Goal: Task Accomplishment & Management: Manage account settings

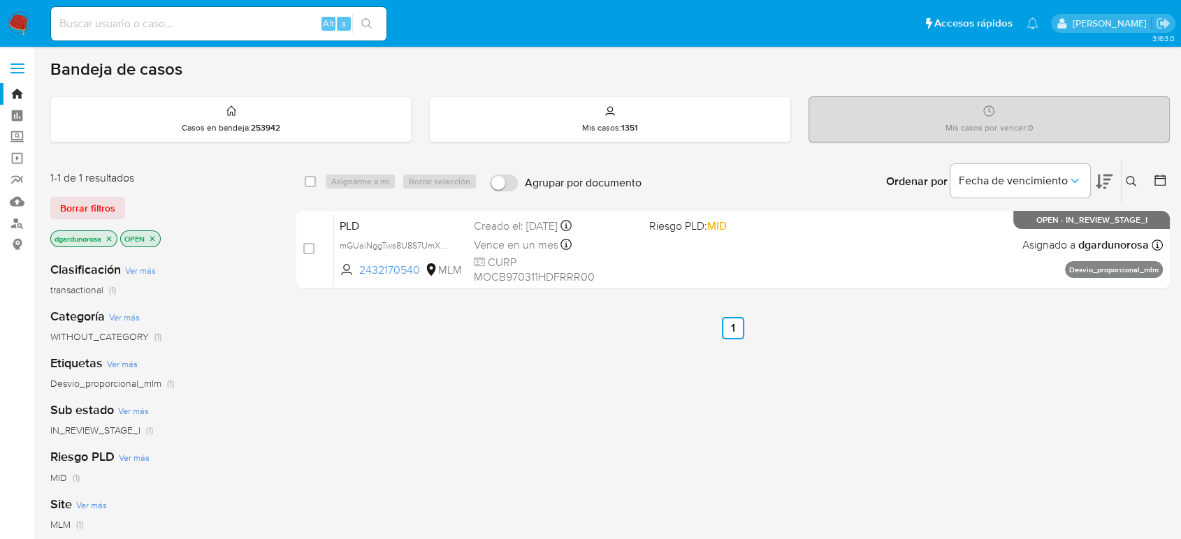
click at [28, 66] on label at bounding box center [17, 68] width 35 height 29
click at [0, 0] on input "checkbox" at bounding box center [0, 0] width 0 height 0
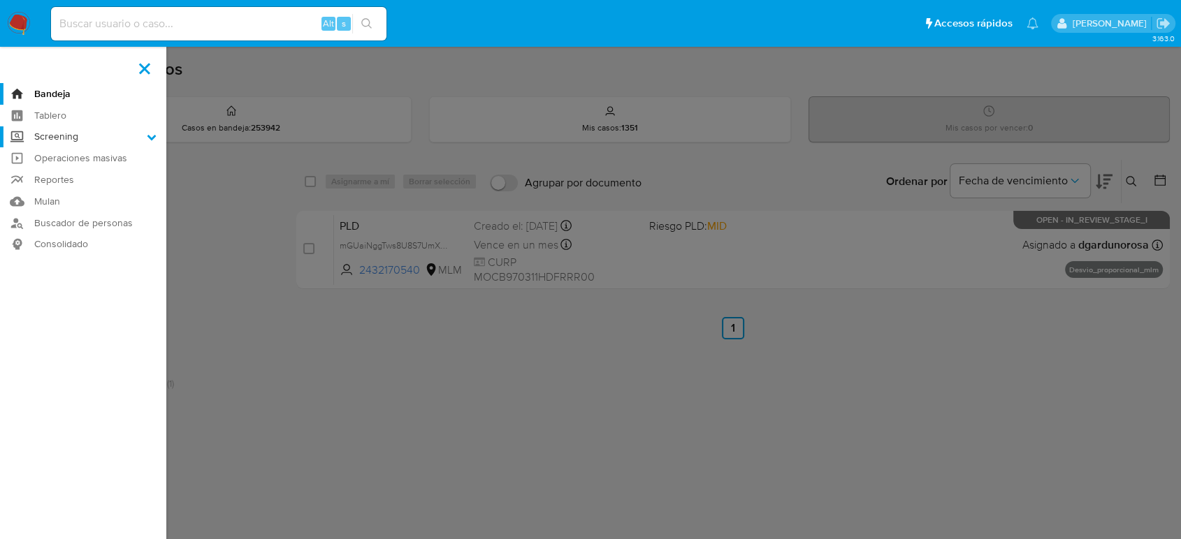
click at [54, 140] on label "Screening" at bounding box center [83, 137] width 166 height 22
click at [0, 0] on input "Screening" at bounding box center [0, 0] width 0 height 0
click at [75, 196] on link "Herramientas" at bounding box center [83, 191] width 166 height 17
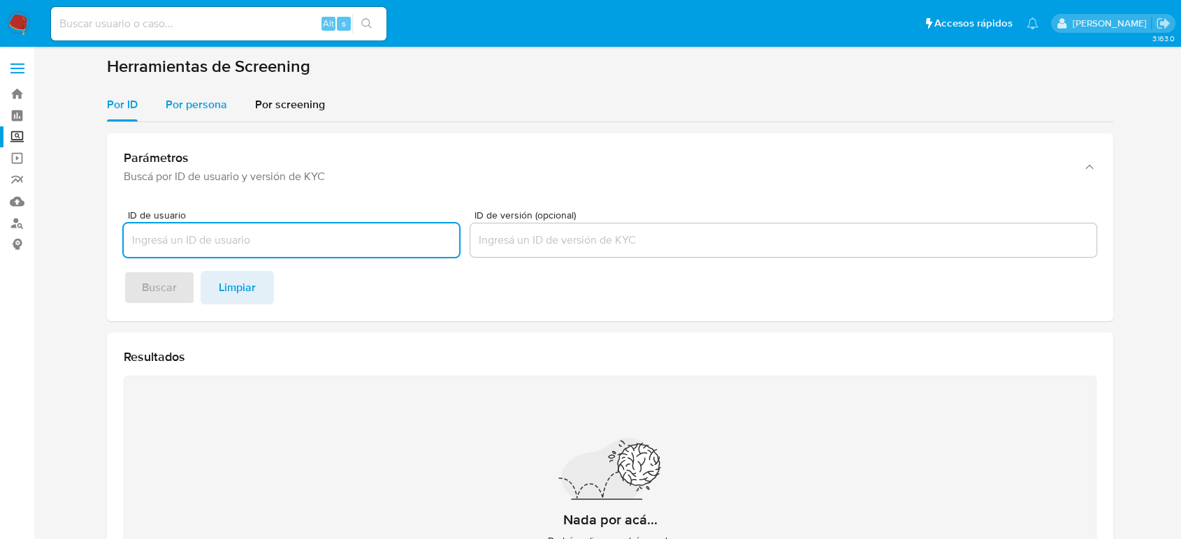
click at [207, 105] on span "Por persona" at bounding box center [196, 104] width 61 height 16
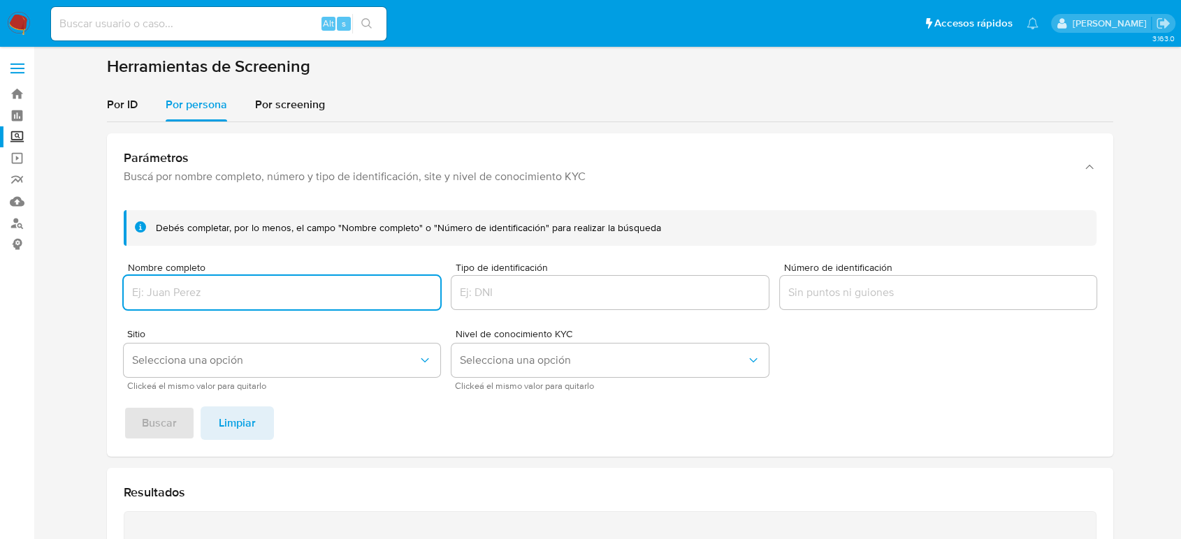
click at [246, 293] on input "Nombre completo" at bounding box center [282, 293] width 316 height 18
click at [124, 407] on button "Buscar" at bounding box center [159, 424] width 71 height 34
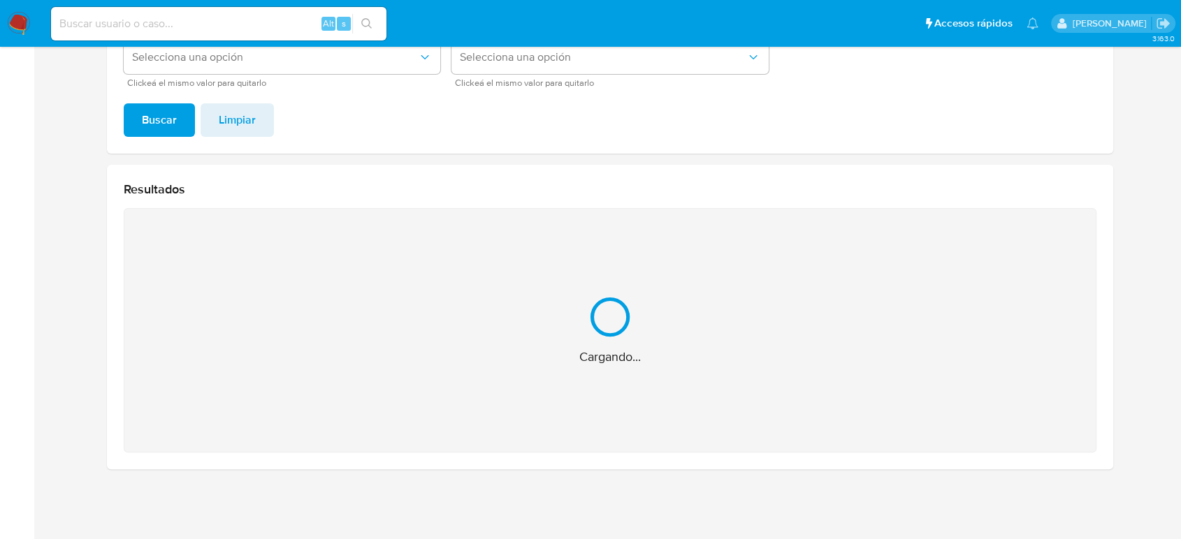
scroll to position [81, 0]
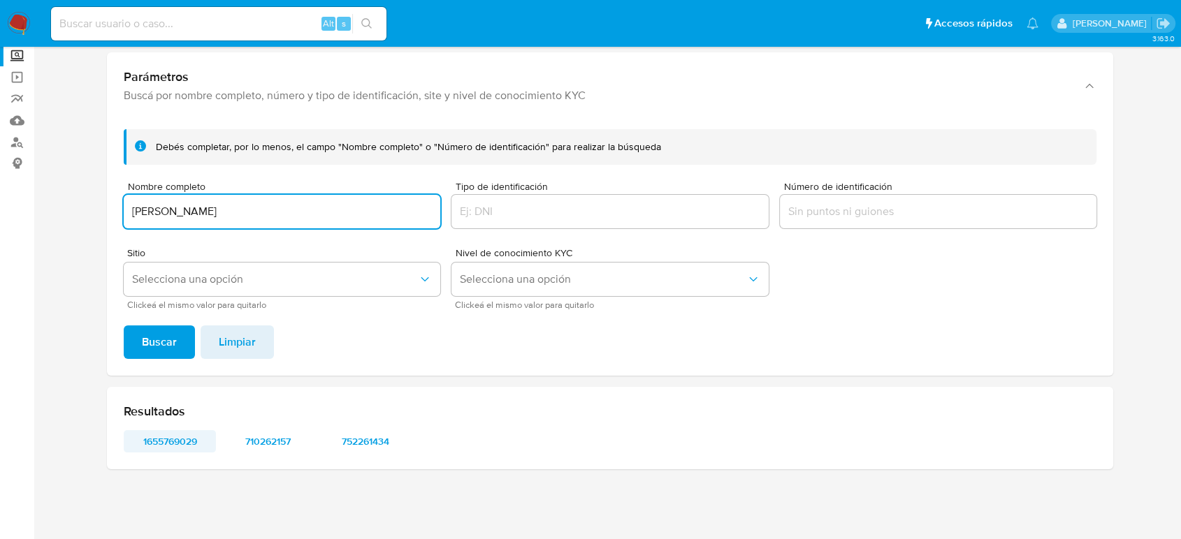
click at [168, 446] on span "1655769029" at bounding box center [169, 442] width 73 height 20
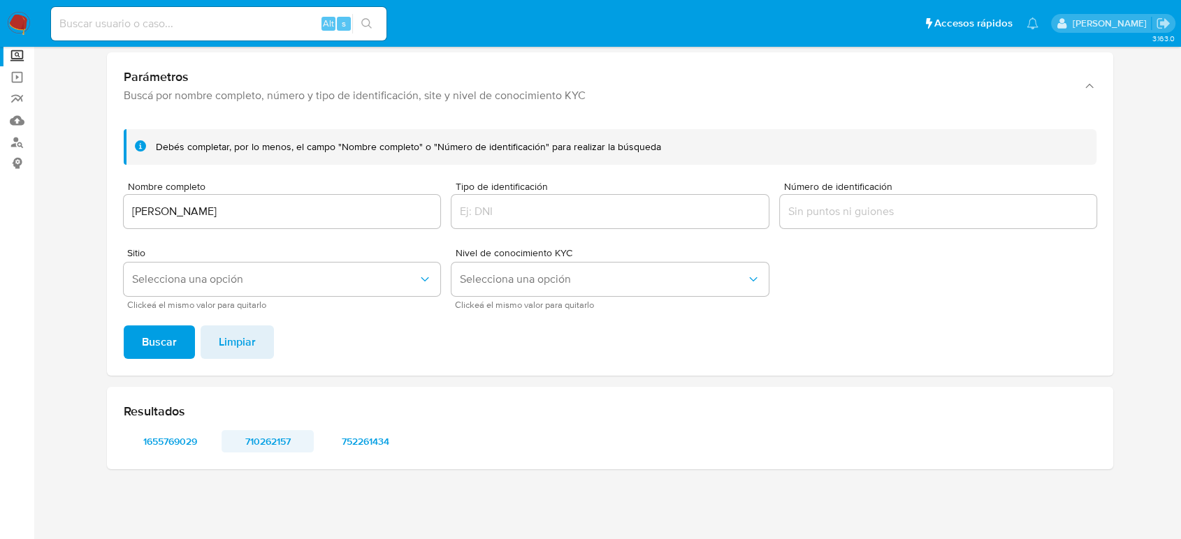
click at [265, 446] on span "710262157" at bounding box center [267, 442] width 73 height 20
click at [386, 432] on span "752261434" at bounding box center [365, 442] width 73 height 20
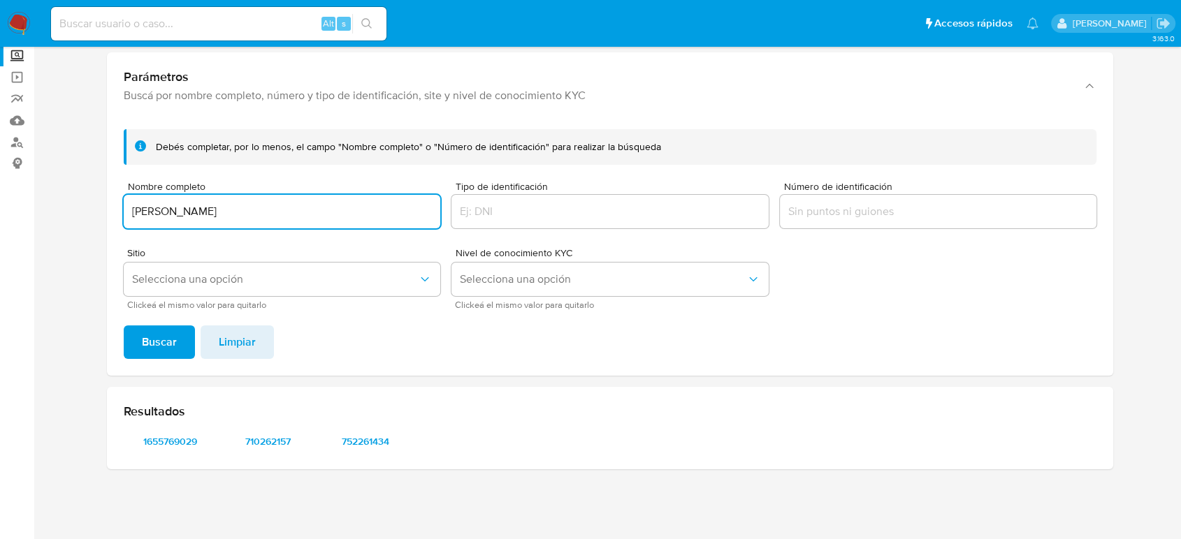
drag, startPoint x: 303, startPoint y: 213, endPoint x: 27, endPoint y: 215, distance: 276.7
click at [27, 215] on section "Bandeja Tablero Screening Búsqueda en Listas Watchlist Herramientas Operaciones…" at bounding box center [590, 229] width 1181 height 621
click at [124, 326] on button "Buscar" at bounding box center [159, 343] width 71 height 34
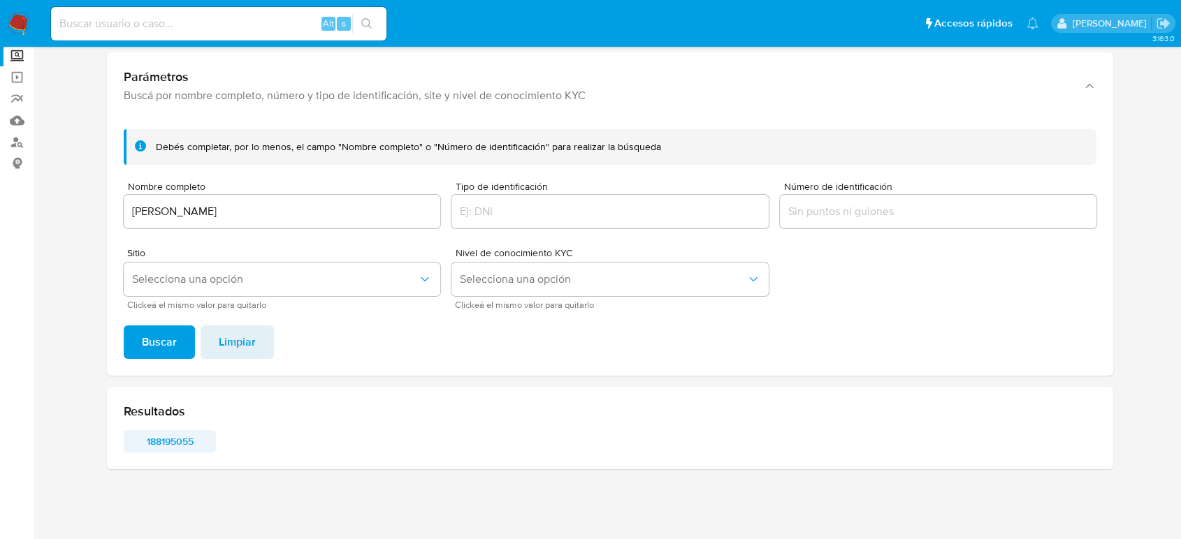
click at [144, 439] on span "188195055" at bounding box center [169, 442] width 73 height 20
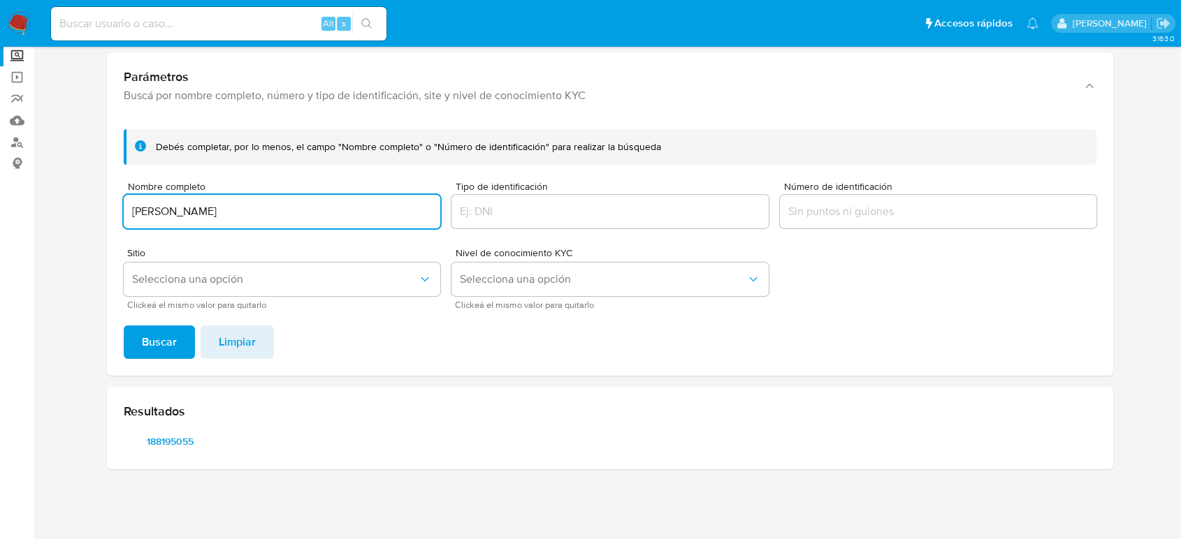
drag, startPoint x: 312, startPoint y: 214, endPoint x: 0, endPoint y: 215, distance: 311.6
click at [0, 215] on section "Bandeja Tablero Screening Búsqueda en Listas Watchlist Herramientas Operaciones…" at bounding box center [590, 229] width 1181 height 621
click at [124, 326] on button "Buscar" at bounding box center [159, 343] width 71 height 34
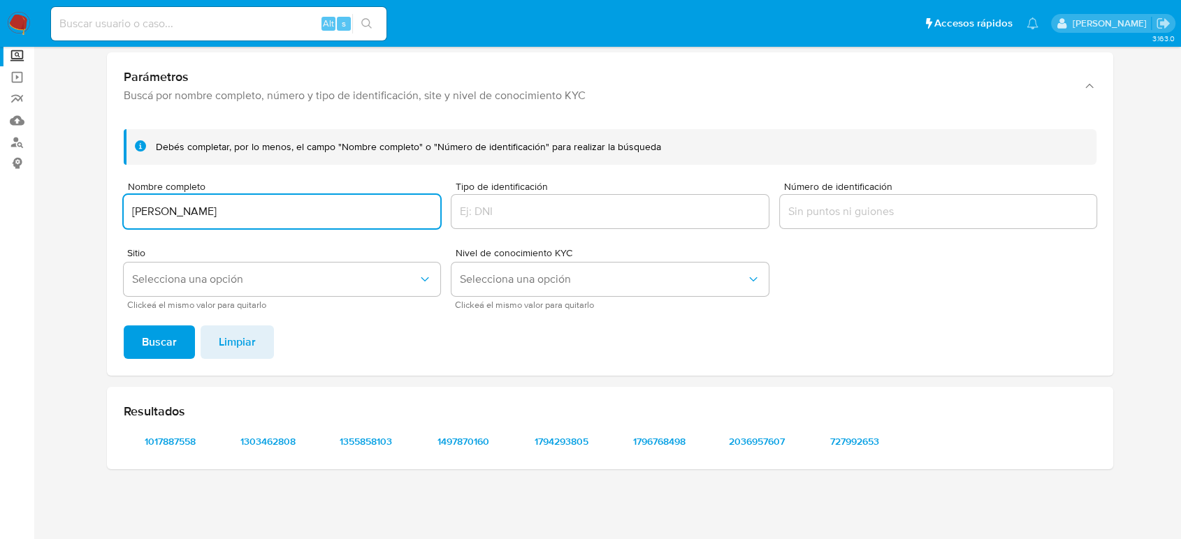
click at [154, 452] on div "Resultados 1017887558 1303462808 1355858103 1497870160 1794293805 1796768498 20…" at bounding box center [610, 428] width 1006 height 82
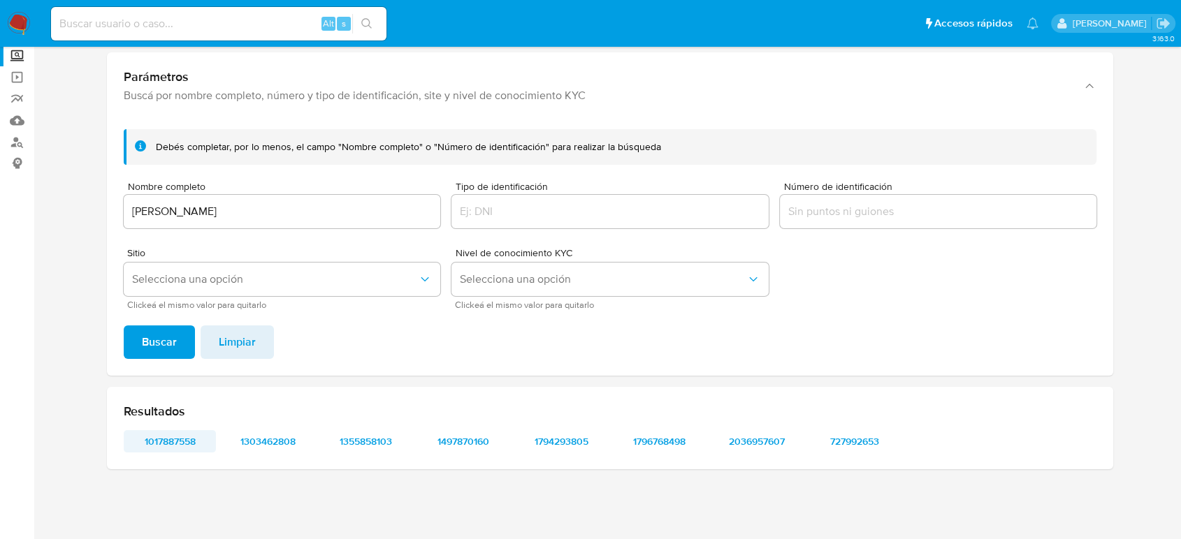
click at [196, 442] on span "1017887558" at bounding box center [169, 442] width 73 height 20
click at [253, 446] on span "1303462808" at bounding box center [267, 442] width 73 height 20
click at [349, 435] on span "1355858103" at bounding box center [365, 442] width 73 height 20
click at [479, 432] on span "1497870160" at bounding box center [463, 442] width 73 height 20
click at [537, 448] on span "1794293805" at bounding box center [561, 442] width 73 height 20
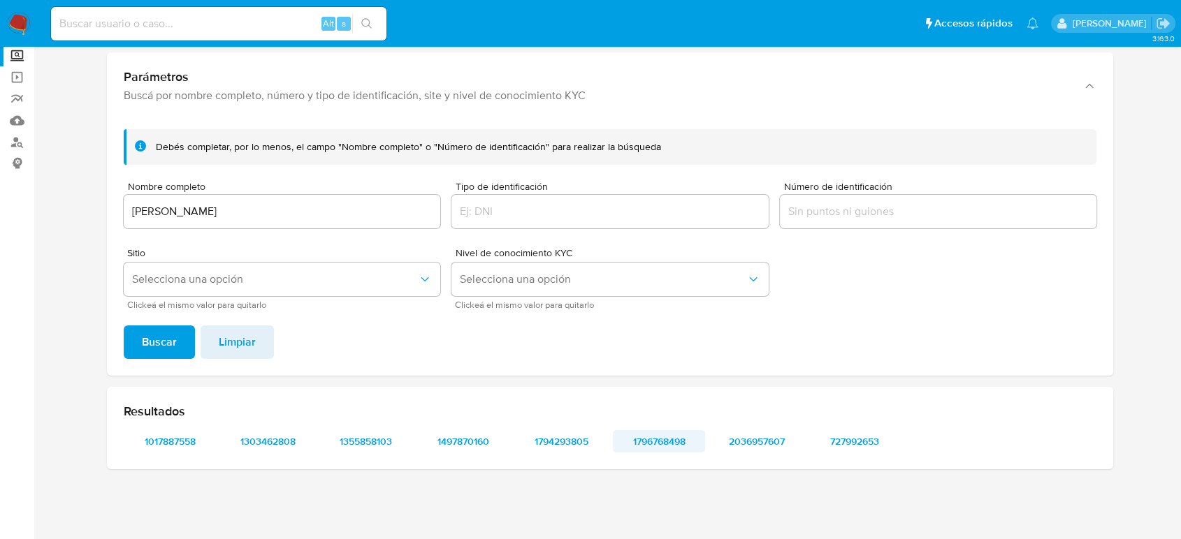
click at [654, 443] on span "1796768498" at bounding box center [658, 442] width 73 height 20
click at [755, 439] on span "2036957607" at bounding box center [756, 442] width 73 height 20
click at [827, 446] on span "727992653" at bounding box center [854, 442] width 73 height 20
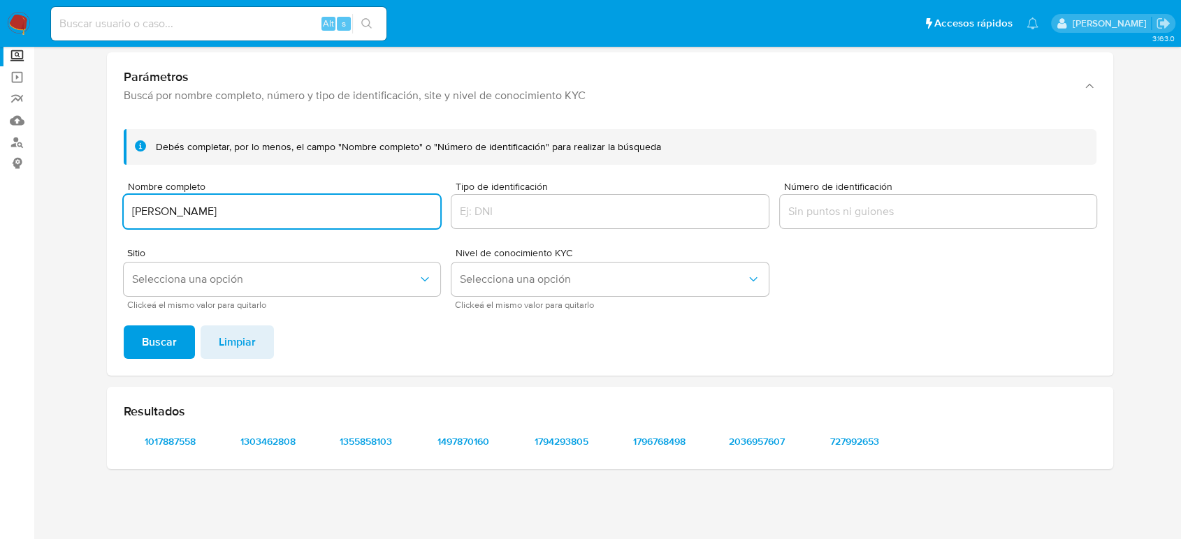
drag, startPoint x: 279, startPoint y: 218, endPoint x: 80, endPoint y: 214, distance: 199.8
click at [80, 214] on section at bounding box center [609, 228] width 1119 height 506
click at [124, 326] on button "Buscar" at bounding box center [159, 343] width 71 height 34
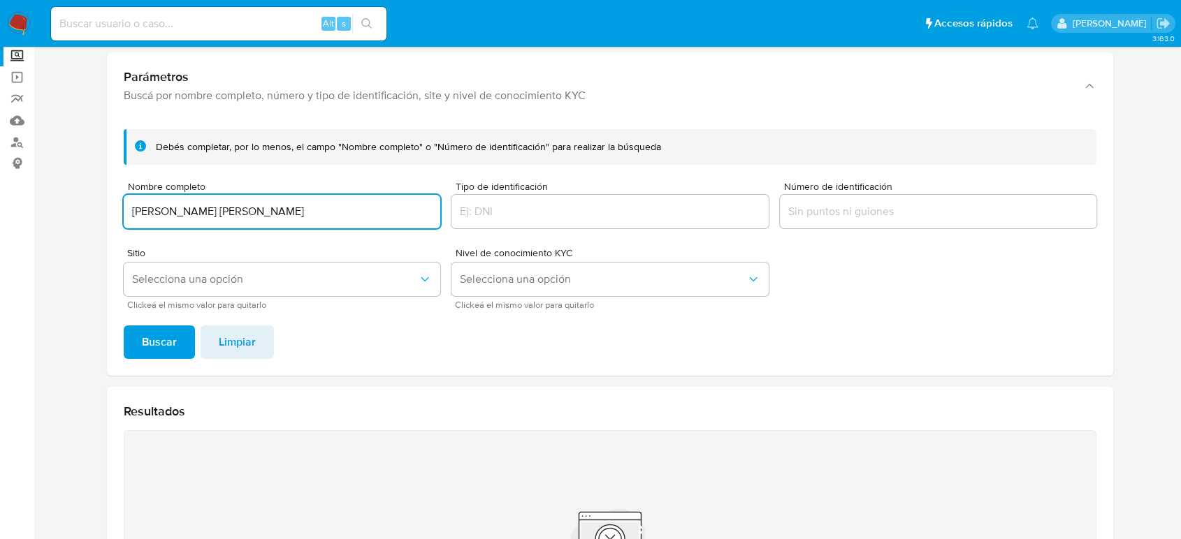
drag, startPoint x: 300, startPoint y: 214, endPoint x: 0, endPoint y: 212, distance: 300.4
click at [0, 212] on section "Bandeja Tablero Screening Búsqueda en Listas Watchlist Herramientas Operaciones…" at bounding box center [590, 340] width 1181 height 843
paste input "BENITO HUERTA EDUARDO"
click at [124, 326] on button "Buscar" at bounding box center [159, 343] width 71 height 34
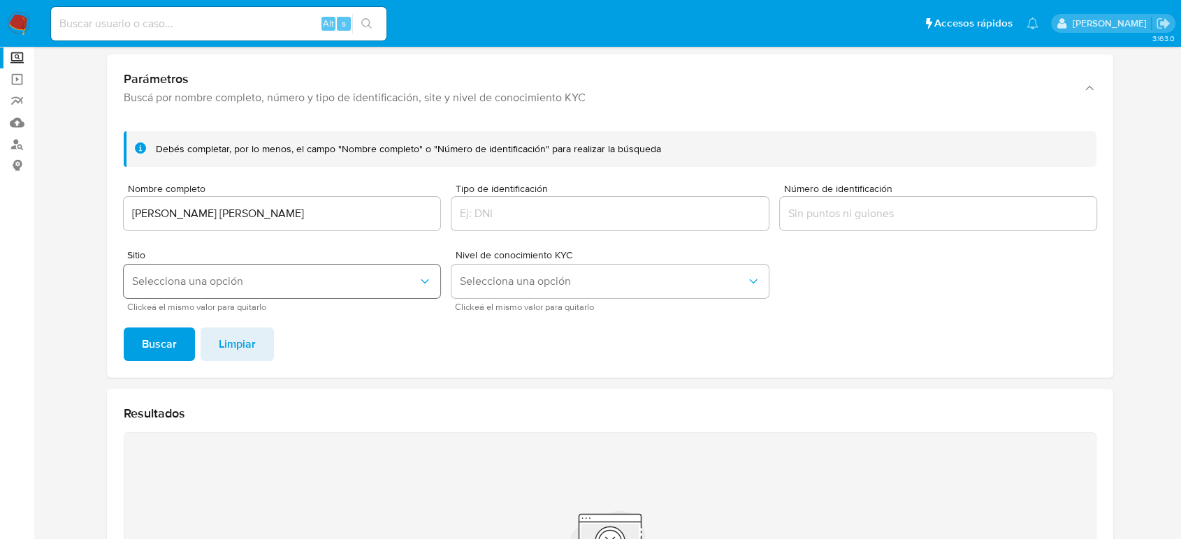
scroll to position [0, 0]
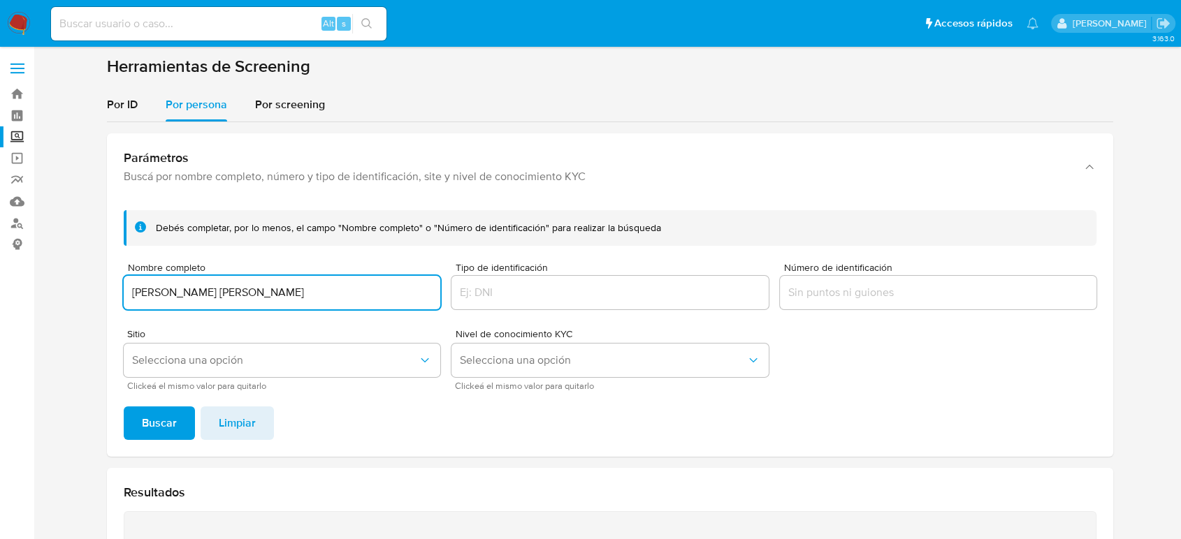
drag, startPoint x: 300, startPoint y: 297, endPoint x: 6, endPoint y: 294, distance: 294.1
click at [2, 296] on section "Bandeja Tablero Screening Búsqueda en Listas Watchlist Herramientas Operaciones…" at bounding box center [590, 421] width 1181 height 843
paste input "NITCI YAJAHIRA VALENZUELA GARCIA"
click at [124, 407] on button "Buscar" at bounding box center [159, 424] width 71 height 34
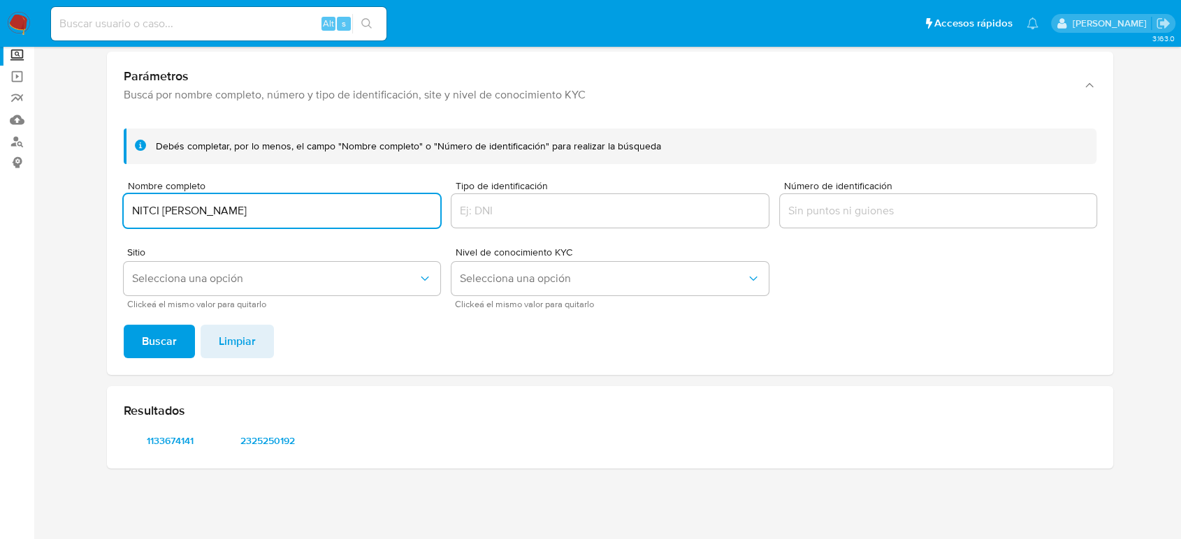
scroll to position [81, 0]
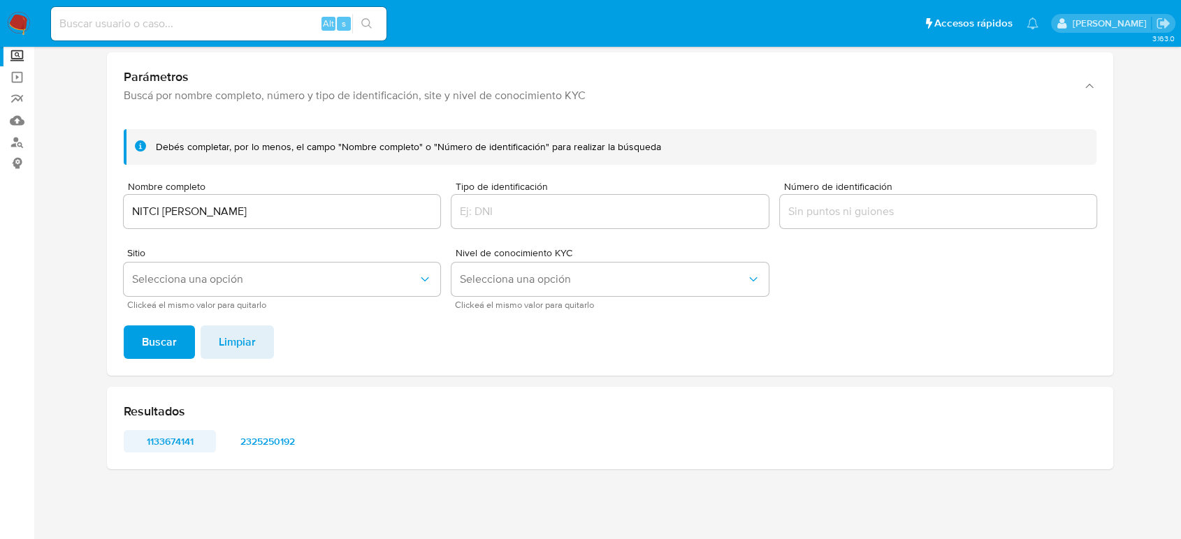
click at [163, 440] on span "1133674141" at bounding box center [169, 442] width 73 height 20
click at [264, 444] on span "2325250192" at bounding box center [267, 442] width 73 height 20
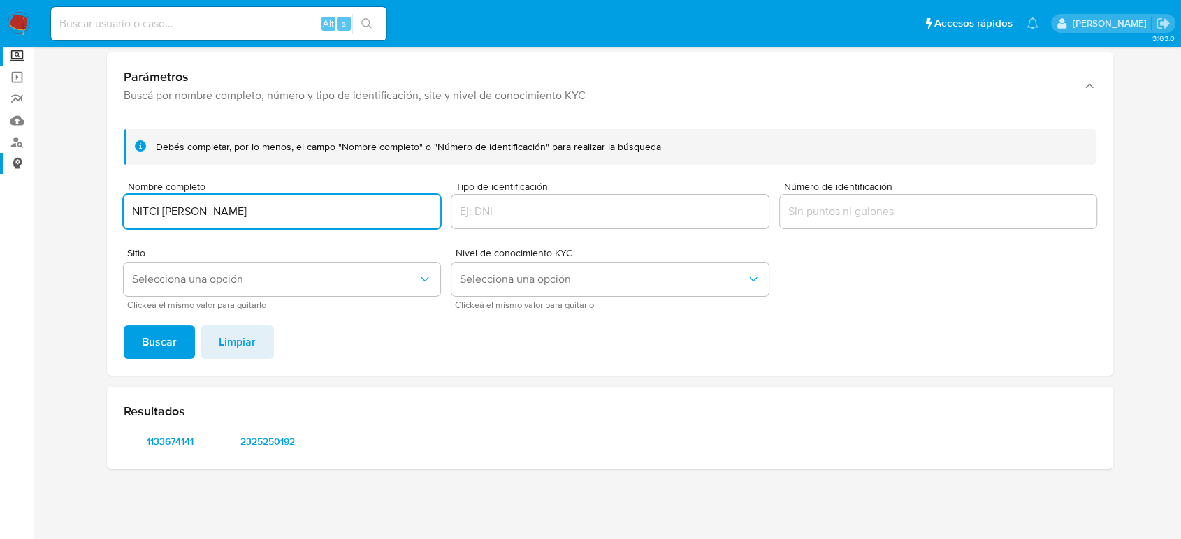
drag, startPoint x: 373, startPoint y: 205, endPoint x: 6, endPoint y: 166, distance: 369.5
click at [2, 205] on section "Bandeja Tablero Screening Búsqueda en Listas Watchlist Herramientas Operaciones…" at bounding box center [590, 229] width 1181 height 621
click at [124, 326] on button "Buscar" at bounding box center [159, 343] width 71 height 34
click at [180, 439] on span "1170709786" at bounding box center [169, 442] width 73 height 20
drag, startPoint x: 367, startPoint y: 203, endPoint x: 0, endPoint y: 195, distance: 366.9
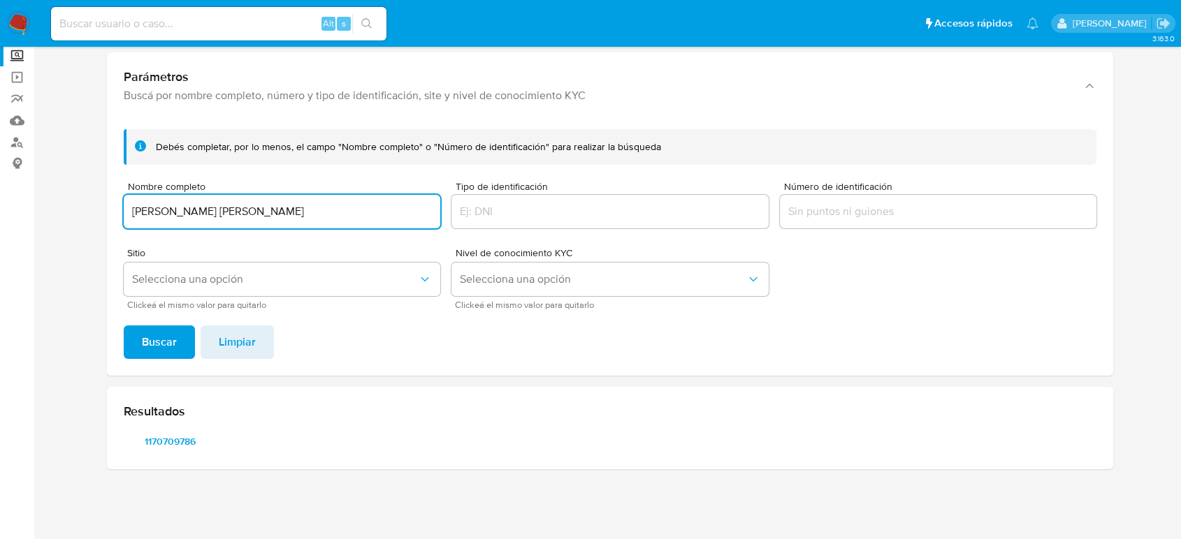
click at [0, 202] on section "Bandeja Tablero Screening Búsqueda en Listas Watchlist Herramientas Operaciones…" at bounding box center [590, 229] width 1181 height 621
click at [124, 326] on button "Buscar" at bounding box center [159, 343] width 71 height 34
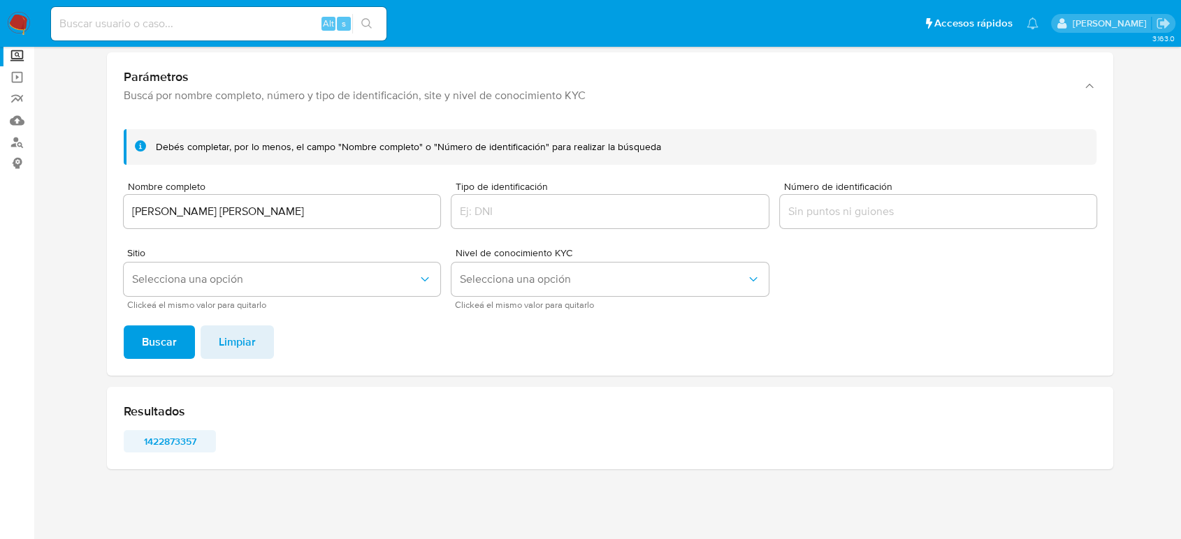
click at [180, 441] on span "1422873357" at bounding box center [169, 442] width 73 height 20
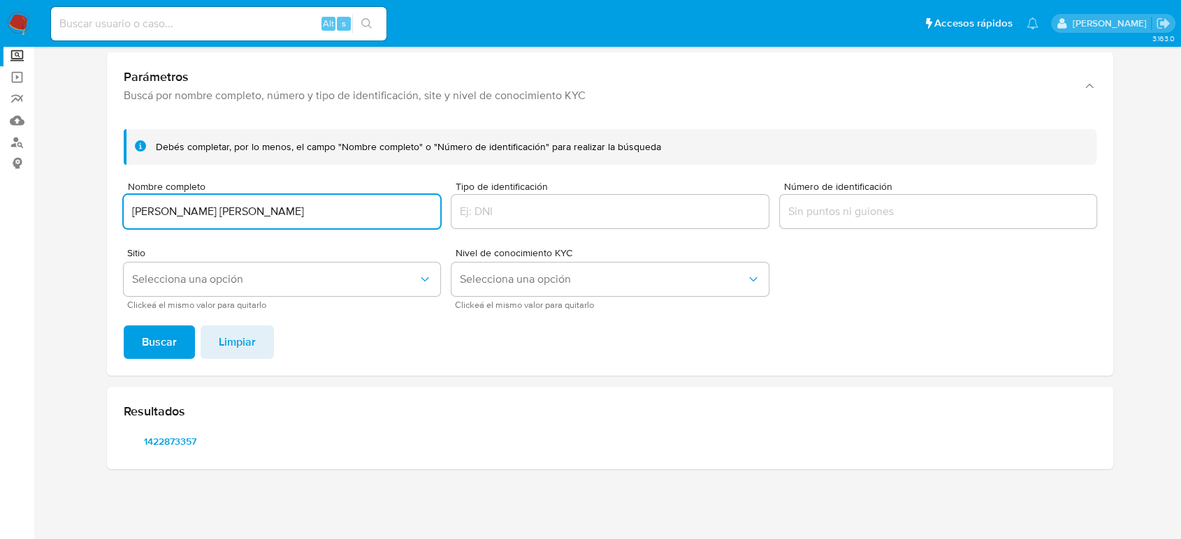
drag, startPoint x: 322, startPoint y: 220, endPoint x: 1, endPoint y: 239, distance: 321.2
click at [0, 239] on section "Bandeja Tablero Screening Búsqueda en Listas Watchlist Herramientas Operaciones…" at bounding box center [590, 229] width 1181 height 621
type input "Alejandro Portillo ZARAZUA"
click at [124, 326] on button "Buscar" at bounding box center [159, 343] width 71 height 34
click at [165, 450] on span "1655769029" at bounding box center [169, 442] width 73 height 20
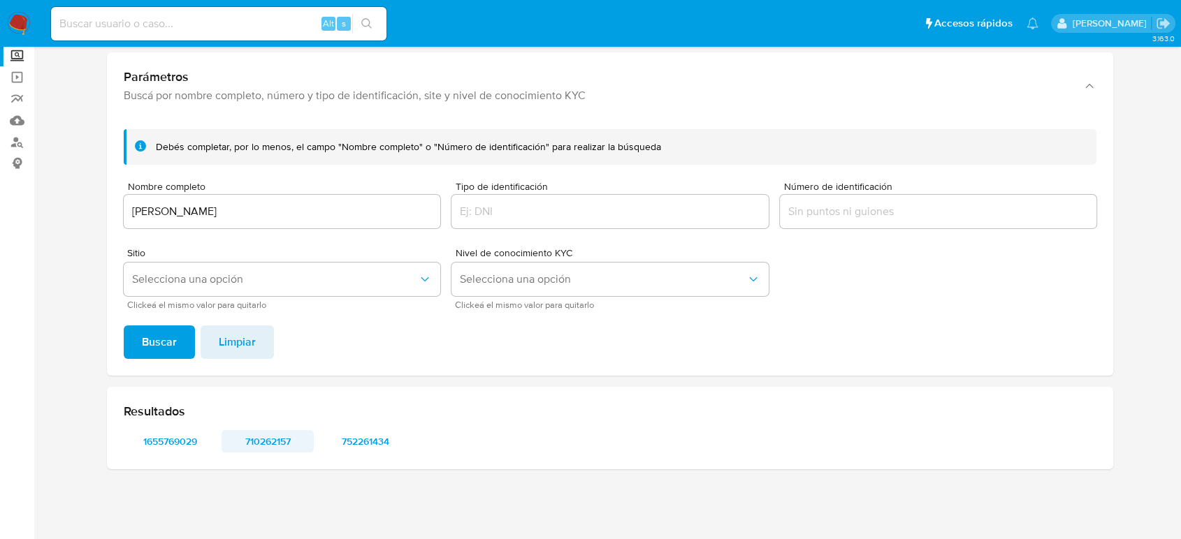
click at [277, 445] on span "710262157" at bounding box center [267, 442] width 73 height 20
click at [380, 439] on span "752261434" at bounding box center [365, 442] width 73 height 20
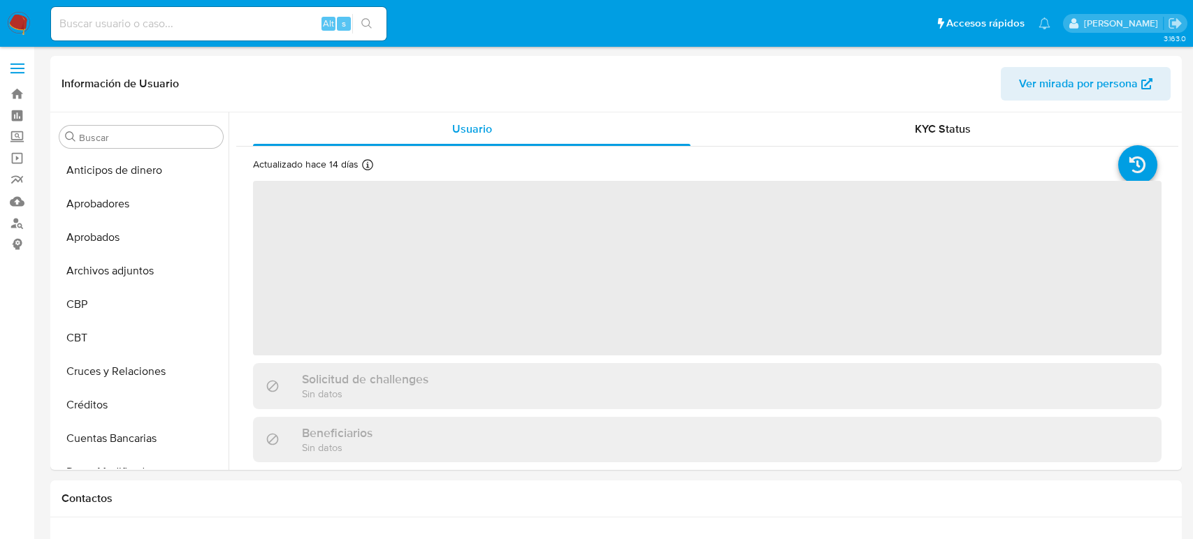
select select "10"
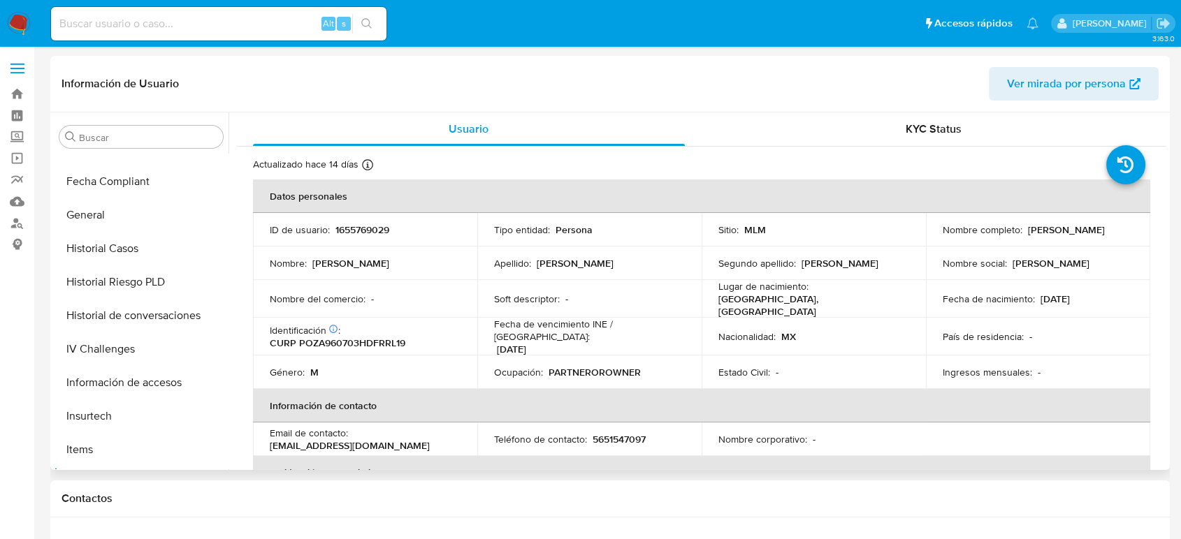
scroll to position [458, 0]
drag, startPoint x: 119, startPoint y: 265, endPoint x: 117, endPoint y: 254, distance: 11.3
click at [119, 265] on button "Historial Riesgo PLD" at bounding box center [141, 282] width 175 height 34
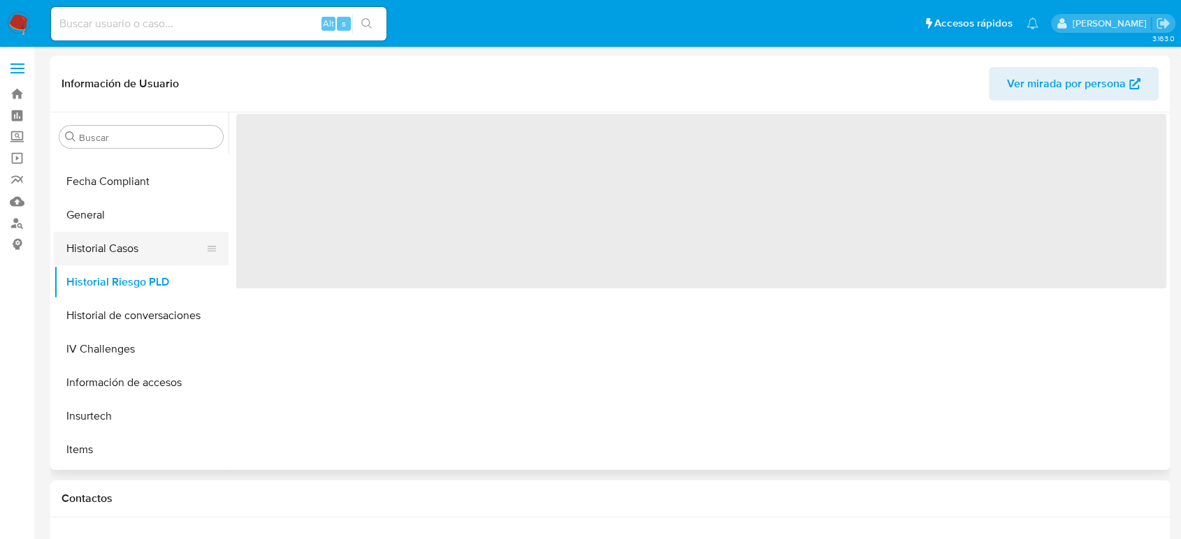
click at [117, 253] on button "Historial Casos" at bounding box center [135, 249] width 163 height 34
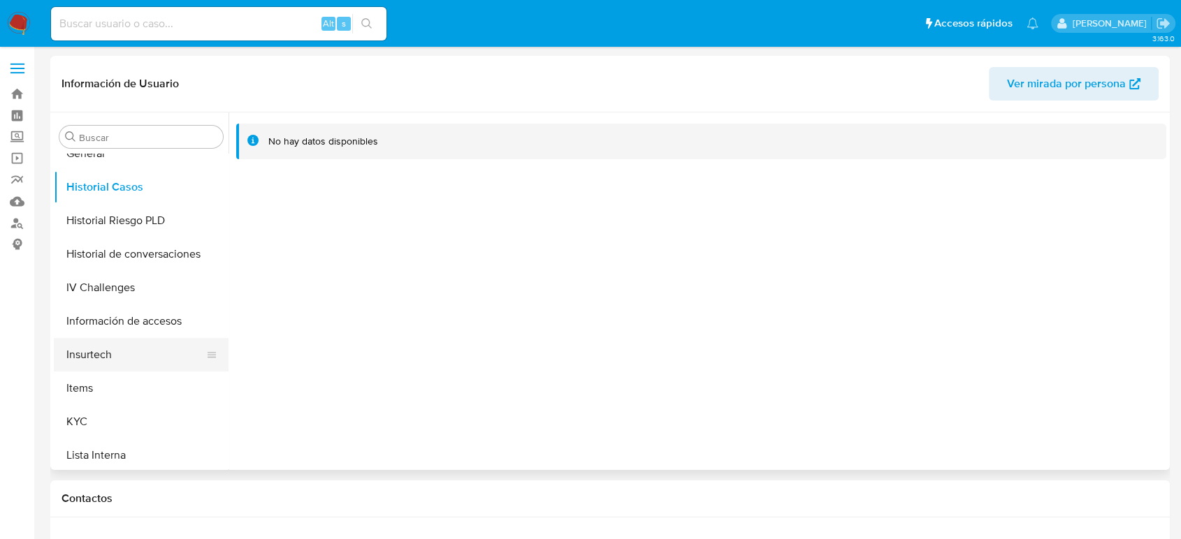
scroll to position [613, 0]
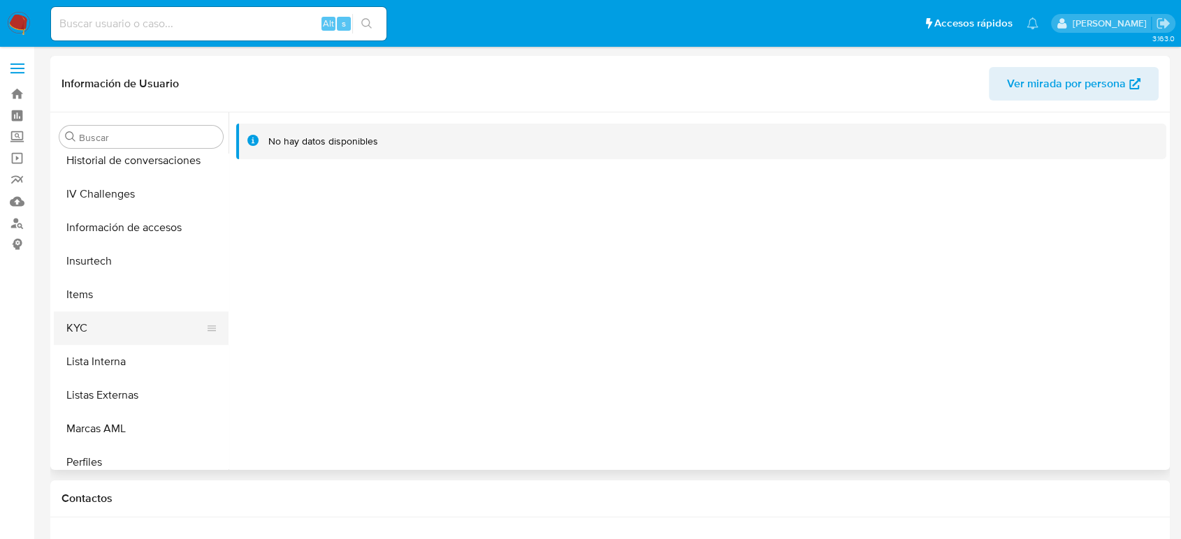
click at [104, 339] on button "KYC" at bounding box center [135, 329] width 163 height 34
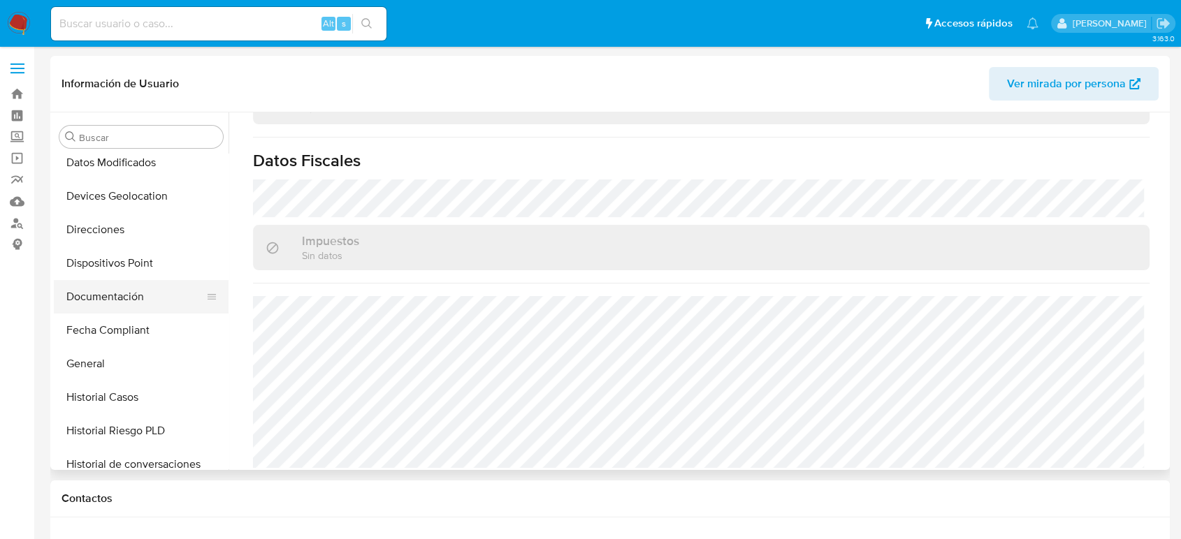
scroll to position [303, 0]
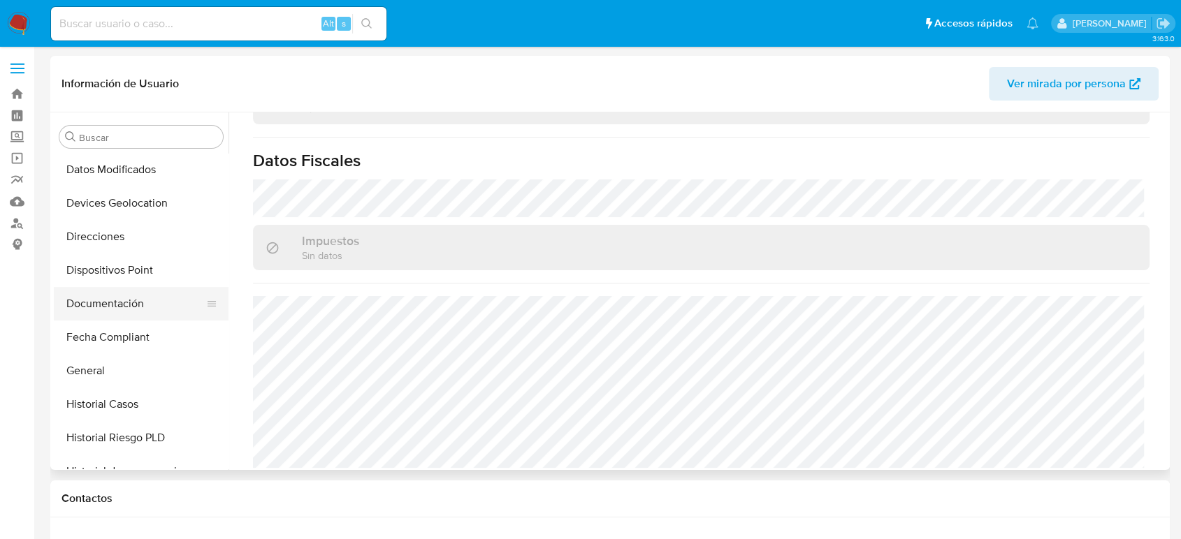
click at [131, 303] on button "Documentación" at bounding box center [135, 304] width 163 height 34
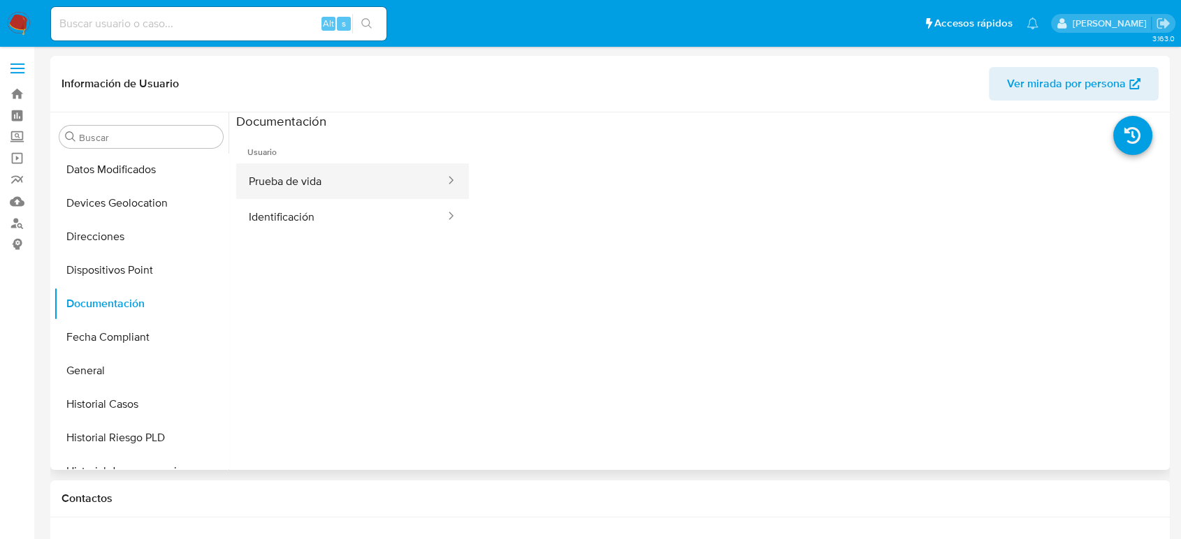
click at [391, 182] on button "Prueba de vida" at bounding box center [341, 181] width 210 height 36
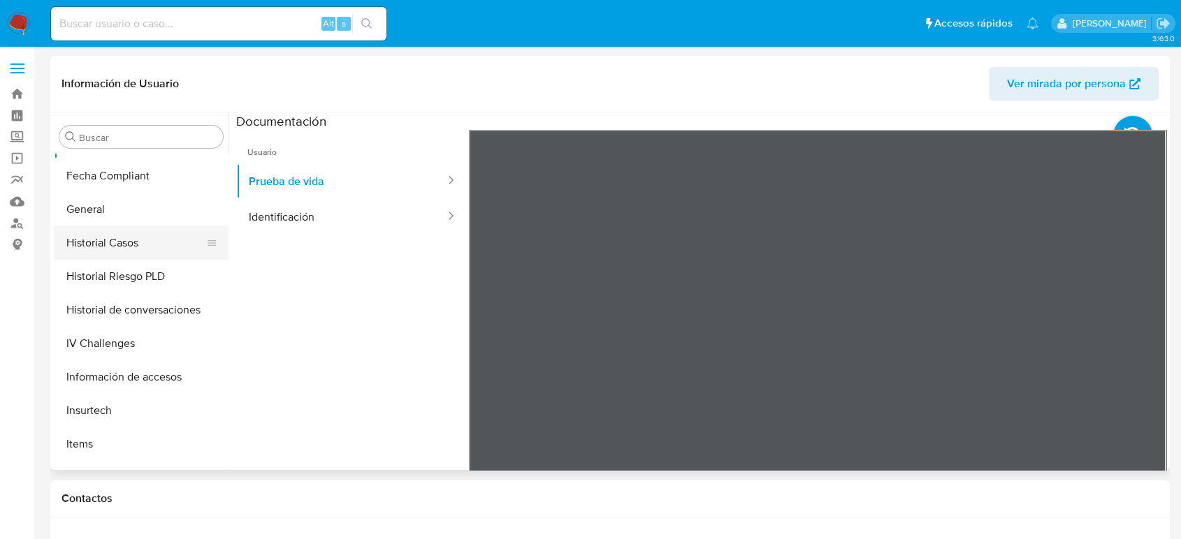
scroll to position [536, 0]
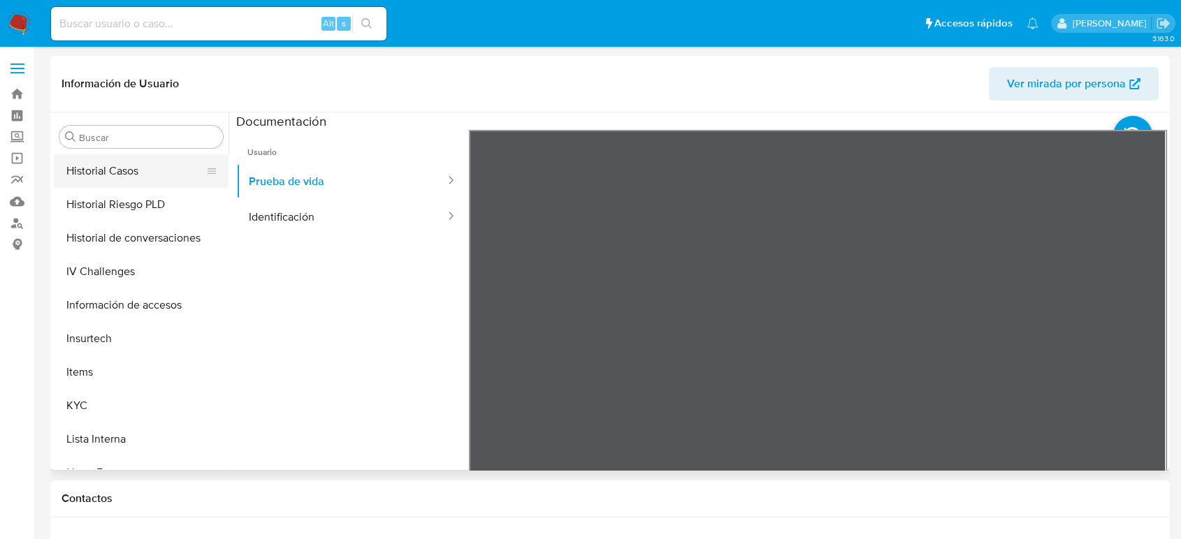
click at [112, 395] on button "KYC" at bounding box center [141, 406] width 175 height 34
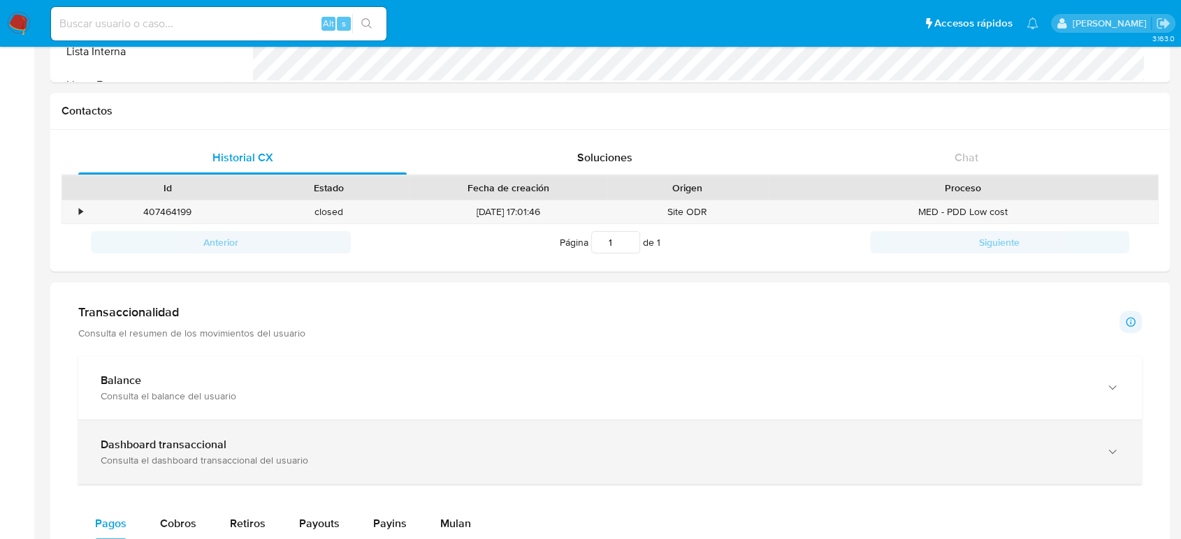
scroll to position [620, 0]
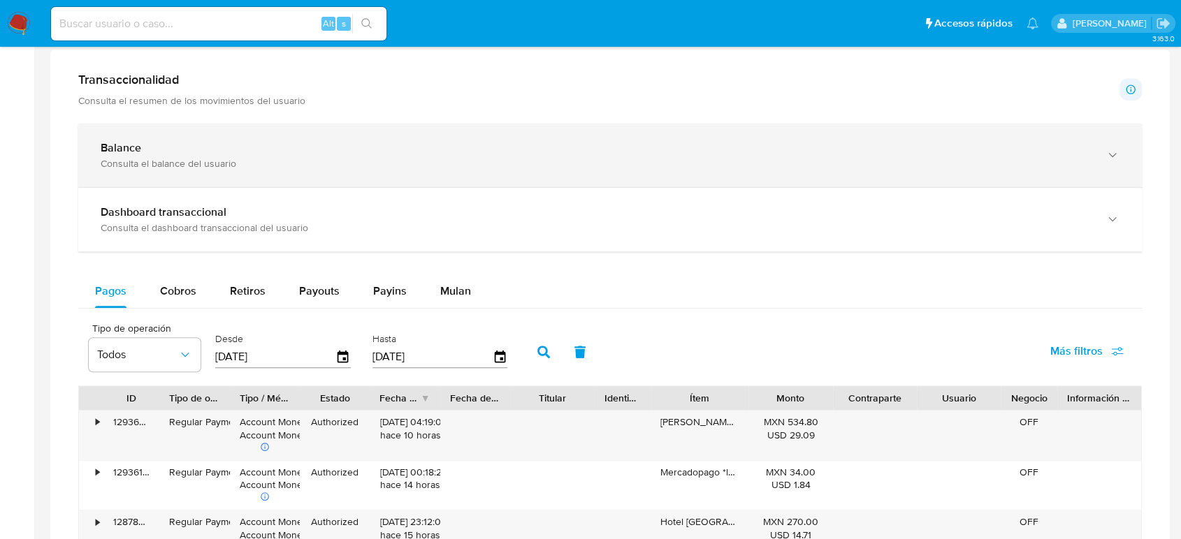
click at [266, 175] on div "Balance Consulta el balance del usuario" at bounding box center [609, 156] width 1063 height 64
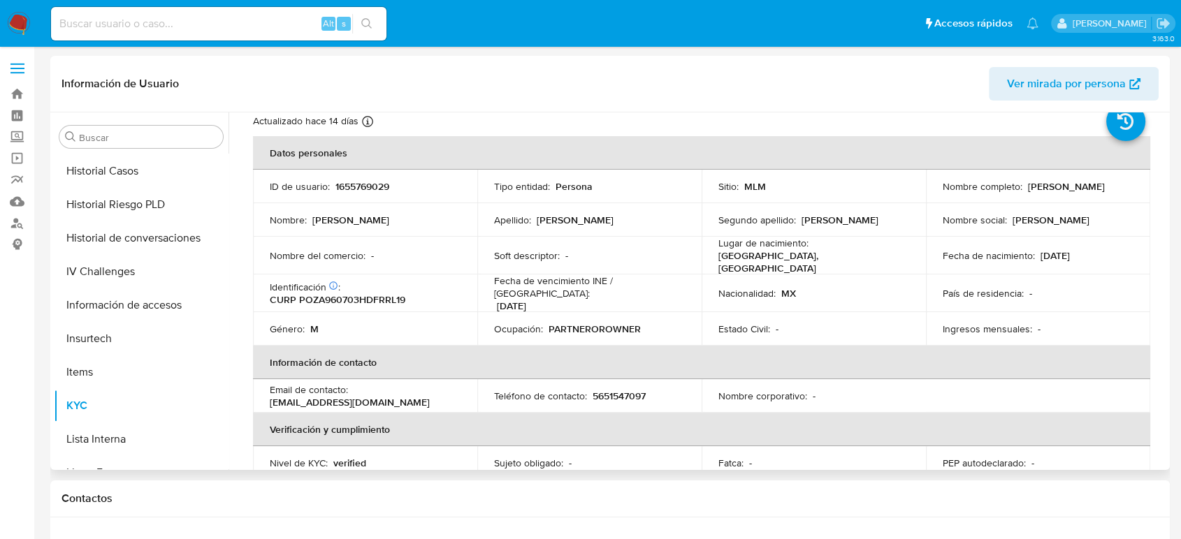
scroll to position [0, 0]
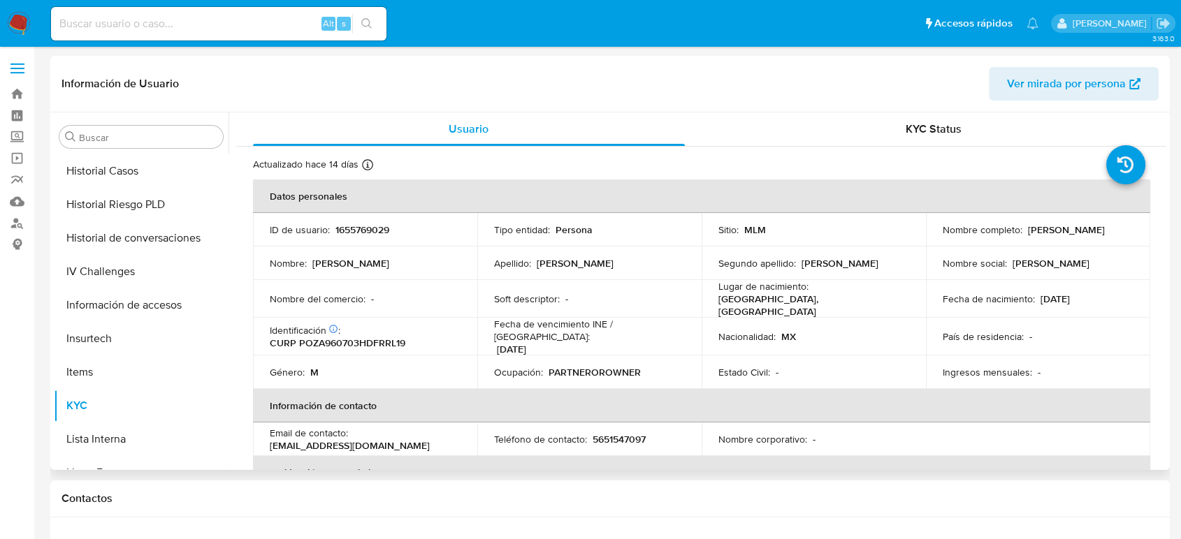
click at [358, 226] on p "1655769029" at bounding box center [362, 230] width 54 height 13
copy p "1655769029"
click at [687, 300] on td "Soft descriptor : -" at bounding box center [589, 299] width 224 height 38
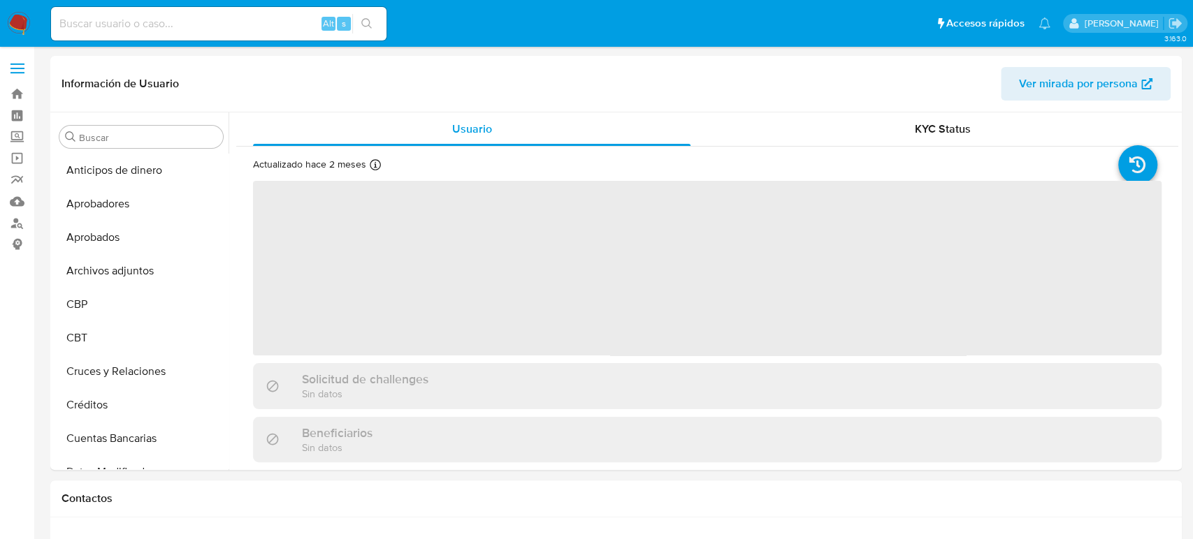
select select "10"
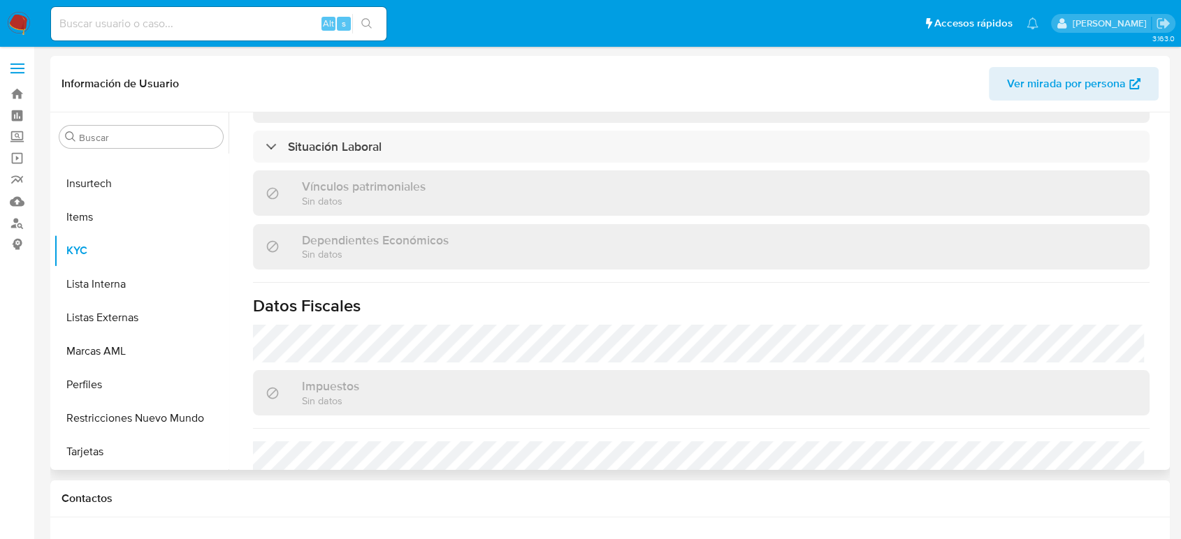
scroll to position [864, 0]
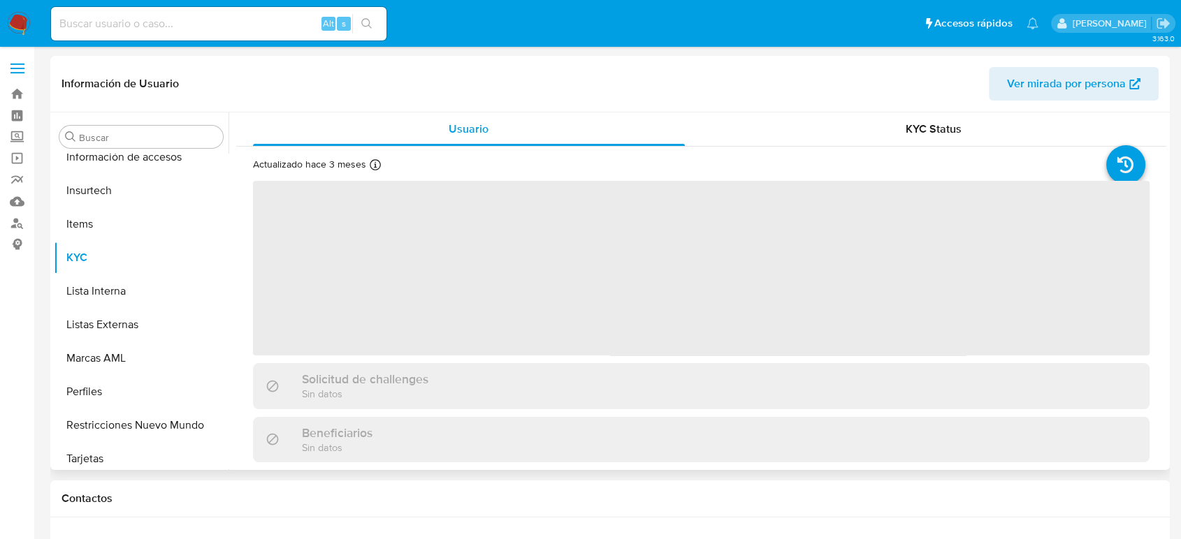
scroll to position [691, 0]
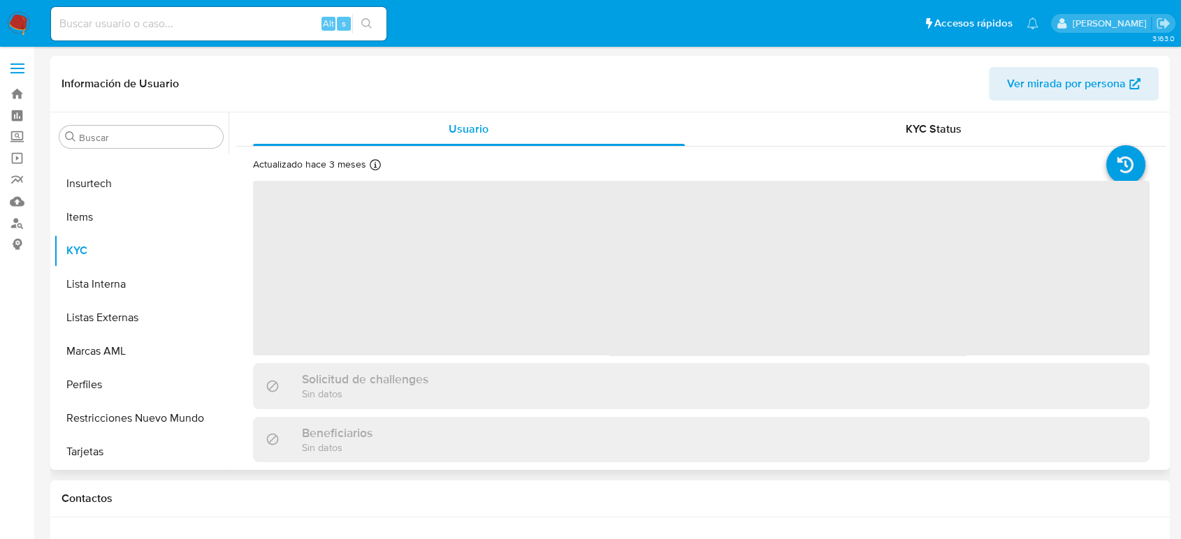
select select "10"
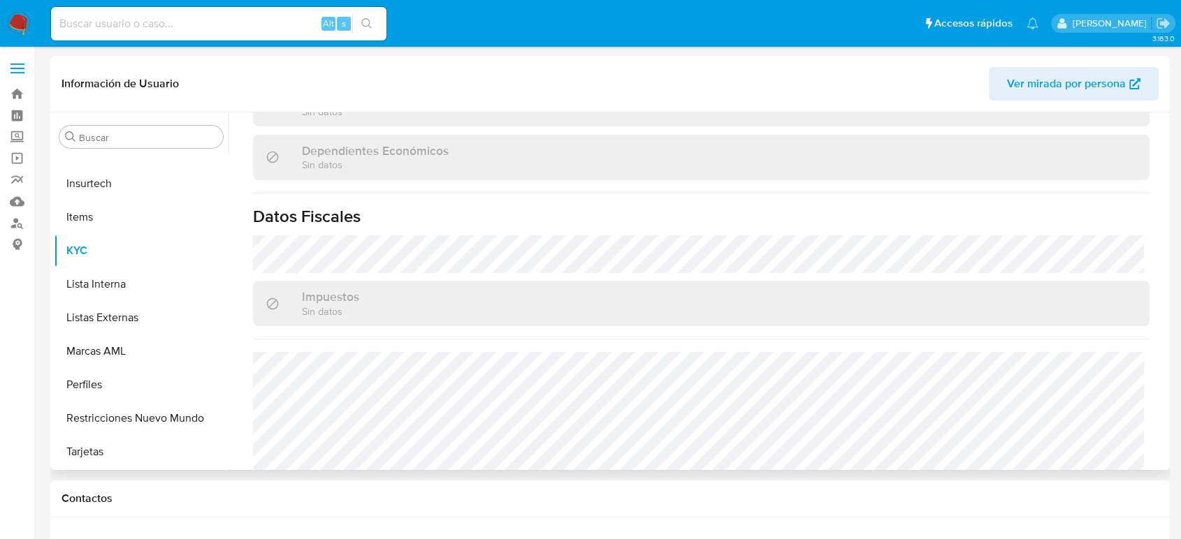
scroll to position [864, 0]
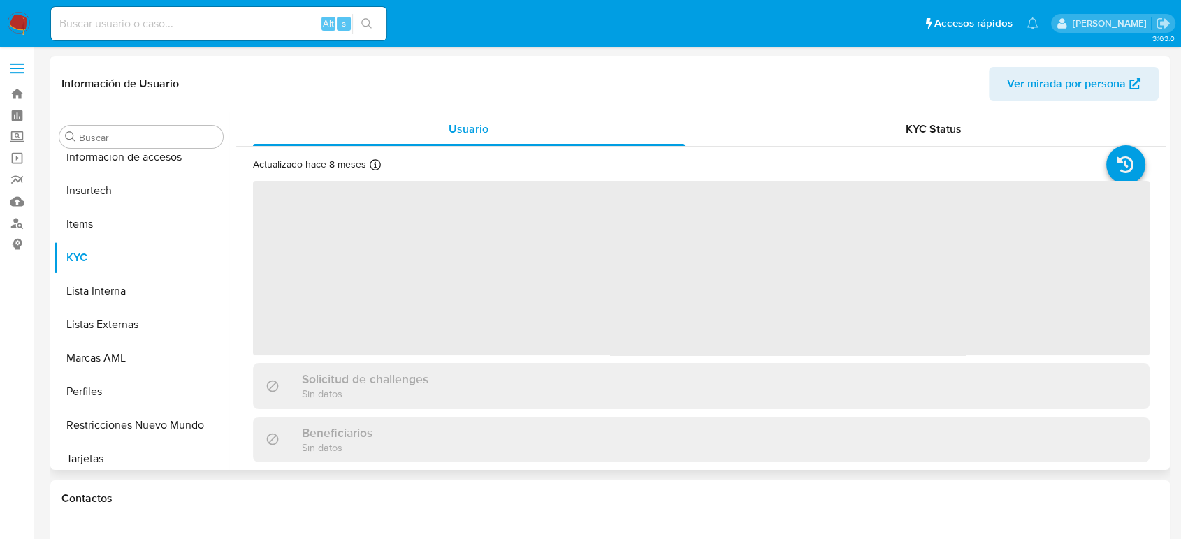
scroll to position [691, 0]
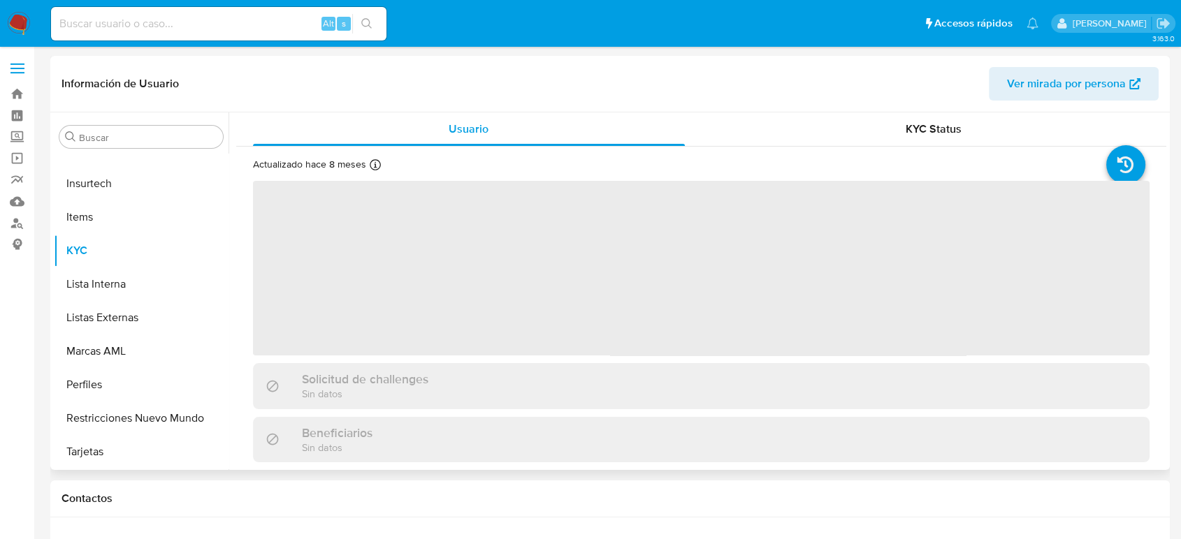
select select "10"
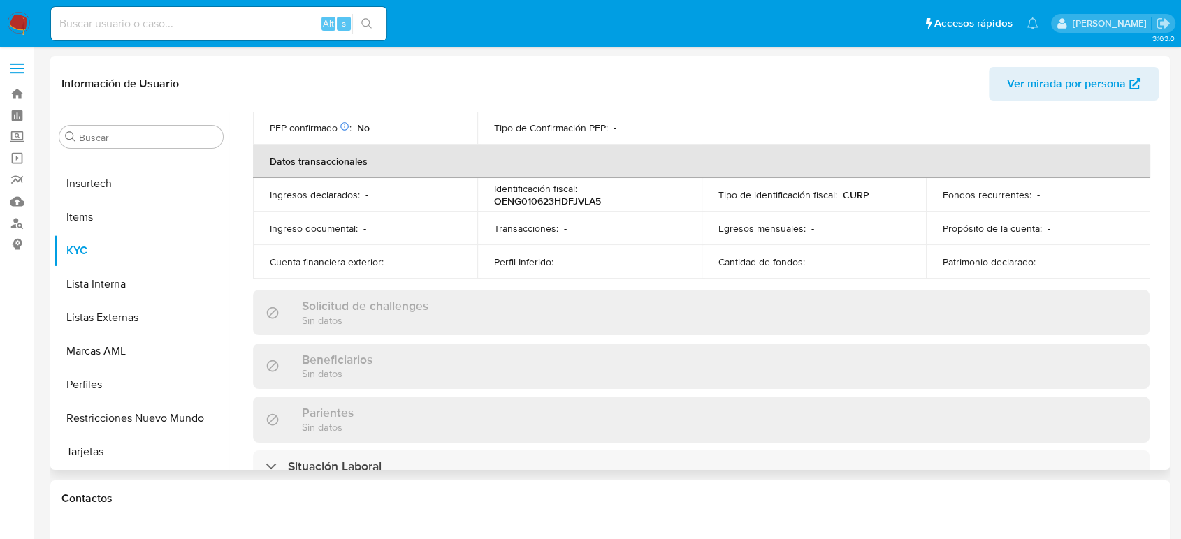
scroll to position [0, 0]
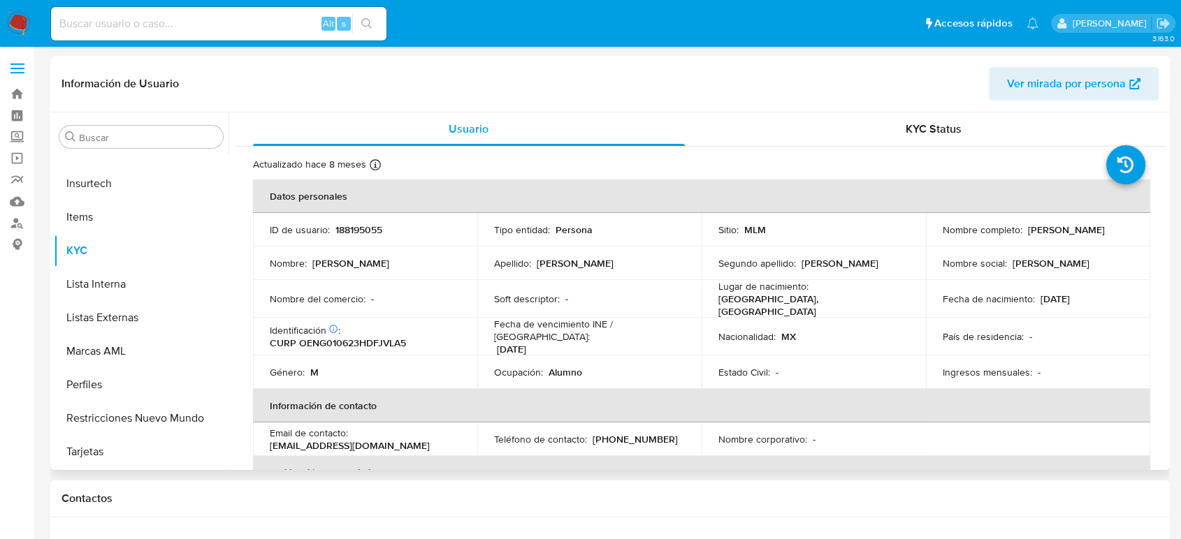
click at [363, 231] on p "188195055" at bounding box center [358, 230] width 47 height 13
copy p "188195055"
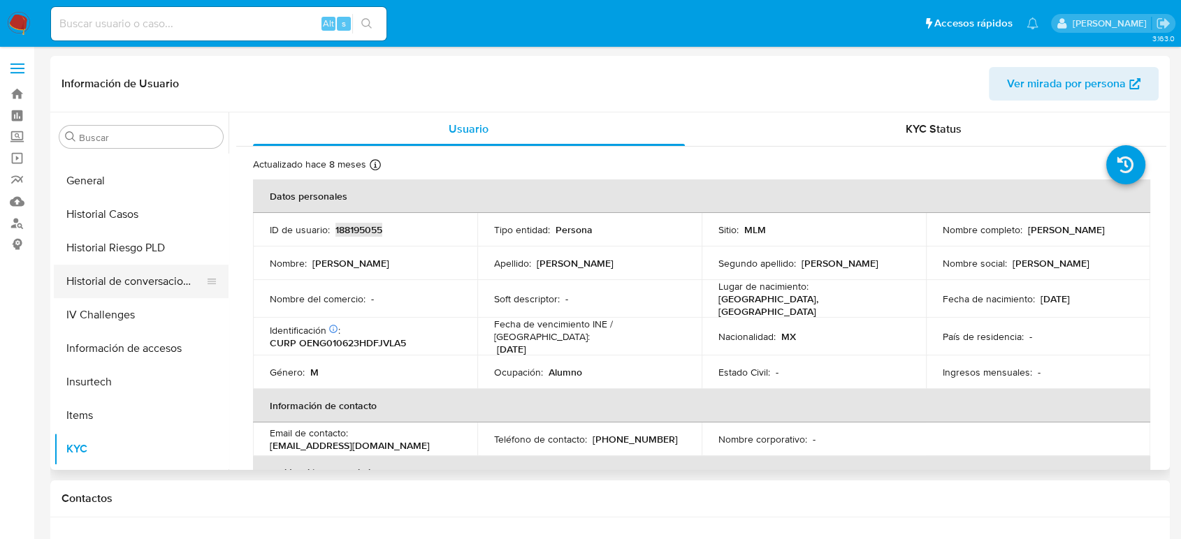
scroll to position [458, 0]
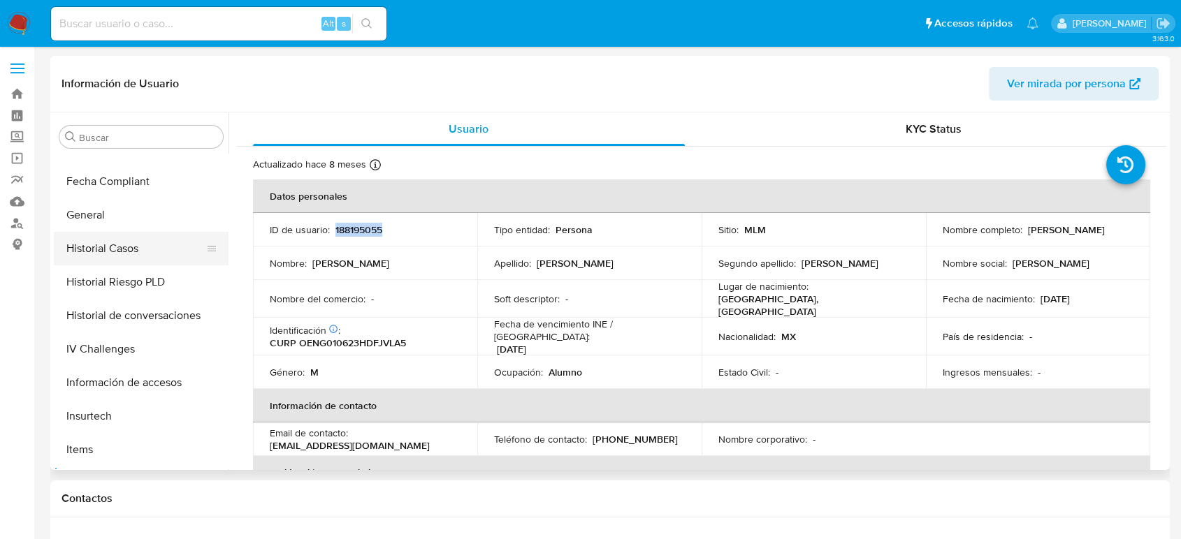
click at [112, 252] on button "Historial Casos" at bounding box center [135, 249] width 163 height 34
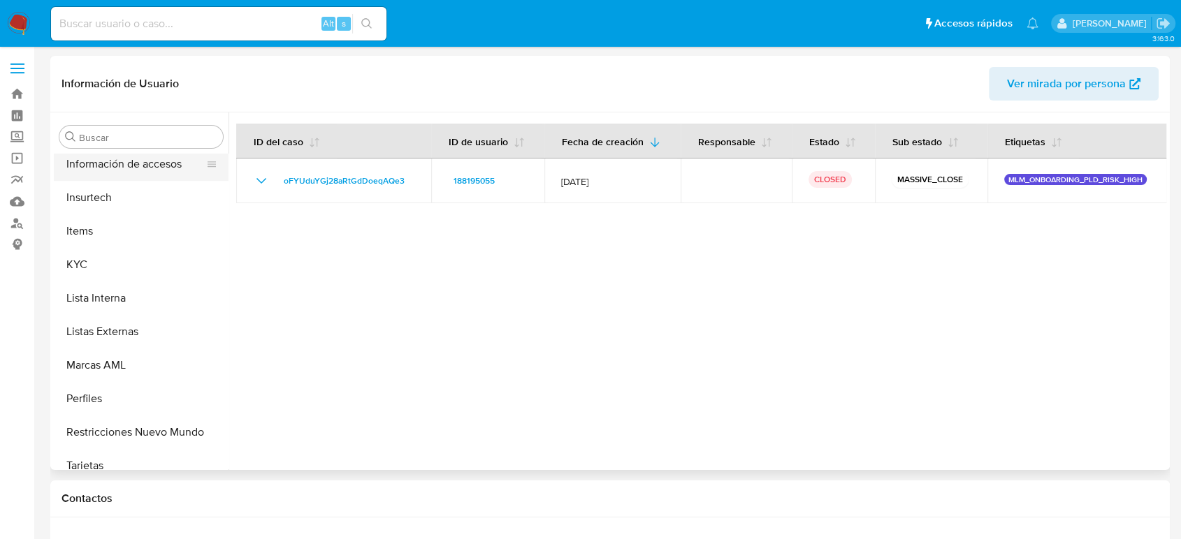
scroll to position [691, 0]
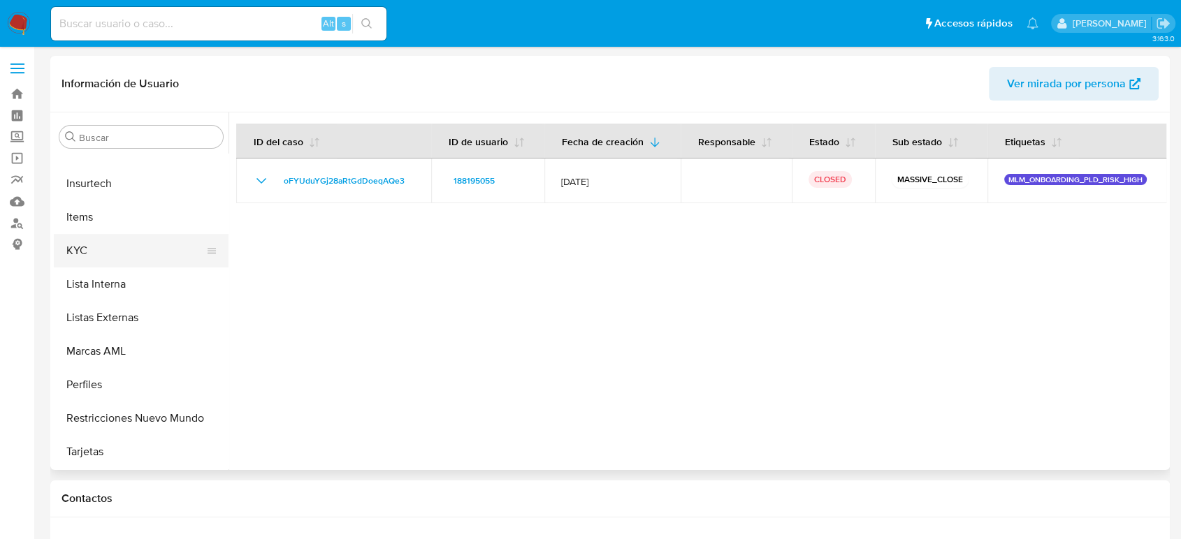
click at [110, 263] on button "KYC" at bounding box center [135, 251] width 163 height 34
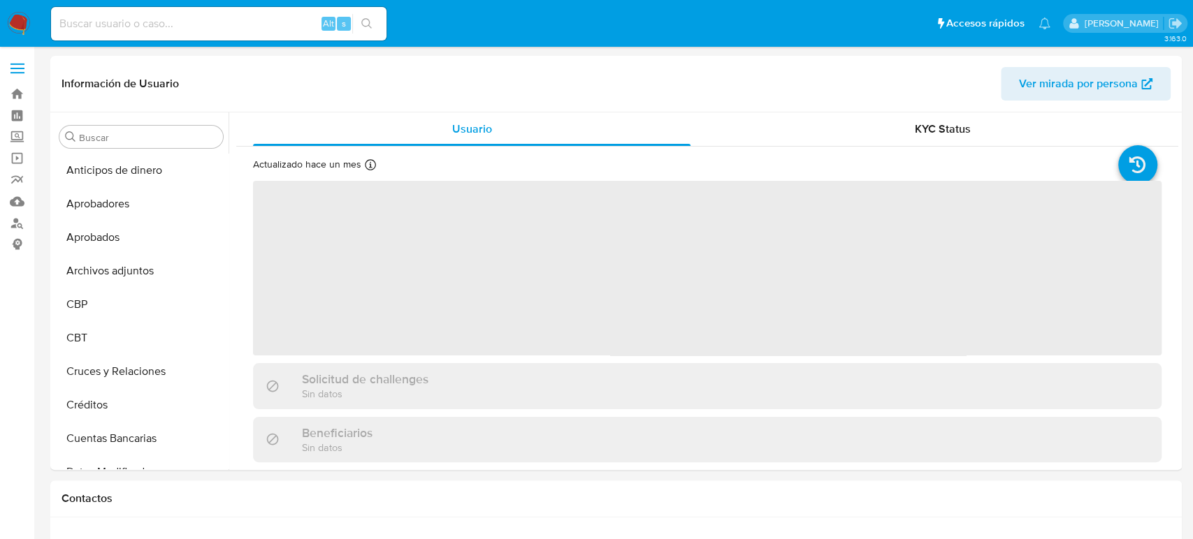
select select "10"
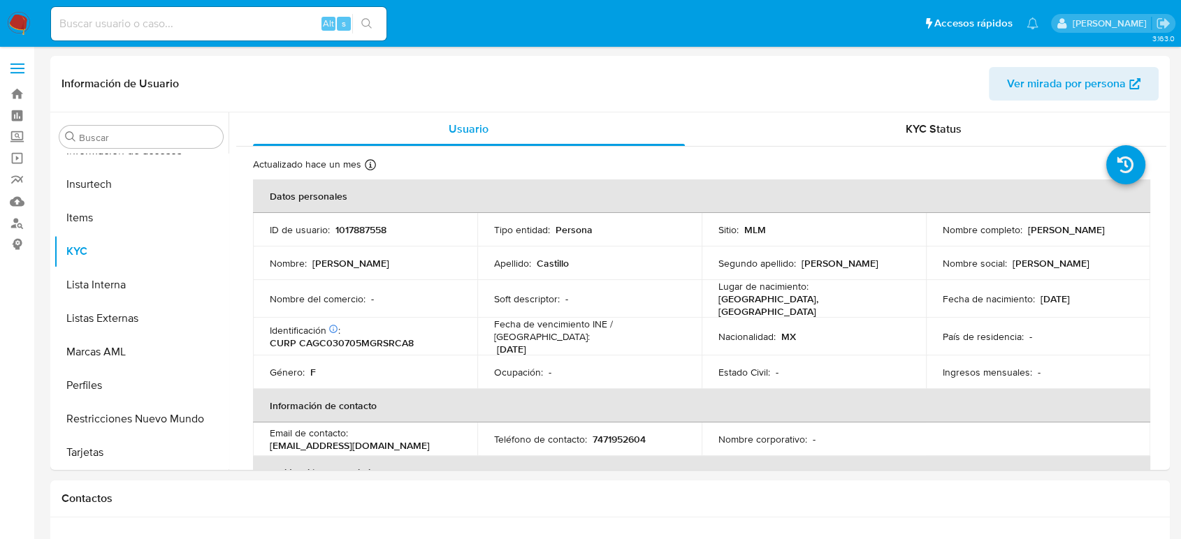
scroll to position [691, 0]
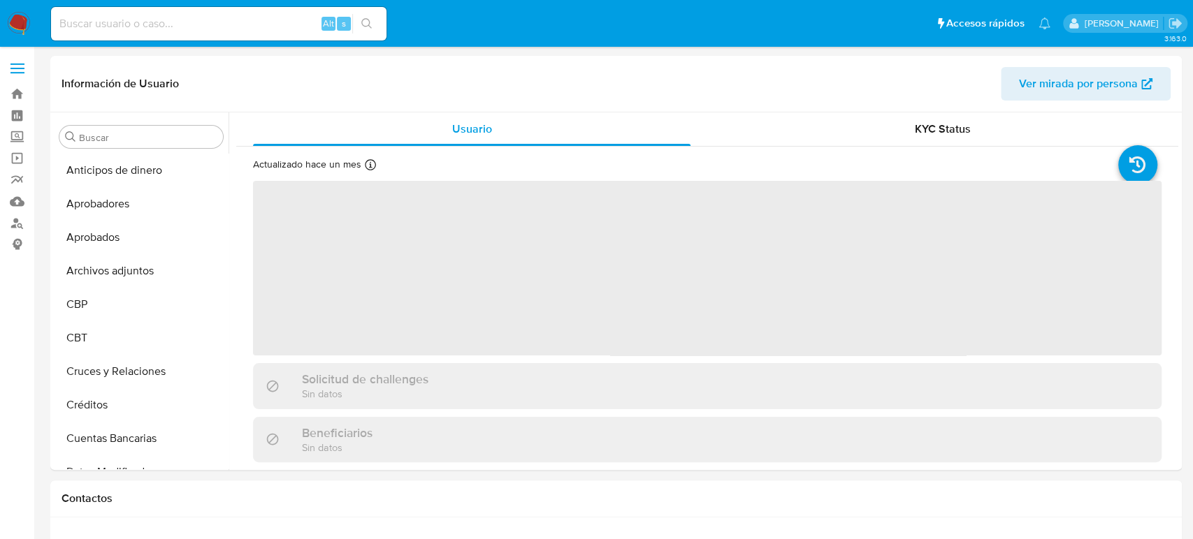
select select "10"
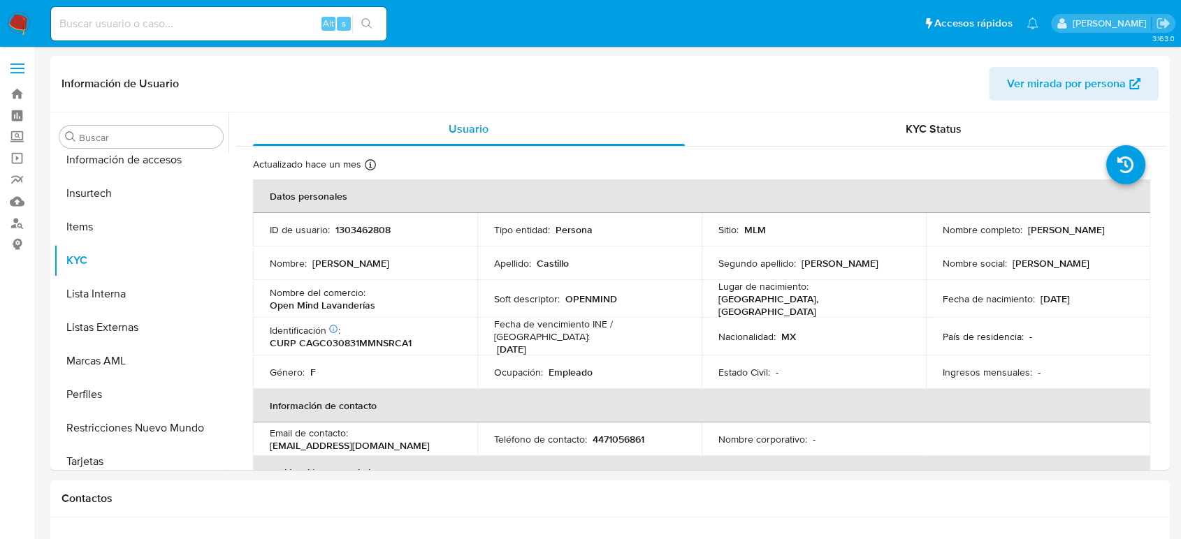
scroll to position [691, 0]
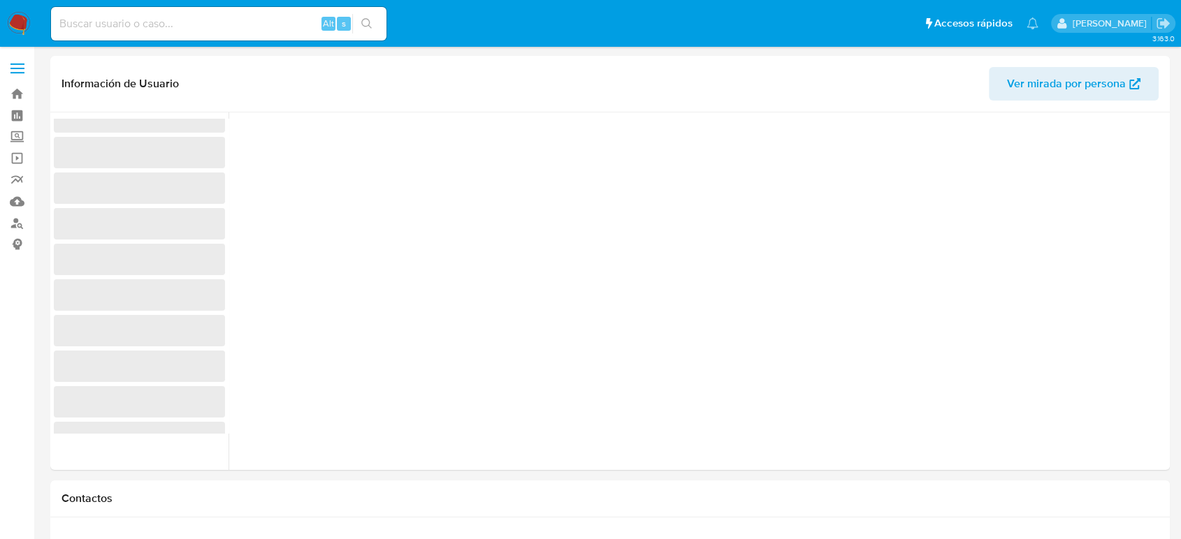
scroll to position [397, 0]
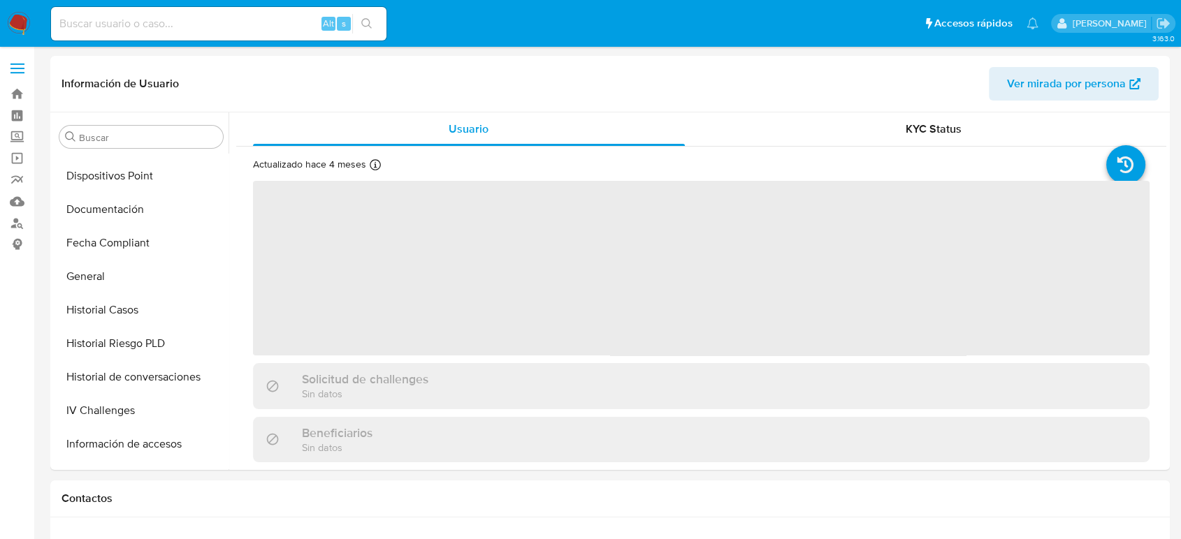
select select "10"
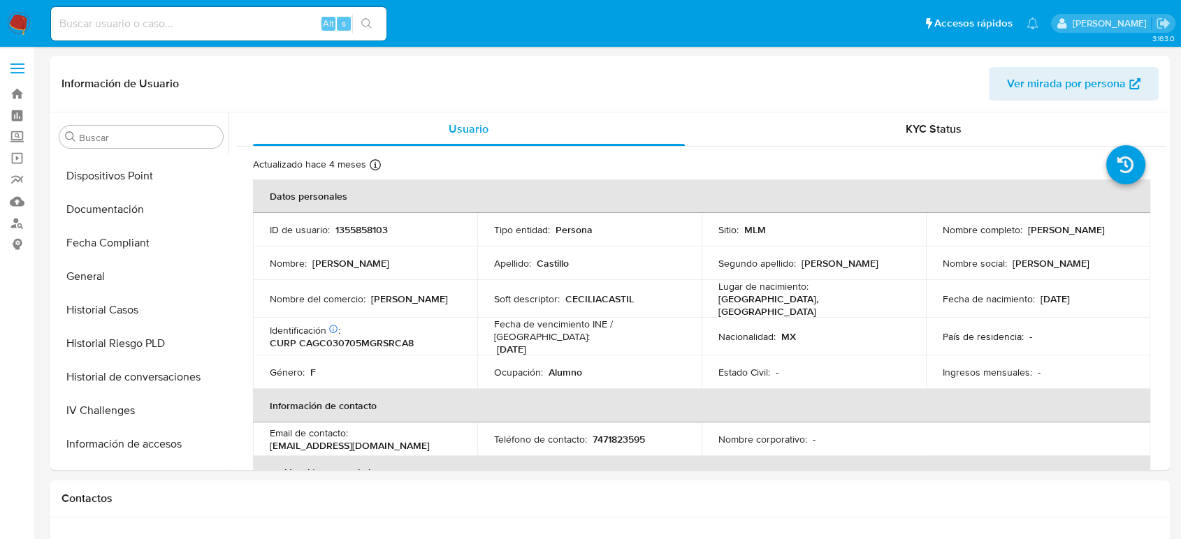
scroll to position [691, 0]
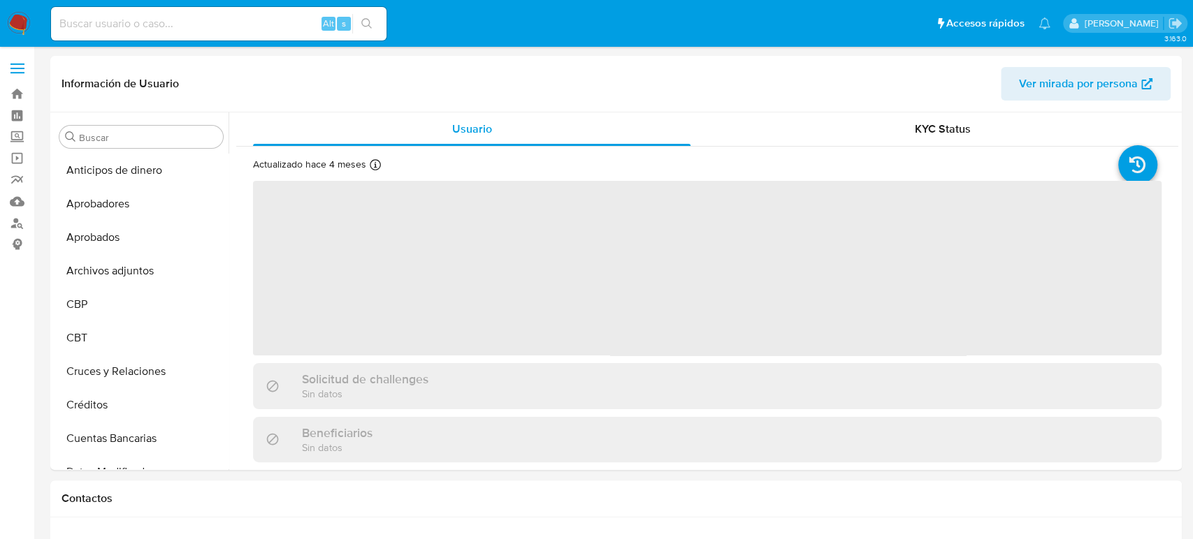
select select "10"
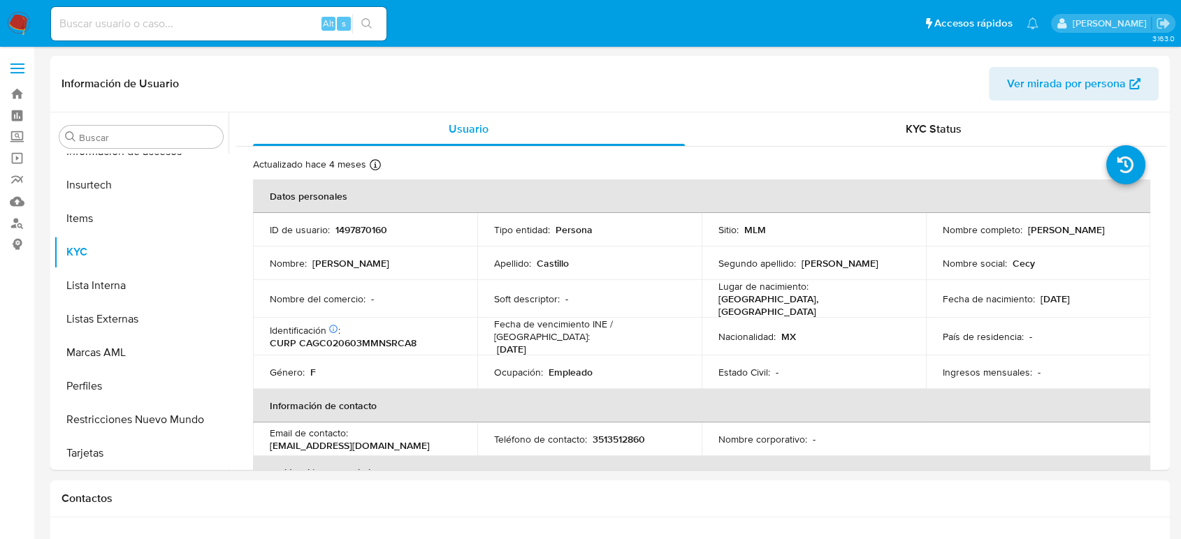
scroll to position [691, 0]
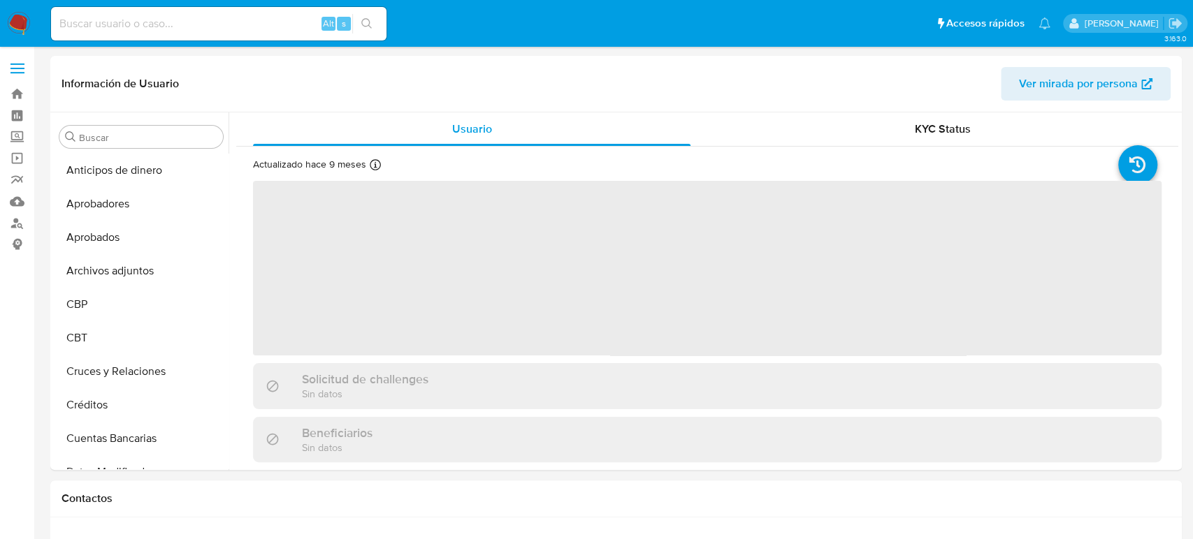
select select "10"
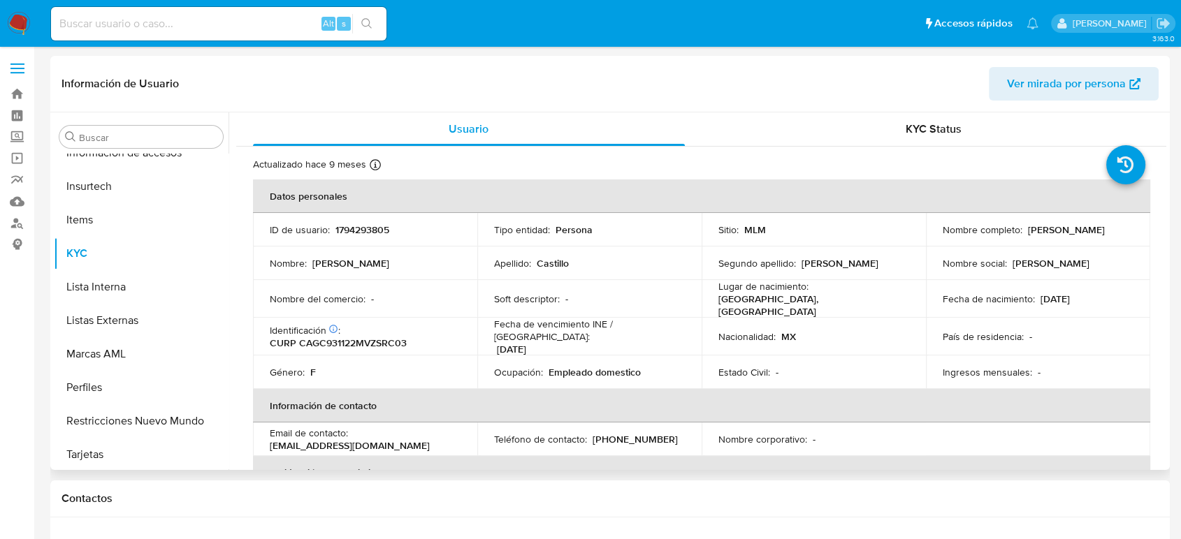
scroll to position [691, 0]
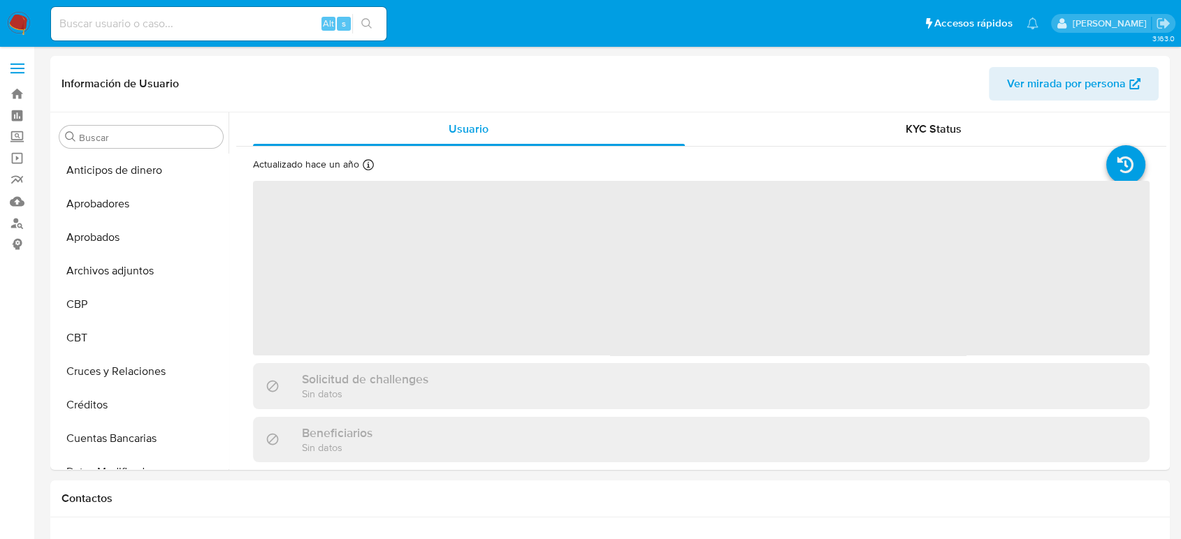
select select "10"
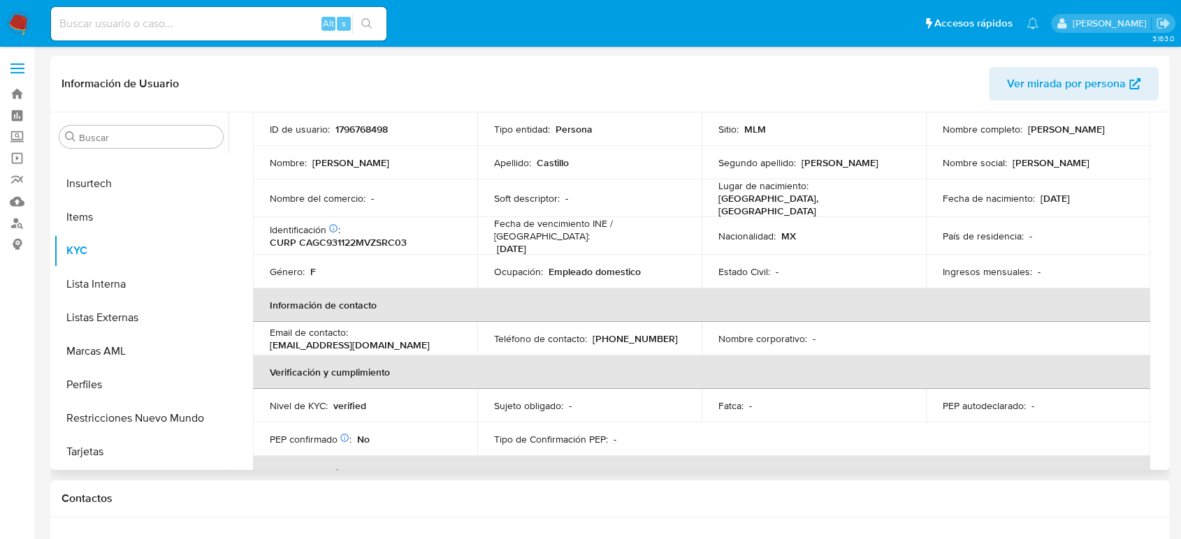
scroll to position [78, 0]
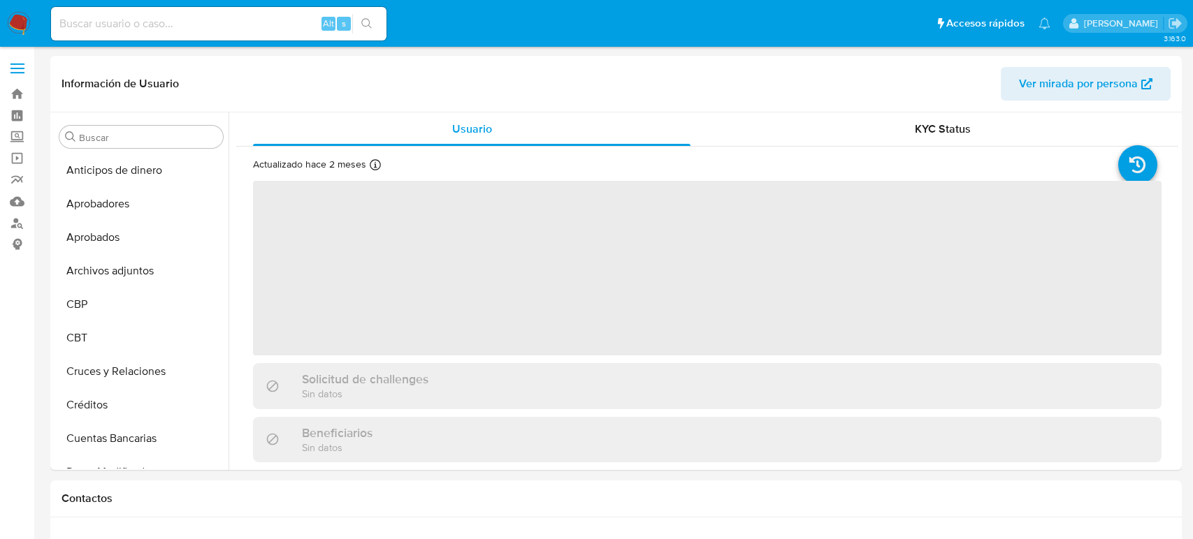
select select "10"
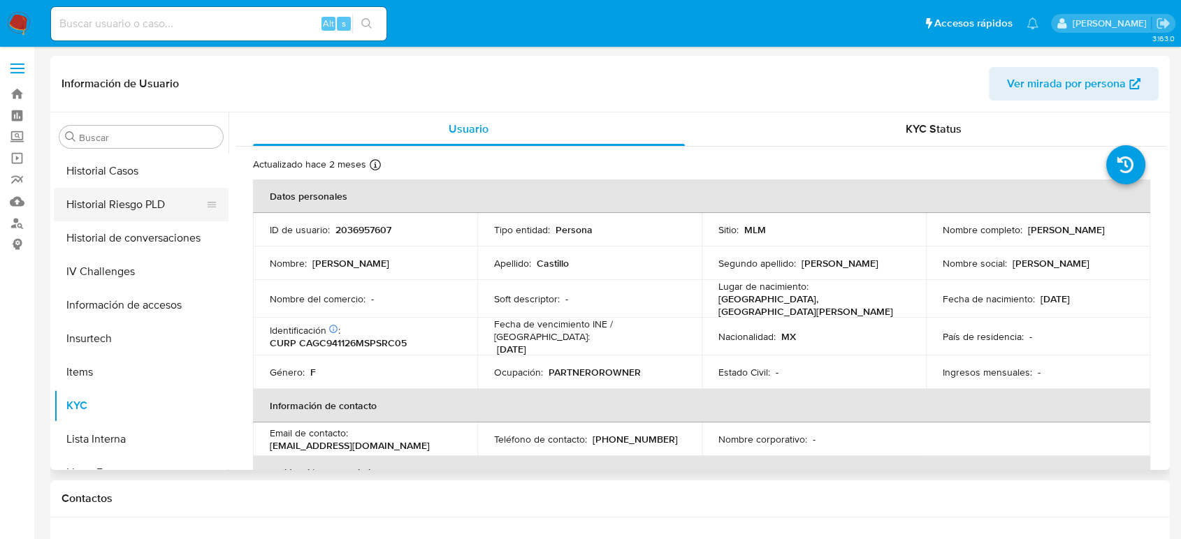
scroll to position [458, 0]
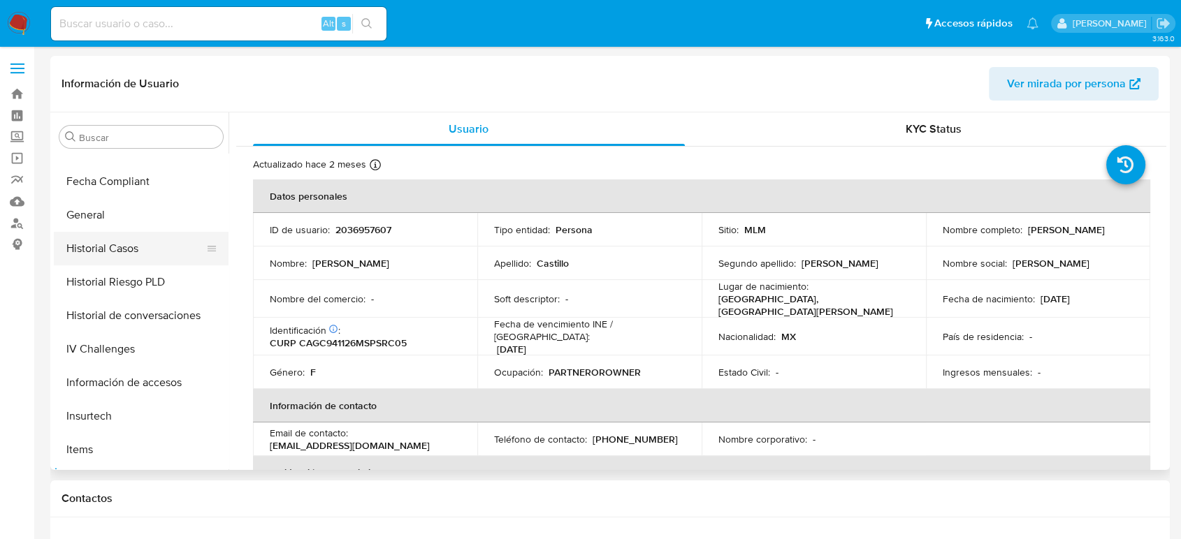
click at [147, 261] on button "Historial Casos" at bounding box center [135, 249] width 163 height 34
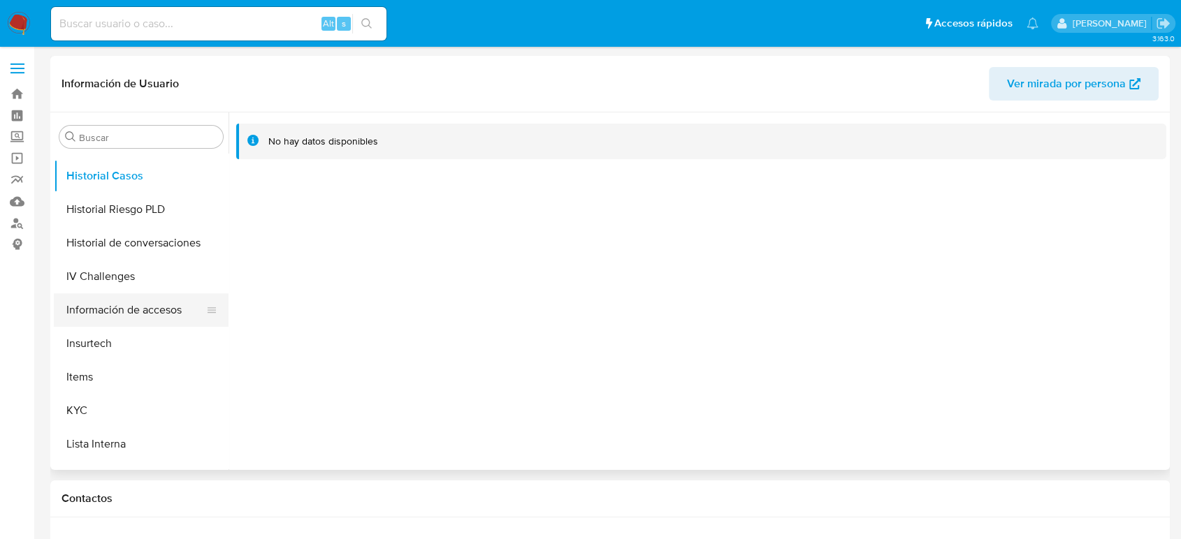
scroll to position [613, 0]
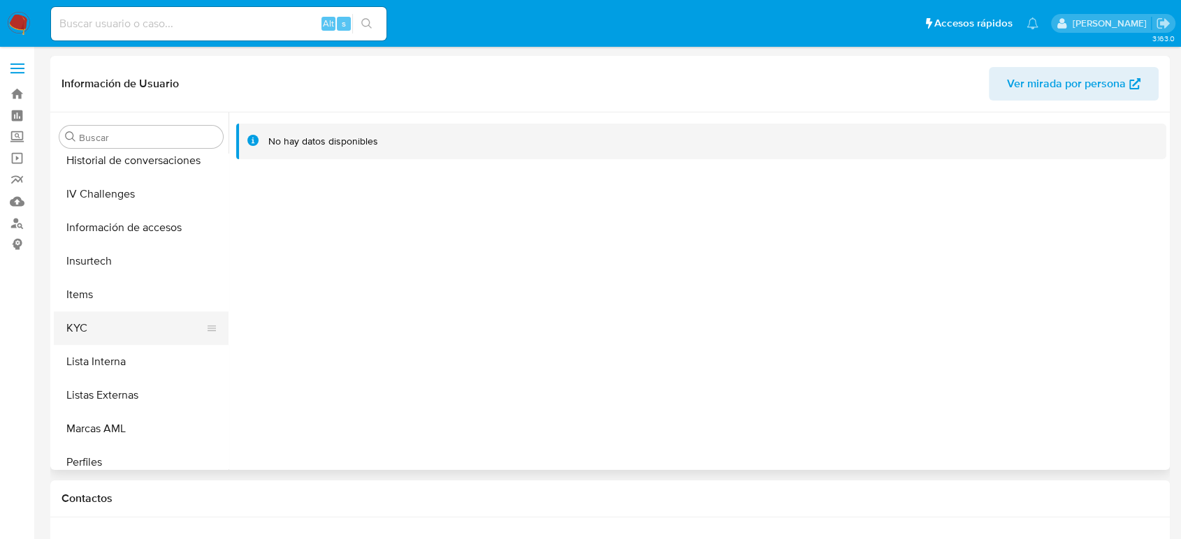
click at [87, 328] on button "KYC" at bounding box center [135, 329] width 163 height 34
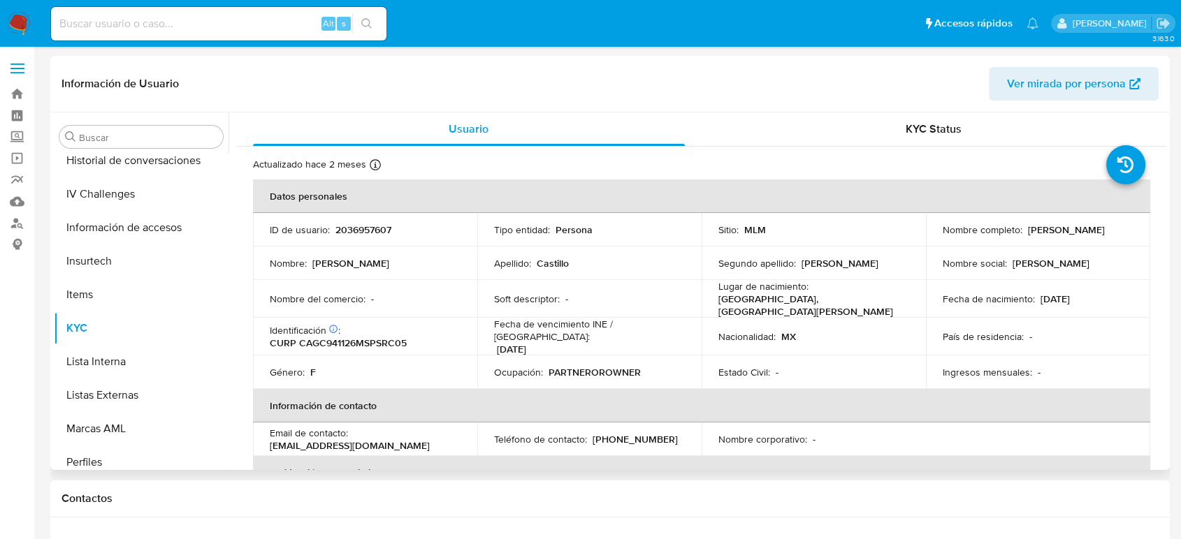
click at [383, 224] on p "2036957607" at bounding box center [363, 230] width 56 height 13
copy p "2036957607"
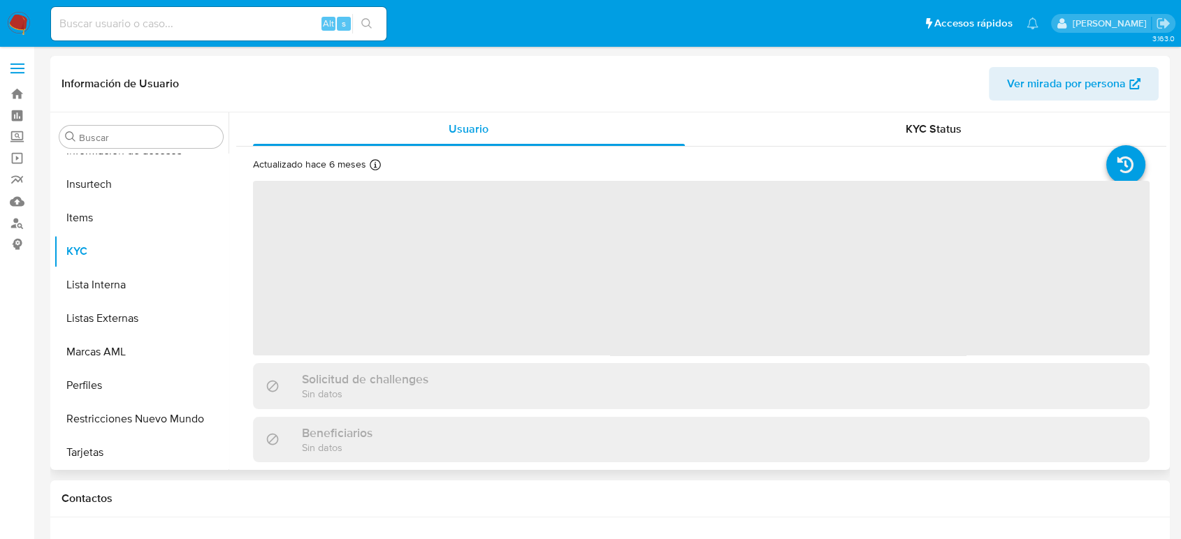
scroll to position [691, 0]
select select "10"
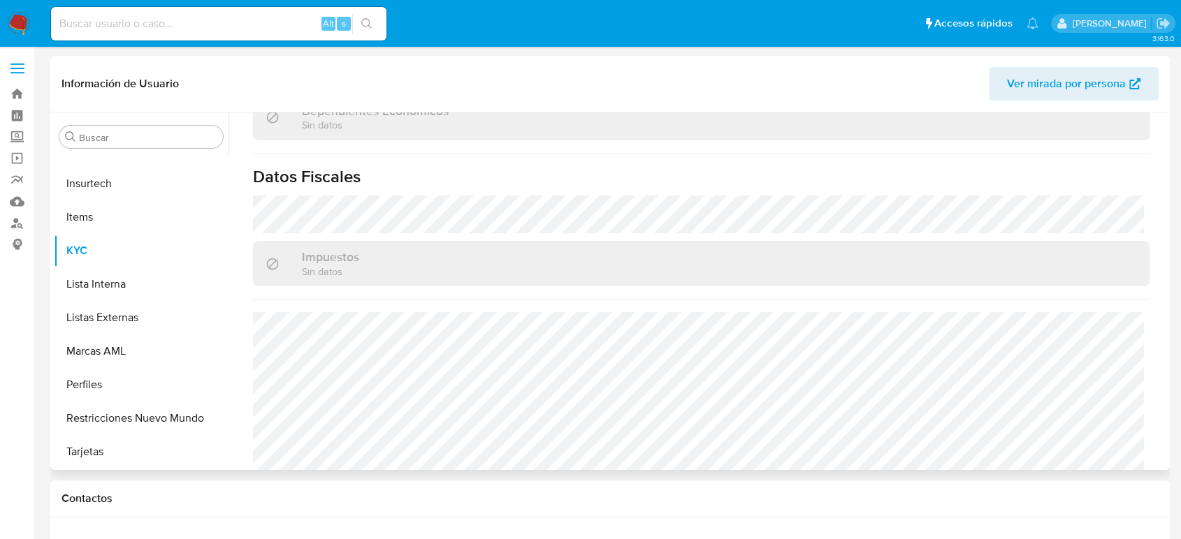
scroll to position [864, 0]
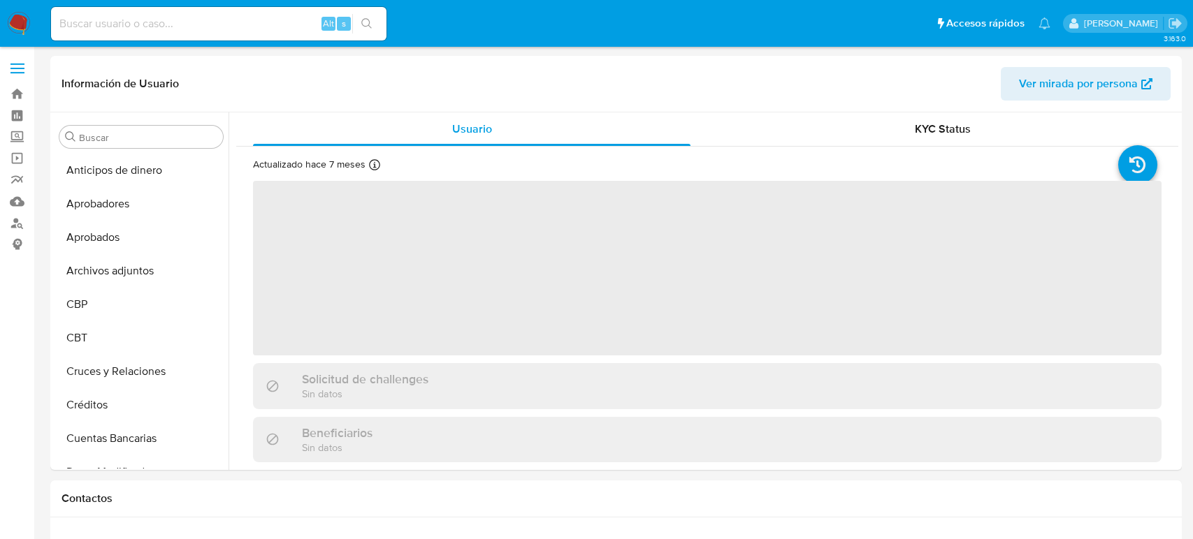
select select "10"
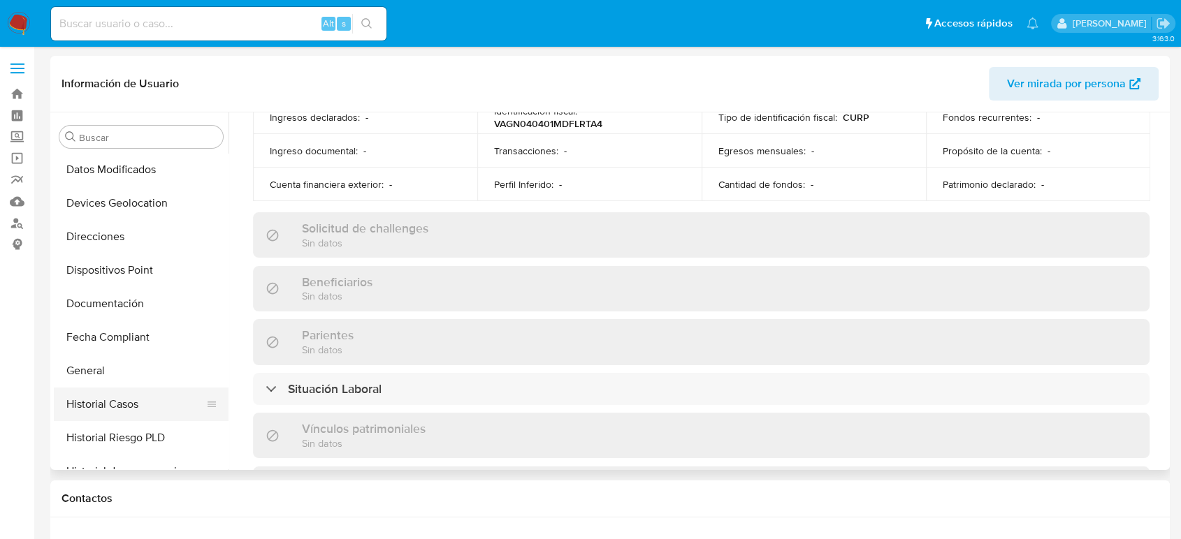
click at [140, 388] on button "Historial Casos" at bounding box center [135, 405] width 163 height 34
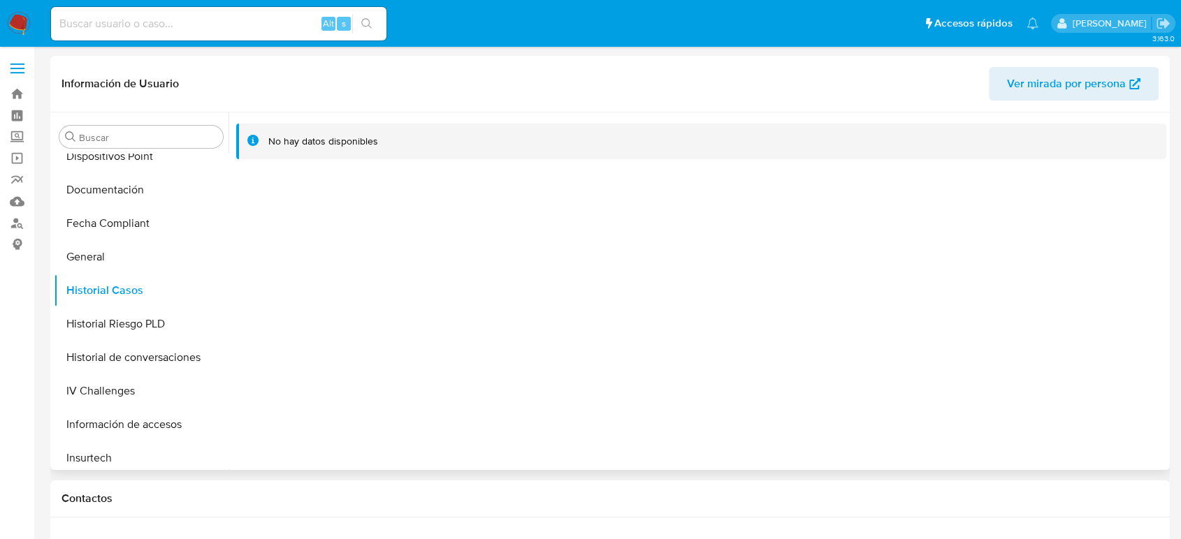
scroll to position [536, 0]
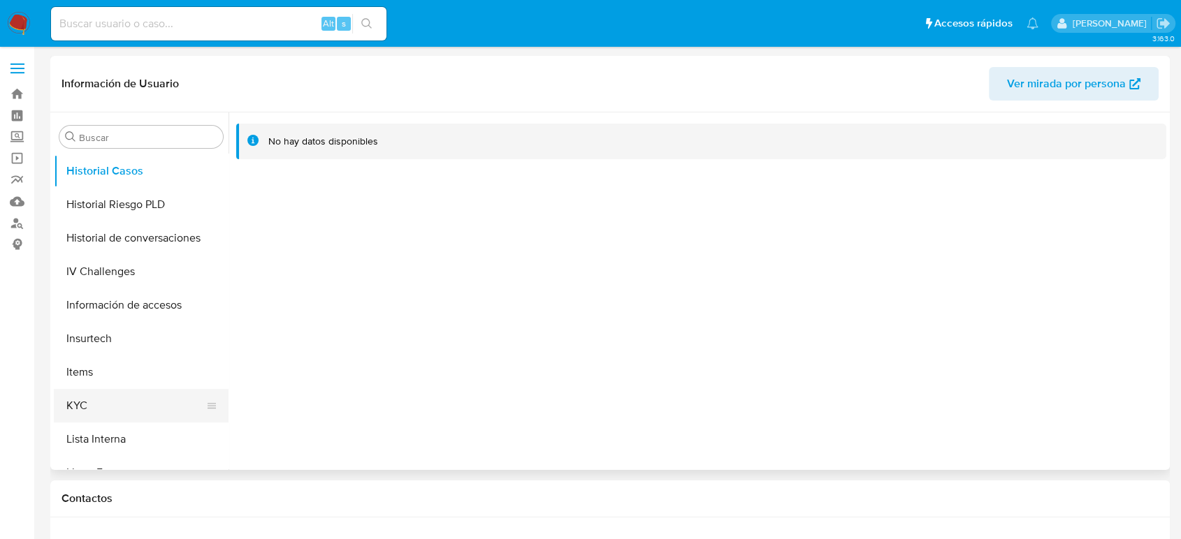
click at [118, 407] on button "KYC" at bounding box center [135, 406] width 163 height 34
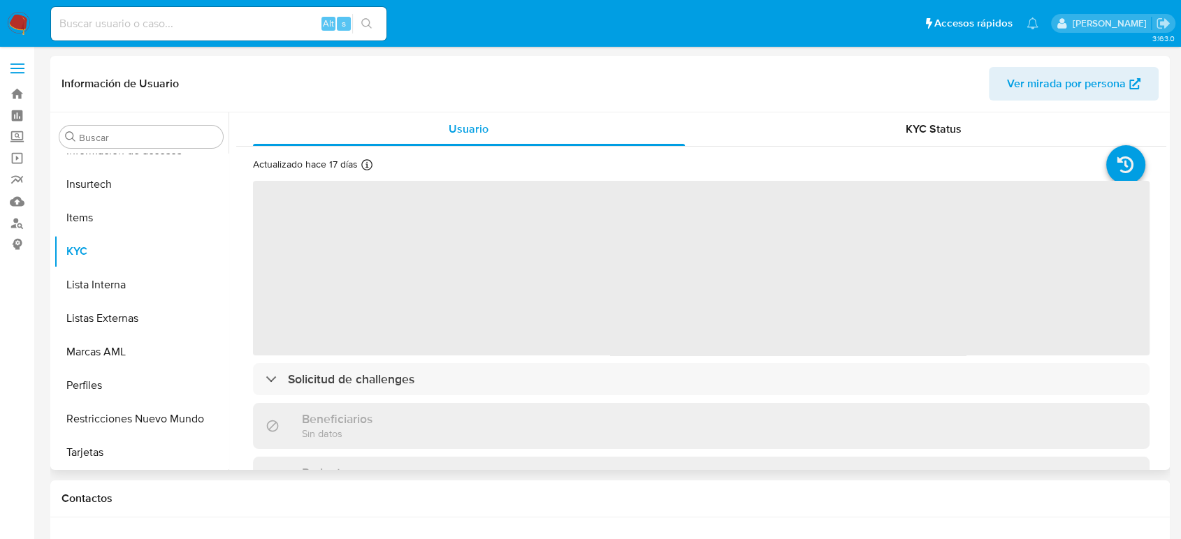
scroll to position [691, 0]
select select "10"
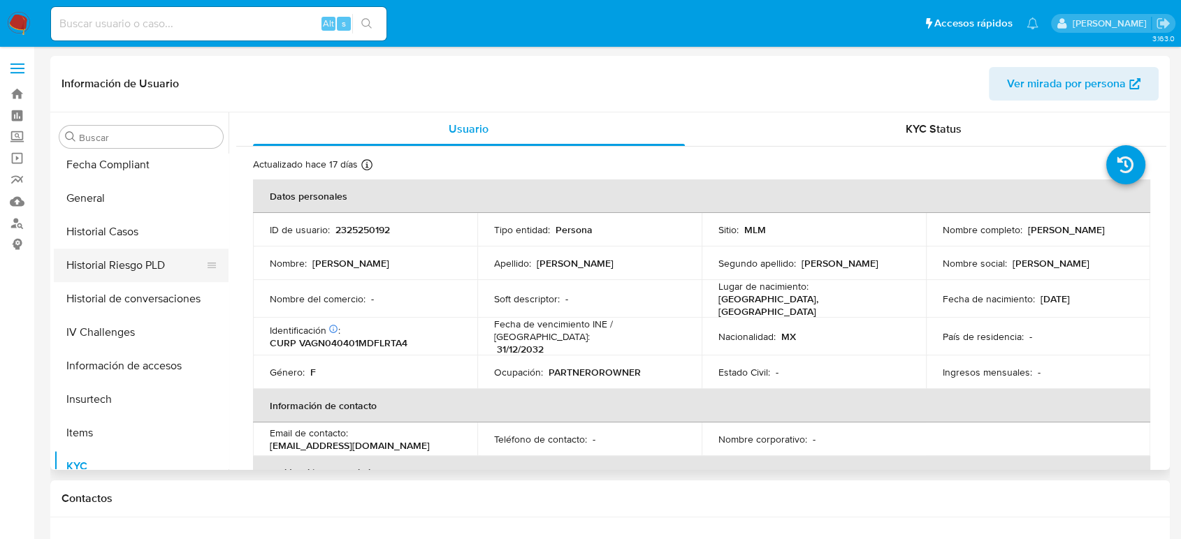
scroll to position [458, 0]
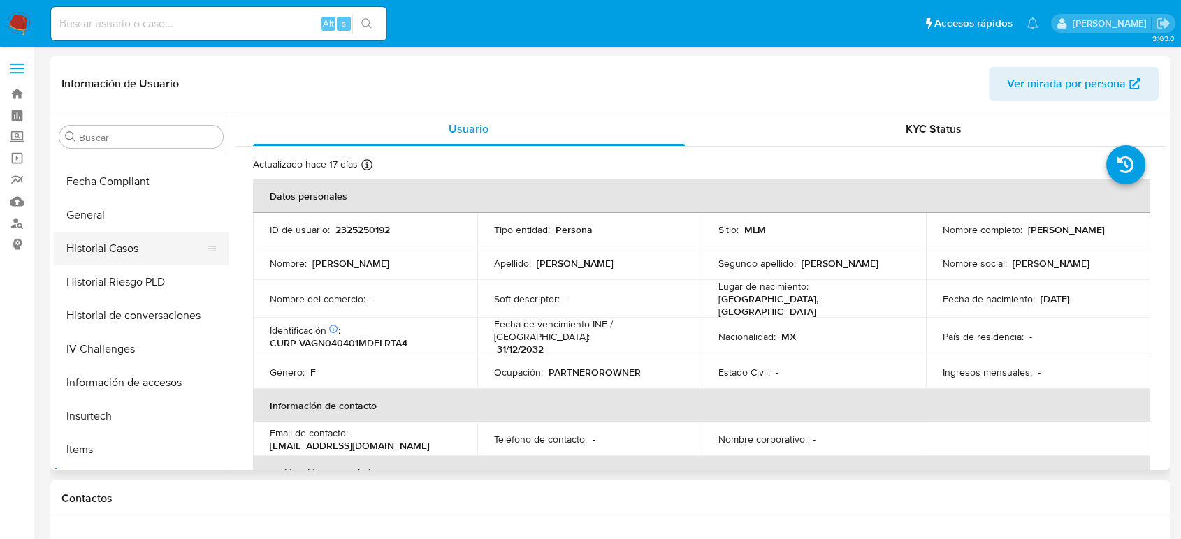
click at [131, 262] on button "Historial Casos" at bounding box center [135, 249] width 163 height 34
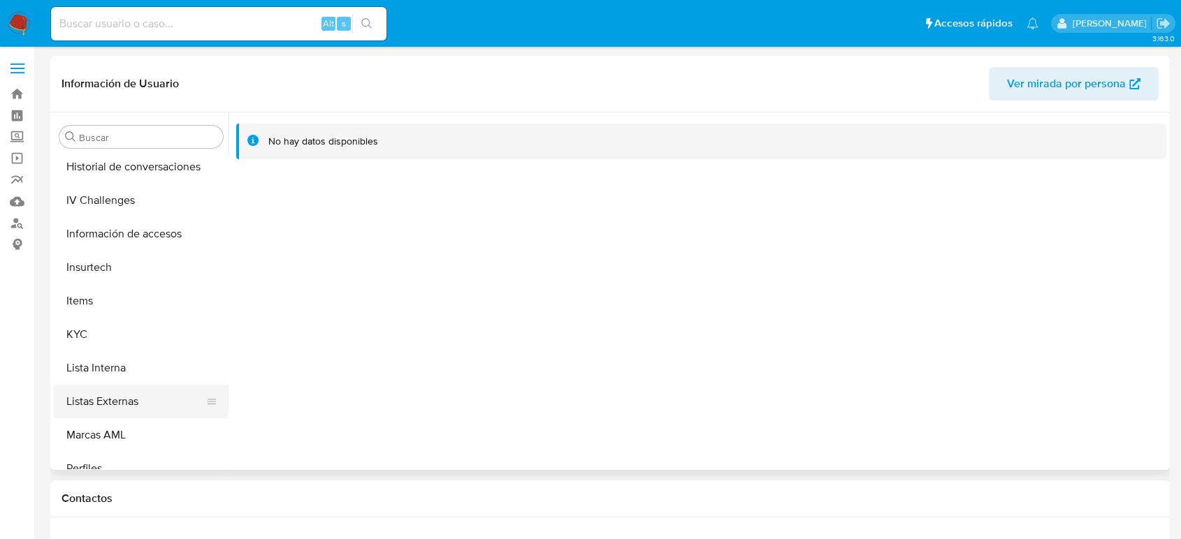
scroll to position [613, 0]
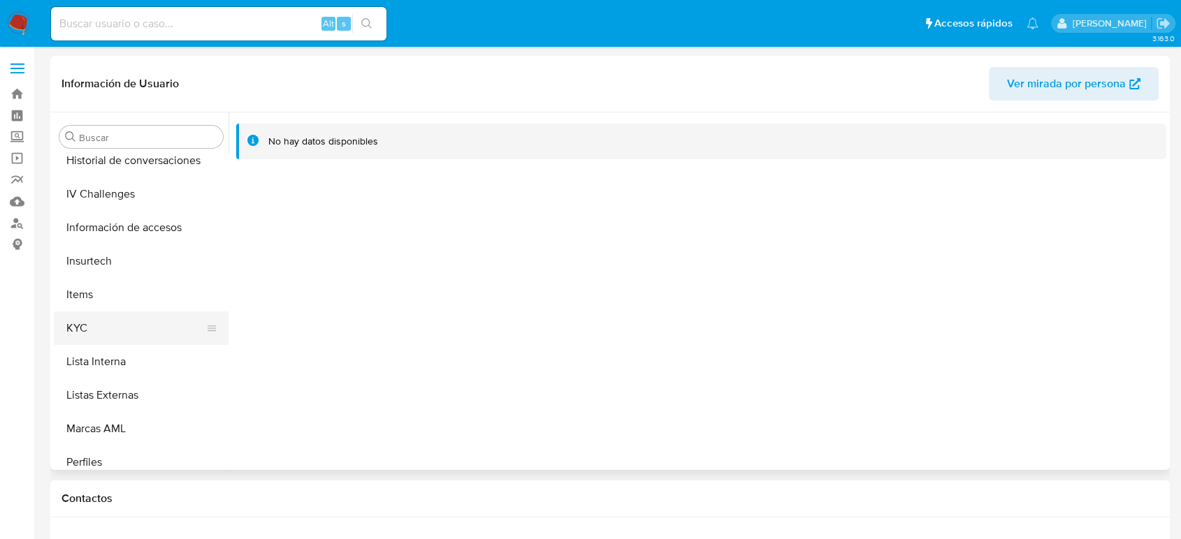
click at [117, 322] on button "KYC" at bounding box center [135, 329] width 163 height 34
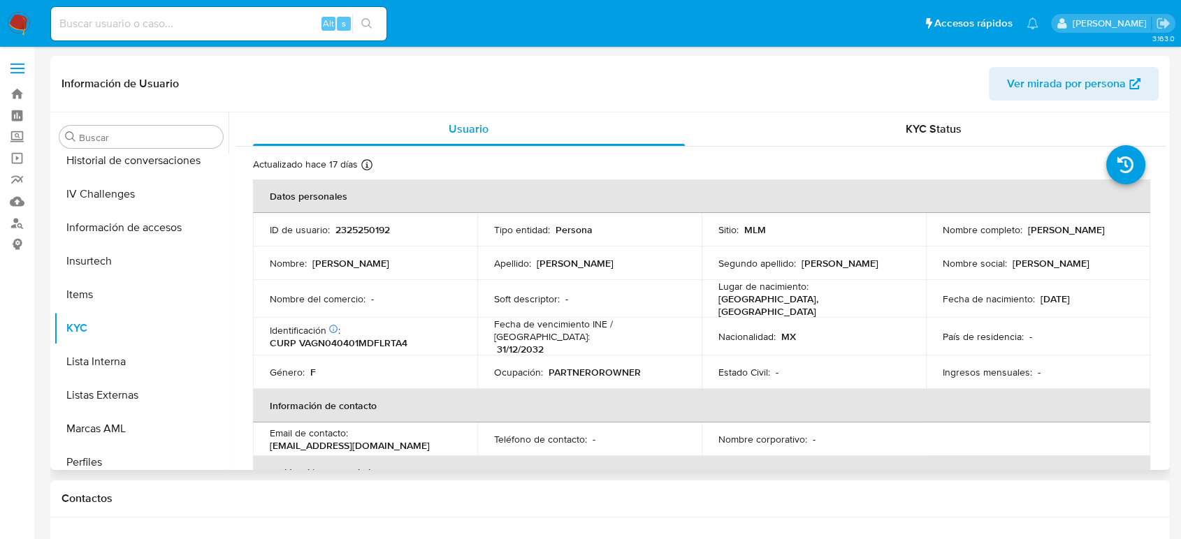
click at [359, 225] on p "2325250192" at bounding box center [362, 230] width 54 height 13
click at [359, 226] on p "2325250192" at bounding box center [362, 230] width 54 height 13
copy p "2325250192"
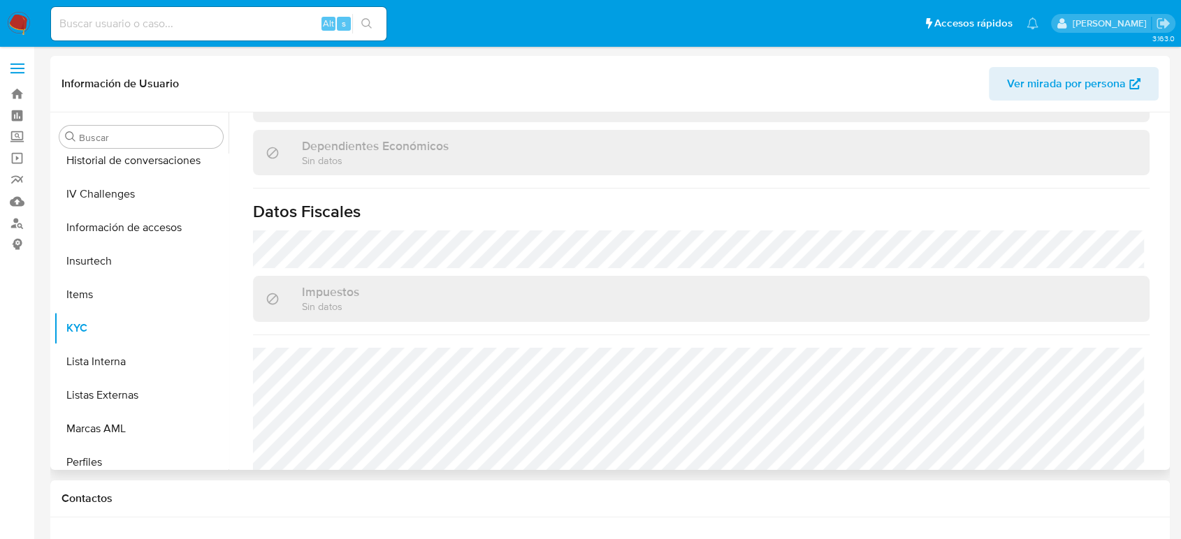
scroll to position [864, 0]
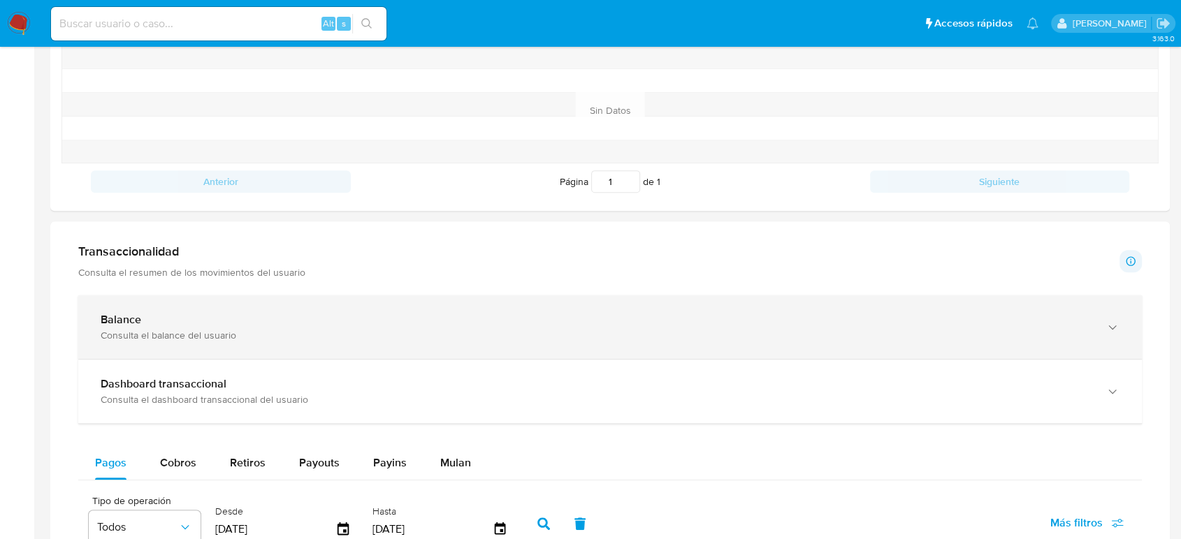
click at [285, 345] on div "Balance Consulta el balance del usuario" at bounding box center [609, 328] width 1063 height 64
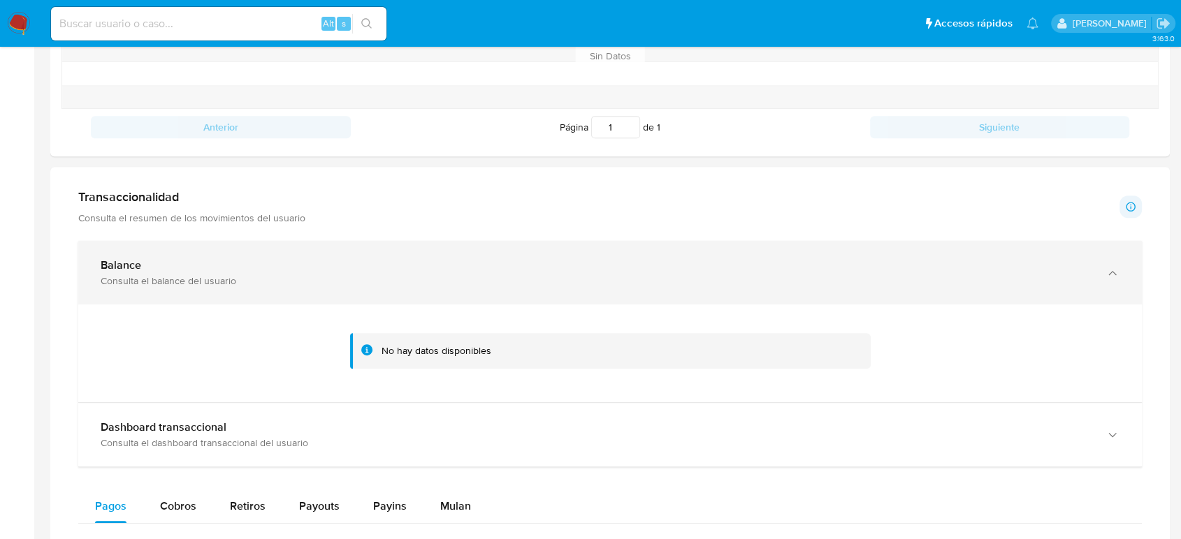
scroll to position [699, 0]
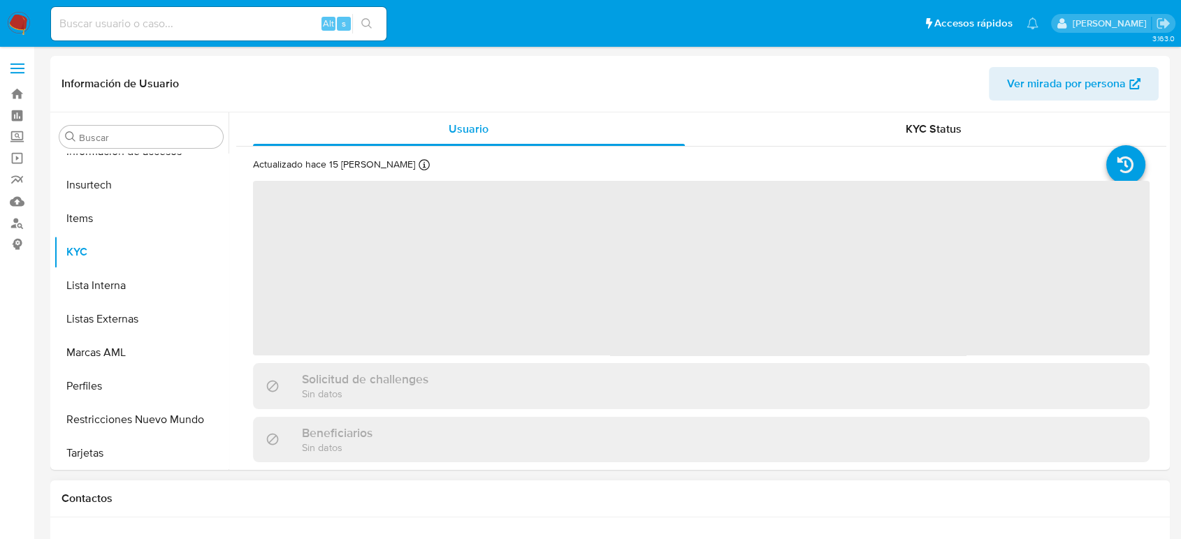
scroll to position [691, 0]
select select "10"
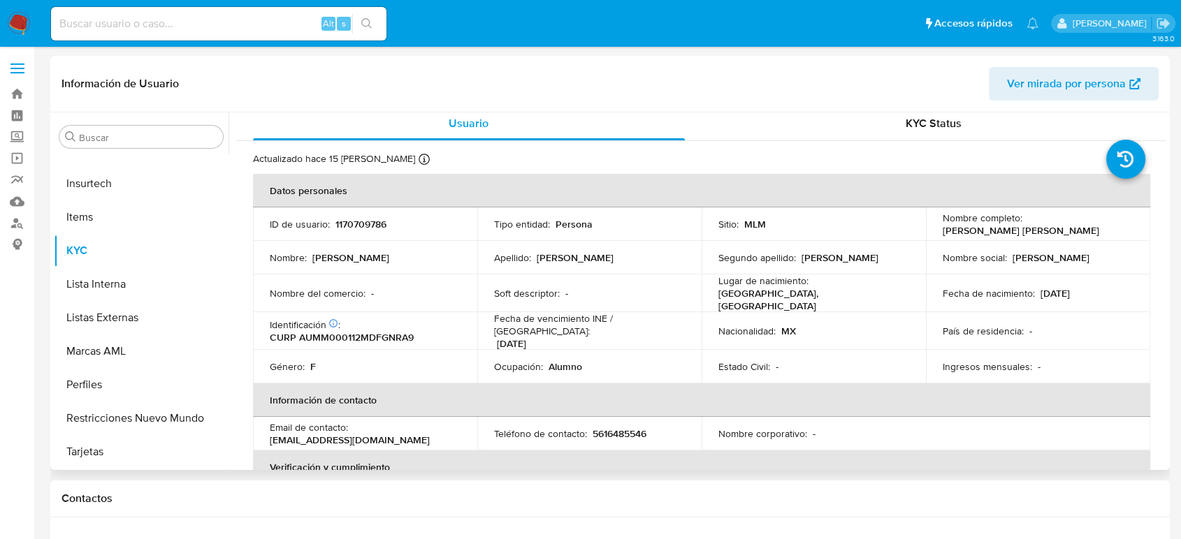
scroll to position [0, 0]
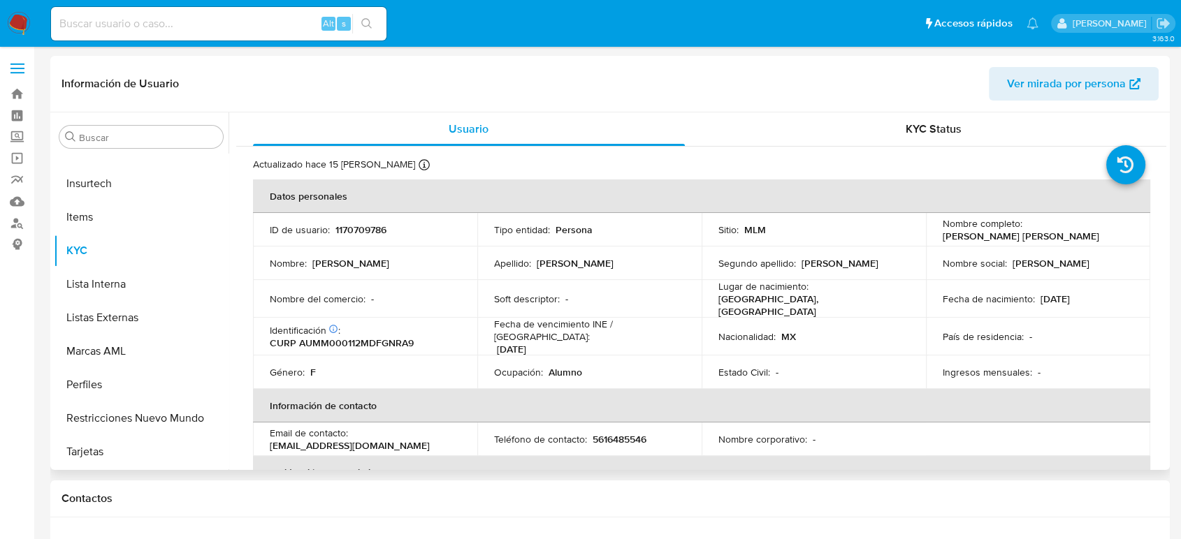
click at [382, 219] on td "ID de usuario : 1170709786" at bounding box center [365, 230] width 224 height 34
copy p "1170709786"
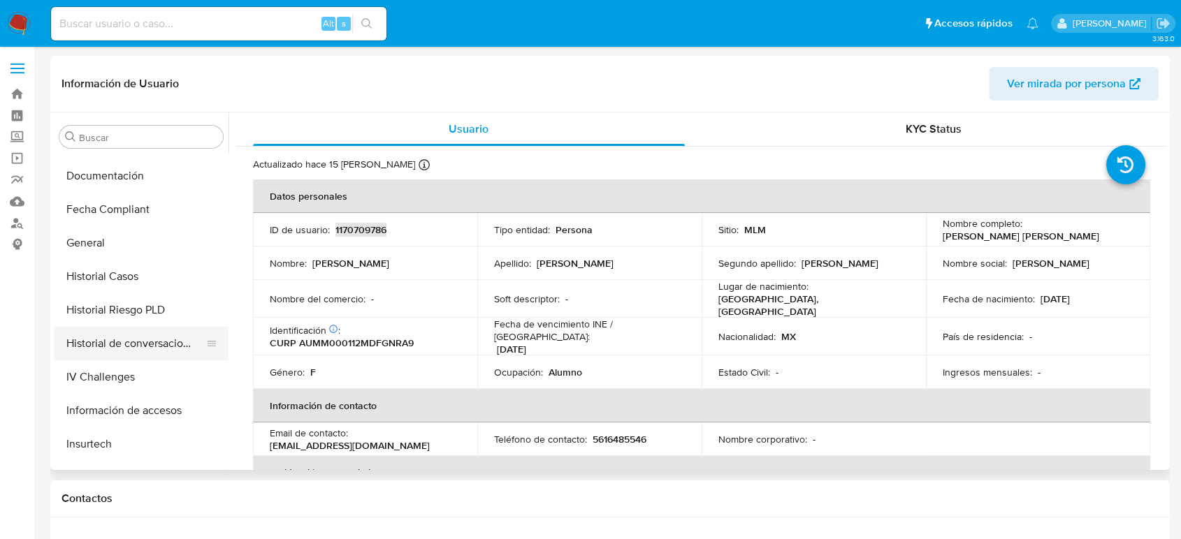
scroll to position [380, 0]
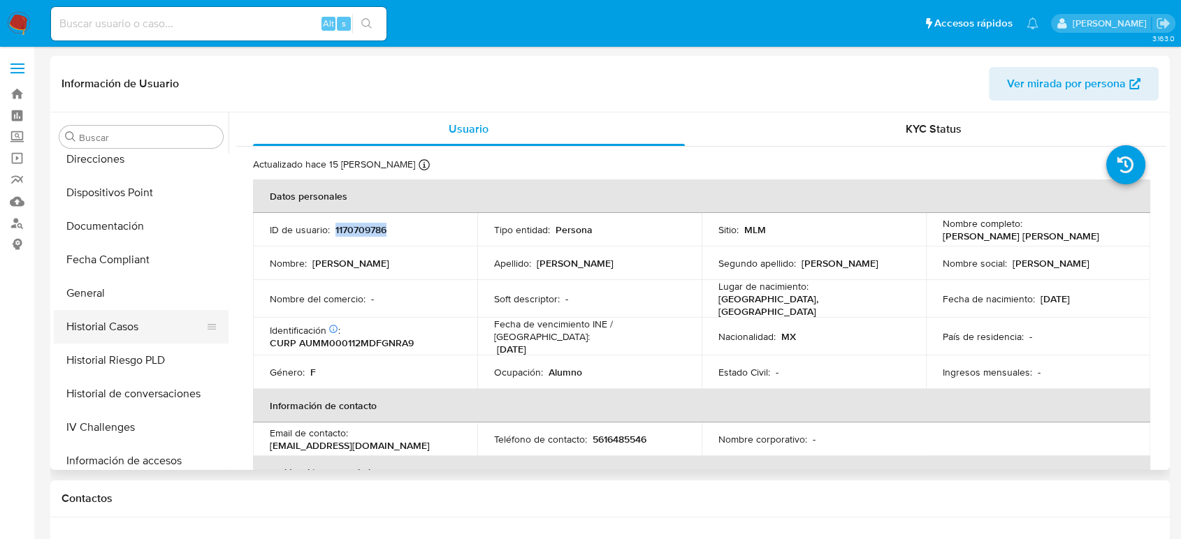
click at [120, 334] on button "Historial Casos" at bounding box center [135, 327] width 163 height 34
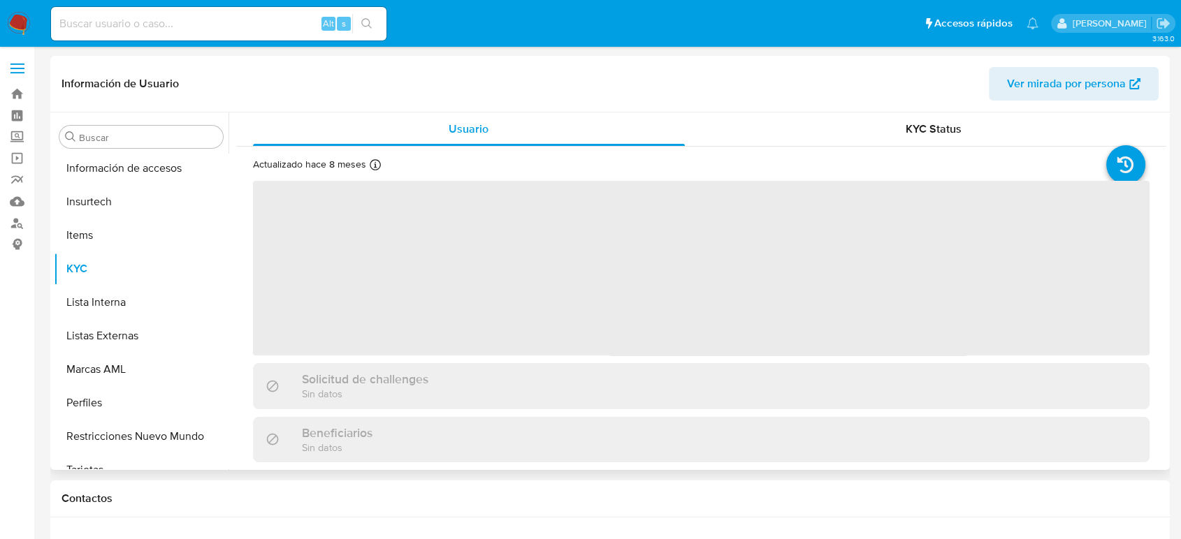
scroll to position [691, 0]
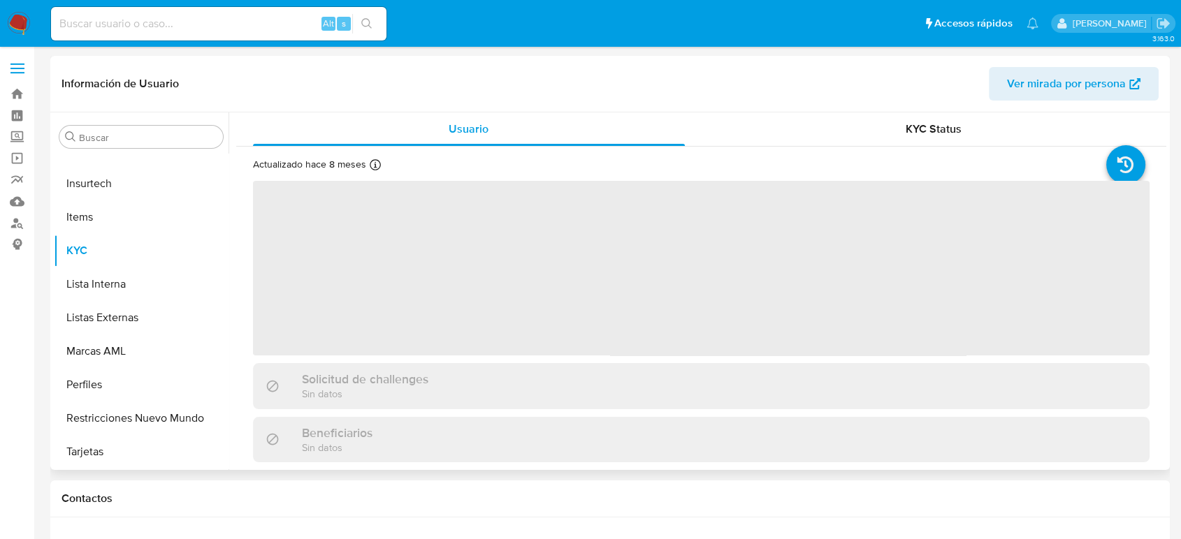
select select "10"
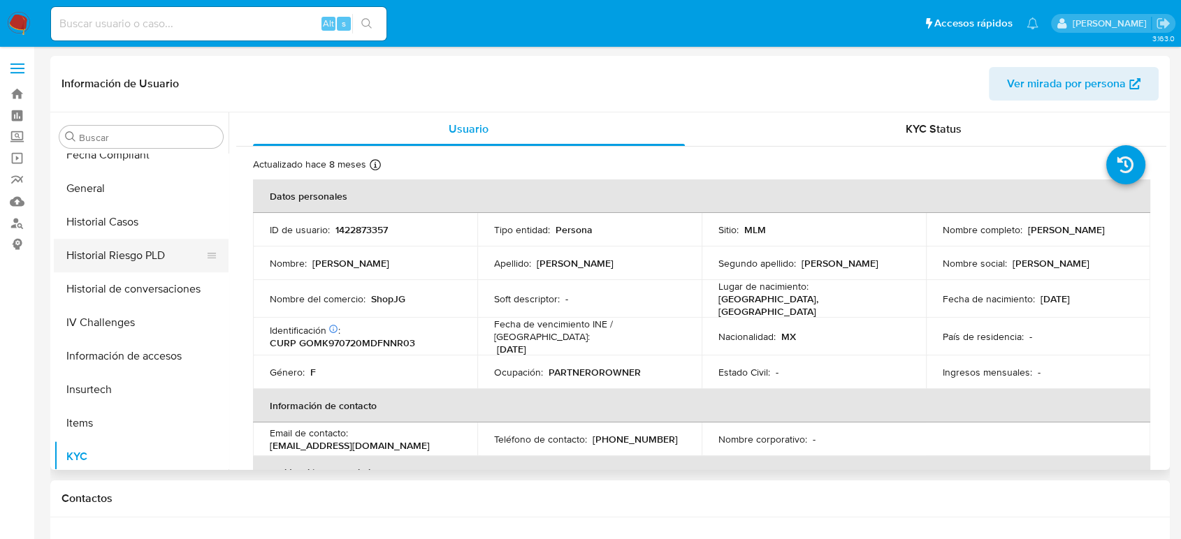
scroll to position [458, 0]
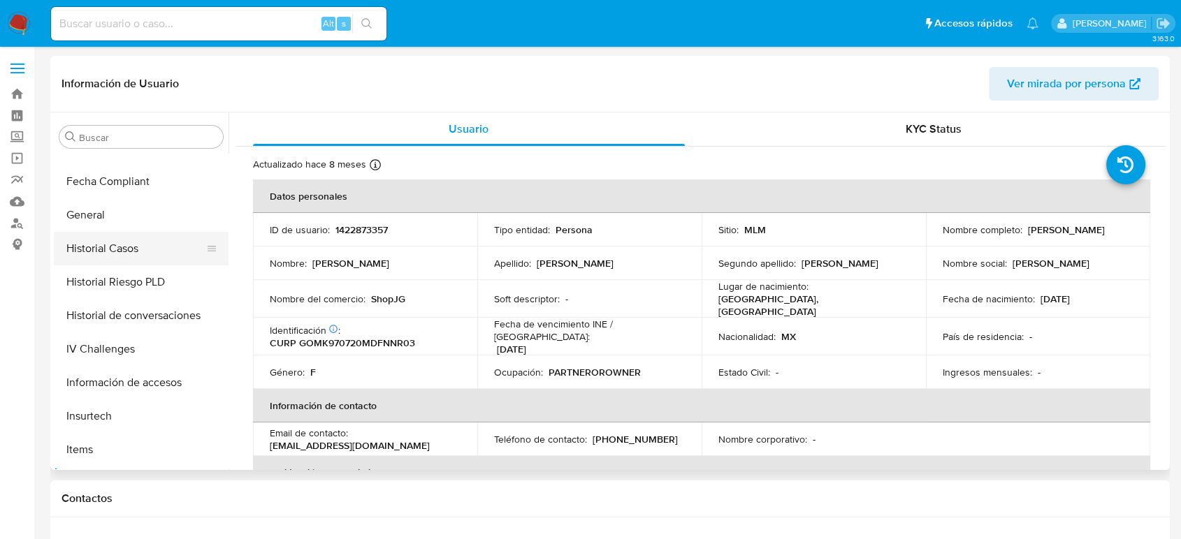
click at [147, 261] on button "Historial Casos" at bounding box center [135, 249] width 163 height 34
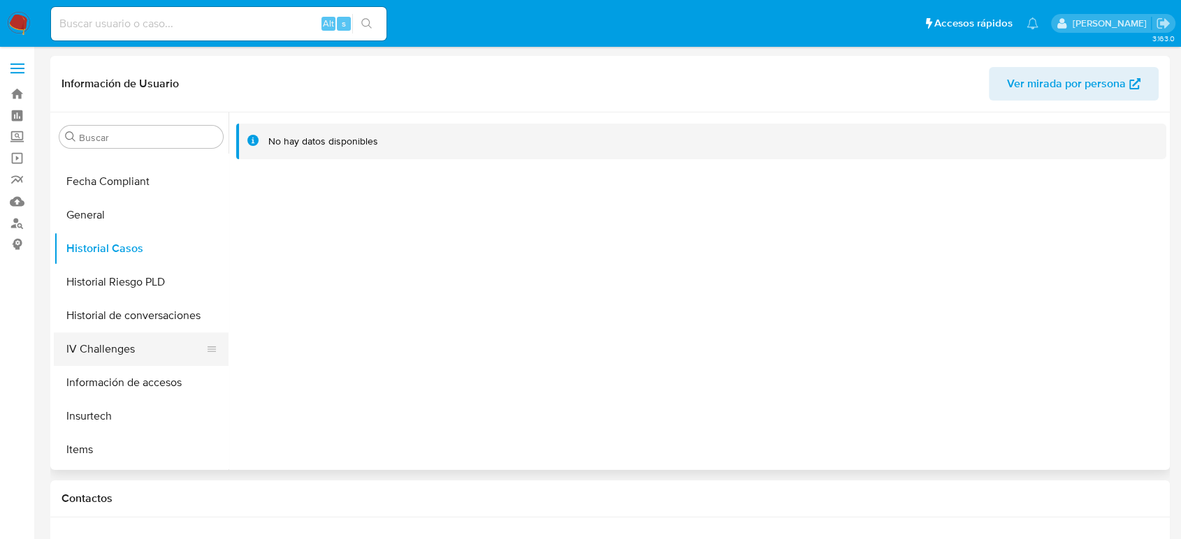
scroll to position [613, 0]
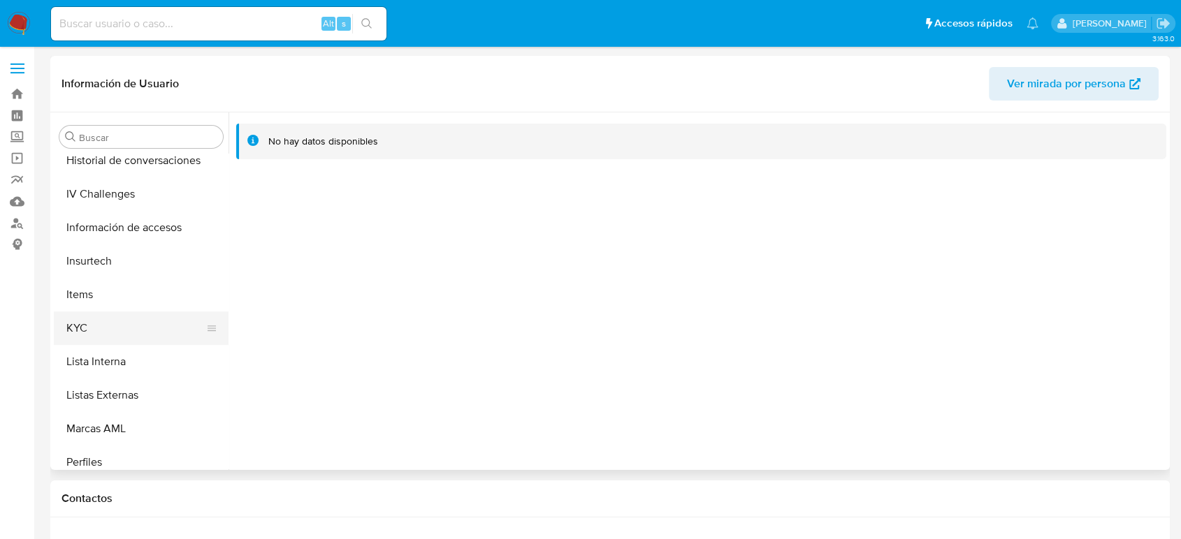
click at [138, 316] on button "KYC" at bounding box center [135, 329] width 163 height 34
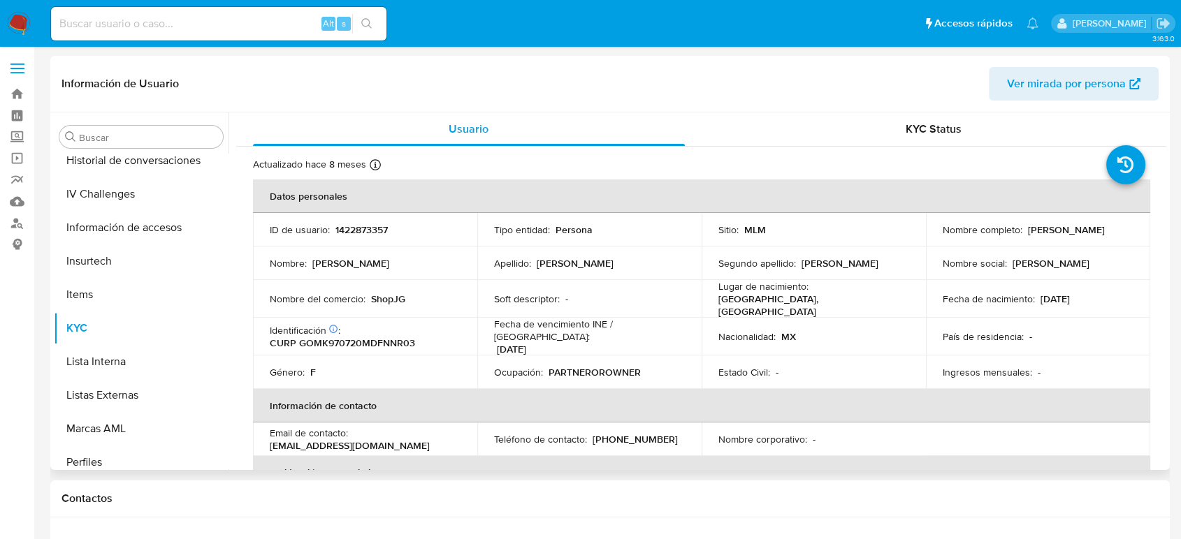
click at [372, 226] on p "1422873357" at bounding box center [361, 230] width 52 height 13
copy p "1422873357"
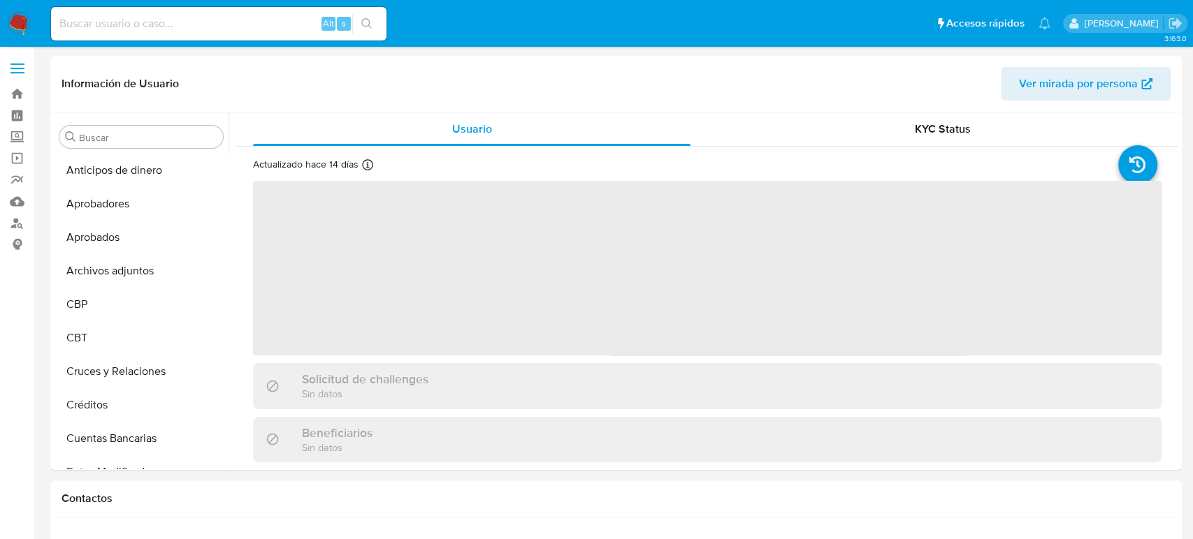
select select "10"
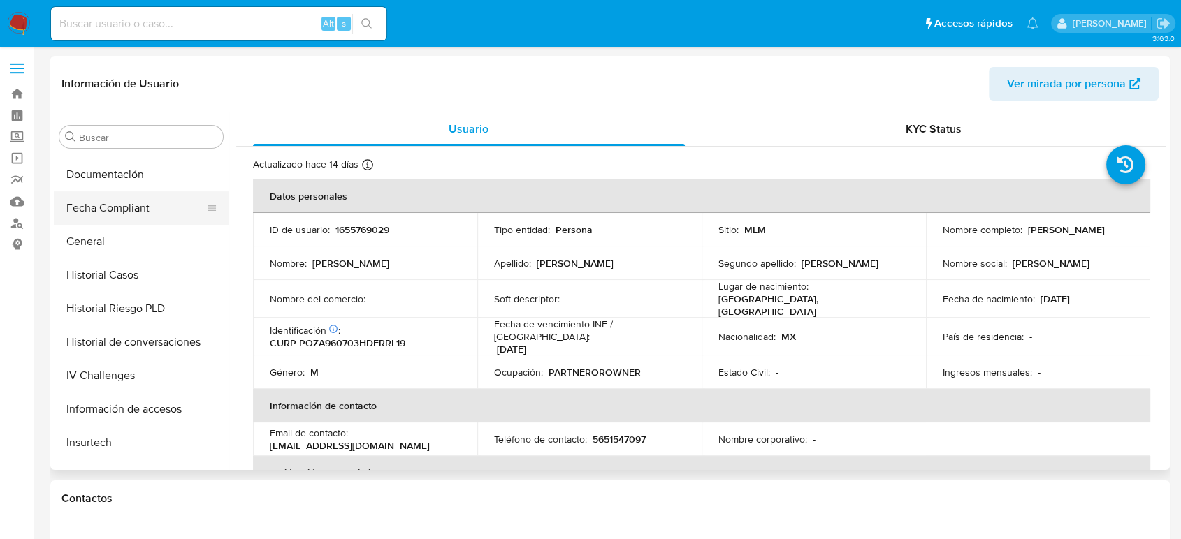
scroll to position [303, 0]
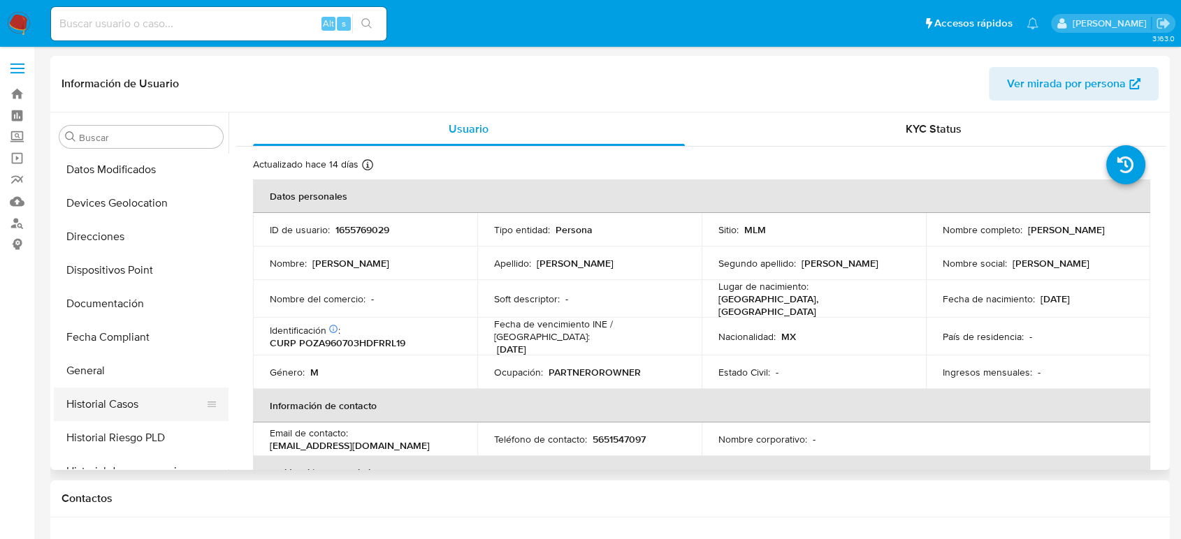
click at [156, 399] on button "Historial Casos" at bounding box center [135, 405] width 163 height 34
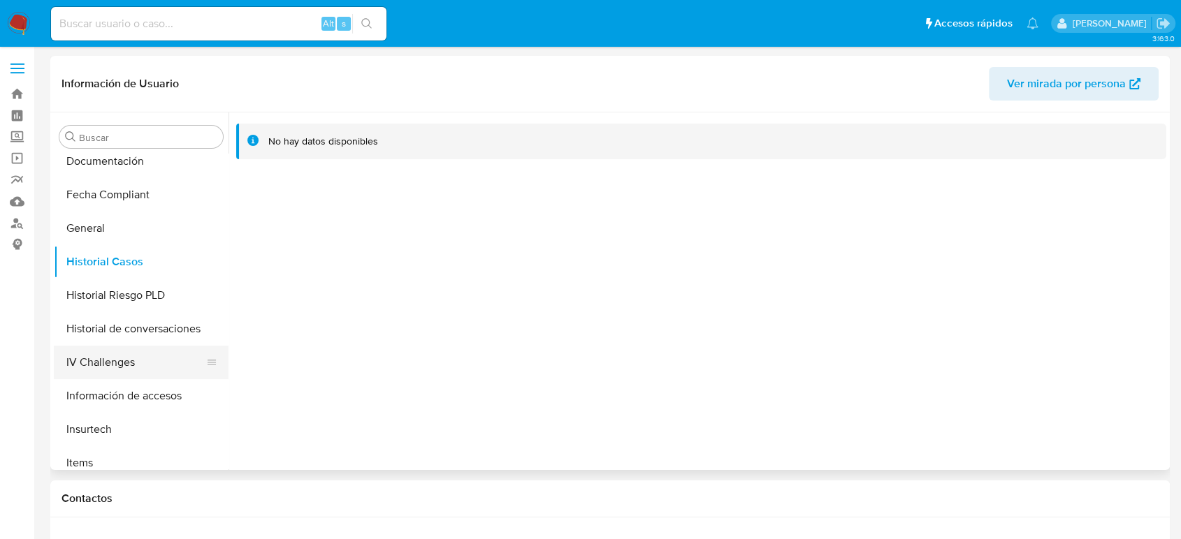
scroll to position [536, 0]
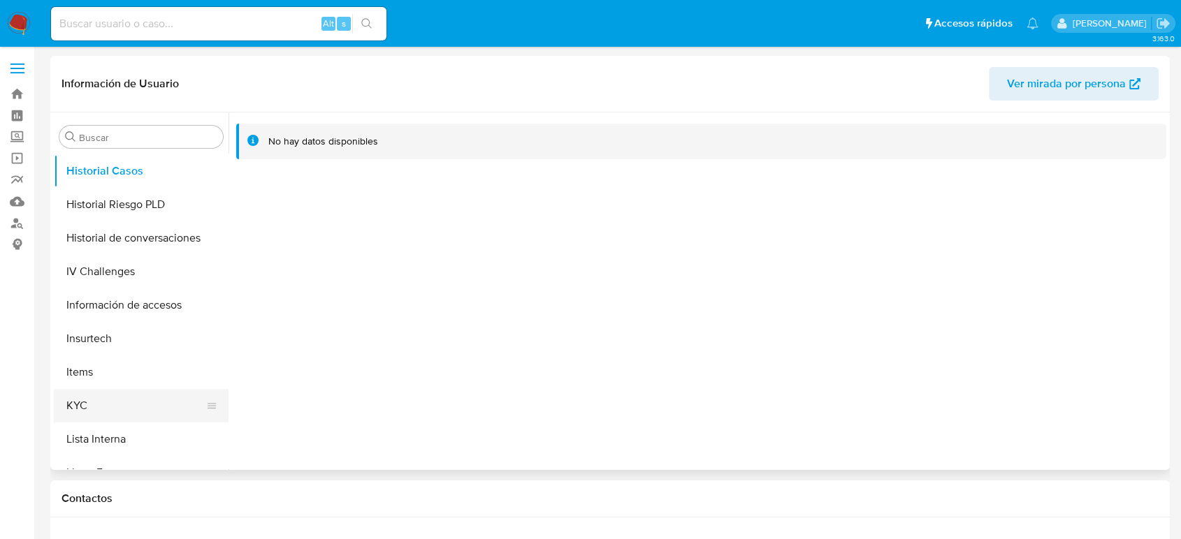
click at [122, 416] on button "KYC" at bounding box center [135, 406] width 163 height 34
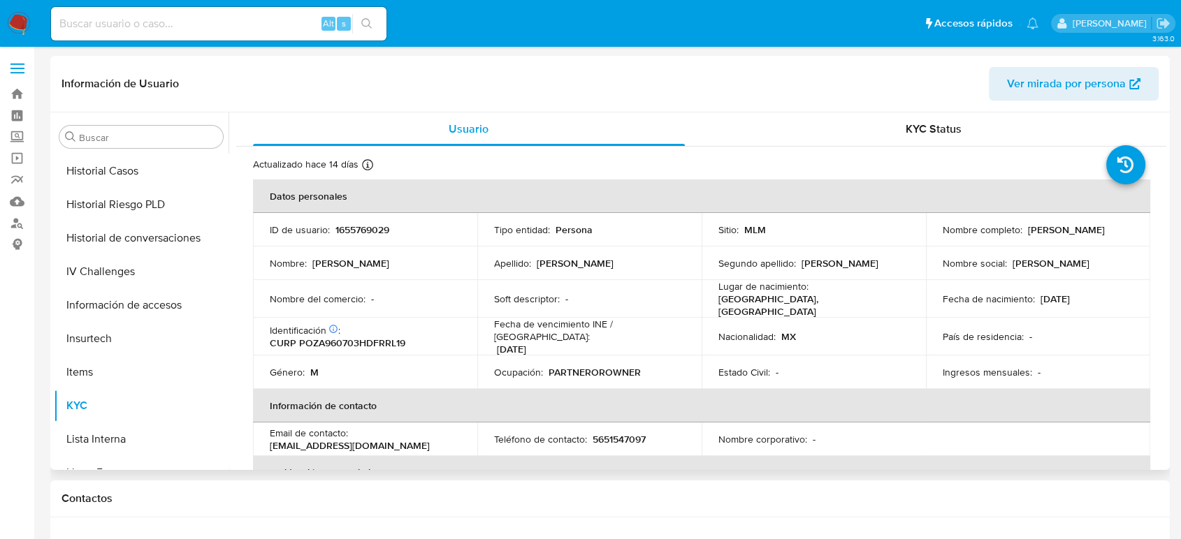
scroll to position [0, 0]
click at [380, 224] on p "1655769029" at bounding box center [362, 230] width 54 height 13
copy p "1655769029"
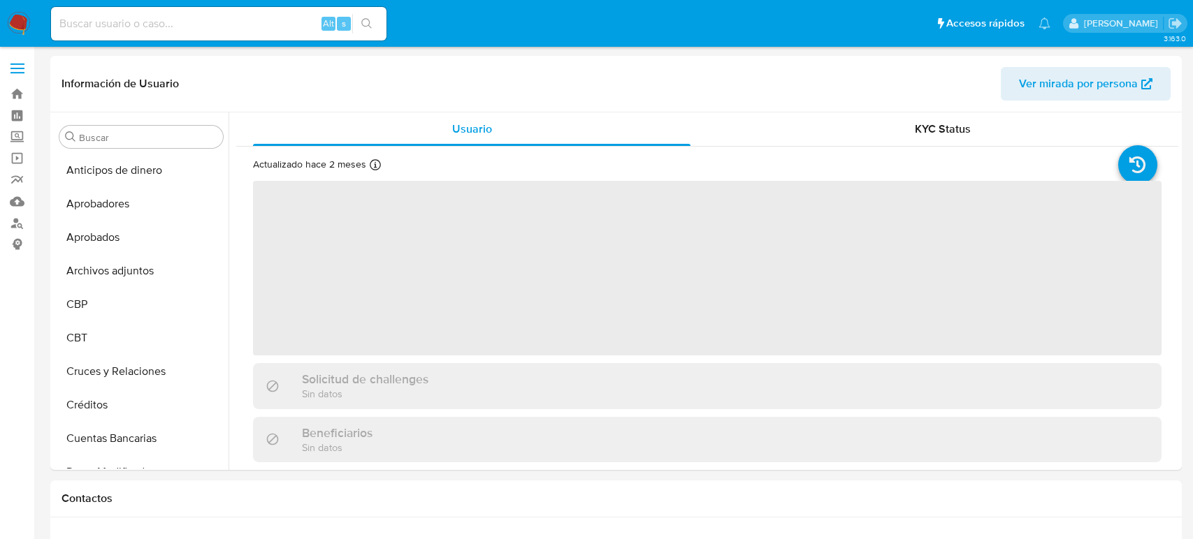
select select "10"
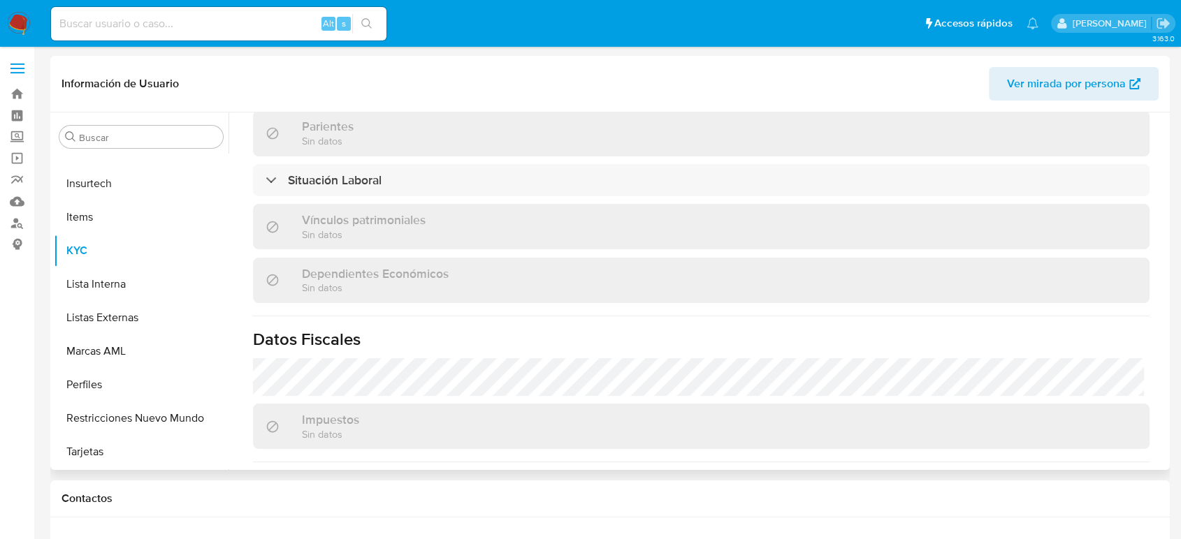
scroll to position [864, 0]
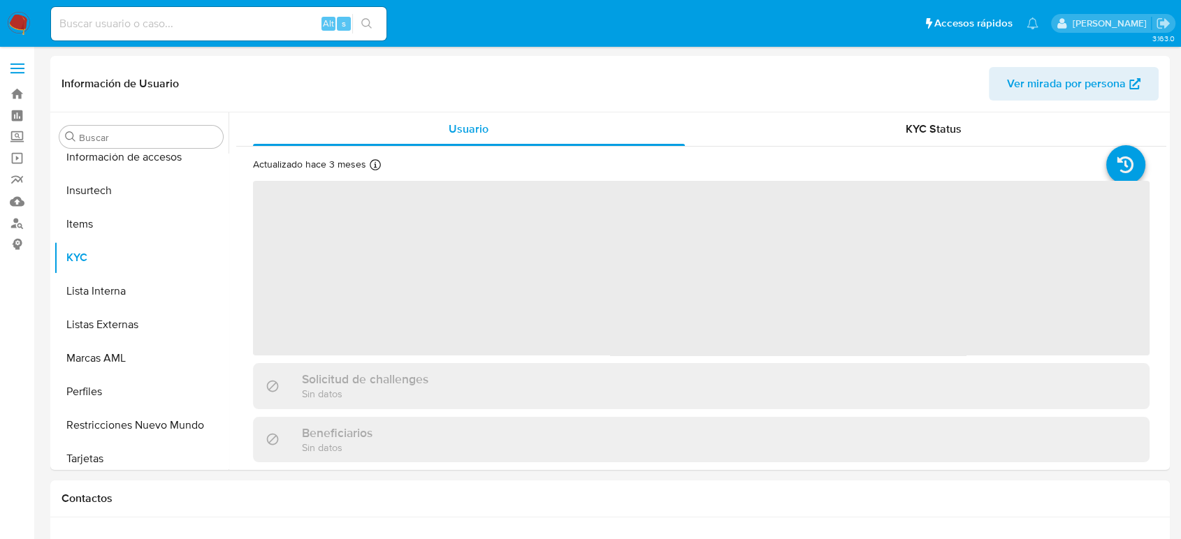
scroll to position [691, 0]
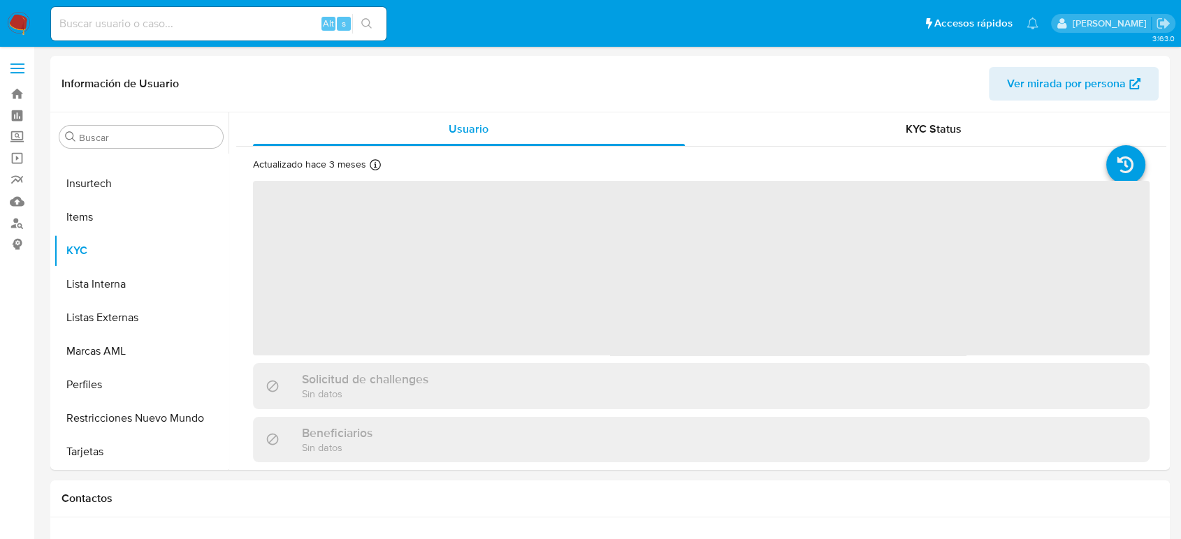
select select "10"
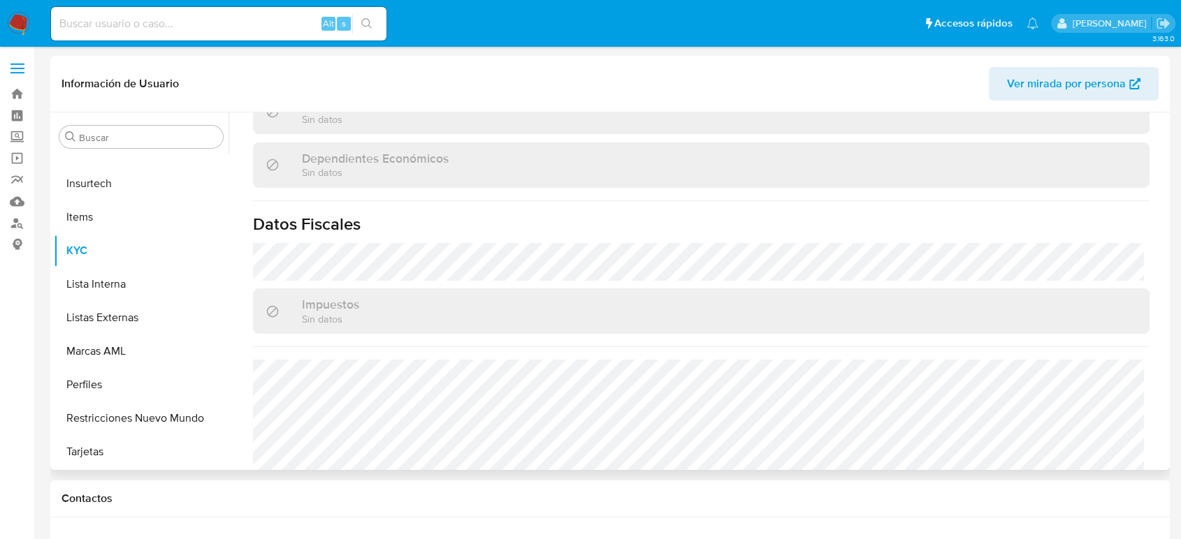
scroll to position [864, 0]
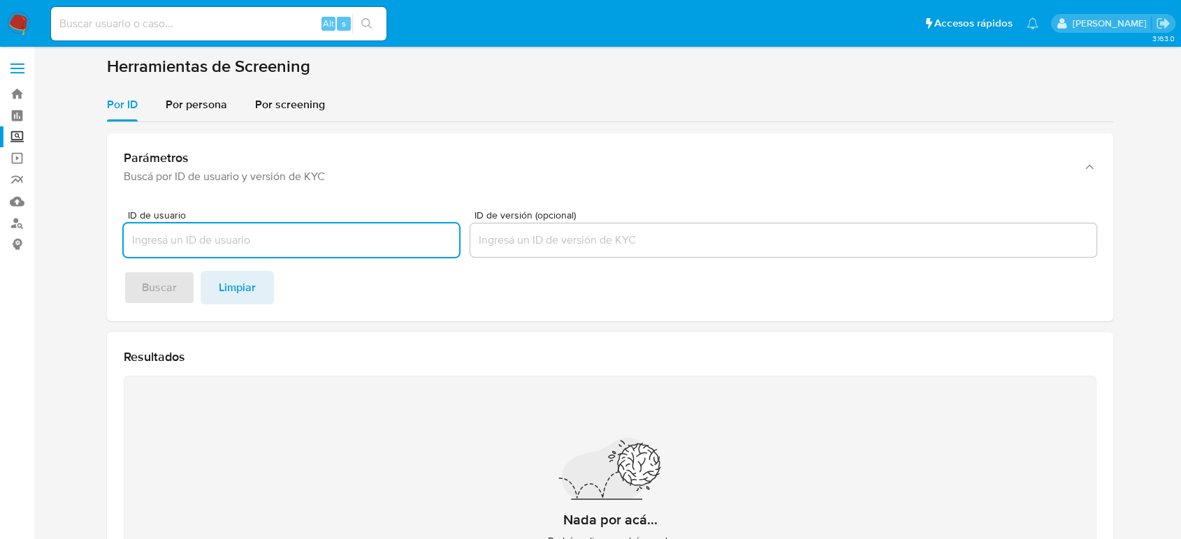
click at [23, 16] on img at bounding box center [19, 24] width 24 height 24
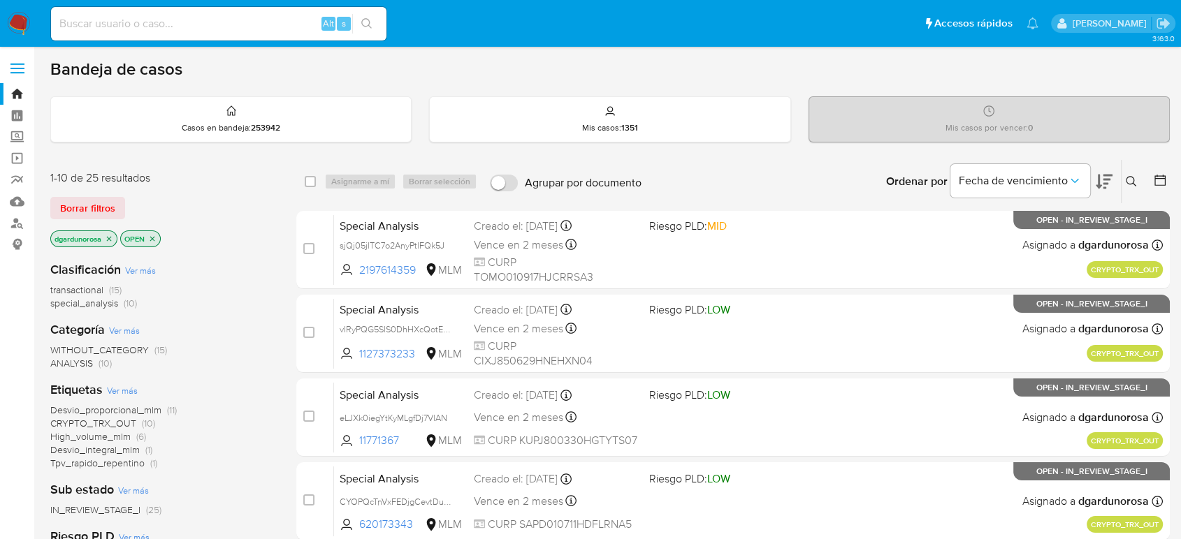
click at [1124, 183] on button at bounding box center [1132, 181] width 23 height 17
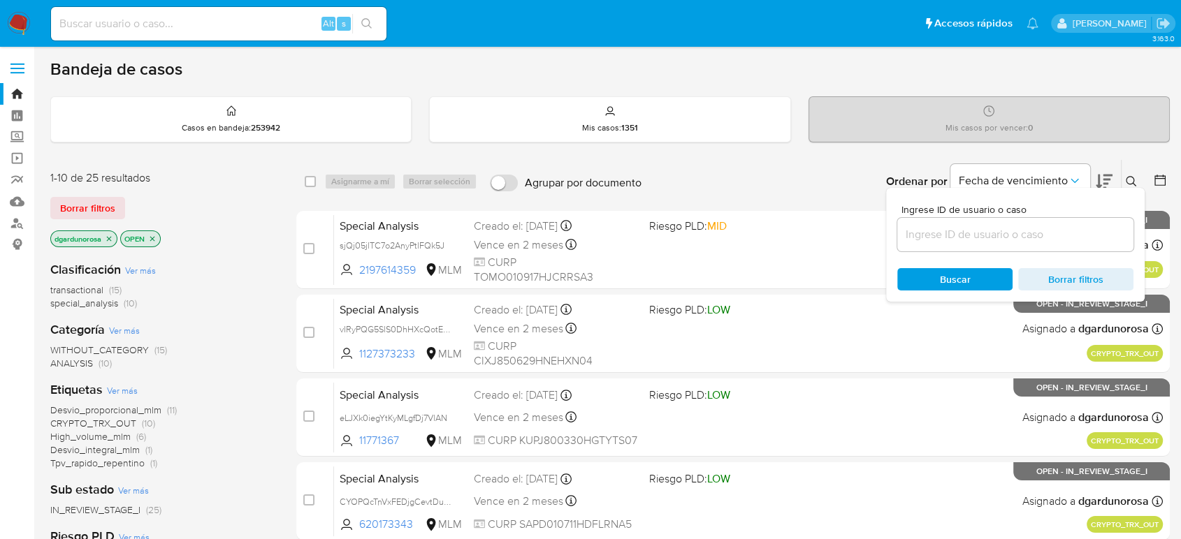
click at [1060, 246] on div at bounding box center [1015, 235] width 236 height 34
click at [1055, 236] on input at bounding box center [1015, 235] width 236 height 18
paste input "2432170540"
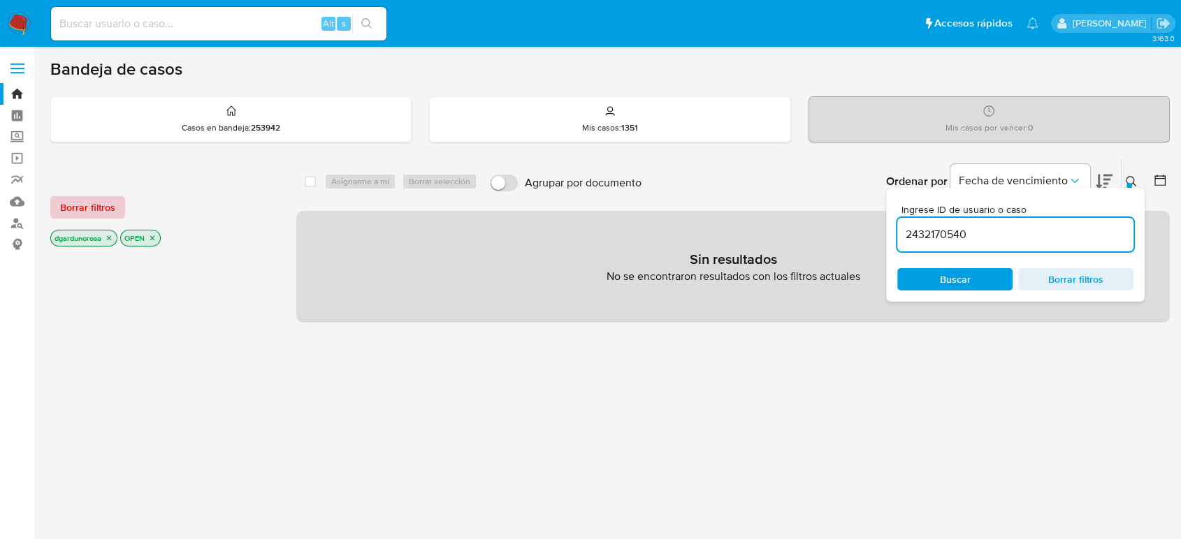
click at [76, 201] on span "Borrar filtros" at bounding box center [87, 208] width 55 height 20
click at [1101, 238] on input "2432170540" at bounding box center [1015, 235] width 236 height 18
type input "2432170540"
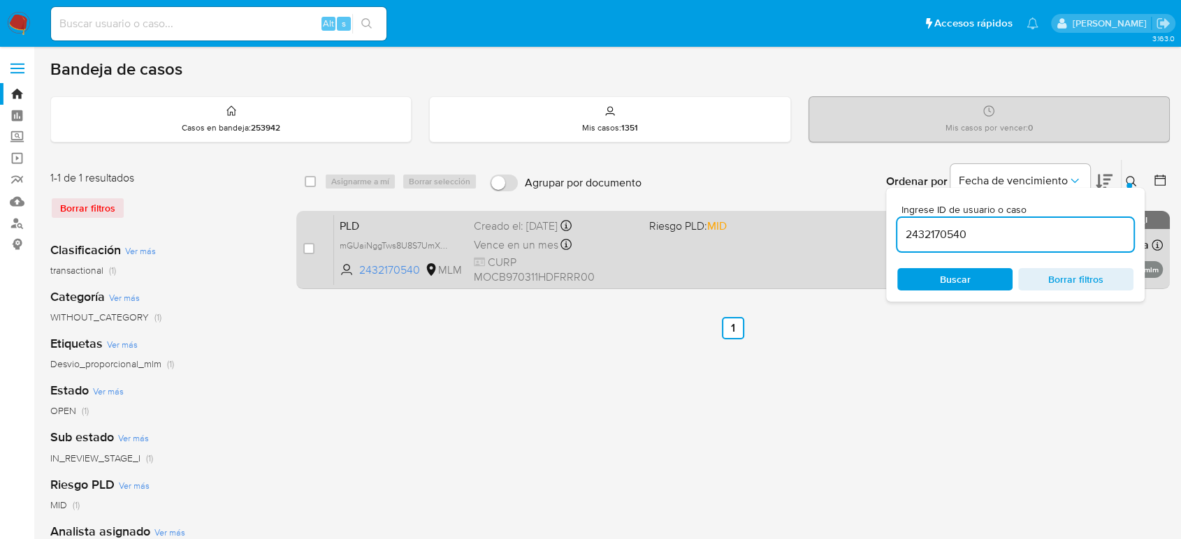
click at [780, 256] on div "PLD mGUaiNggTws8U8S7UmXu1RmN 2432170540 MLM Riesgo PLD: MID Creado el: 12/09/20…" at bounding box center [748, 249] width 829 height 71
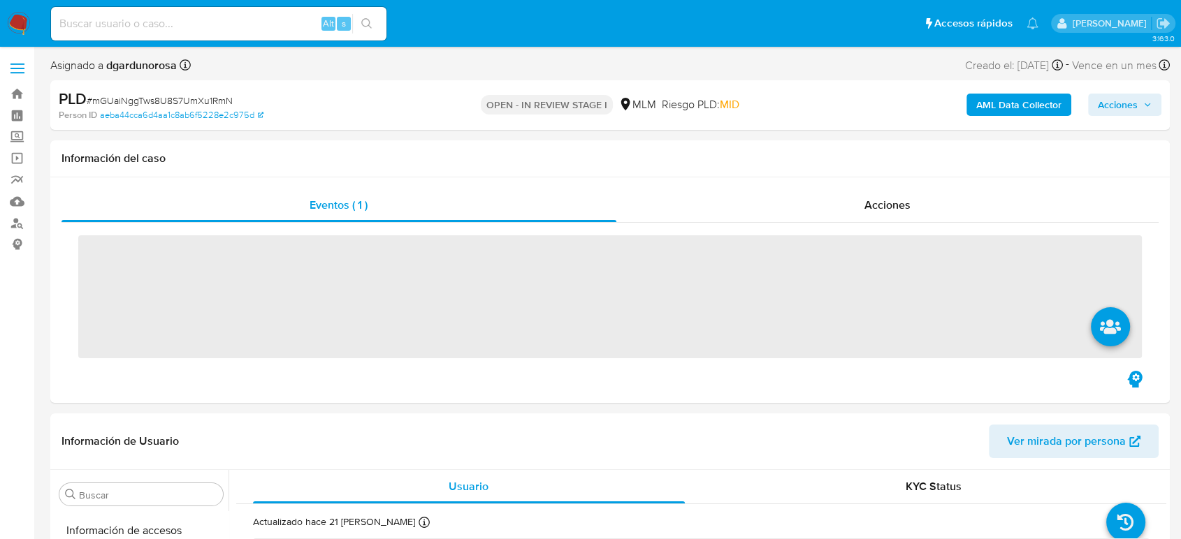
scroll to position [691, 0]
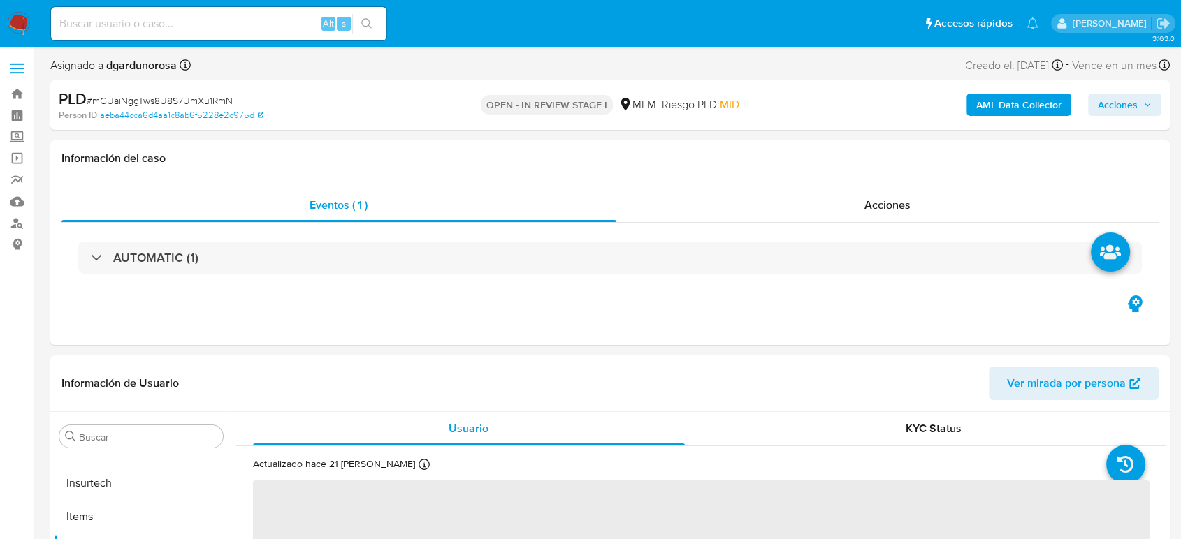
select select "10"
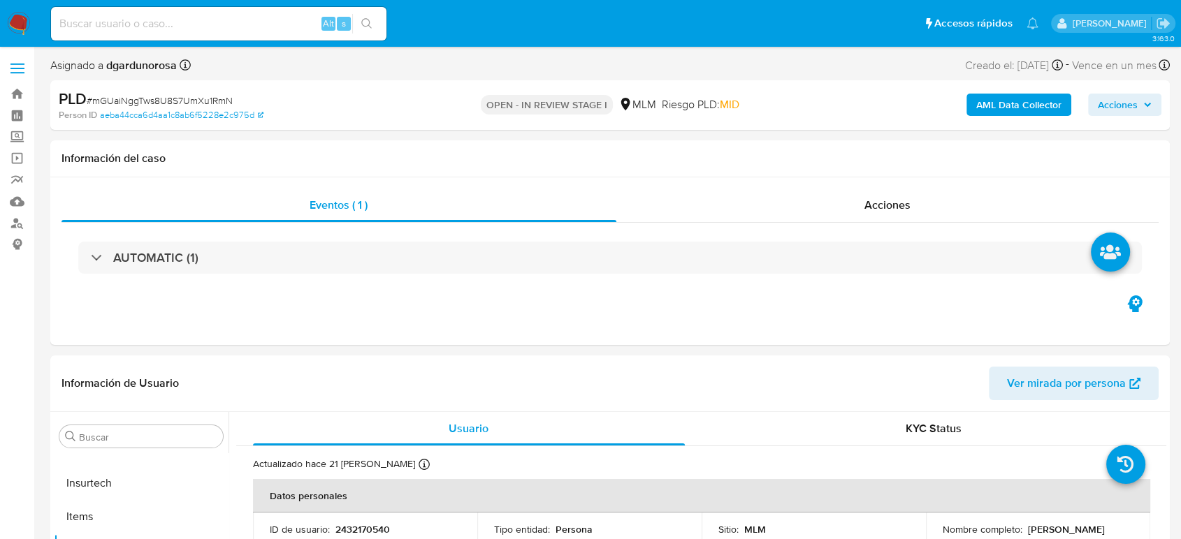
click at [1140, 115] on span "Acciones" at bounding box center [1125, 105] width 54 height 20
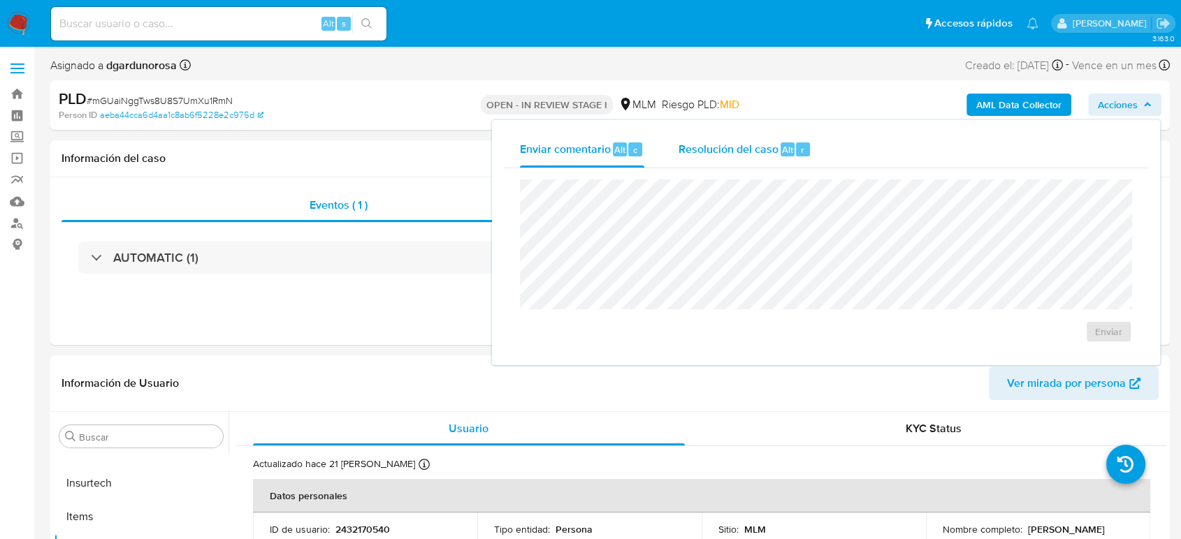
click at [754, 143] on span "Resolución del caso" at bounding box center [728, 149] width 100 height 16
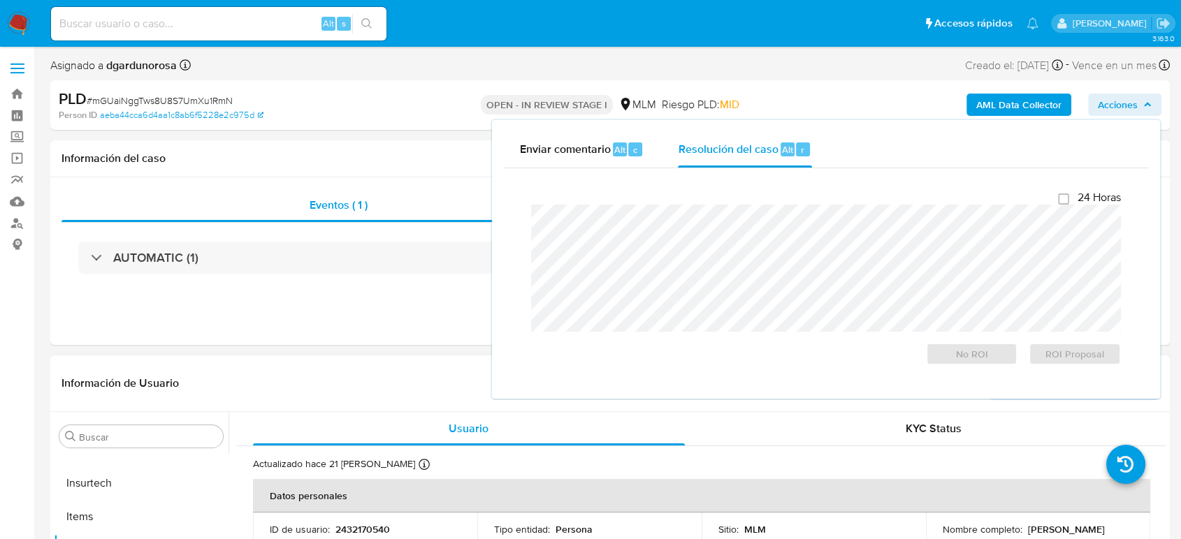
click at [374, 370] on header "Información de Usuario Ver mirada por persona" at bounding box center [609, 384] width 1097 height 34
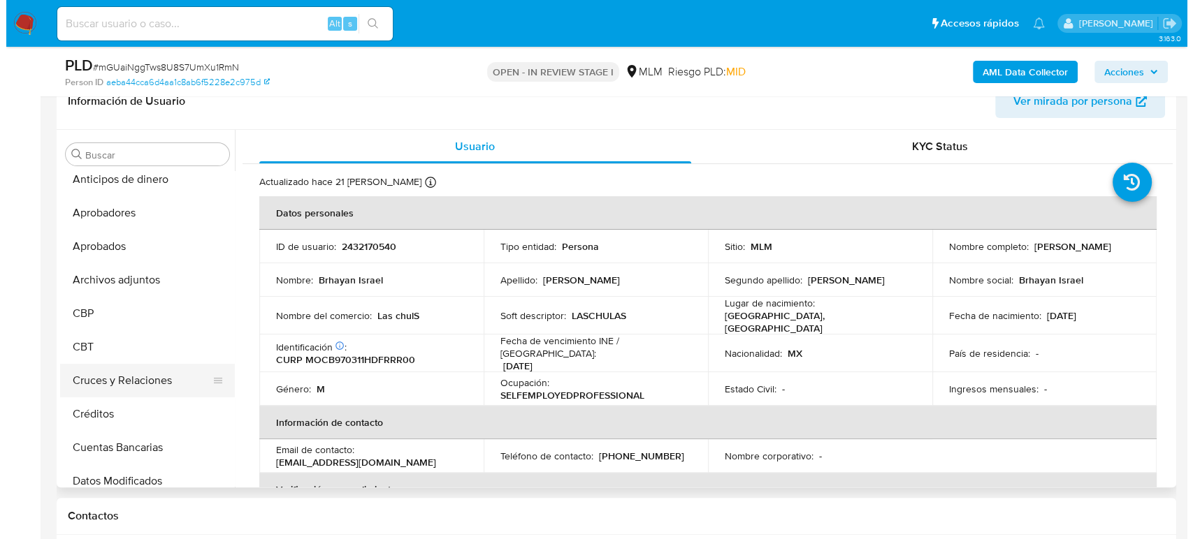
scroll to position [0, 0]
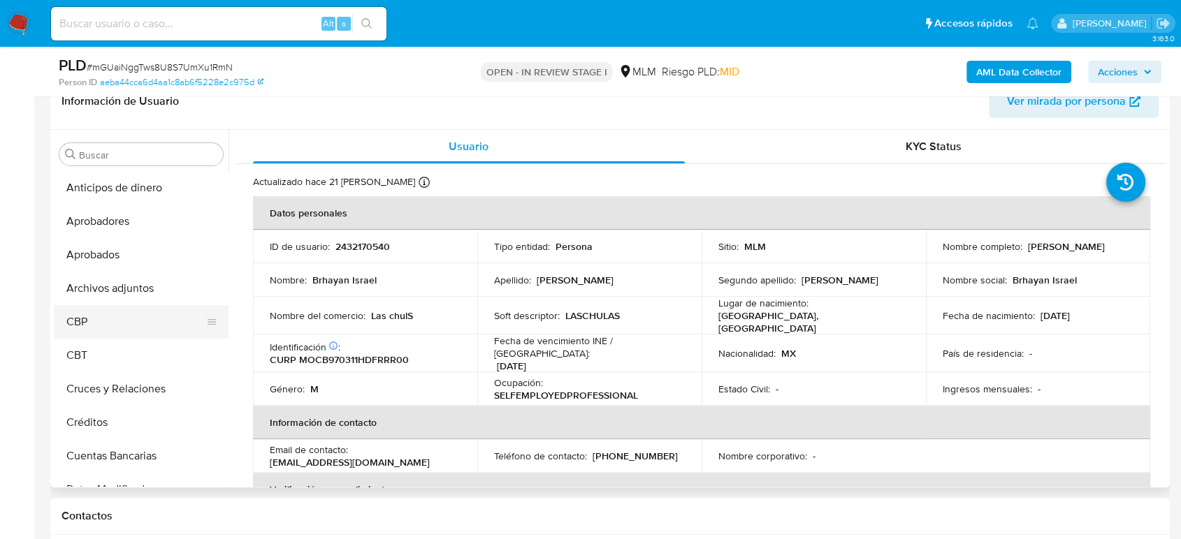
click at [138, 293] on button "Archivos adjuntos" at bounding box center [141, 289] width 175 height 34
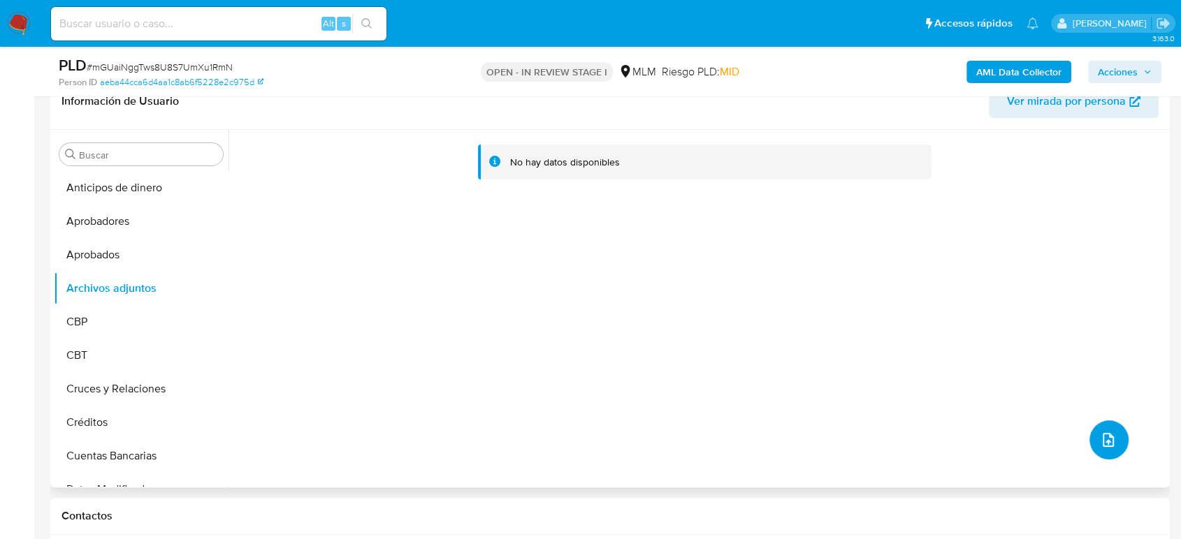
click at [1102, 435] on icon "upload-file" at bounding box center [1107, 440] width 11 height 14
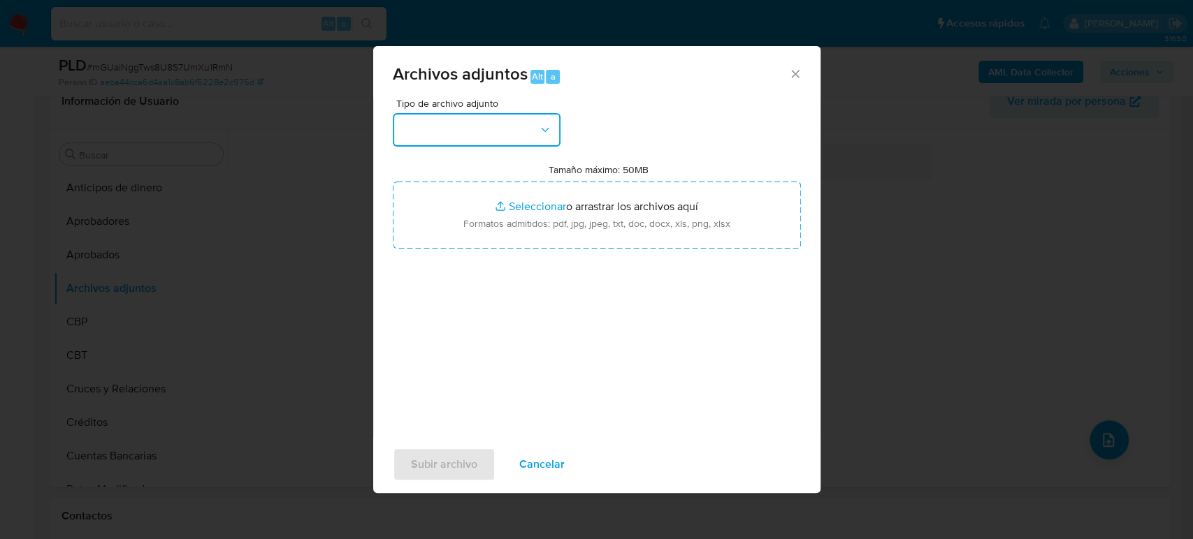
click at [507, 137] on button "button" at bounding box center [477, 130] width 168 height 34
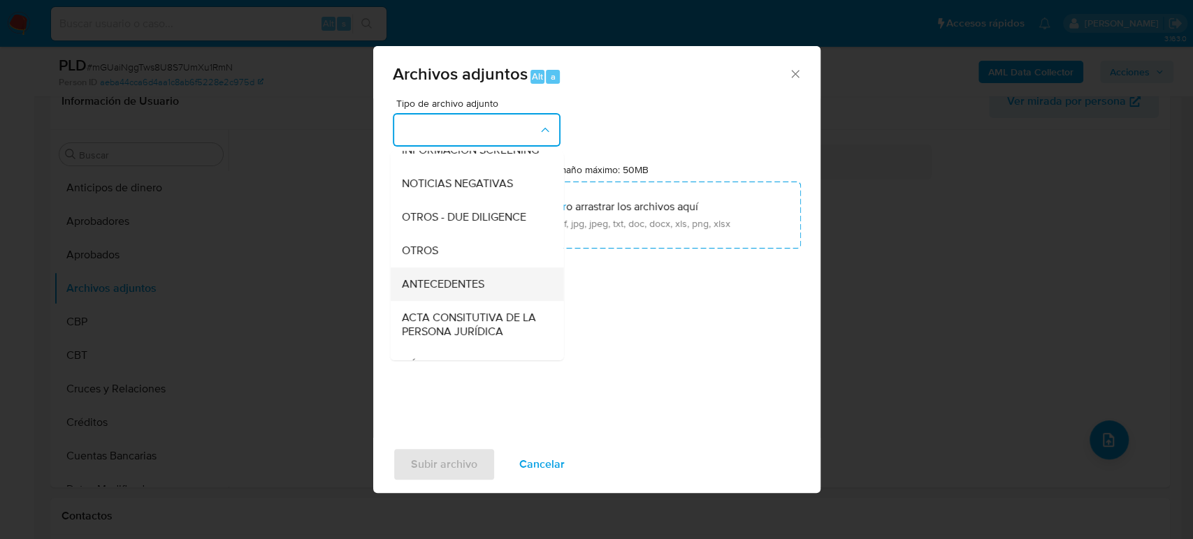
scroll to position [155, 0]
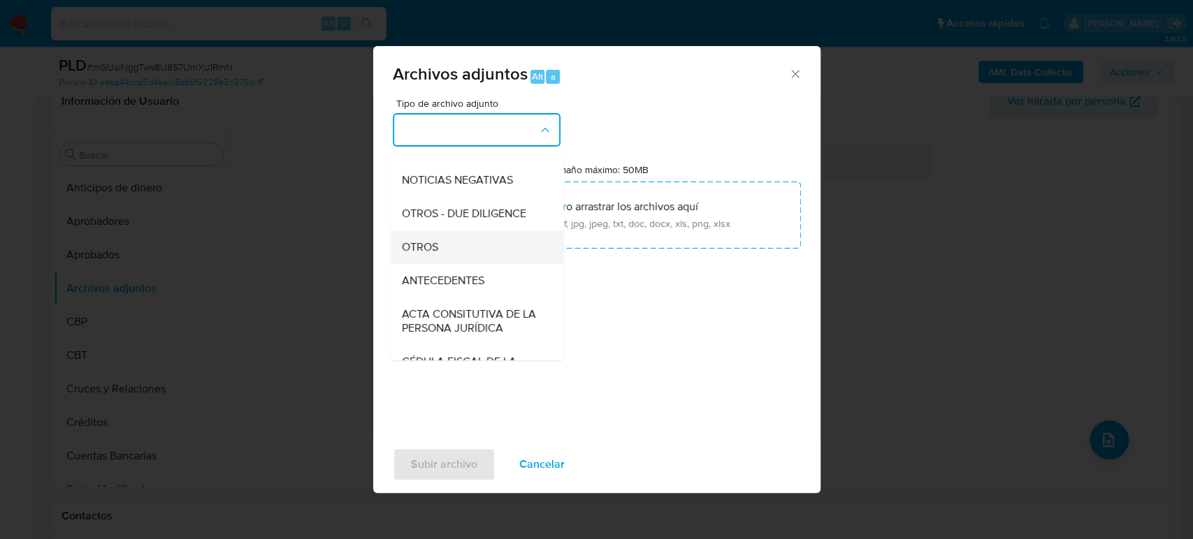
click at [443, 264] on div "OTROS" at bounding box center [472, 248] width 143 height 34
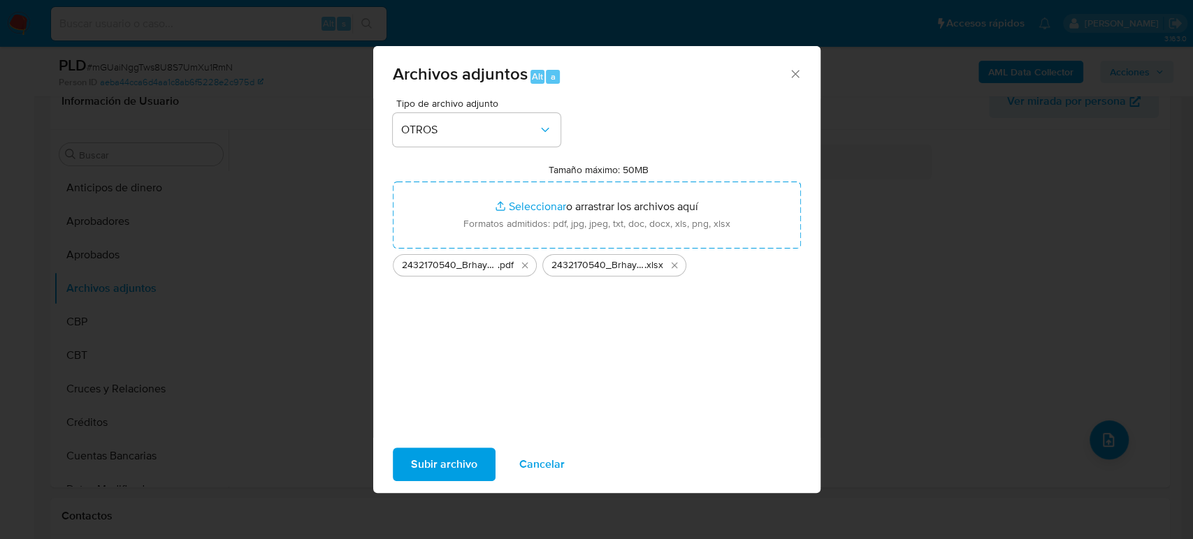
click at [445, 457] on span "Subir archivo" at bounding box center [444, 464] width 66 height 31
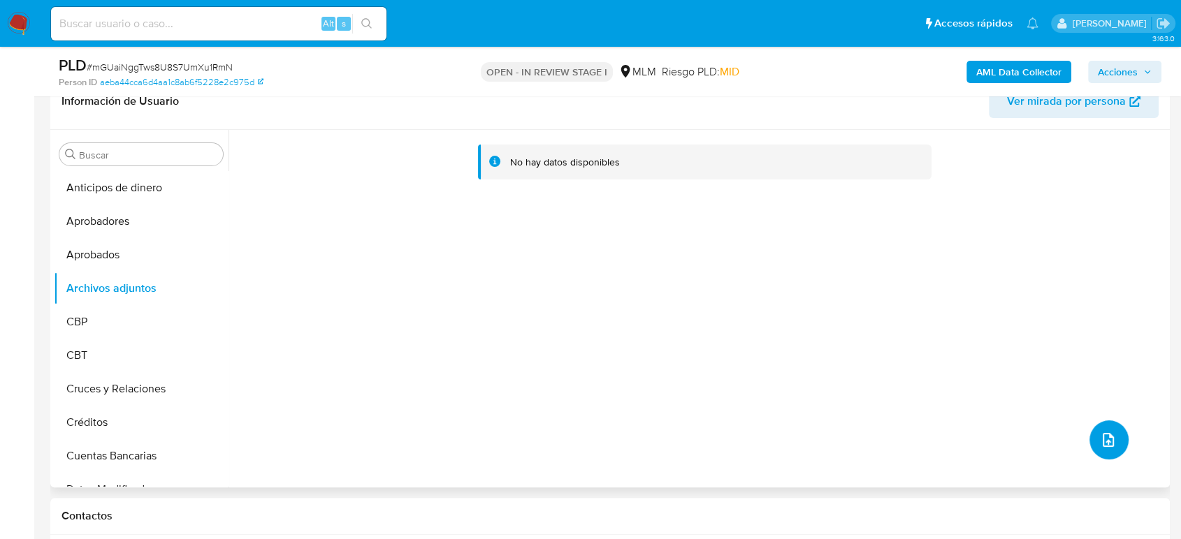
click at [1100, 432] on icon "upload-file" at bounding box center [1108, 440] width 17 height 17
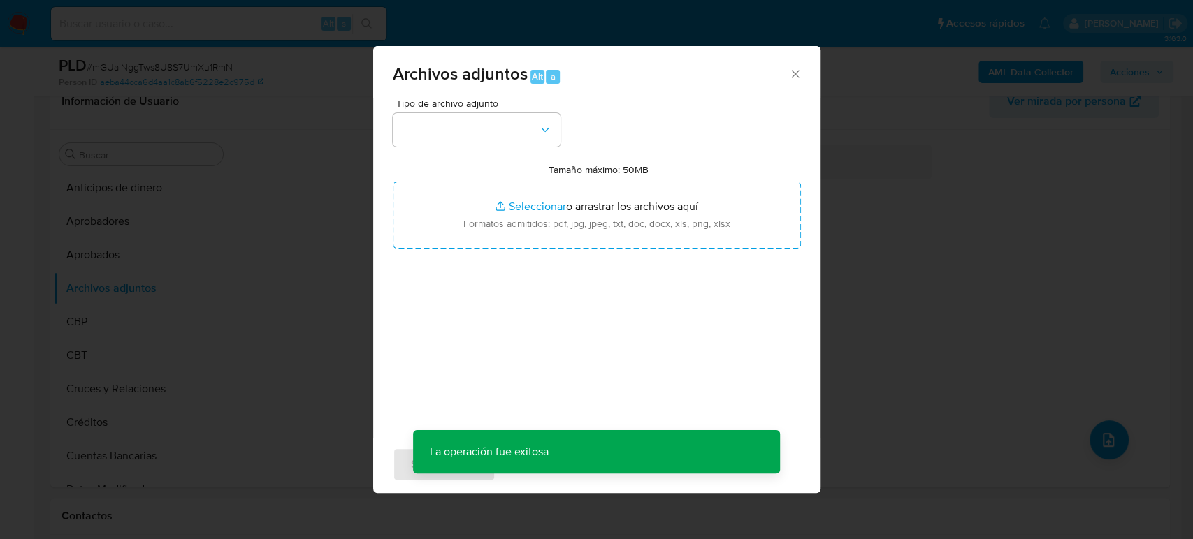
click at [502, 152] on div "Tipo de archivo adjunto Tamaño máximo: 50MB Seleccionar archivos Seleccionar o …" at bounding box center [597, 264] width 408 height 330
click at [489, 140] on button "button" at bounding box center [477, 130] width 168 height 34
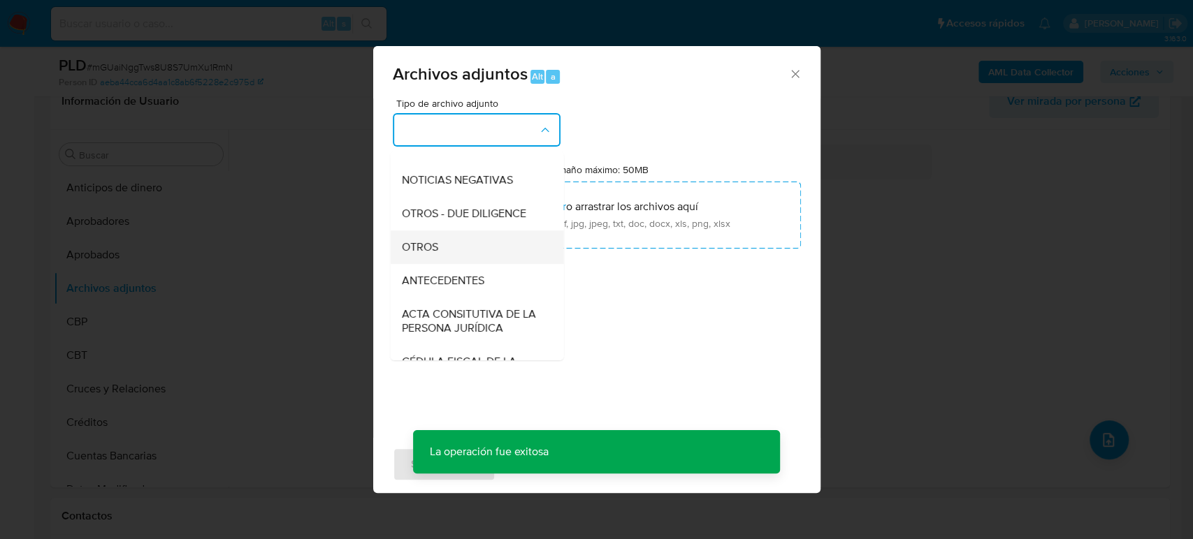
click at [464, 257] on div "OTROS" at bounding box center [472, 248] width 143 height 34
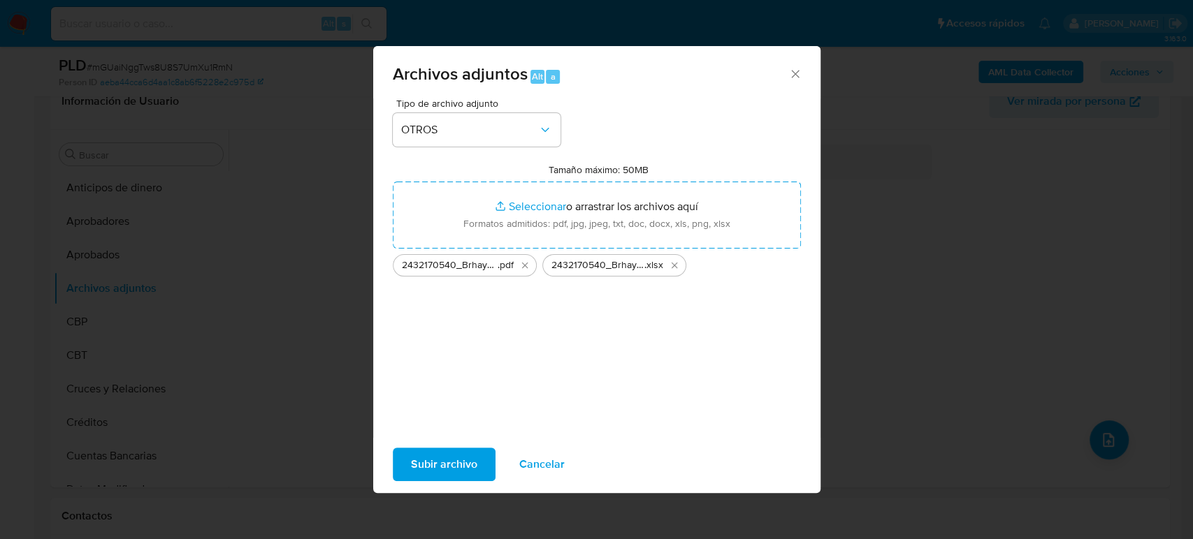
click at [441, 479] on span "Subir archivo" at bounding box center [444, 464] width 66 height 31
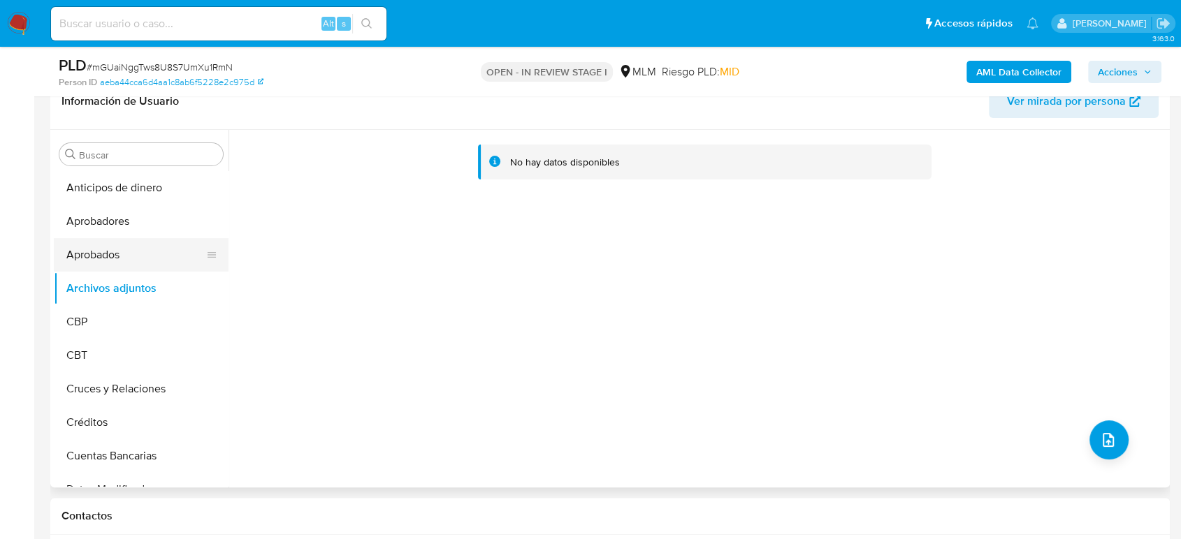
click at [126, 261] on button "Aprobados" at bounding box center [135, 255] width 163 height 34
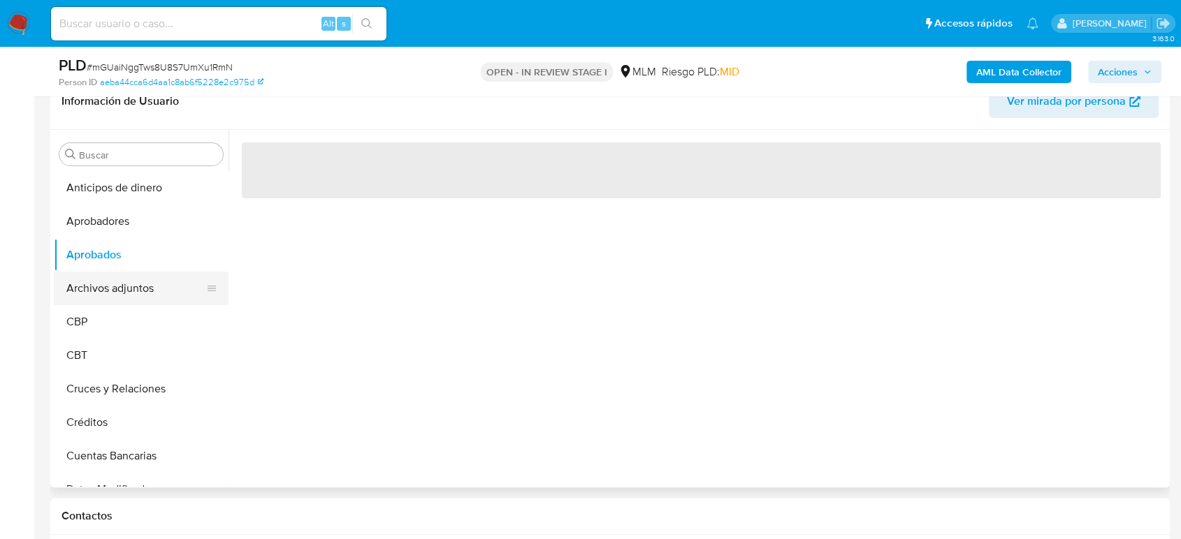
click at [117, 294] on button "Archivos adjuntos" at bounding box center [135, 289] width 163 height 34
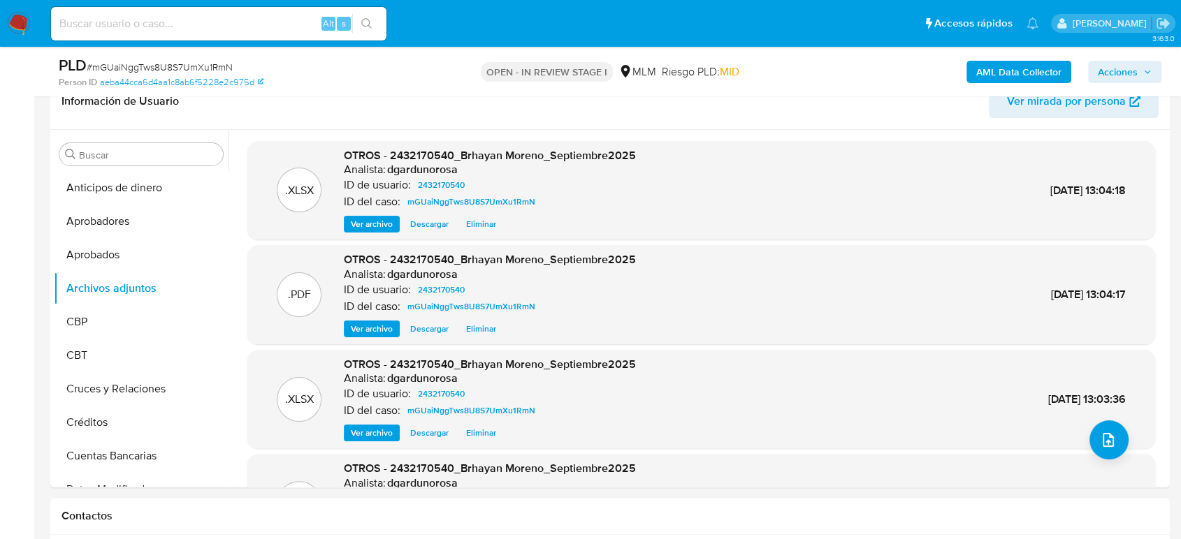
click at [1142, 68] on span "Acciones" at bounding box center [1125, 72] width 54 height 20
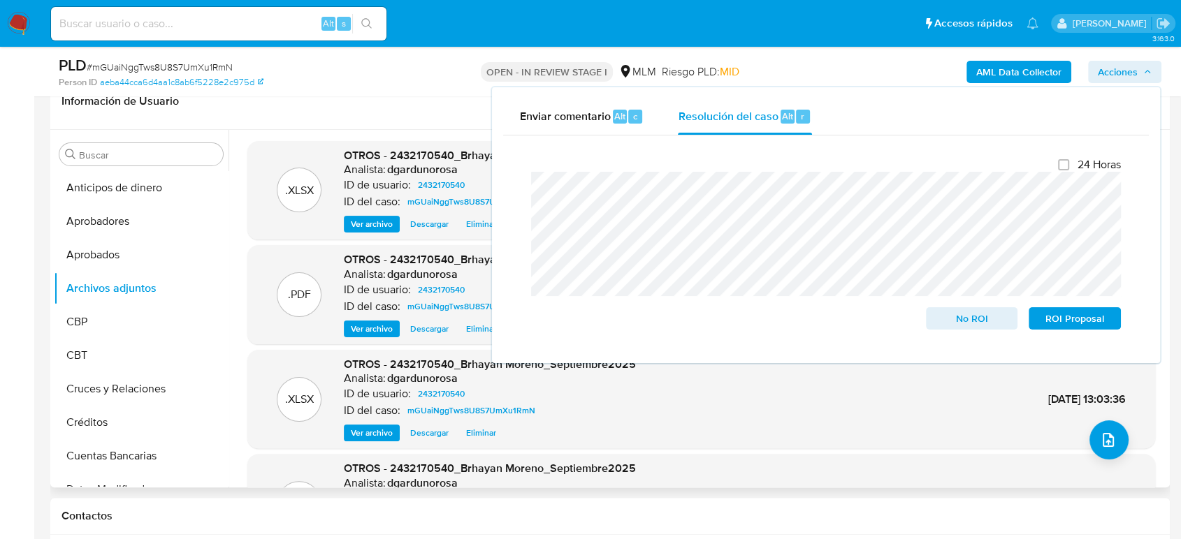
scroll to position [0, 0]
click at [1065, 328] on span "ROI Proposal" at bounding box center [1074, 319] width 73 height 20
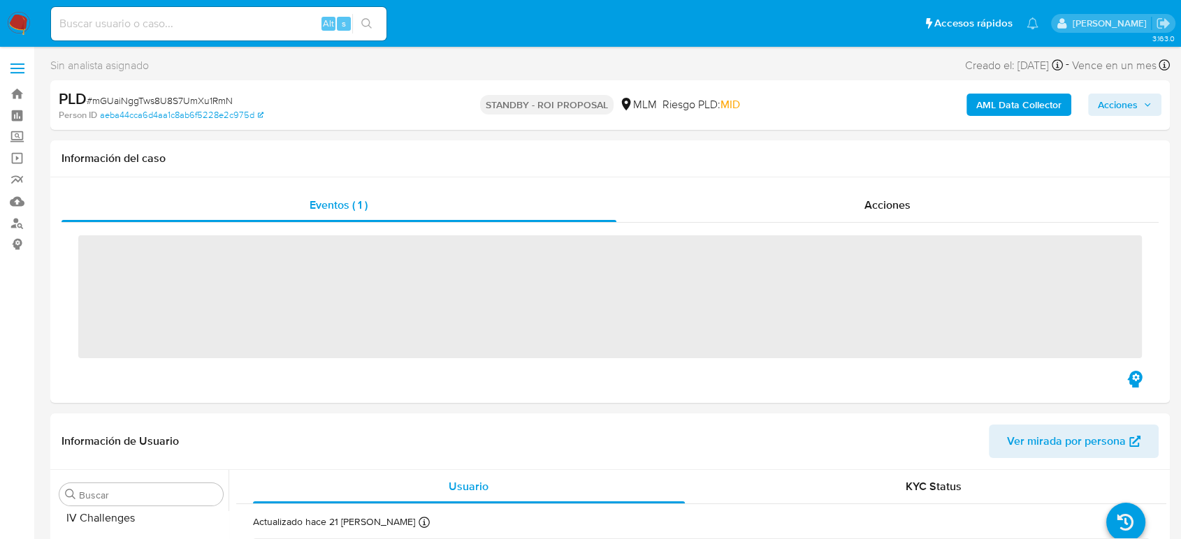
scroll to position [691, 0]
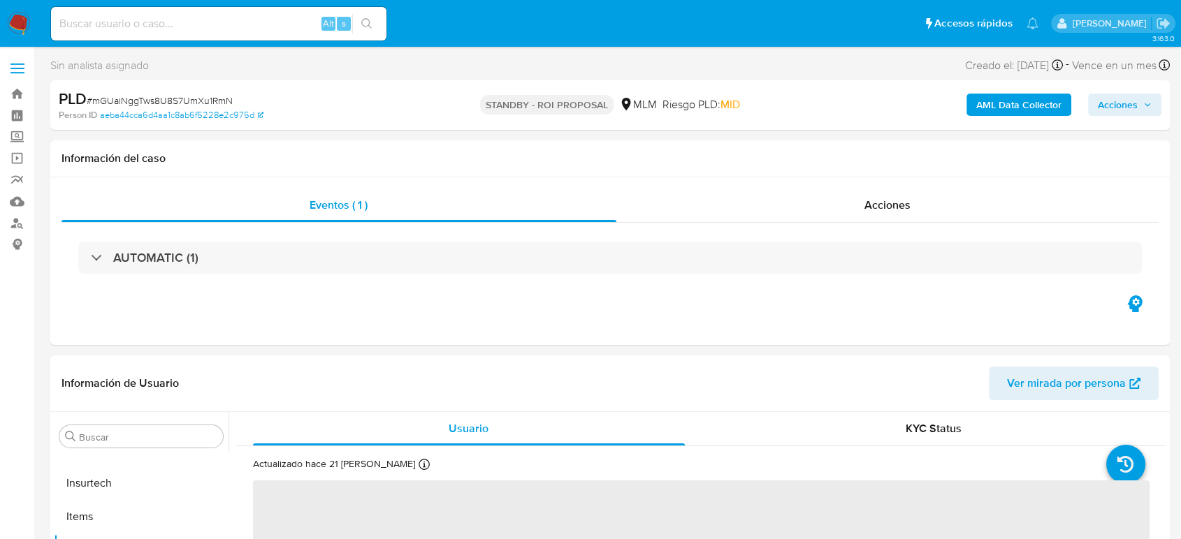
select select "10"
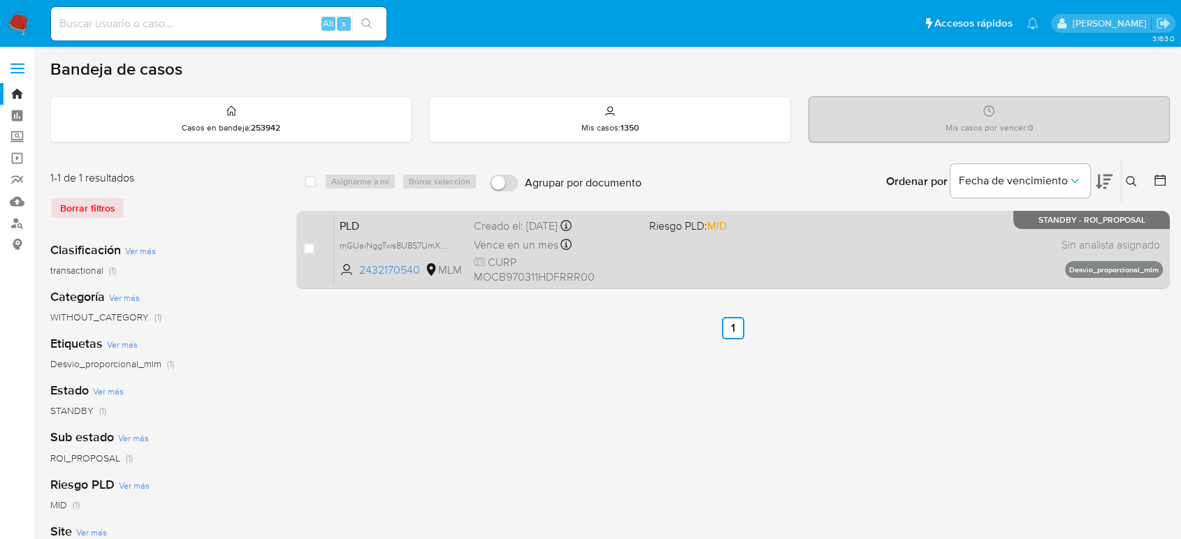
click at [628, 267] on span "CURP MOCB970311HDFRRR00" at bounding box center [555, 270] width 163 height 30
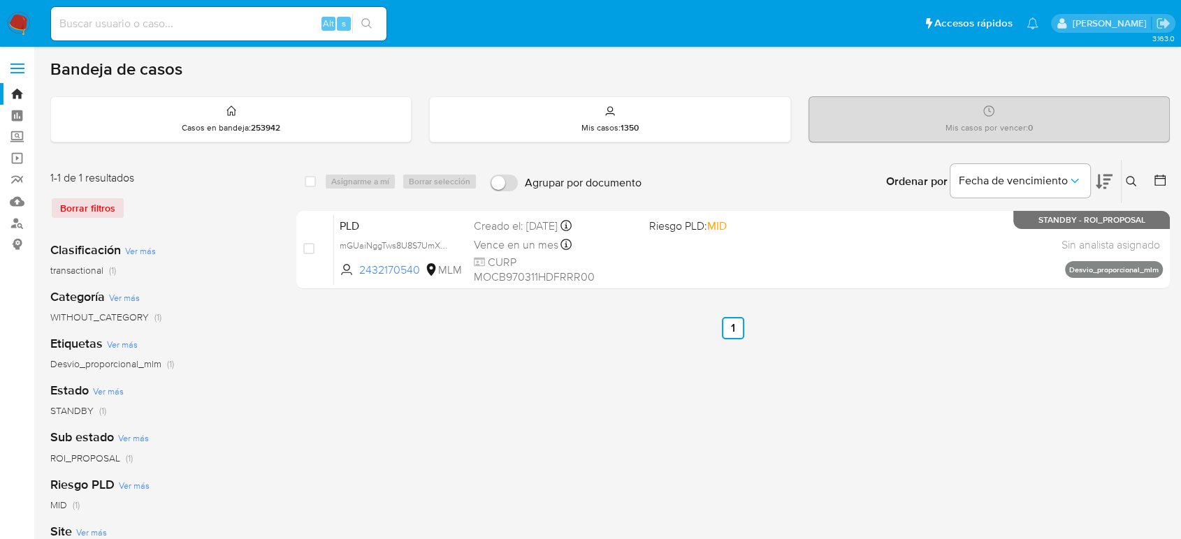
drag, startPoint x: 1126, startPoint y: 177, endPoint x: 1068, endPoint y: 210, distance: 66.0
click at [1127, 177] on icon at bounding box center [1131, 181] width 11 height 11
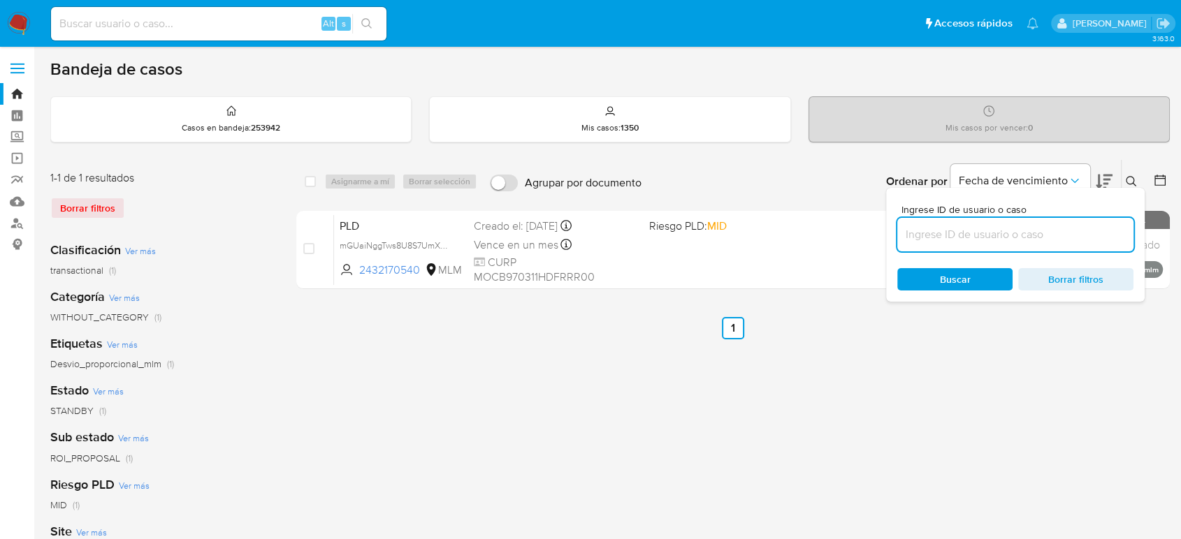
click at [1021, 226] on input at bounding box center [1015, 235] width 236 height 18
type input "66654789"
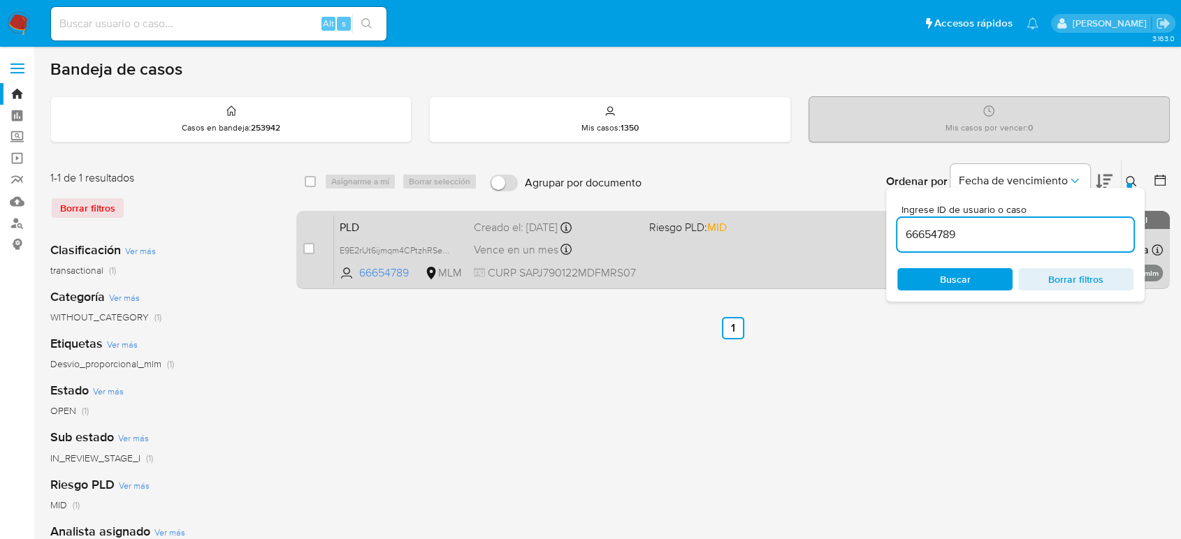
click at [823, 256] on div "PLD E9E2rUt6ijmqm4CPtzhRSeAk 66654789 MLM Riesgo PLD: MID Creado el: [DATE] Cre…" at bounding box center [748, 249] width 829 height 71
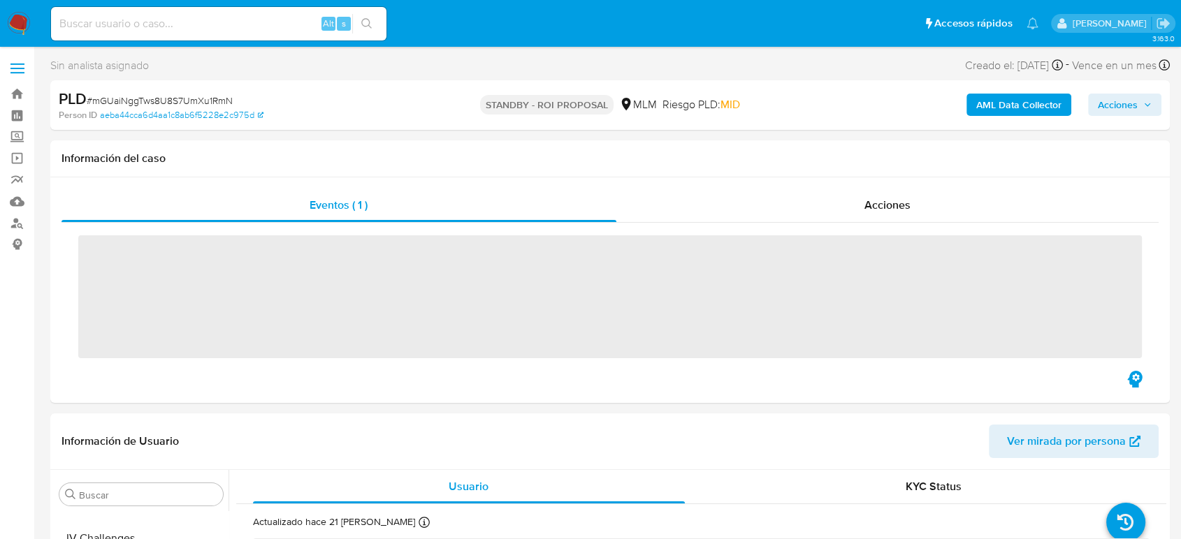
scroll to position [691, 0]
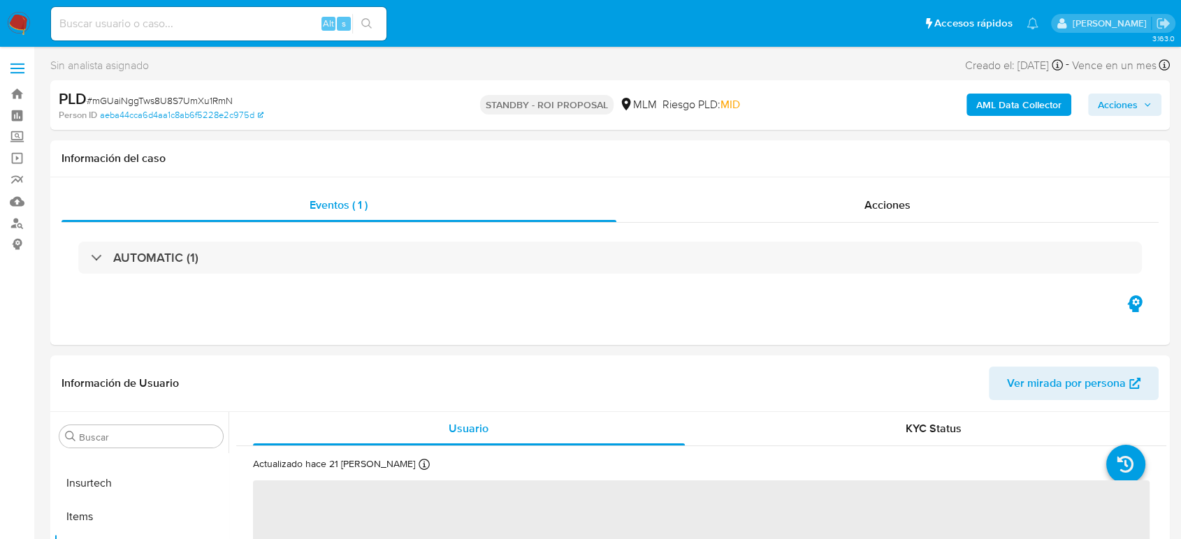
select select "10"
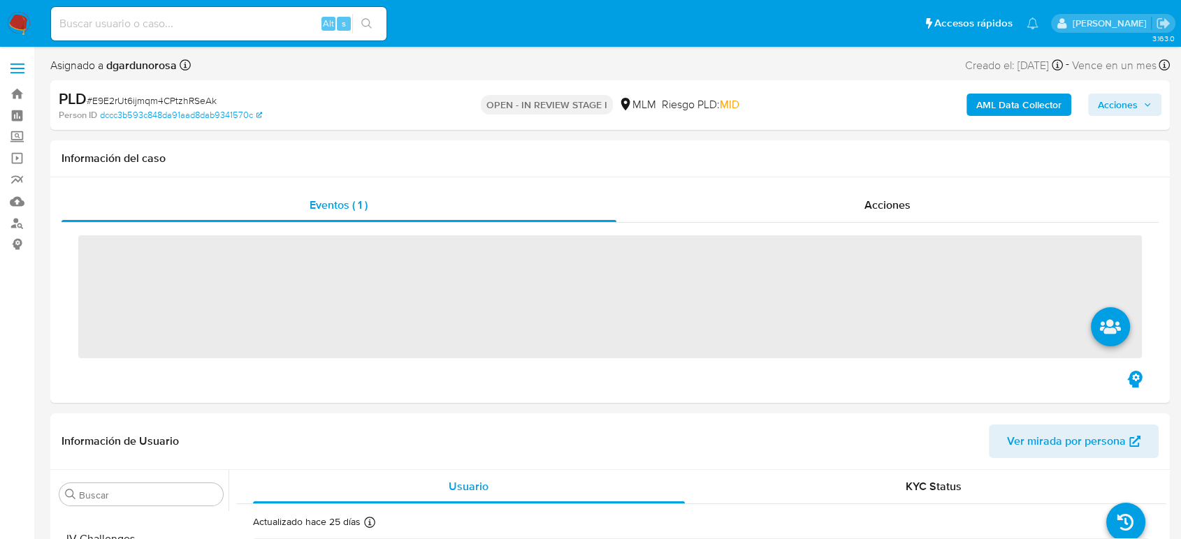
scroll to position [691, 0]
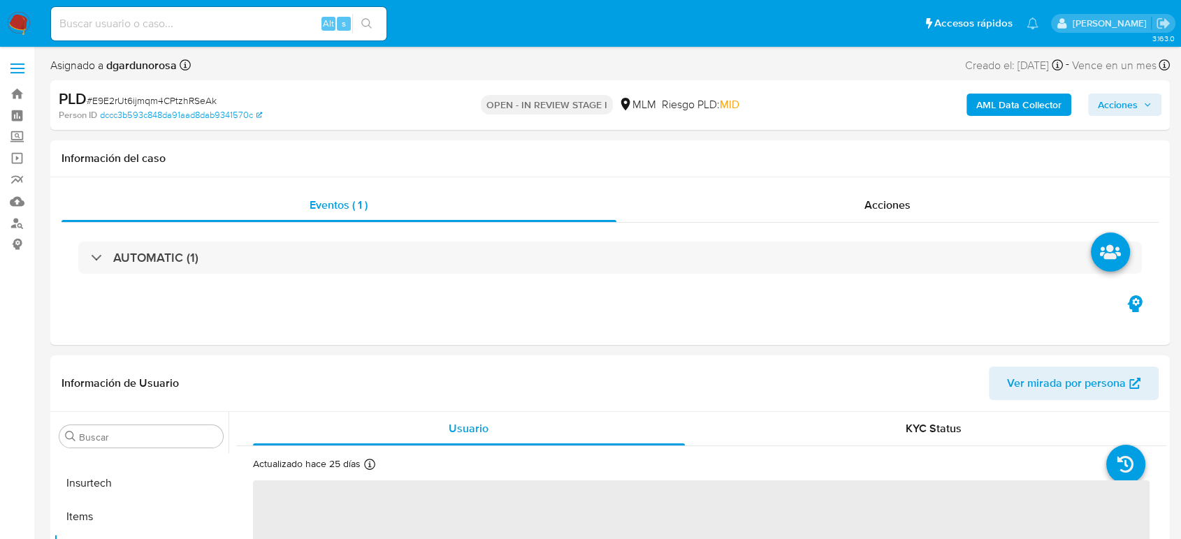
select select "10"
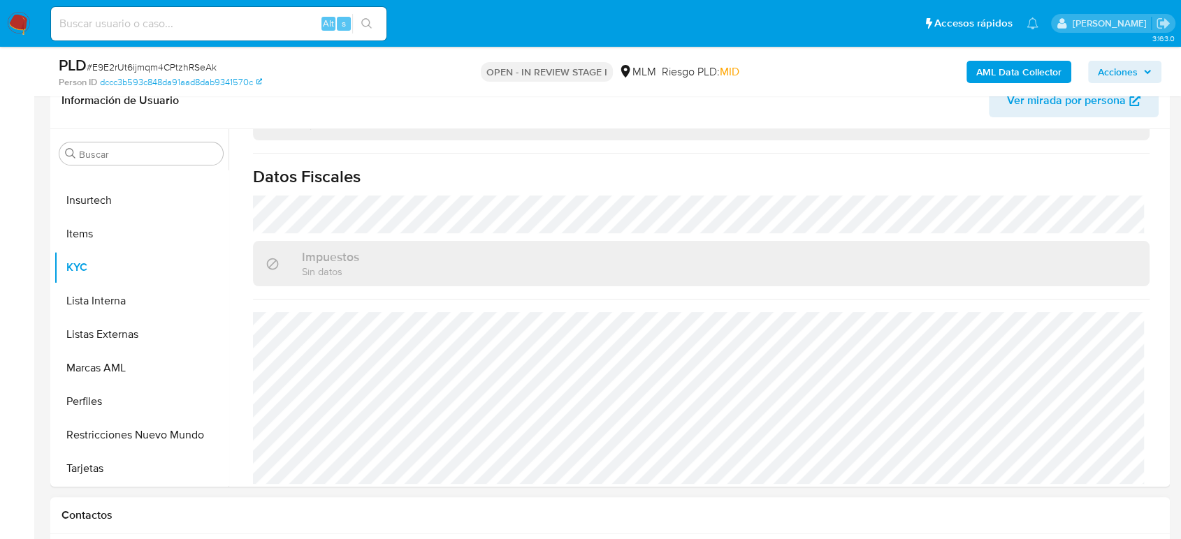
scroll to position [233, 0]
drag, startPoint x: 114, startPoint y: 328, endPoint x: 149, endPoint y: 345, distance: 38.7
click at [114, 328] on button "Listas Externas" at bounding box center [135, 336] width 163 height 34
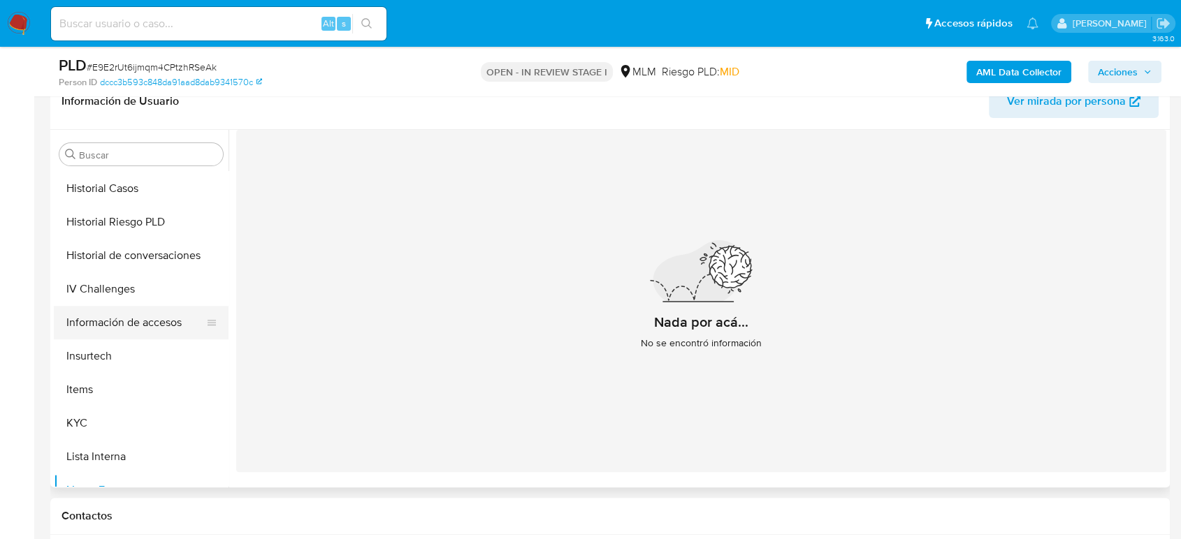
scroll to position [303, 0]
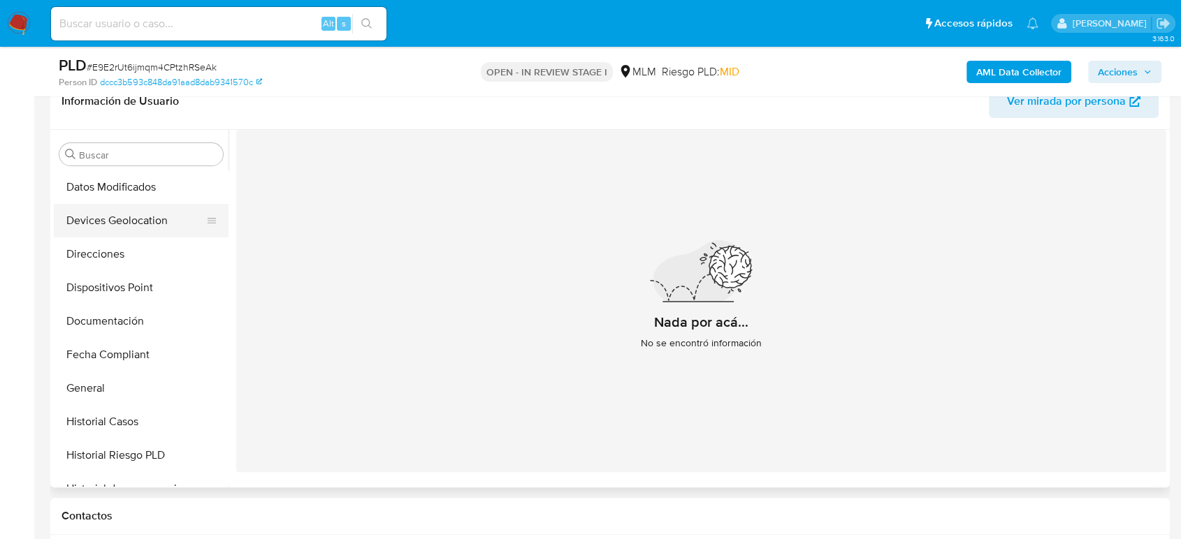
click at [153, 227] on button "Devices Geolocation" at bounding box center [135, 221] width 163 height 34
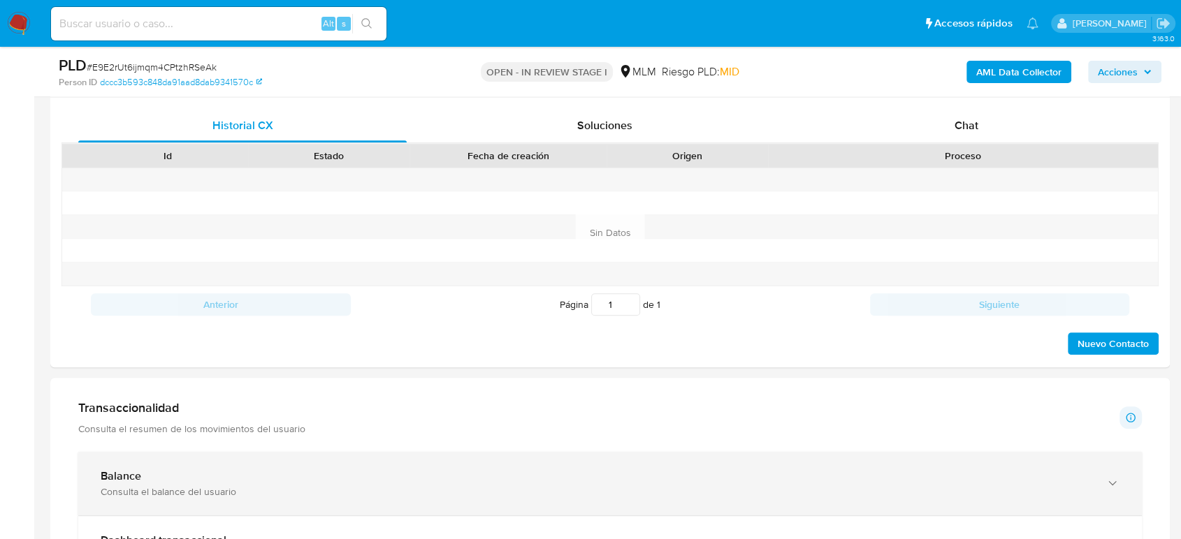
scroll to position [699, 0]
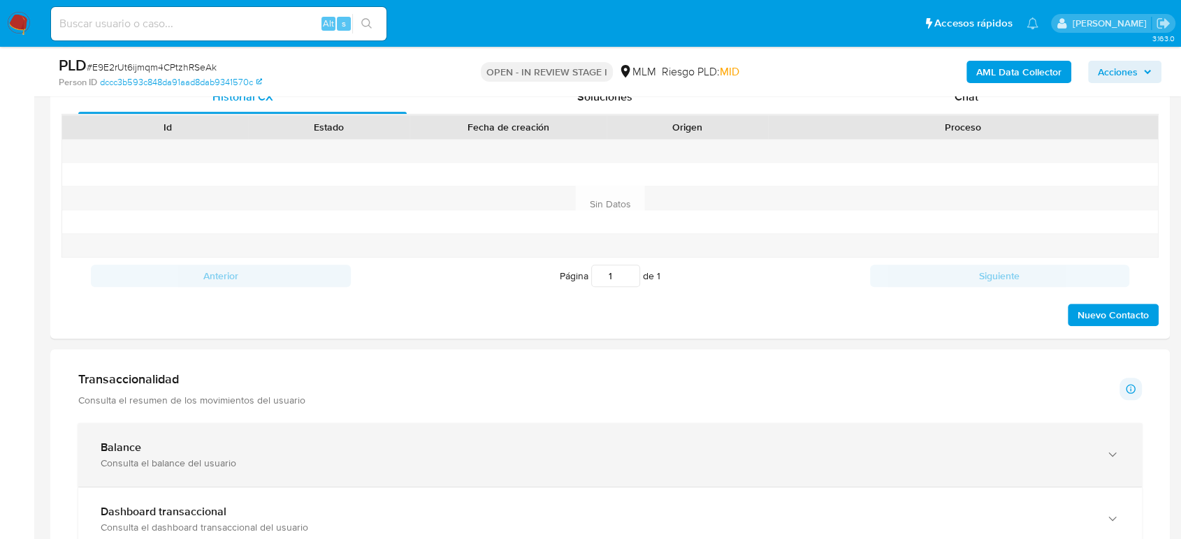
click at [386, 423] on div "Balance Consulta el balance del usuario" at bounding box center [609, 455] width 1063 height 64
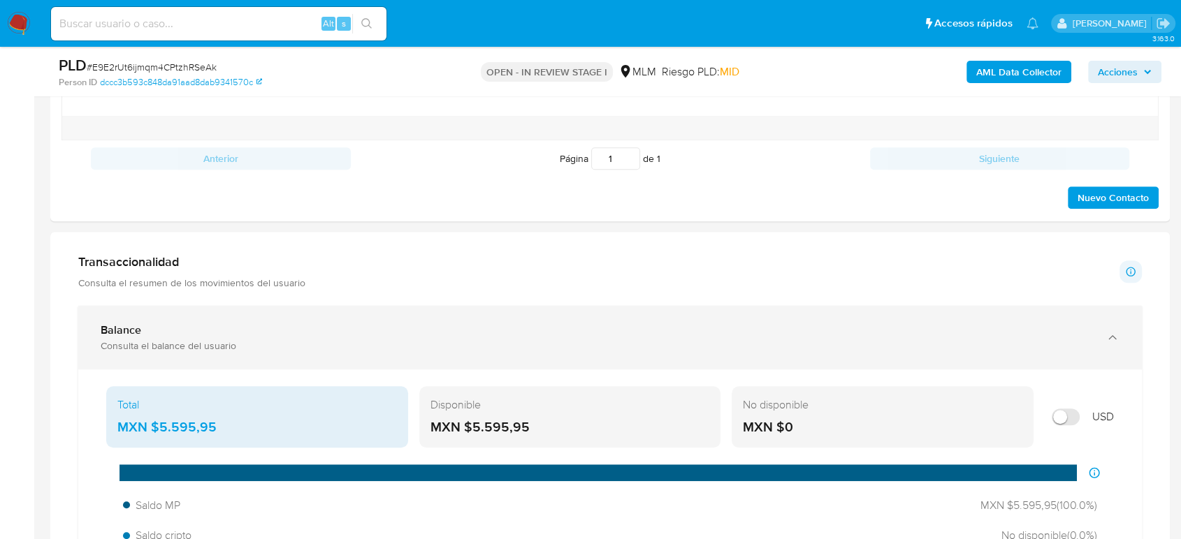
scroll to position [931, 0]
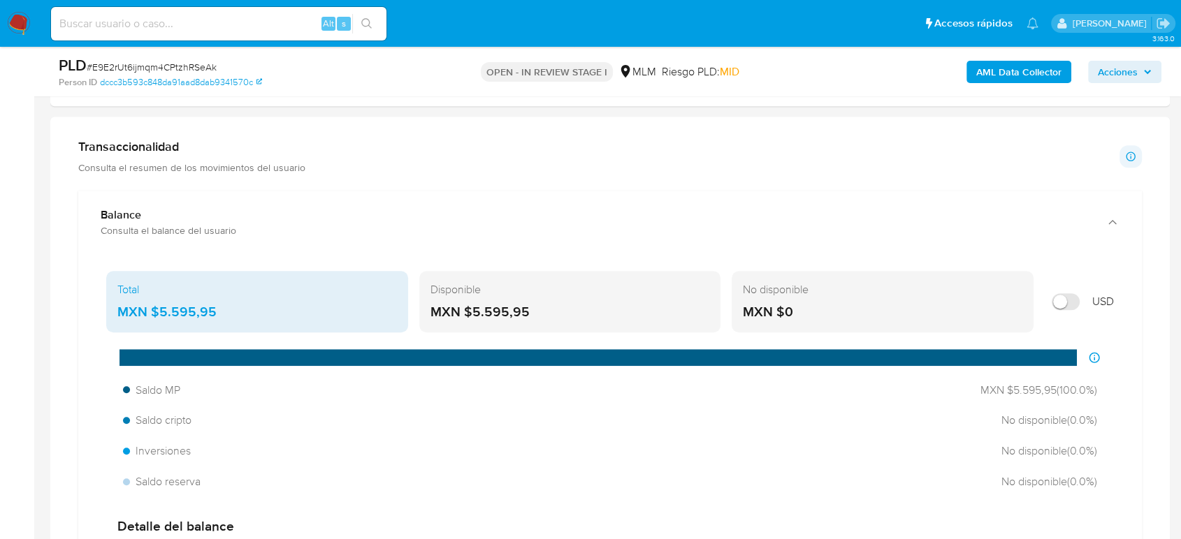
drag, startPoint x: 199, startPoint y: 312, endPoint x: 154, endPoint y: 314, distance: 45.5
click at [152, 314] on div "MXN $5.595,95" at bounding box center [256, 312] width 279 height 18
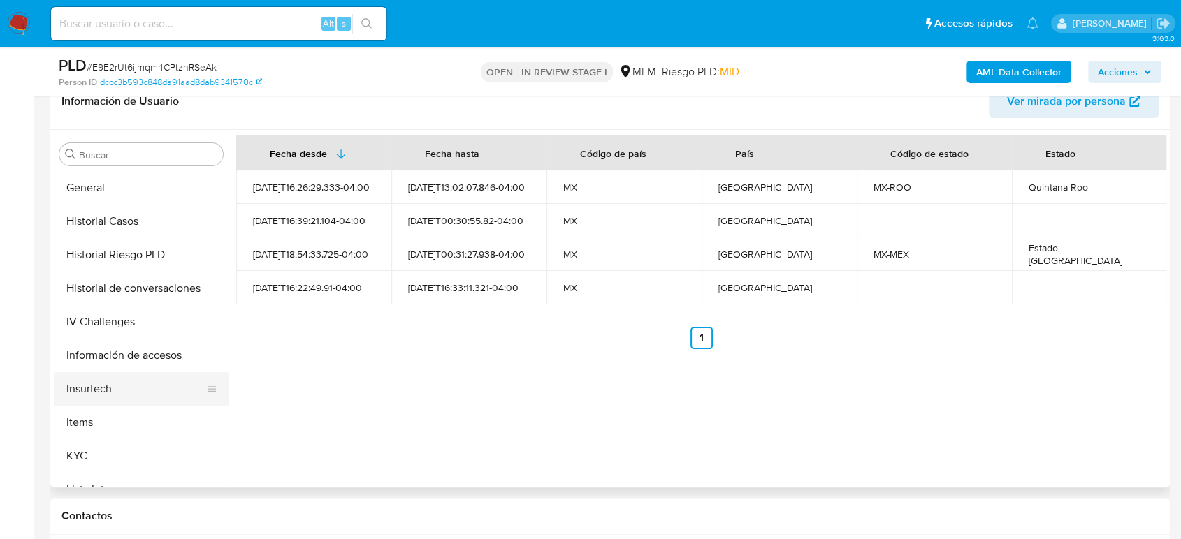
scroll to position [458, 0]
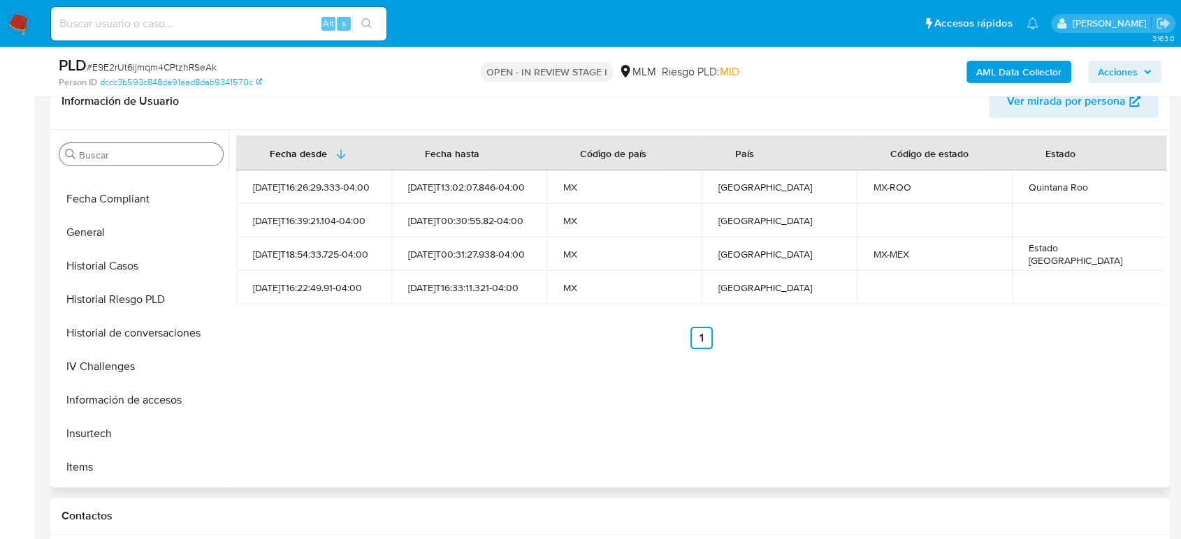
click at [112, 156] on input "Buscar" at bounding box center [148, 155] width 138 height 13
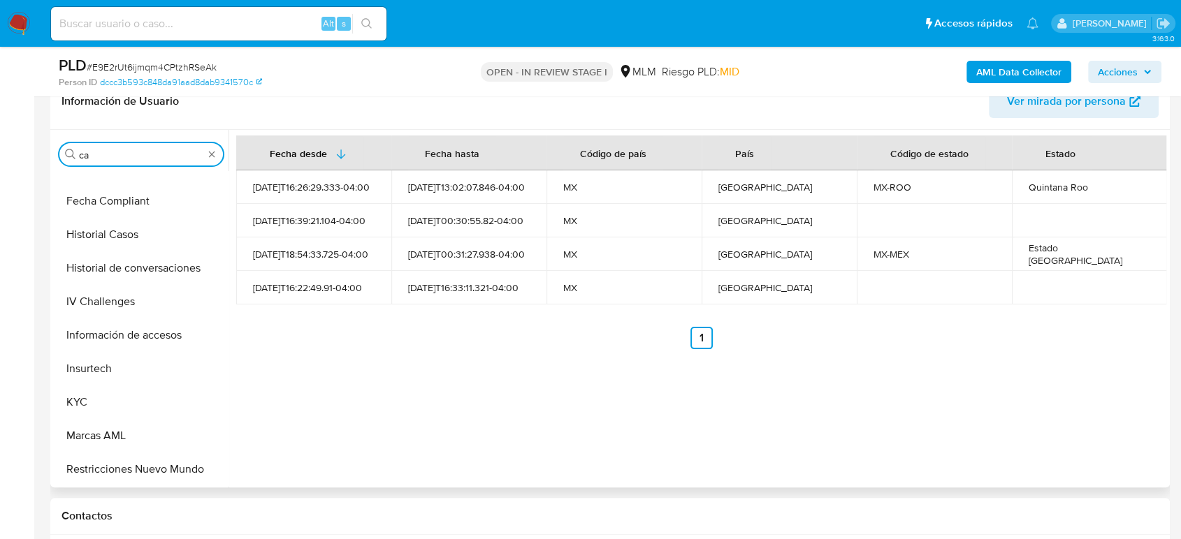
scroll to position [0, 0]
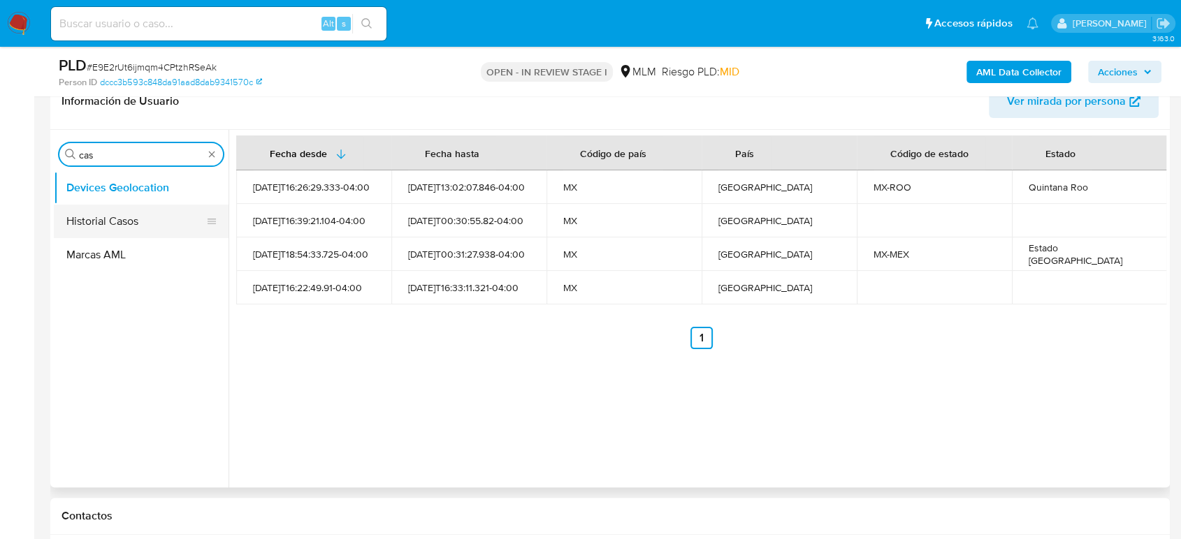
type input "cas"
drag, startPoint x: 118, startPoint y: 204, endPoint x: 119, endPoint y: 222, distance: 18.2
click at [119, 207] on button "Historial Casos" at bounding box center [135, 222] width 163 height 34
click at [128, 222] on button "Historial Casos" at bounding box center [135, 222] width 163 height 34
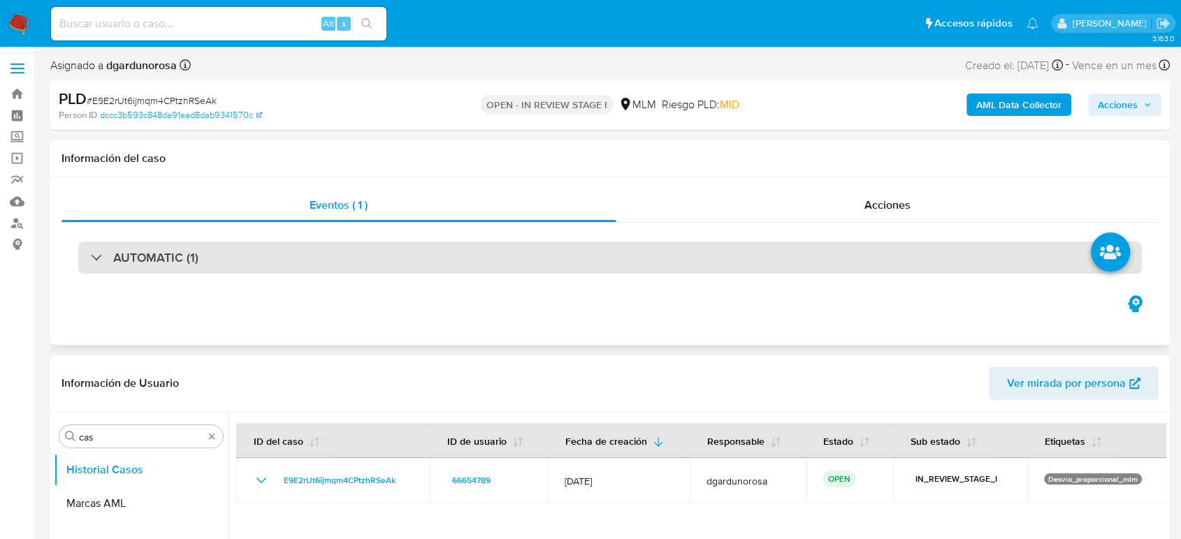
drag, startPoint x: 283, startPoint y: 248, endPoint x: 298, endPoint y: 270, distance: 26.7
click at [282, 248] on div "AUTOMATIC (1)" at bounding box center [609, 258] width 1063 height 32
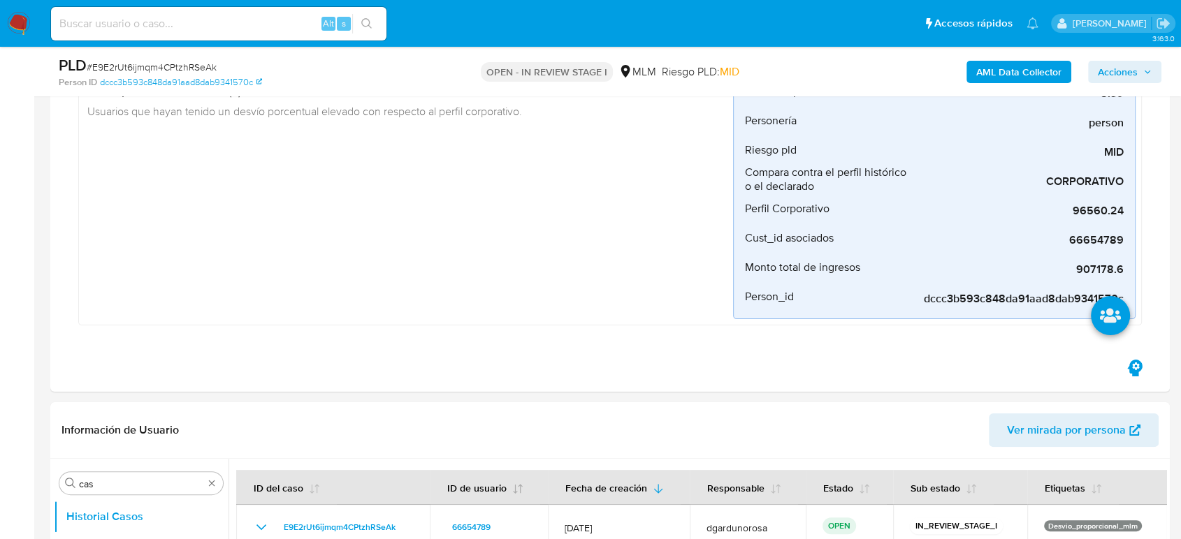
scroll to position [388, 0]
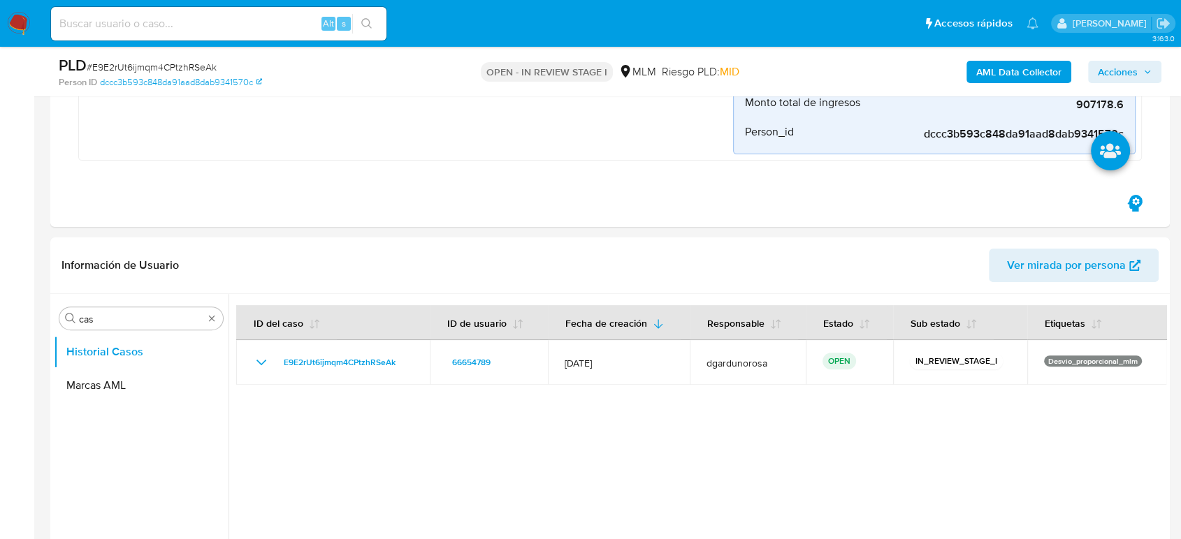
drag, startPoint x: 213, startPoint y: 316, endPoint x: 224, endPoint y: 325, distance: 14.0
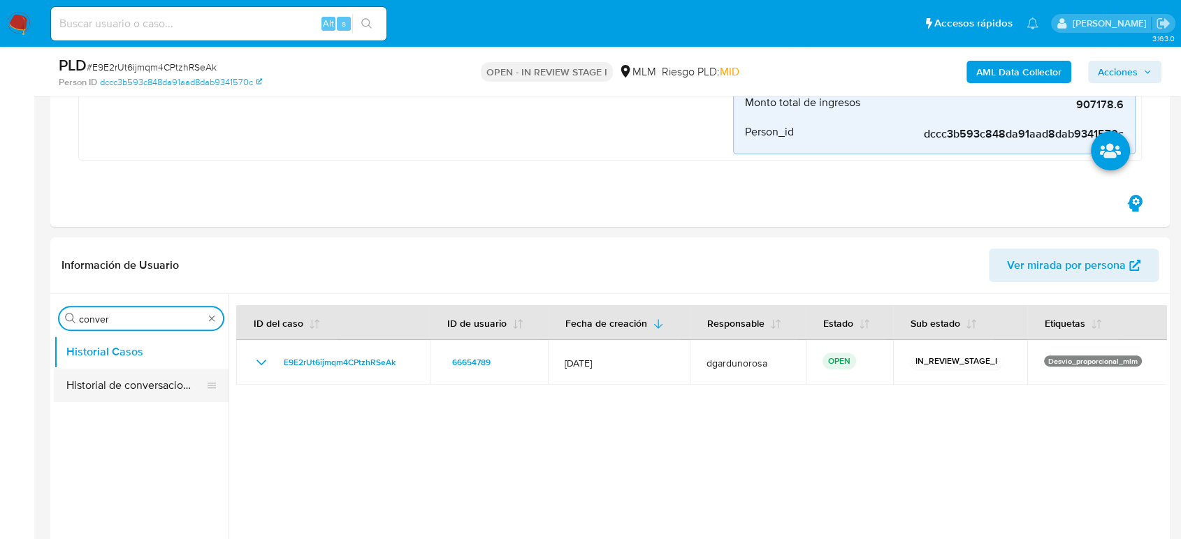
type input "conver"
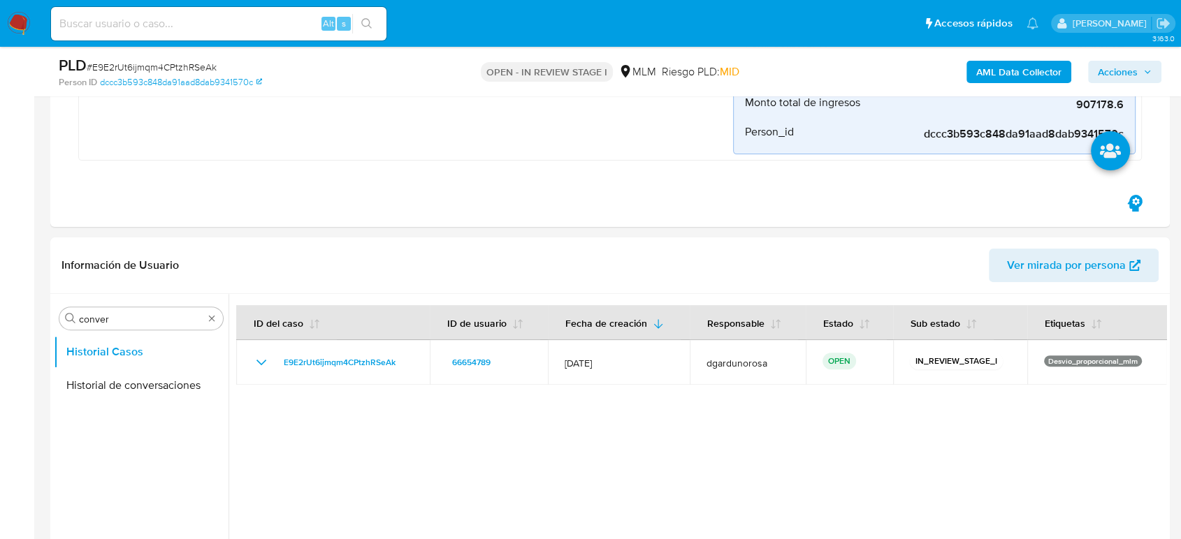
click at [162, 383] on button "Historial de conversaciones" at bounding box center [141, 386] width 175 height 34
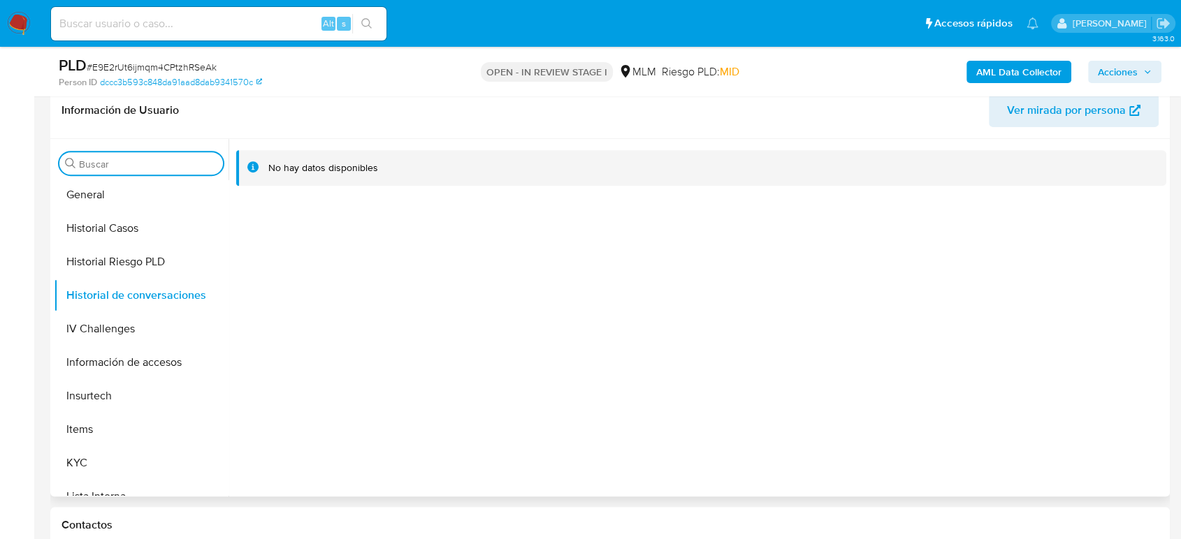
scroll to position [620, 0]
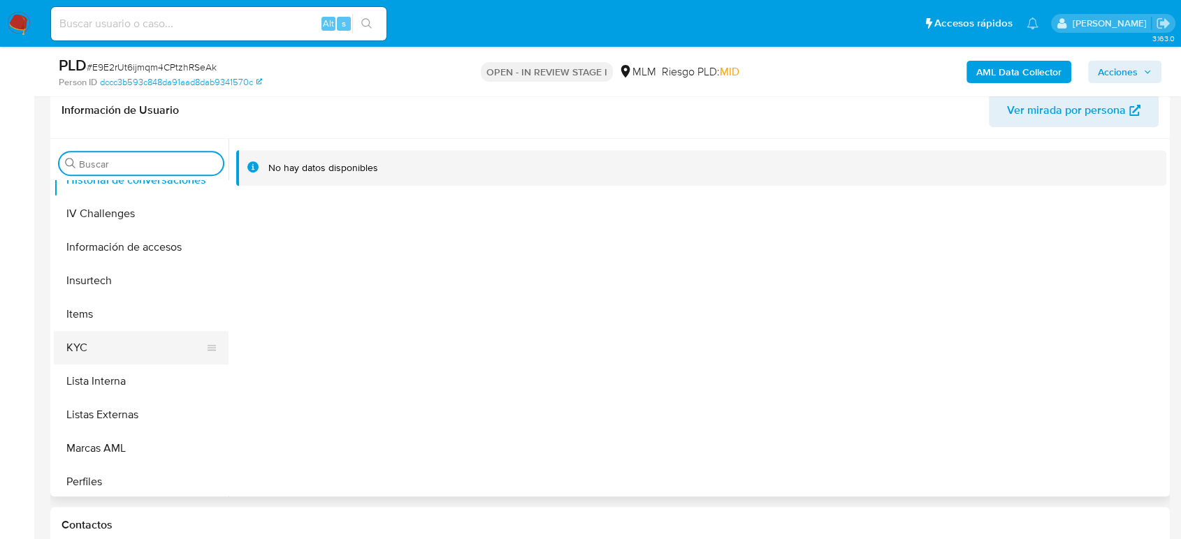
click at [125, 344] on button "KYC" at bounding box center [135, 348] width 163 height 34
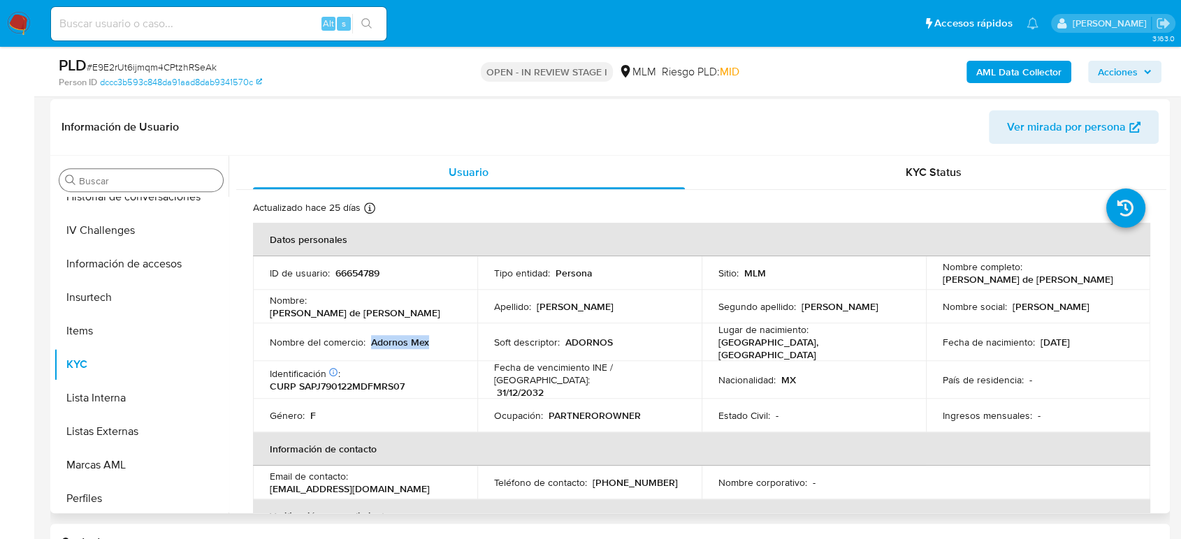
drag, startPoint x: 438, startPoint y: 342, endPoint x: 371, endPoint y: 345, distance: 67.1
click at [371, 345] on td "Nombre del comercio : Adornos Mex" at bounding box center [365, 342] width 224 height 38
drag, startPoint x: 402, startPoint y: 340, endPoint x: 372, endPoint y: 340, distance: 30.0
click at [371, 340] on div "Nombre del comercio : Adornos Mex" at bounding box center [365, 342] width 191 height 13
copy p "Adornos Mex"
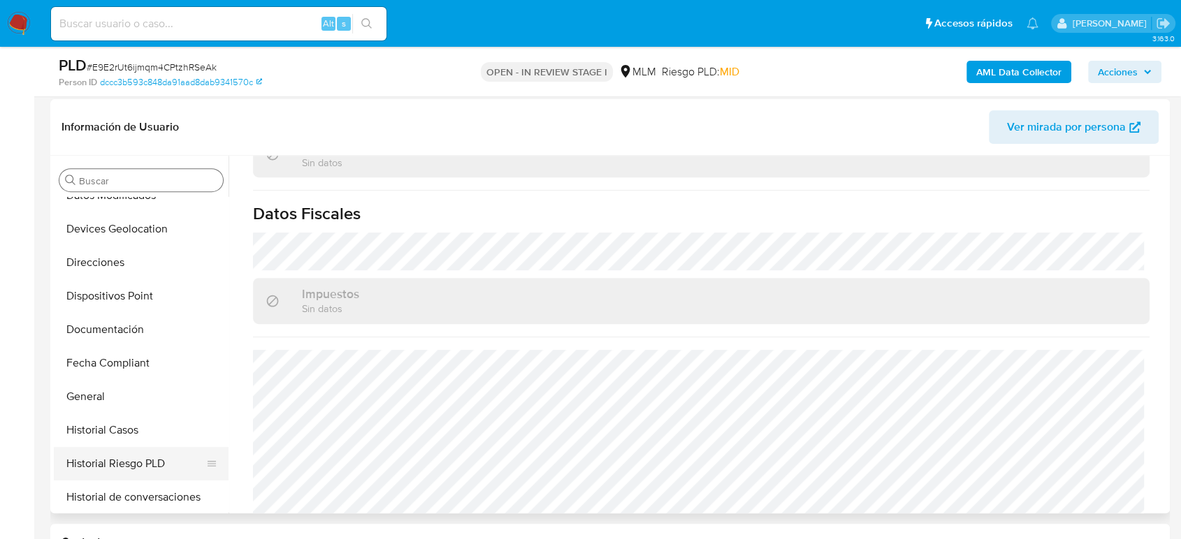
scroll to position [310, 0]
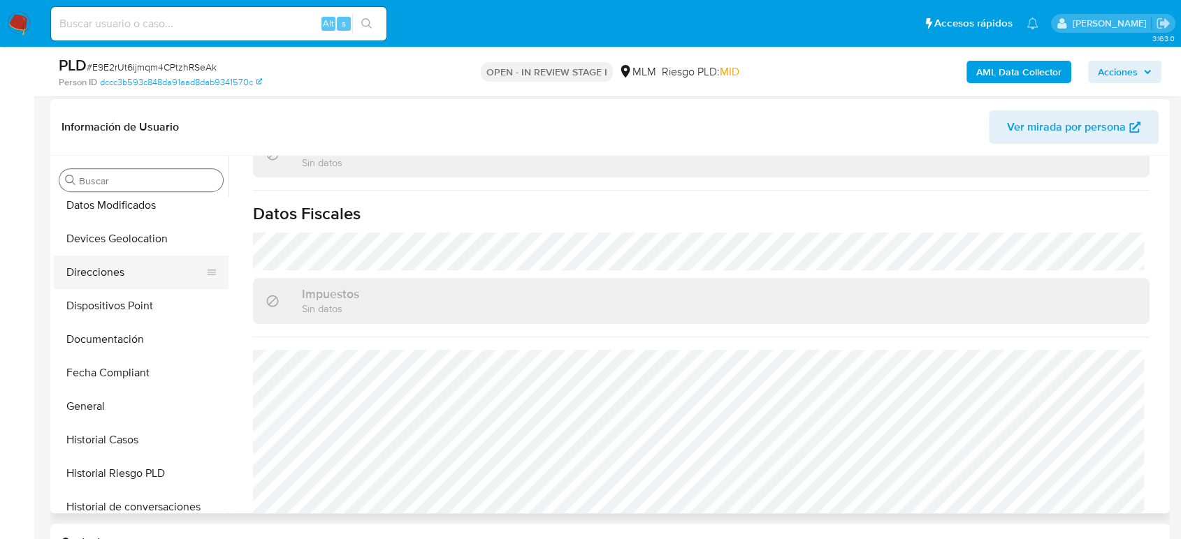
click at [124, 265] on button "Direcciones" at bounding box center [135, 273] width 163 height 34
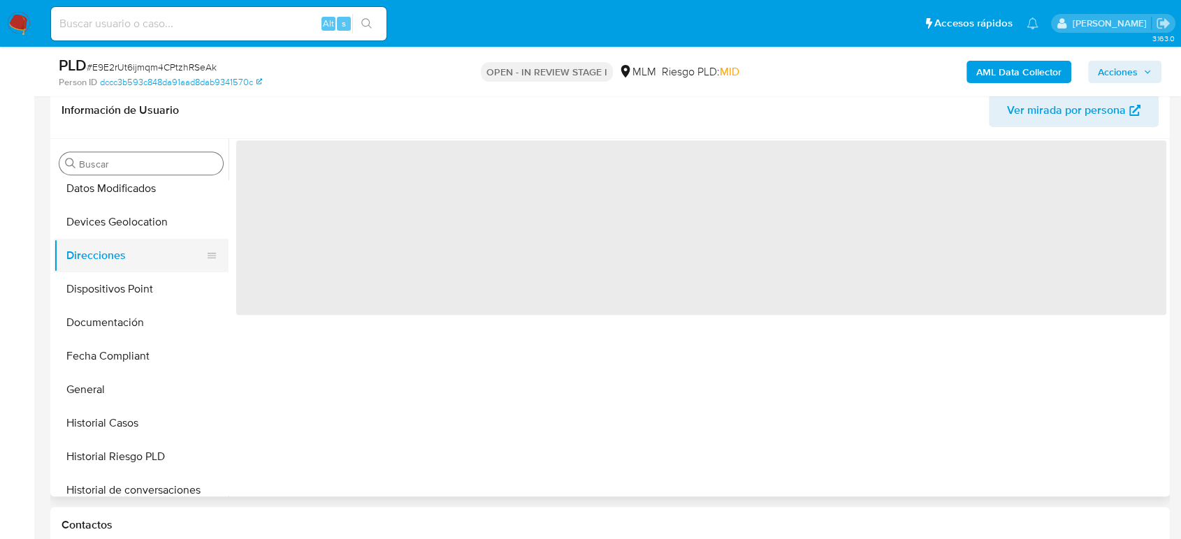
scroll to position [0, 0]
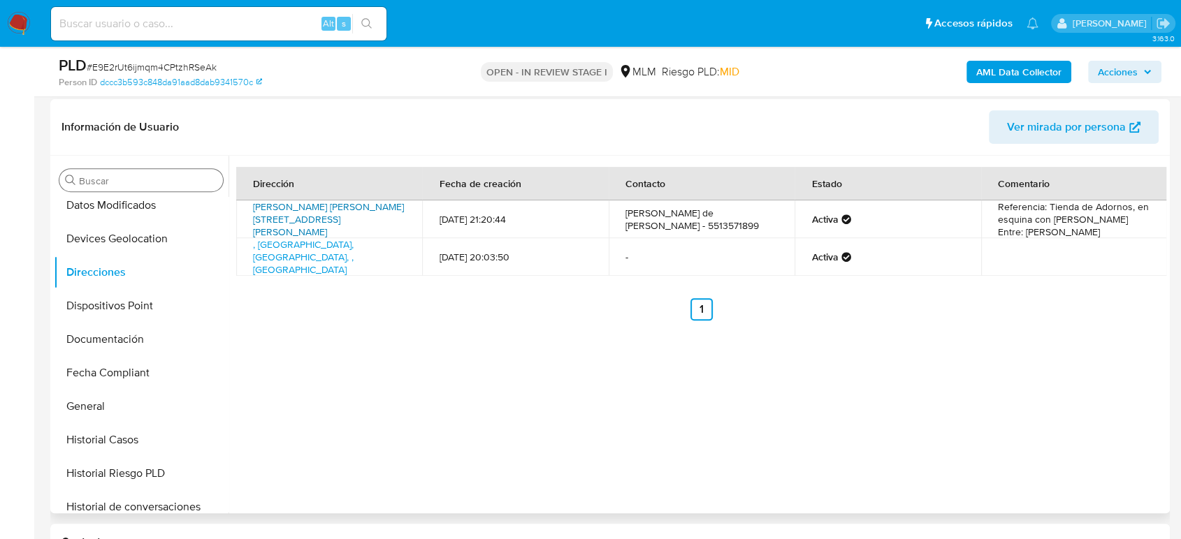
click at [279, 210] on link "Fray Servando Teresa De Mier 328, Cuauhtémoc, Distrito Federal, 06090, Mexico 3…" at bounding box center [328, 219] width 151 height 39
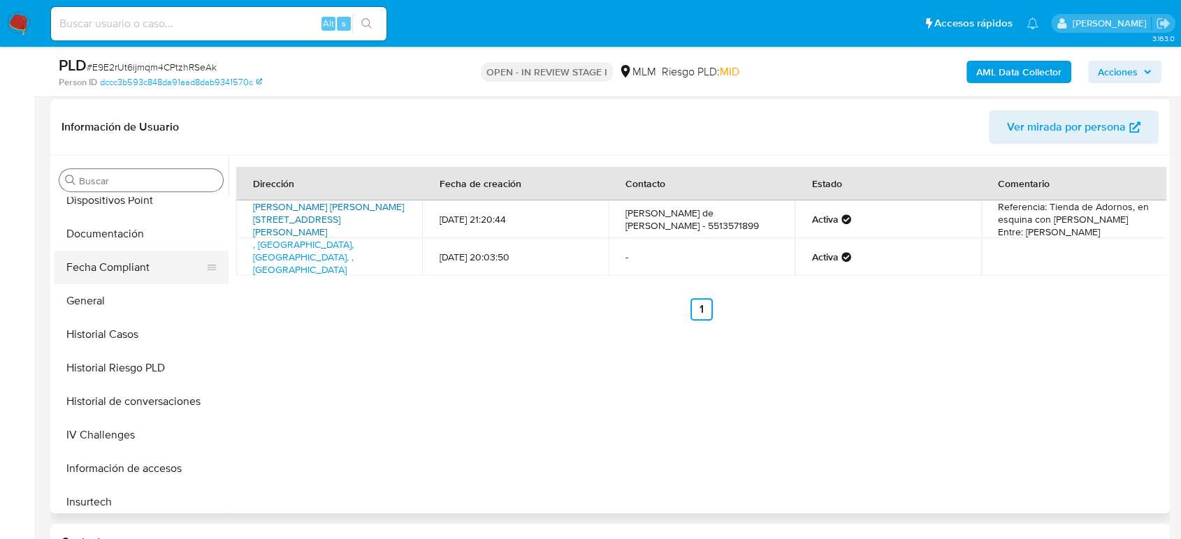
scroll to position [543, 0]
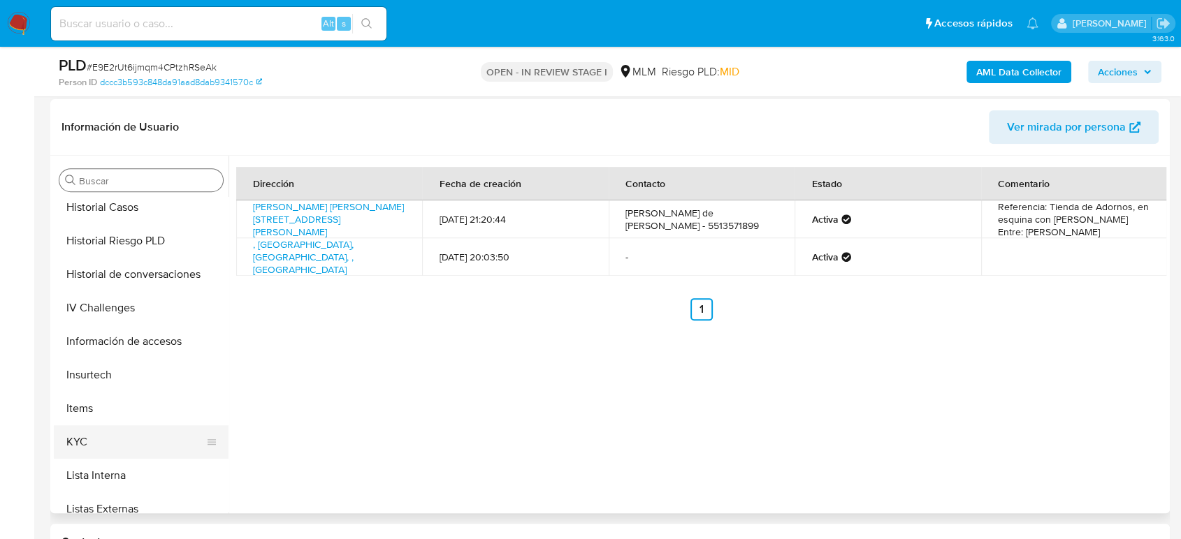
click at [120, 432] on button "KYC" at bounding box center [135, 442] width 163 height 34
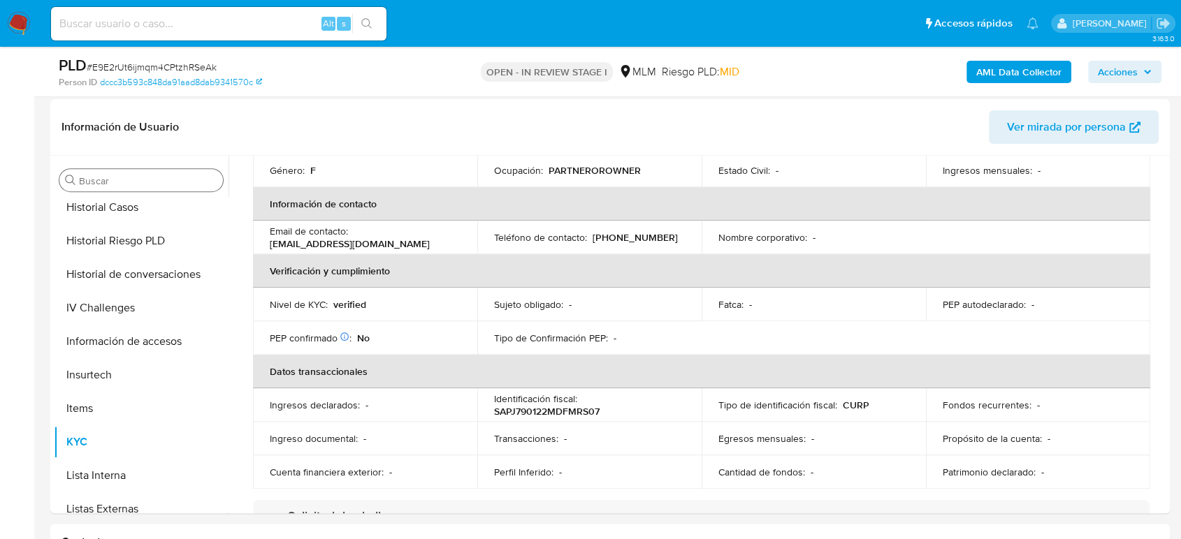
scroll to position [166, 0]
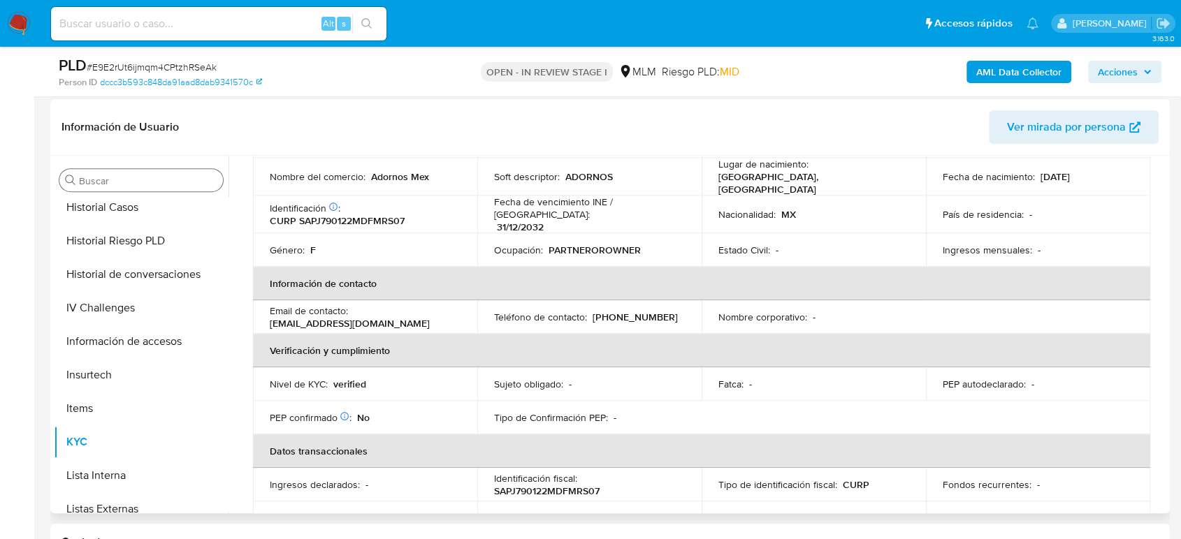
click at [643, 314] on td "Teléfono de contacto : (55) 13571899" at bounding box center [589, 317] width 224 height 34
click at [637, 311] on p "[PHONE_NUMBER]" at bounding box center [634, 317] width 85 height 13
click at [637, 311] on p "(55) 13571899" at bounding box center [634, 317] width 85 height 13
copy p "13571899"
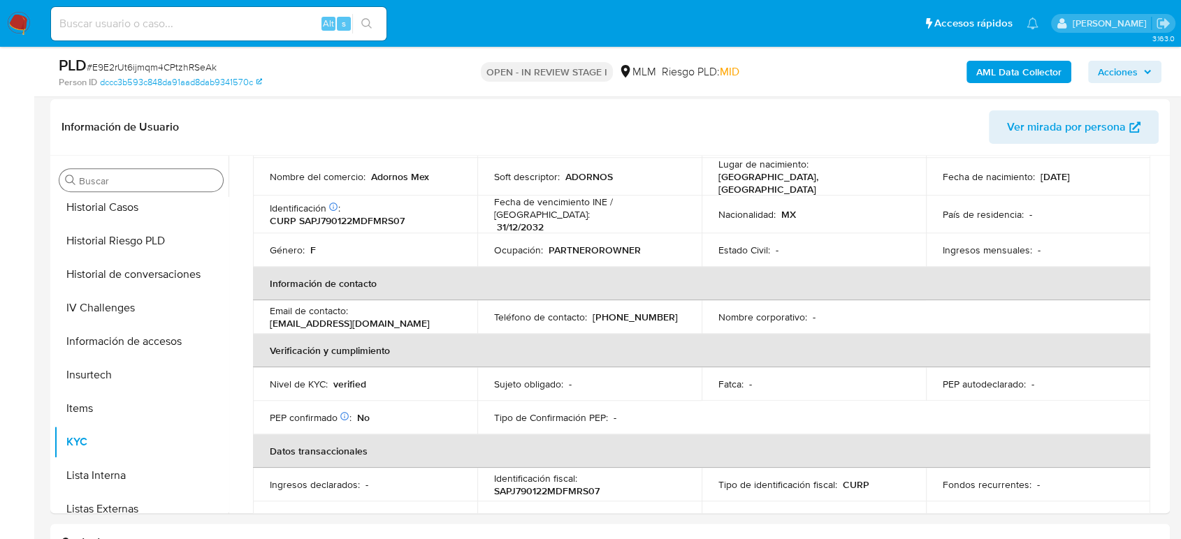
click at [186, 182] on input "Buscar" at bounding box center [148, 181] width 138 height 13
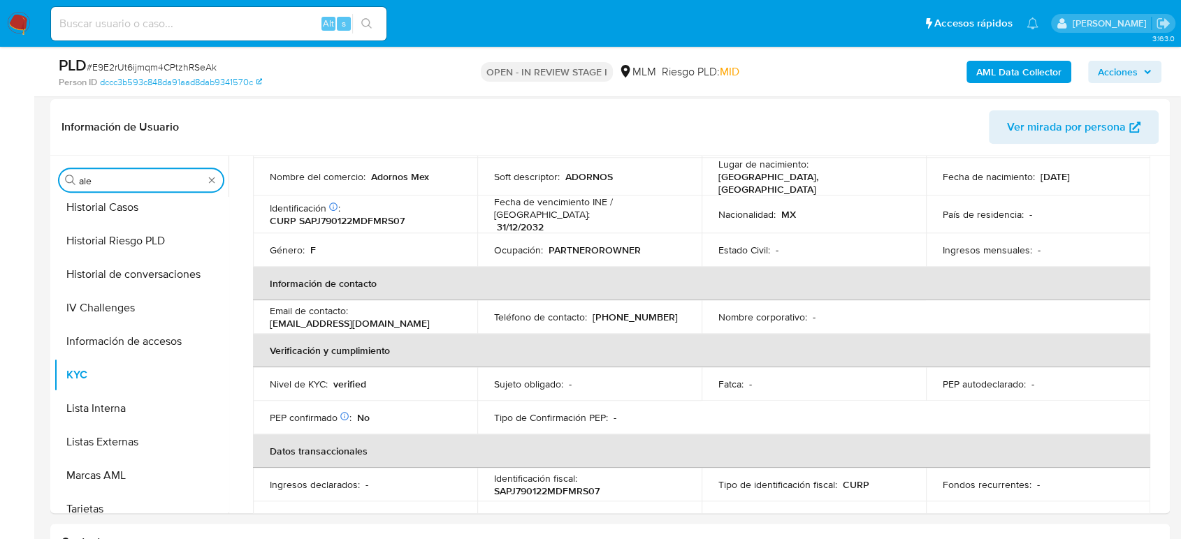
scroll to position [0, 0]
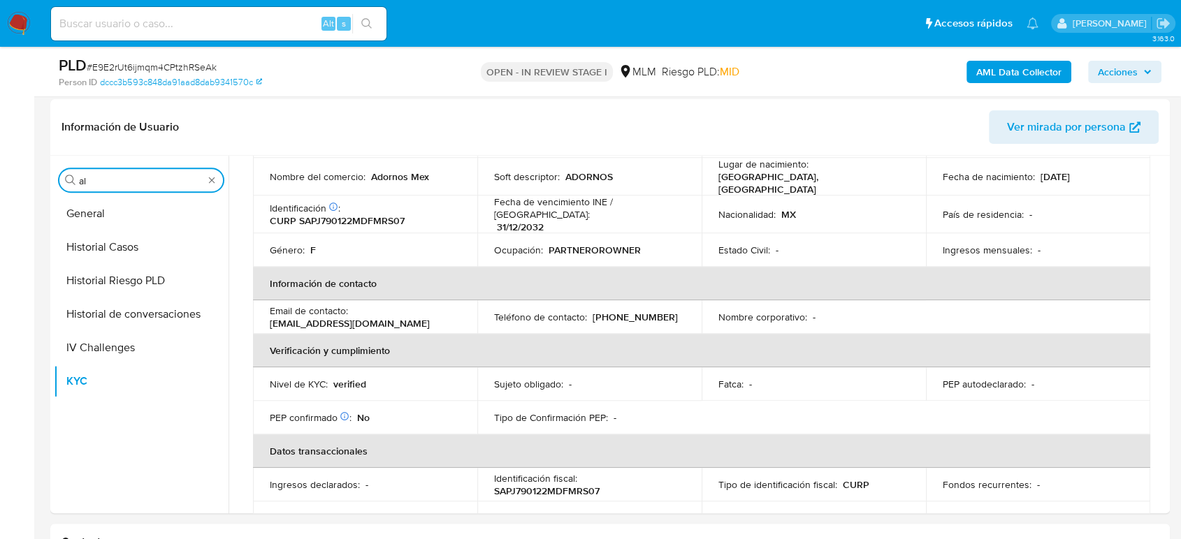
type input "a"
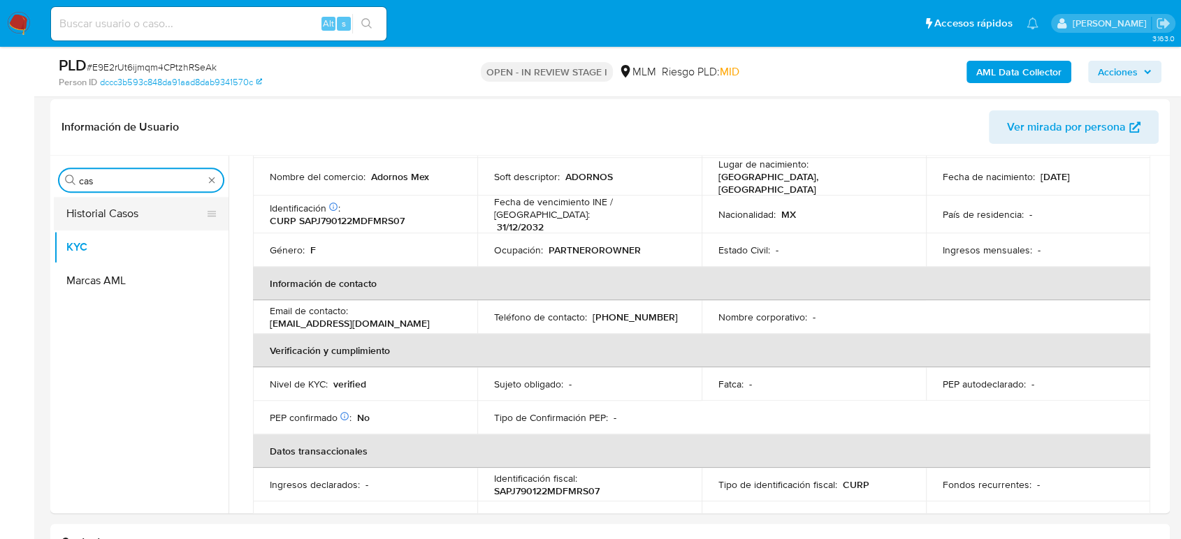
type input "cas"
click at [148, 211] on button "Historial Casos" at bounding box center [135, 214] width 163 height 34
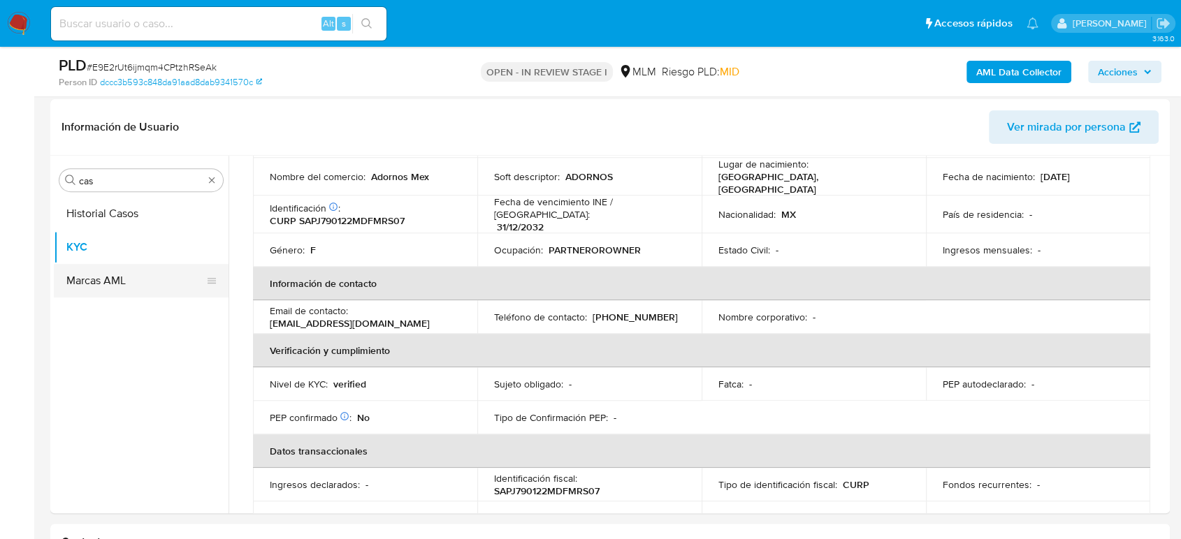
click at [87, 221] on button "Historial Casos" at bounding box center [141, 214] width 175 height 34
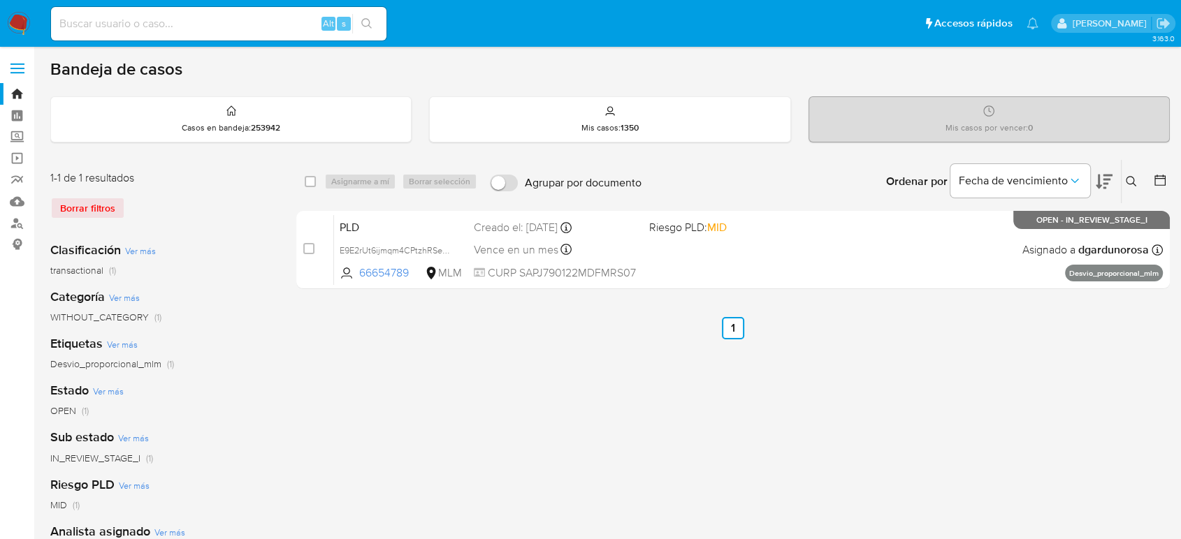
click at [1129, 182] on icon at bounding box center [1131, 181] width 11 height 11
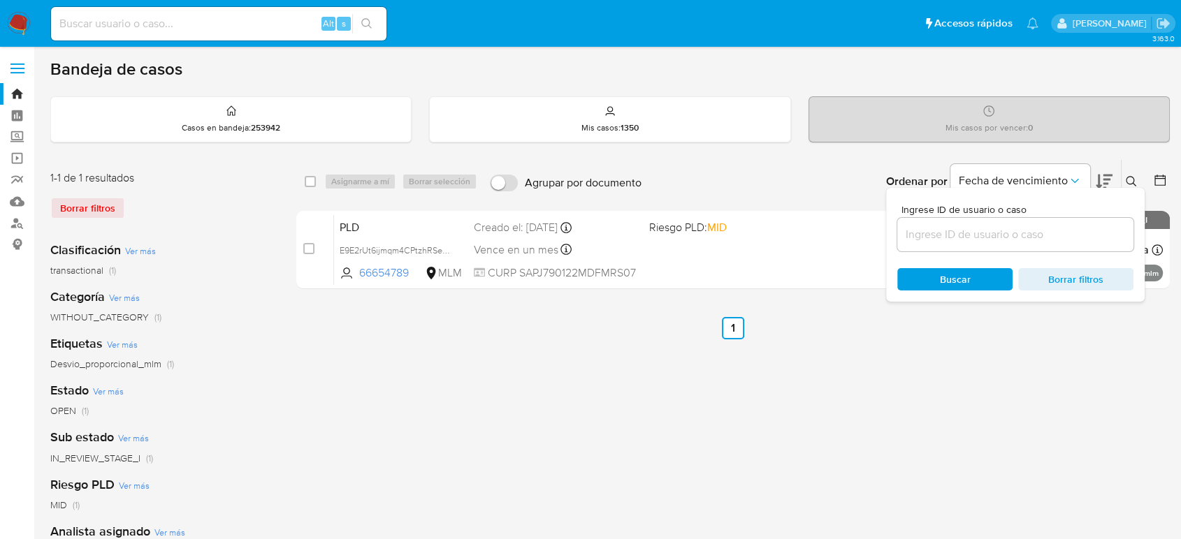
click at [1021, 232] on input at bounding box center [1015, 235] width 236 height 18
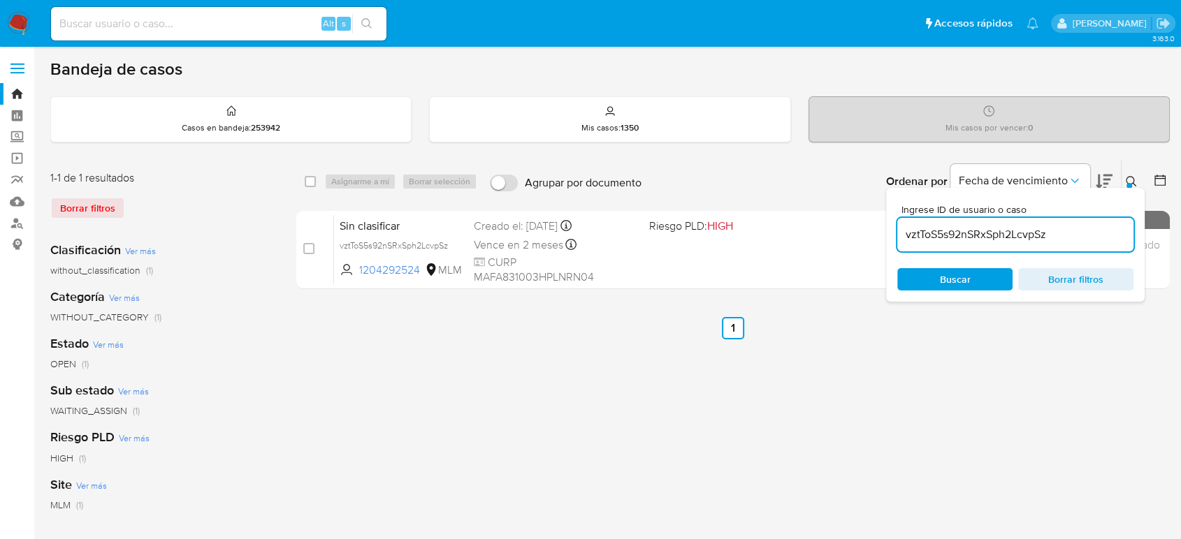
click at [1124, 184] on button at bounding box center [1132, 181] width 23 height 17
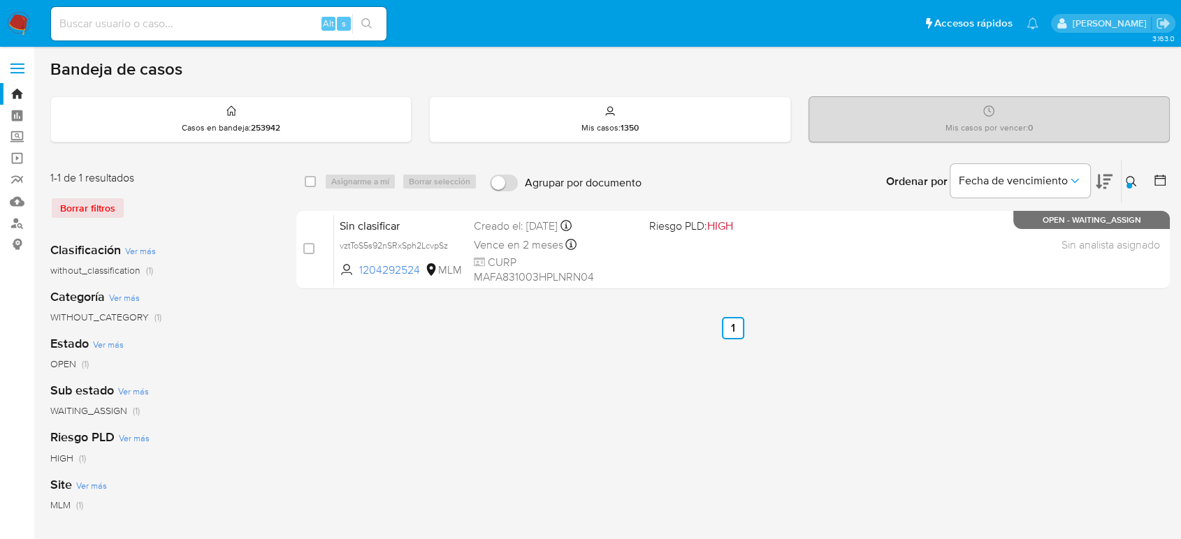
drag, startPoint x: 1133, startPoint y: 181, endPoint x: 1038, endPoint y: 217, distance: 101.5
click at [1133, 182] on icon at bounding box center [1131, 181] width 11 height 11
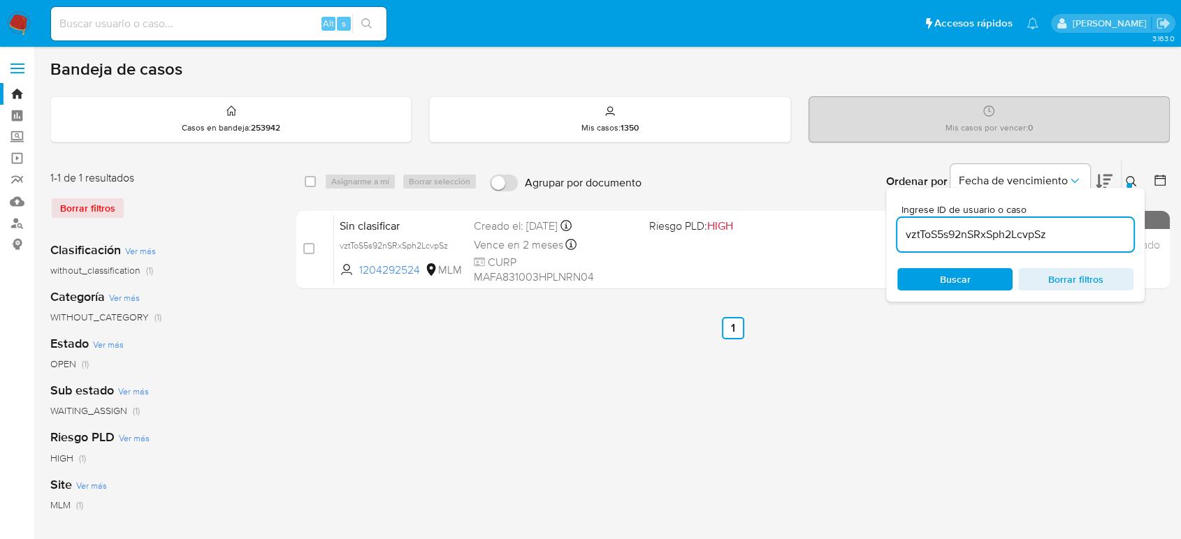
click at [939, 239] on input "vztToS5s92nSRxSph2LcvpSz" at bounding box center [1015, 235] width 236 height 18
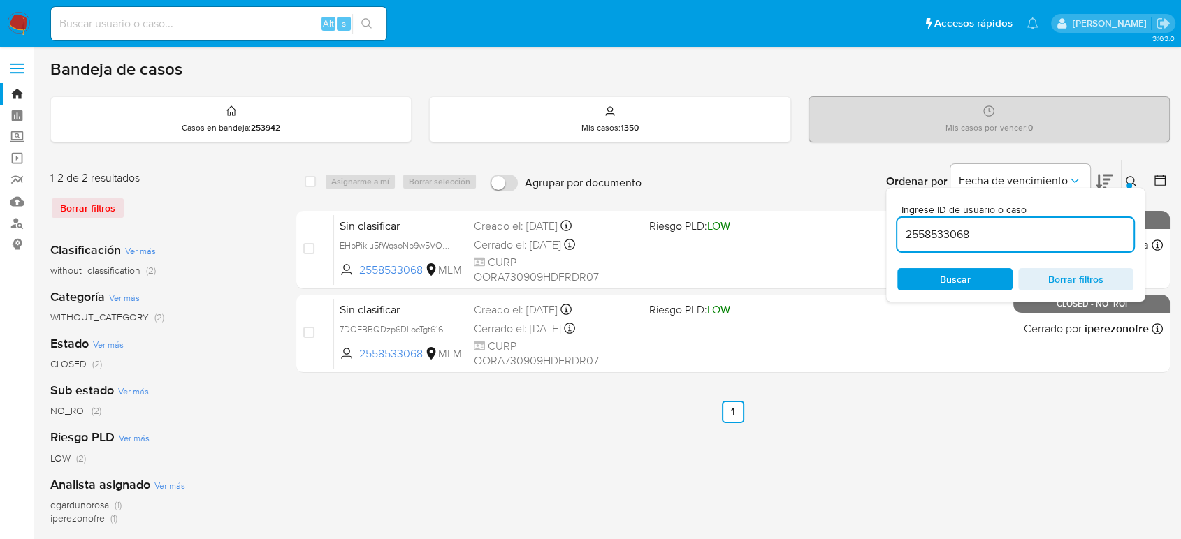
click at [1122, 169] on div "Ingrese ID de usuario o caso 2558533068 Buscar Borrar filtros" at bounding box center [1133, 181] width 24 height 43
click at [1124, 173] on button at bounding box center [1132, 181] width 23 height 17
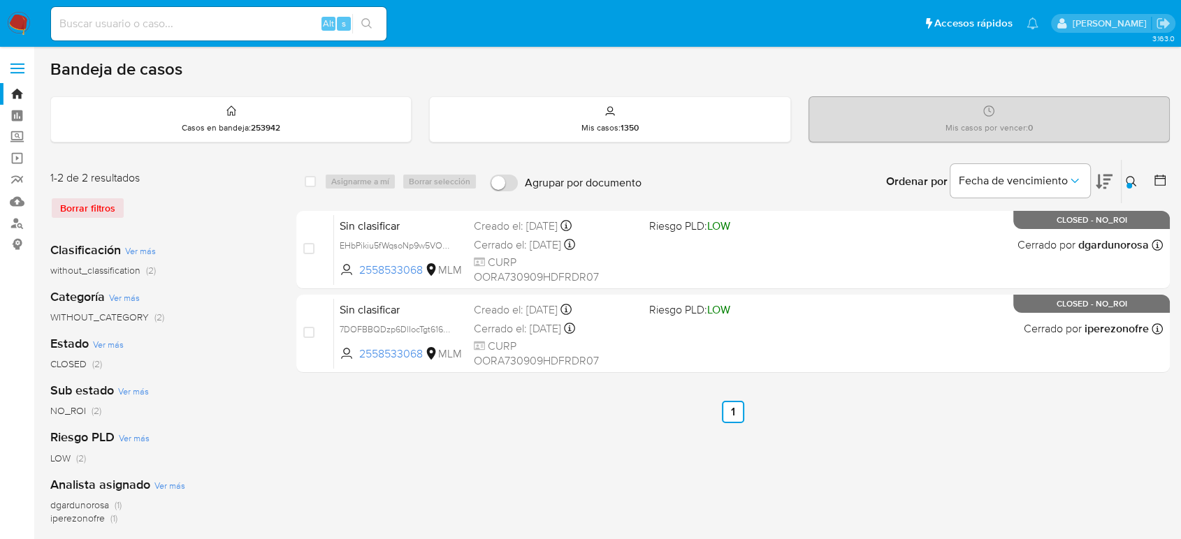
click at [1130, 183] on button at bounding box center [1132, 181] width 23 height 17
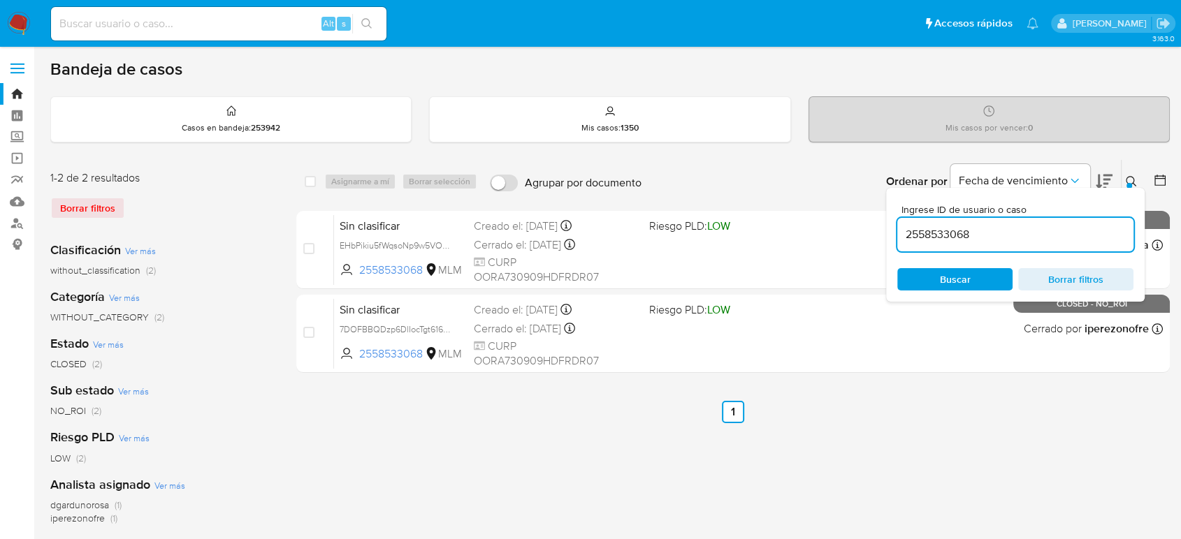
click at [959, 231] on input "2558533068" at bounding box center [1015, 235] width 236 height 18
type input "vztToS5s92nSRxSph2LcvpSz"
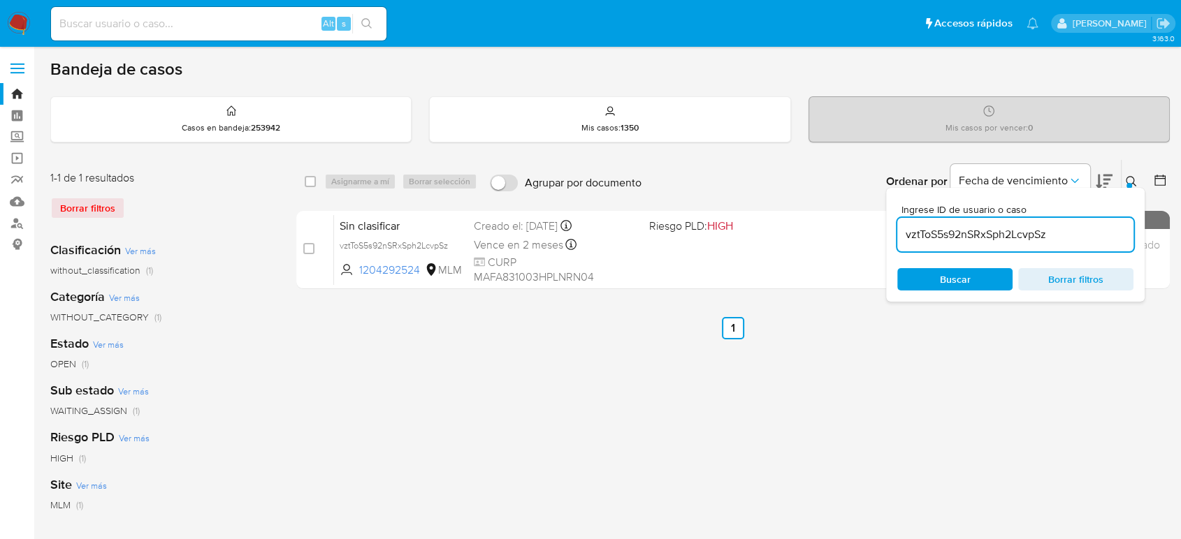
click at [1129, 178] on icon at bounding box center [1131, 181] width 11 height 11
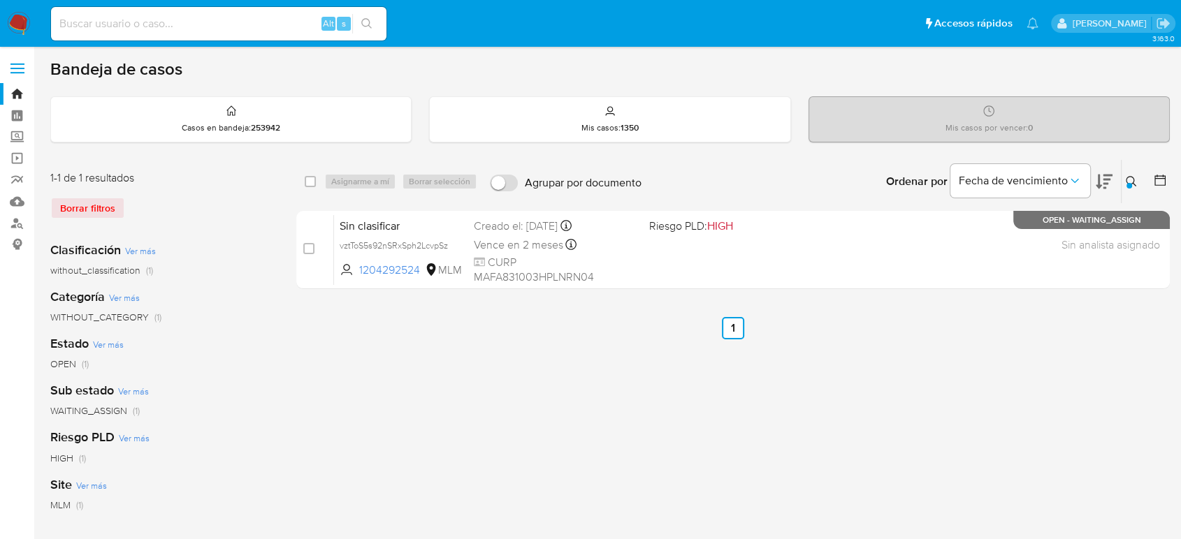
click at [1131, 184] on icon at bounding box center [1131, 181] width 11 height 11
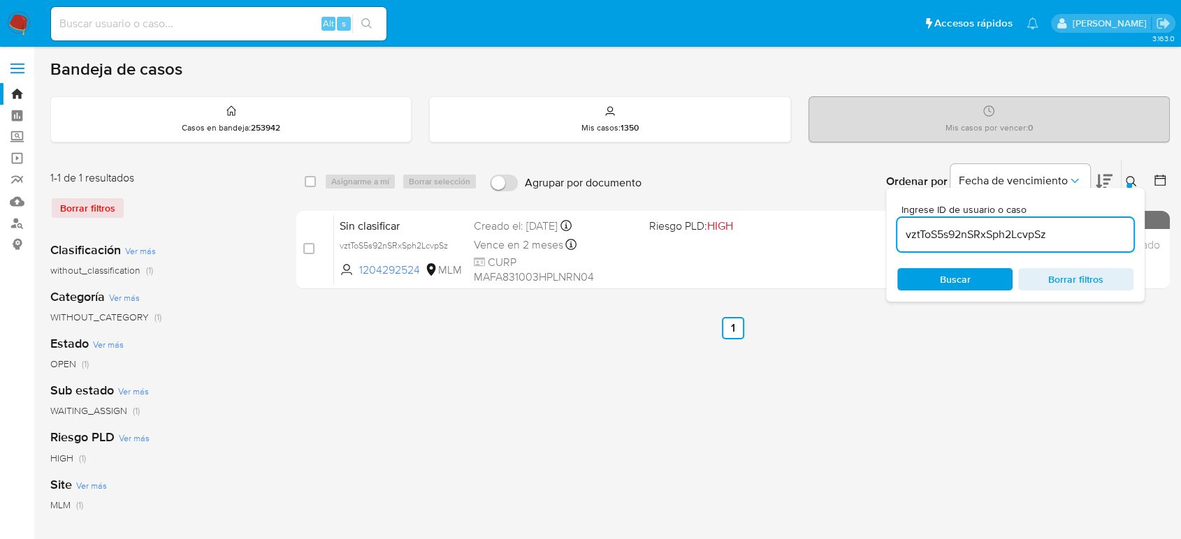
click at [1019, 237] on input "vztToS5s92nSRxSph2LcvpSz" at bounding box center [1015, 235] width 236 height 18
click at [981, 246] on div "vztToS5s92nSRxSph2LcvpSz" at bounding box center [1015, 235] width 236 height 34
click at [974, 241] on input "vztToS5s92nSRxSph2LcvpSz" at bounding box center [1015, 235] width 236 height 18
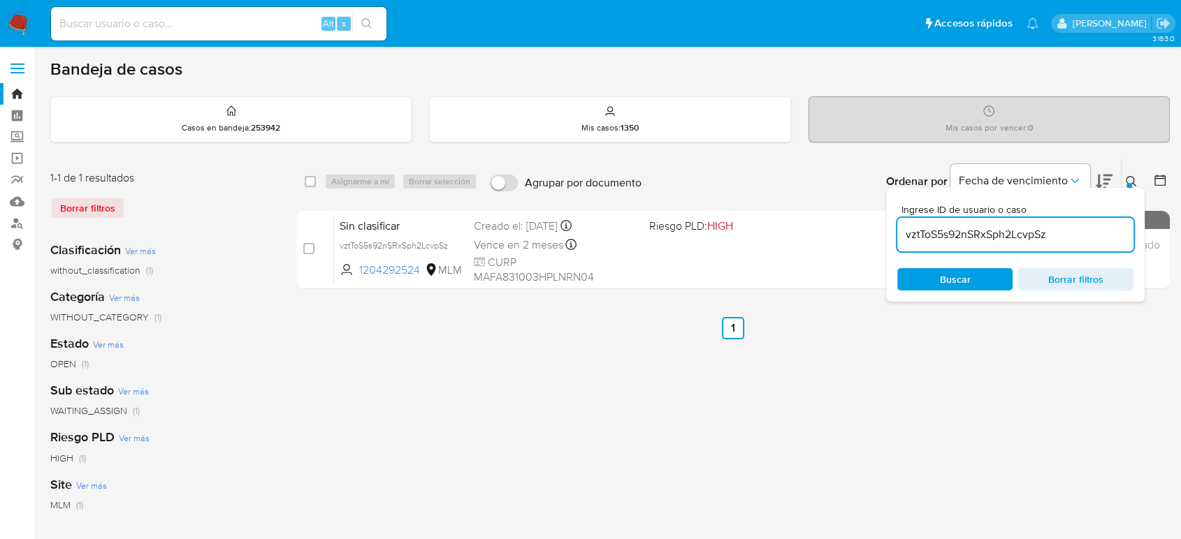
click at [1126, 189] on div "Ingrese ID de usuario o caso vztToS5s92nSRxSph2LcvpSz Buscar Borrar filtros" at bounding box center [1015, 245] width 258 height 114
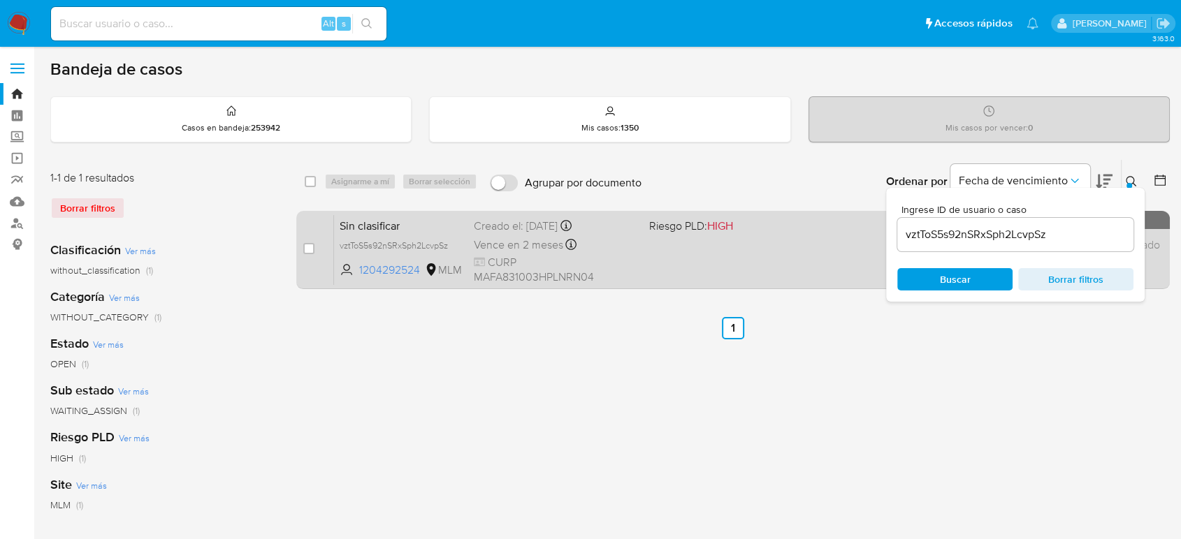
click at [821, 238] on div "Sin clasificar vztToS5s92nSRxSph2LcvpSz 1204292524 MLM Riesgo PLD: HIGH Creado …" at bounding box center [748, 249] width 829 height 71
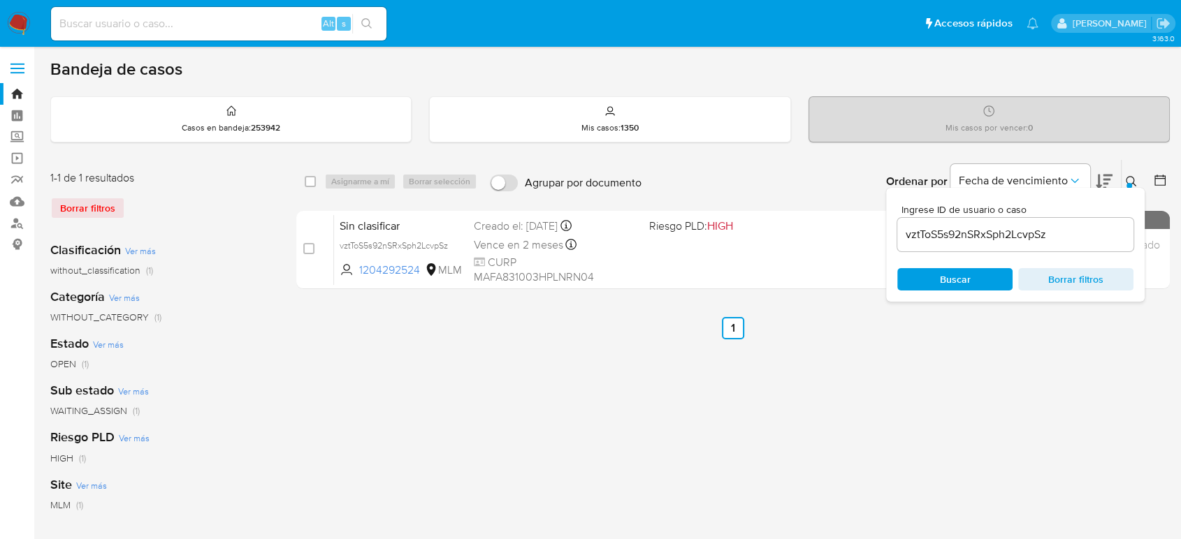
click at [941, 229] on input "vztToS5s92nSRxSph2LcvpSz" at bounding box center [1015, 235] width 236 height 18
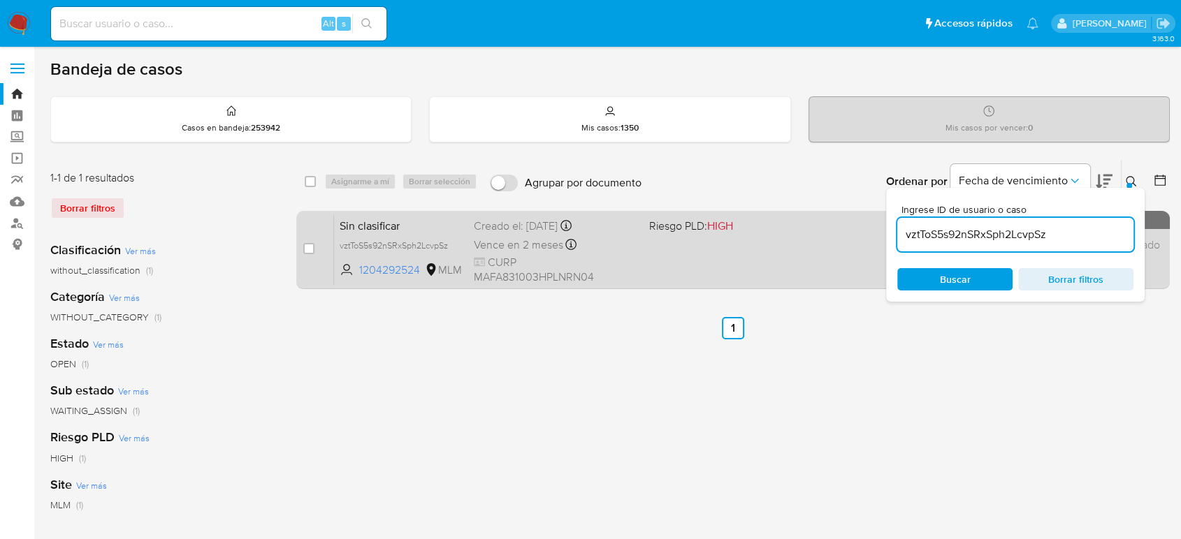
click at [786, 261] on div "Sin clasificar vztToS5s92nSRxSph2LcvpSz 1204292524 MLM Riesgo PLD: HIGH Creado …" at bounding box center [748, 249] width 829 height 71
click at [307, 245] on input "checkbox" at bounding box center [308, 248] width 11 height 11
checkbox input "true"
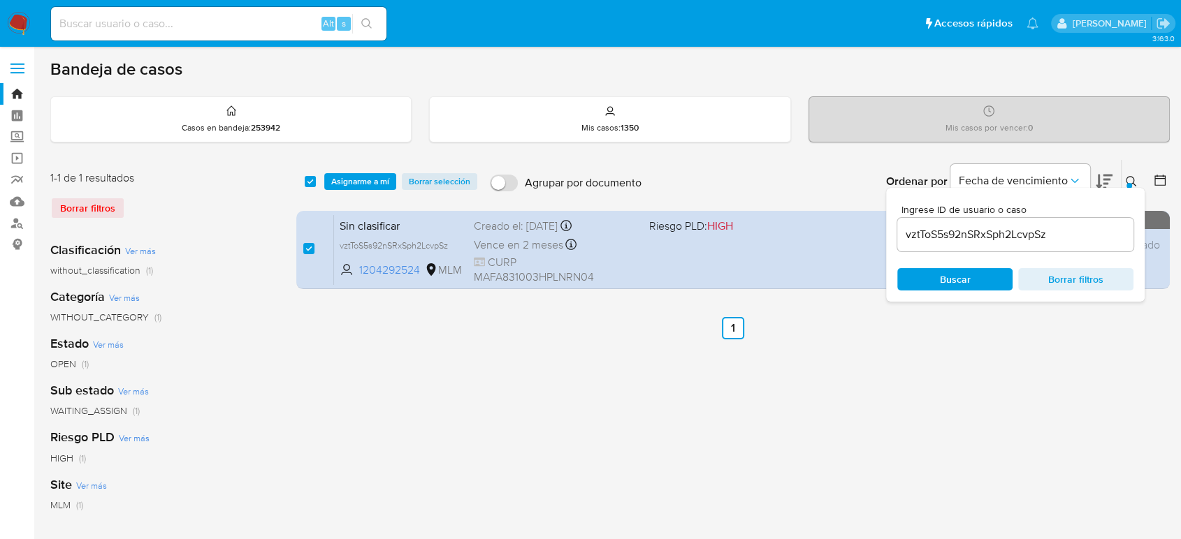
click at [1135, 178] on icon at bounding box center [1131, 181] width 11 height 11
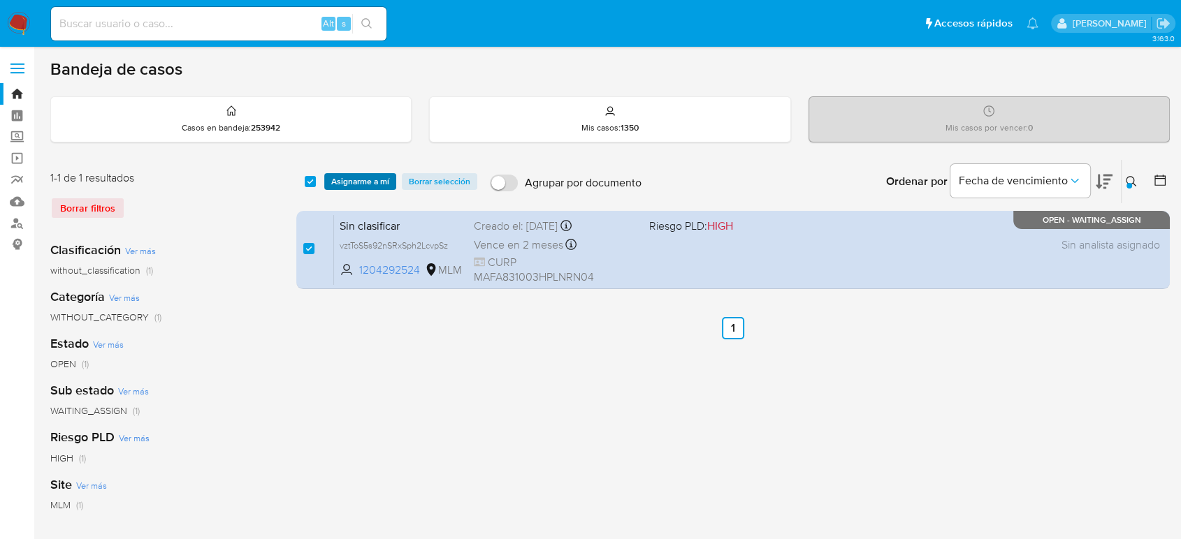
click at [377, 181] on span "Asignarme a mí" at bounding box center [360, 182] width 58 height 14
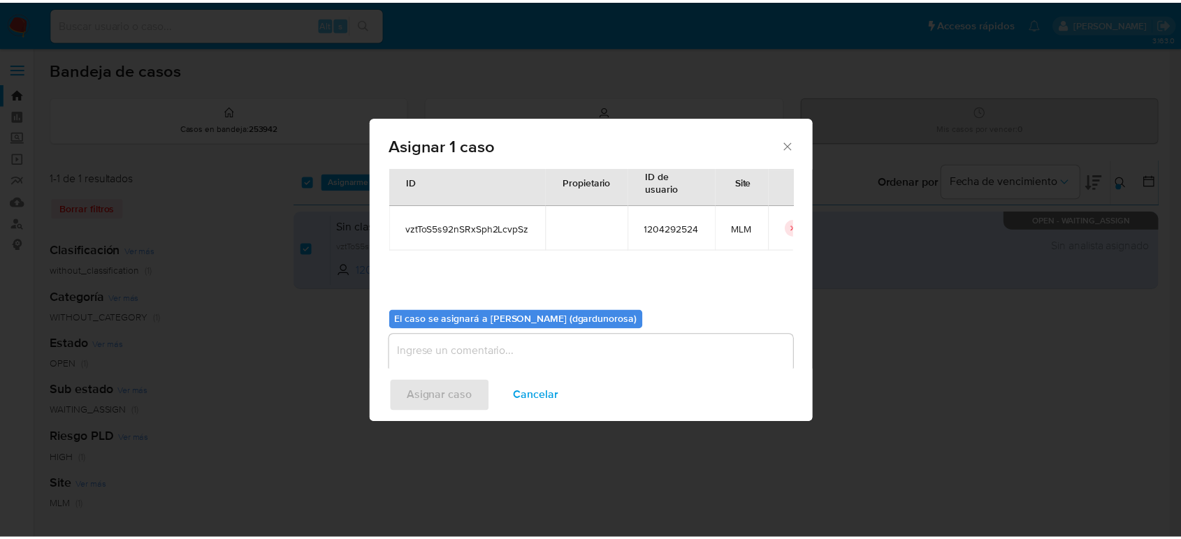
scroll to position [71, 0]
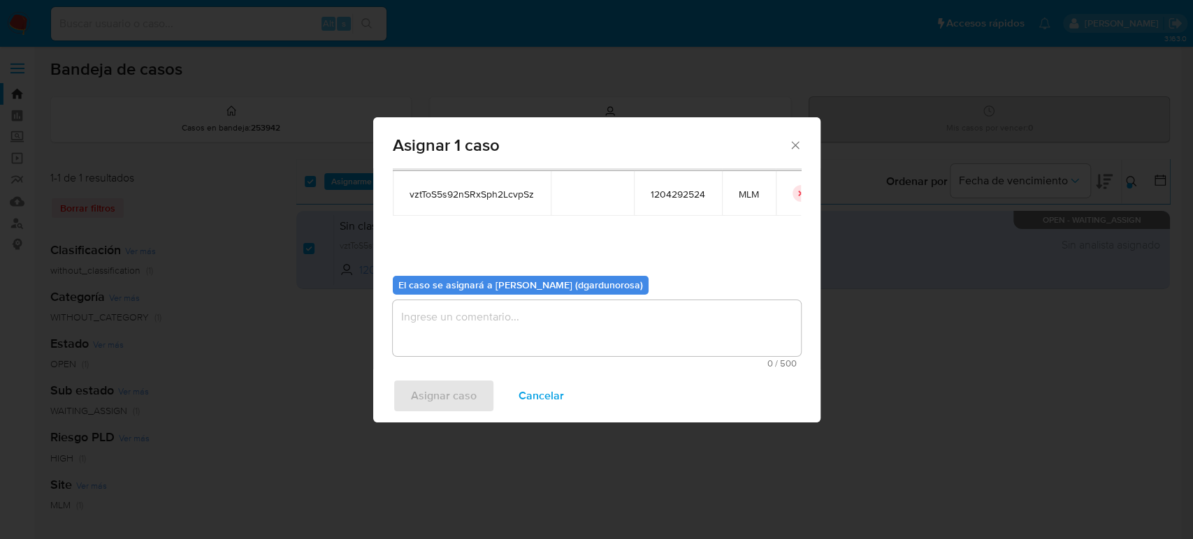
click at [534, 334] on textarea "assign-modal" at bounding box center [597, 328] width 408 height 56
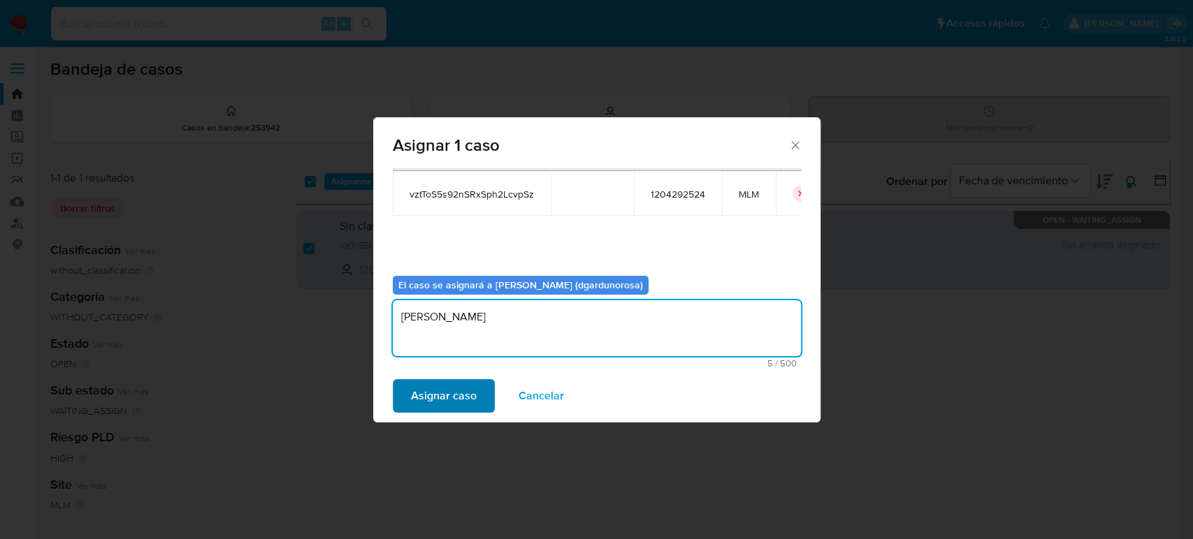
type textarea "diego"
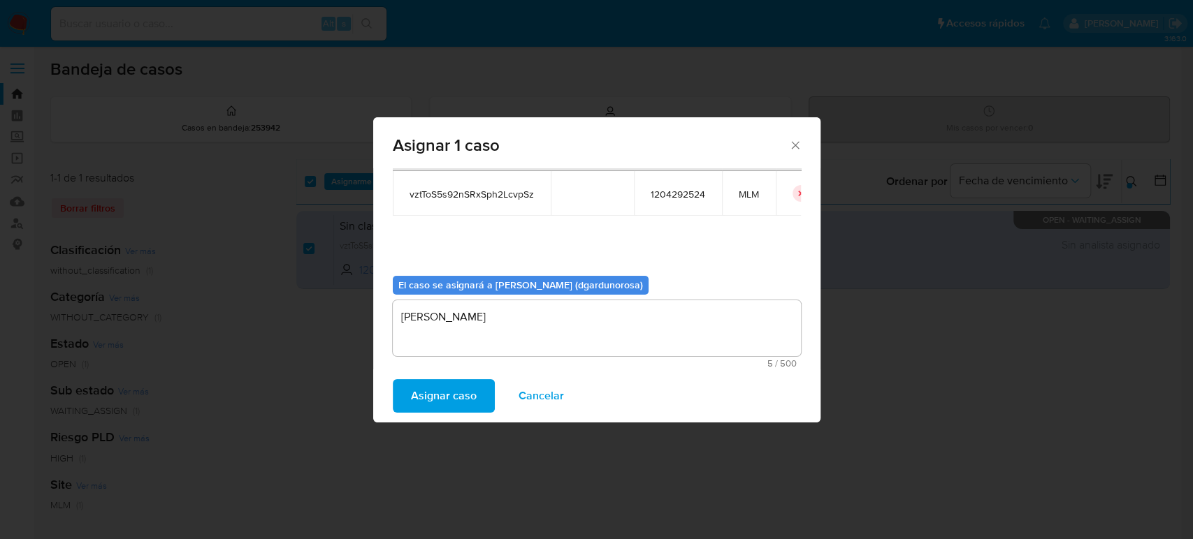
click at [464, 391] on span "Asignar caso" at bounding box center [444, 396] width 66 height 31
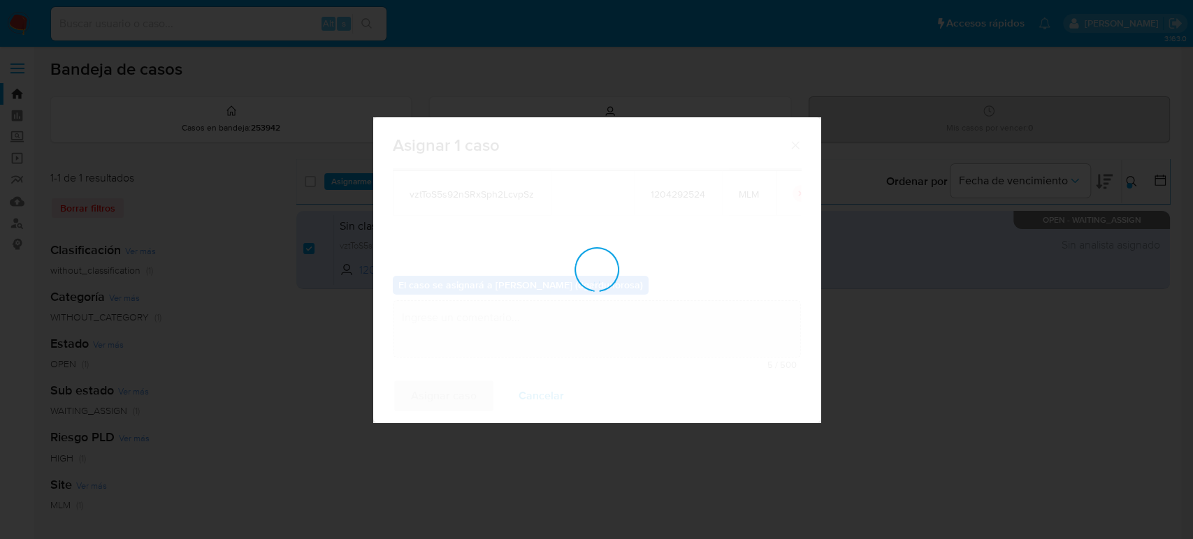
checkbox input "false"
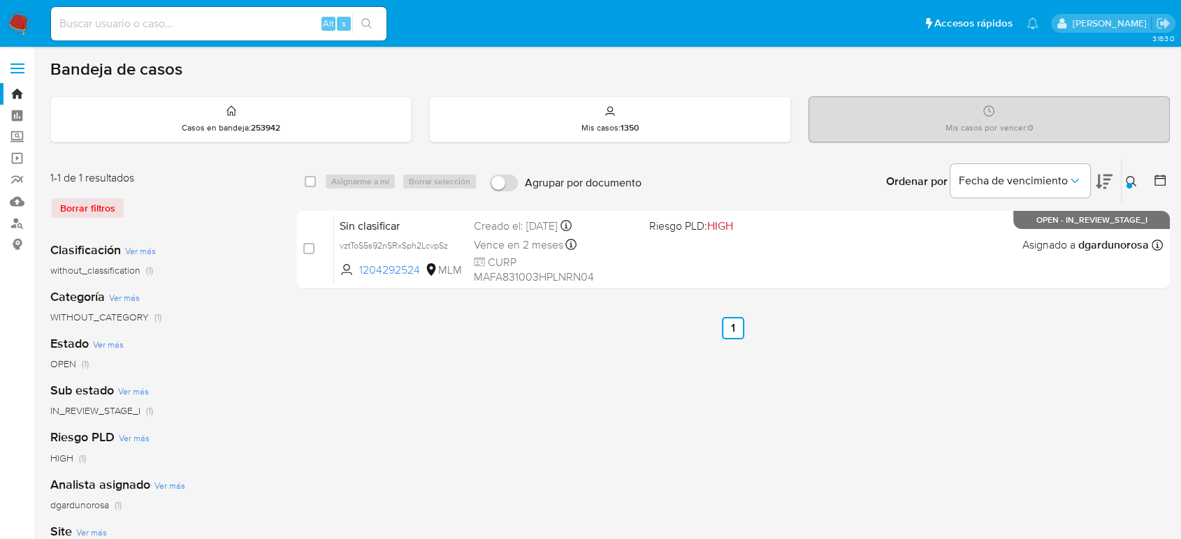
click at [701, 409] on div "select-all-cases-checkbox Asignarme a mí Borrar selección Agrupar por documento…" at bounding box center [732, 465] width 873 height 613
click at [1126, 178] on icon at bounding box center [1131, 181] width 11 height 11
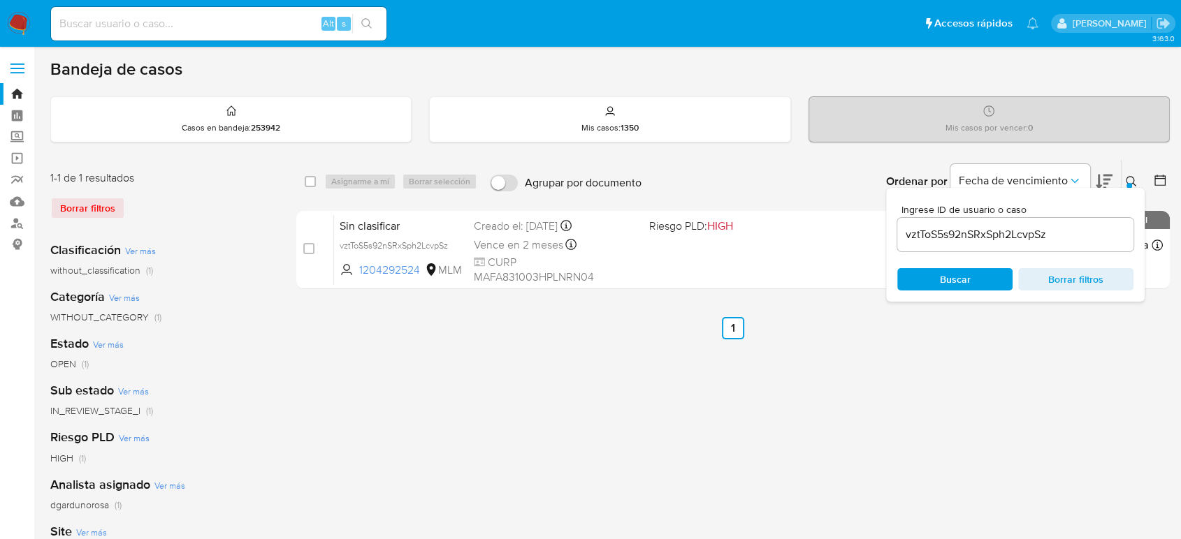
click at [967, 231] on input "vztToS5s92nSRxSph2LcvpSz" at bounding box center [1015, 235] width 236 height 18
type input "1818818468"
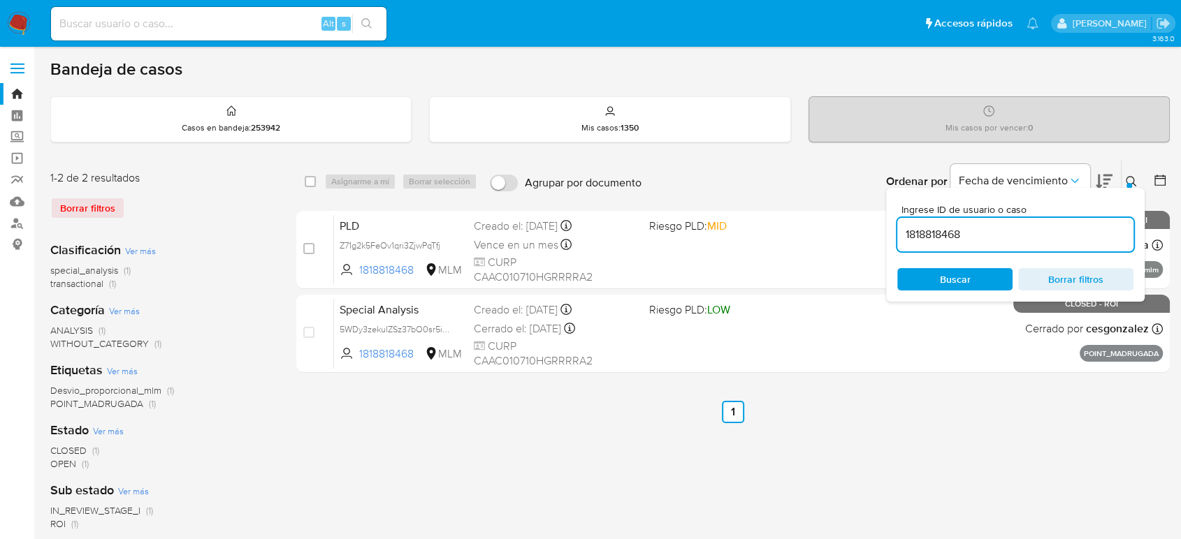
click at [1126, 183] on div at bounding box center [1129, 186] width 6 height 6
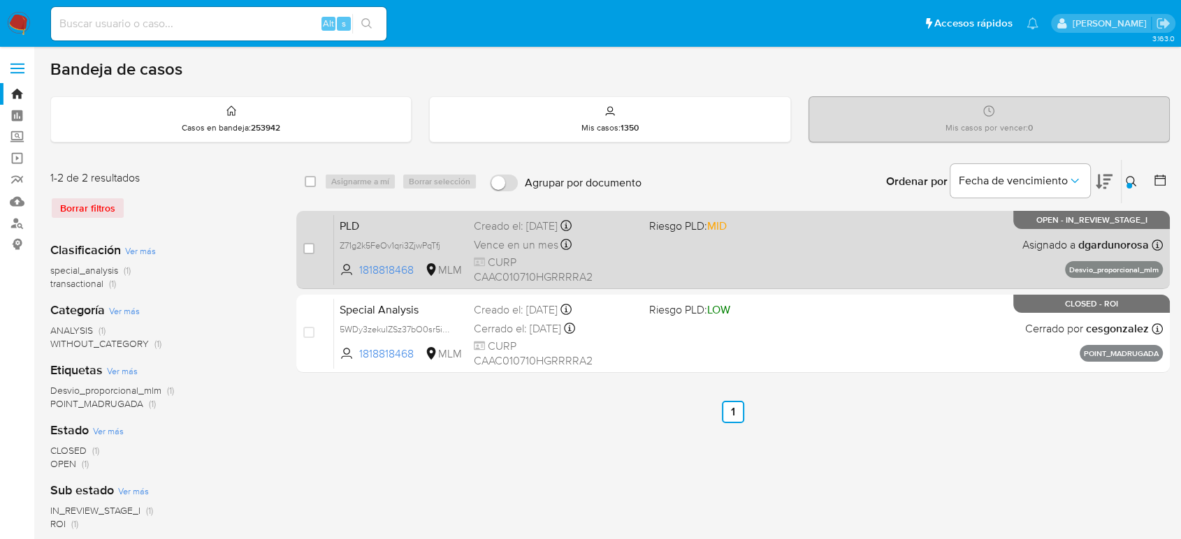
click at [809, 255] on div "PLD Z71g2k5FeOv1qri3ZjwPqTfj 1818818468 MLM Riesgo PLD: MID Creado el: 12/09/20…" at bounding box center [748, 249] width 829 height 71
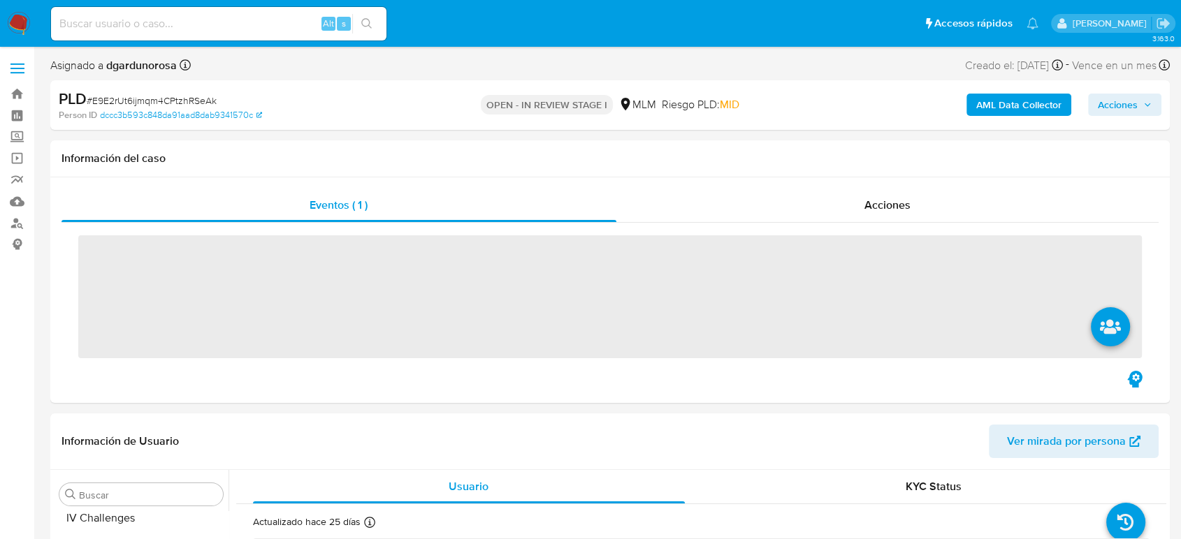
scroll to position [691, 0]
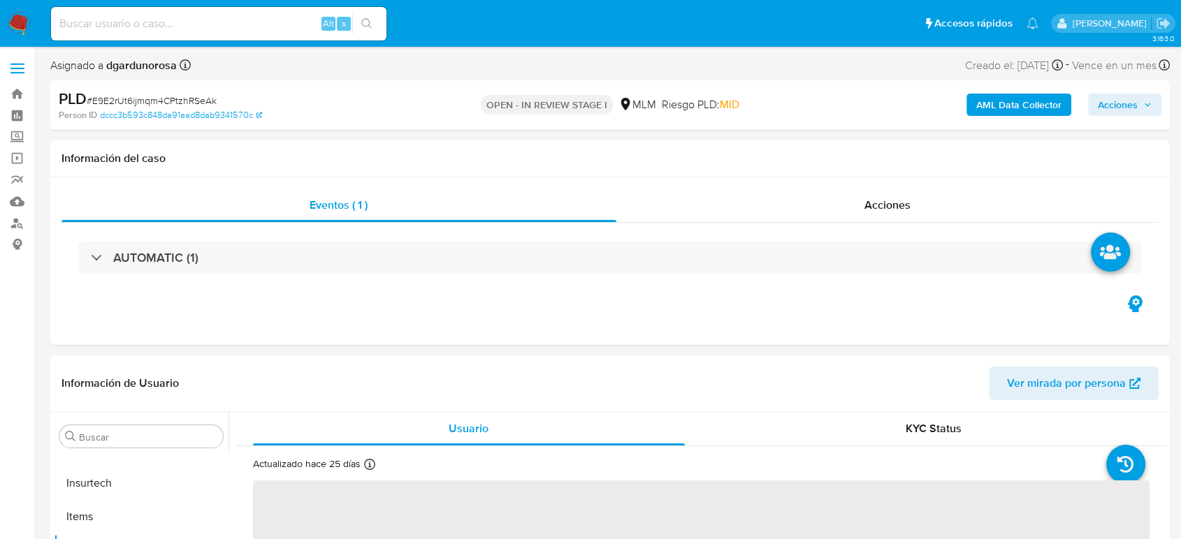
select select "10"
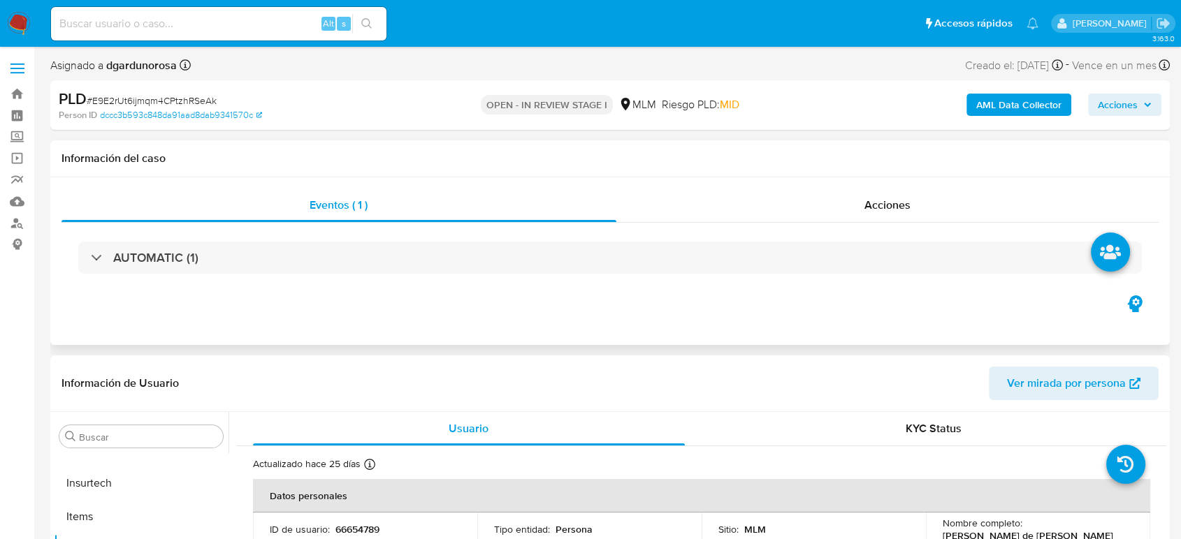
scroll to position [233, 0]
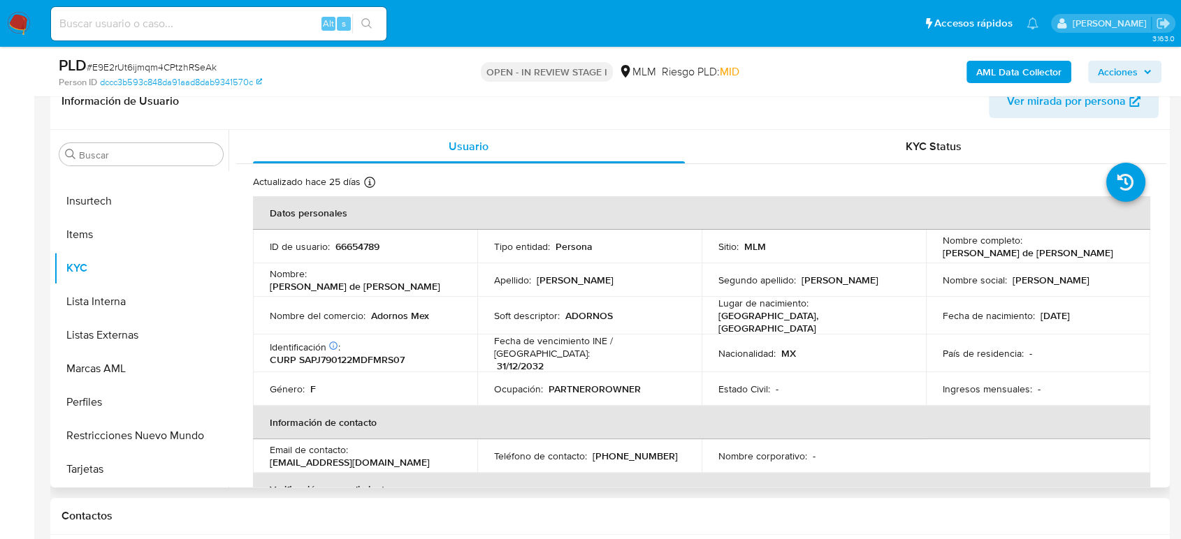
click at [665, 354] on div "Fecha de vencimiento INE / [GEOGRAPHIC_DATA] : [DATE]" at bounding box center [589, 354] width 191 height 38
drag, startPoint x: 326, startPoint y: 312, endPoint x: 257, endPoint y: 317, distance: 69.4
click at [257, 317] on td "Nombre del comercio : Adornos Mex" at bounding box center [365, 316] width 224 height 38
copy div "Nombre del comercio : Adornos Mex"
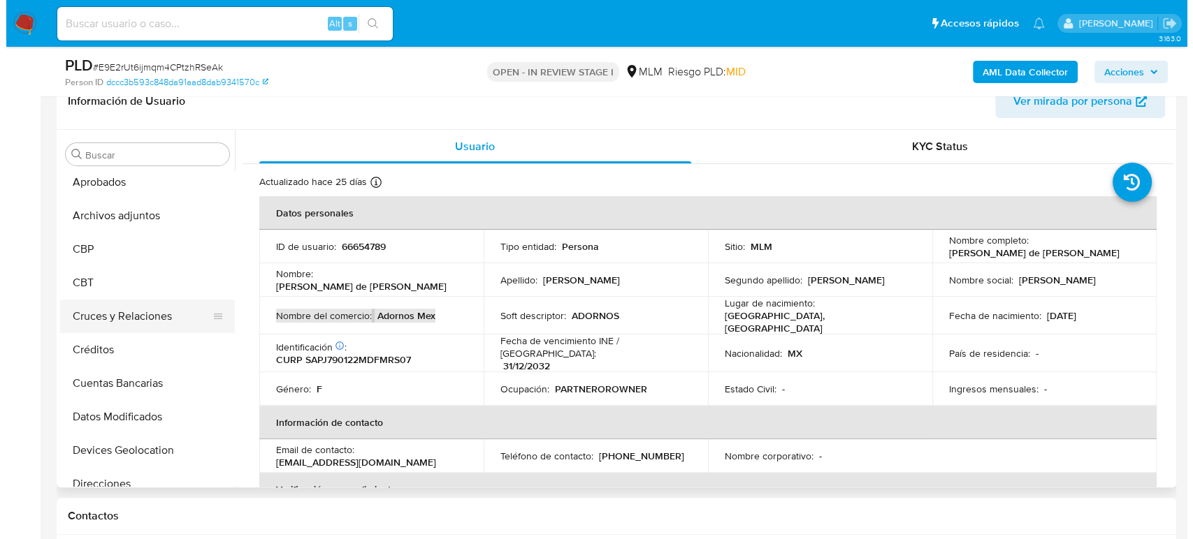
scroll to position [70, 0]
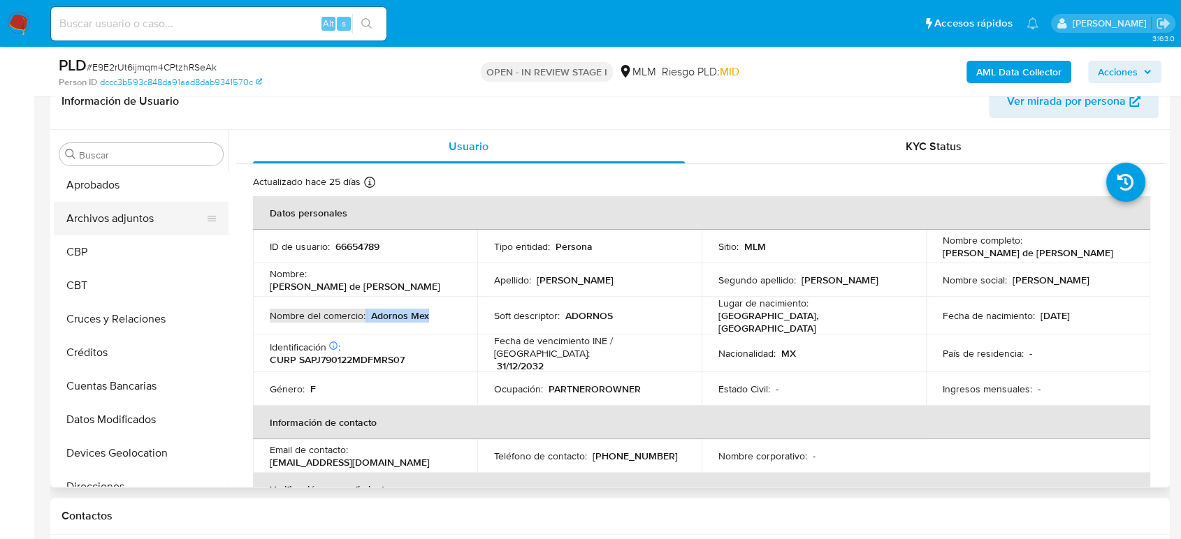
drag, startPoint x: 134, startPoint y: 235, endPoint x: 133, endPoint y: 224, distance: 10.6
click at [134, 235] on button "CBP" at bounding box center [141, 252] width 175 height 34
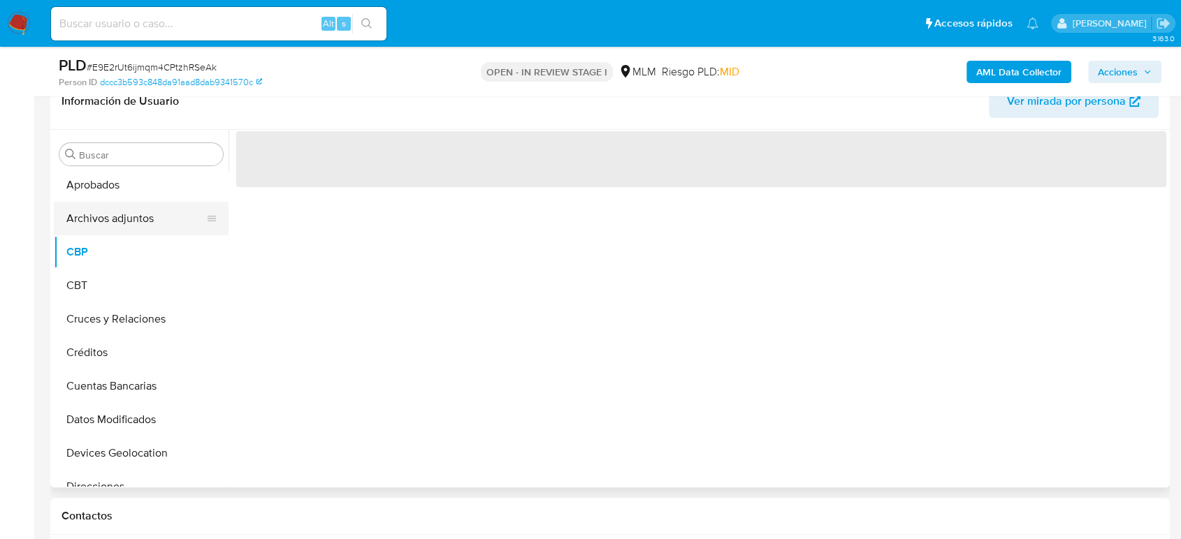
click at [133, 219] on button "Archivos adjuntos" at bounding box center [135, 219] width 163 height 34
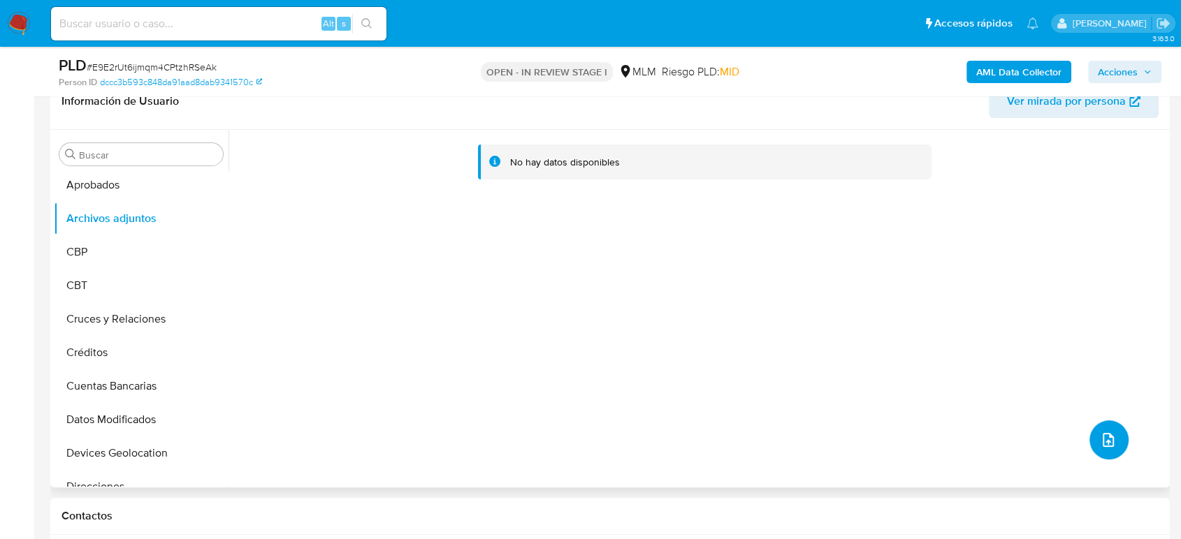
click at [1102, 451] on button "upload-file" at bounding box center [1108, 440] width 39 height 39
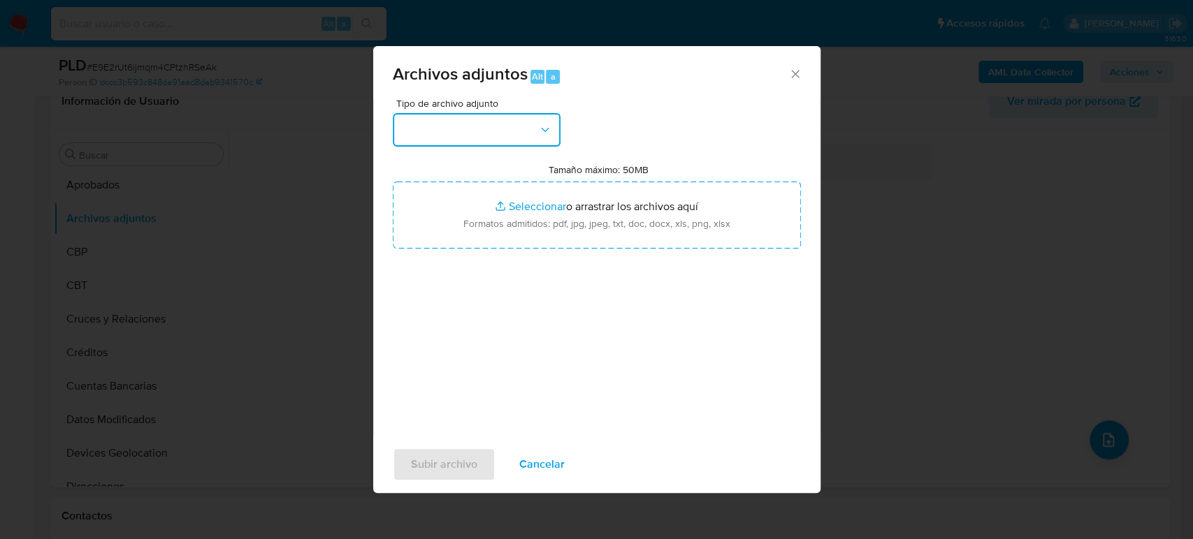
click at [495, 140] on button "button" at bounding box center [477, 130] width 168 height 34
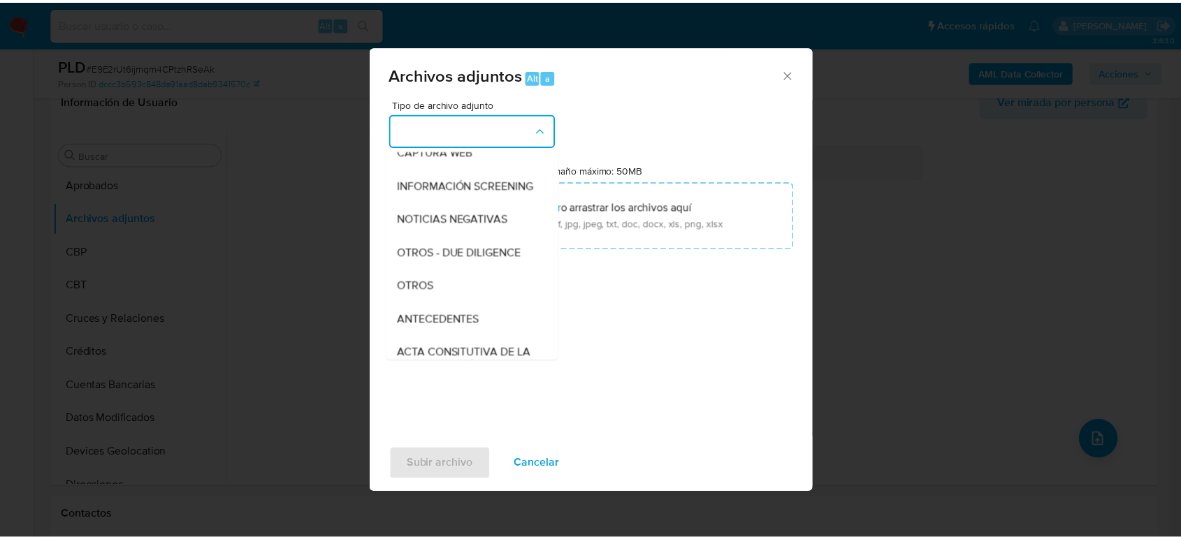
scroll to position [233, 0]
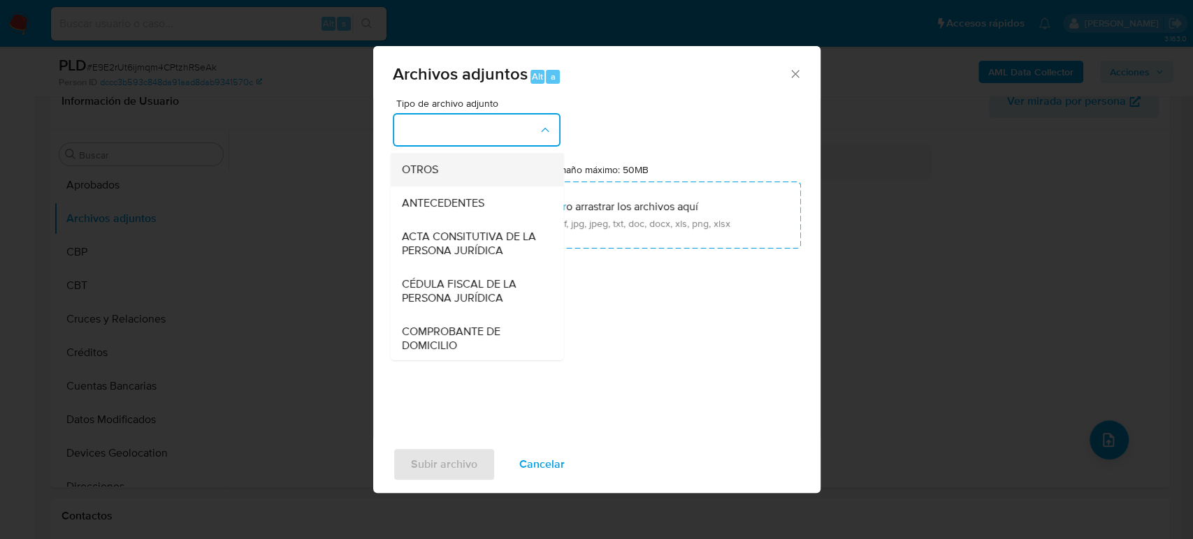
click at [442, 187] on div "OTROS" at bounding box center [472, 170] width 143 height 34
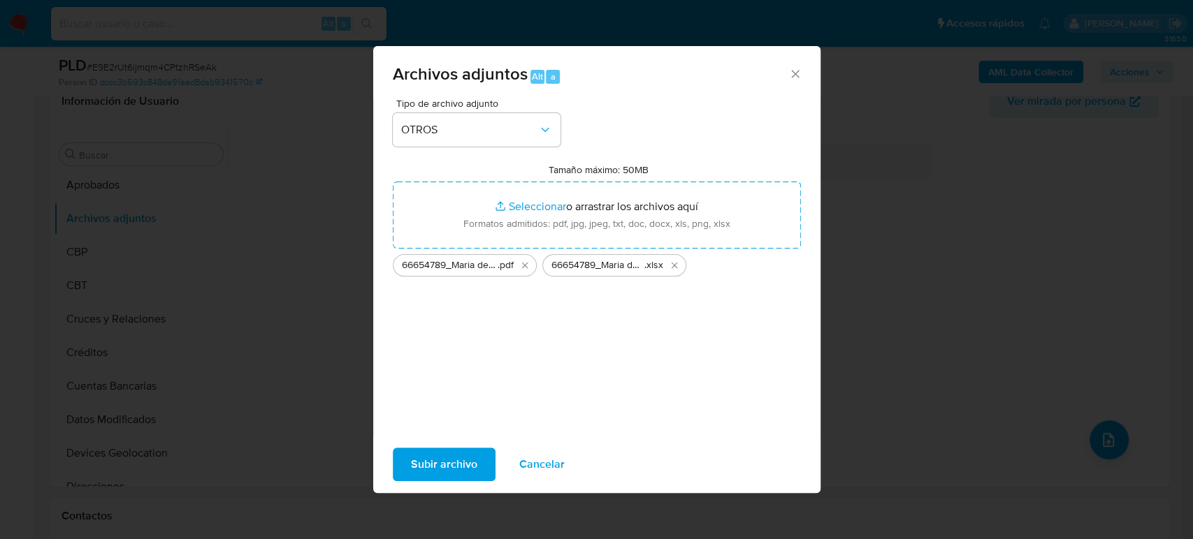
click at [451, 474] on span "Subir archivo" at bounding box center [444, 464] width 66 height 31
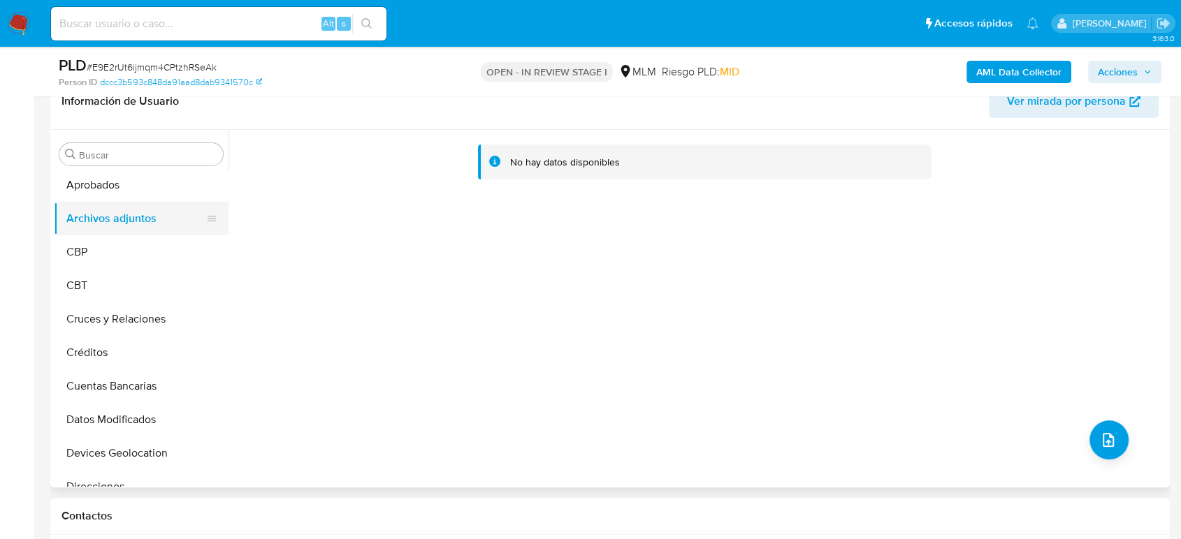
drag, startPoint x: 103, startPoint y: 192, endPoint x: 101, endPoint y: 223, distance: 30.8
click at [103, 192] on button "Aprobados" at bounding box center [141, 185] width 175 height 34
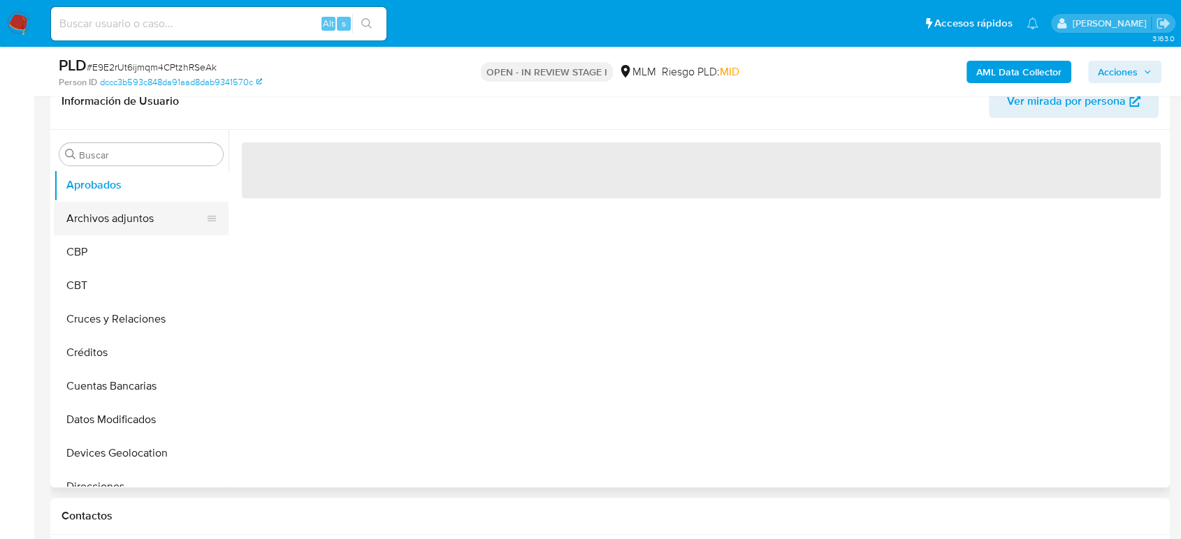
click at [100, 226] on button "Archivos adjuntos" at bounding box center [135, 219] width 163 height 34
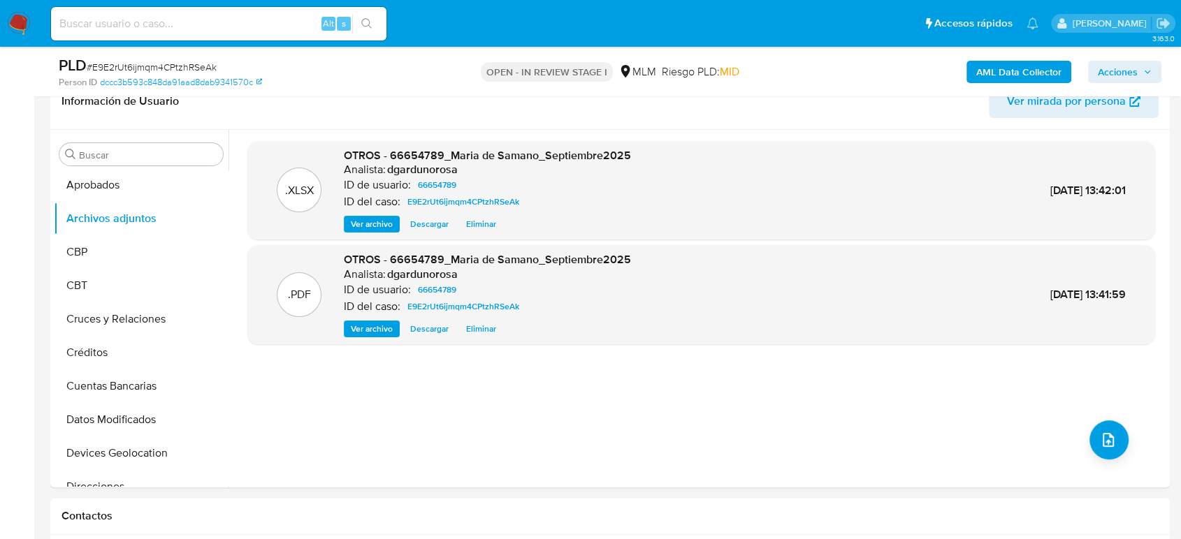
click at [1129, 69] on span "Acciones" at bounding box center [1118, 72] width 40 height 22
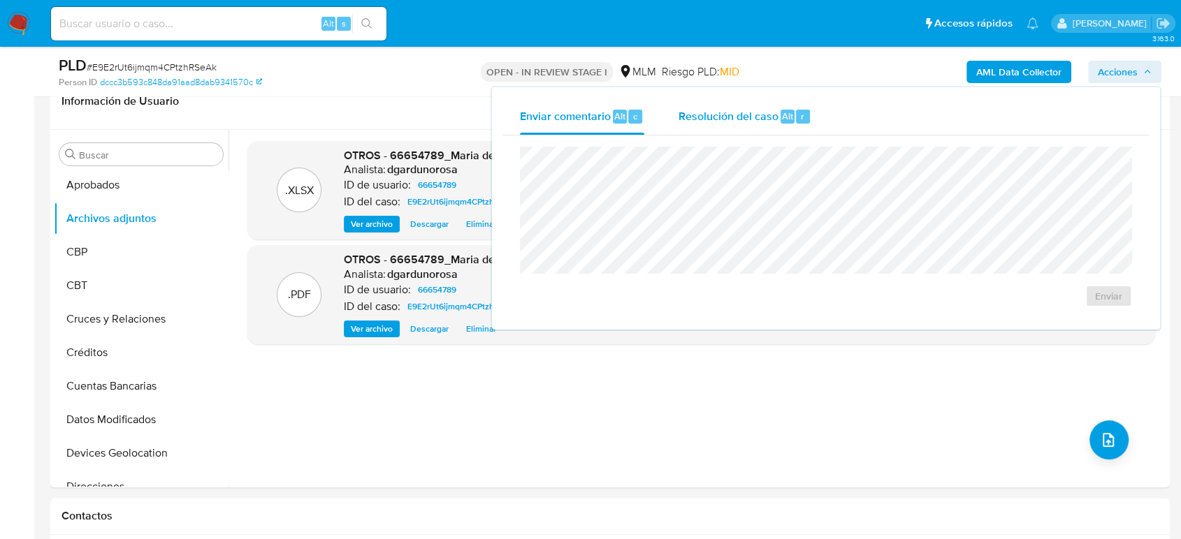
click at [727, 119] on span "Resolución del caso" at bounding box center [728, 116] width 100 height 16
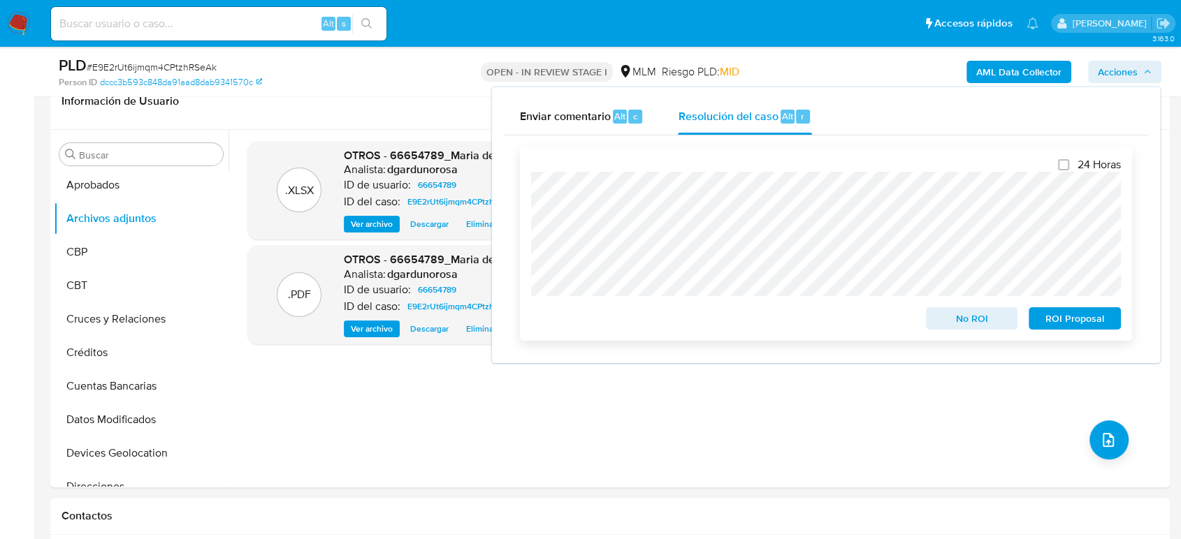
click at [959, 319] on span "No ROI" at bounding box center [971, 319] width 73 height 20
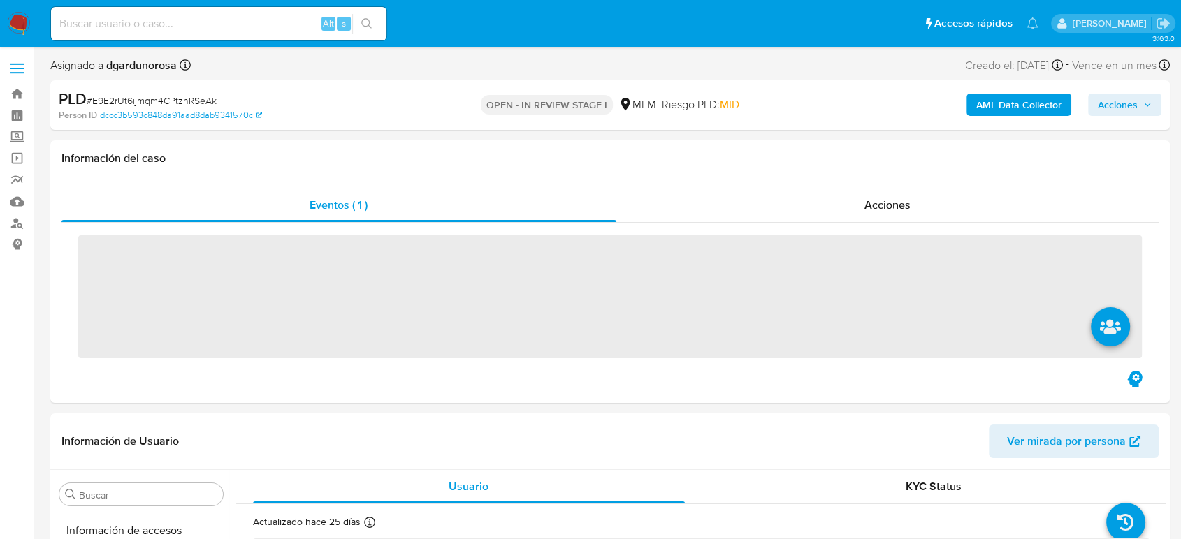
scroll to position [691, 0]
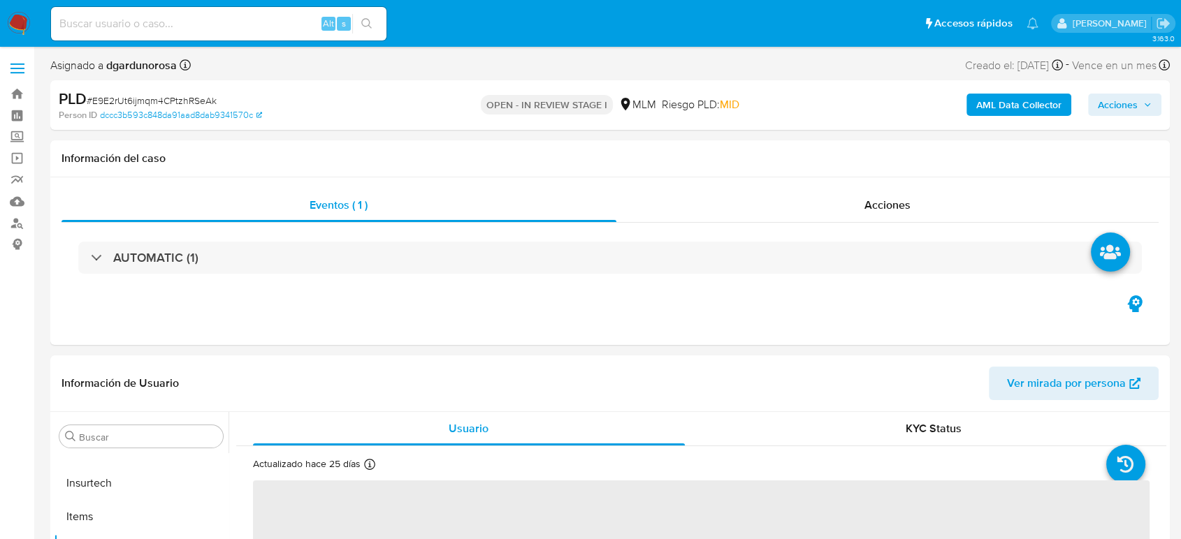
select select "10"
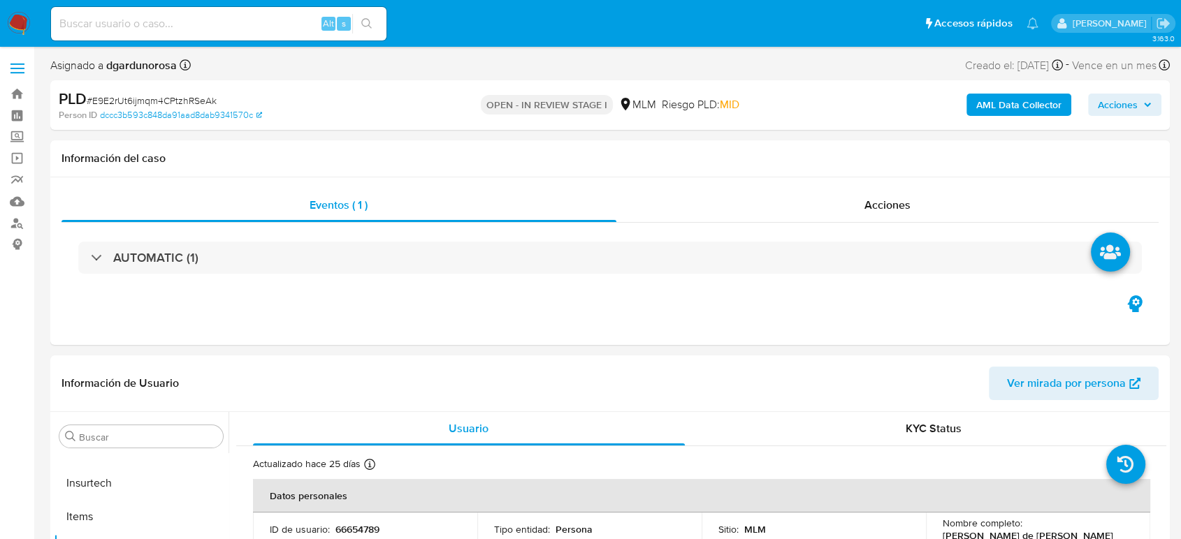
click at [22, 68] on span at bounding box center [17, 69] width 14 height 2
click at [0, 0] on input "checkbox" at bounding box center [0, 0] width 0 height 0
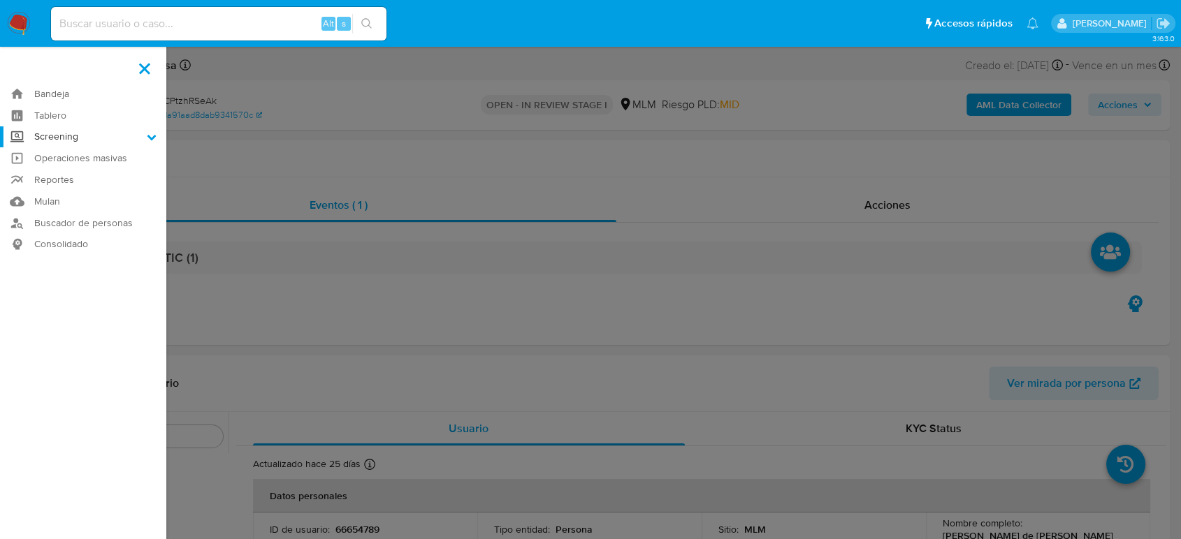
click at [65, 136] on label "Screening" at bounding box center [83, 137] width 166 height 22
click at [0, 0] on input "Screening" at bounding box center [0, 0] width 0 height 0
click at [85, 189] on link "Herramientas" at bounding box center [83, 191] width 166 height 17
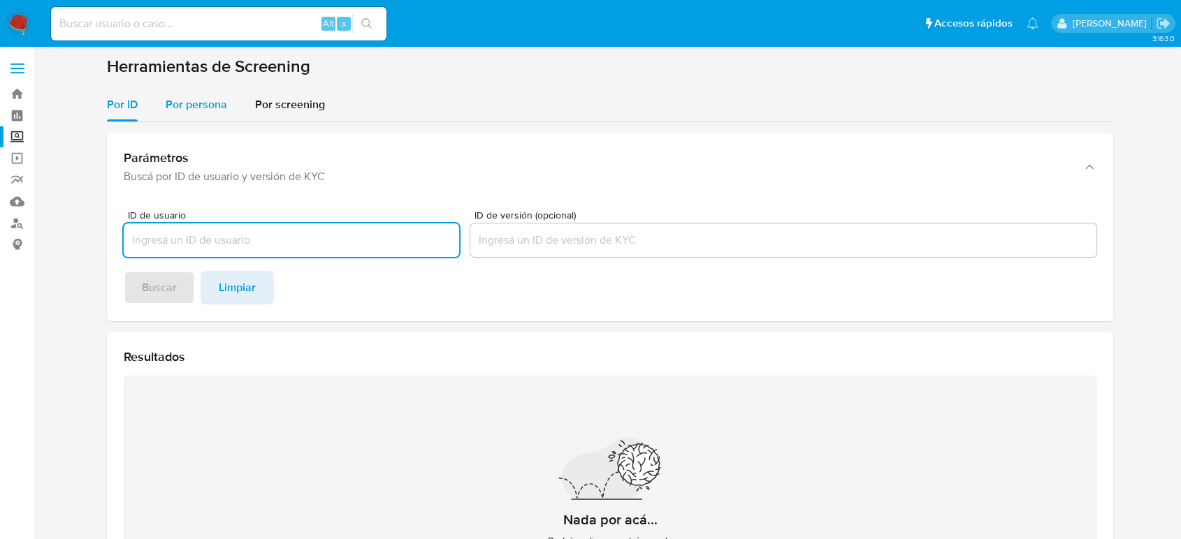
click at [208, 108] on span "Por persona" at bounding box center [196, 104] width 61 height 16
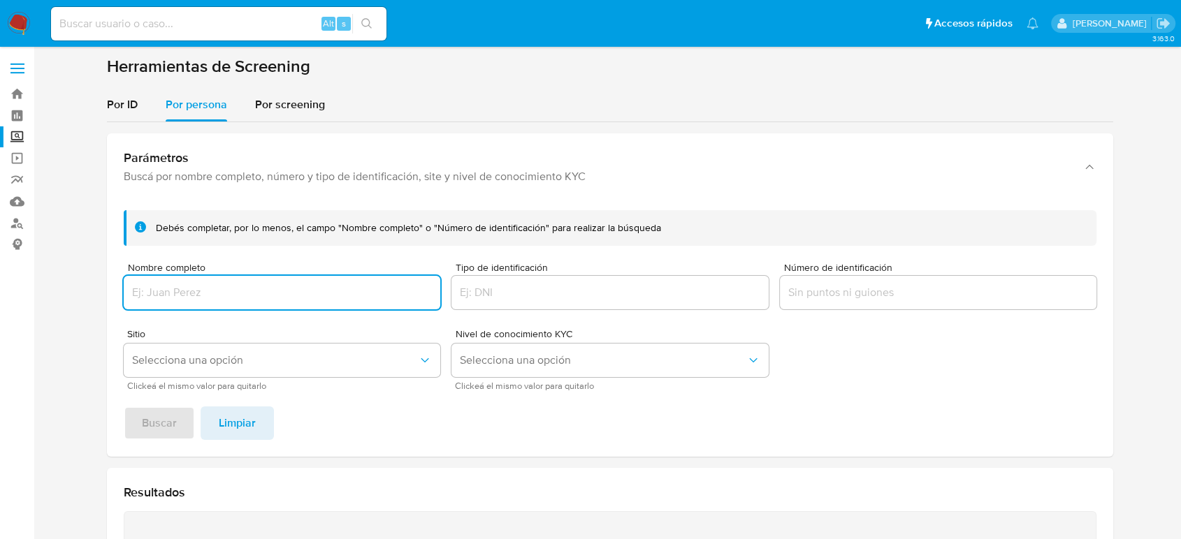
click at [259, 287] on input "Nombre completo" at bounding box center [282, 293] width 316 height 18
type input "Leonardo Ruiz Tellechea"
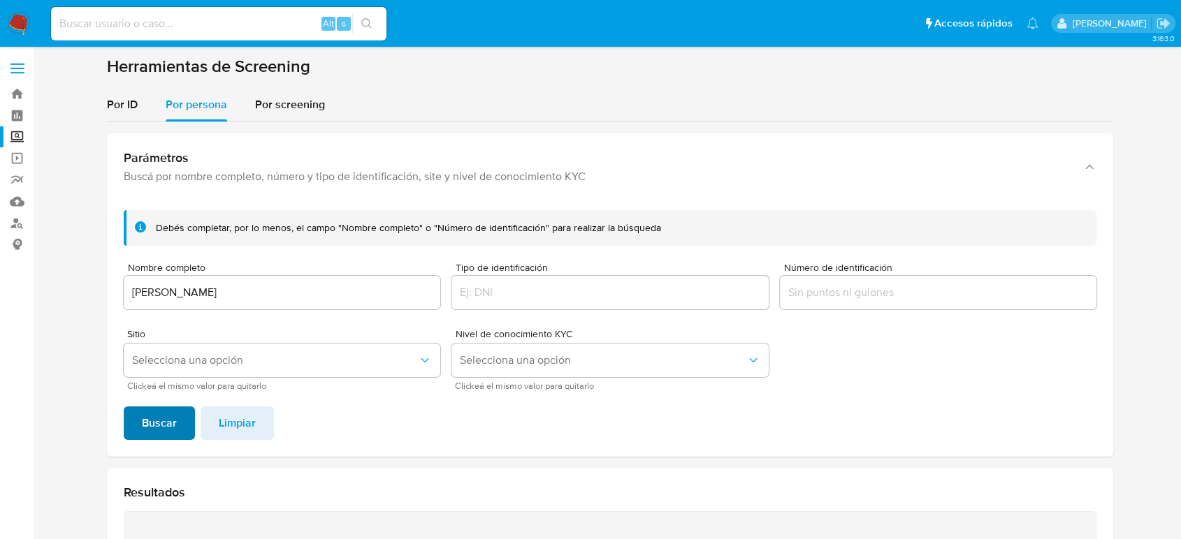
click at [151, 422] on span "Buscar" at bounding box center [159, 423] width 35 height 31
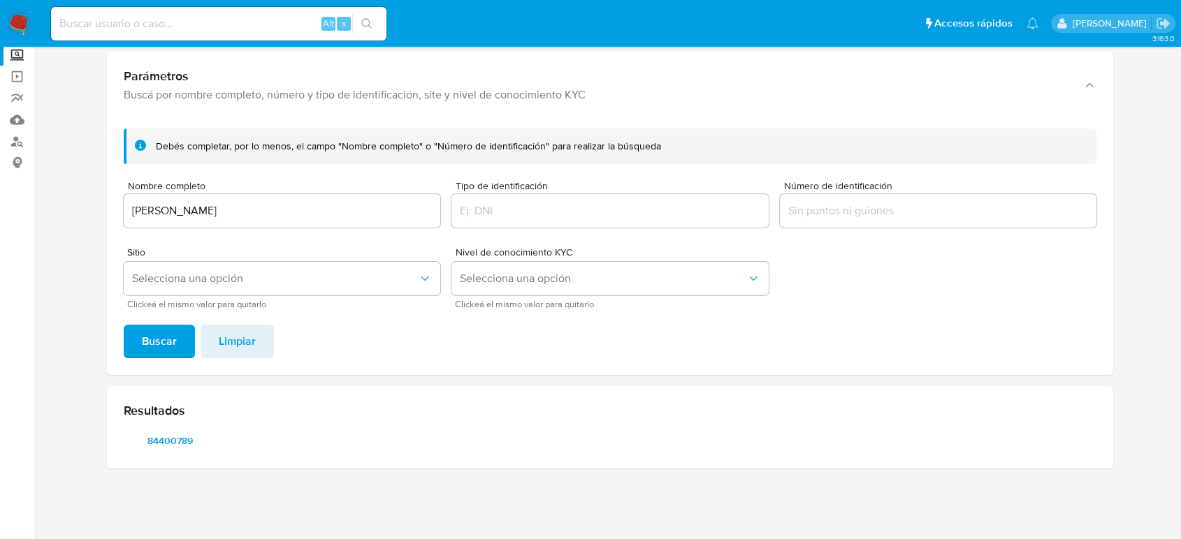
scroll to position [81, 0]
click at [183, 442] on span "84400789" at bounding box center [169, 442] width 73 height 20
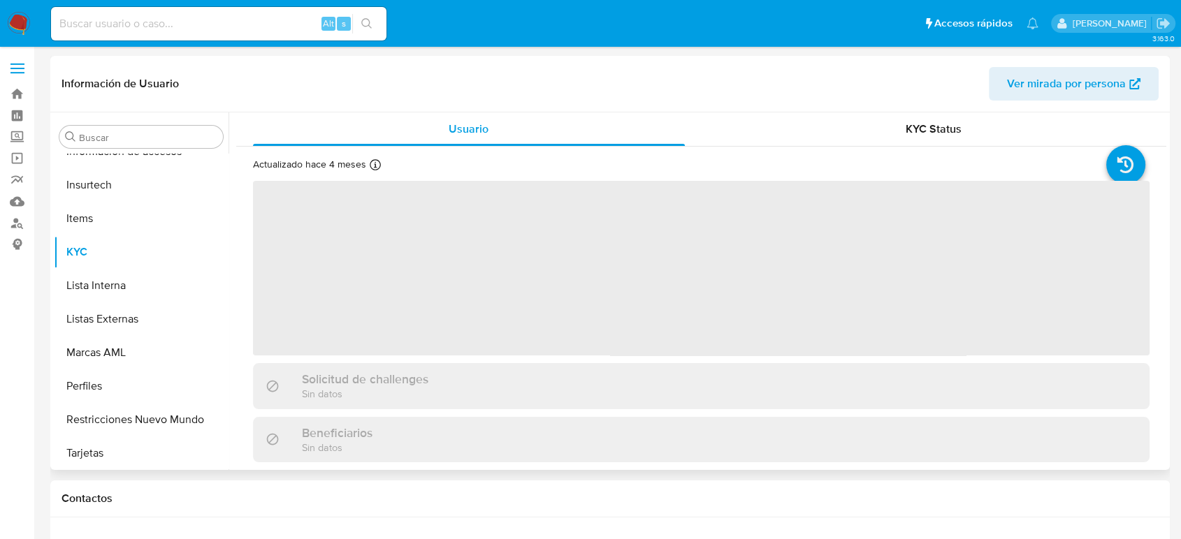
scroll to position [691, 0]
select select "10"
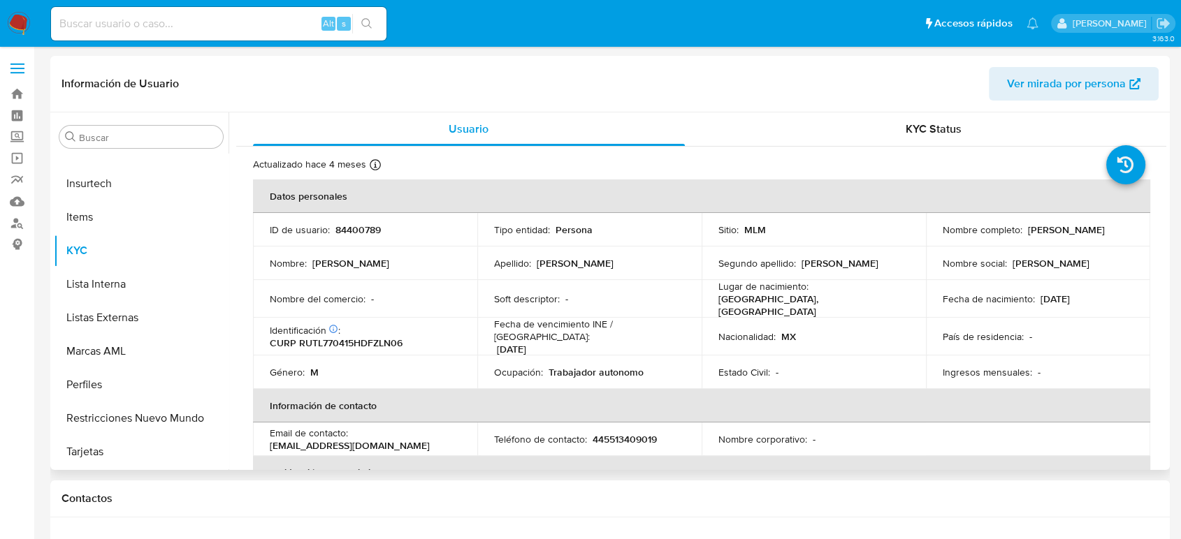
click at [870, 330] on div "Nacionalidad : MX" at bounding box center [813, 336] width 191 height 13
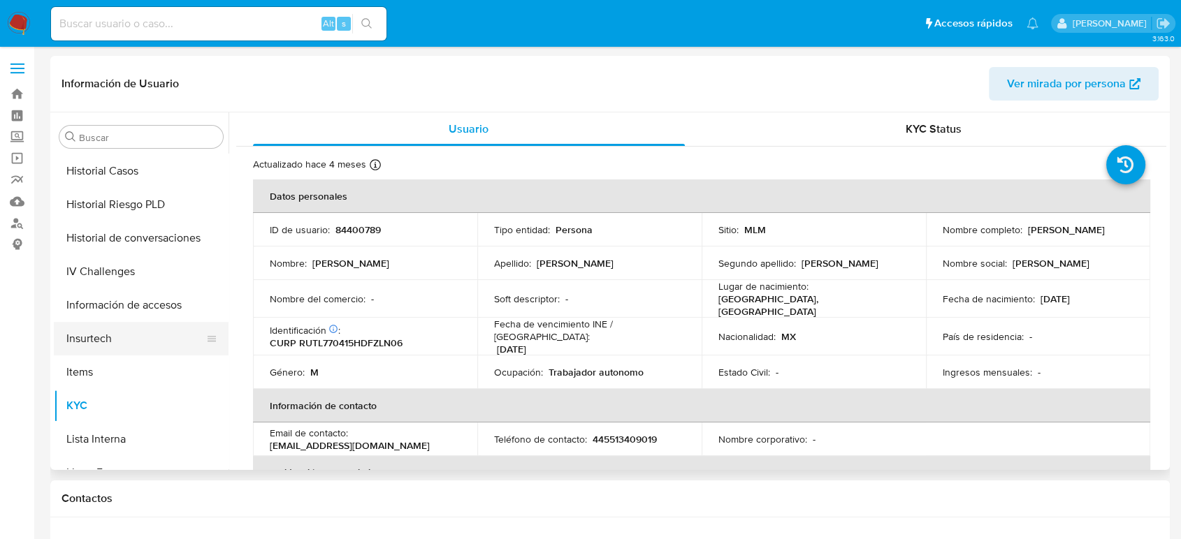
scroll to position [458, 0]
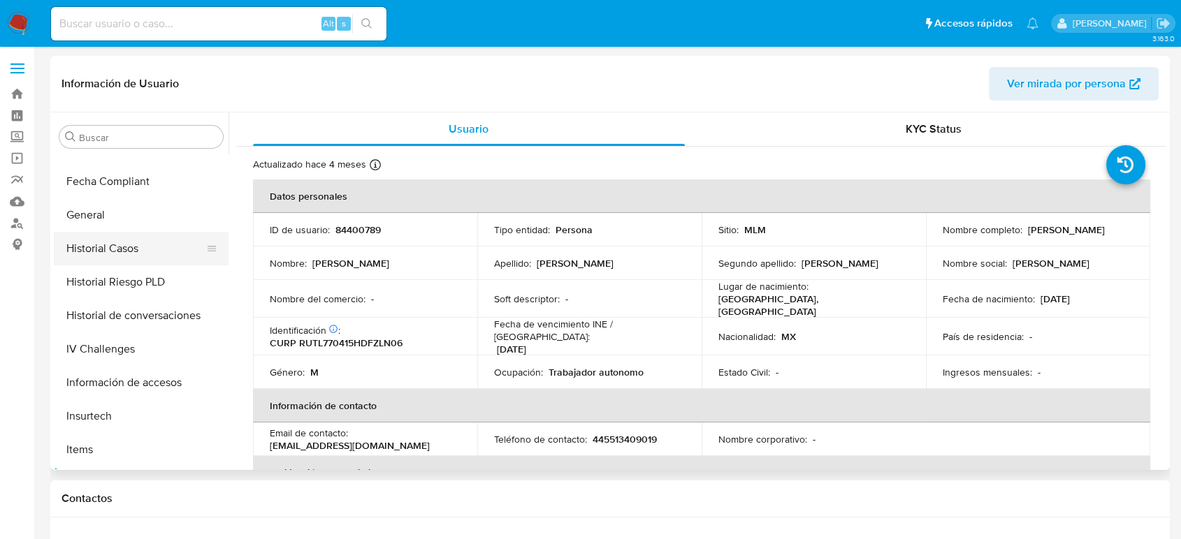
click at [115, 263] on ul "Anticipos de dinero Aprobadores Aprobados Archivos adjuntos CBP CBT Cruces y Re…" at bounding box center [141, 311] width 175 height 315
click at [120, 253] on button "Historial Casos" at bounding box center [135, 249] width 163 height 34
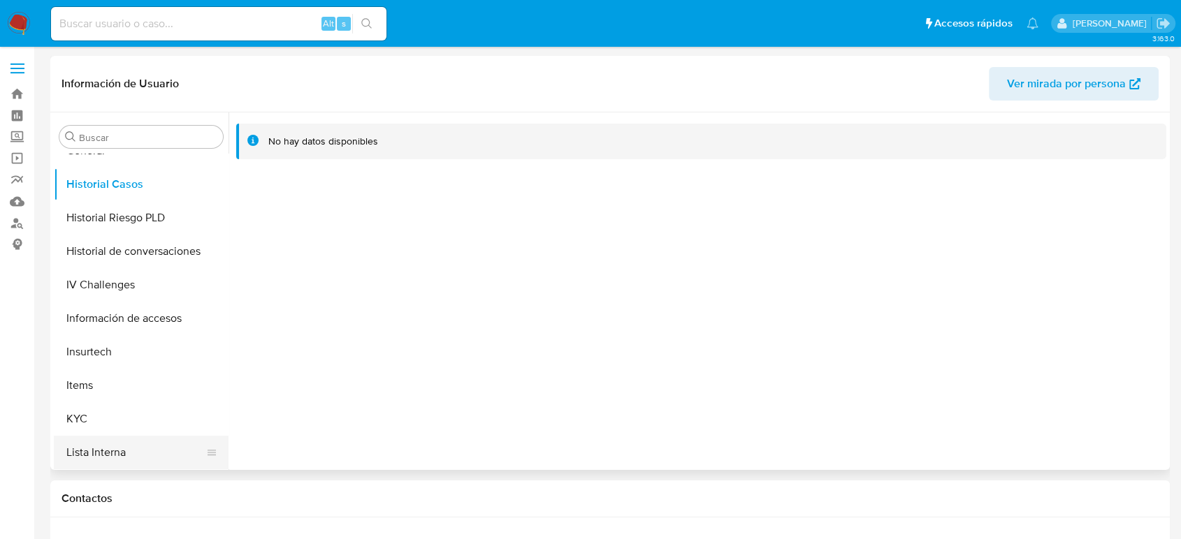
scroll to position [613, 0]
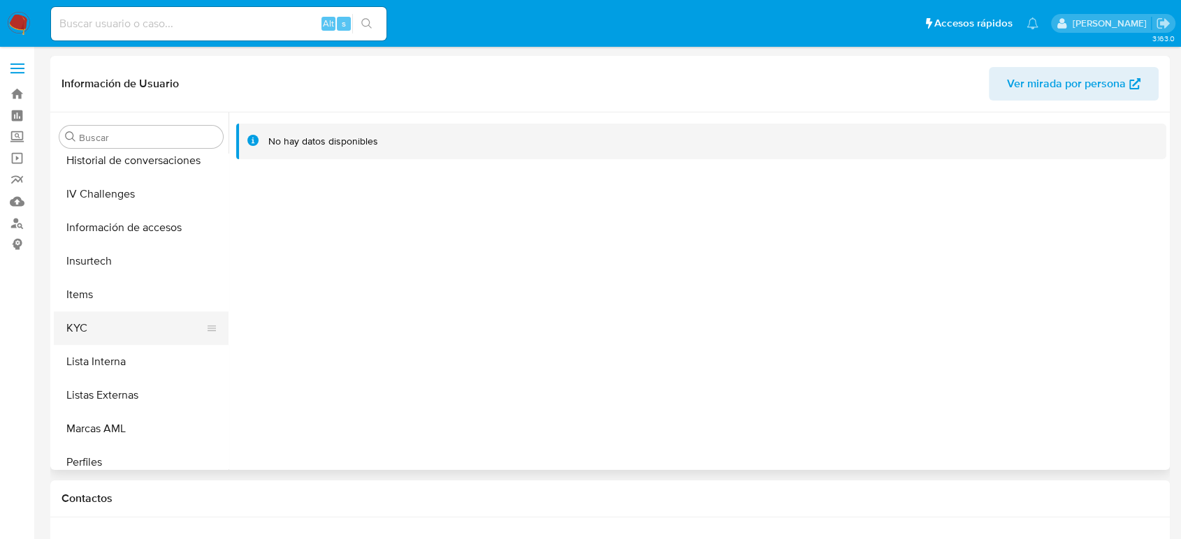
click at [114, 333] on button "KYC" at bounding box center [135, 329] width 163 height 34
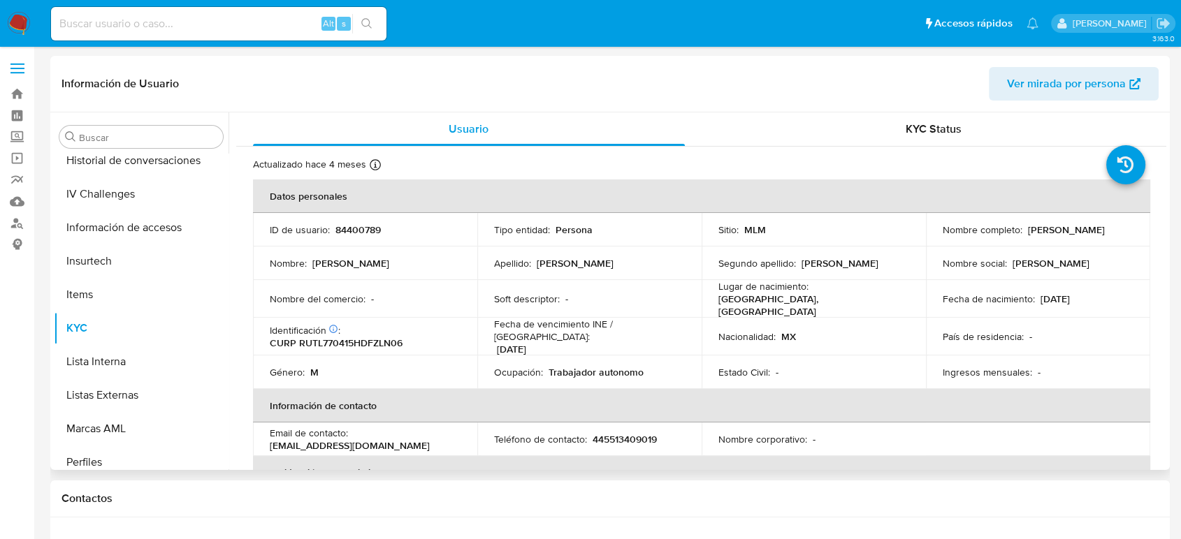
click at [380, 228] on div "ID de usuario : 84400789" at bounding box center [365, 230] width 191 height 13
click at [367, 228] on p "84400789" at bounding box center [357, 230] width 45 height 13
copy p "84400789"
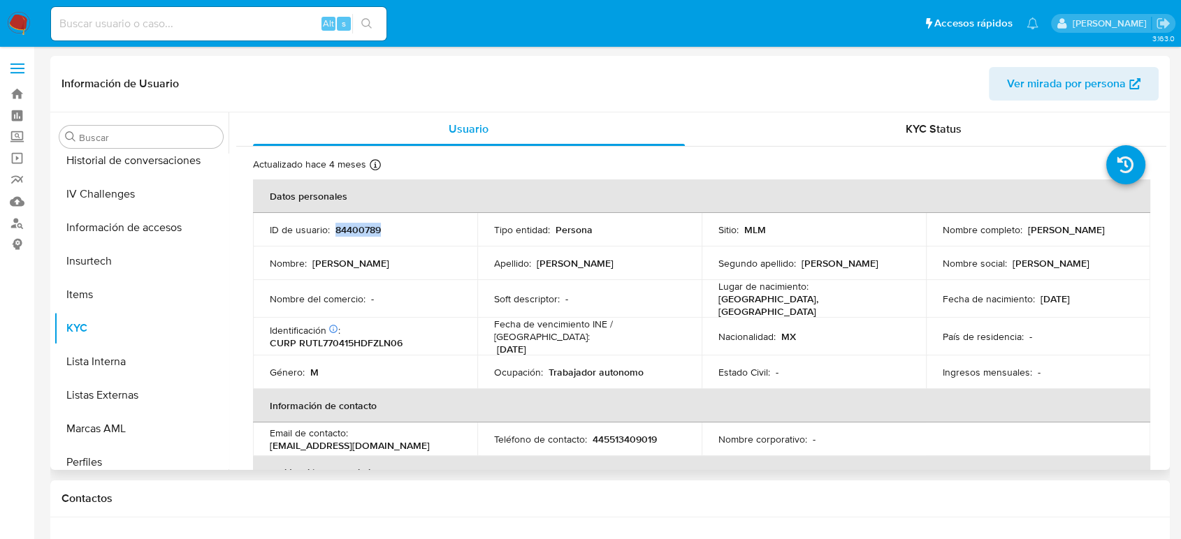
drag, startPoint x: 577, startPoint y: 398, endPoint x: 629, endPoint y: 364, distance: 62.2
click at [578, 398] on th "Información de contacto" at bounding box center [701, 406] width 897 height 34
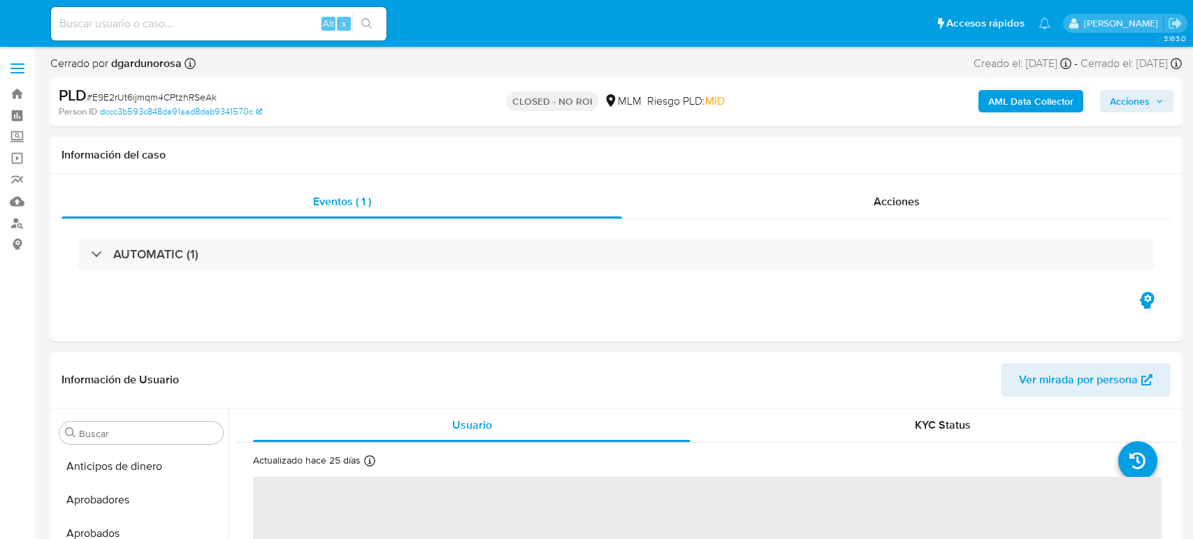
select select "10"
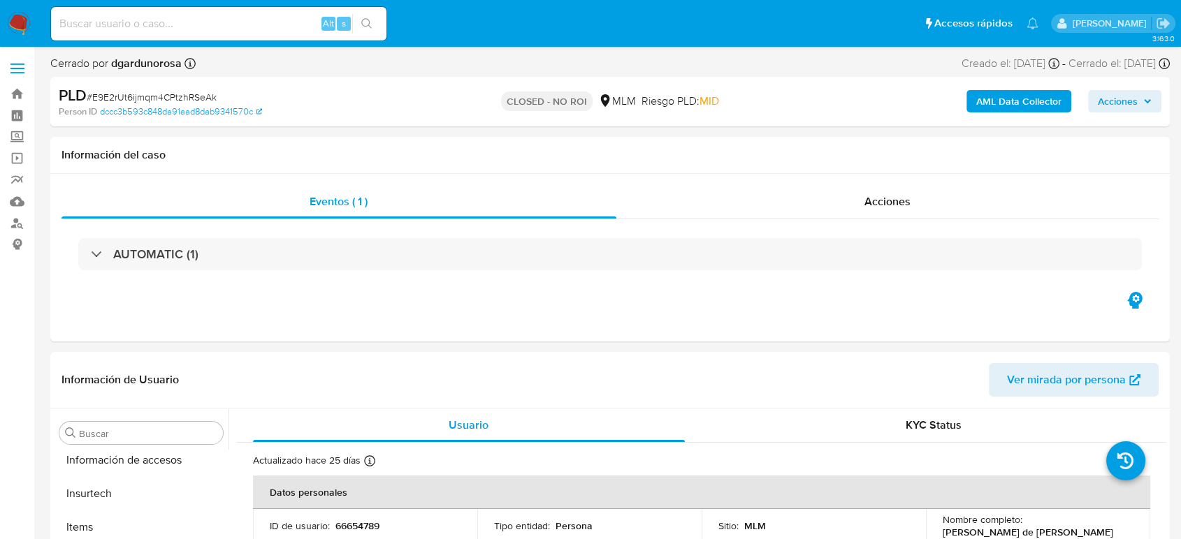
scroll to position [691, 0]
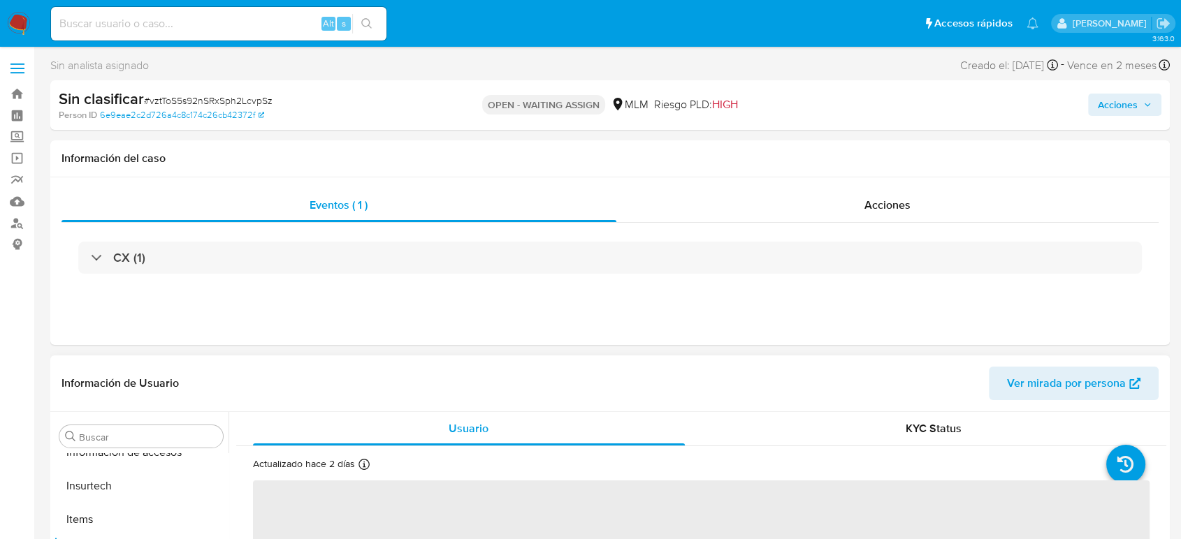
scroll to position [691, 0]
select select "10"
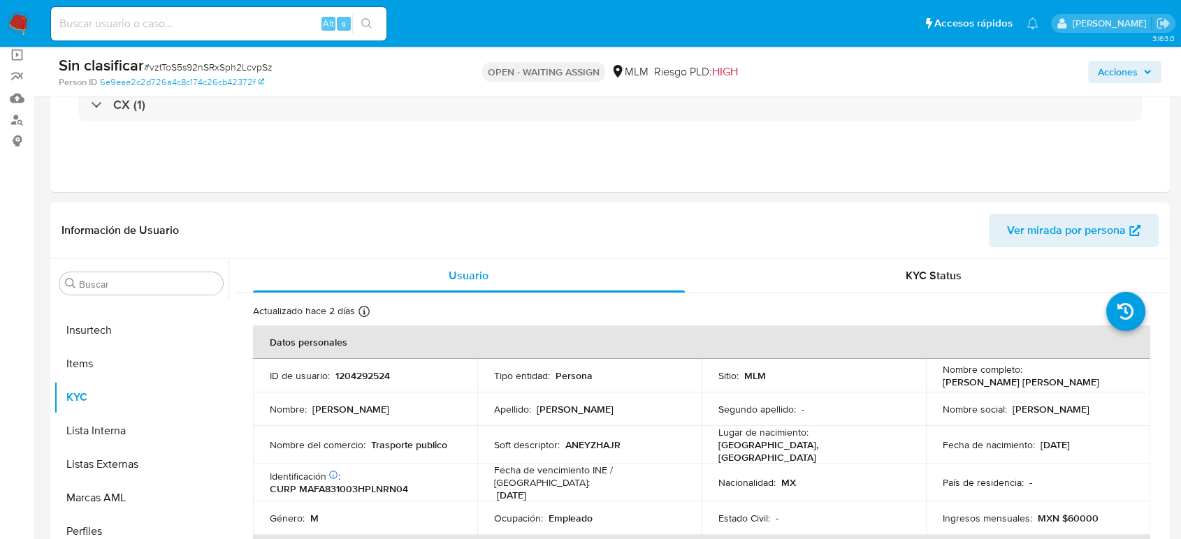
scroll to position [233, 0]
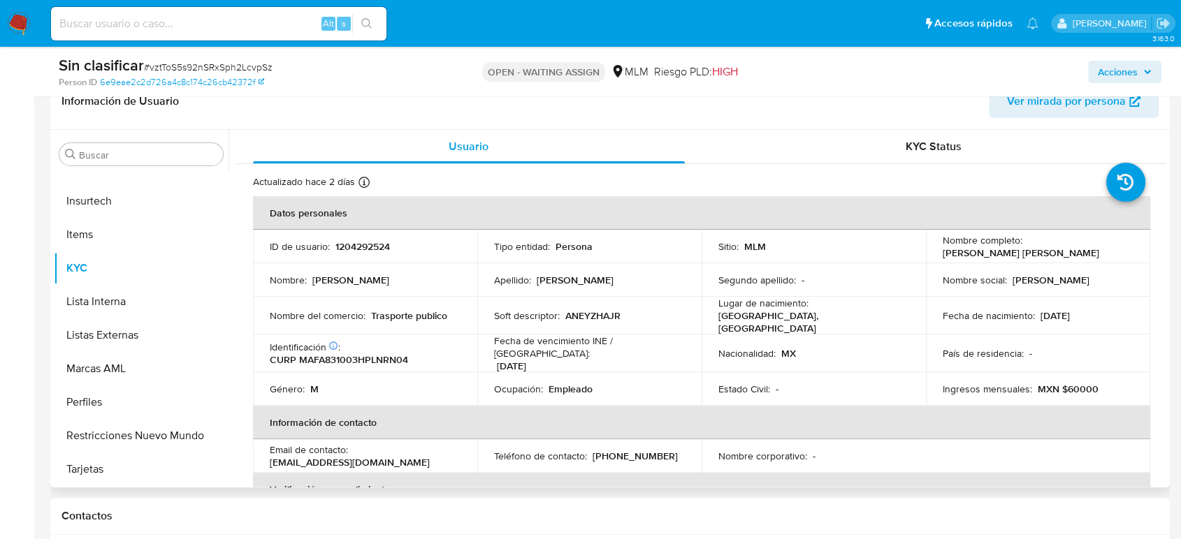
click at [369, 247] on p "1204292524" at bounding box center [362, 246] width 54 height 13
copy p "1204292524"
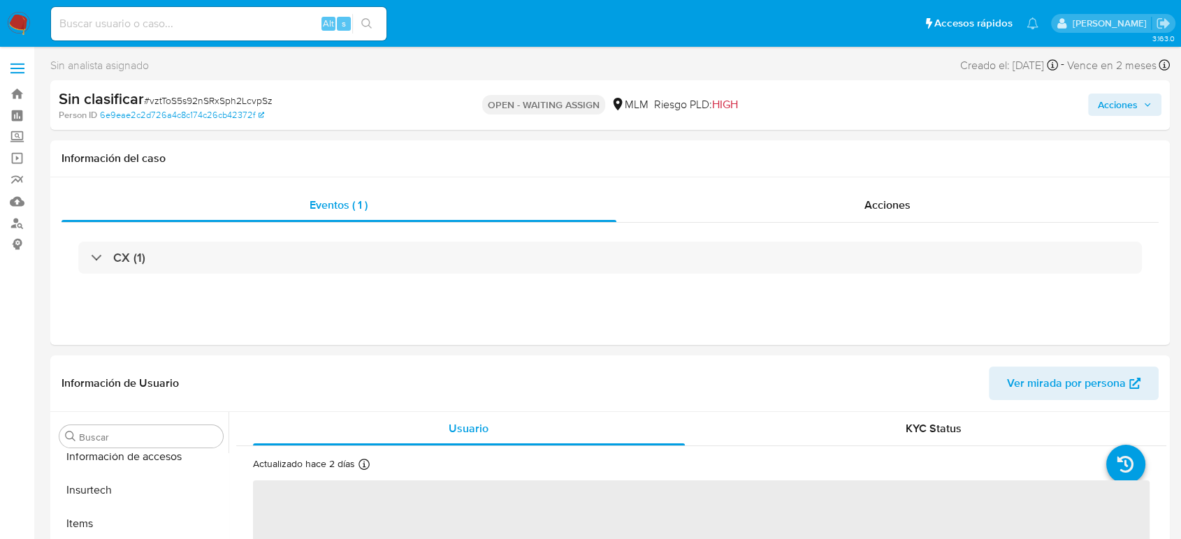
scroll to position [691, 0]
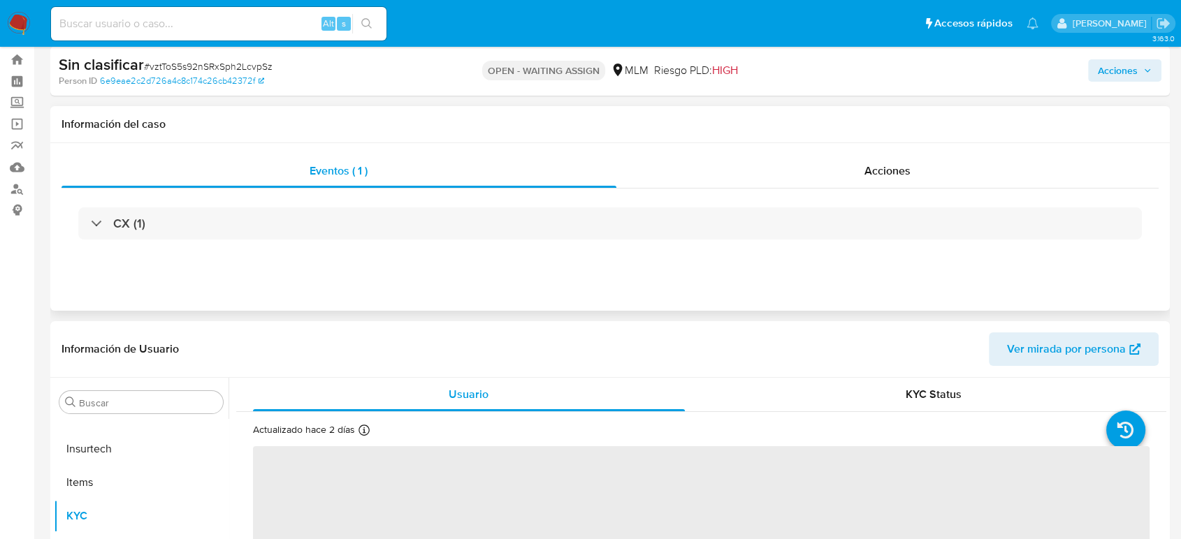
select select "10"
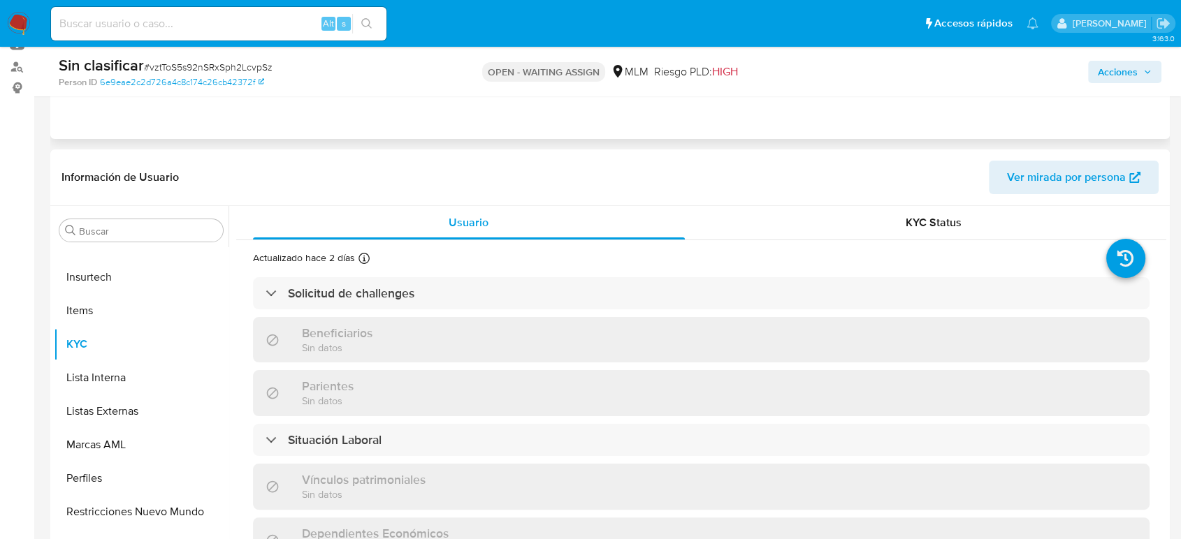
scroll to position [233, 0]
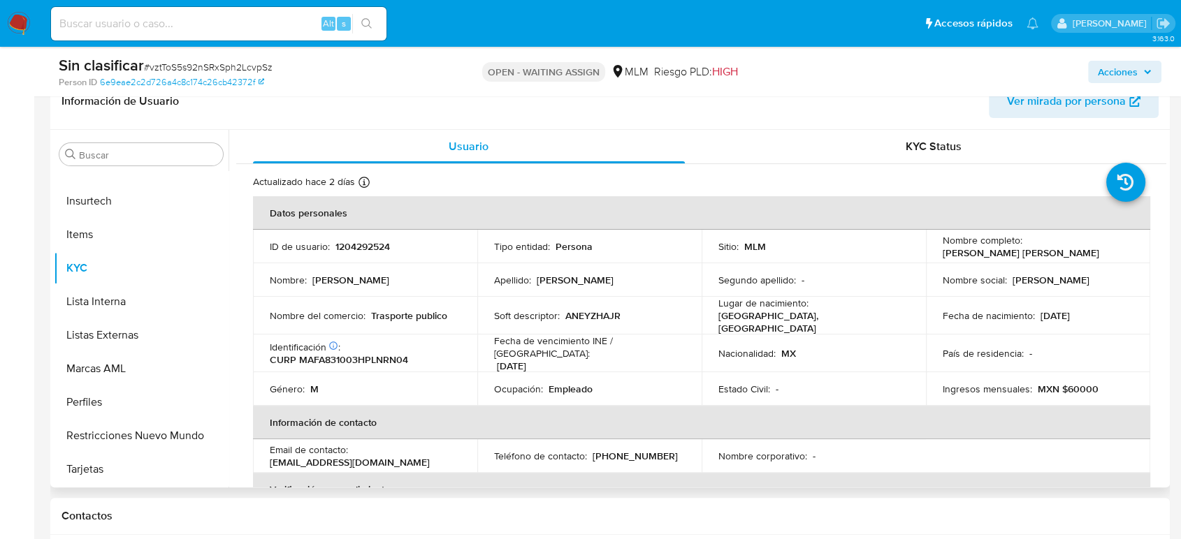
click at [372, 249] on p "1204292524" at bounding box center [362, 246] width 54 height 13
copy p "1204292524"
click at [111, 427] on button "Restricciones Nuevo Mundo" at bounding box center [135, 436] width 163 height 34
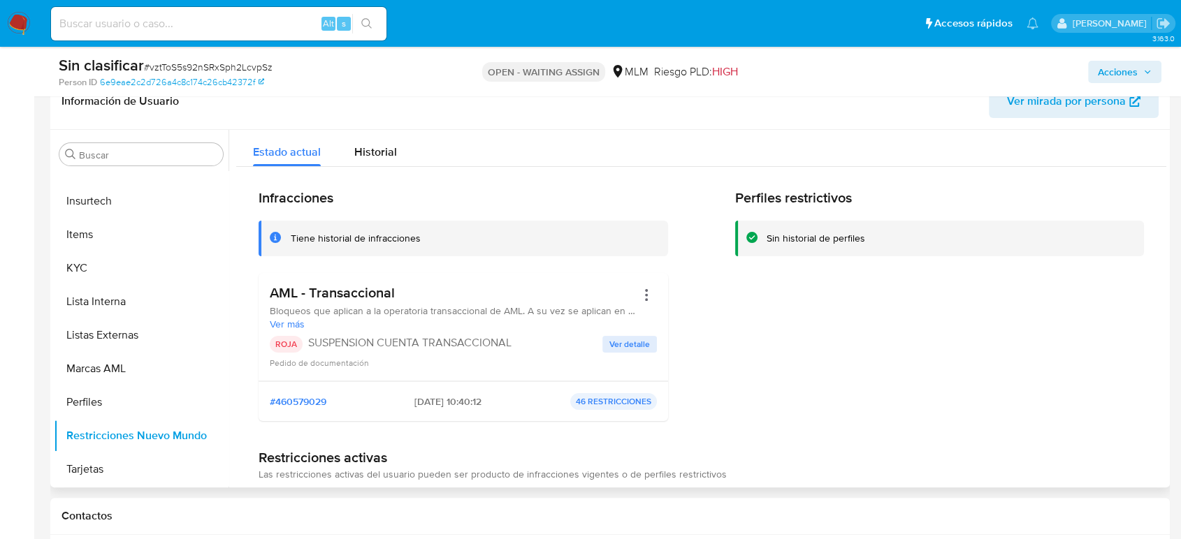
click at [621, 337] on span "Ver detalle" at bounding box center [629, 344] width 41 height 14
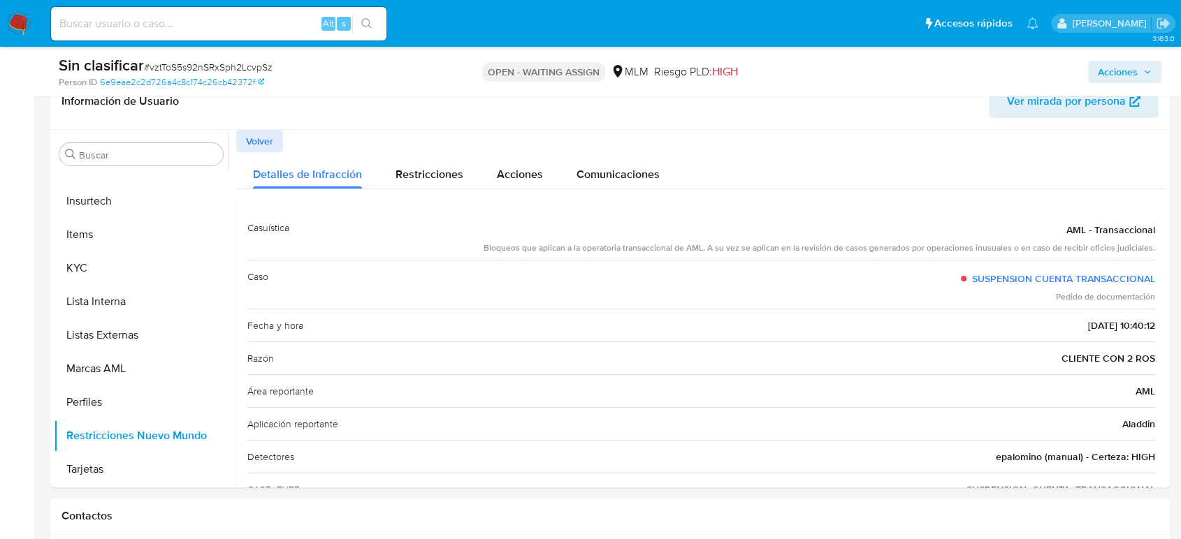
click at [1148, 68] on icon "button" at bounding box center [1147, 72] width 8 height 8
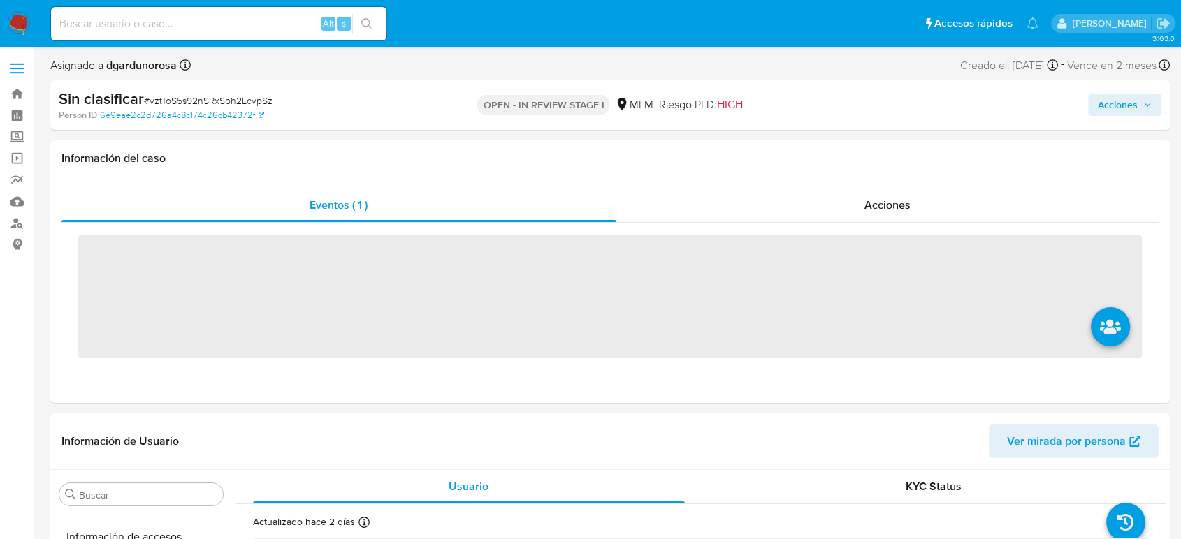
scroll to position [691, 0]
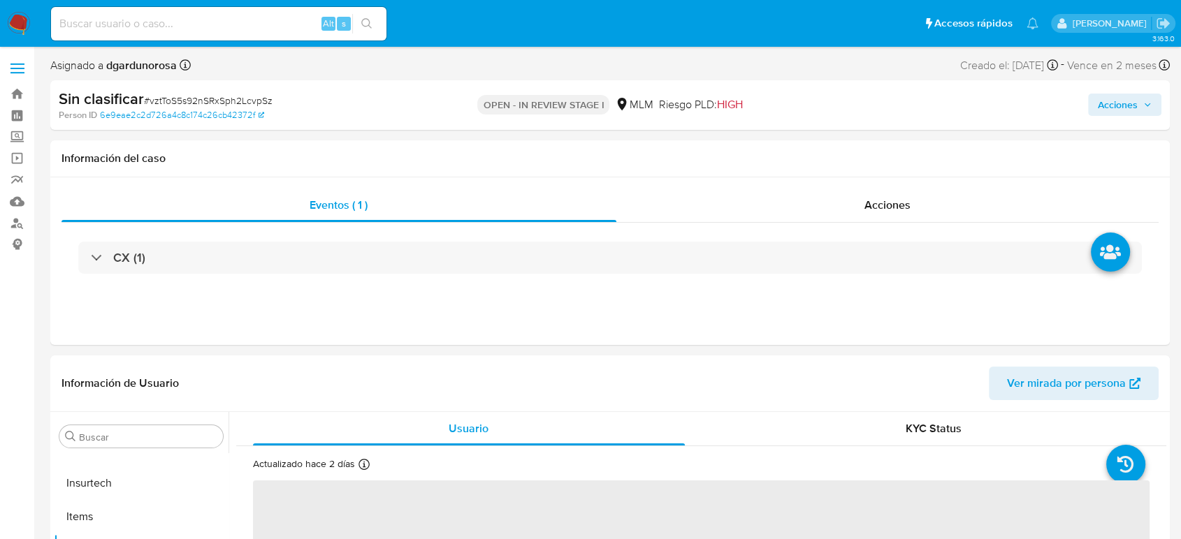
select select "10"
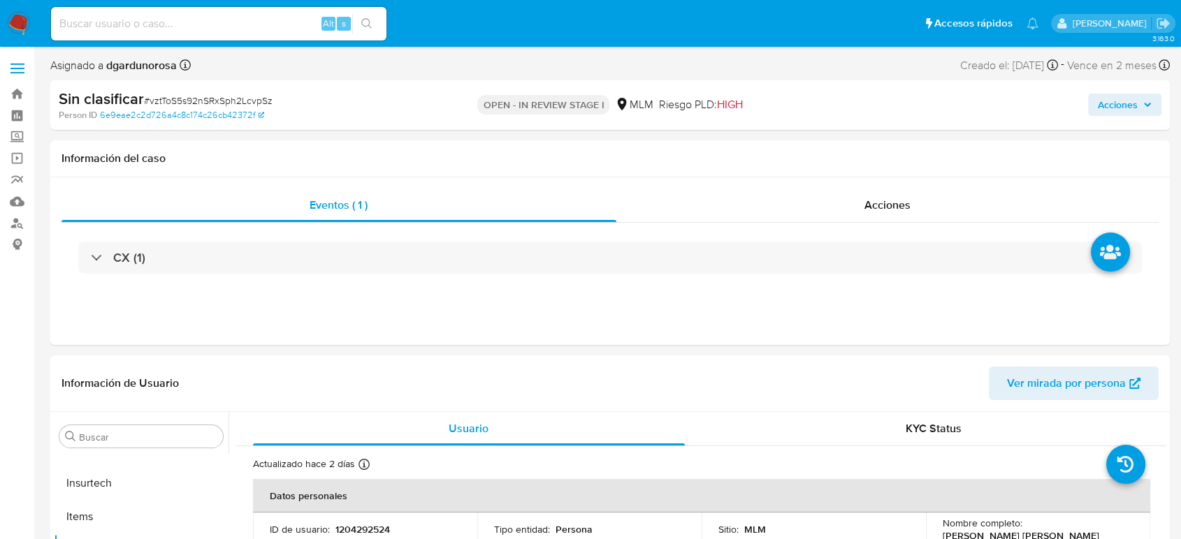
click at [1148, 103] on icon "button" at bounding box center [1147, 105] width 8 height 8
click at [1136, 97] on span "Acciones" at bounding box center [1118, 105] width 40 height 22
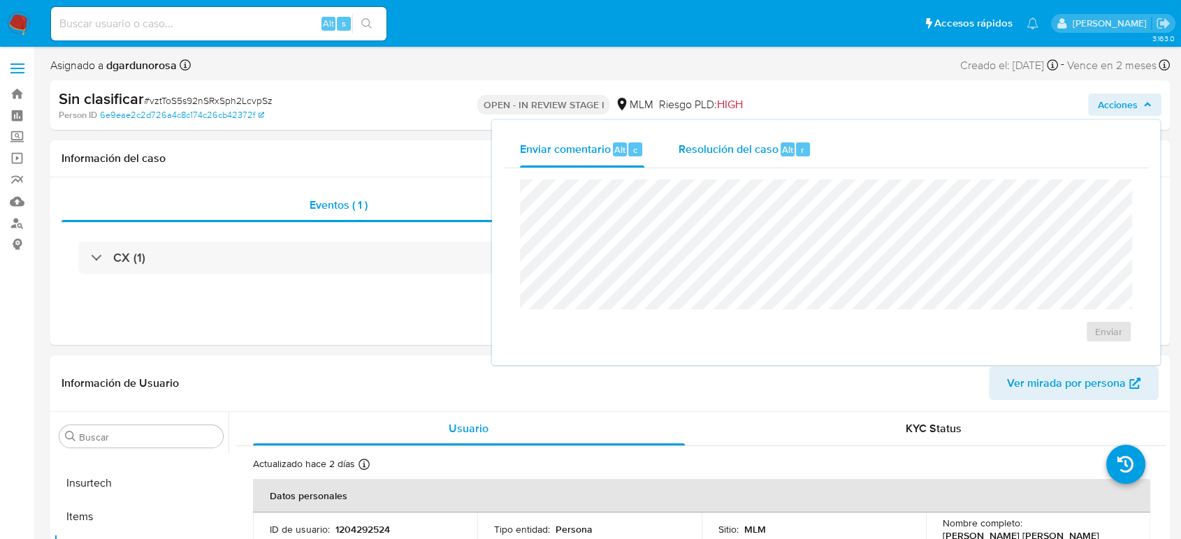
click at [730, 154] on span "Resolución del caso" at bounding box center [728, 149] width 100 height 16
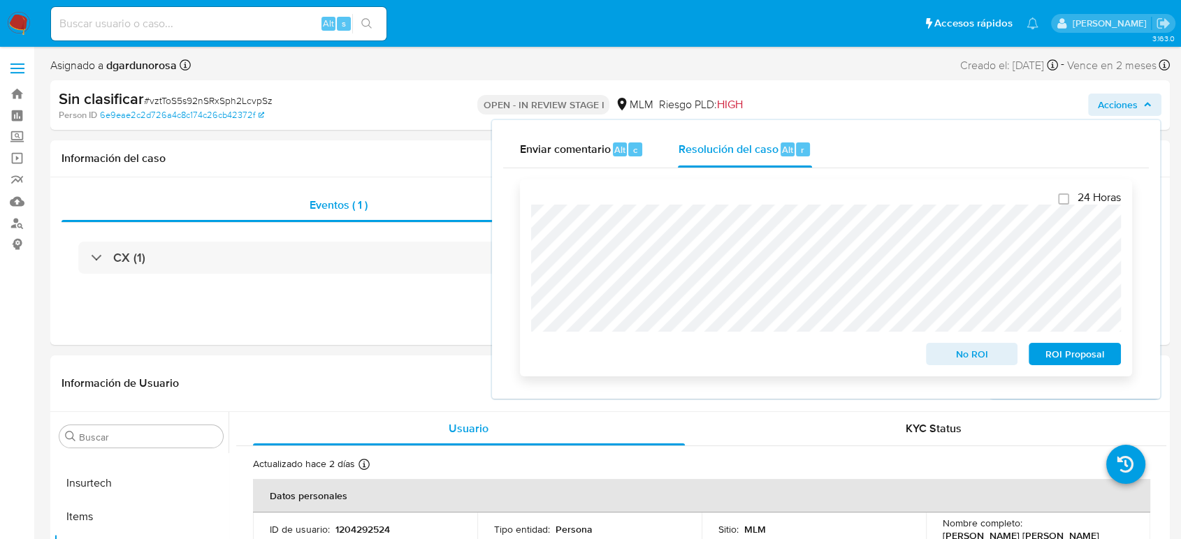
click at [953, 354] on span "No ROI" at bounding box center [971, 354] width 73 height 20
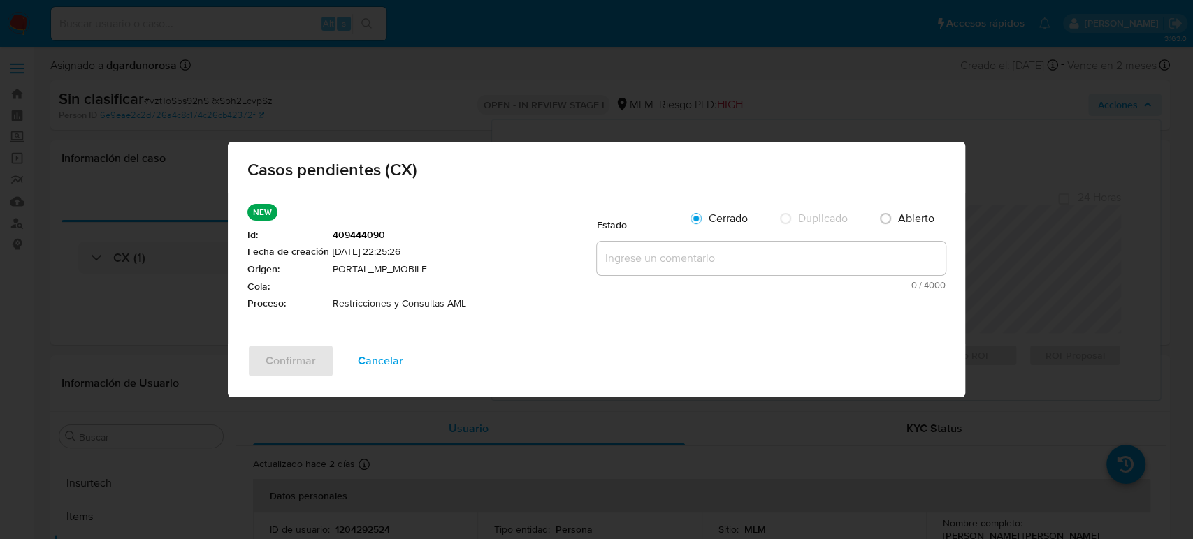
click at [839, 268] on textarea at bounding box center [771, 259] width 349 height 34
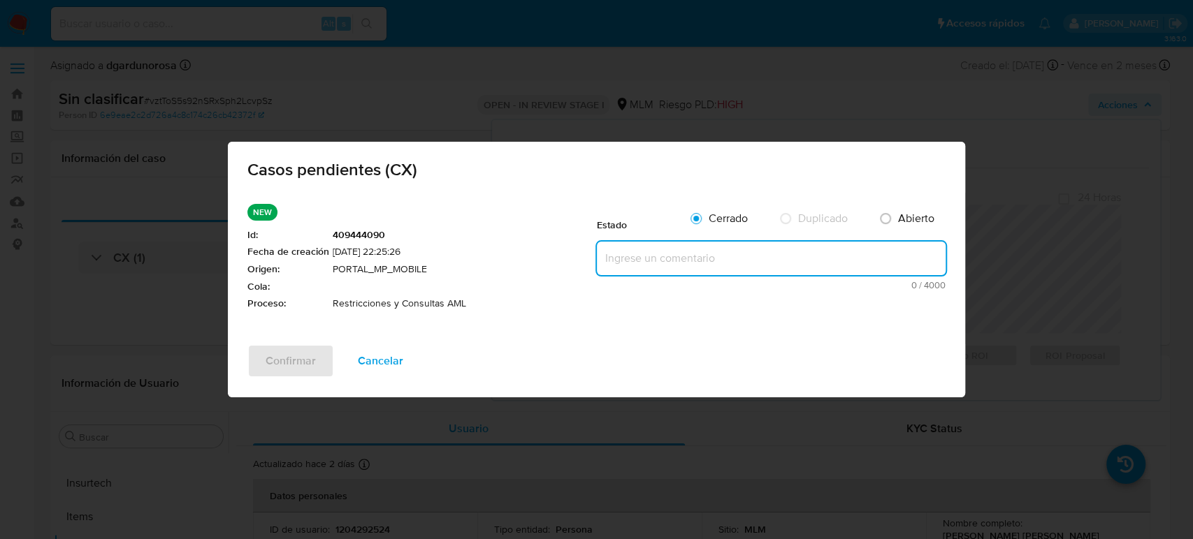
paste textarea "Se valida CX, se trata de cliente con bloqueo por 2 reportes a la autoridad. No…"
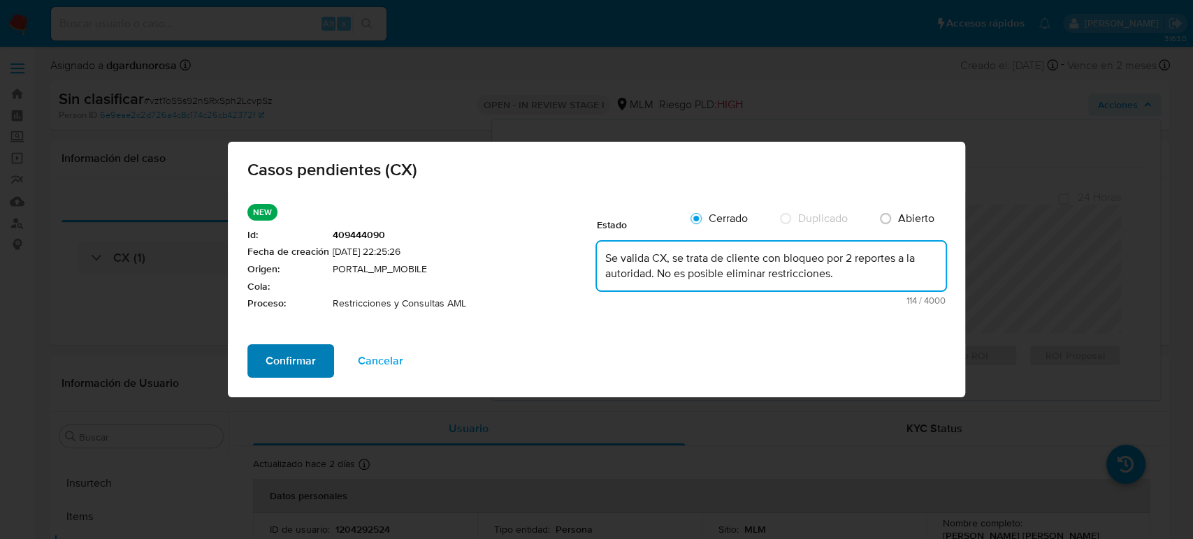
type textarea "Se valida CX, se trata de cliente con bloqueo por 2 reportes a la autoridad. No…"
click at [305, 356] on span "Confirmar" at bounding box center [290, 361] width 50 height 31
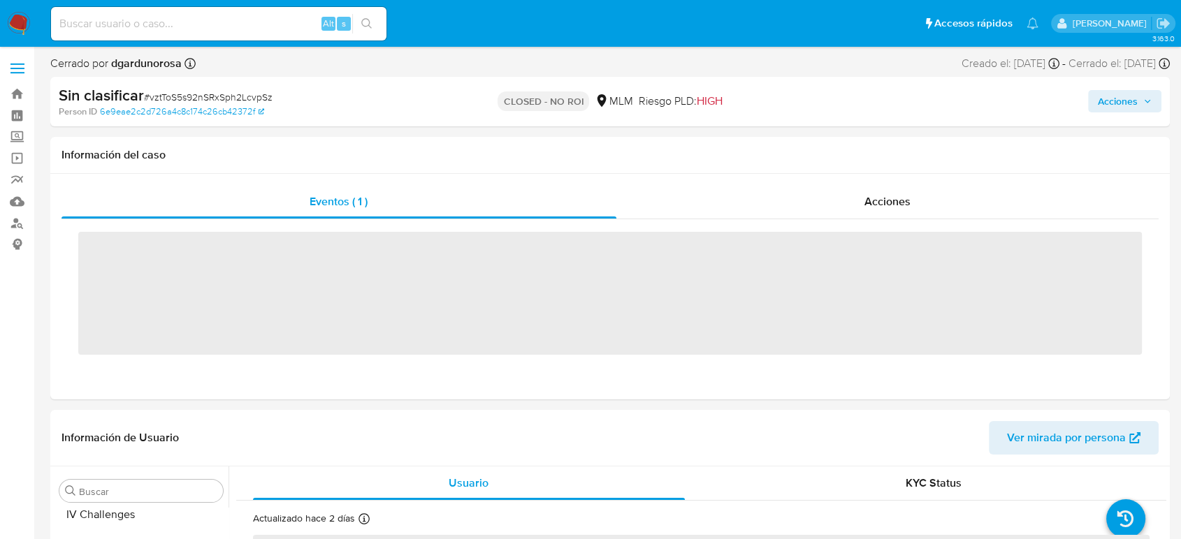
scroll to position [691, 0]
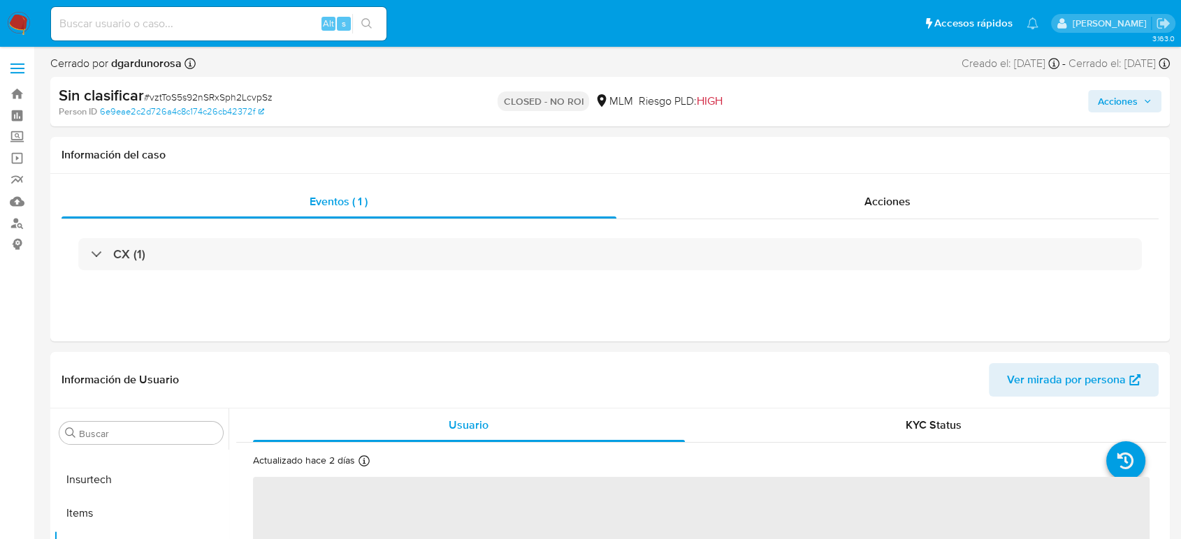
select select "10"
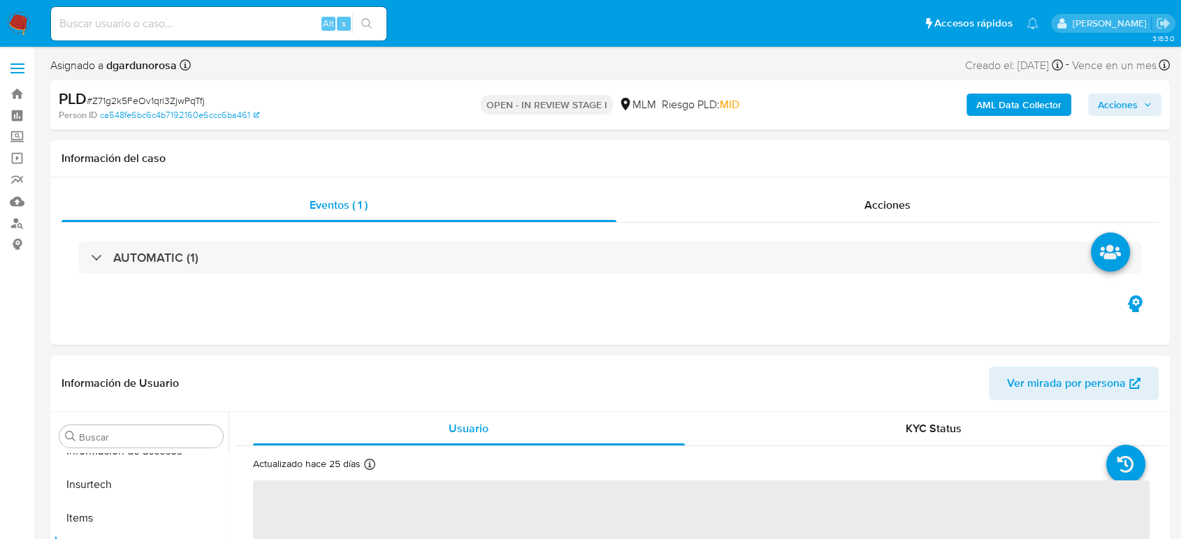
scroll to position [691, 0]
select select "10"
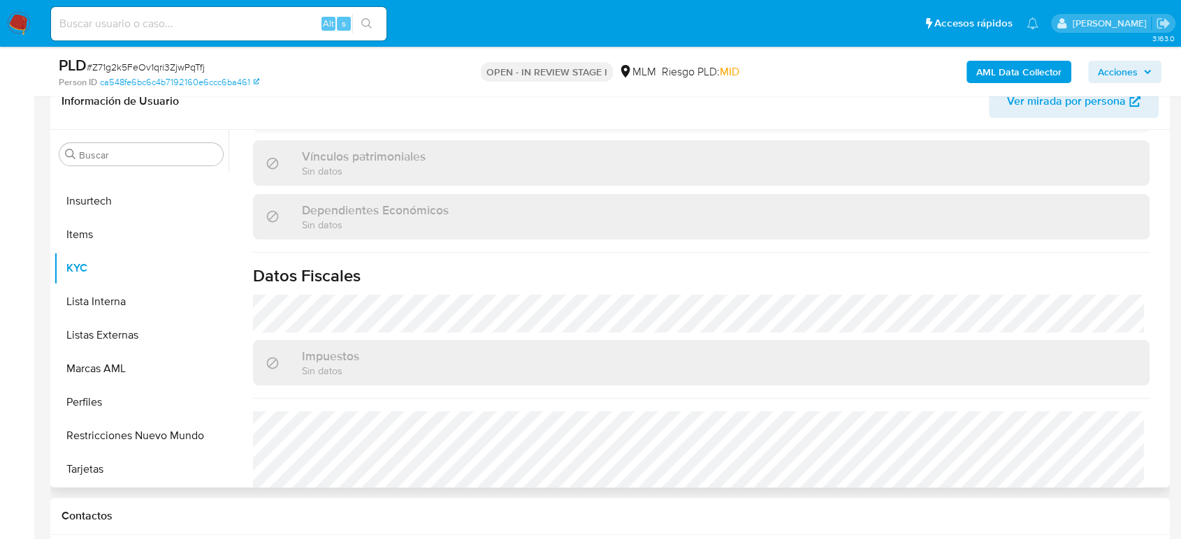
scroll to position [864, 0]
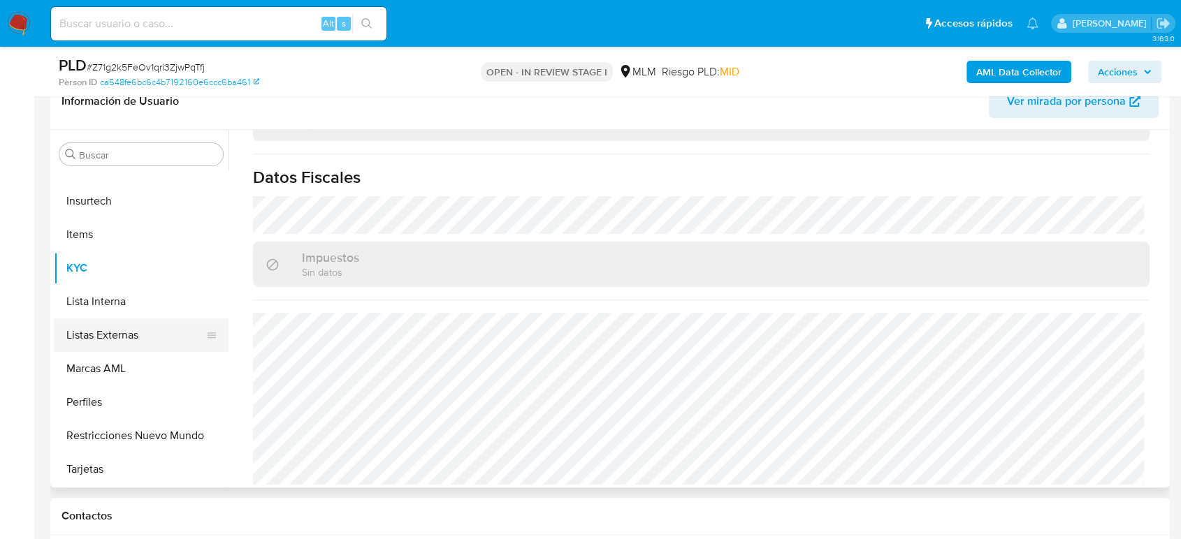
click at [136, 332] on button "Listas Externas" at bounding box center [135, 336] width 163 height 34
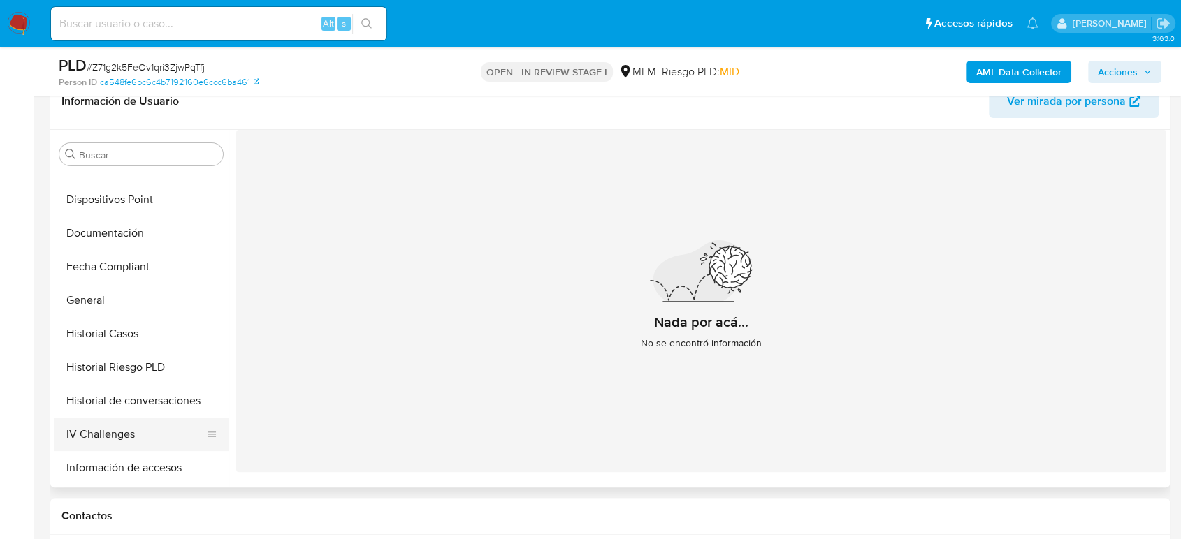
scroll to position [380, 0]
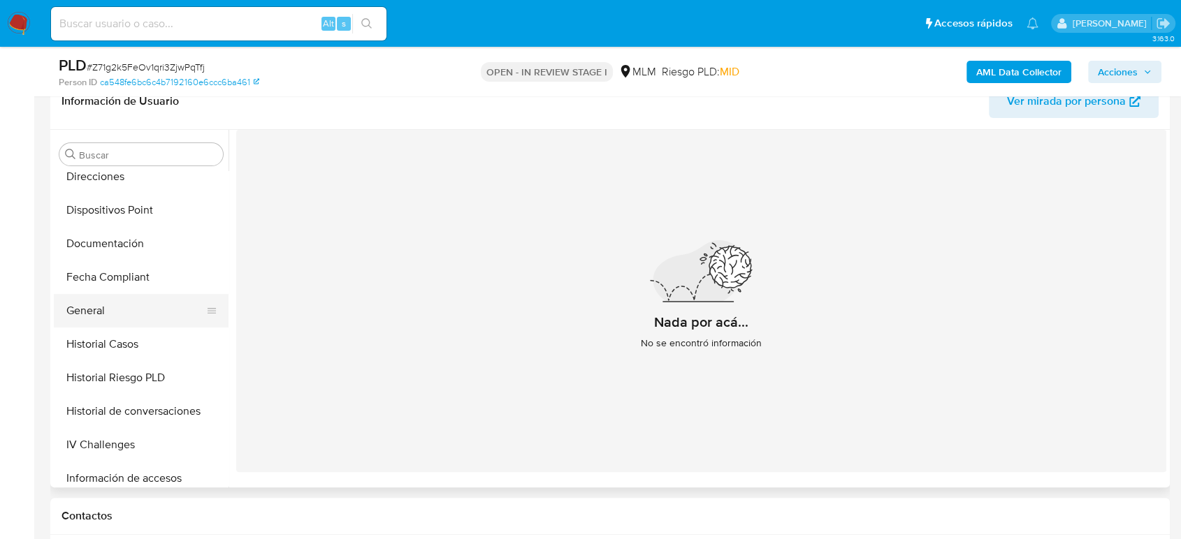
click at [114, 304] on button "General" at bounding box center [135, 311] width 163 height 34
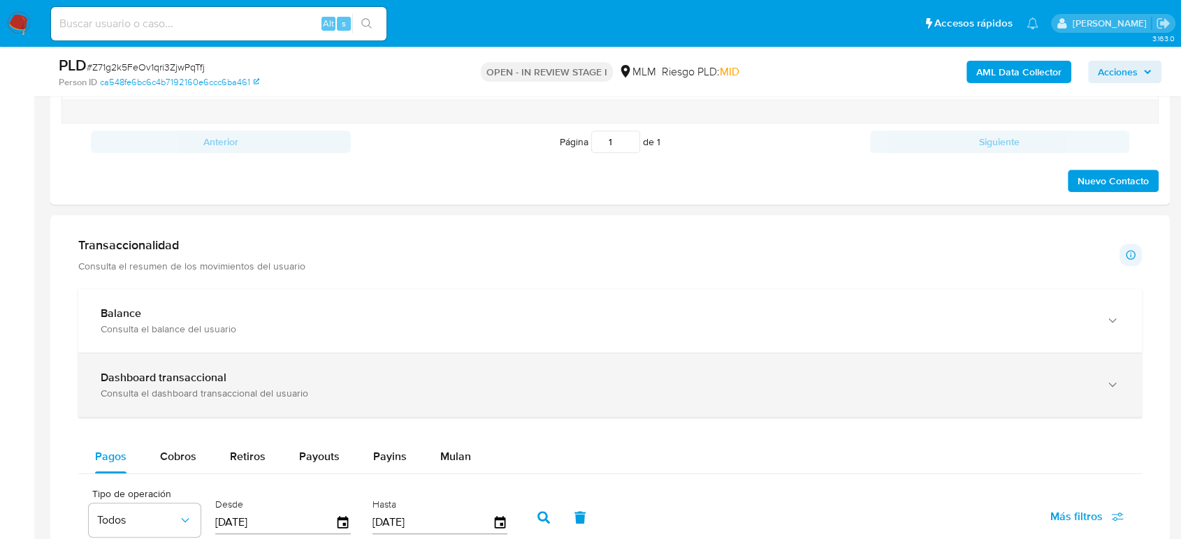
scroll to position [854, 0]
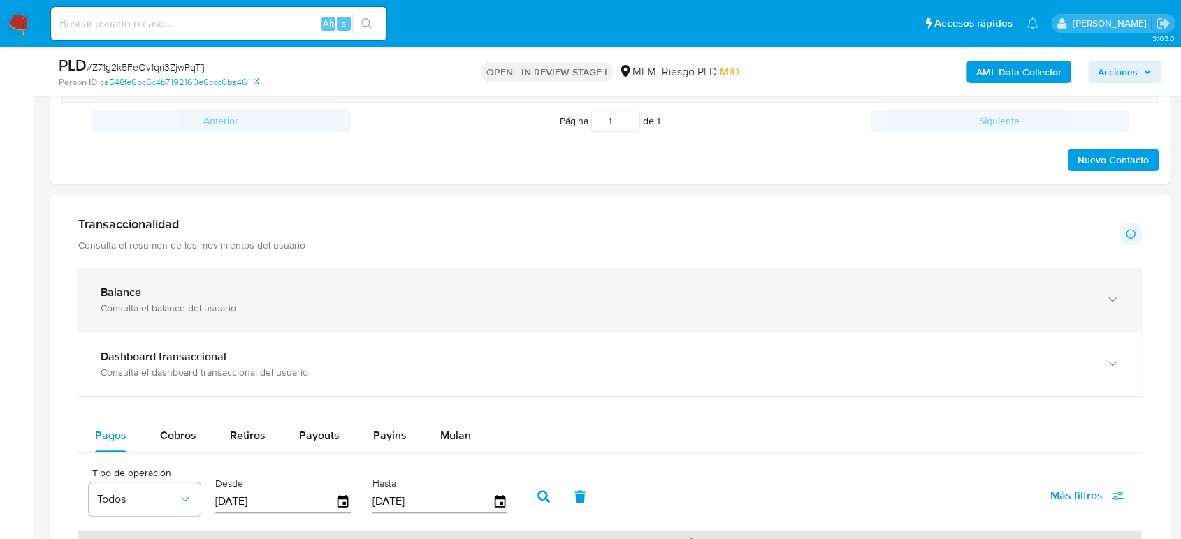
click at [231, 325] on div "Balance Consulta el balance del usuario" at bounding box center [609, 300] width 1063 height 64
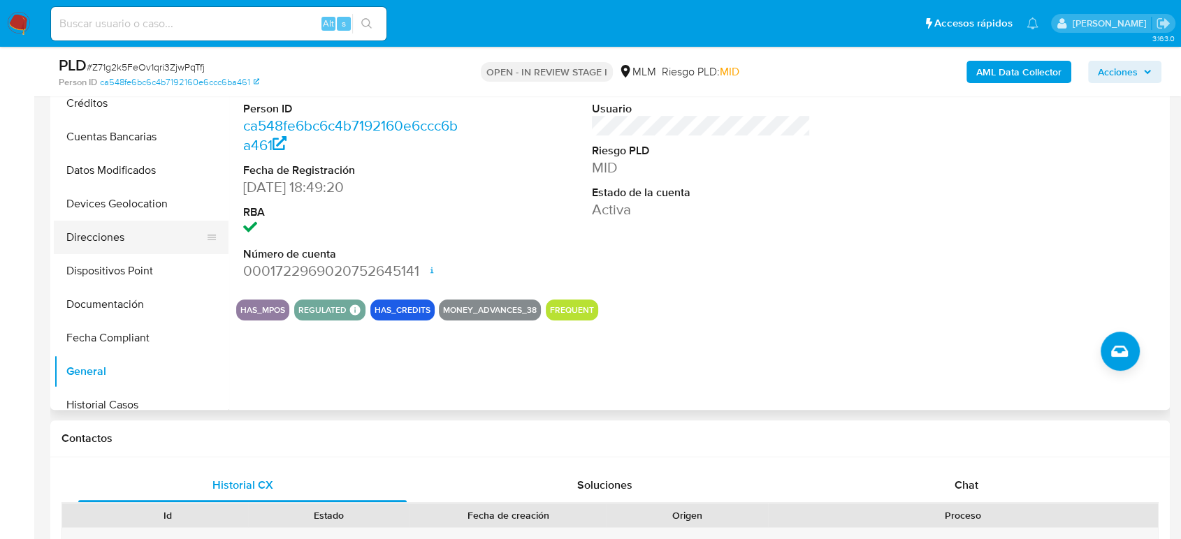
scroll to position [225, 0]
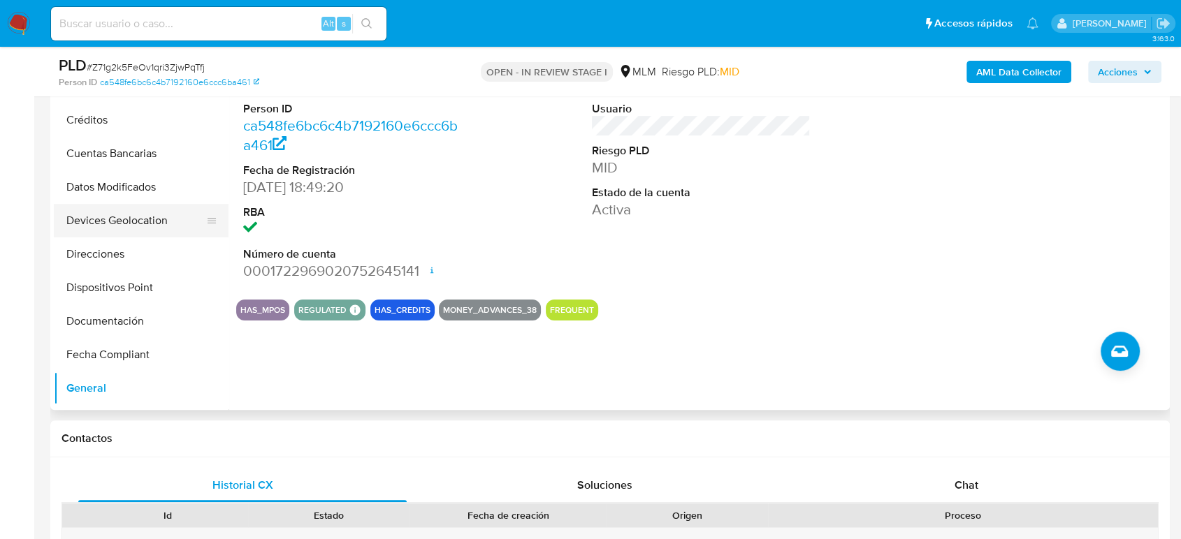
click at [145, 225] on button "Devices Geolocation" at bounding box center [135, 221] width 163 height 34
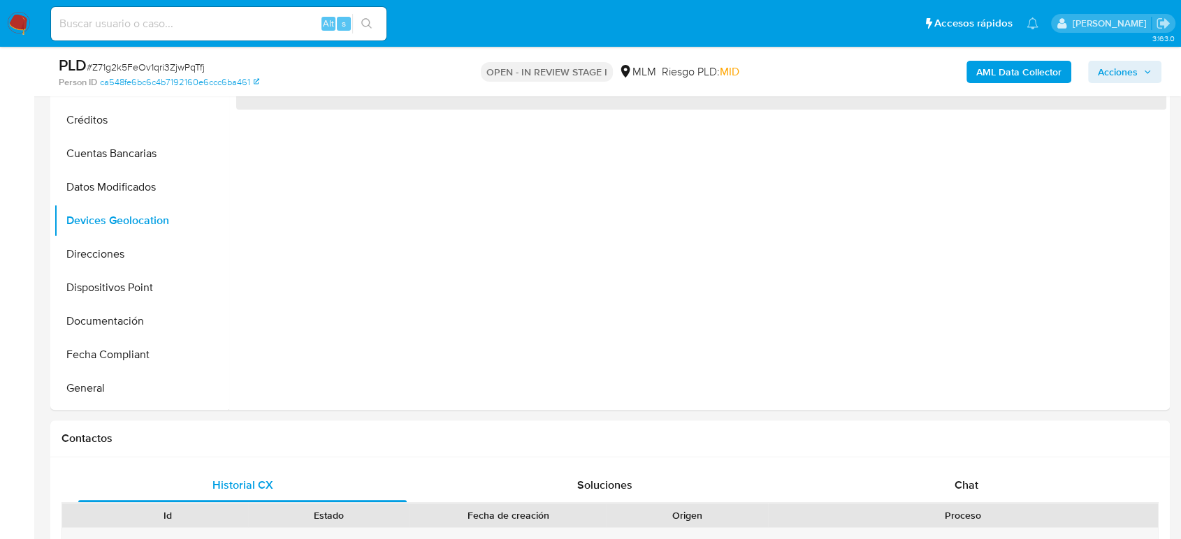
scroll to position [233, 0]
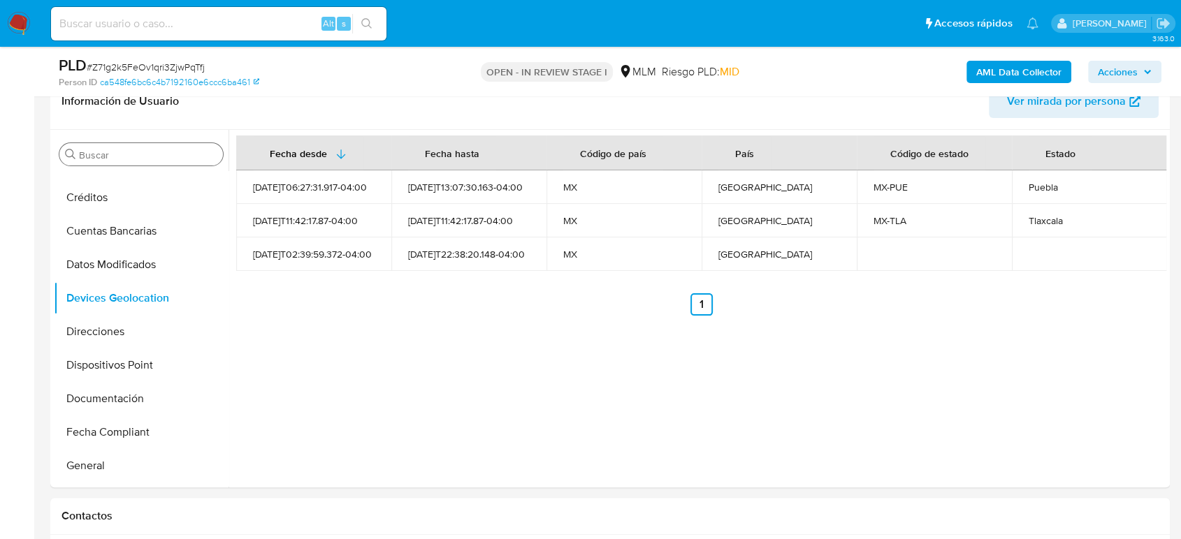
click at [117, 152] on input "Buscar" at bounding box center [148, 155] width 138 height 13
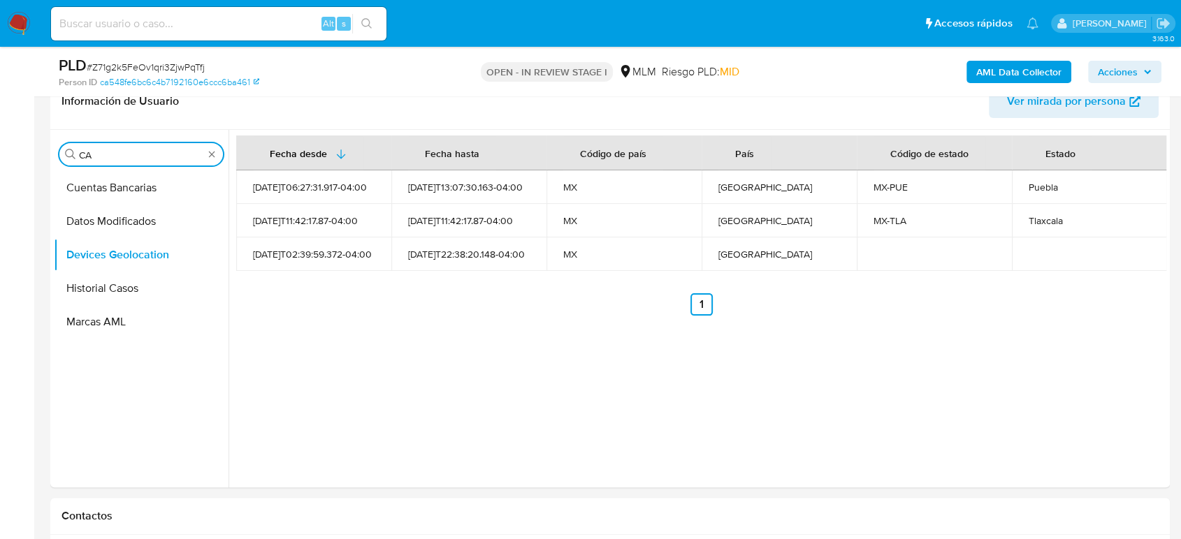
scroll to position [0, 0]
type input "CAS"
click at [115, 221] on button "Historial Casos" at bounding box center [135, 222] width 163 height 34
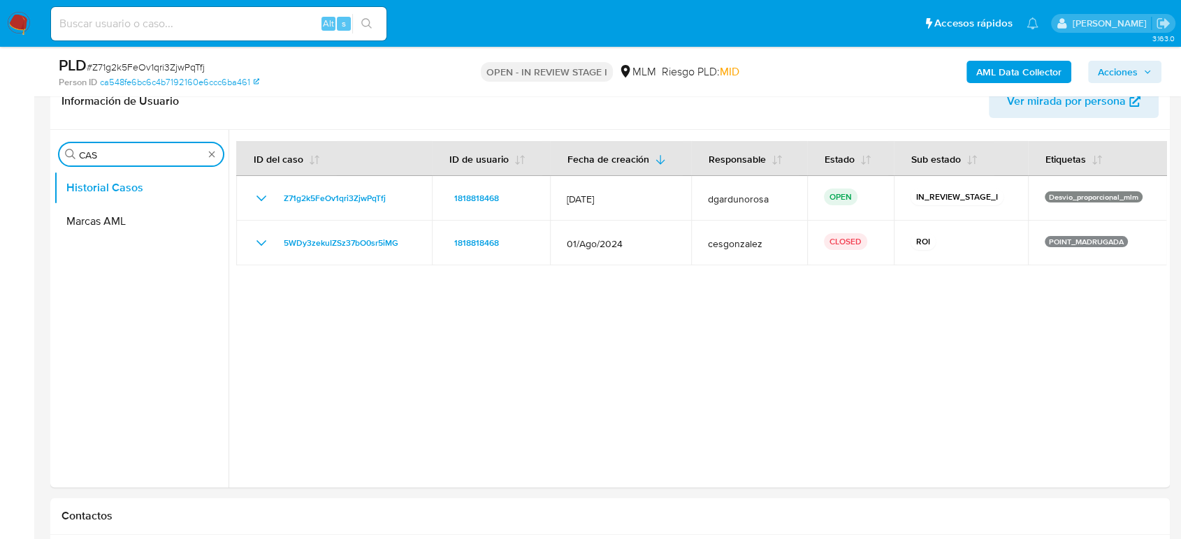
type input "CAS"
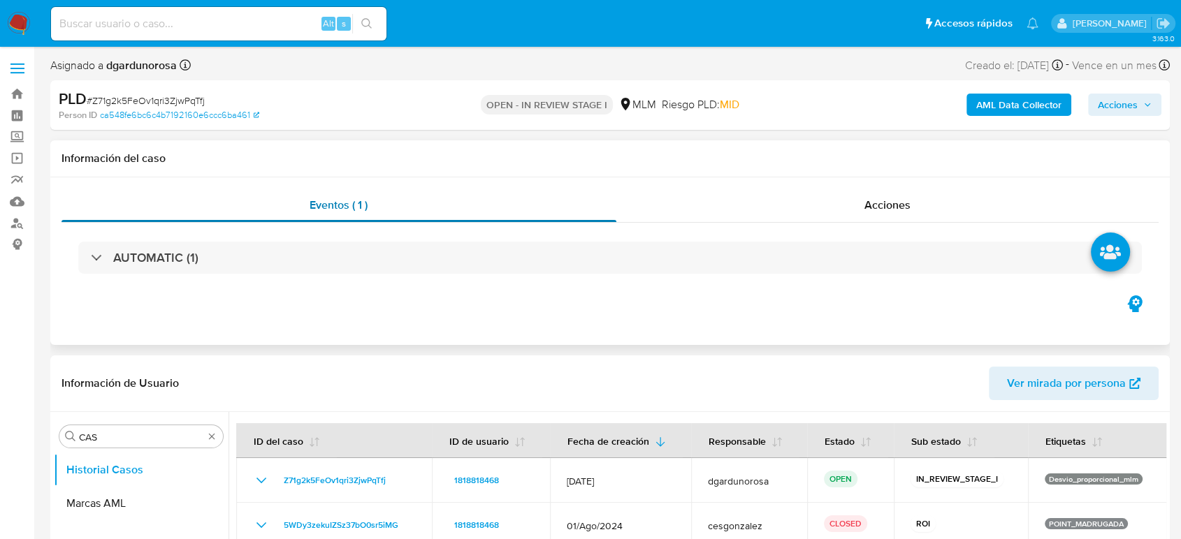
click at [481, 213] on div "Eventos ( 1 )" at bounding box center [338, 206] width 555 height 34
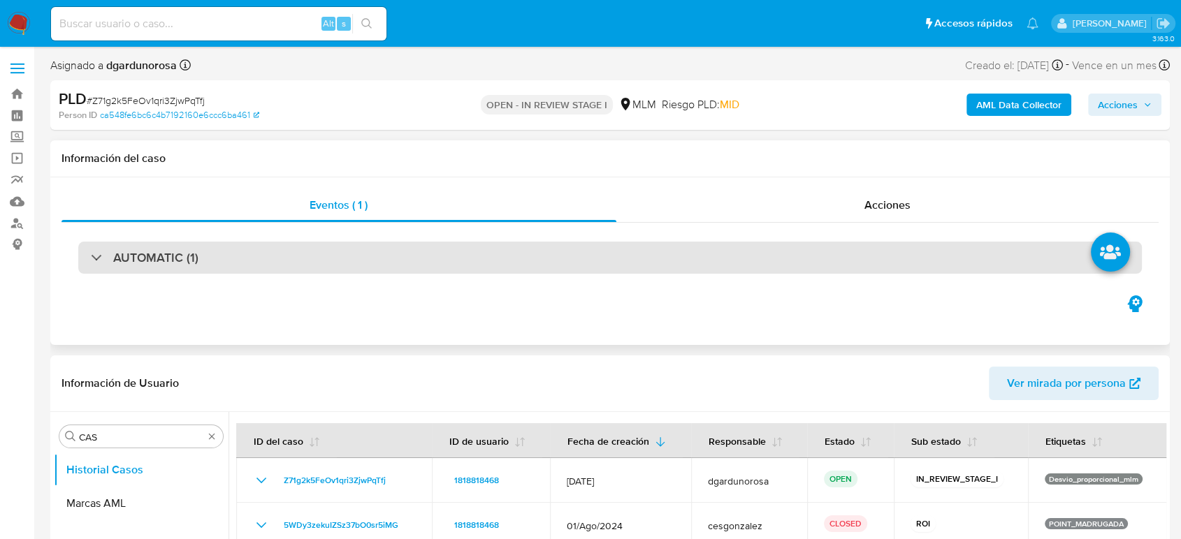
click at [479, 245] on div "AUTOMATIC (1)" at bounding box center [609, 258] width 1063 height 32
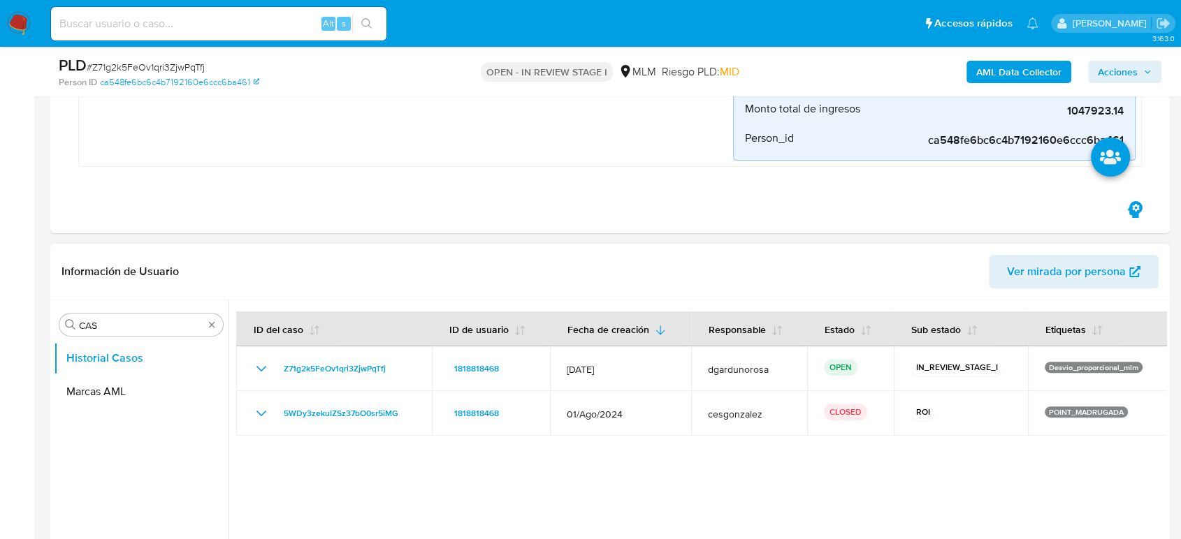
scroll to position [465, 0]
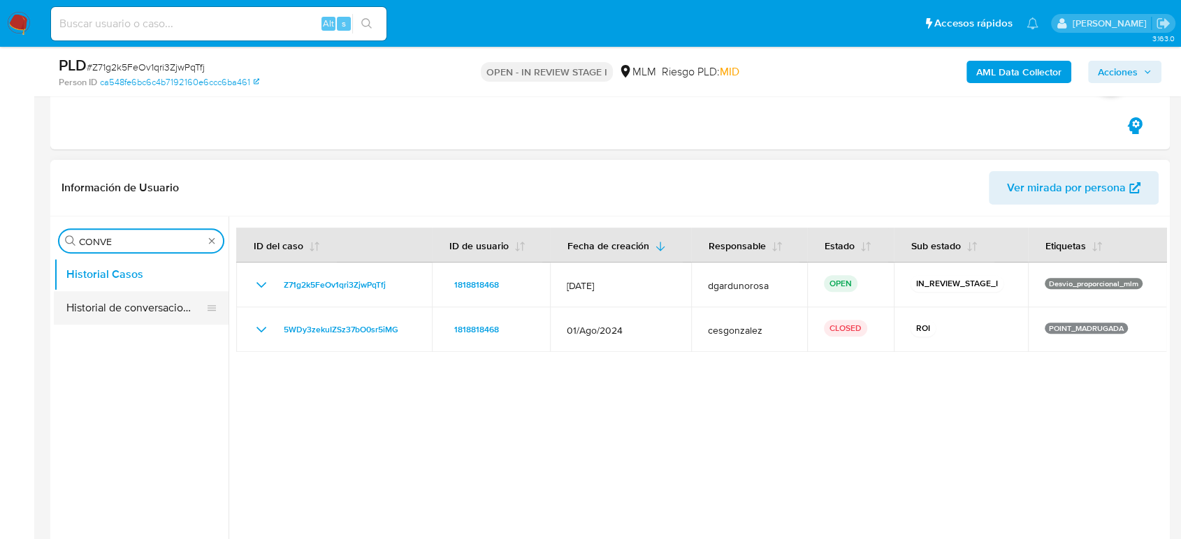
type input "CONVE"
click at [122, 313] on button "Historial de conversaciones" at bounding box center [135, 308] width 163 height 34
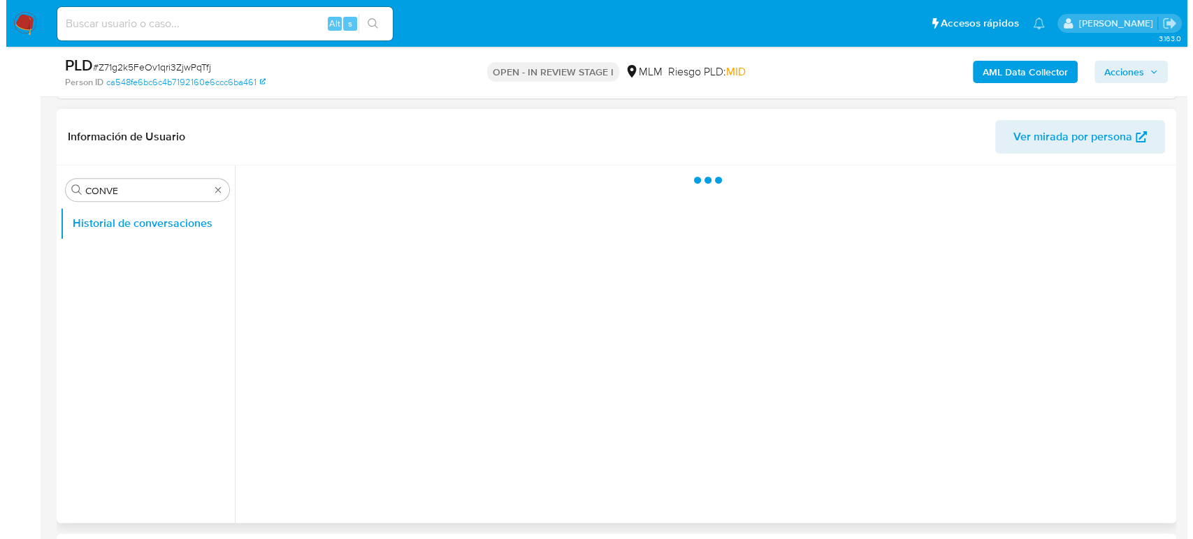
scroll to position [543, 0]
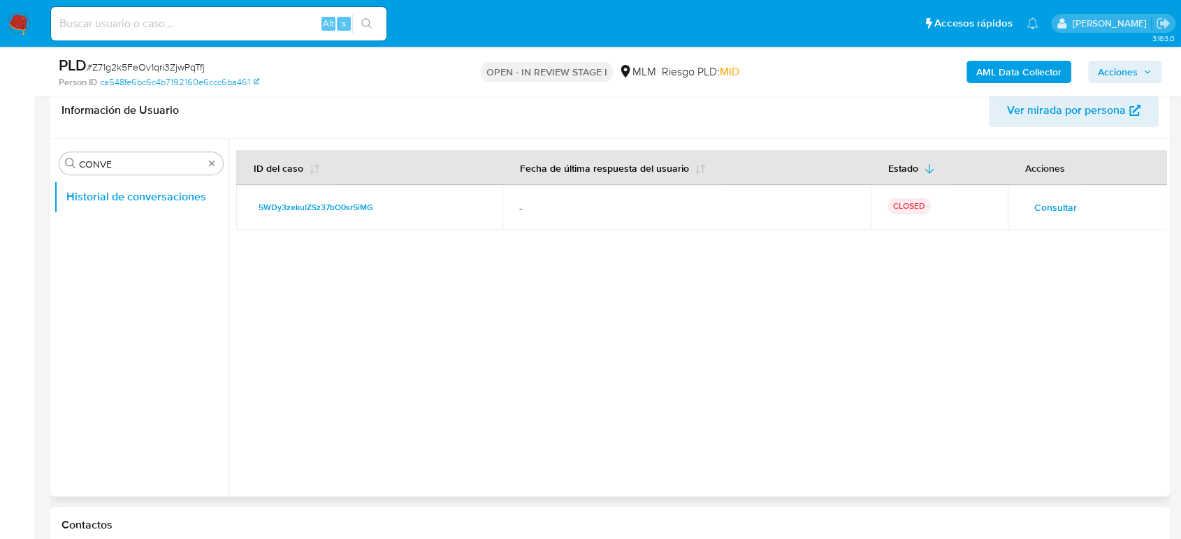
click at [1056, 211] on span "Consultar" at bounding box center [1055, 208] width 43 height 20
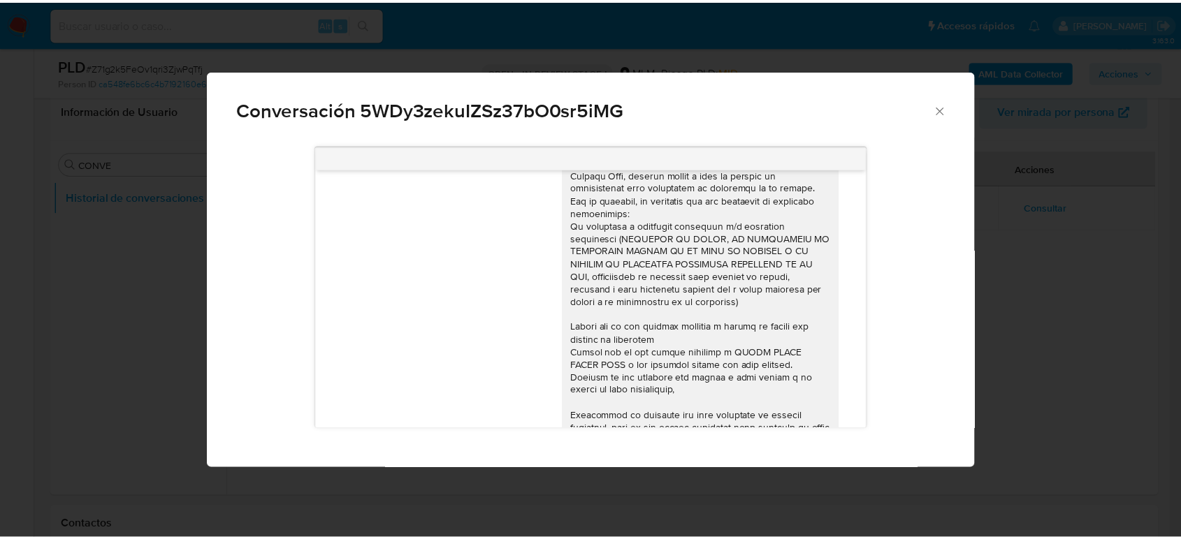
scroll to position [150, 0]
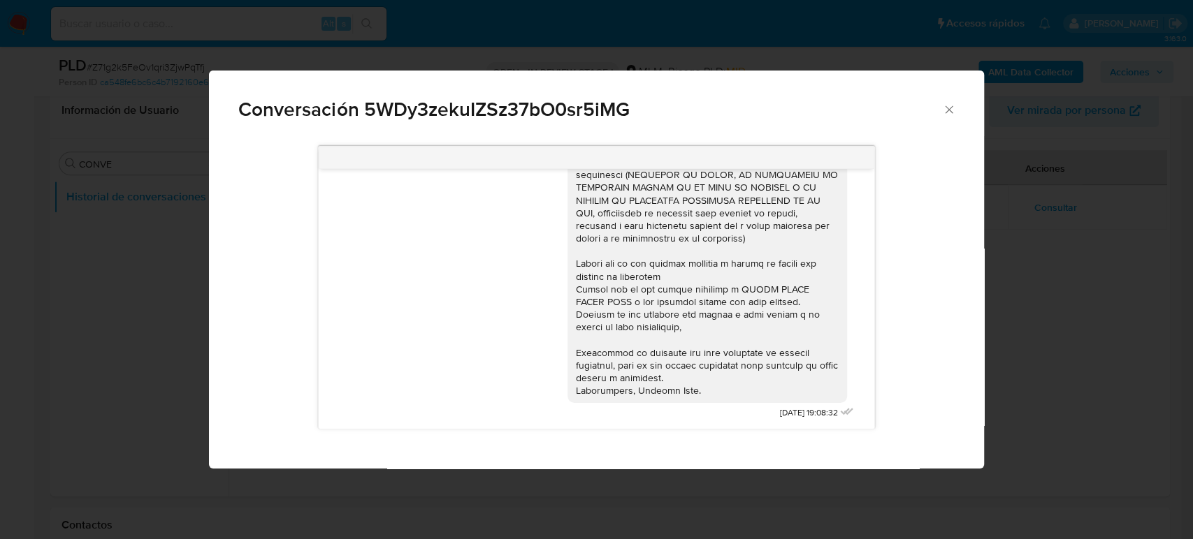
drag, startPoint x: 952, startPoint y: 105, endPoint x: 946, endPoint y: 4, distance: 101.5
click at [952, 105] on icon "Cerrar" at bounding box center [949, 110] width 14 height 14
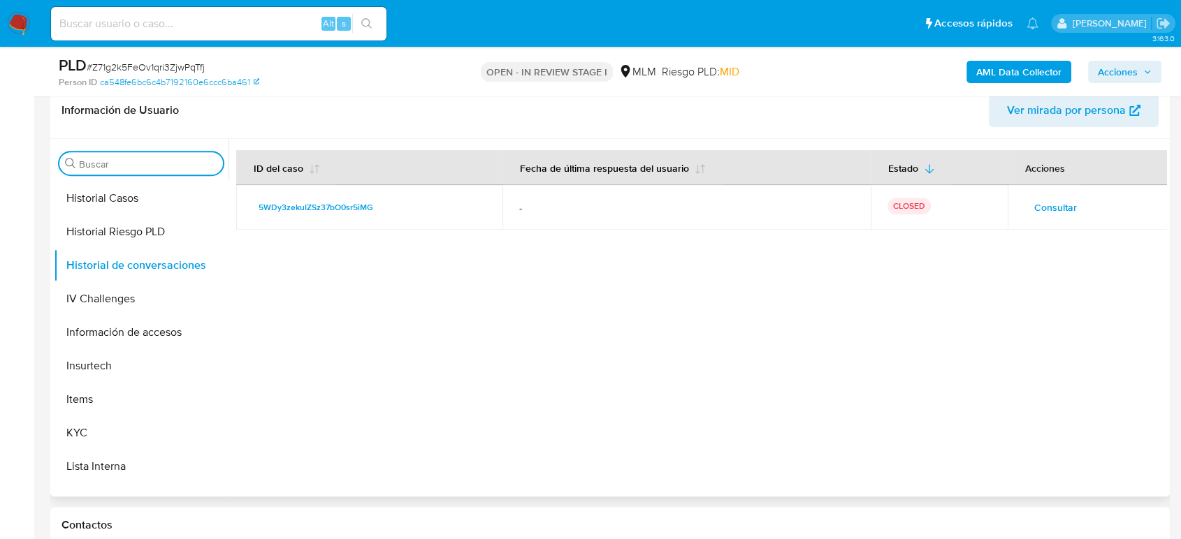
scroll to position [543, 0]
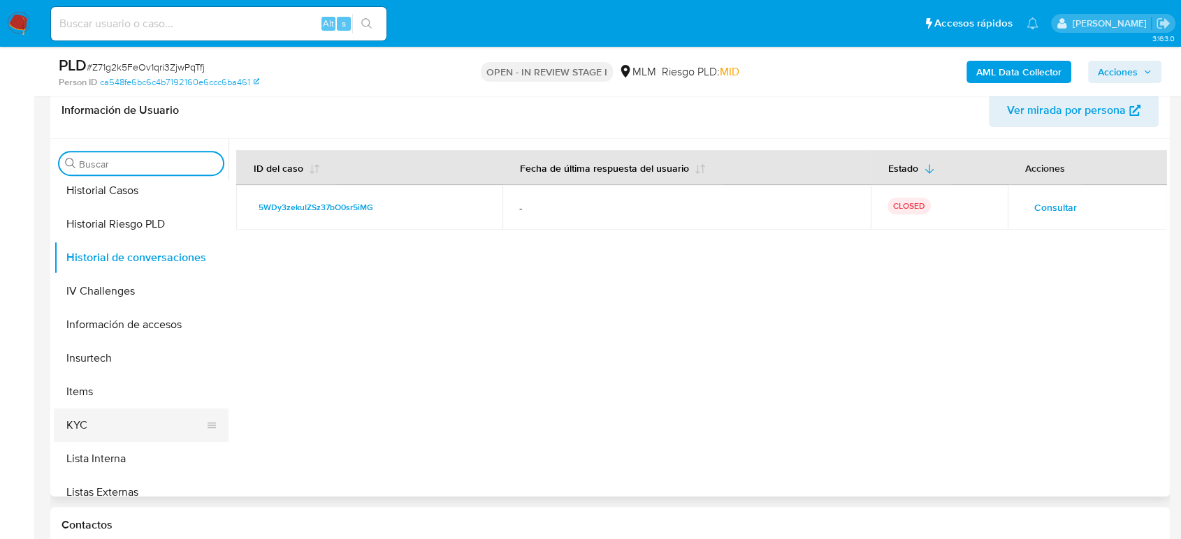
click at [113, 422] on button "KYC" at bounding box center [135, 426] width 163 height 34
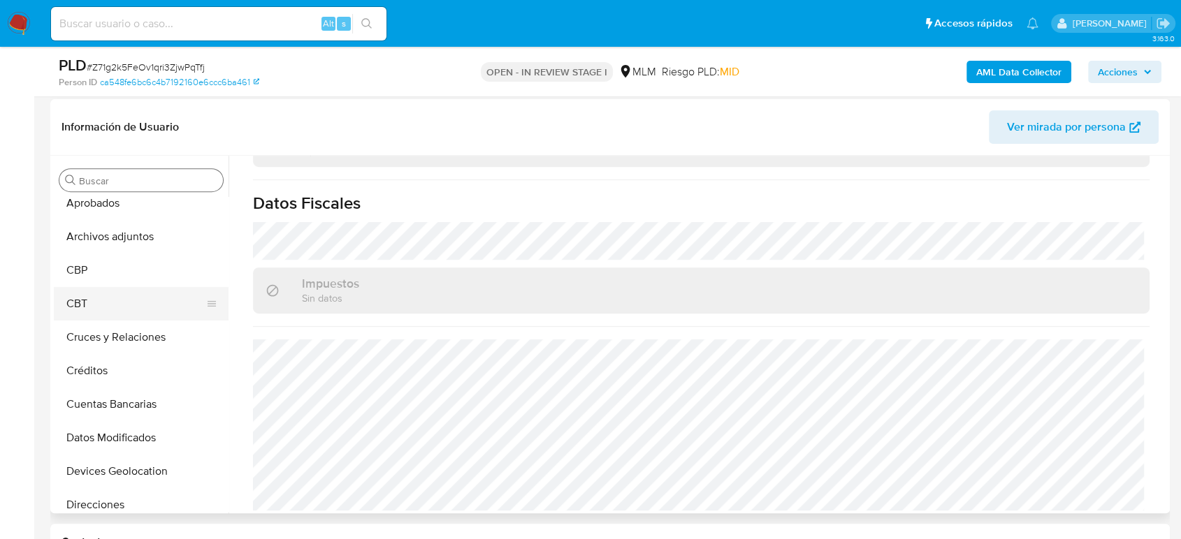
scroll to position [0, 0]
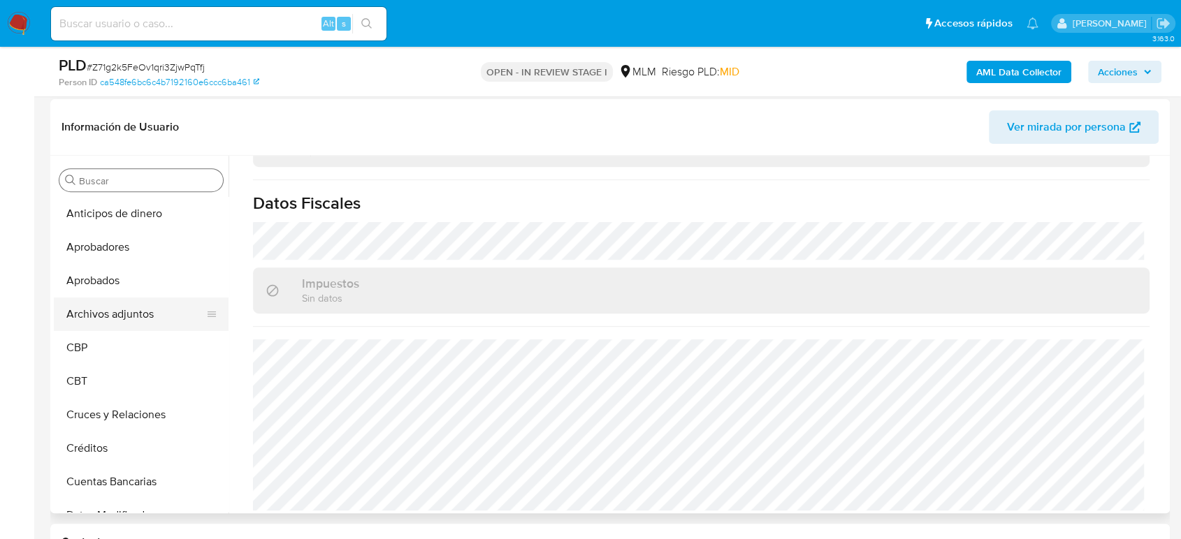
click at [120, 310] on button "Archivos adjuntos" at bounding box center [135, 315] width 163 height 34
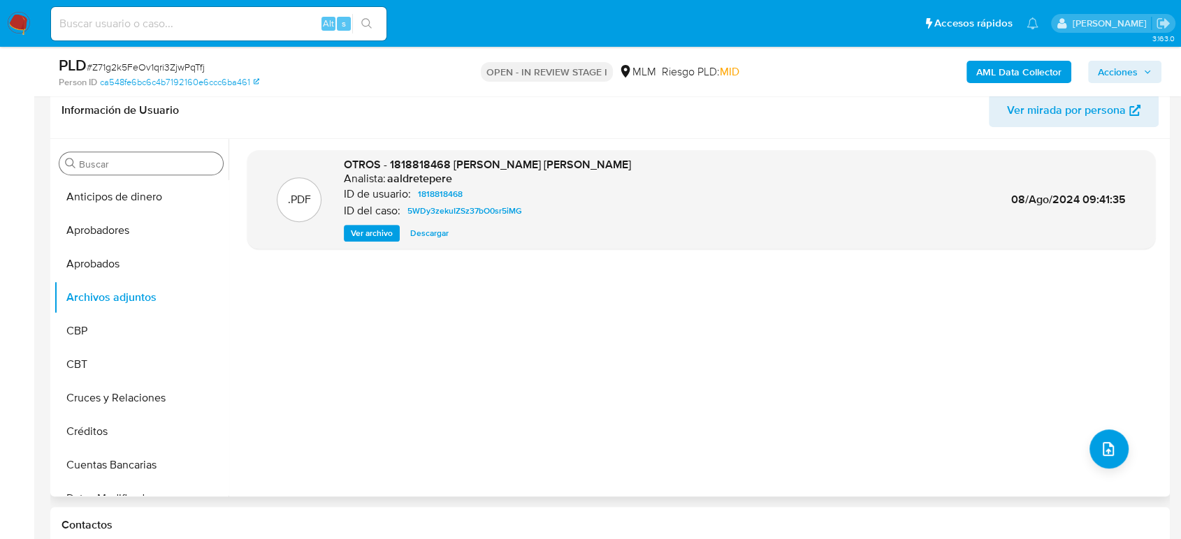
click at [386, 226] on span "Ver archivo" at bounding box center [372, 233] width 42 height 14
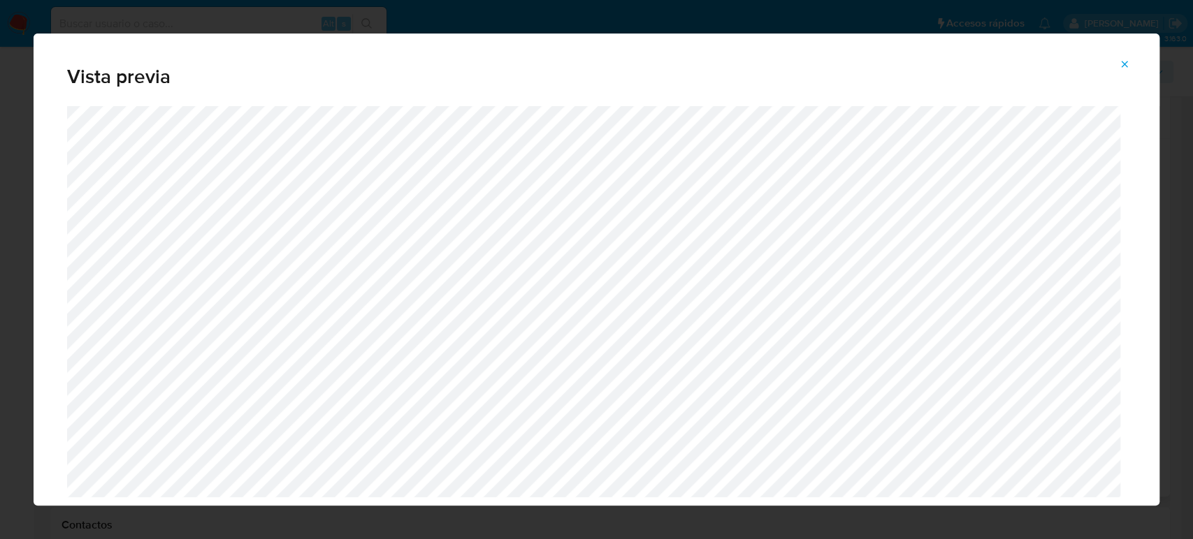
click at [1122, 69] on icon "Attachment preview" at bounding box center [1124, 64] width 11 height 11
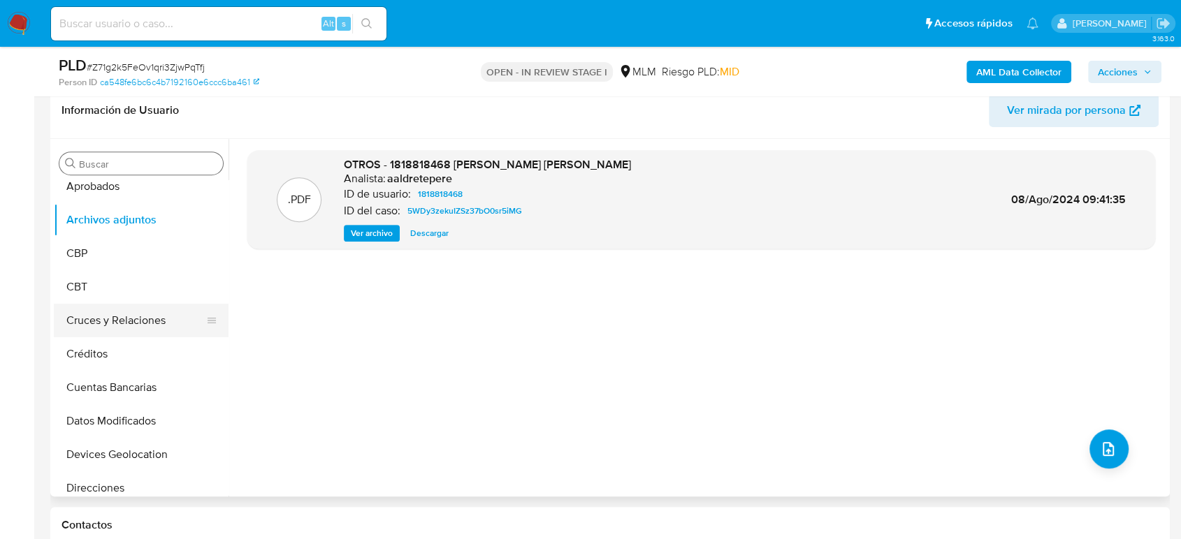
scroll to position [155, 0]
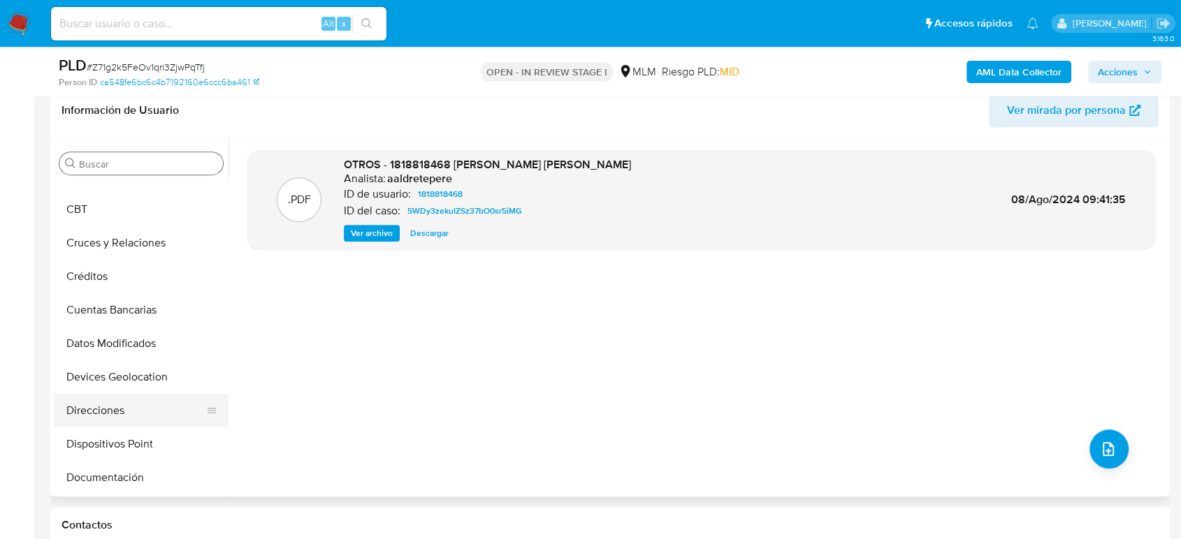
click at [122, 405] on button "Direcciones" at bounding box center [135, 411] width 163 height 34
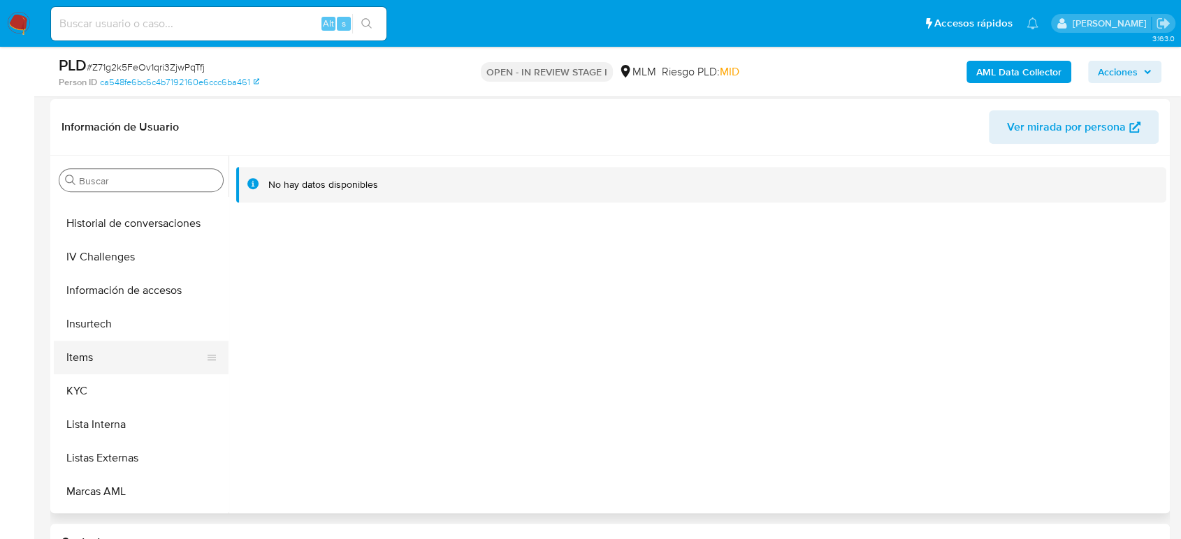
scroll to position [620, 0]
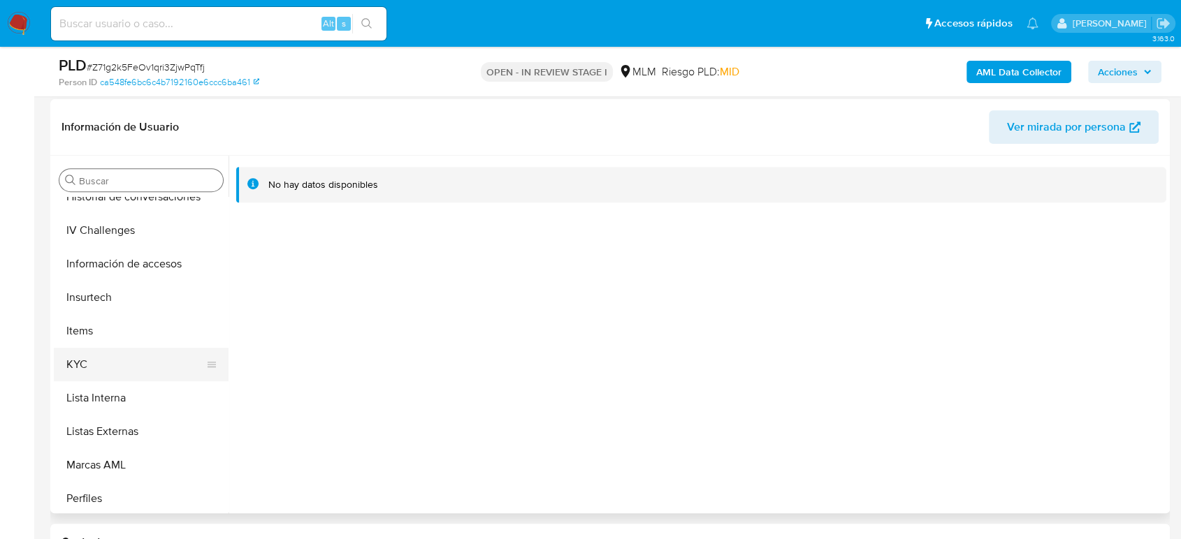
click at [136, 358] on button "KYC" at bounding box center [135, 365] width 163 height 34
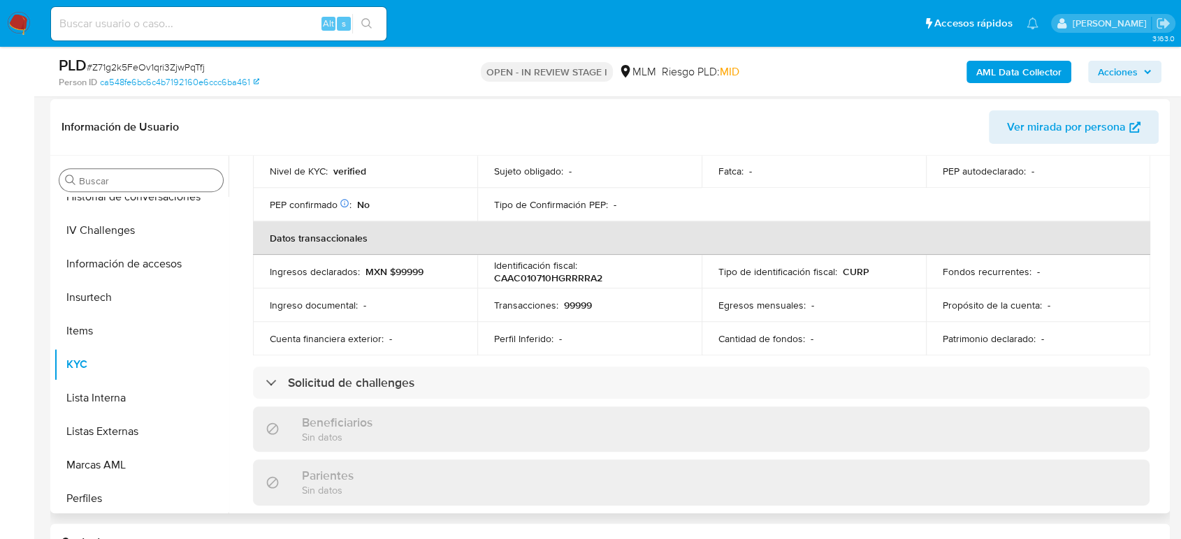
scroll to position [243, 0]
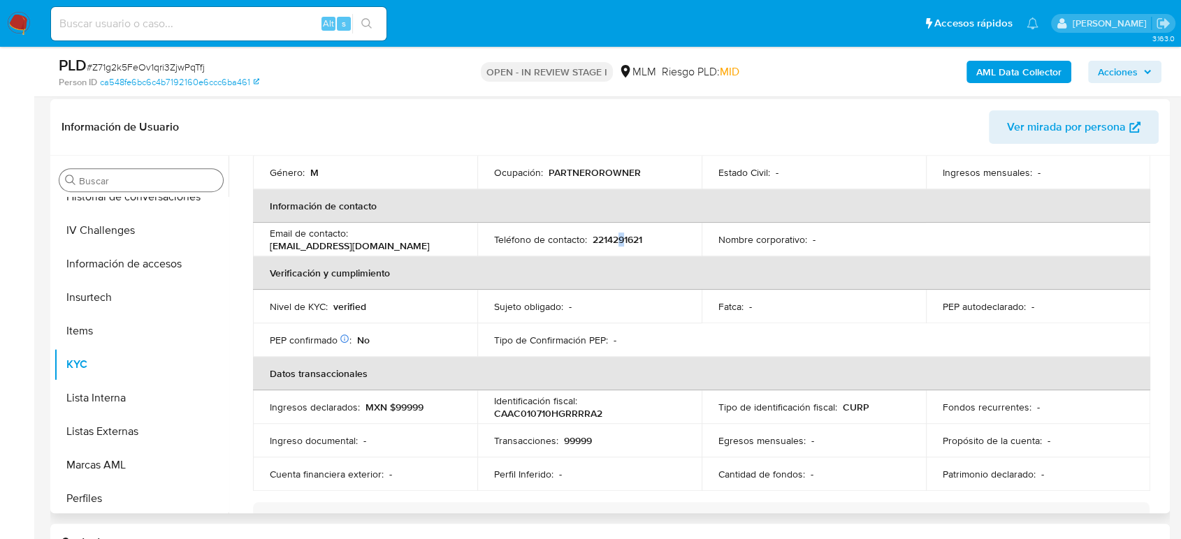
click at [619, 233] on p "2214291621" at bounding box center [617, 239] width 50 height 13
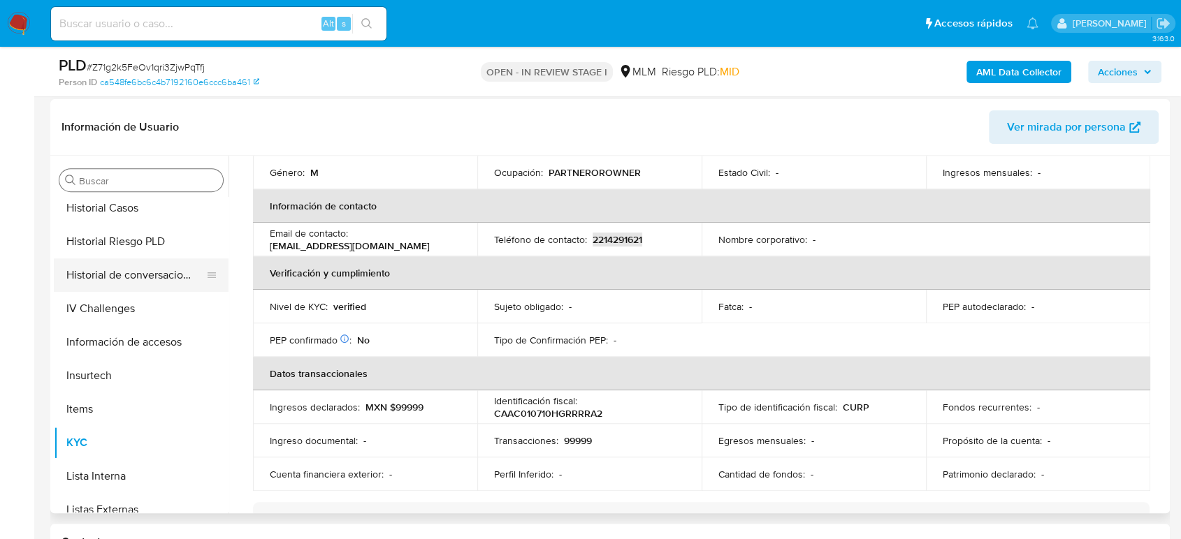
scroll to position [465, 0]
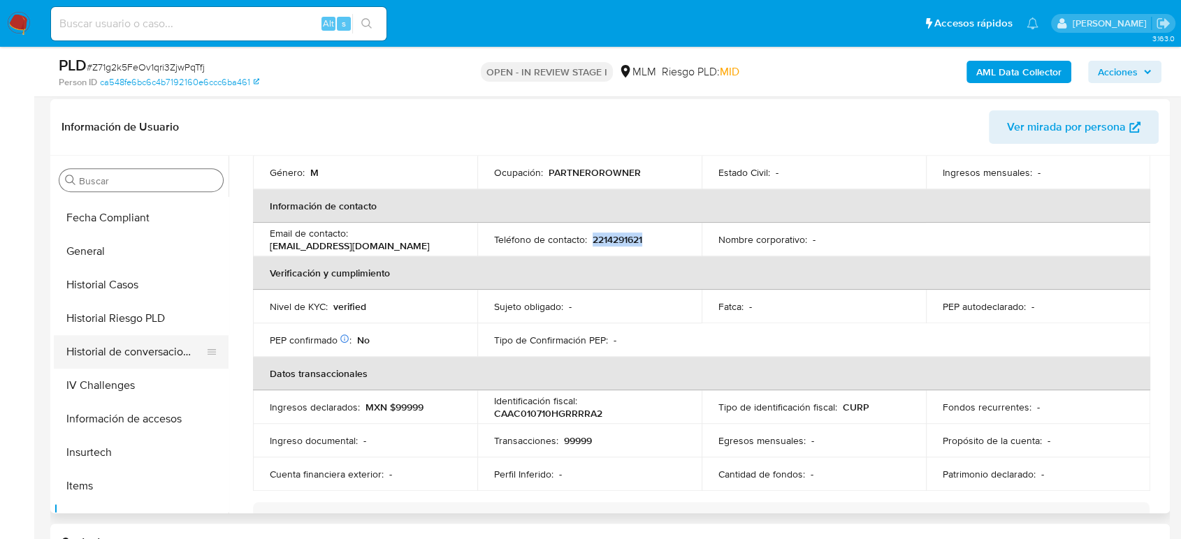
click at [141, 341] on button "Historial de conversaciones" at bounding box center [135, 352] width 163 height 34
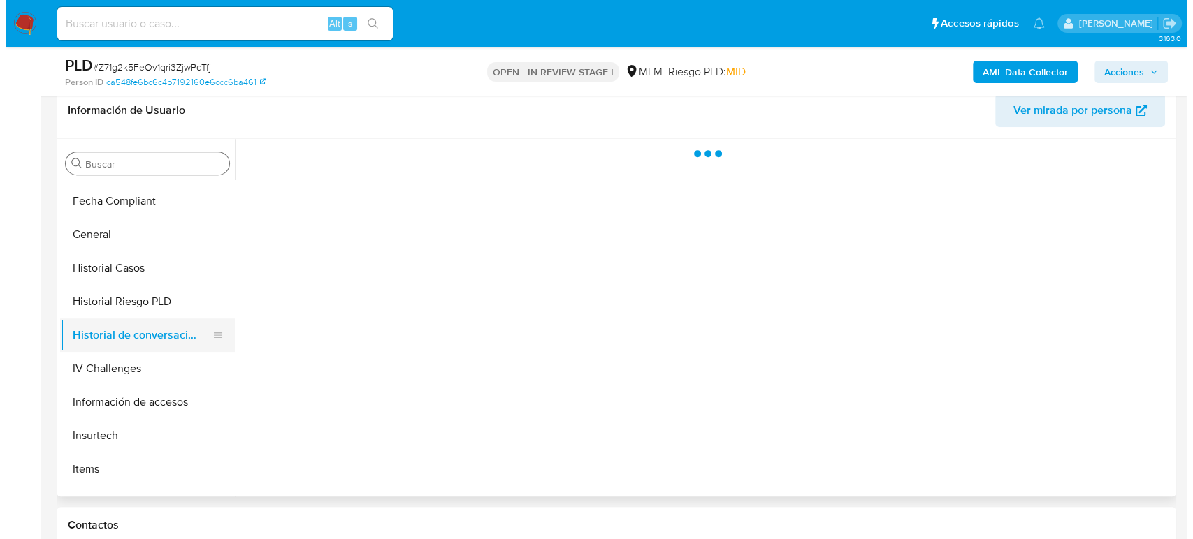
scroll to position [0, 0]
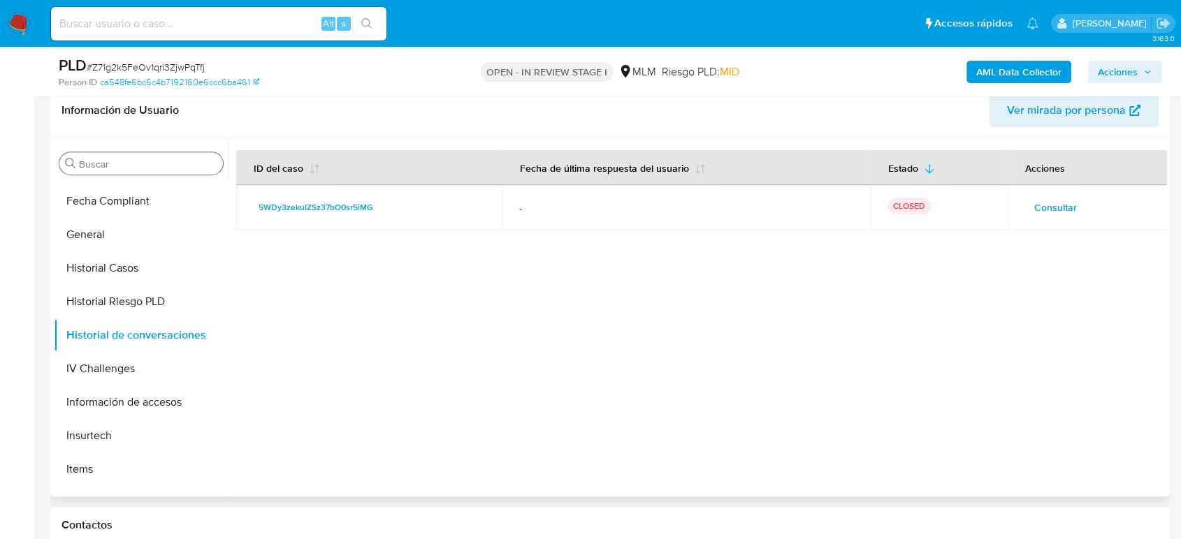
click at [1034, 208] on span "Consultar" at bounding box center [1055, 208] width 43 height 20
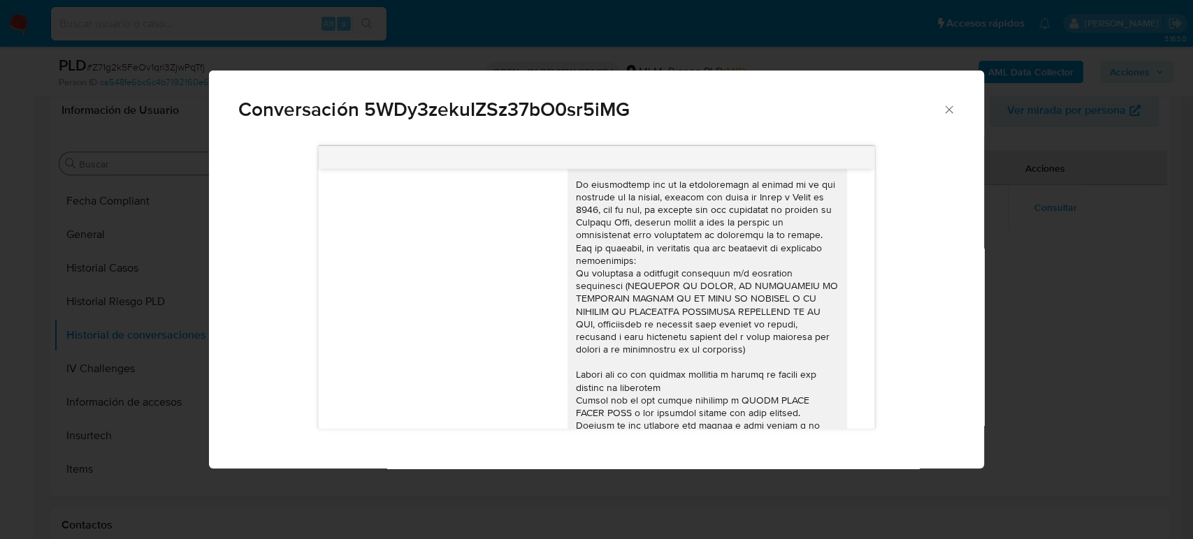
scroll to position [38, 0]
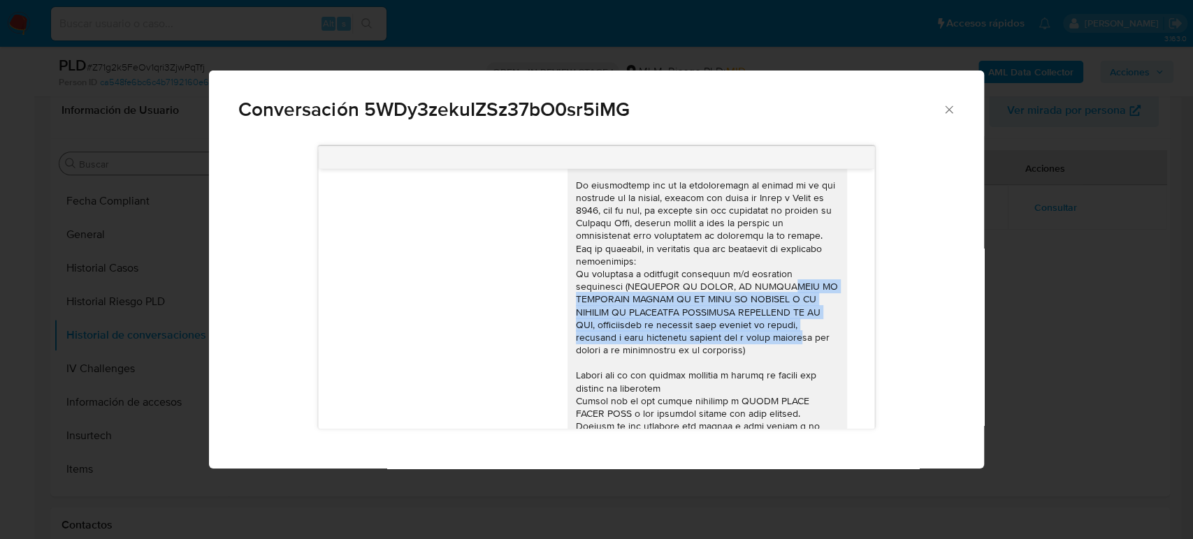
drag, startPoint x: 721, startPoint y: 289, endPoint x: 757, endPoint y: 337, distance: 60.4
click at [757, 337] on div "Comunicación" at bounding box center [707, 331] width 263 height 356
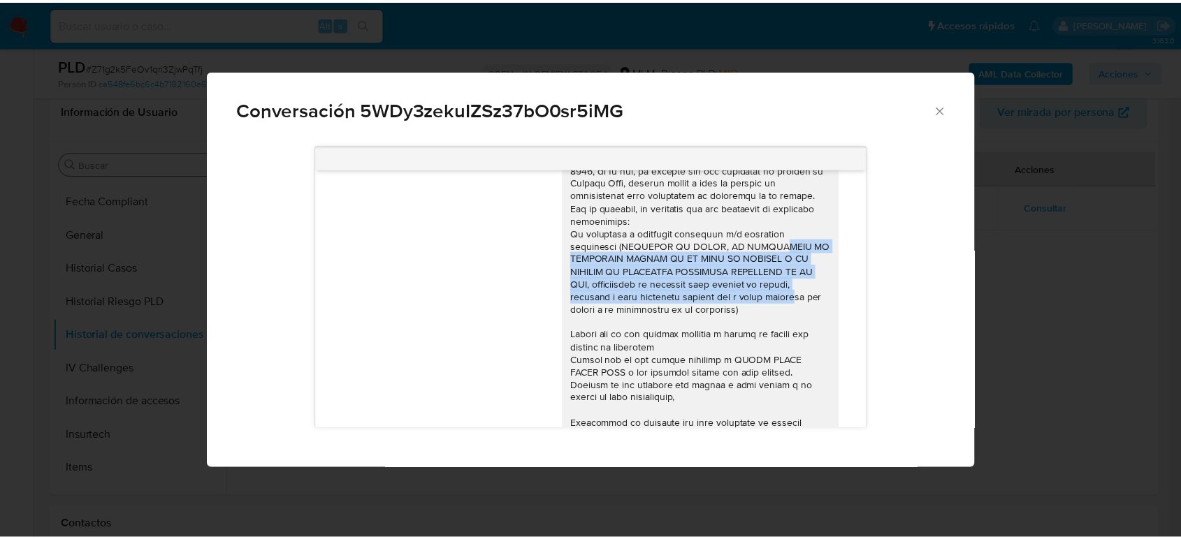
scroll to position [150, 0]
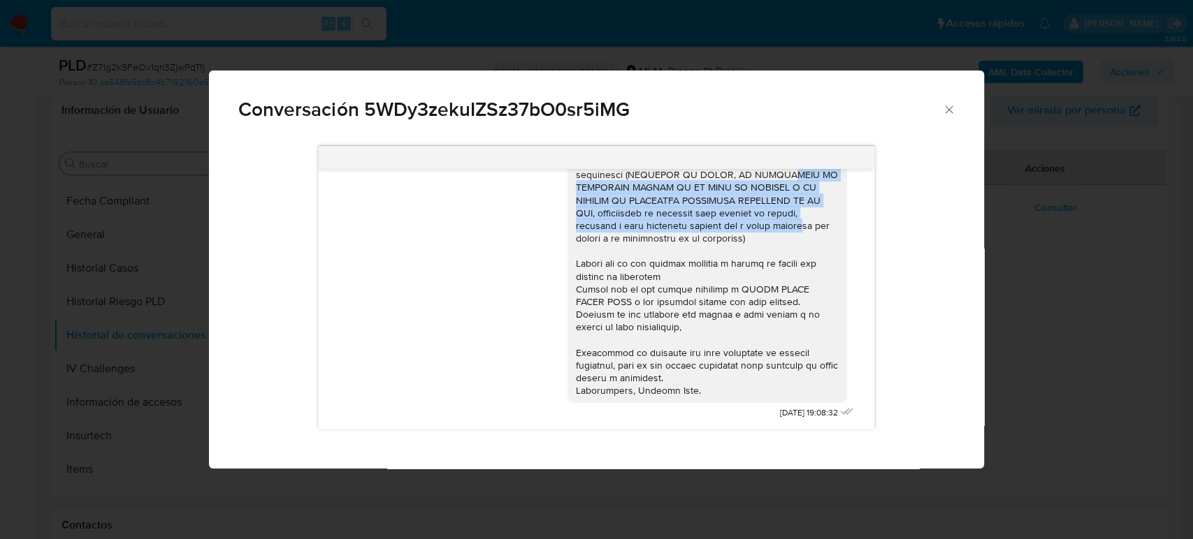
click at [945, 105] on icon "Cerrar" at bounding box center [949, 109] width 8 height 8
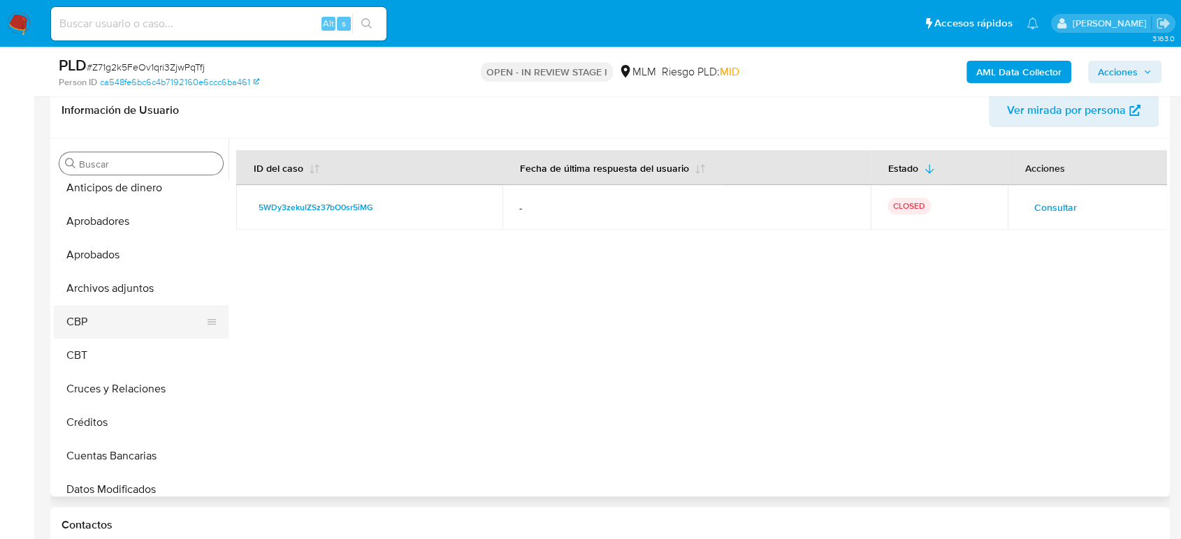
scroll to position [0, 0]
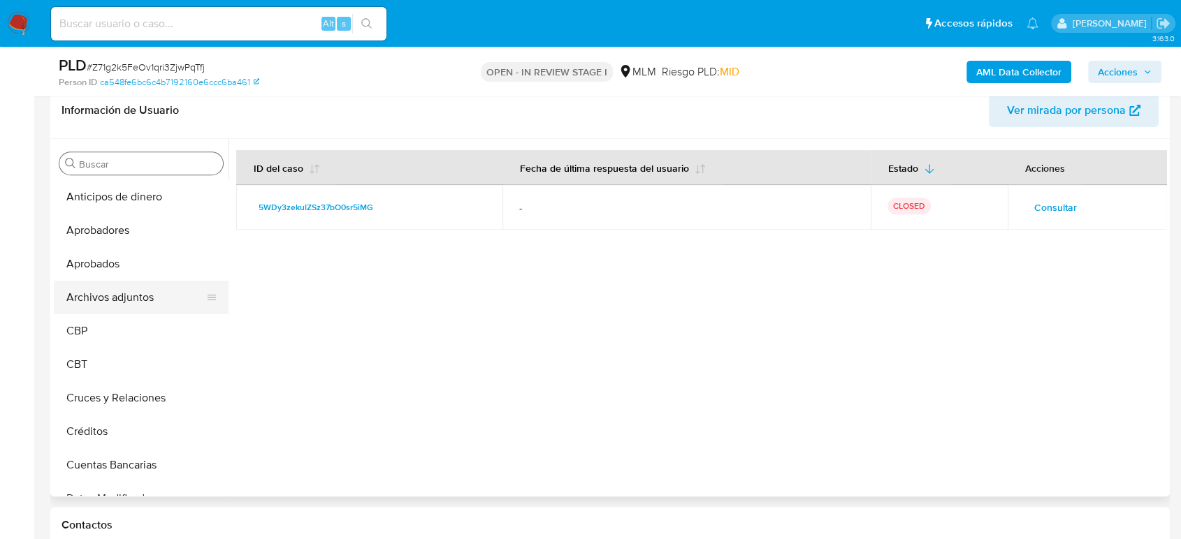
click at [142, 298] on button "Archivos adjuntos" at bounding box center [135, 298] width 163 height 34
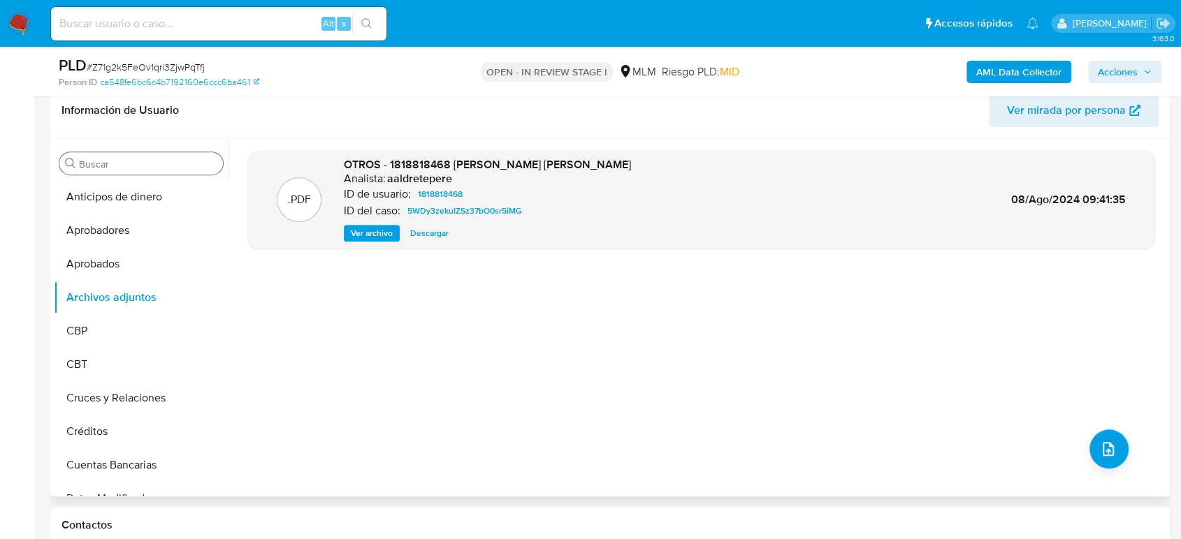
click at [385, 233] on span "Ver archivo" at bounding box center [372, 233] width 42 height 14
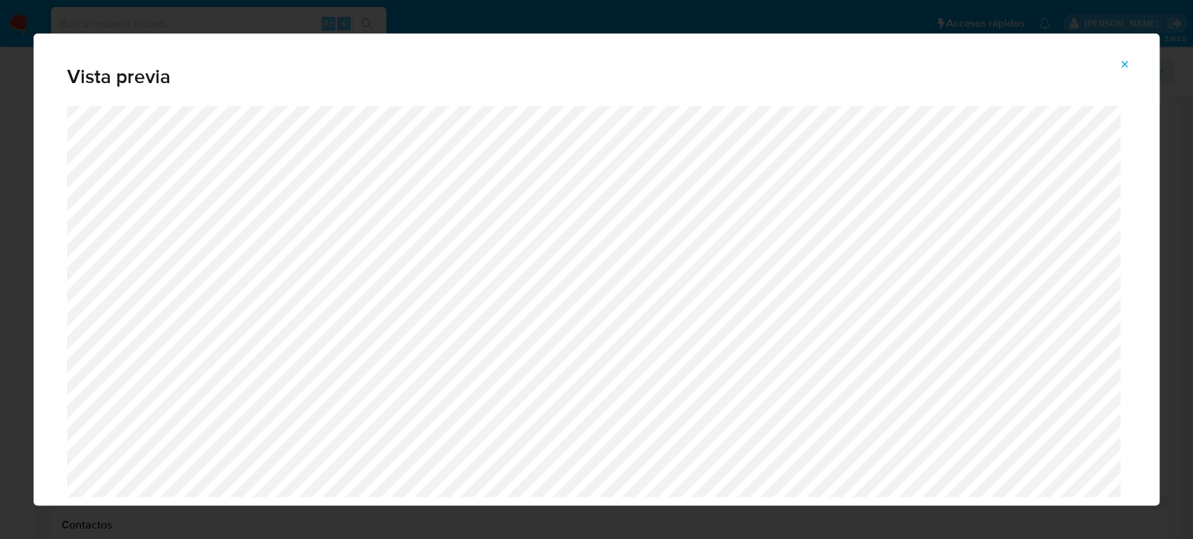
click at [1123, 68] on icon "Attachment preview" at bounding box center [1124, 64] width 11 height 11
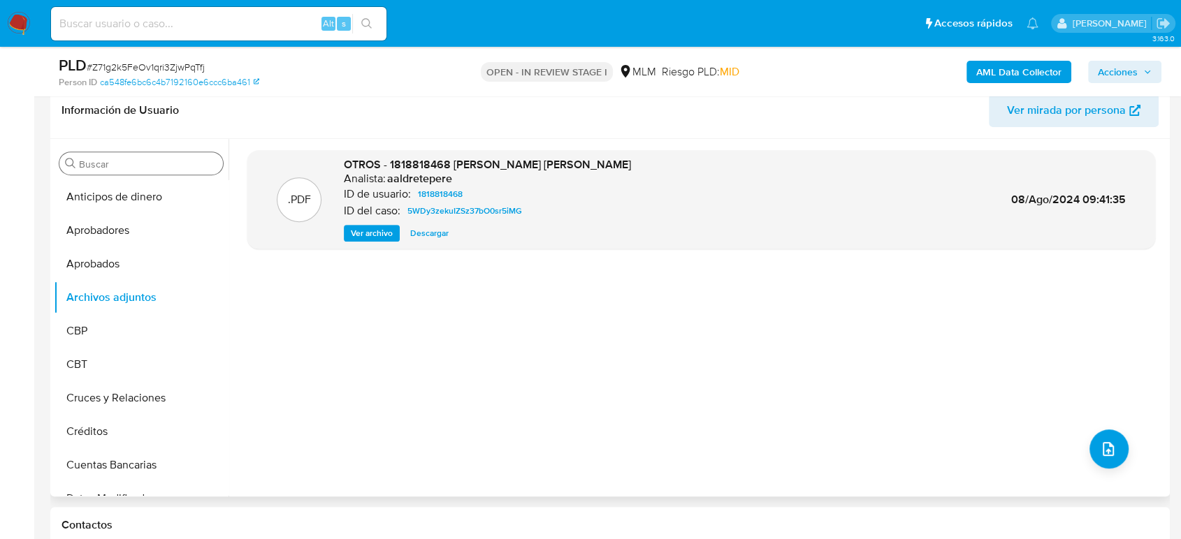
click at [365, 239] on span "Ver archivo" at bounding box center [372, 233] width 42 height 14
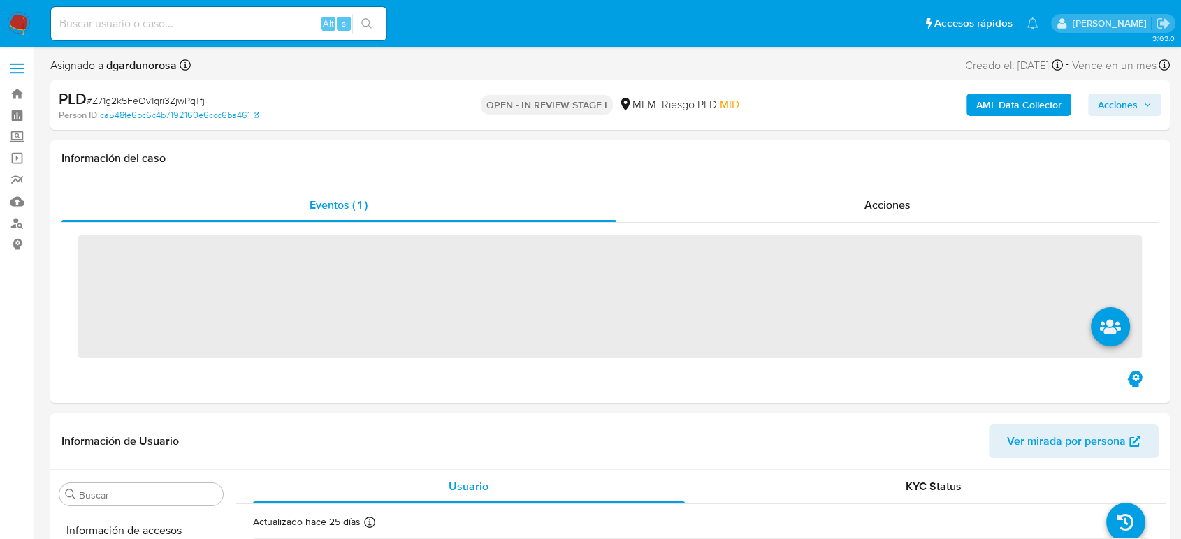
scroll to position [691, 0]
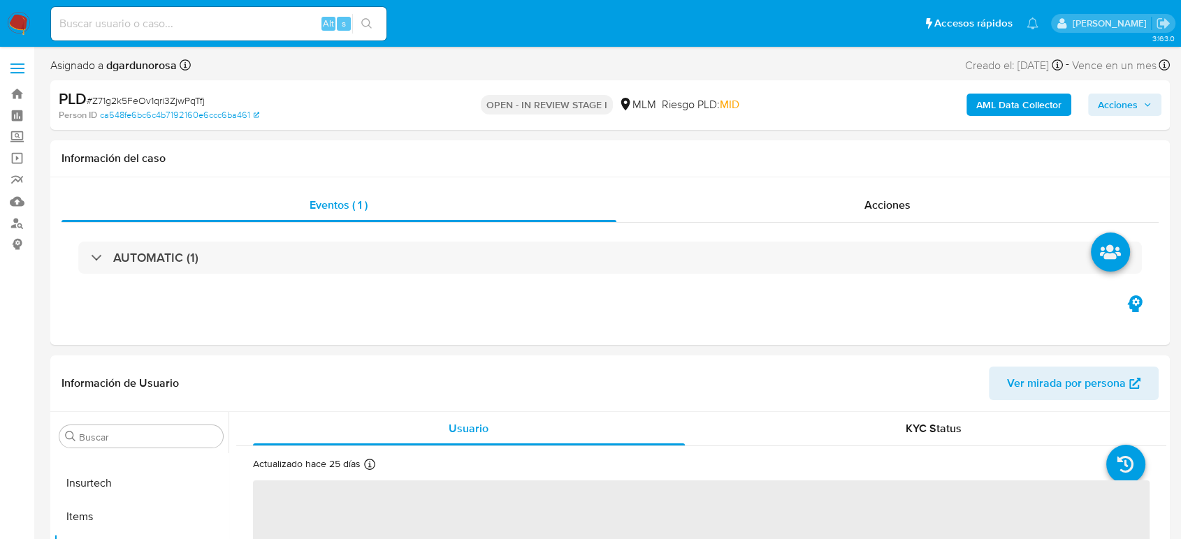
select select "10"
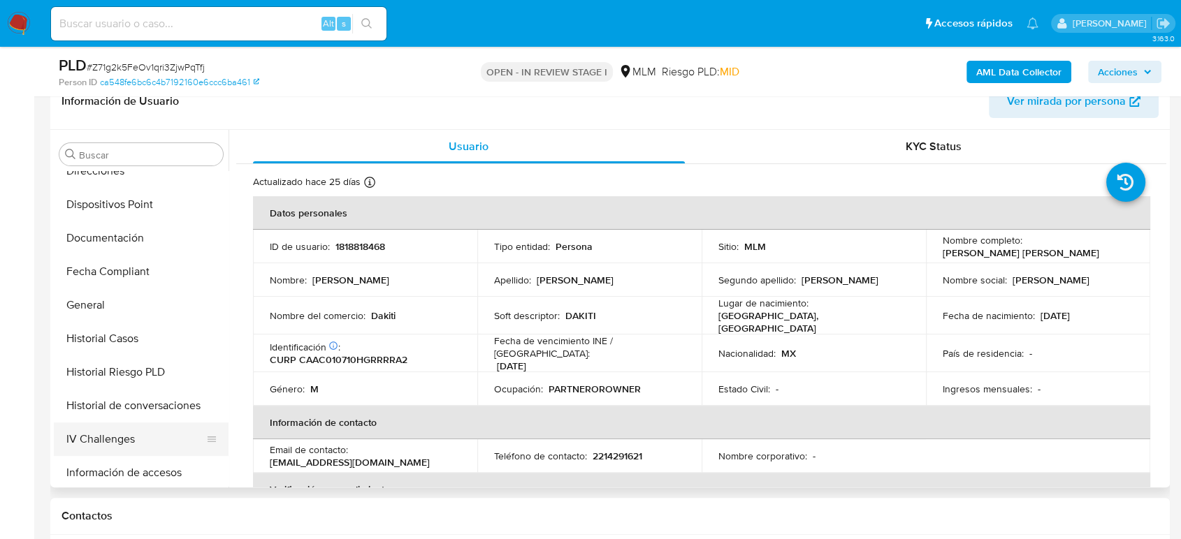
scroll to position [303, 0]
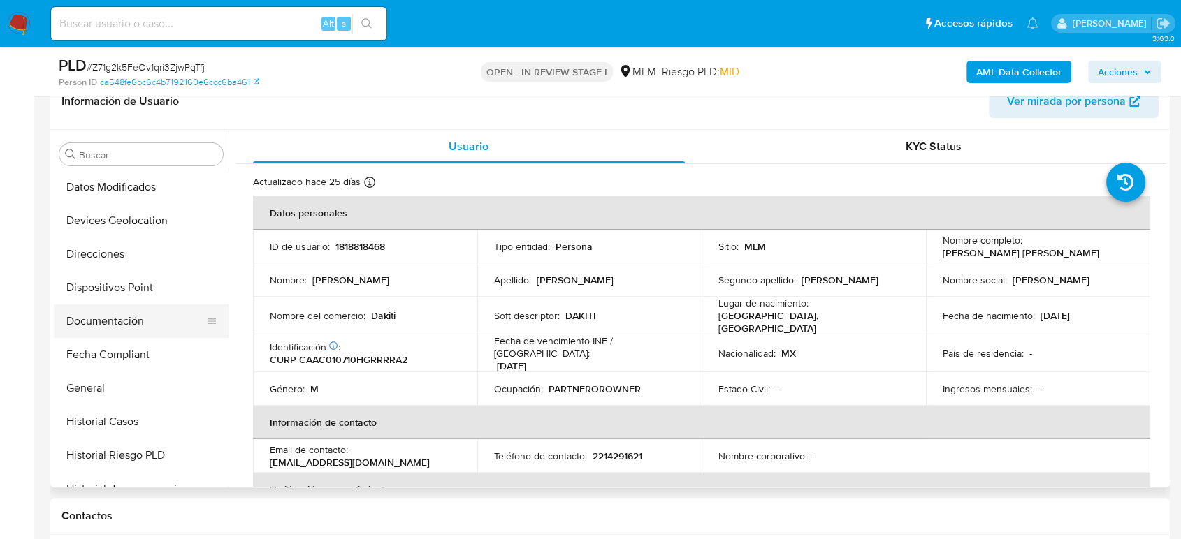
click at [118, 327] on button "Documentación" at bounding box center [135, 322] width 163 height 34
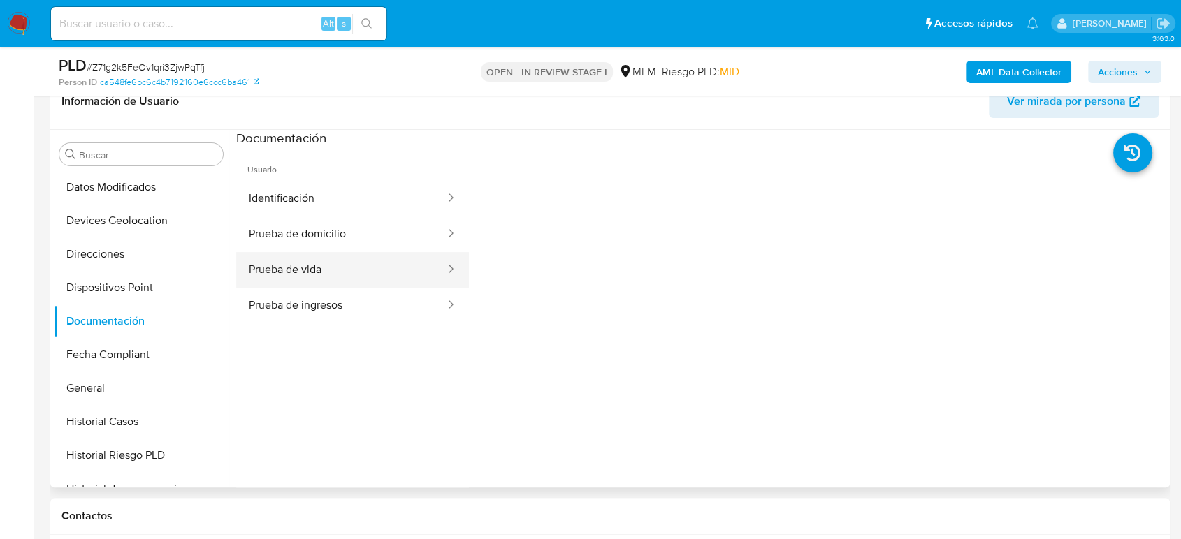
click at [389, 252] on button "Prueba de vida" at bounding box center [341, 270] width 210 height 36
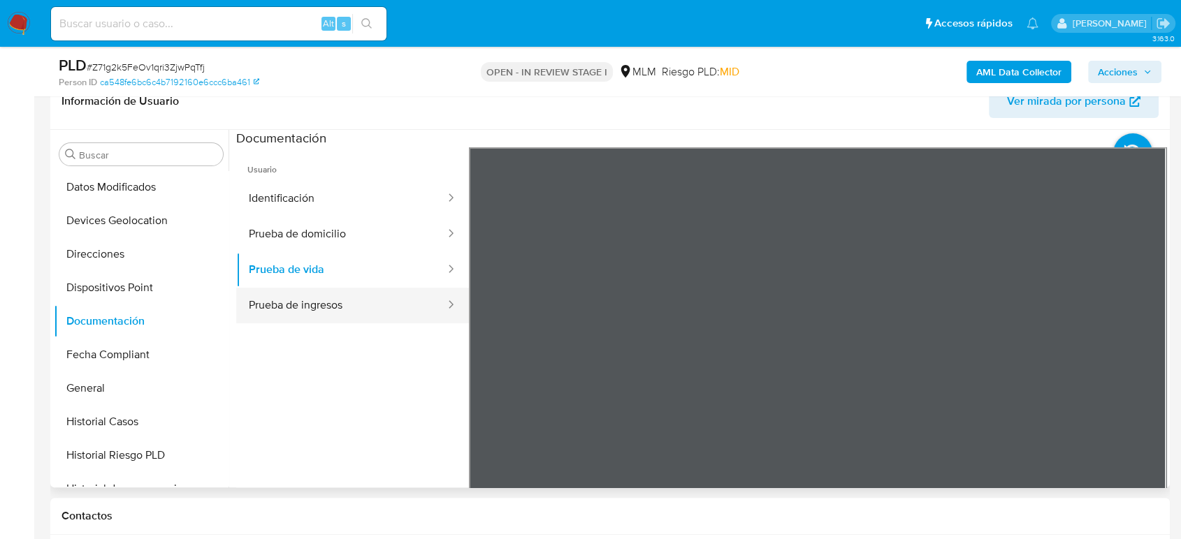
click at [341, 305] on button "Prueba de ingresos" at bounding box center [341, 306] width 210 height 36
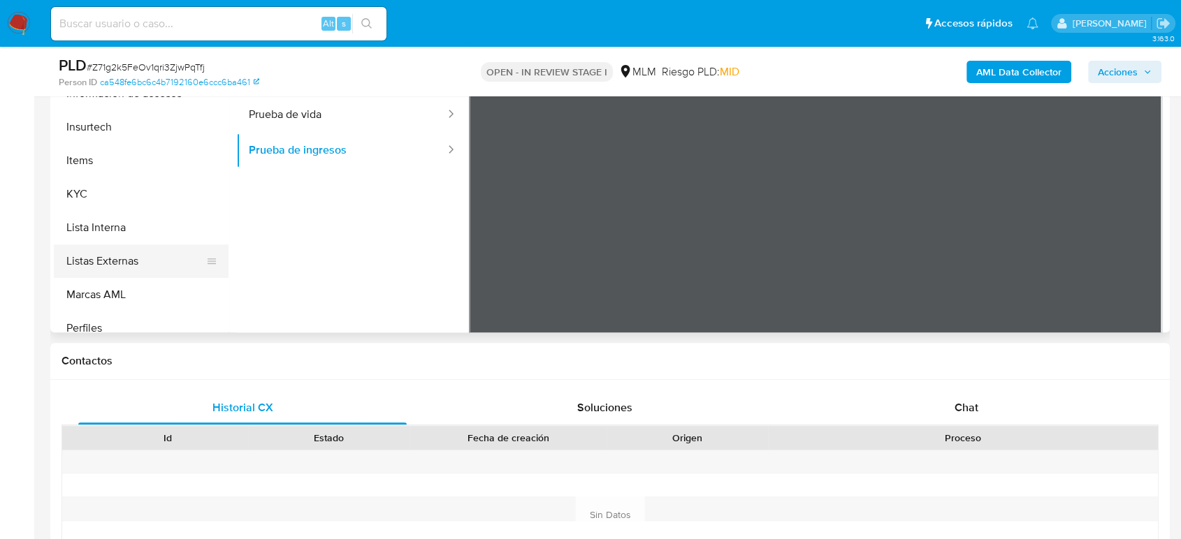
scroll to position [613, 0]
click at [105, 200] on button "KYC" at bounding box center [135, 191] width 163 height 34
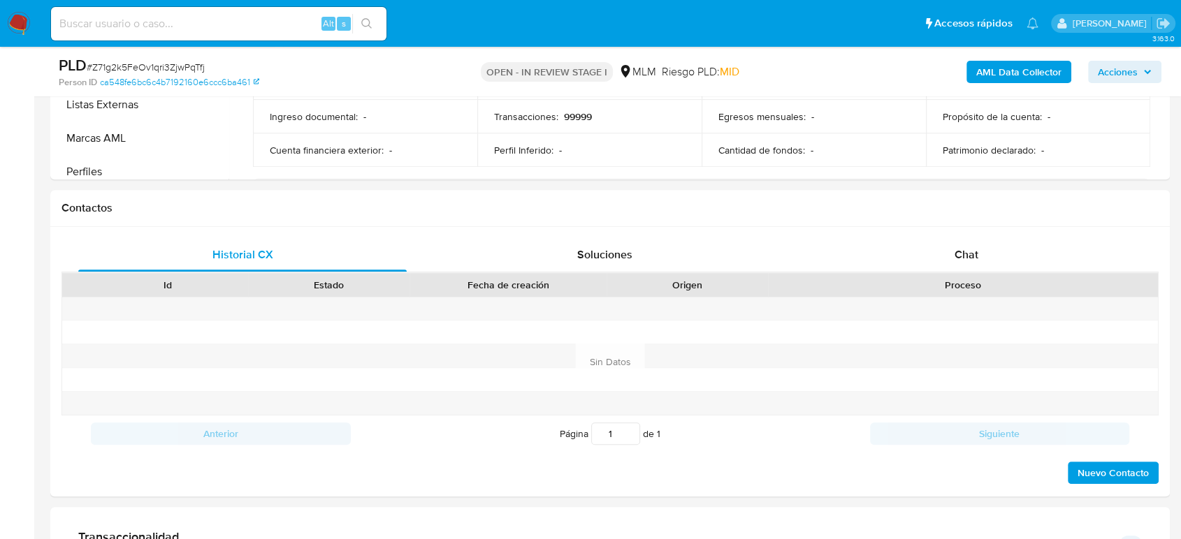
scroll to position [543, 0]
click at [952, 261] on div "Chat" at bounding box center [966, 253] width 328 height 34
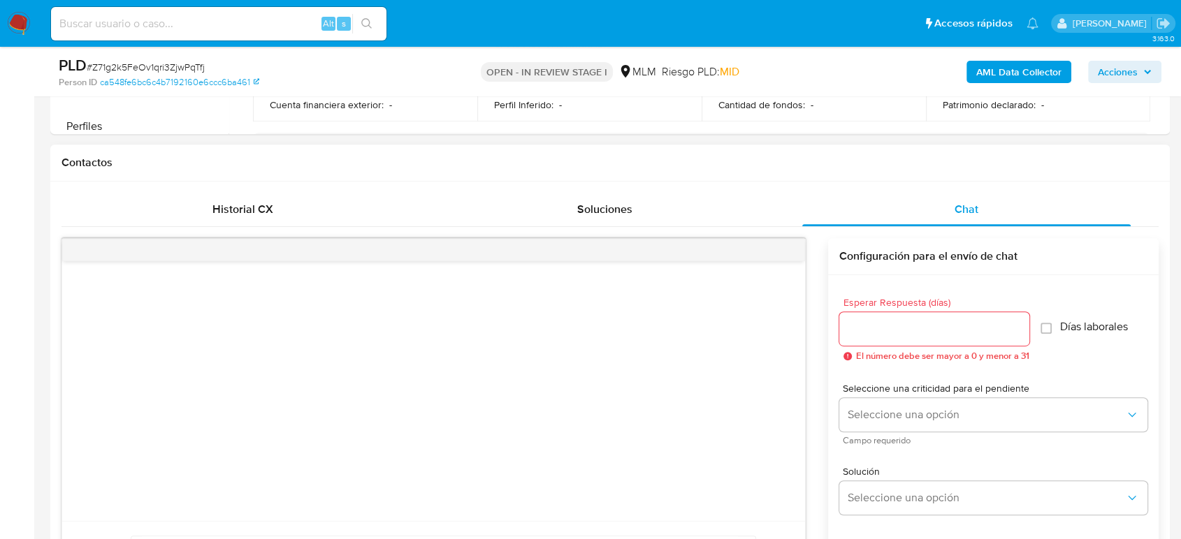
scroll to position [620, 0]
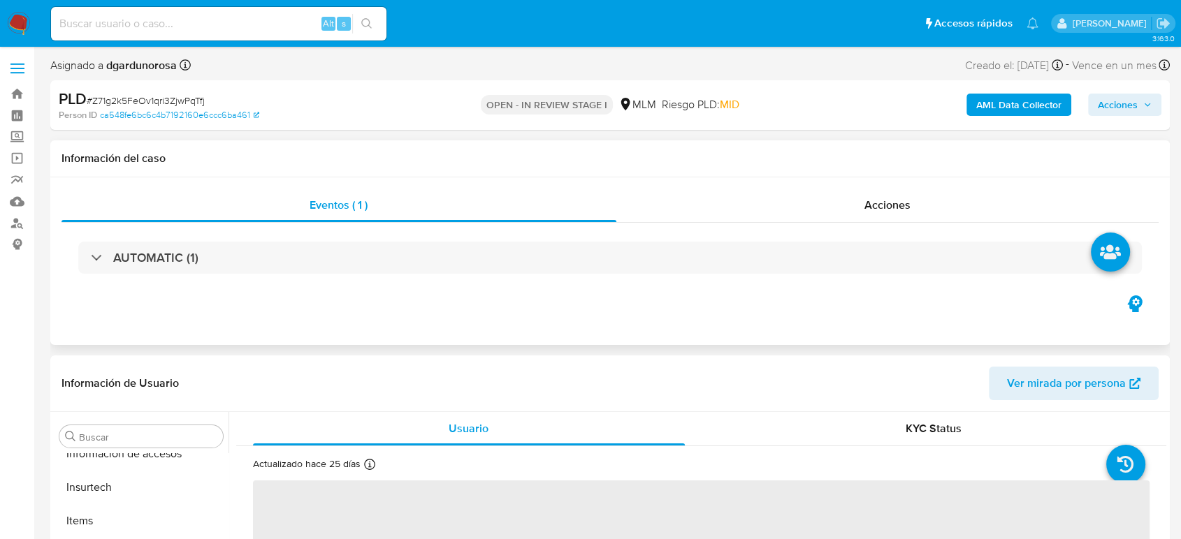
scroll to position [691, 0]
select select "10"
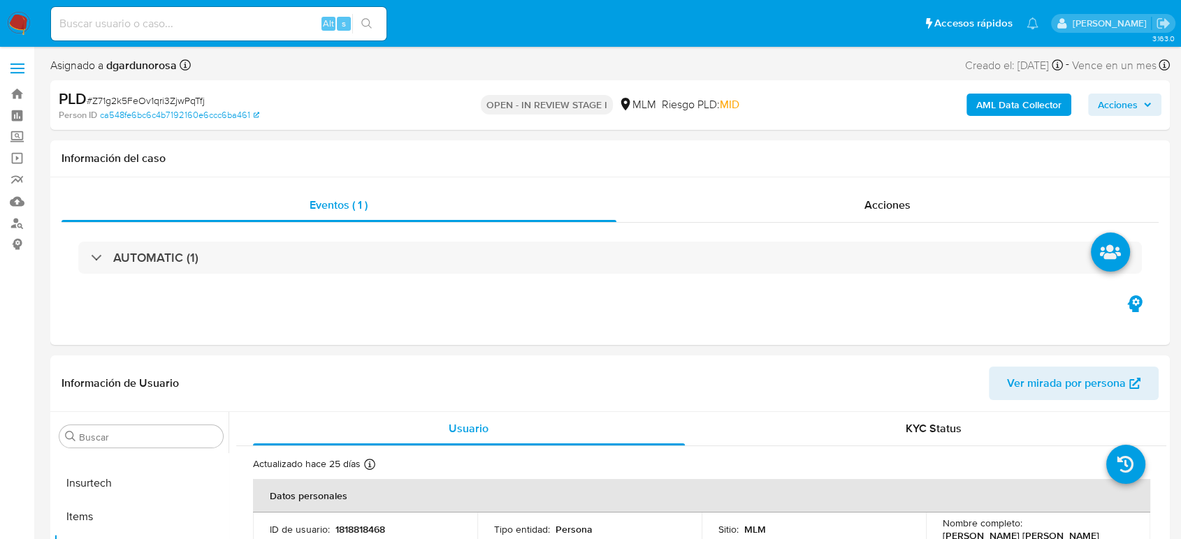
click at [22, 66] on label at bounding box center [17, 68] width 35 height 29
click at [0, 0] on input "checkbox" at bounding box center [0, 0] width 0 height 0
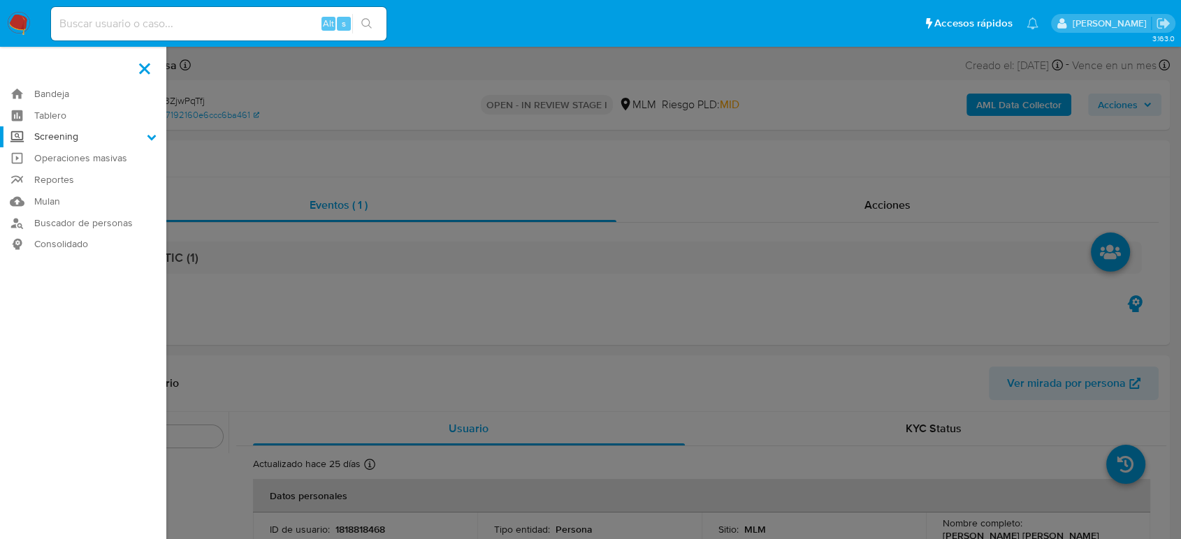
click at [78, 135] on label "Screening" at bounding box center [83, 137] width 166 height 22
click at [0, 0] on input "Screening" at bounding box center [0, 0] width 0 height 0
click at [88, 189] on link "Herramientas" at bounding box center [83, 191] width 166 height 17
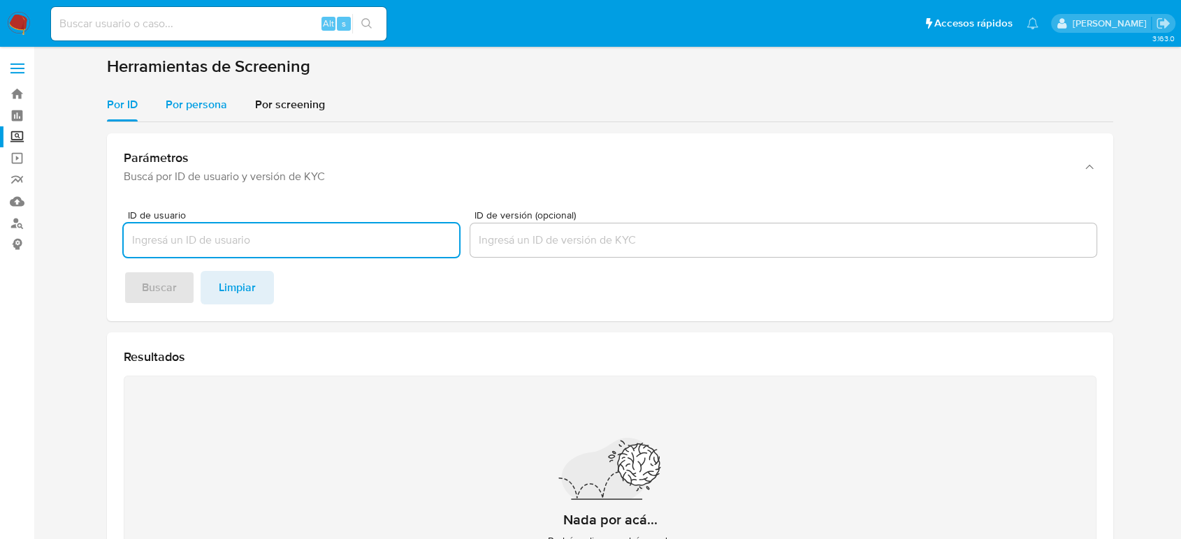
click at [221, 116] on div "Por persona" at bounding box center [196, 105] width 61 height 34
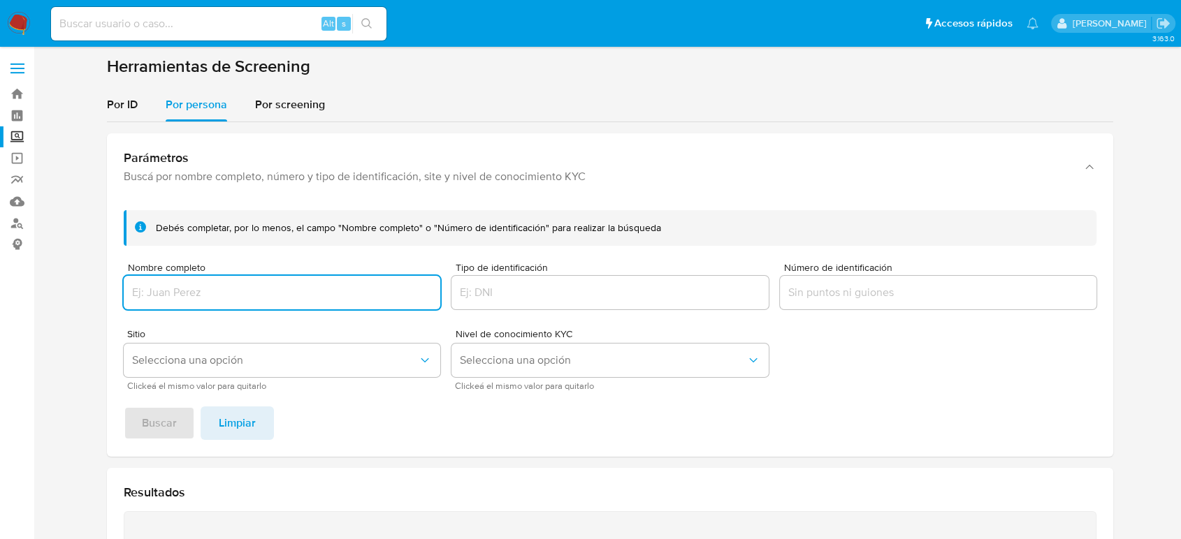
click at [300, 286] on input "Nombre completo" at bounding box center [282, 293] width 316 height 18
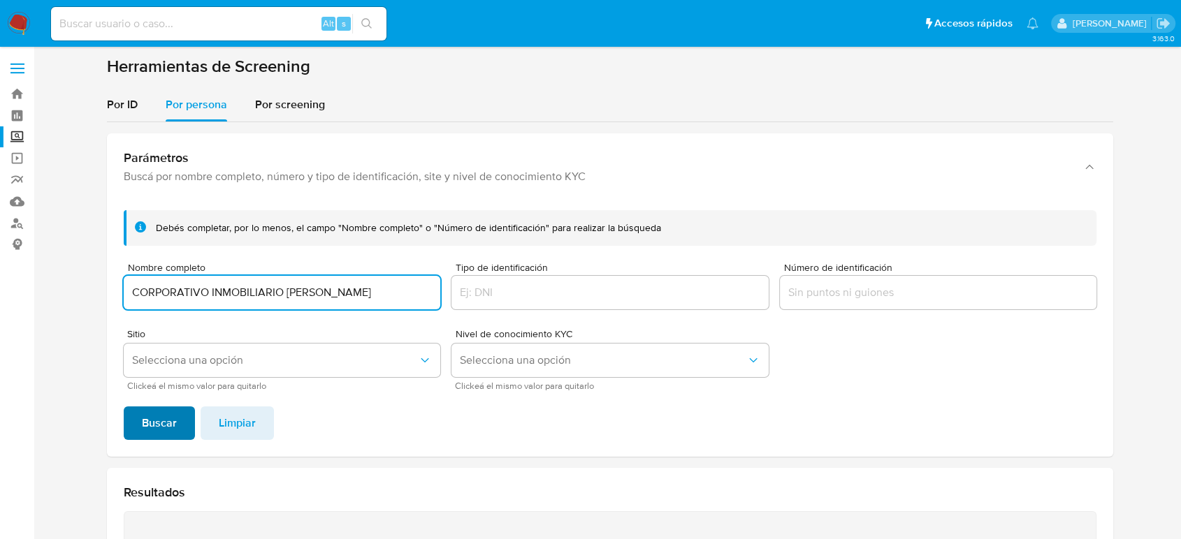
click at [179, 417] on button "Buscar" at bounding box center [159, 424] width 71 height 34
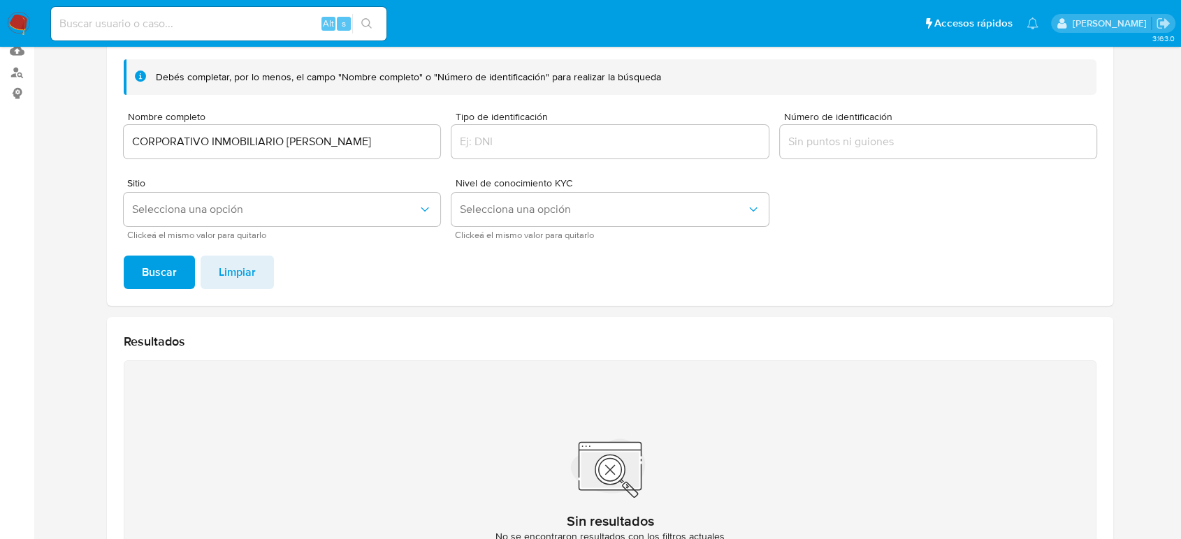
scroll to position [148, 0]
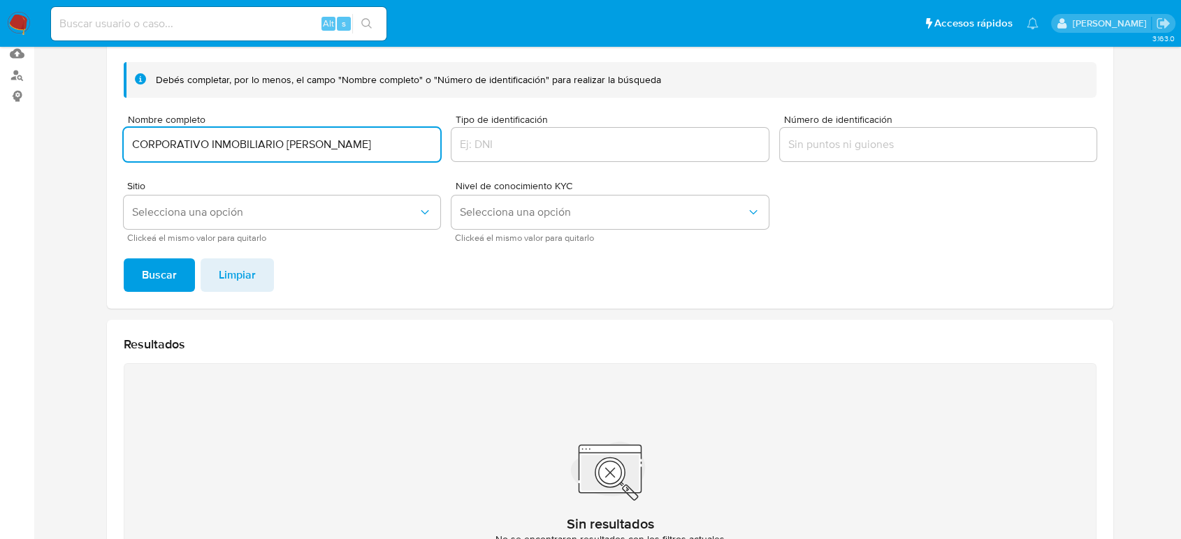
drag, startPoint x: 395, startPoint y: 145, endPoint x: 59, endPoint y: 164, distance: 335.9
click at [59, 164] on section at bounding box center [609, 272] width 1119 height 728
click at [124, 258] on button "Buscar" at bounding box center [159, 275] width 71 height 34
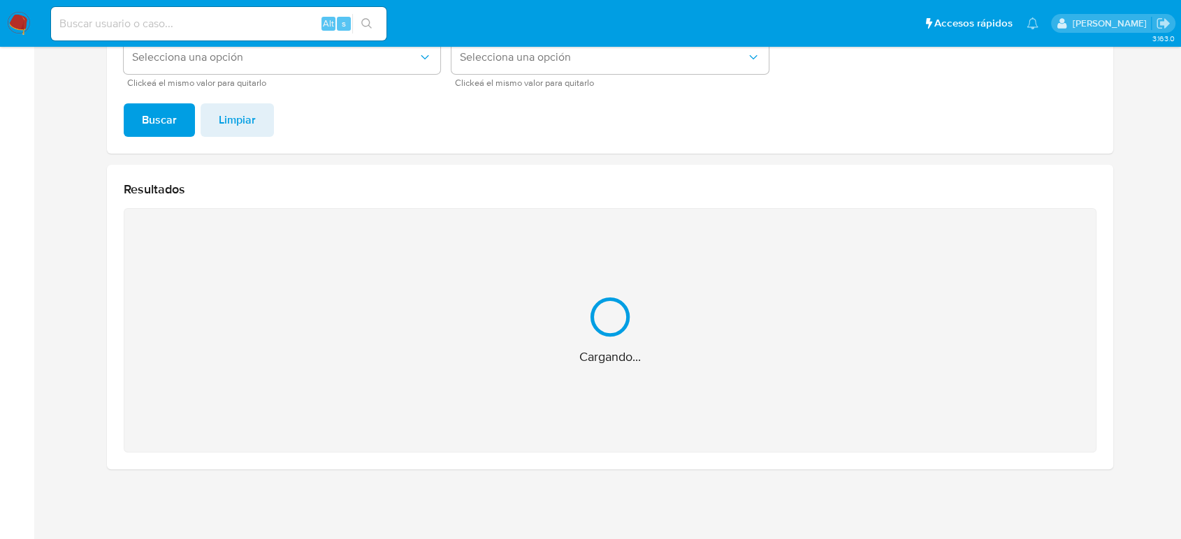
scroll to position [81, 0]
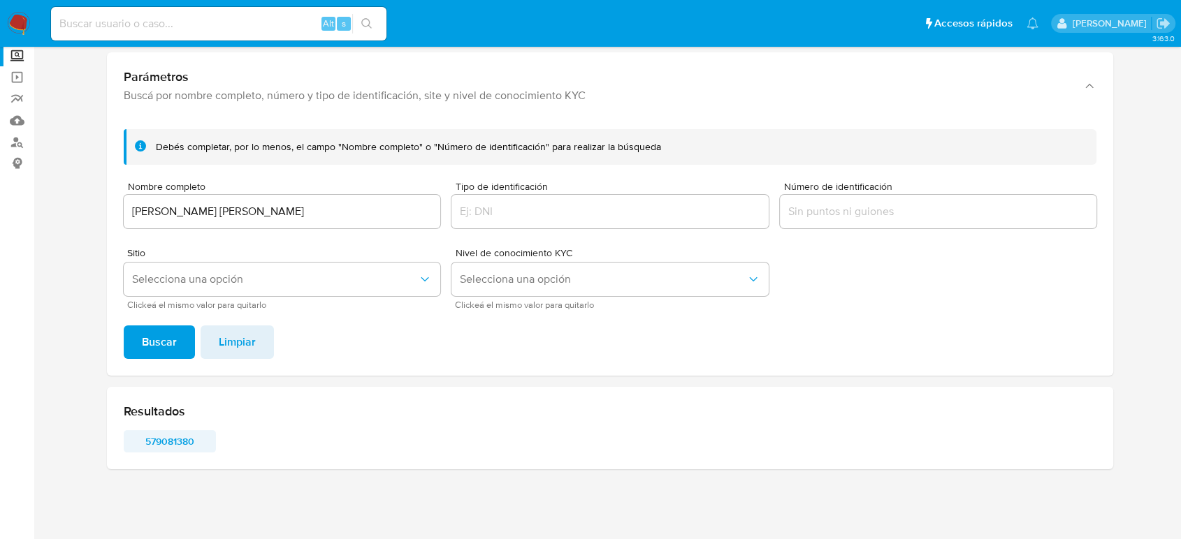
click at [177, 435] on span "579081380" at bounding box center [169, 442] width 73 height 20
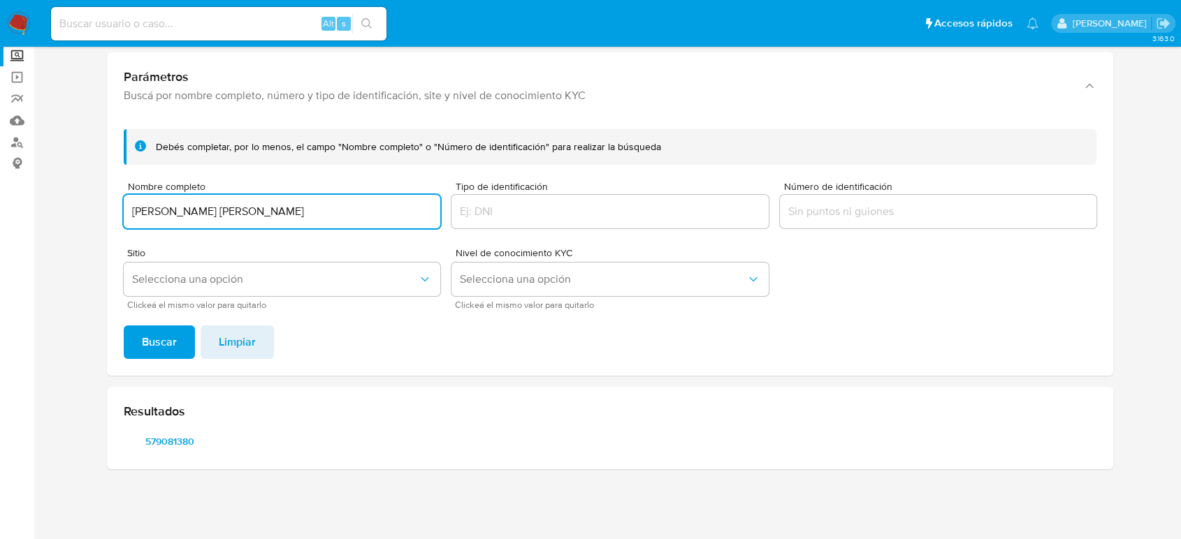
drag, startPoint x: 232, startPoint y: 222, endPoint x: 58, endPoint y: 245, distance: 175.5
click at [58, 245] on section at bounding box center [609, 228] width 1119 height 506
type input "ALEJANDRO ZAMORANO MALDONADO"
click at [124, 326] on button "Buscar" at bounding box center [159, 343] width 71 height 34
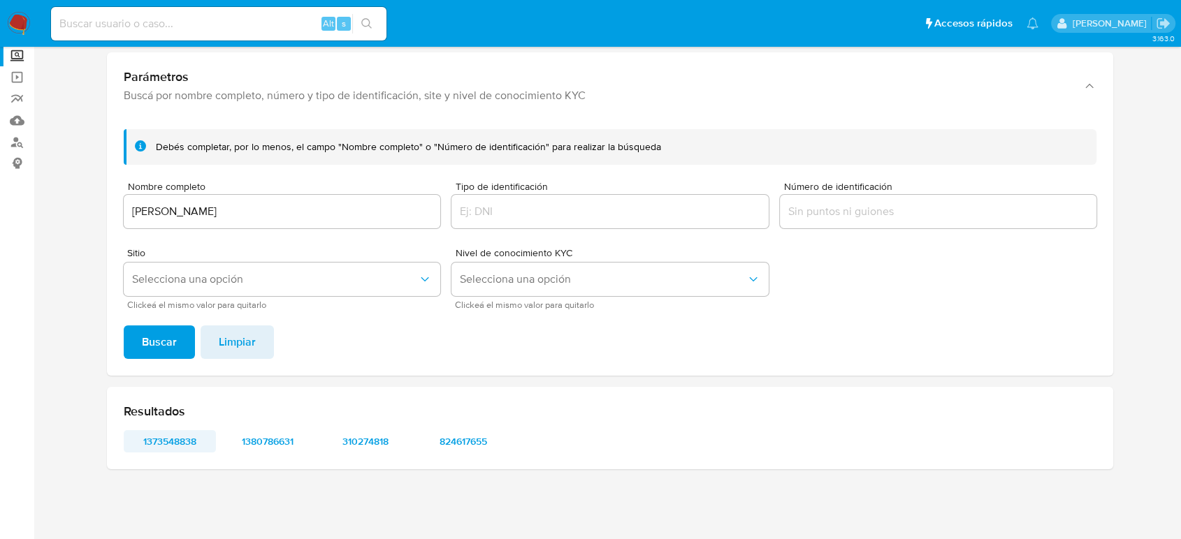
click at [170, 451] on span "1373548838" at bounding box center [169, 442] width 73 height 20
click at [272, 444] on span "1380786631" at bounding box center [267, 442] width 73 height 20
click at [374, 444] on span "310274818" at bounding box center [365, 442] width 73 height 20
click at [466, 445] on span "824617655" at bounding box center [463, 442] width 73 height 20
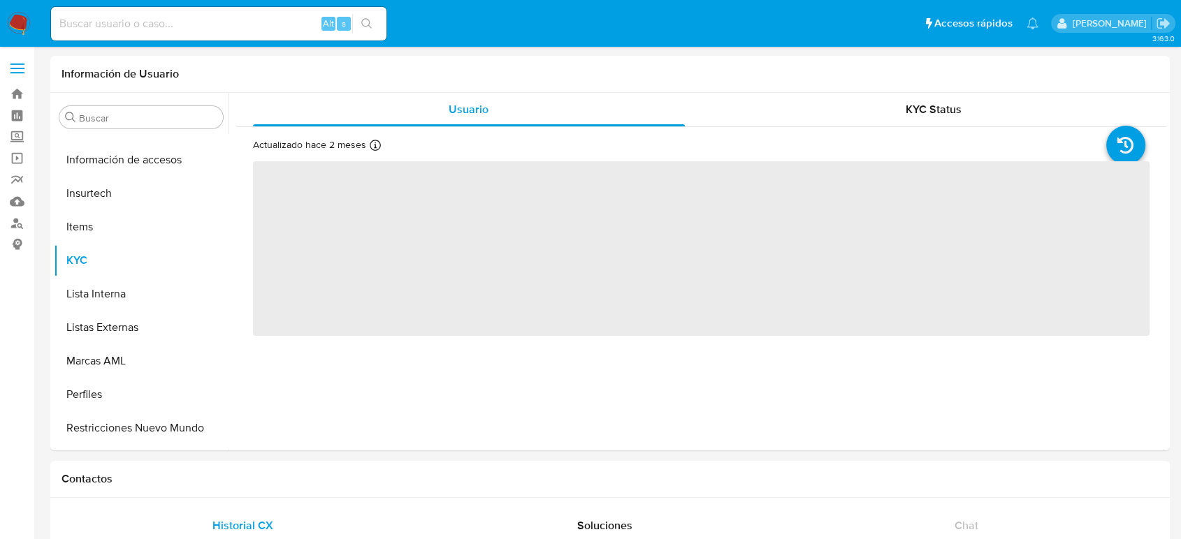
scroll to position [691, 0]
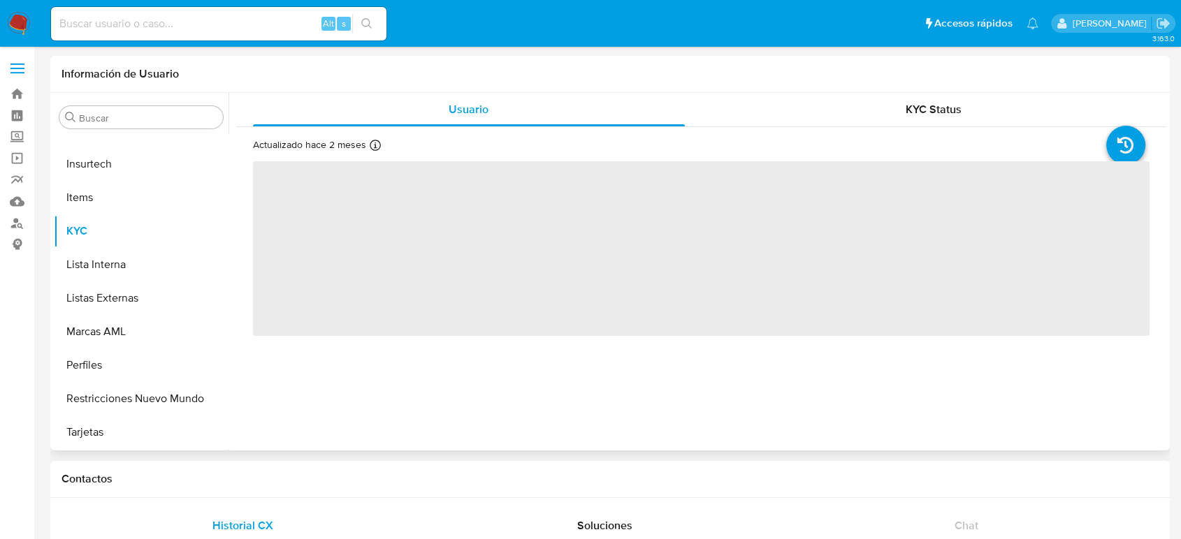
select select "10"
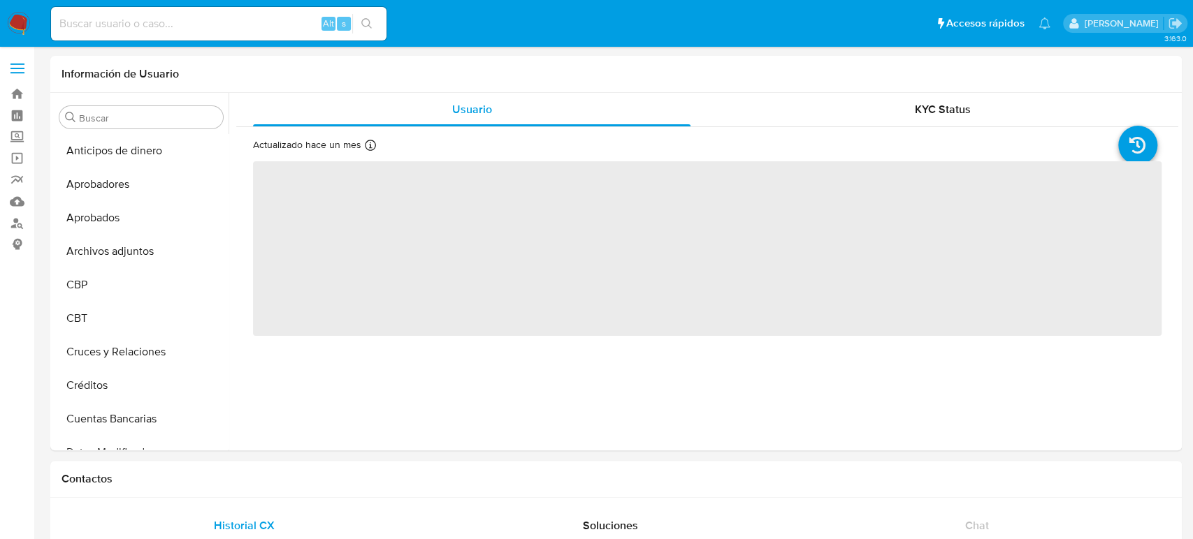
select select "10"
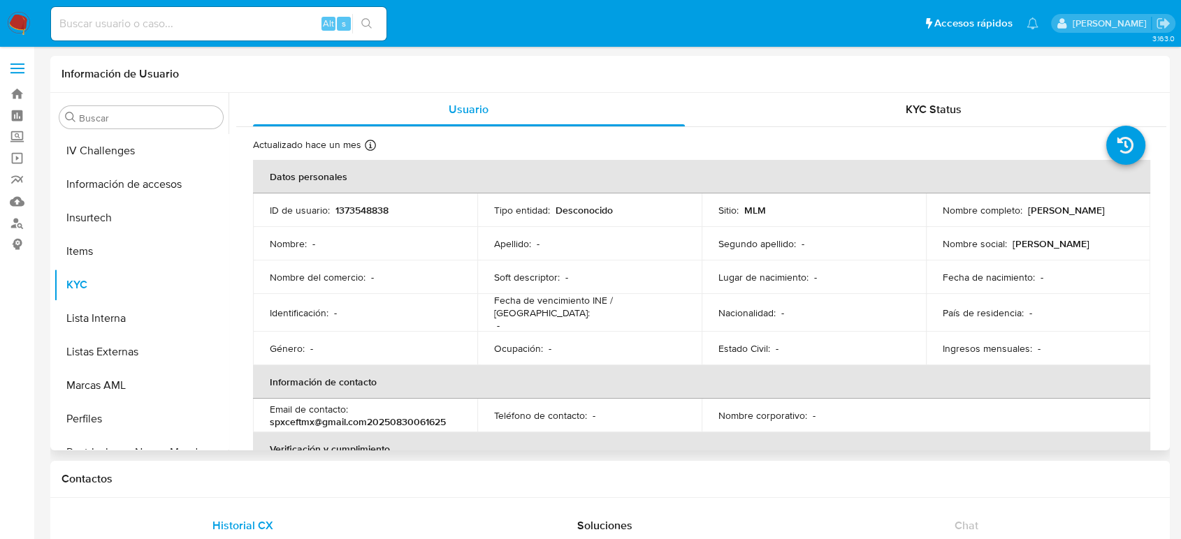
scroll to position [691, 0]
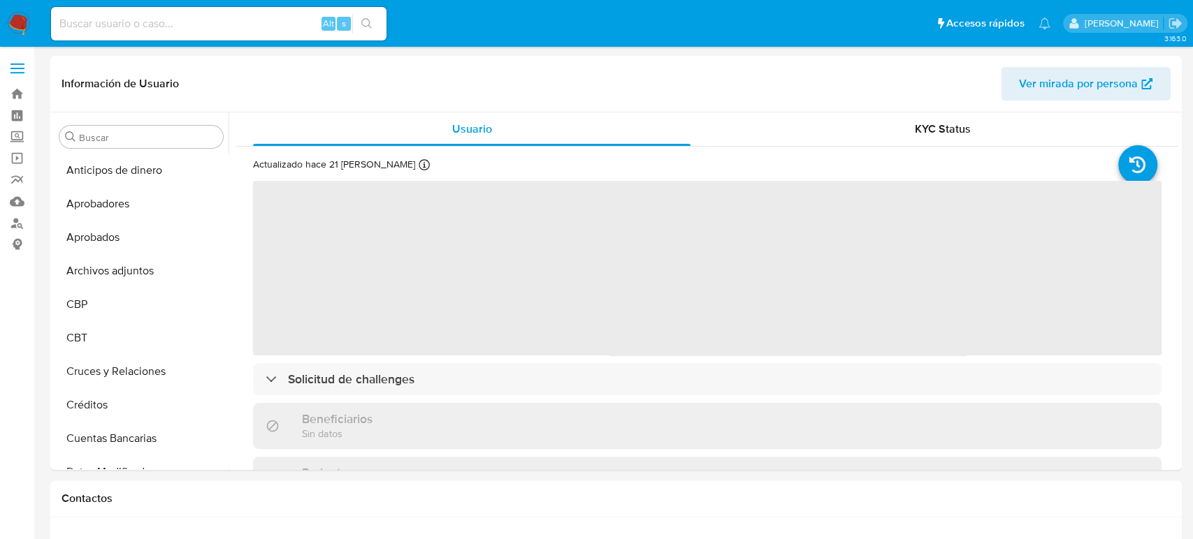
select select "10"
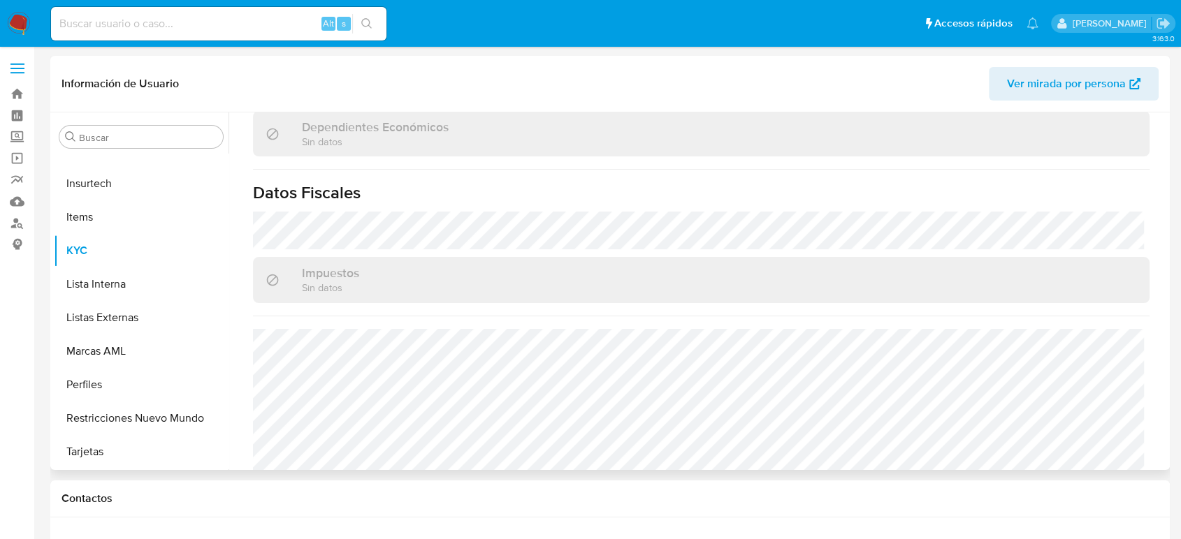
scroll to position [854, 0]
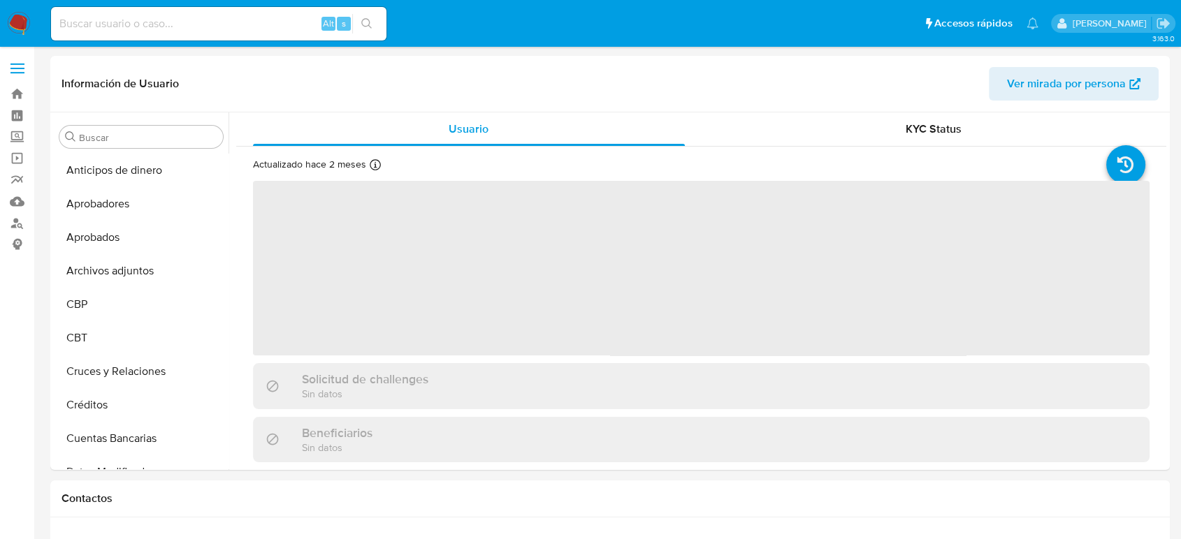
select select "10"
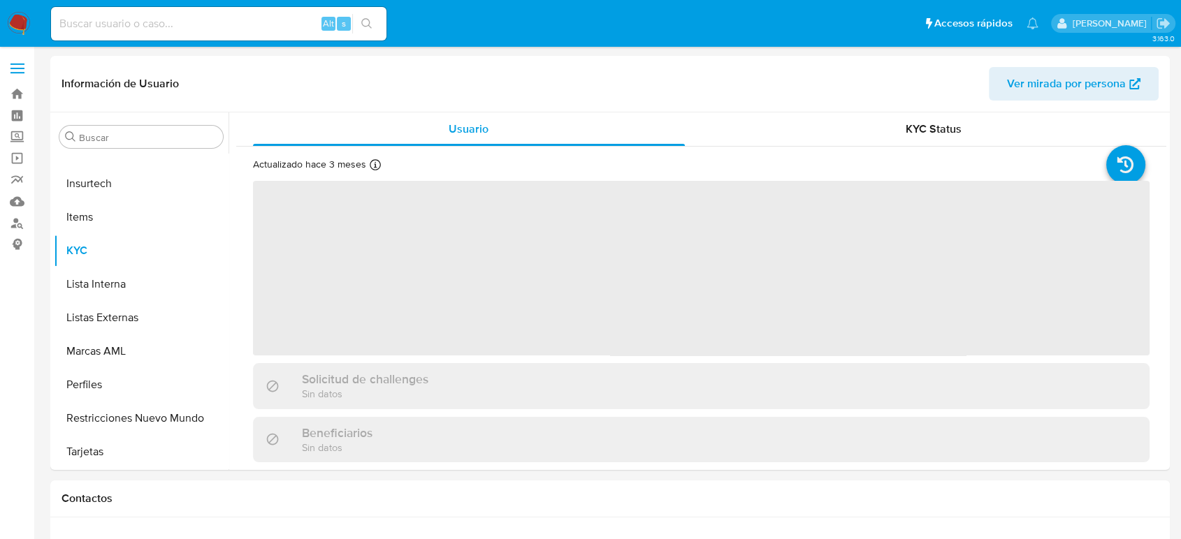
select select "10"
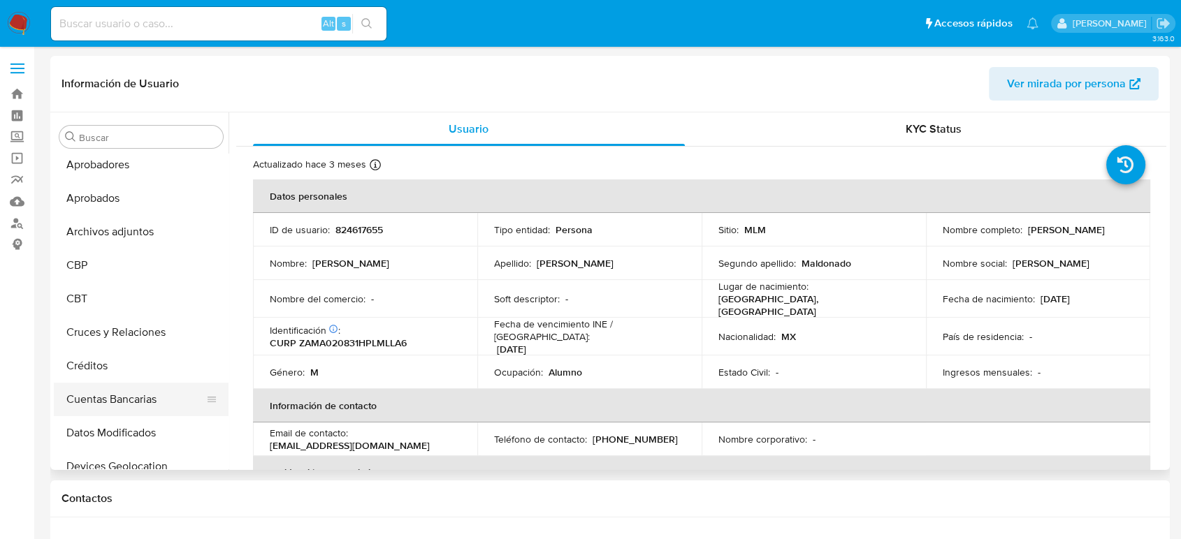
scroll to position [78, 0]
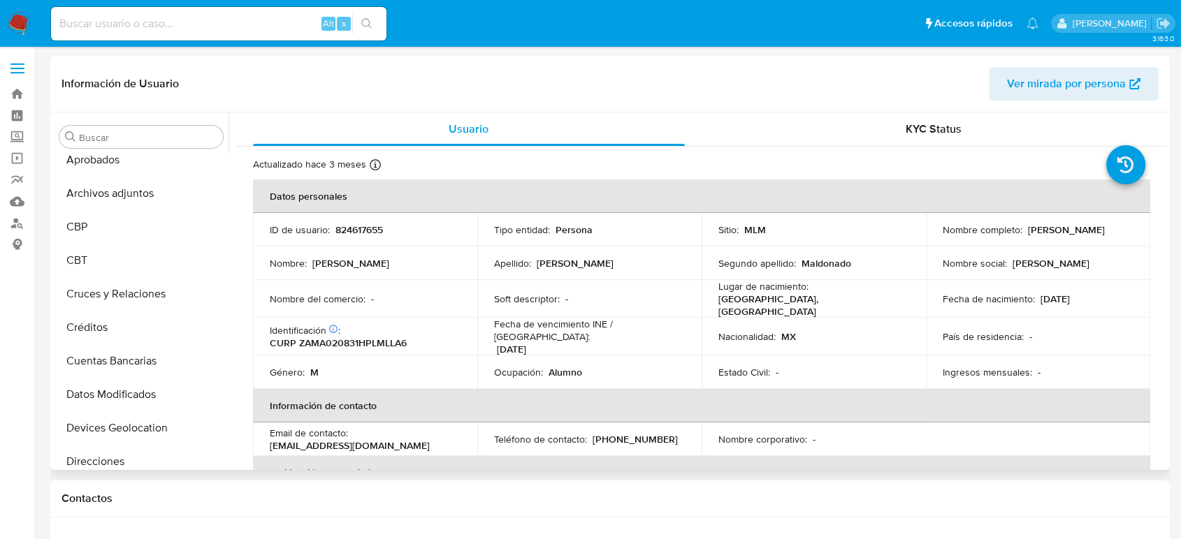
click at [358, 226] on p "824617655" at bounding box center [359, 230] width 48 height 13
copy p "824617655"
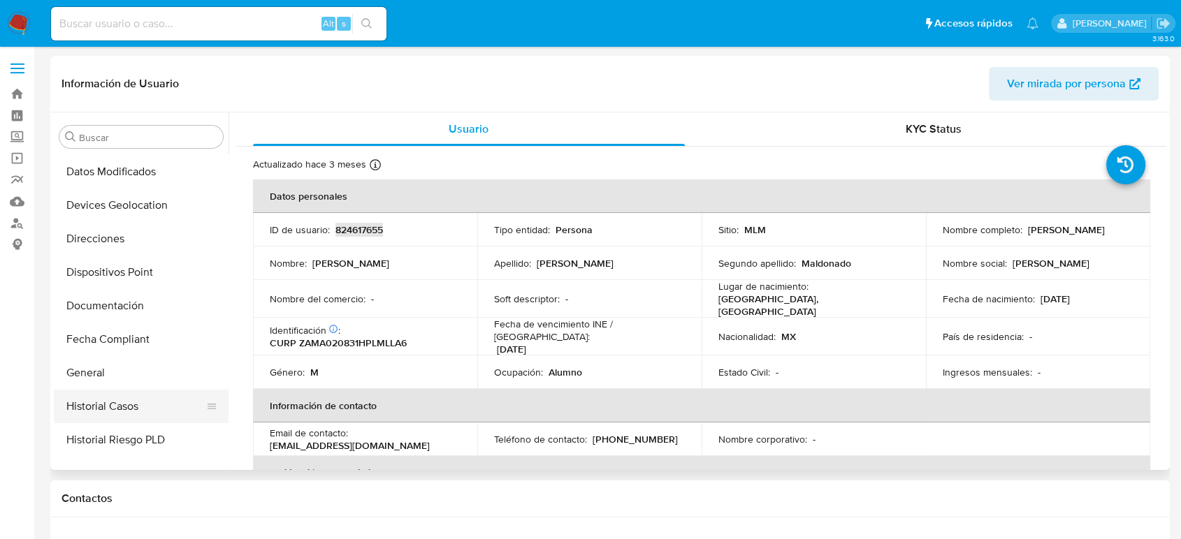
scroll to position [388, 0]
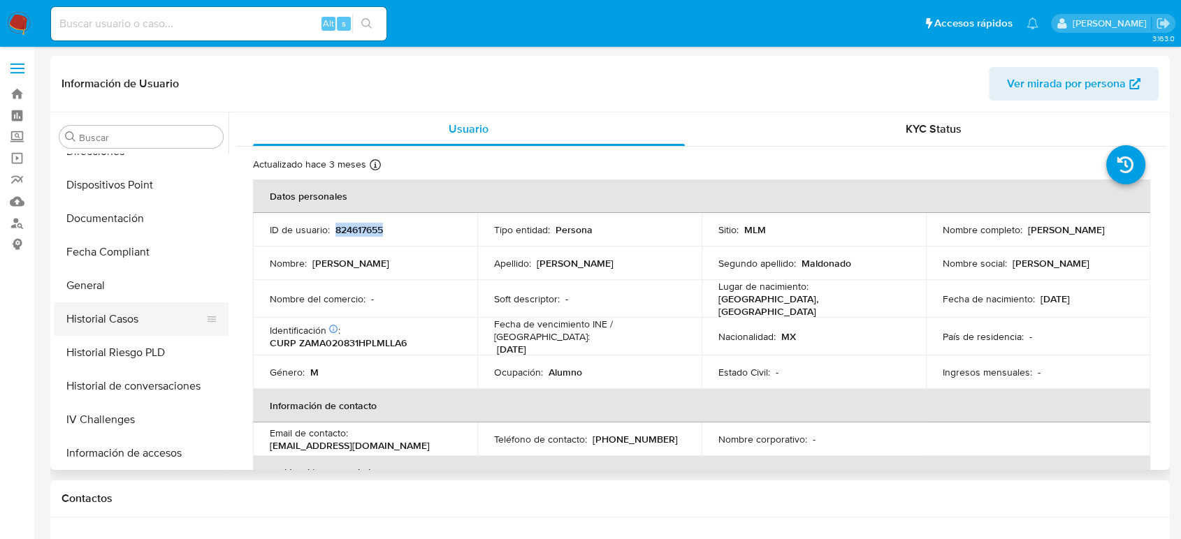
click at [150, 326] on button "Historial Casos" at bounding box center [135, 320] width 163 height 34
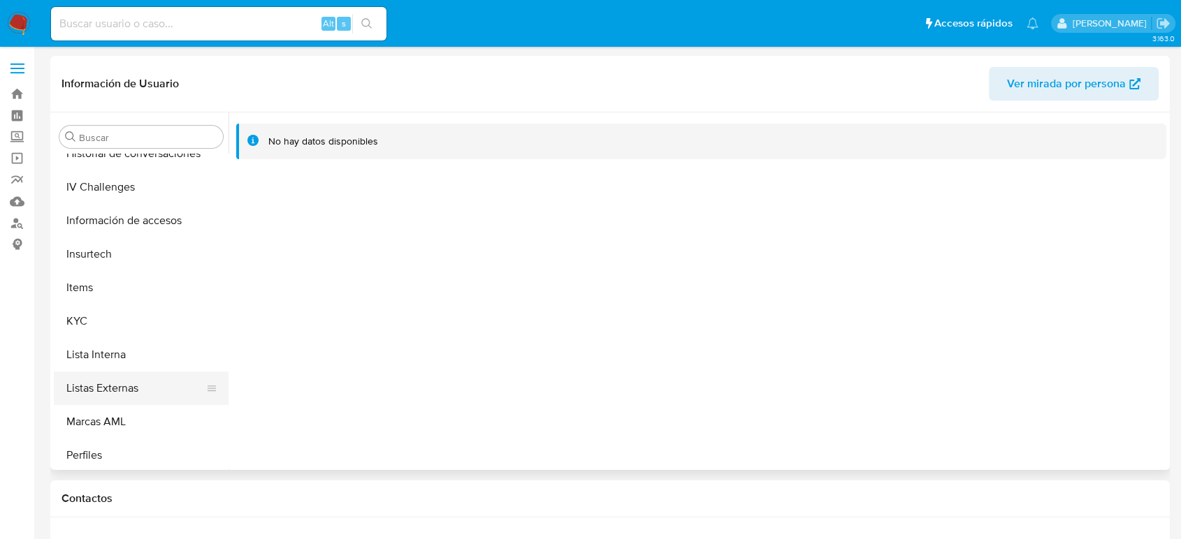
scroll to position [620, 0]
click at [110, 325] on button "KYC" at bounding box center [135, 322] width 163 height 34
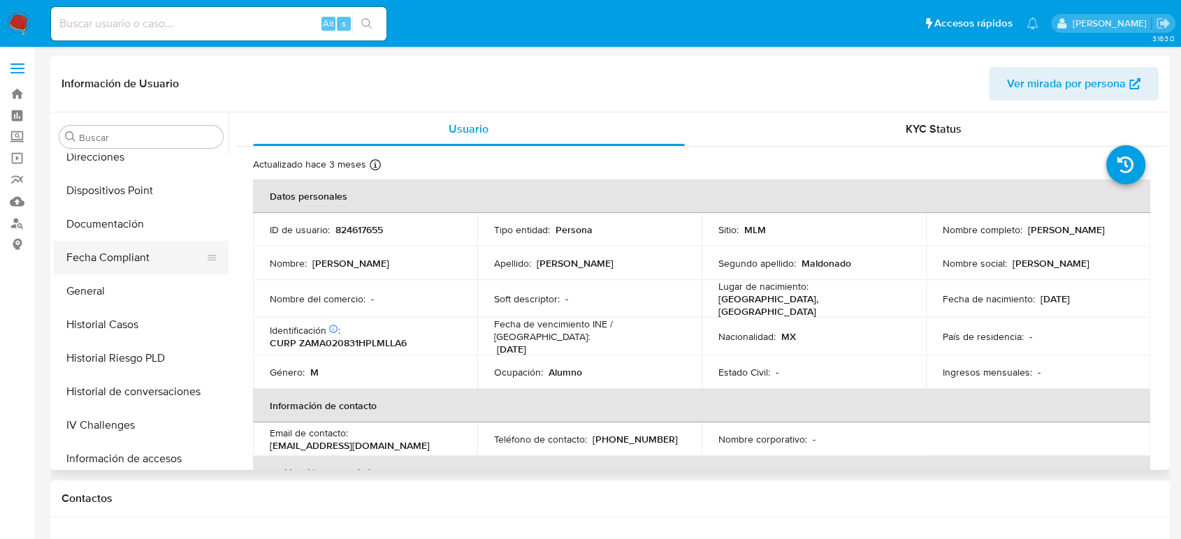
scroll to position [380, 0]
click at [131, 328] on button "Historial Casos" at bounding box center [135, 327] width 163 height 34
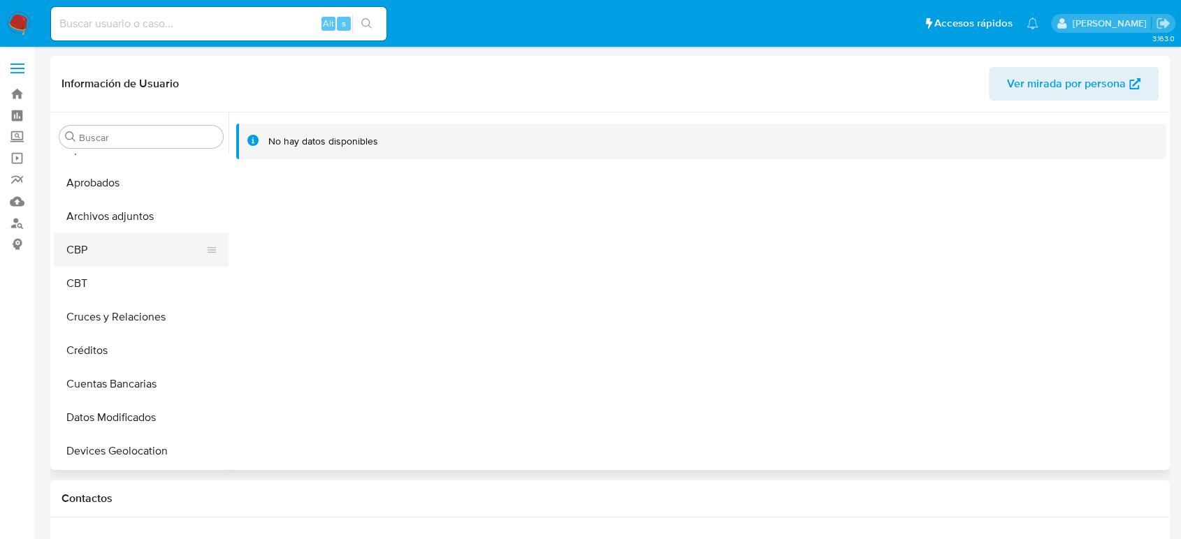
scroll to position [78, 0]
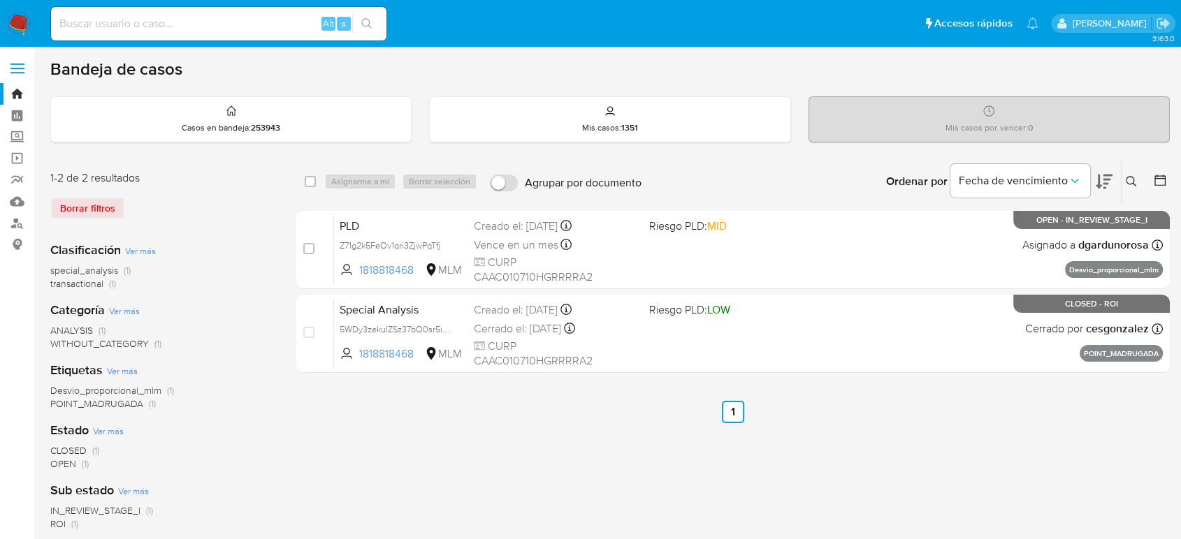
click at [1128, 180] on icon at bounding box center [1131, 181] width 11 height 11
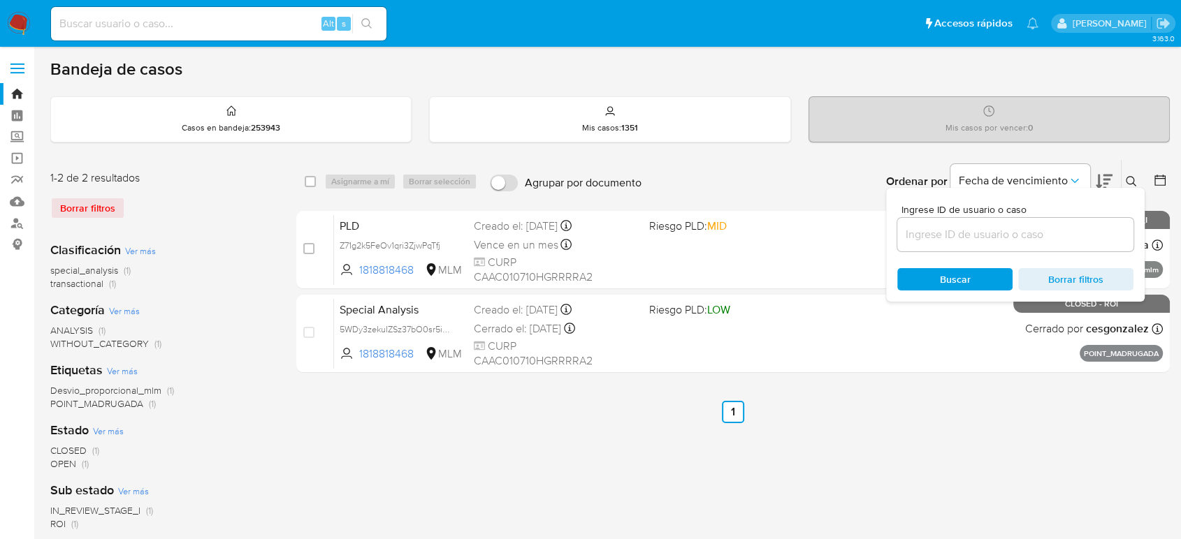
click at [975, 237] on input at bounding box center [1015, 235] width 236 height 18
type input "2442764864"
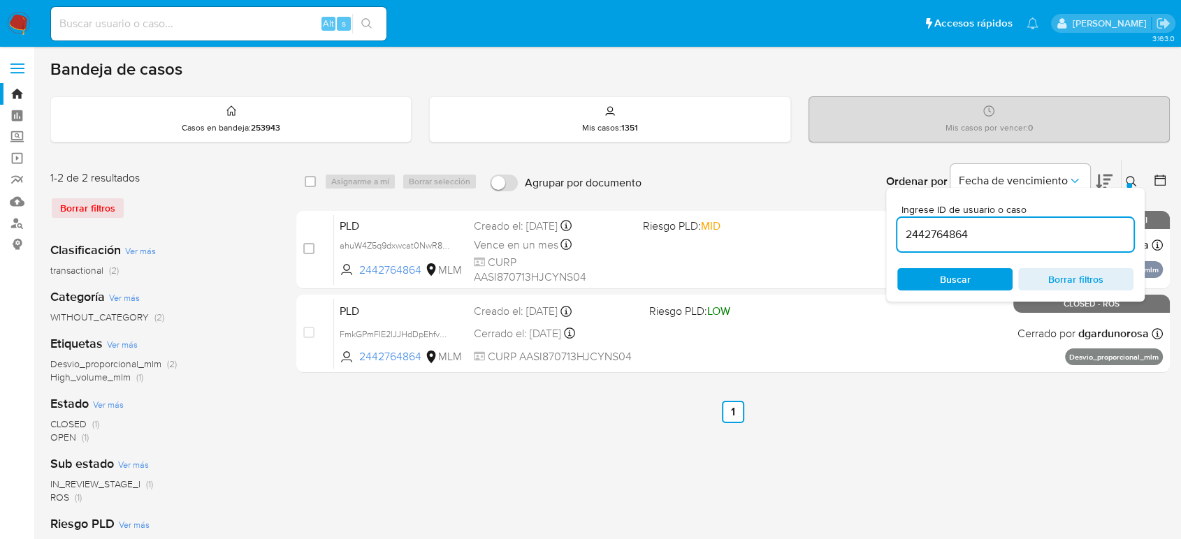
click at [1132, 183] on icon at bounding box center [1131, 181] width 11 height 11
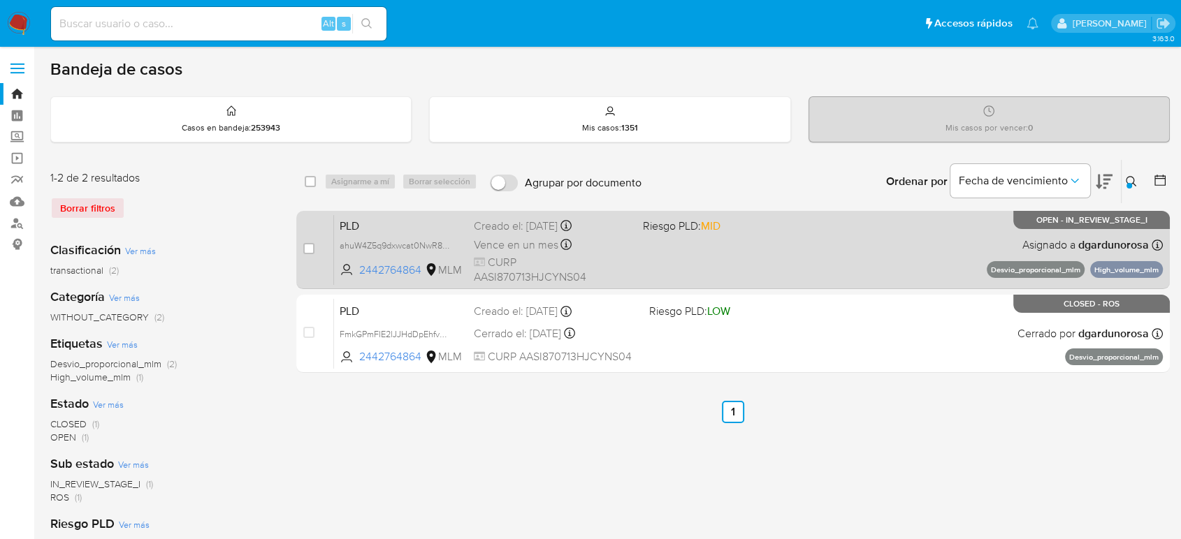
click at [826, 244] on div "PLD ahuW4Z5q9dxwcat0NwR86W6K 2442764864 MLM Riesgo PLD: MID Creado el: [DATE] C…" at bounding box center [748, 249] width 829 height 71
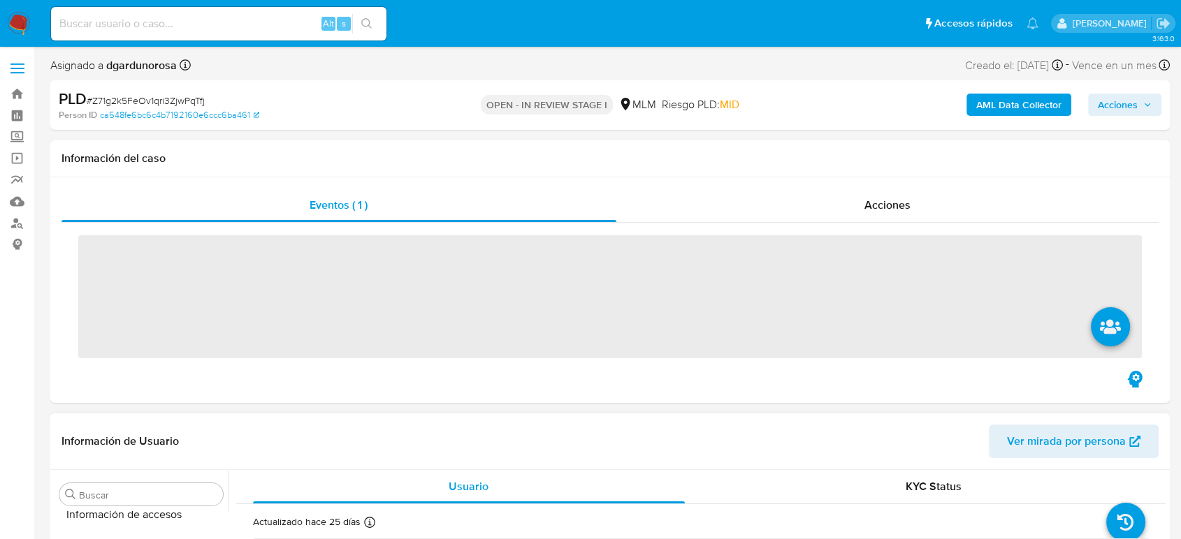
scroll to position [691, 0]
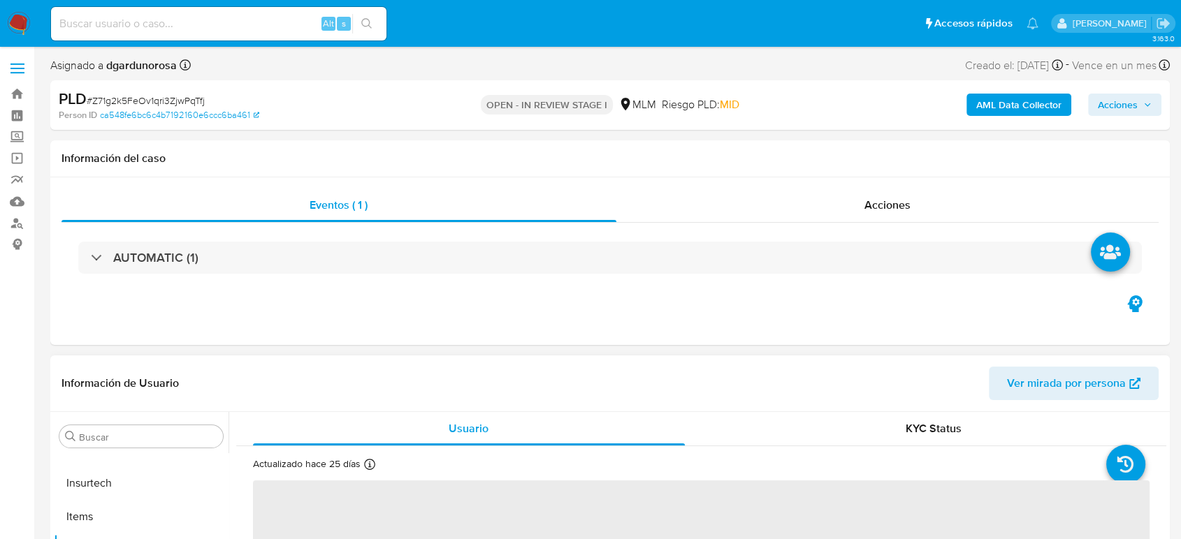
select select "10"
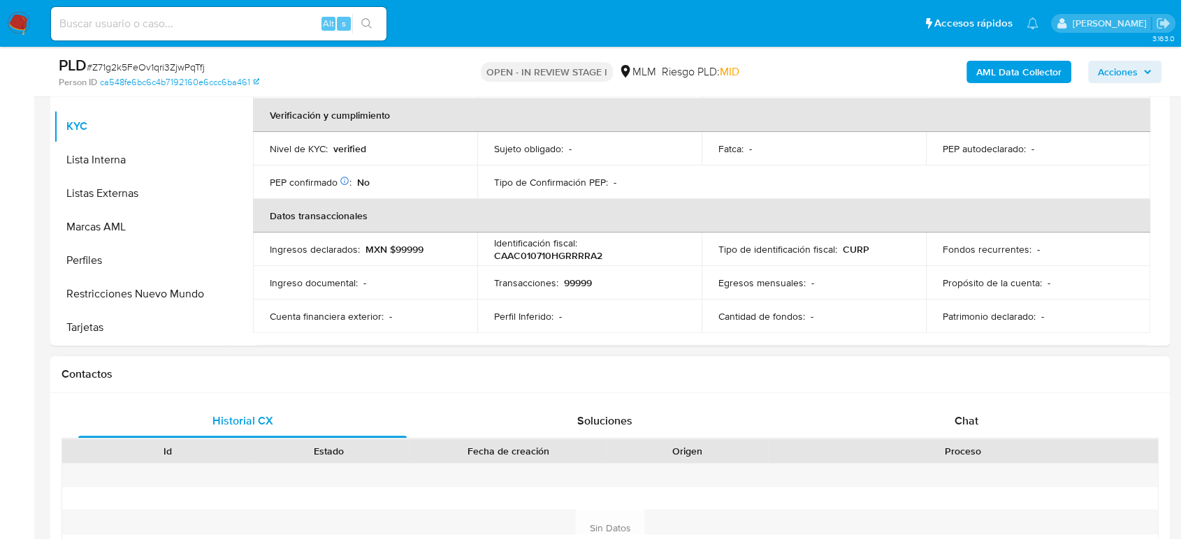
scroll to position [543, 0]
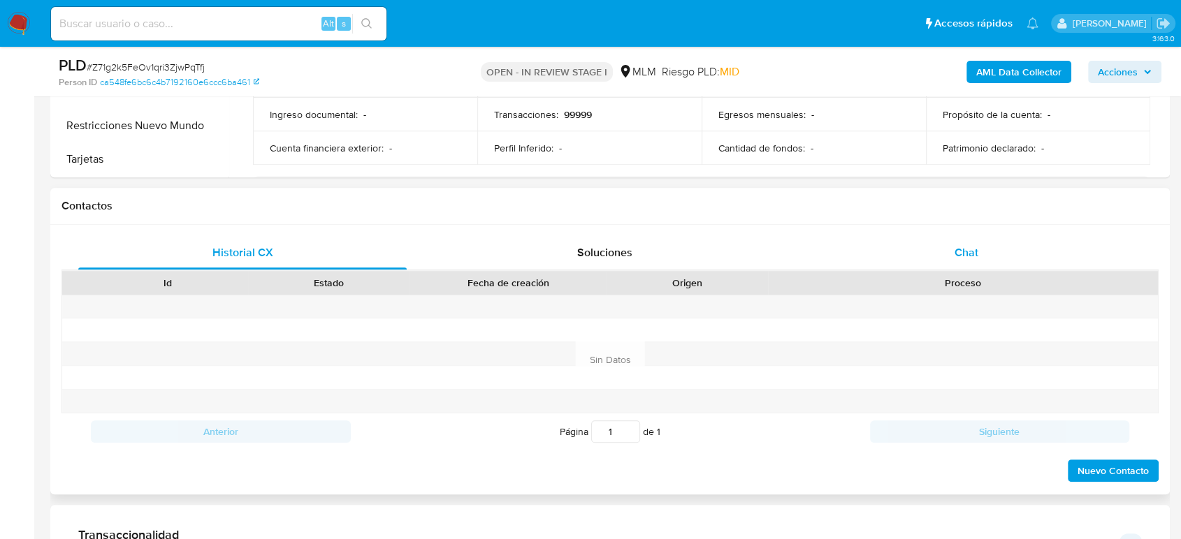
click at [945, 265] on div "Chat" at bounding box center [966, 253] width 328 height 34
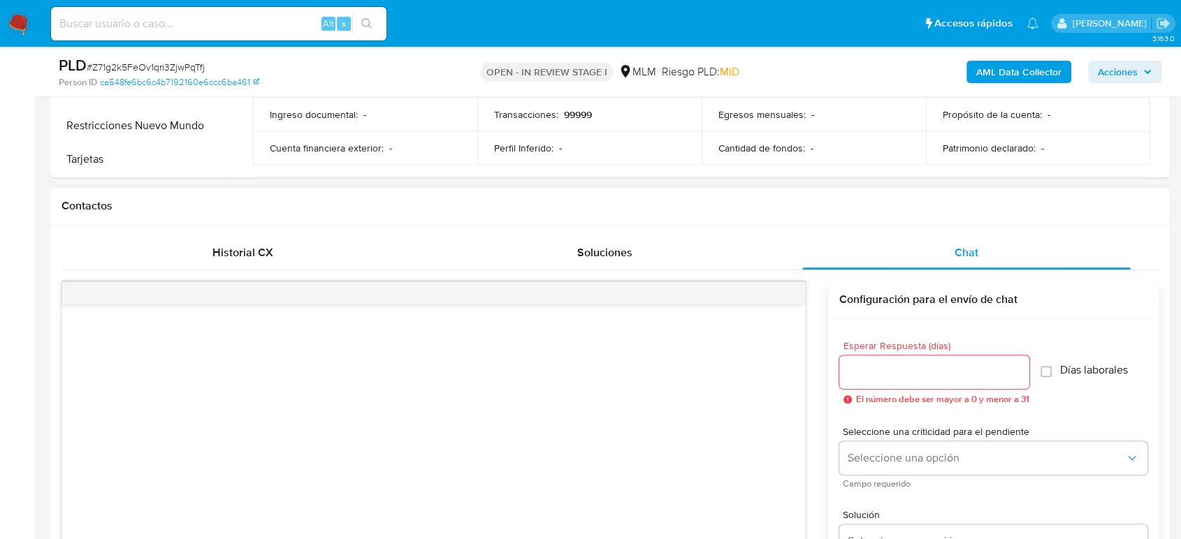
scroll to position [699, 0]
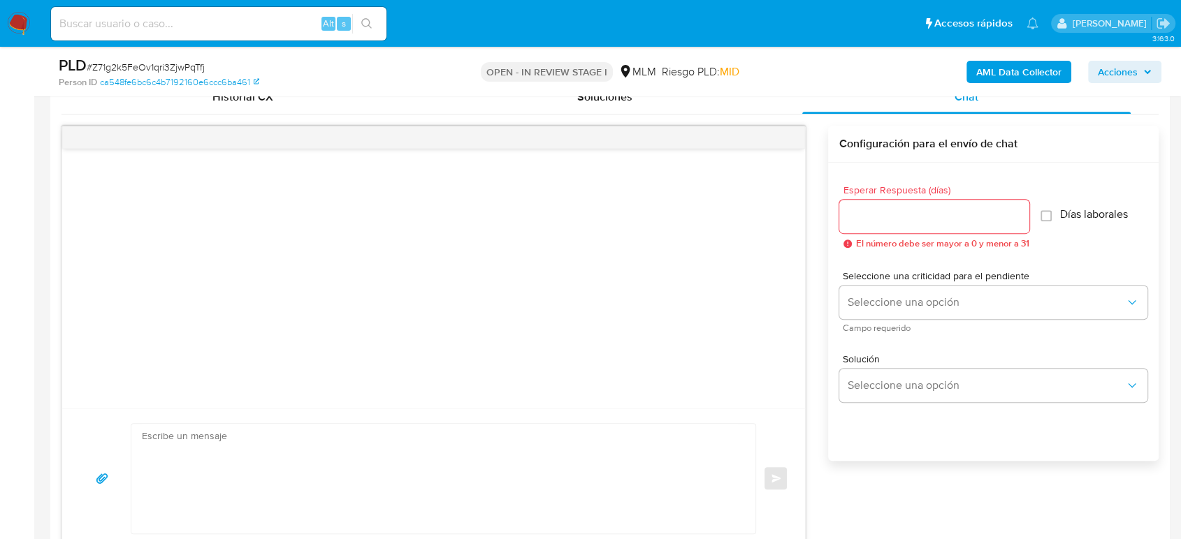
click at [894, 227] on div at bounding box center [934, 217] width 190 height 34
click at [919, 223] on input "Esperar Respuesta (días)" at bounding box center [934, 216] width 190 height 18
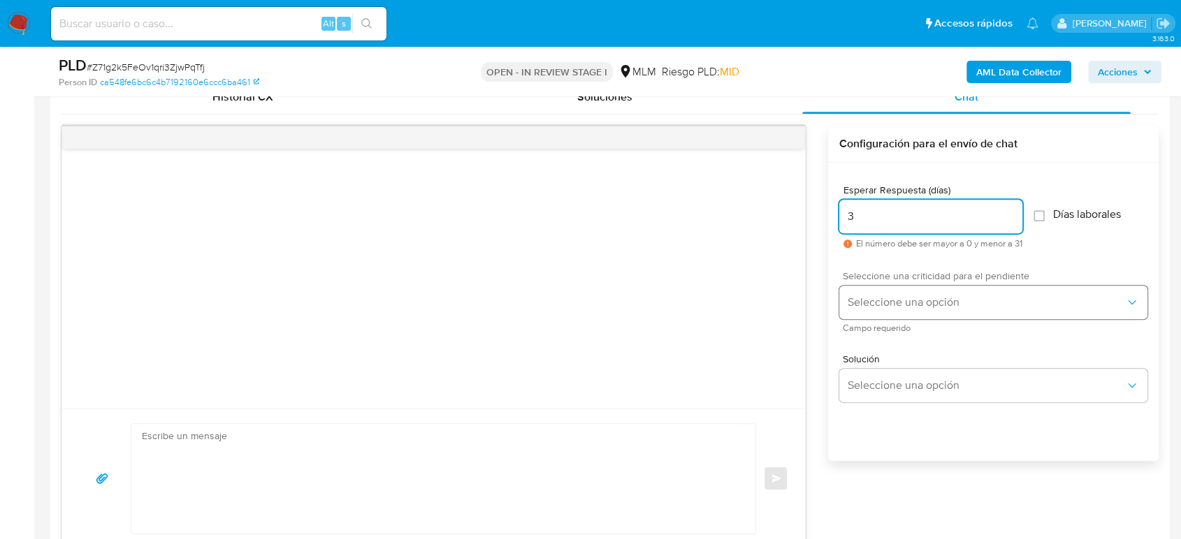
type input "3"
click at [903, 296] on span "Seleccione una opción" at bounding box center [985, 303] width 277 height 14
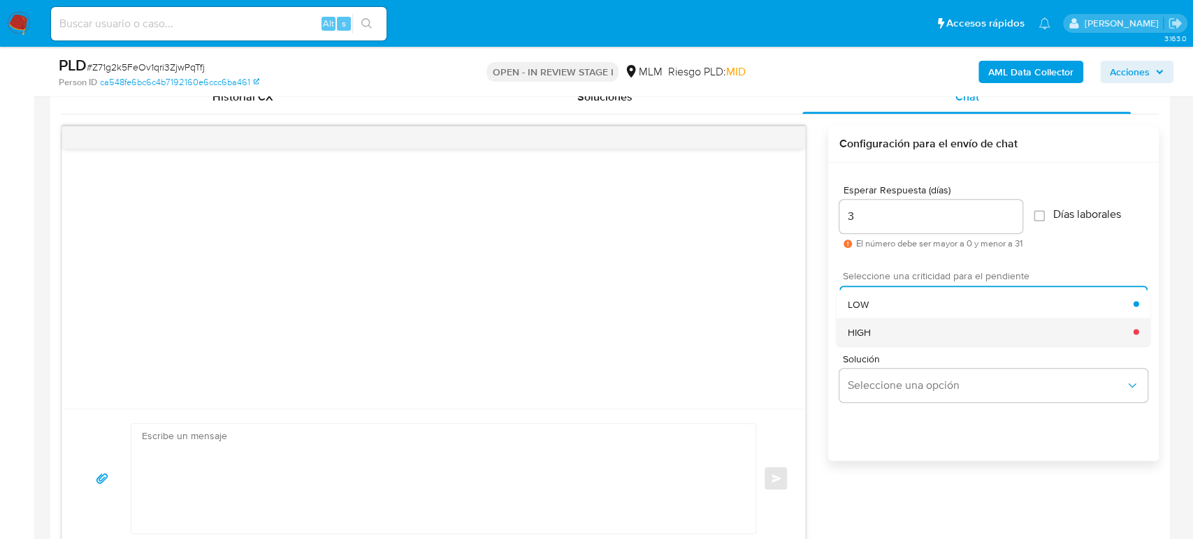
click at [898, 323] on div "HIGH" at bounding box center [990, 332] width 286 height 28
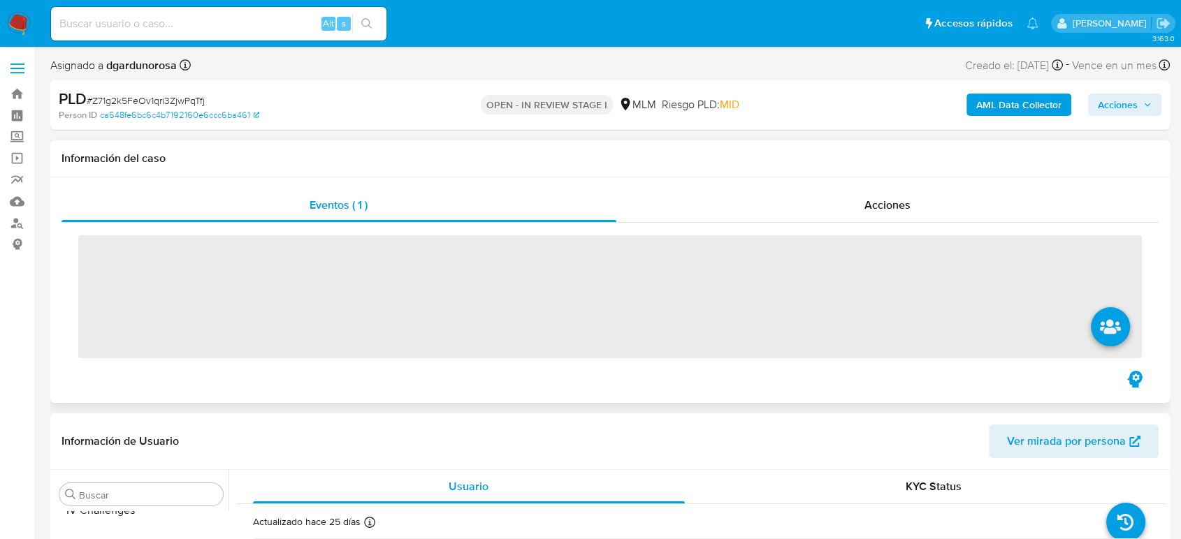
scroll to position [691, 0]
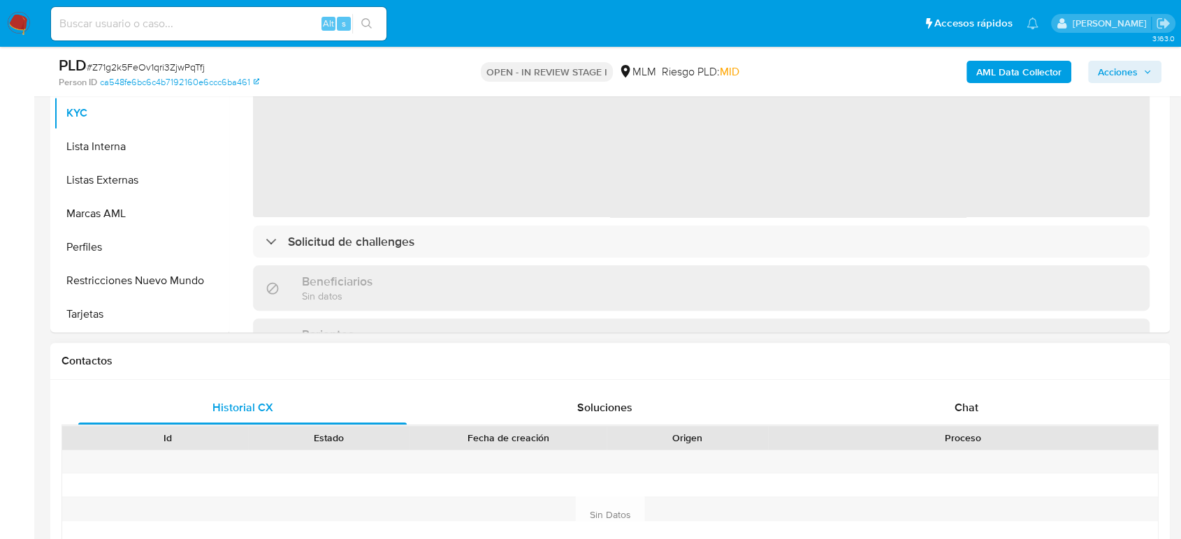
select select "10"
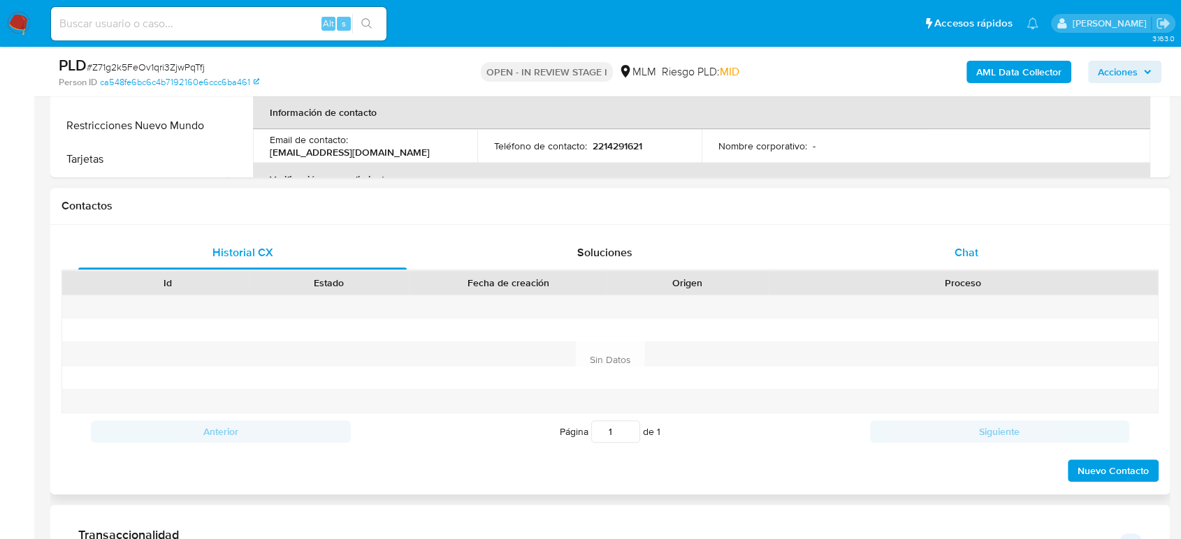
click at [946, 255] on div "Chat" at bounding box center [966, 253] width 328 height 34
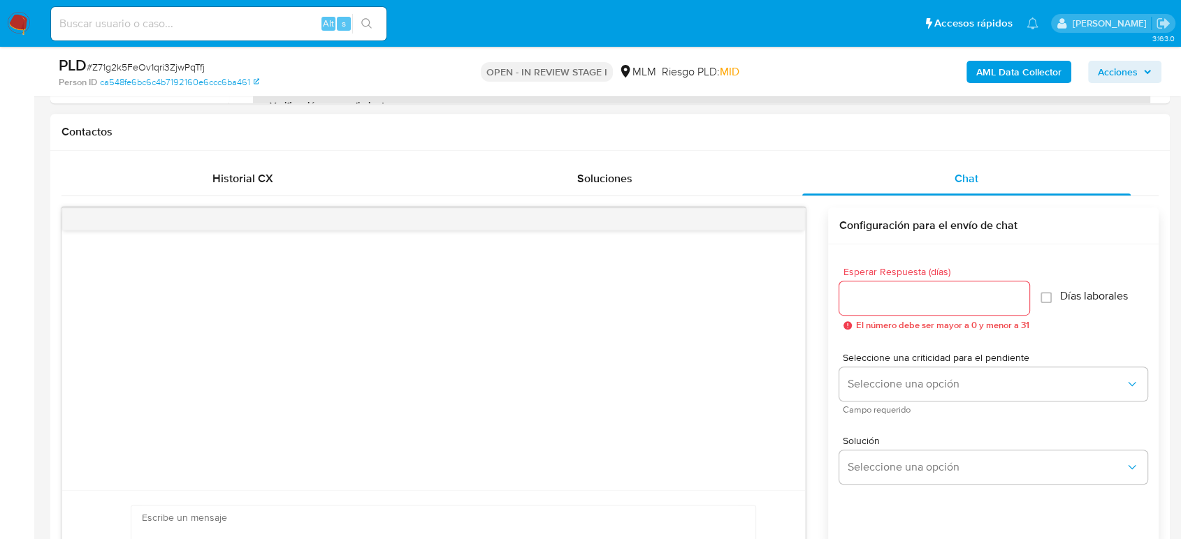
scroll to position [699, 0]
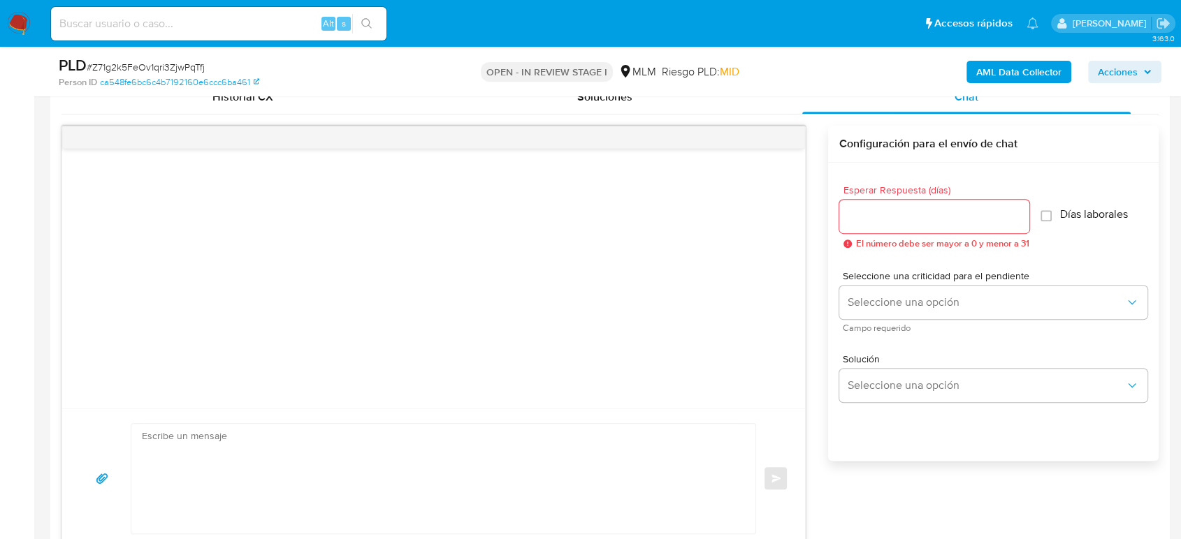
click at [941, 224] on input "Esperar Respuesta (días)" at bounding box center [934, 216] width 190 height 18
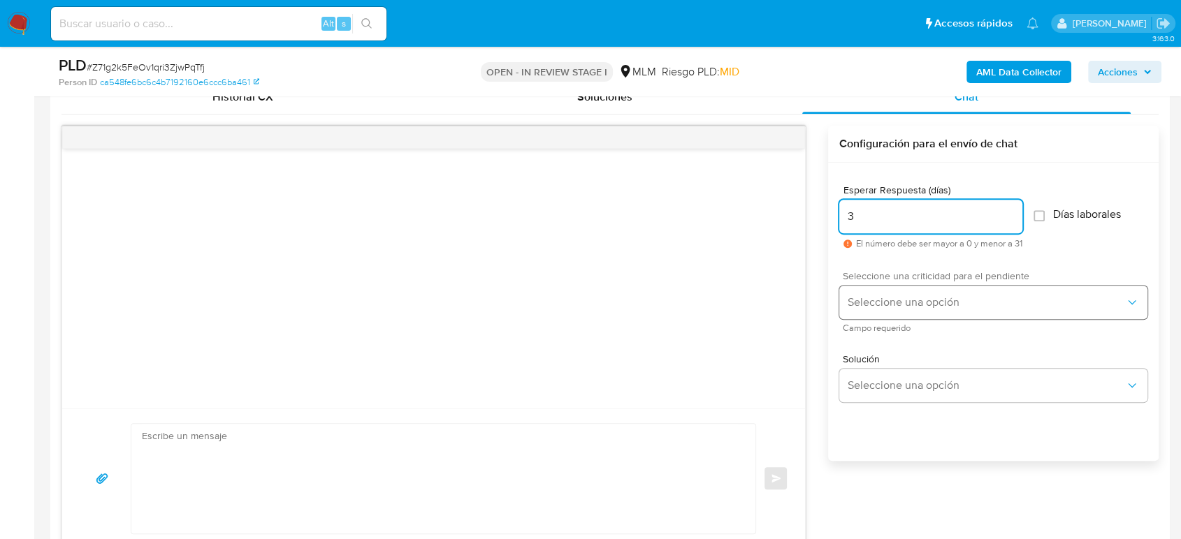
type input "3"
click at [940, 303] on span "Seleccione una opción" at bounding box center [985, 303] width 277 height 14
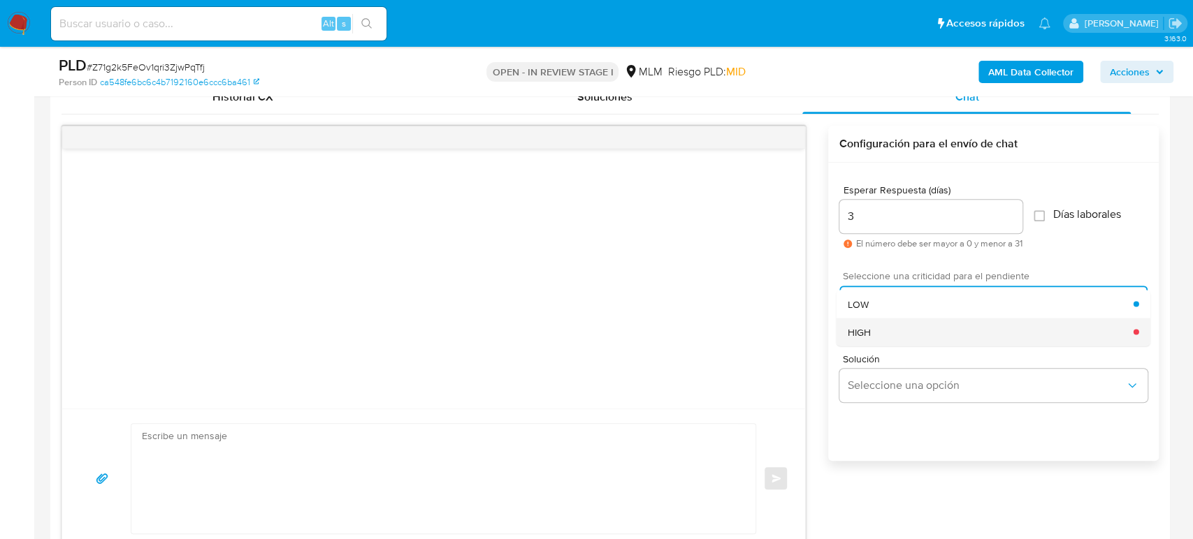
click at [941, 332] on div "HIGH" at bounding box center [990, 332] width 286 height 28
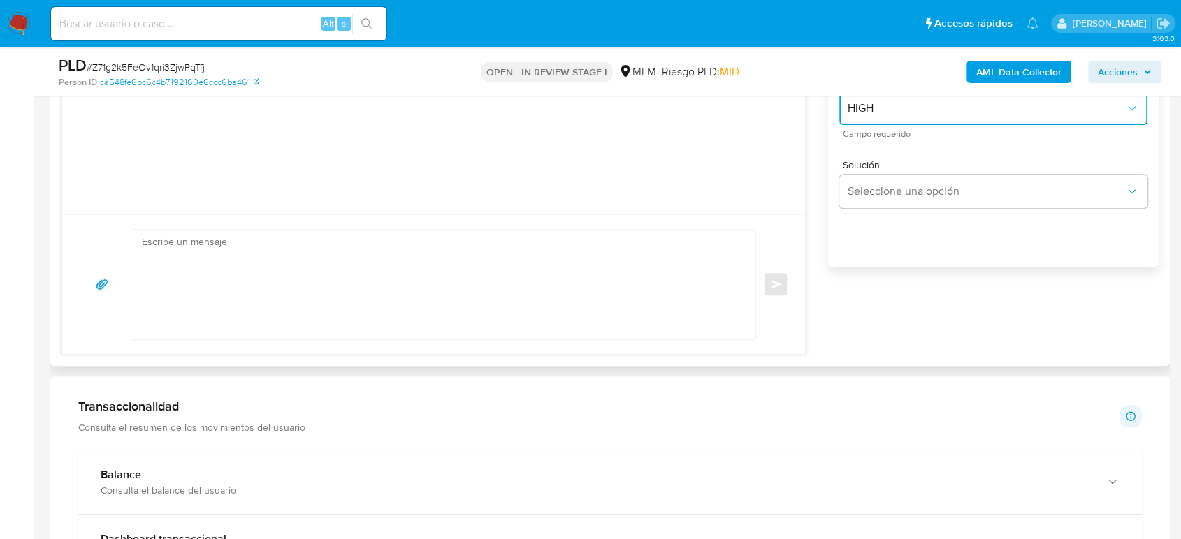
scroll to position [776, 0]
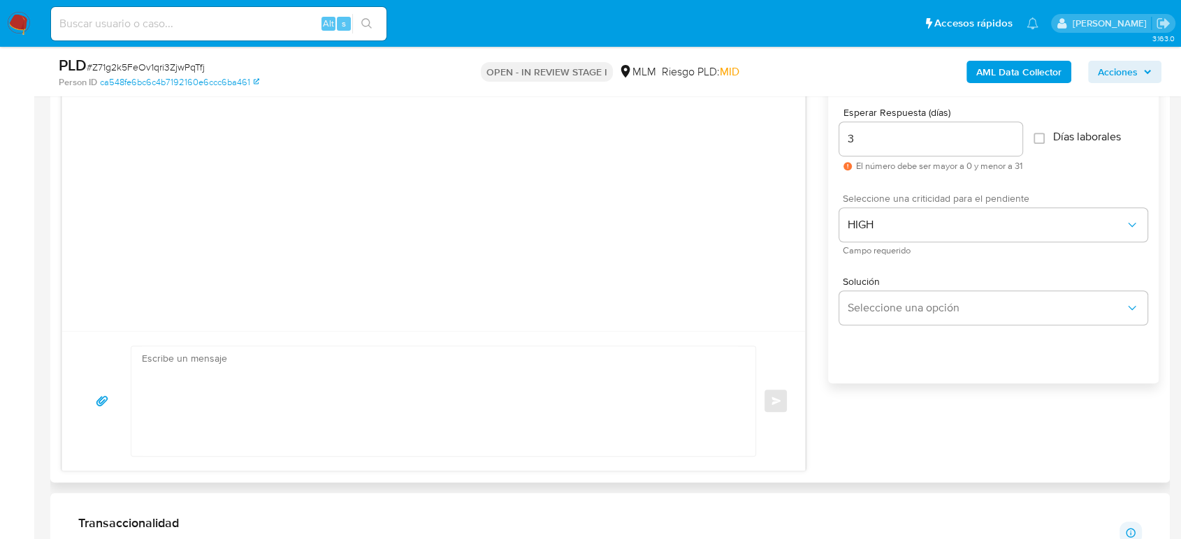
click at [355, 379] on textarea at bounding box center [440, 402] width 596 height 110
paste textarea "Estimado cliente, De acuerdo con las políticas de control de Mercado Pago, debe…"
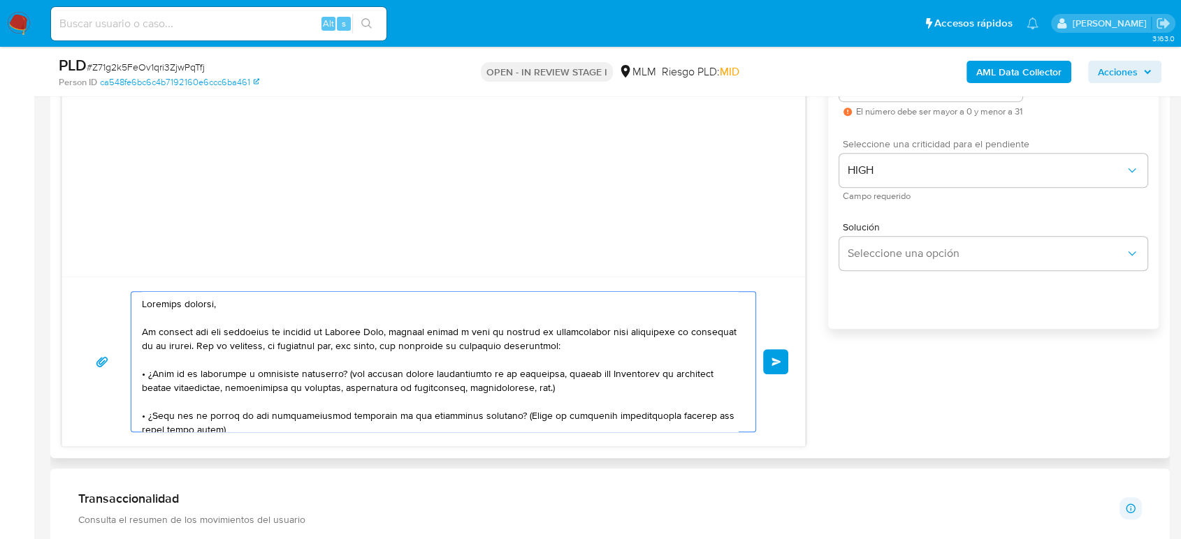
scroll to position [854, 0]
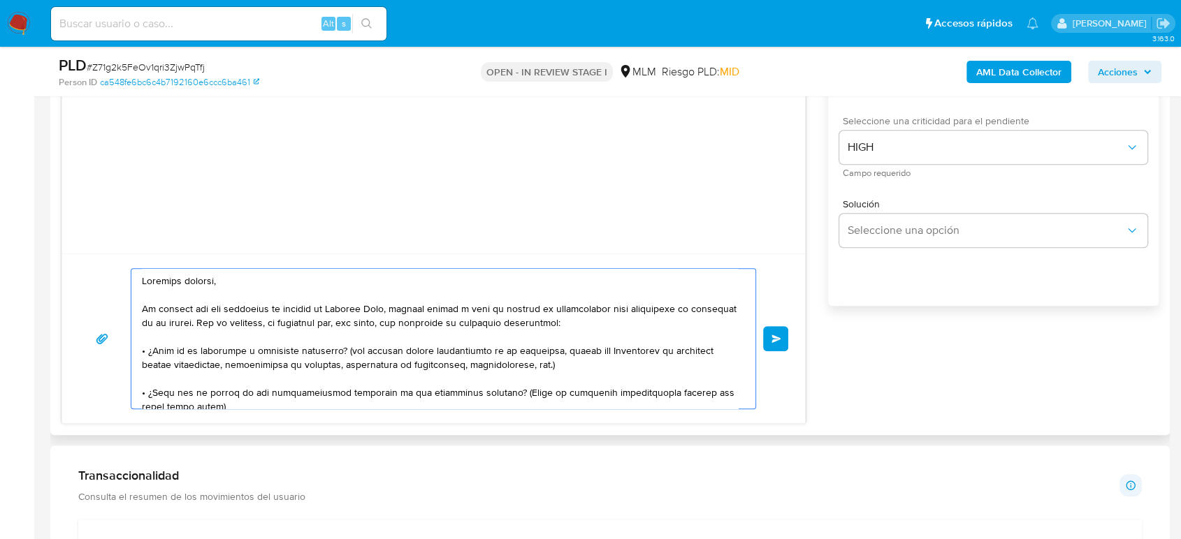
click at [386, 317] on textarea at bounding box center [440, 339] width 596 height 140
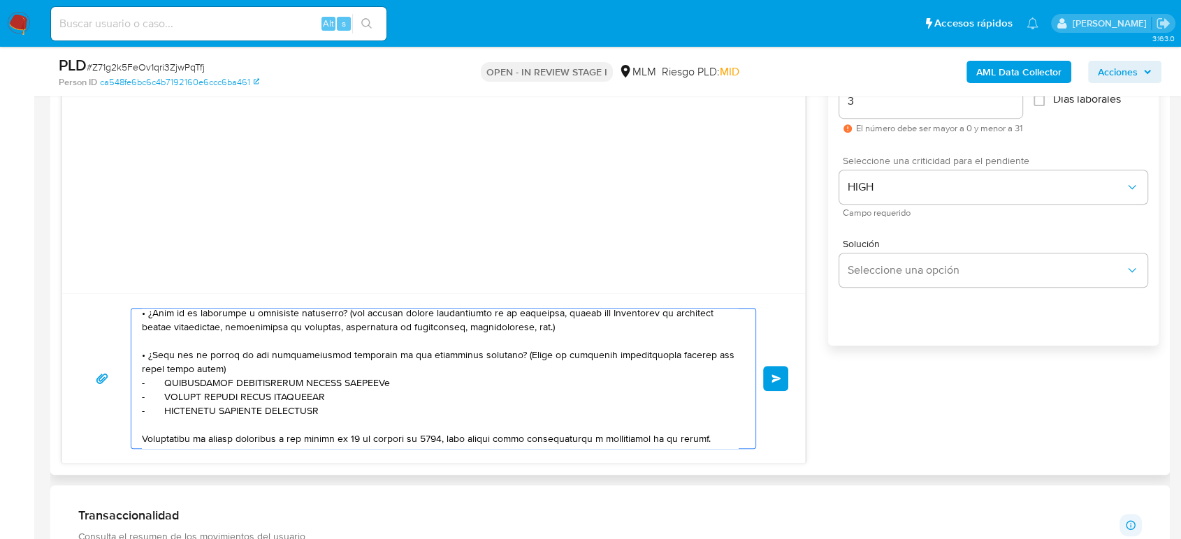
scroll to position [776, 0]
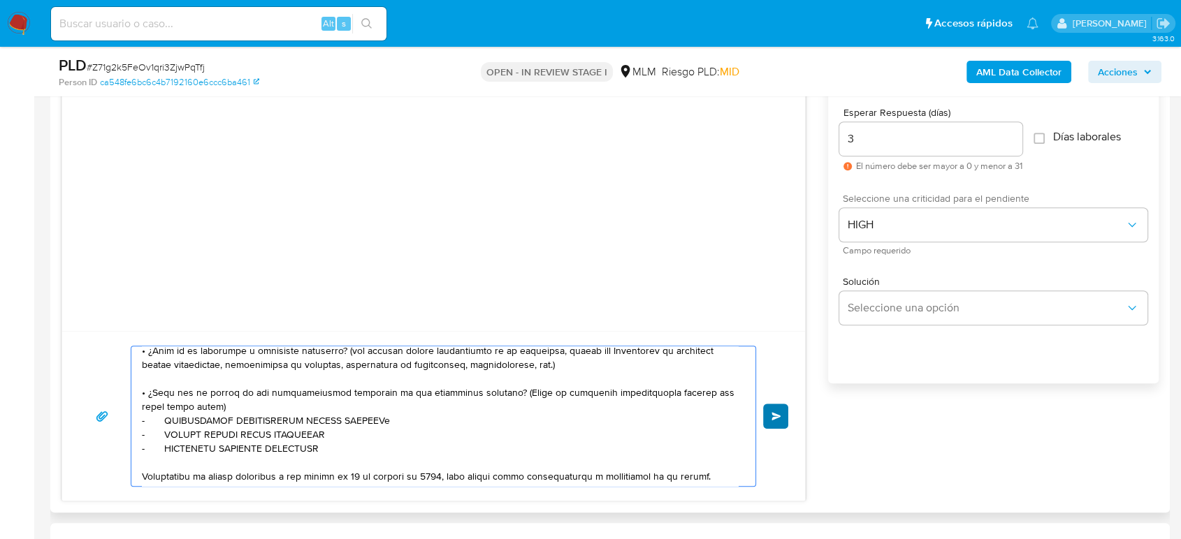
type textarea "Estimado cliente, De acuerdo con las políticas de control de Mercado Pago, debe…"
click at [782, 415] on button "Enviar" at bounding box center [775, 416] width 25 height 25
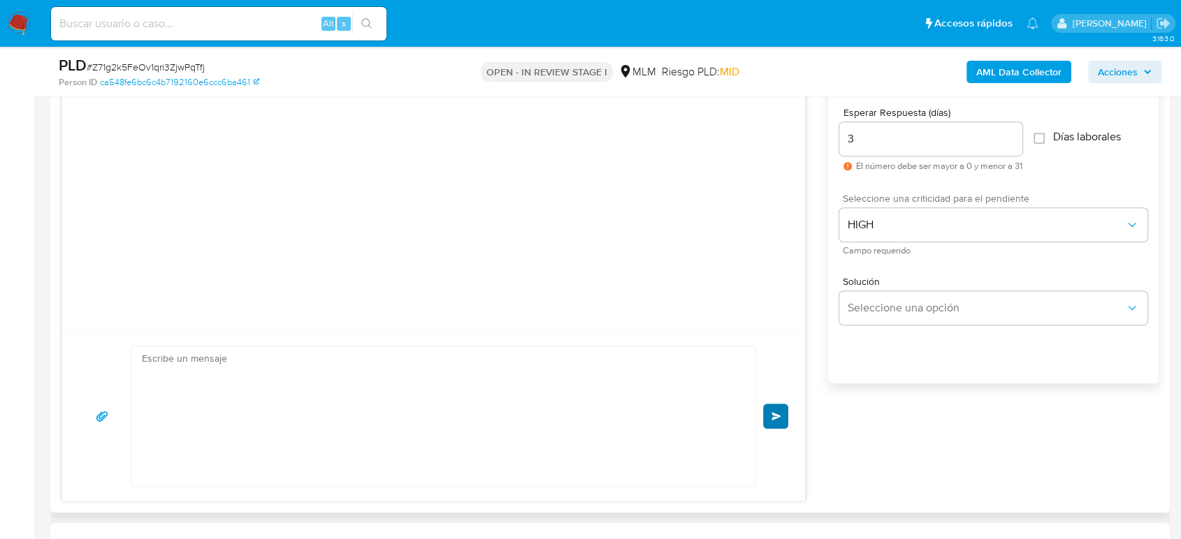
scroll to position [252, 0]
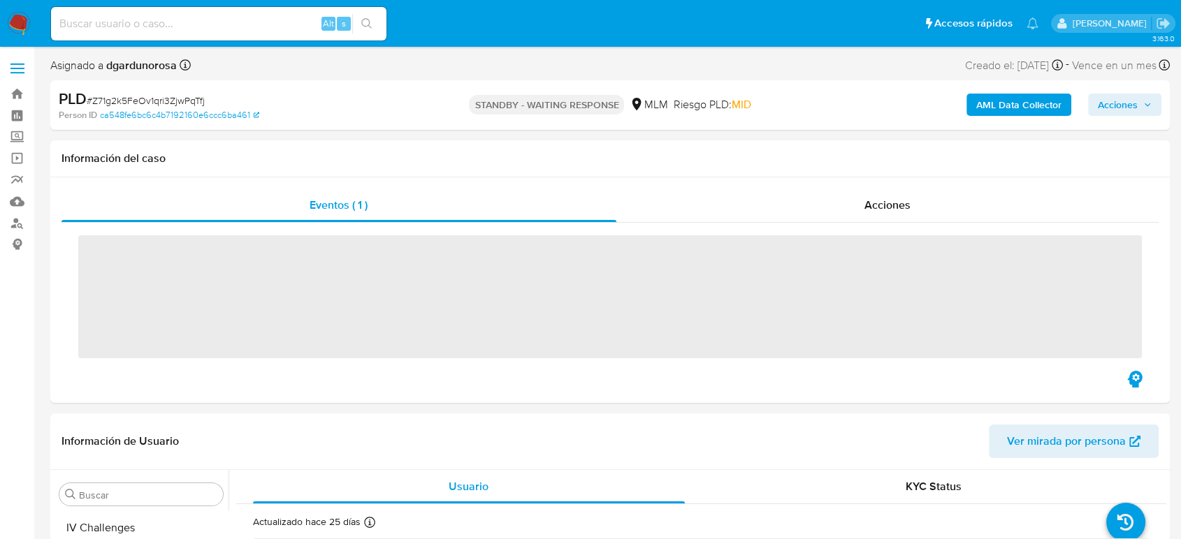
scroll to position [691, 0]
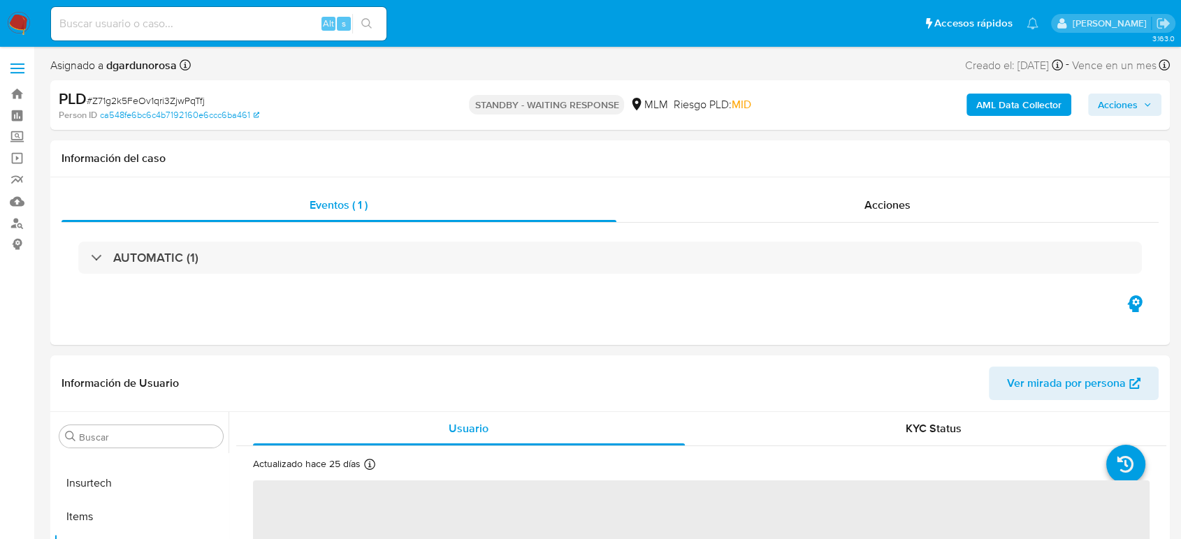
select select "10"
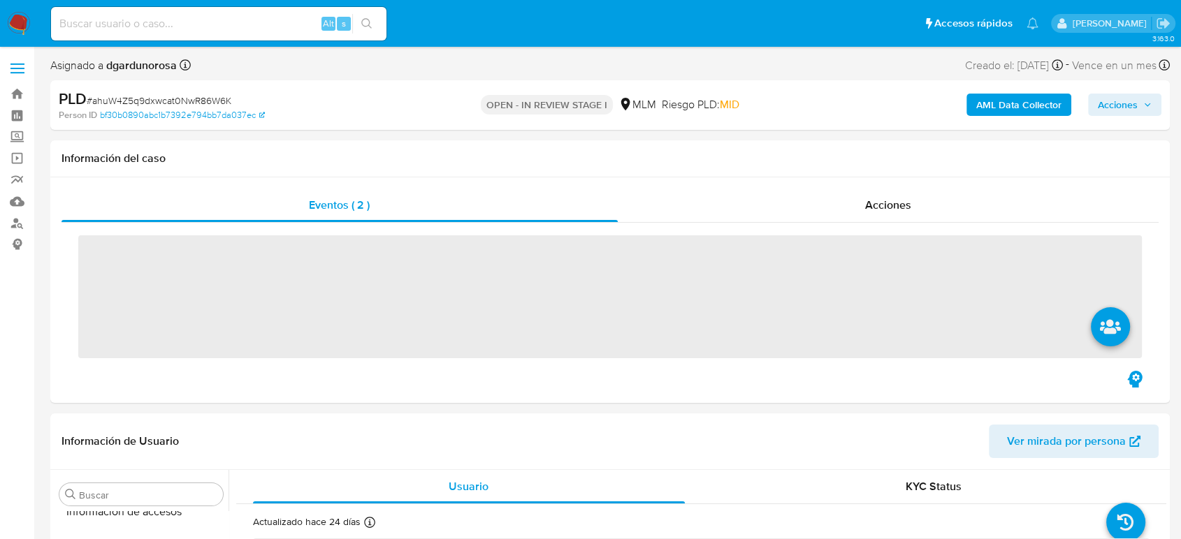
scroll to position [691, 0]
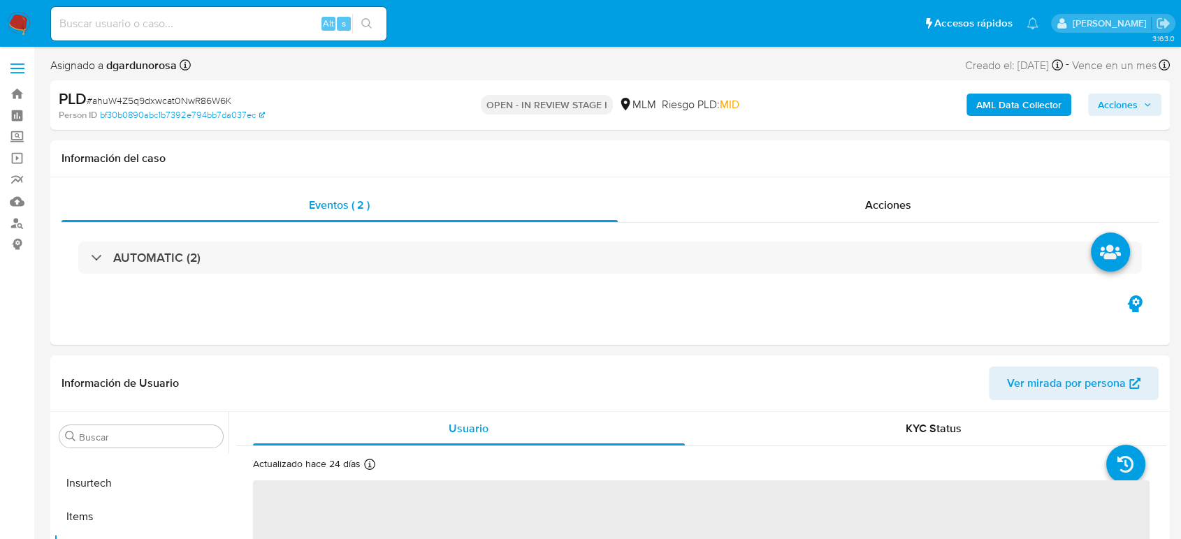
select select "10"
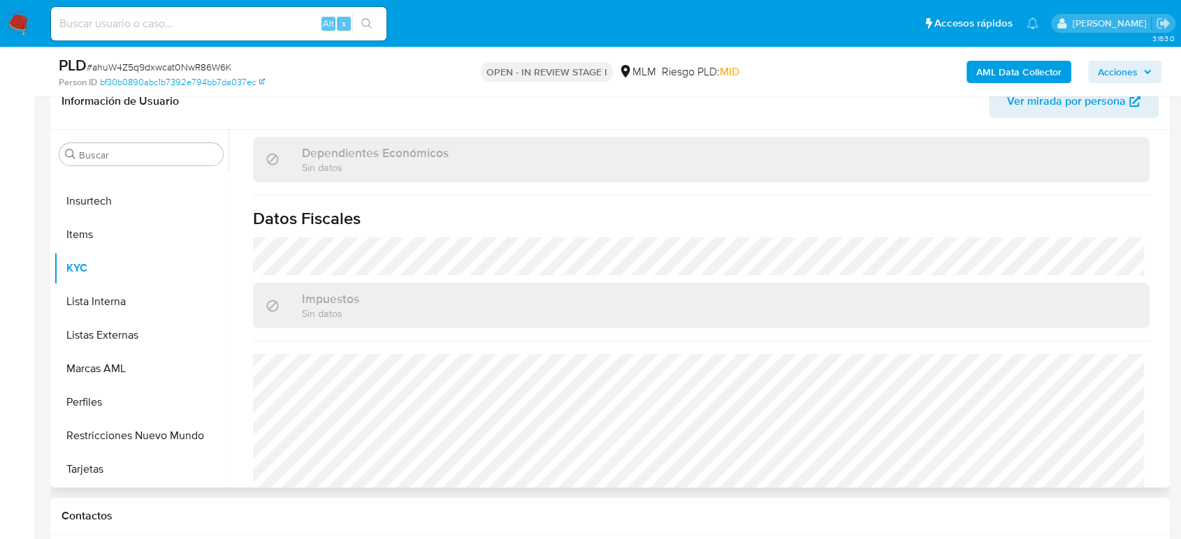
scroll to position [864, 0]
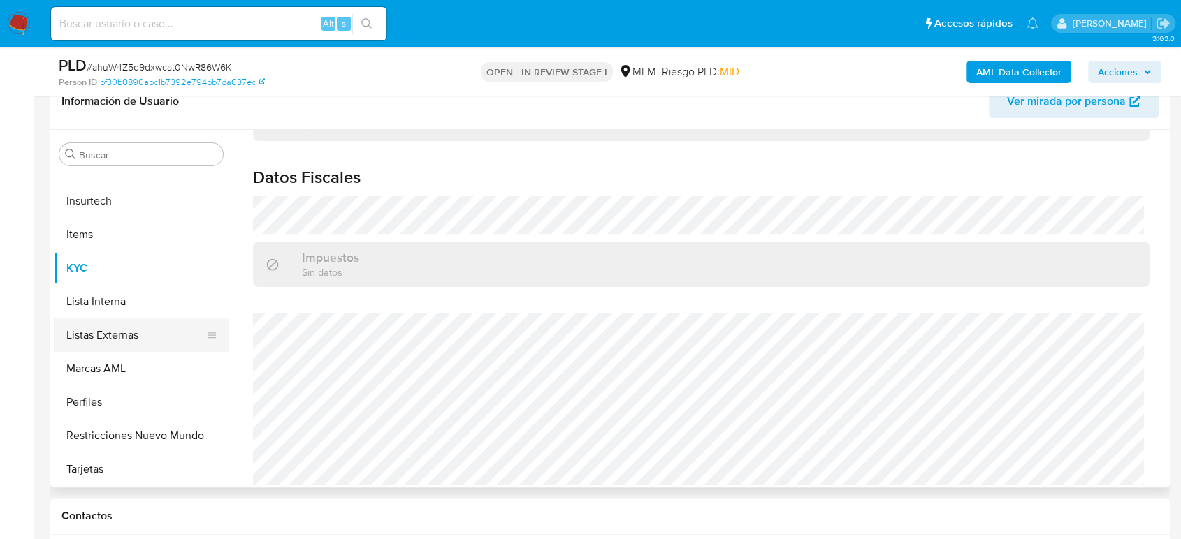
click at [126, 344] on button "Listas Externas" at bounding box center [135, 336] width 163 height 34
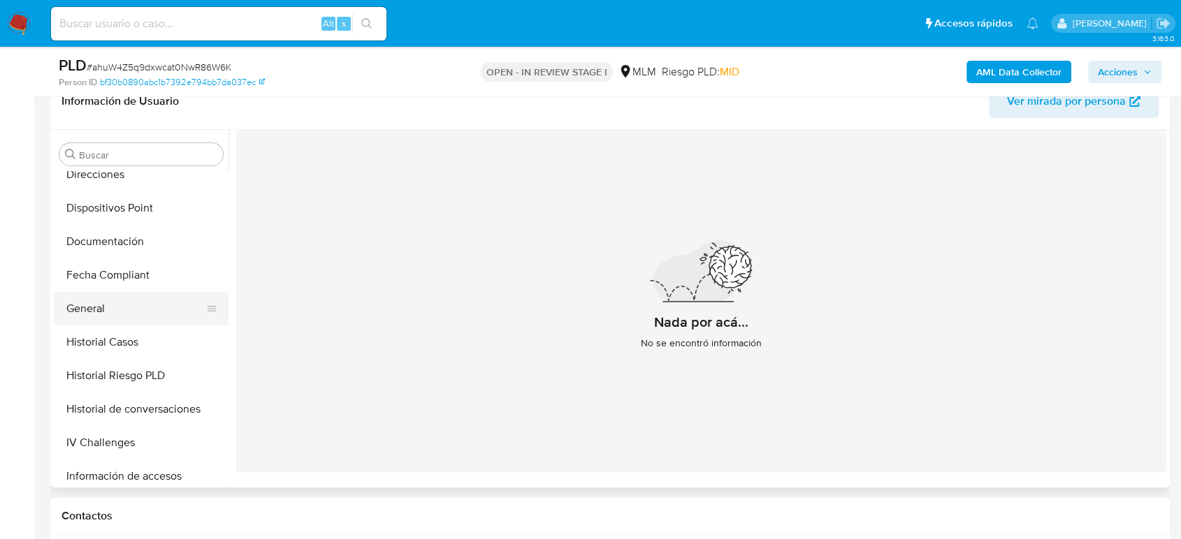
scroll to position [380, 0]
click at [99, 313] on button "General" at bounding box center [135, 311] width 163 height 34
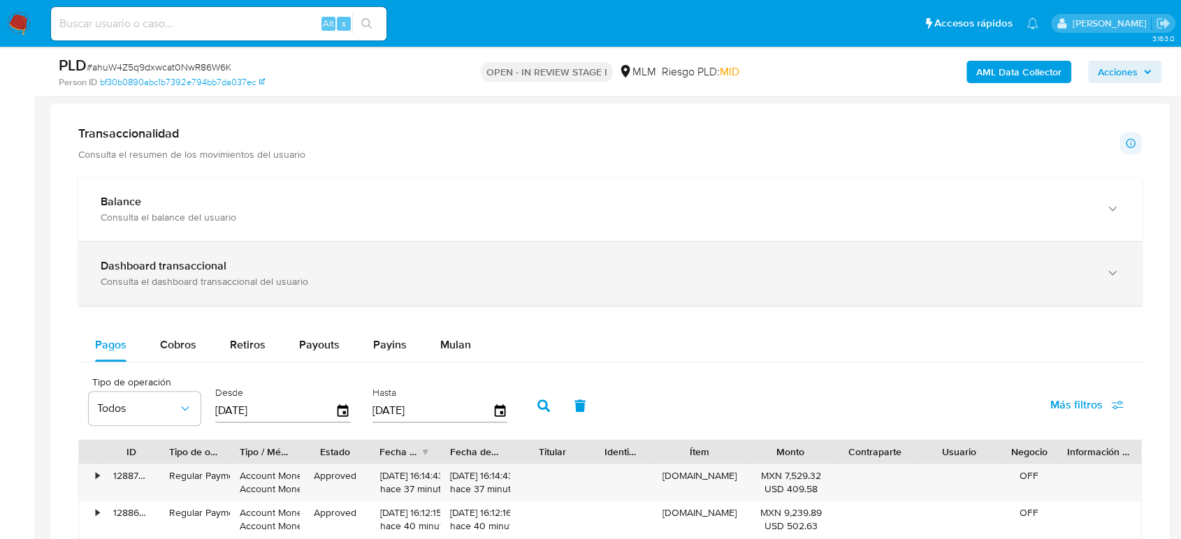
scroll to position [931, 0]
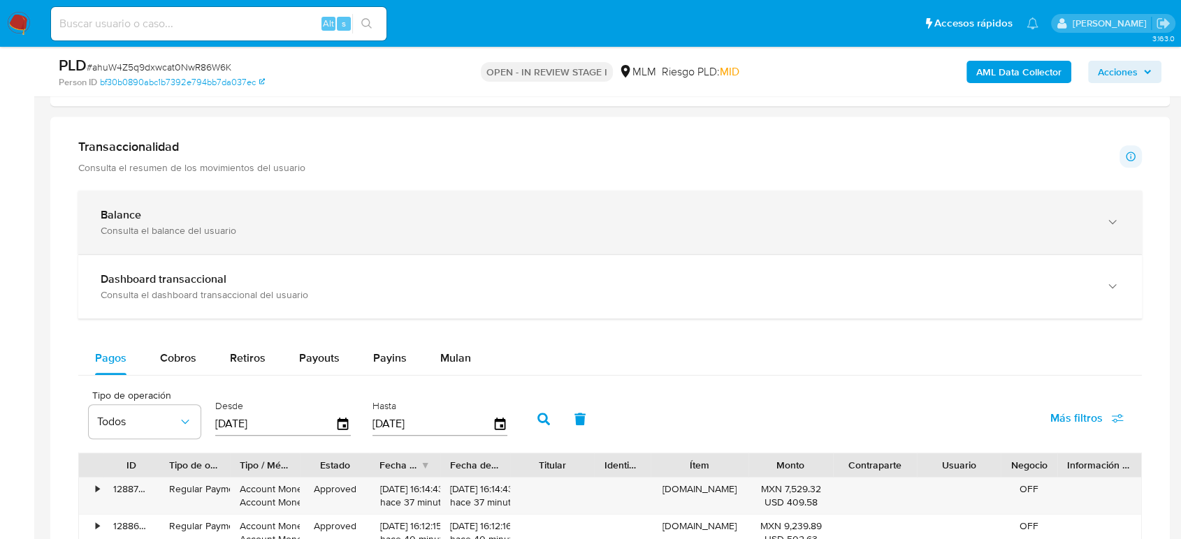
click at [261, 233] on div "Consulta el balance del usuario" at bounding box center [596, 230] width 991 height 13
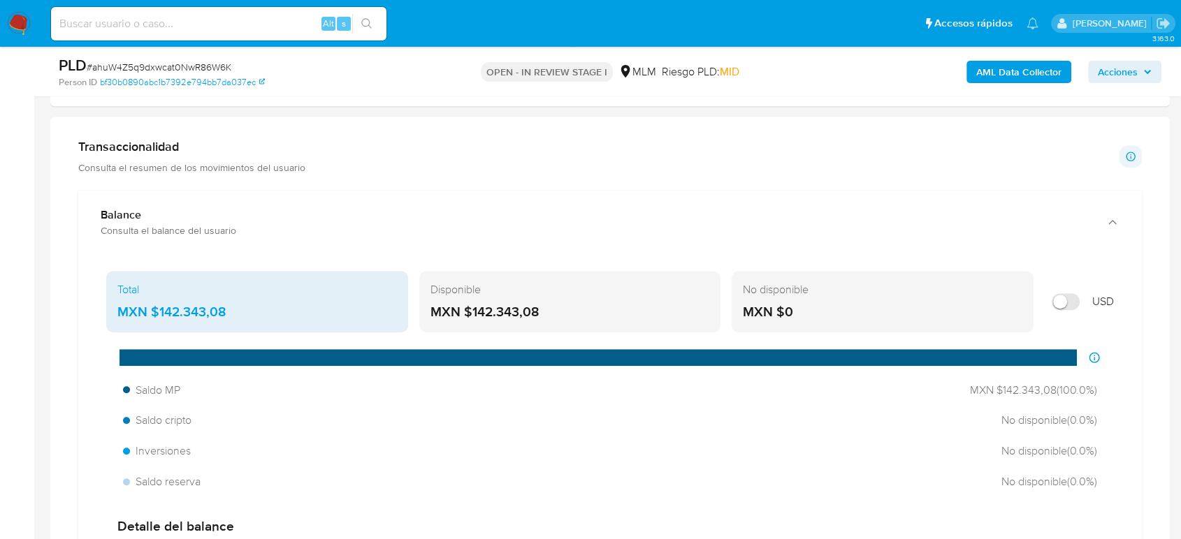
drag, startPoint x: 245, startPoint y: 315, endPoint x: 151, endPoint y: 316, distance: 93.6
click at [151, 316] on div "MXN $142.343,08" at bounding box center [256, 312] width 279 height 18
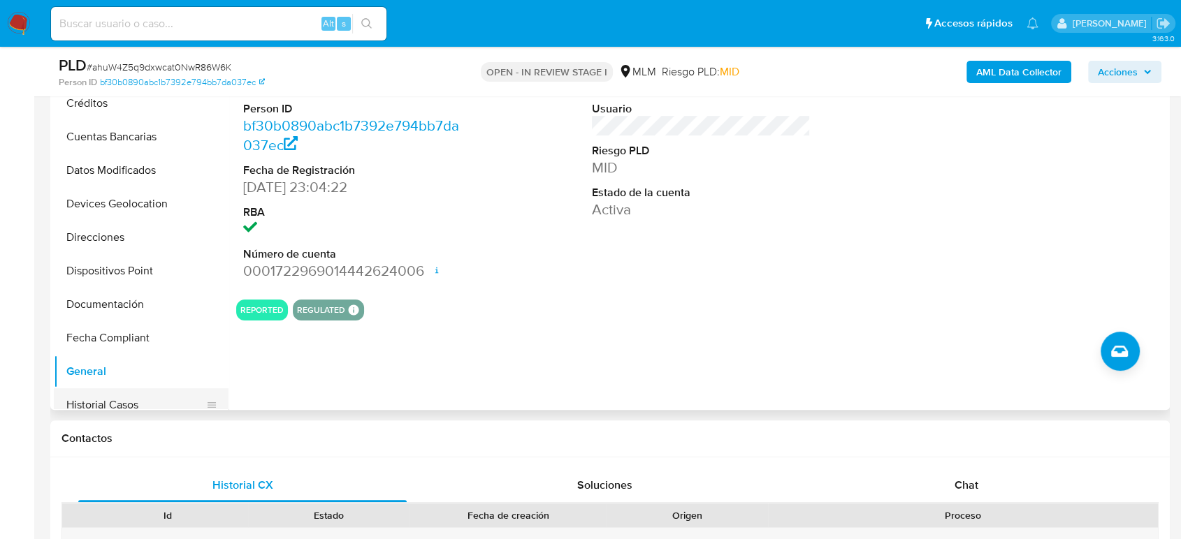
scroll to position [225, 0]
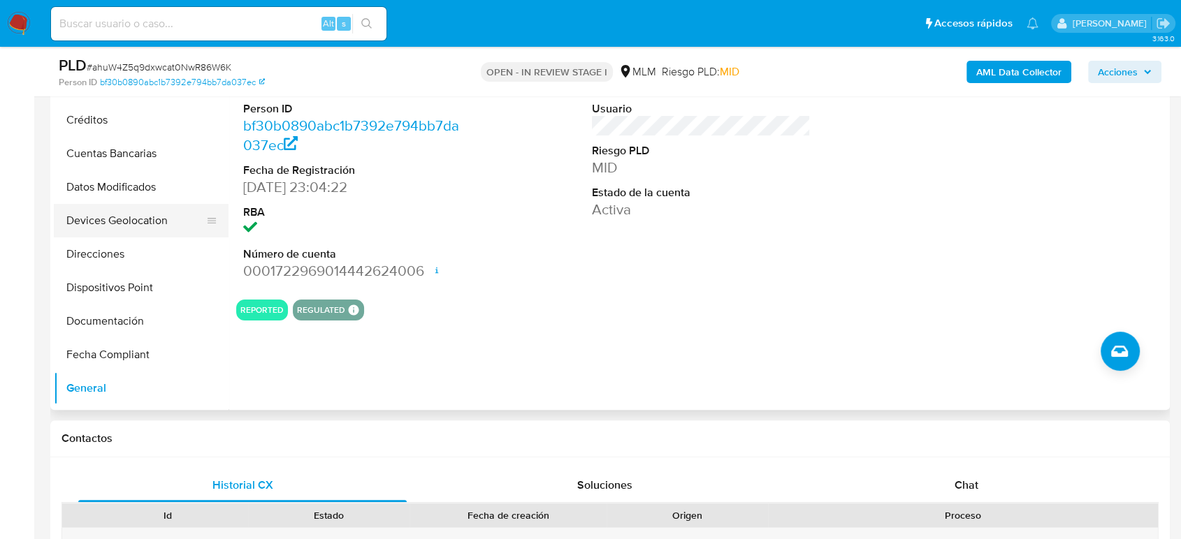
click at [130, 222] on button "Devices Geolocation" at bounding box center [135, 221] width 163 height 34
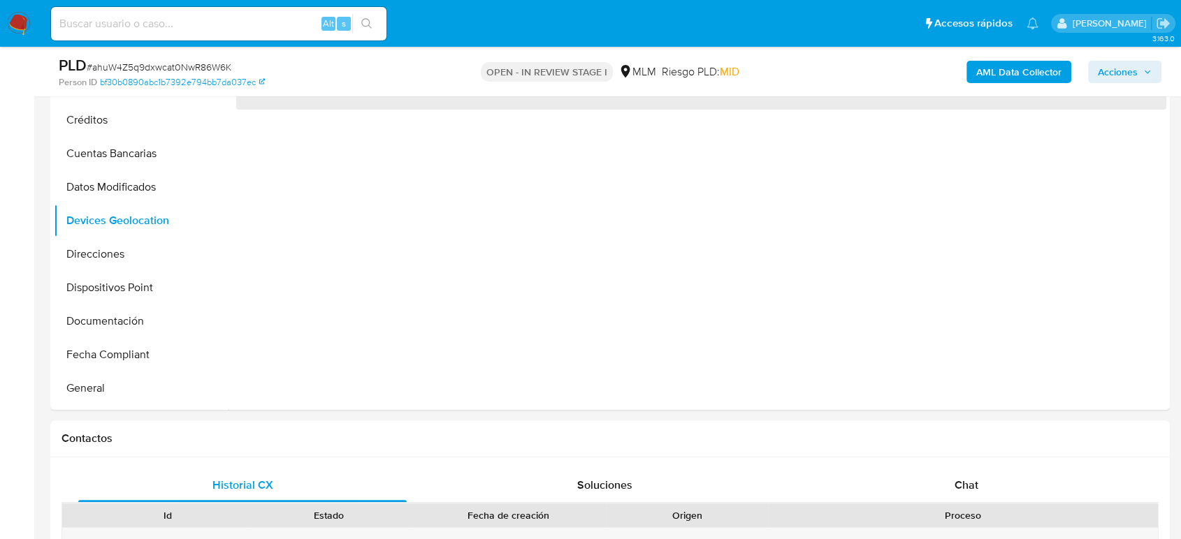
scroll to position [233, 0]
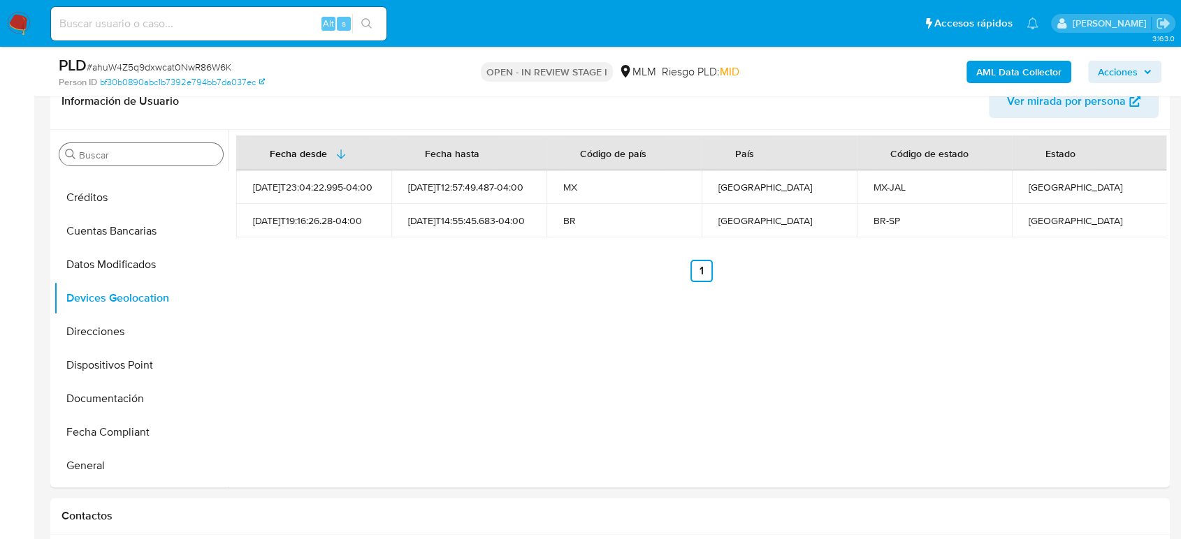
click at [184, 152] on input "Buscar" at bounding box center [148, 155] width 138 height 13
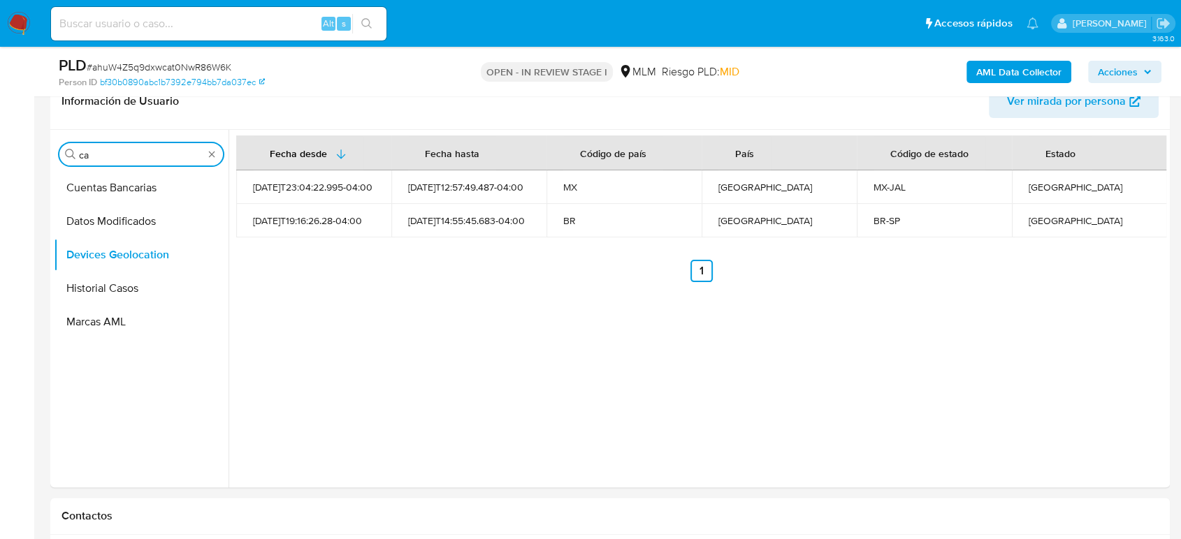
scroll to position [0, 0]
type input "cas"
click at [129, 217] on button "Historial Casos" at bounding box center [135, 222] width 163 height 34
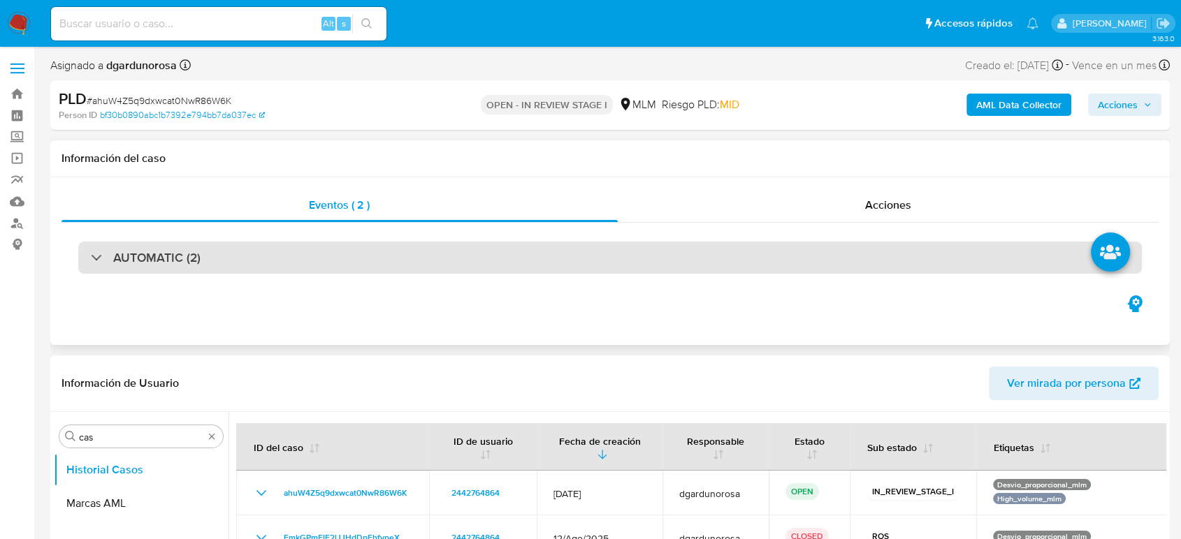
click at [142, 262] on h3 "AUTOMATIC (2)" at bounding box center [156, 257] width 87 height 15
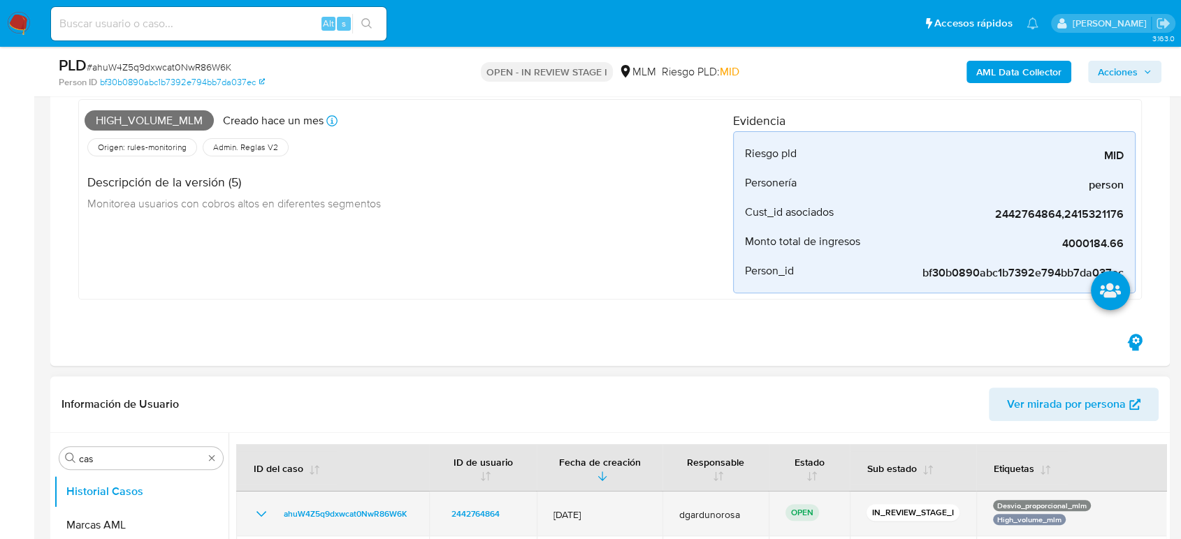
scroll to position [620, 0]
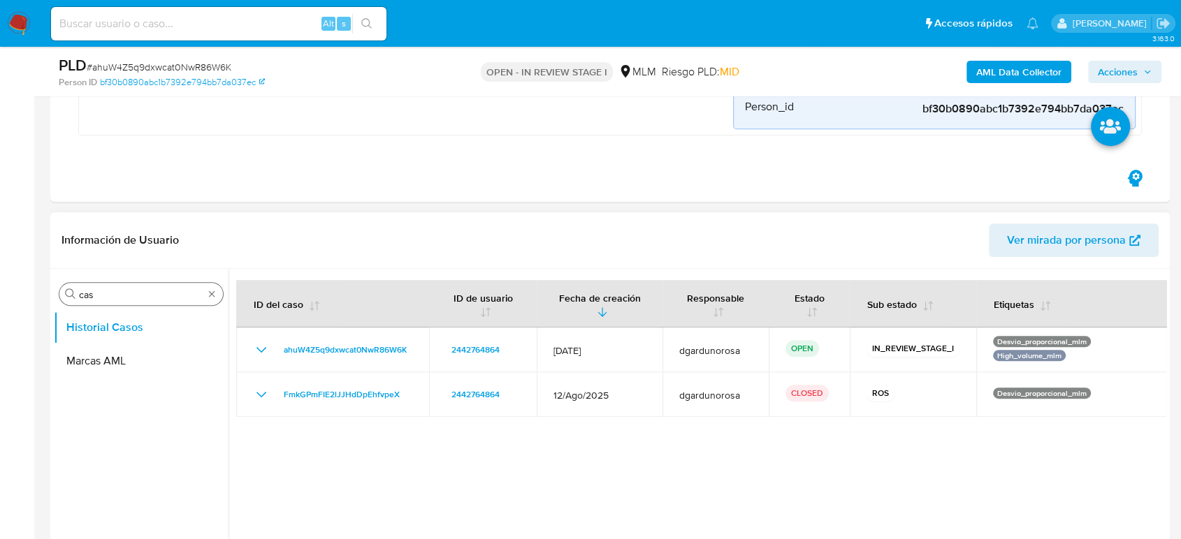
click at [218, 296] on div "Buscar cas" at bounding box center [140, 294] width 163 height 22
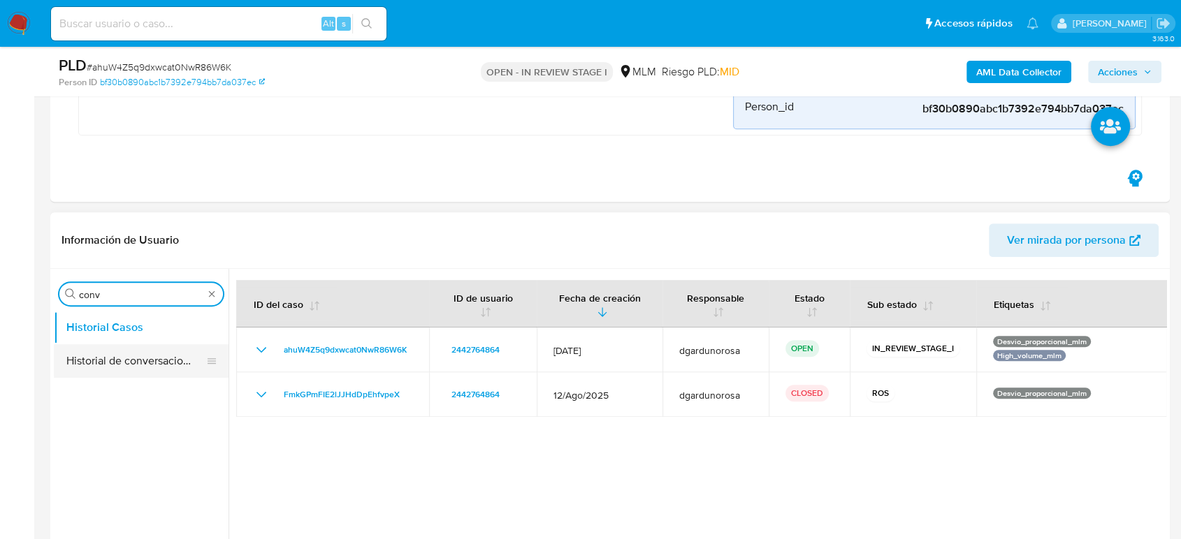
type input "conv"
click at [141, 356] on button "Historial de conversaciones" at bounding box center [135, 361] width 163 height 34
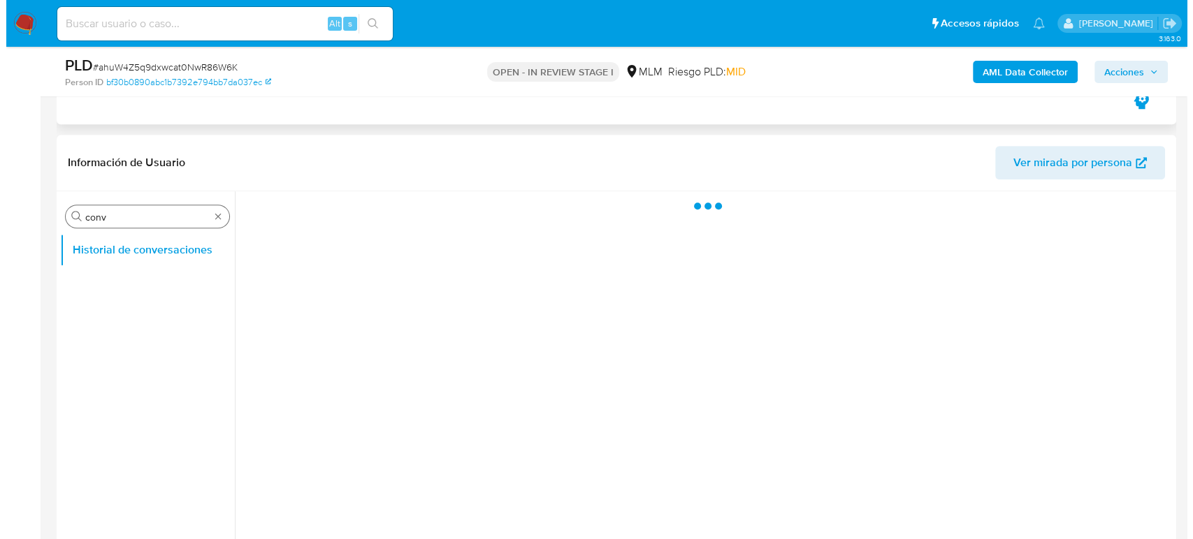
scroll to position [699, 0]
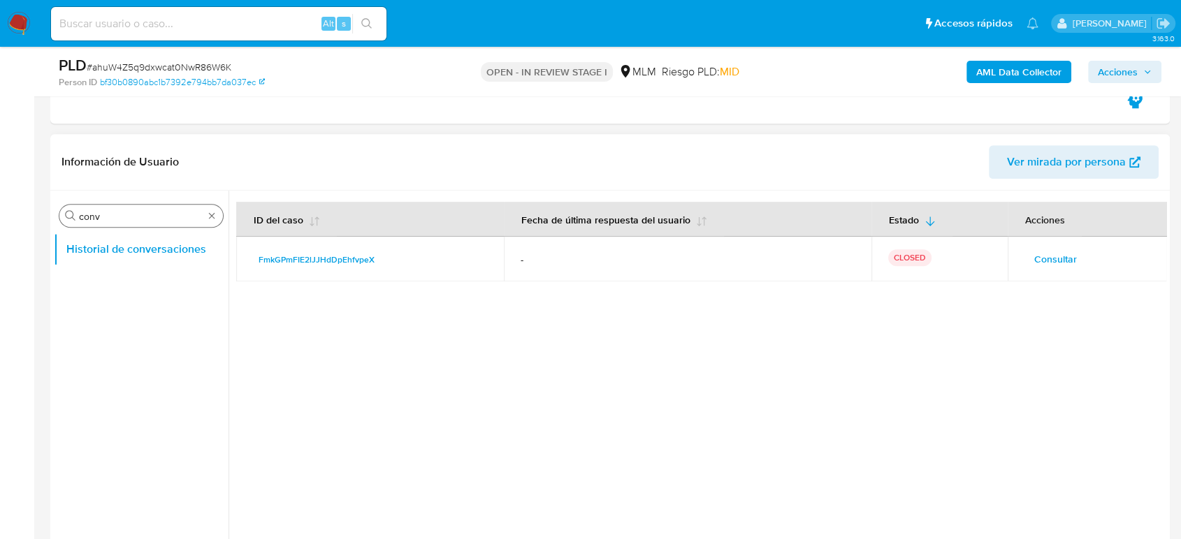
click at [1040, 260] on span "Consultar" at bounding box center [1055, 259] width 43 height 20
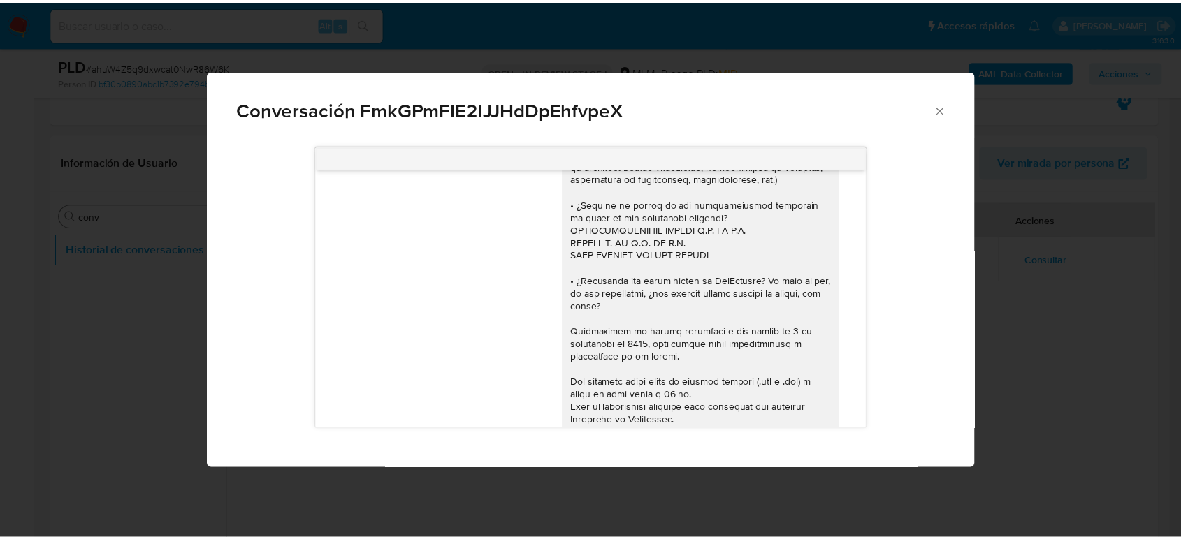
scroll to position [290, 0]
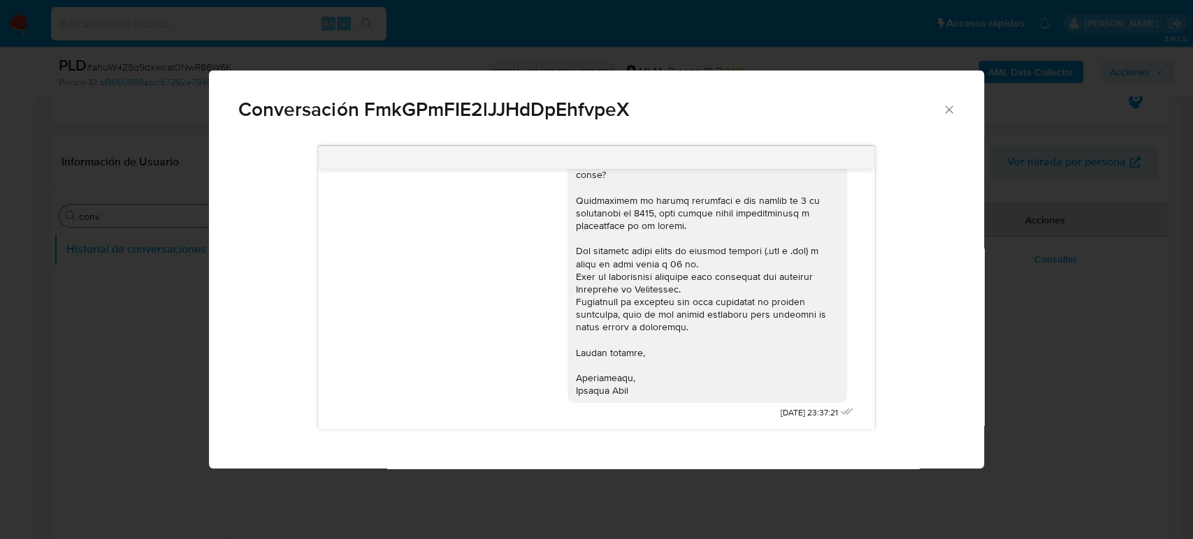
click at [950, 108] on icon "Cerrar" at bounding box center [949, 109] width 8 height 8
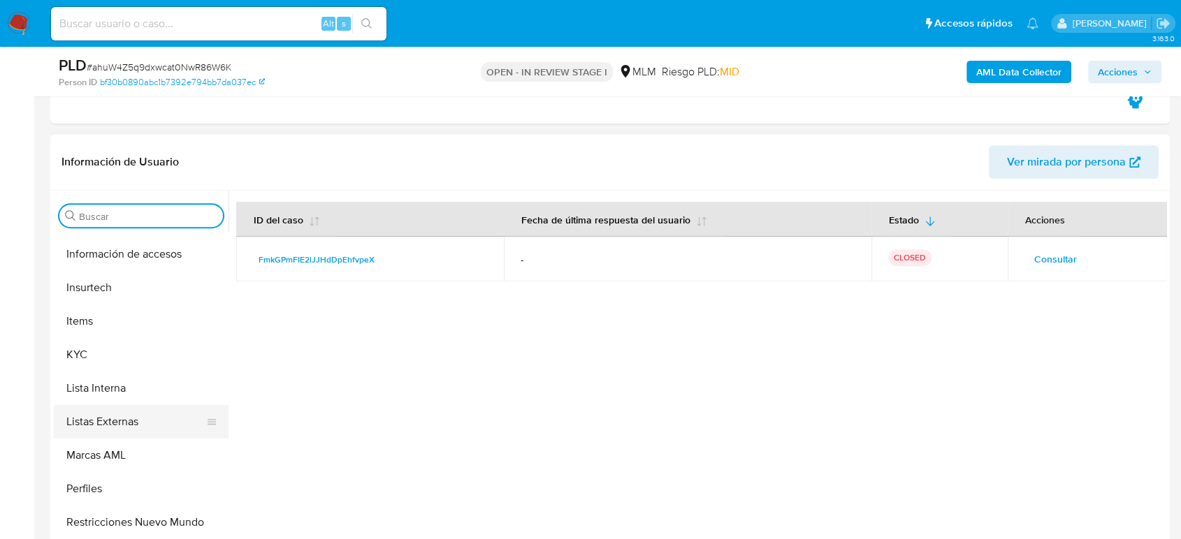
scroll to position [691, 0]
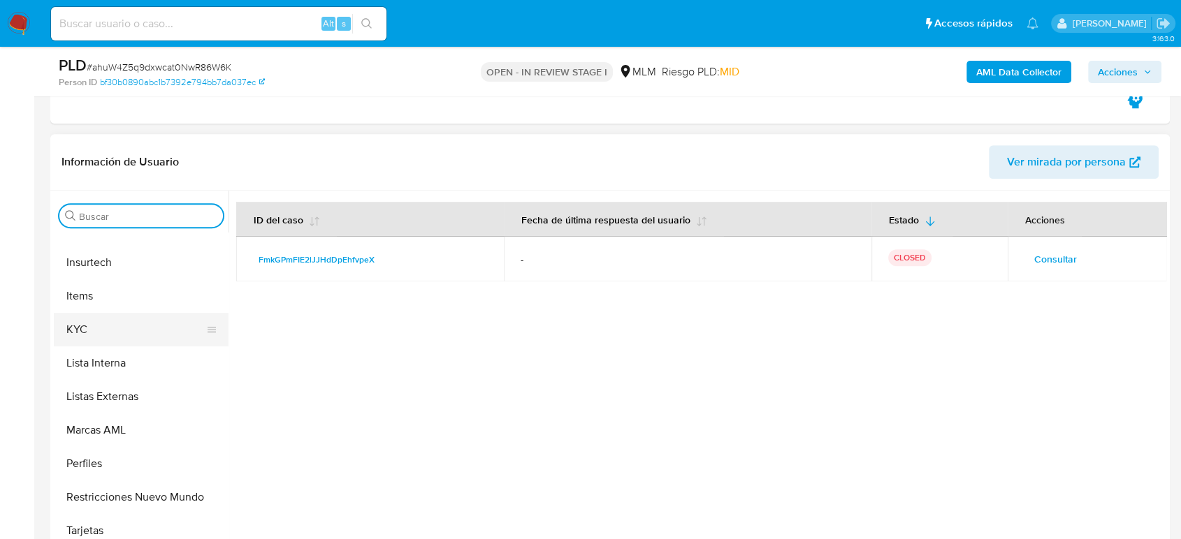
click at [96, 344] on button "KYC" at bounding box center [135, 330] width 163 height 34
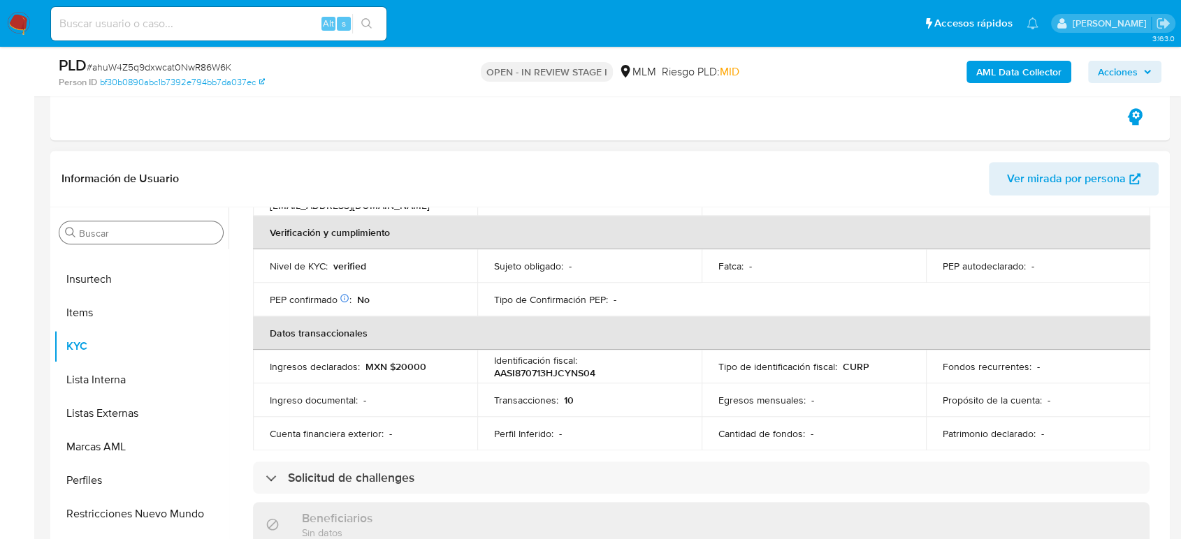
scroll to position [243, 0]
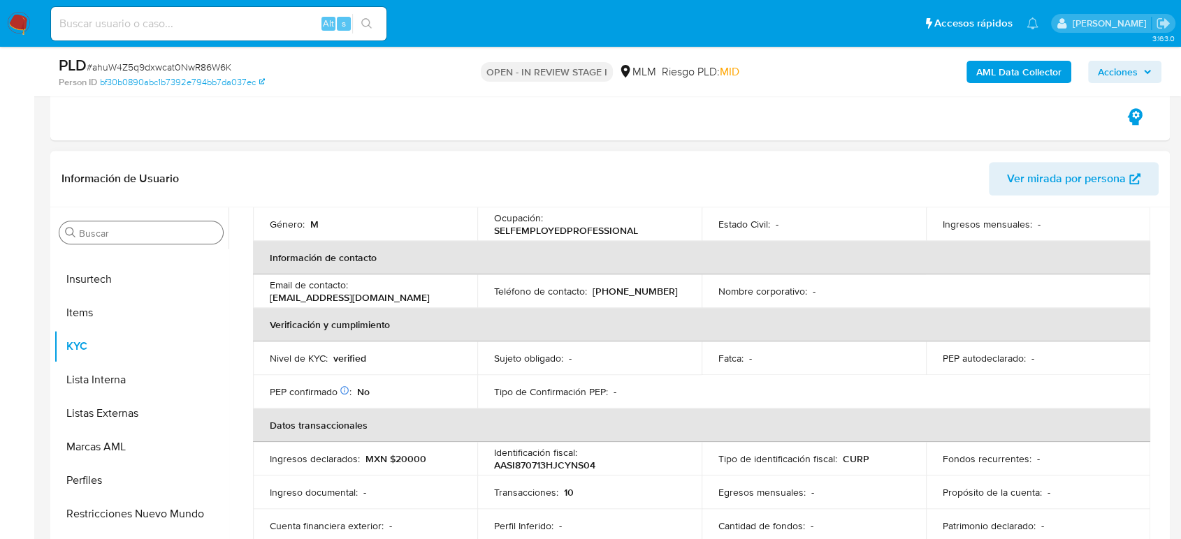
click at [636, 285] on p "(55) 73345340" at bounding box center [634, 291] width 85 height 13
copy p "73345340"
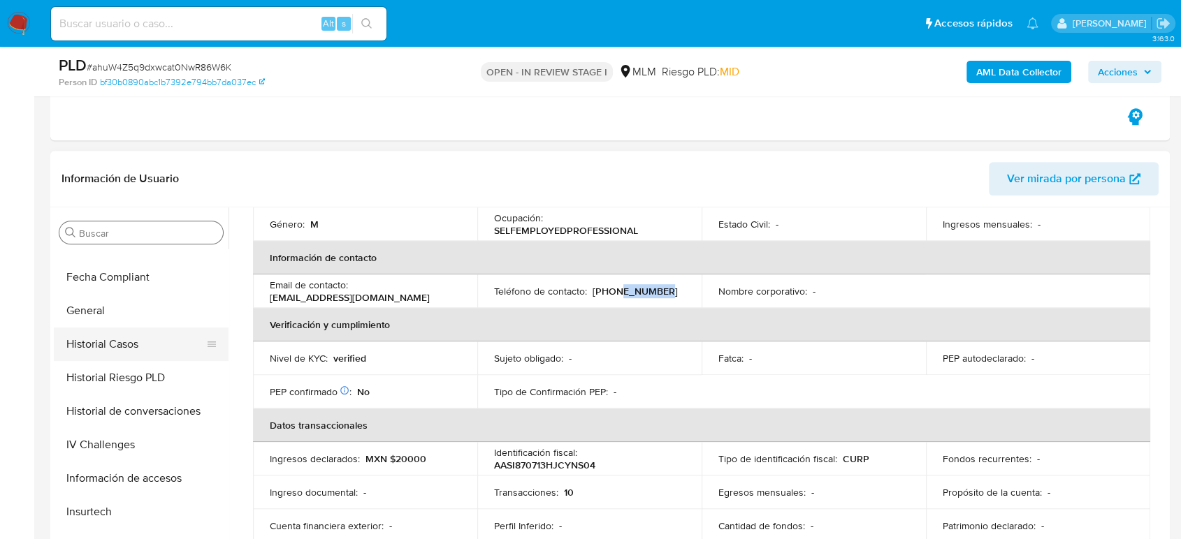
scroll to position [458, 0]
click at [130, 341] on button "Historial Casos" at bounding box center [135, 345] width 163 height 34
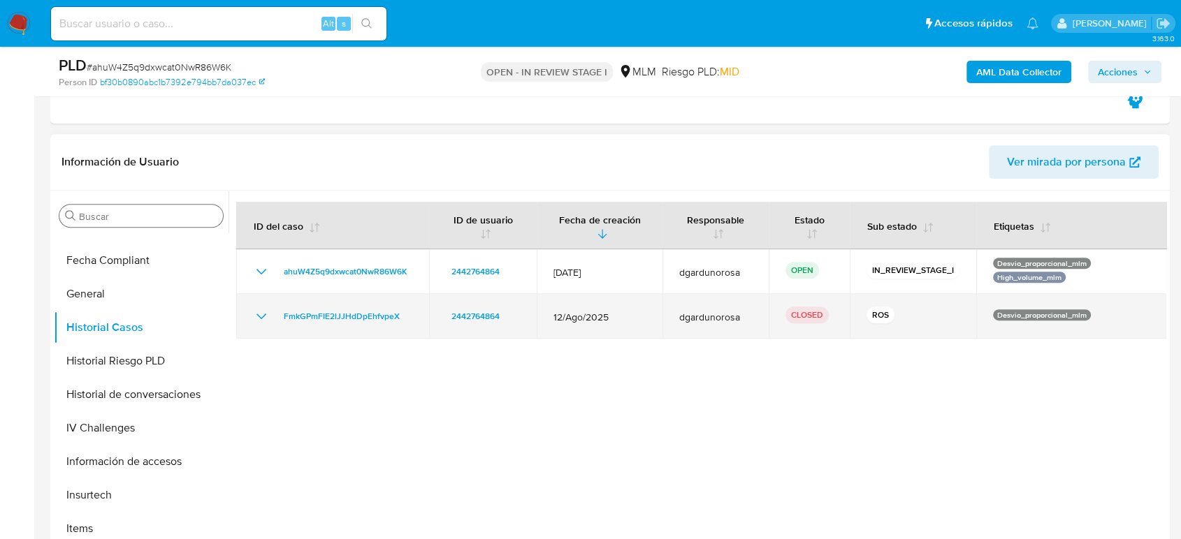
click at [260, 319] on icon "Mostrar/Ocultar" at bounding box center [261, 316] width 17 height 17
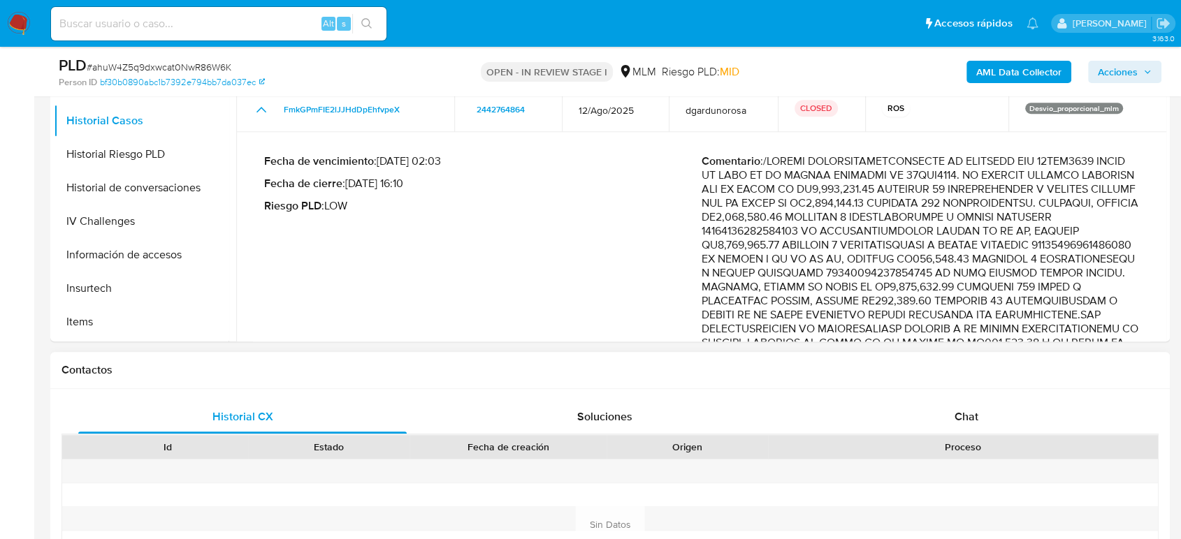
scroll to position [1086, 0]
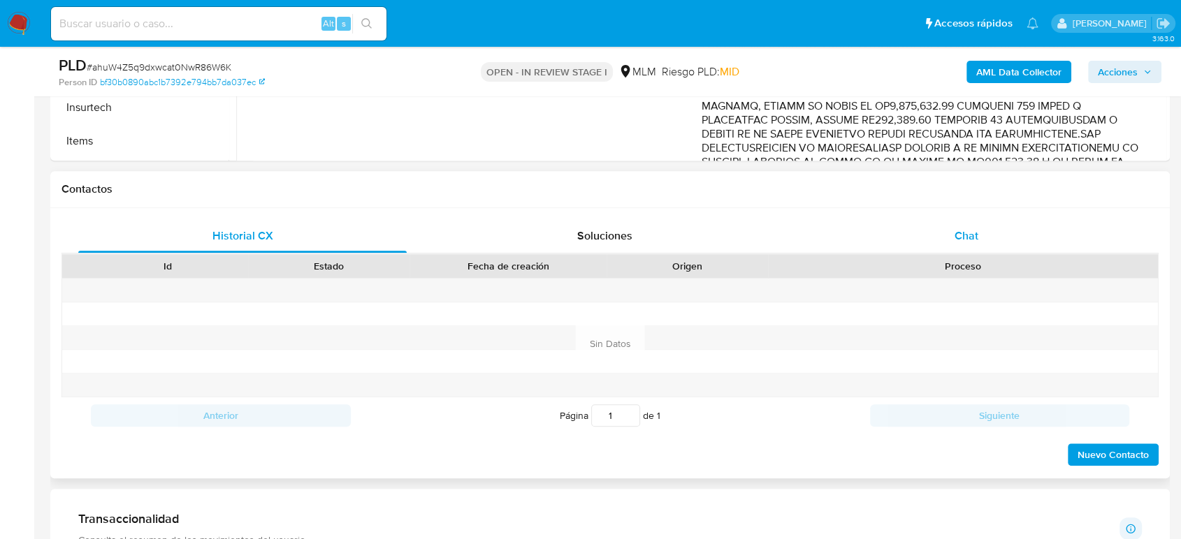
click at [935, 239] on div "Chat" at bounding box center [966, 236] width 328 height 34
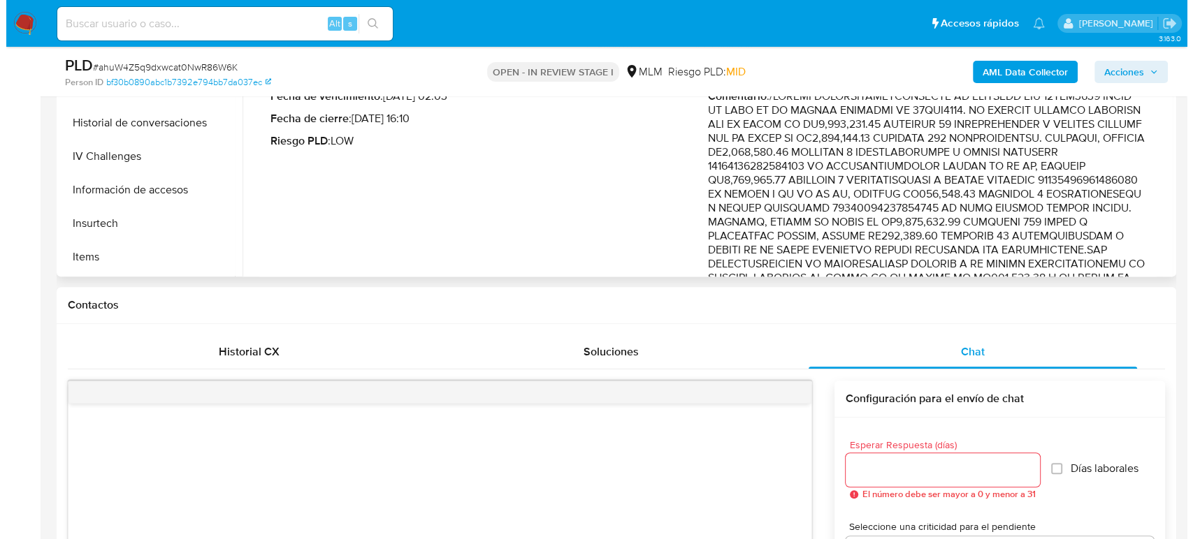
scroll to position [776, 0]
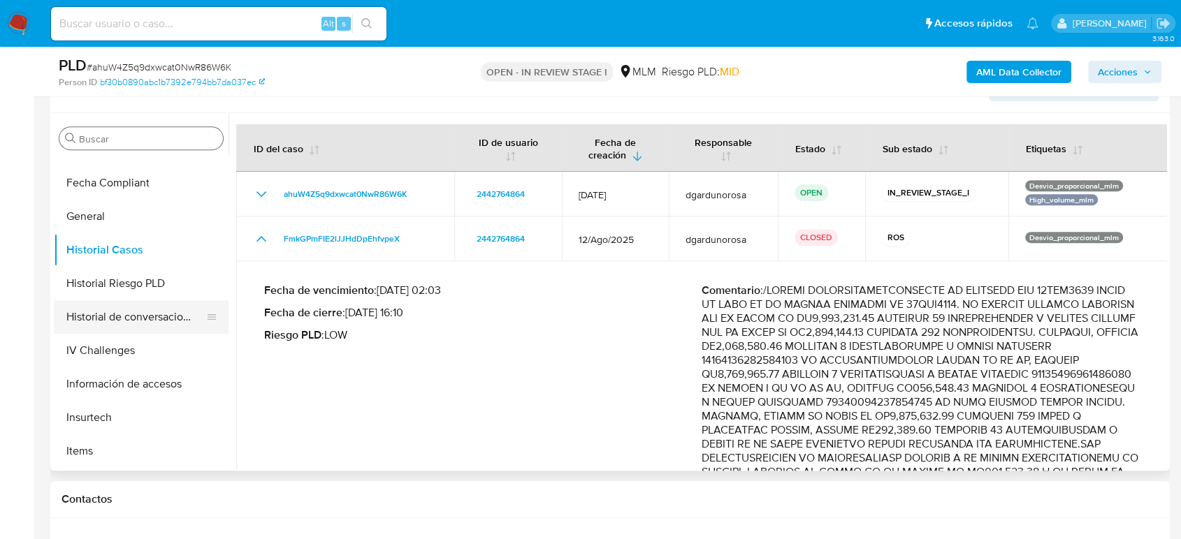
click at [120, 322] on button "Historial de conversaciones" at bounding box center [135, 317] width 163 height 34
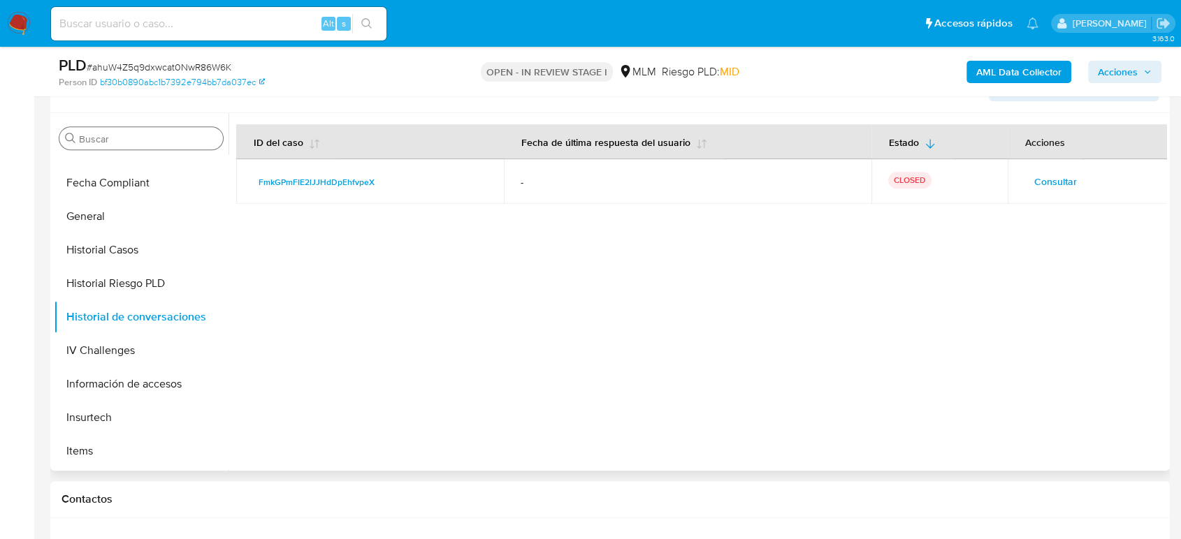
click at [1044, 181] on span "Consultar" at bounding box center [1055, 182] width 43 height 20
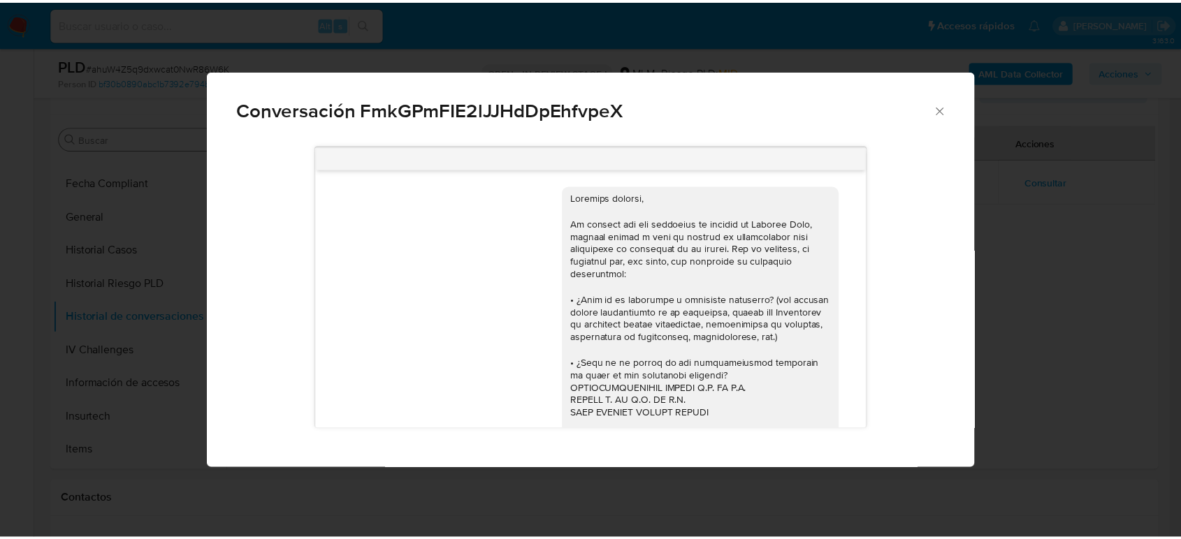
scroll to position [290, 0]
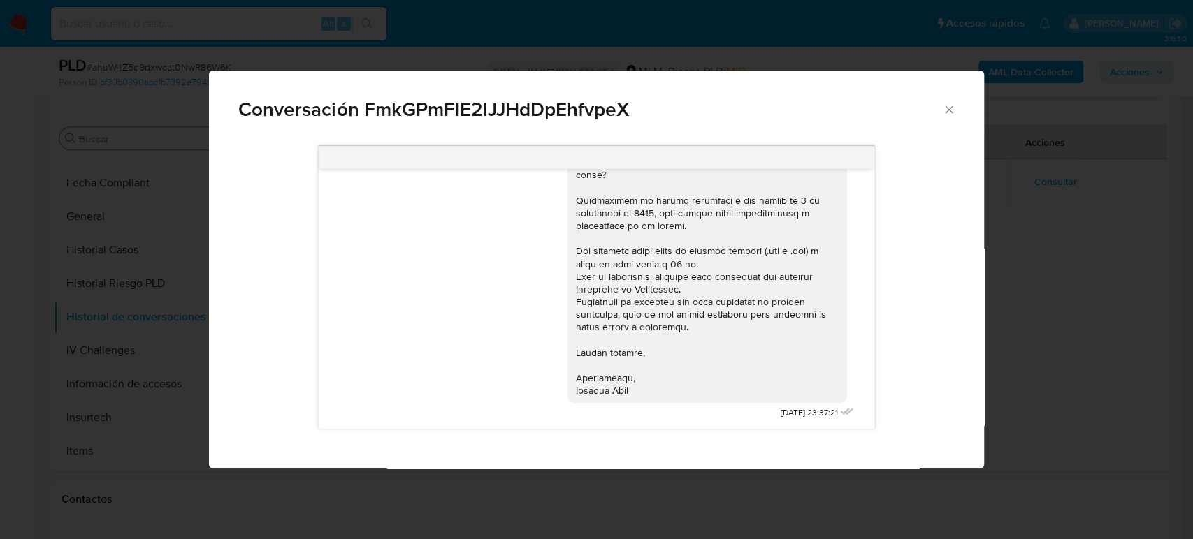
click at [945, 112] on icon "Cerrar" at bounding box center [949, 110] width 14 height 14
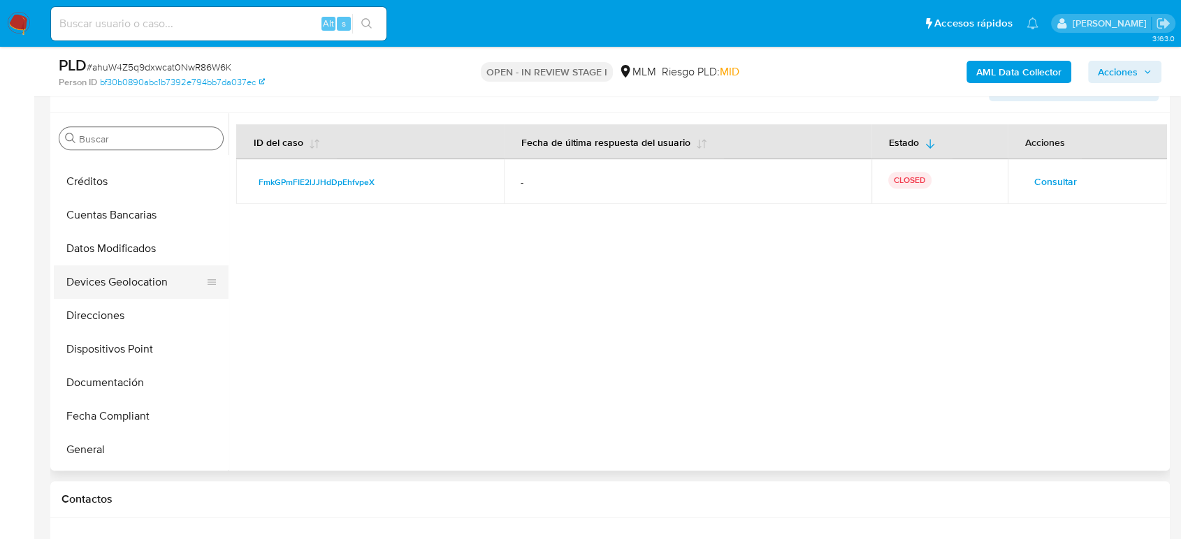
scroll to position [0, 0]
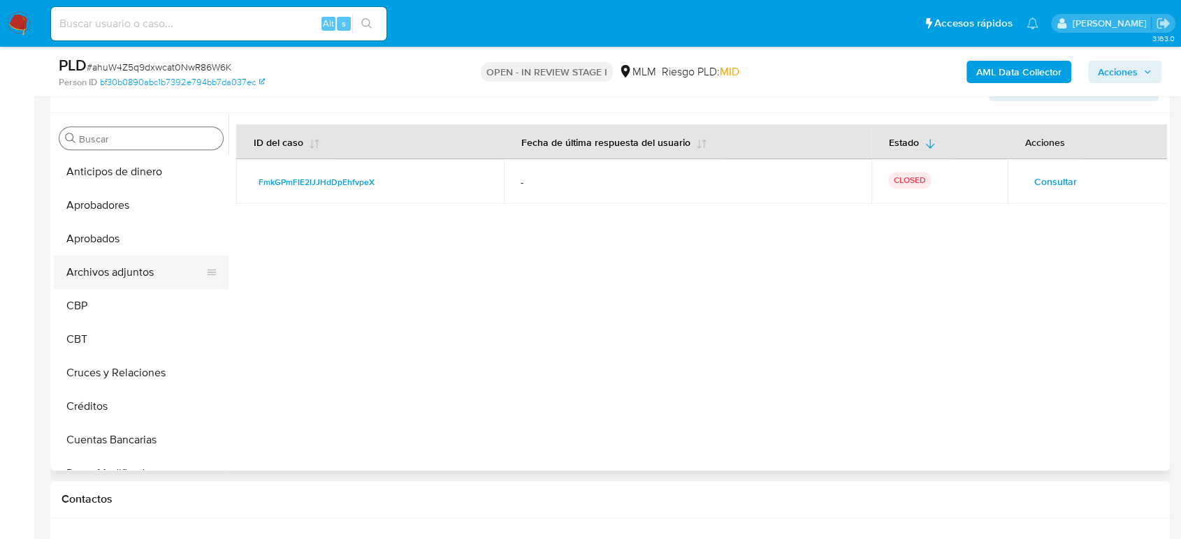
click at [133, 266] on button "Archivos adjuntos" at bounding box center [135, 273] width 163 height 34
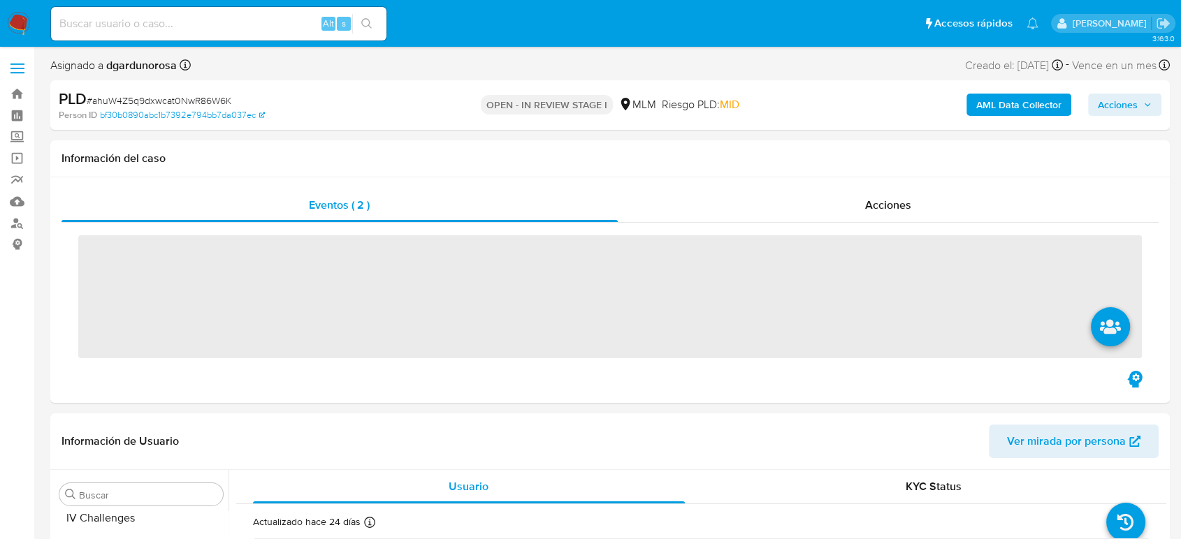
scroll to position [691, 0]
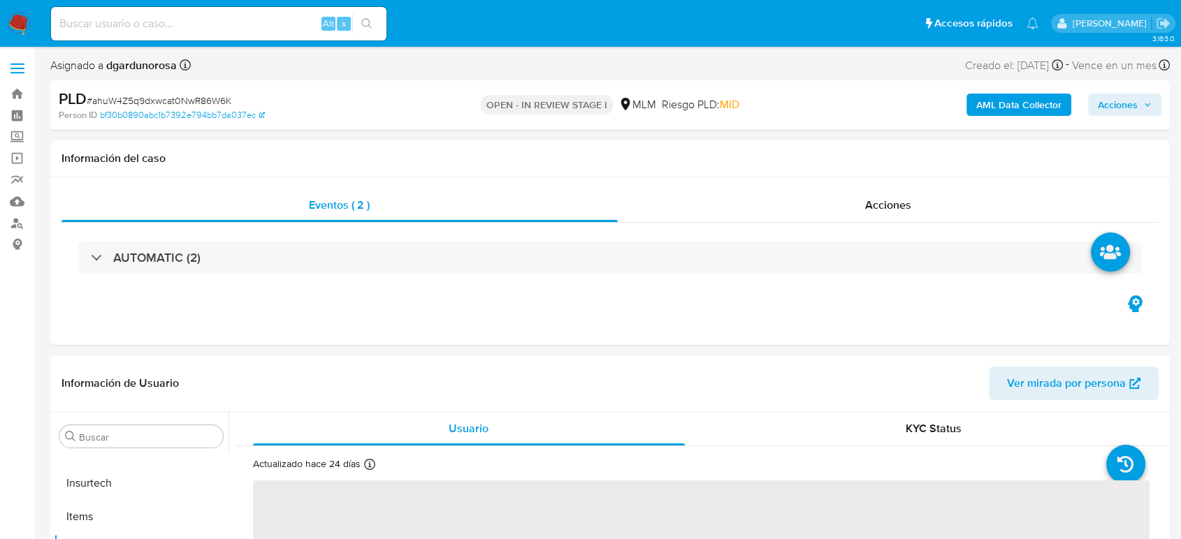
select select "10"
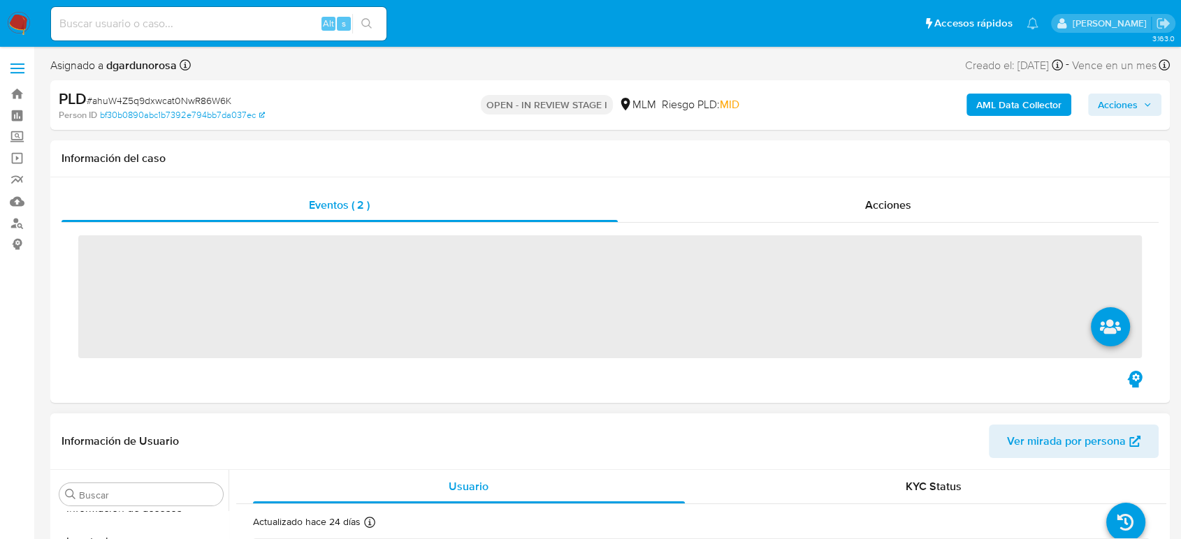
scroll to position [691, 0]
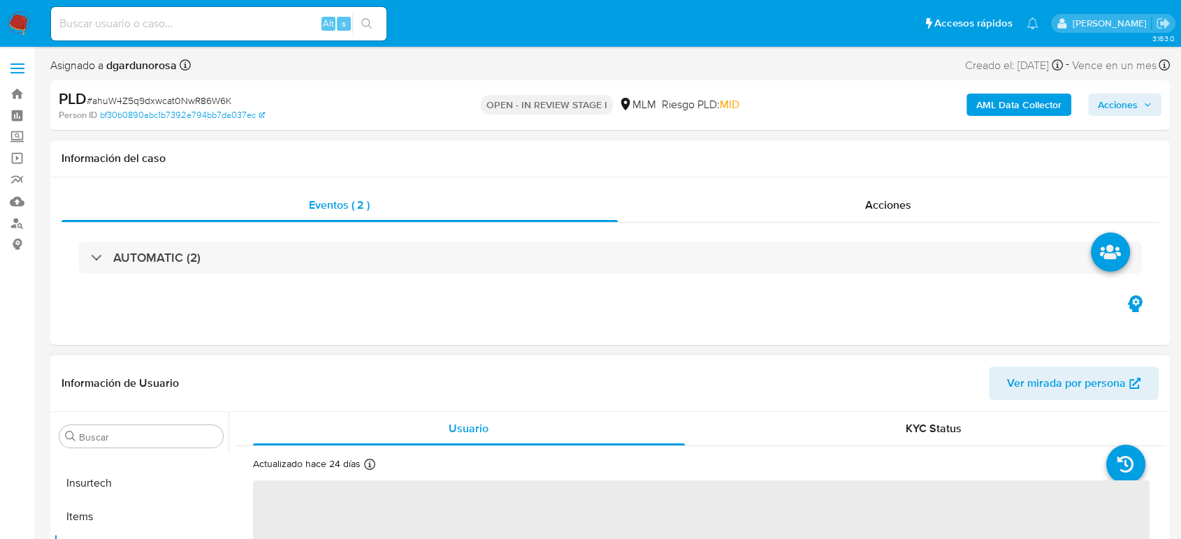
select select "10"
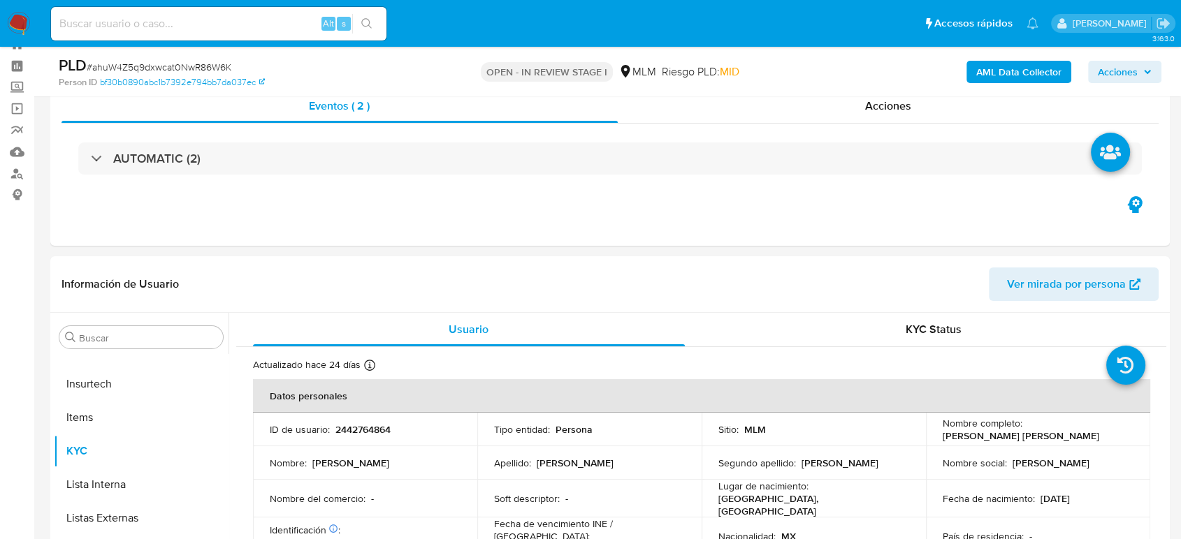
scroll to position [0, 0]
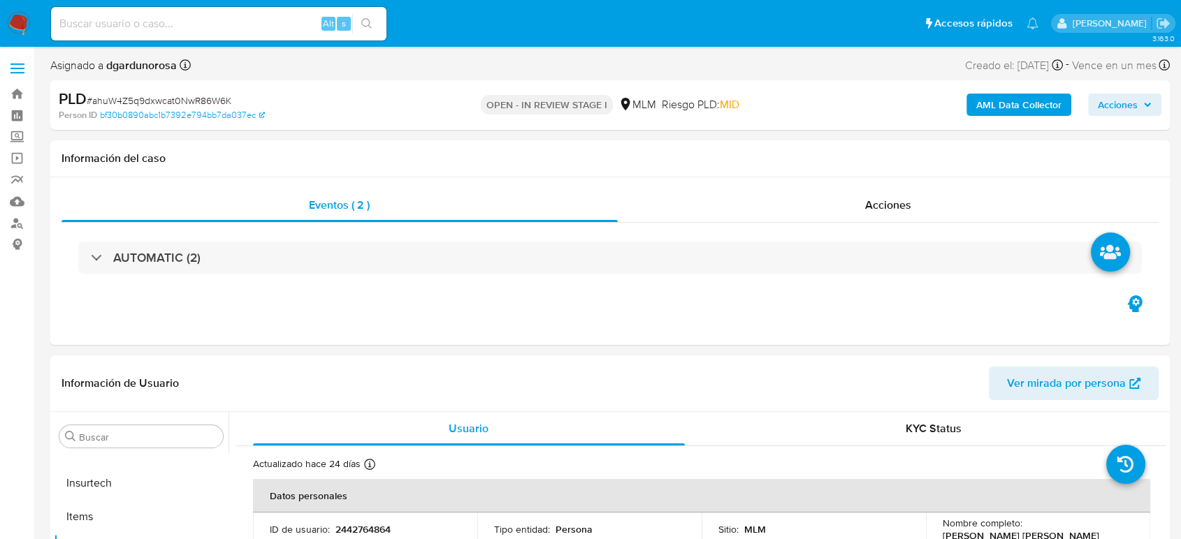
click at [22, 68] on span at bounding box center [17, 69] width 14 height 2
click at [0, 0] on input "checkbox" at bounding box center [0, 0] width 0 height 0
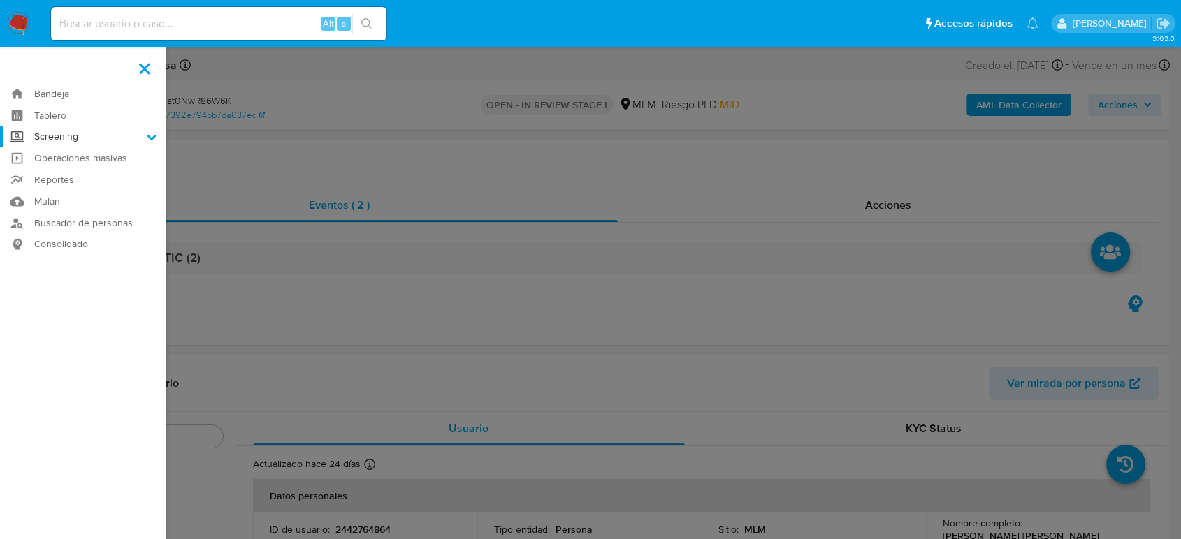
click at [66, 140] on label "Screening" at bounding box center [83, 137] width 166 height 22
click at [0, 0] on input "Screening" at bounding box center [0, 0] width 0 height 0
click at [82, 198] on link "Herramientas" at bounding box center [83, 191] width 166 height 17
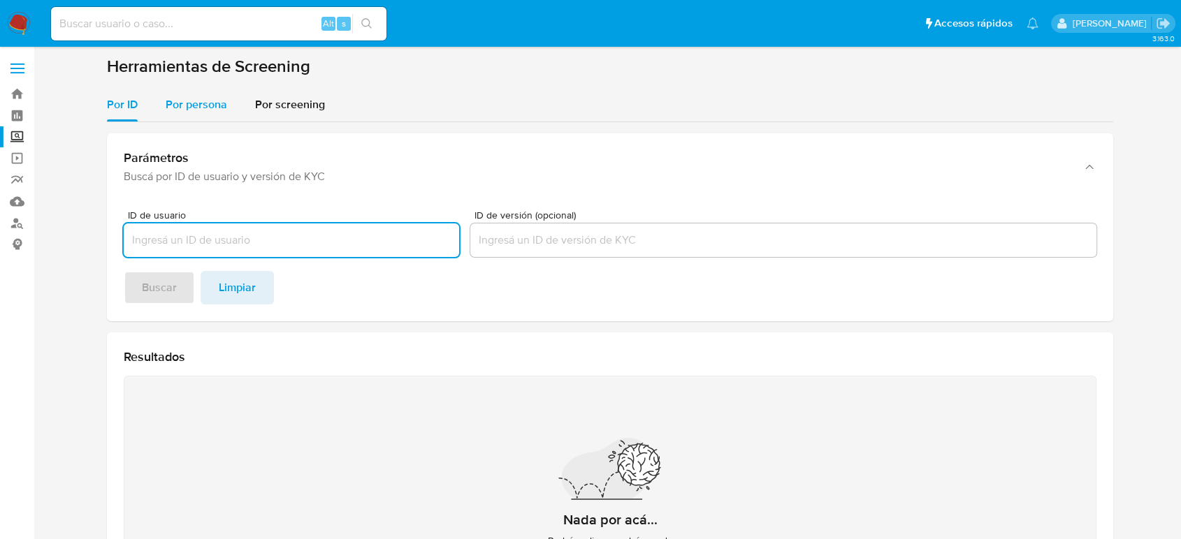
click at [218, 97] on span "Por persona" at bounding box center [196, 104] width 61 height 16
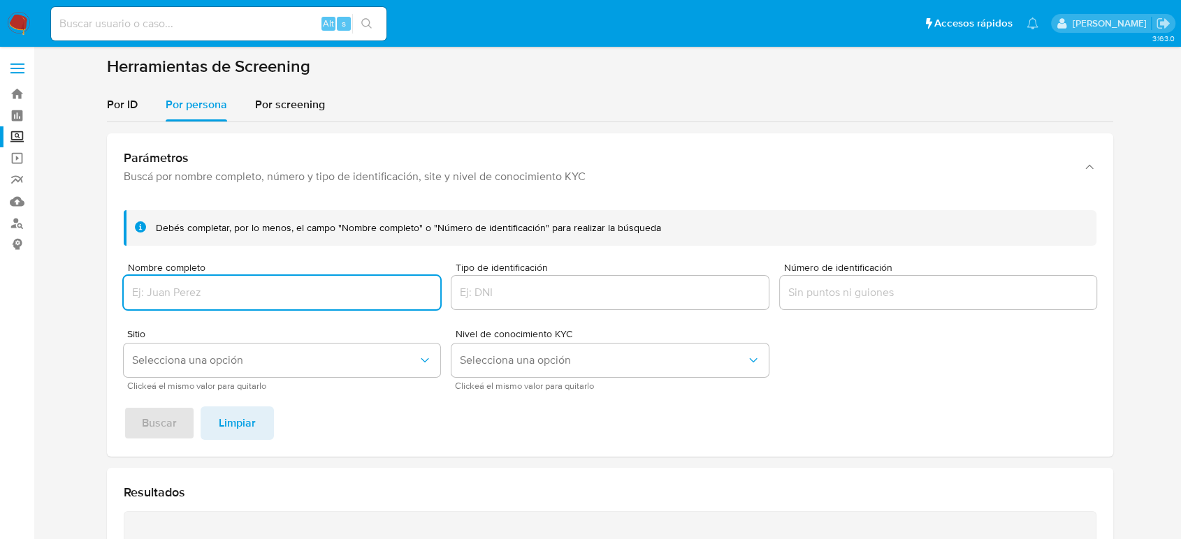
click at [226, 299] on input "Nombre completo" at bounding box center [282, 293] width 316 height 18
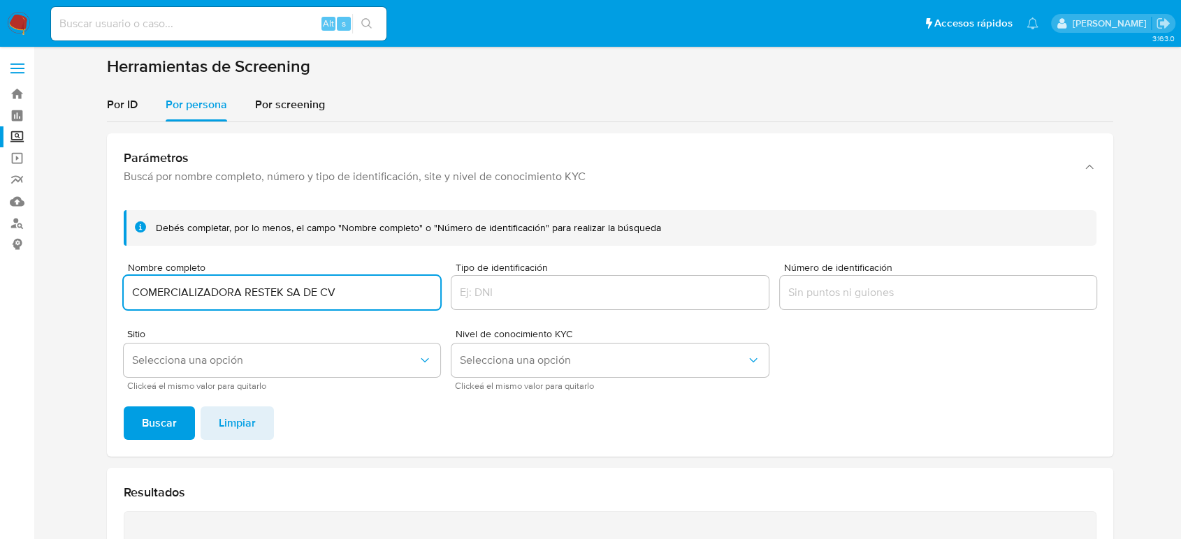
click at [124, 407] on button "Buscar" at bounding box center [159, 424] width 71 height 34
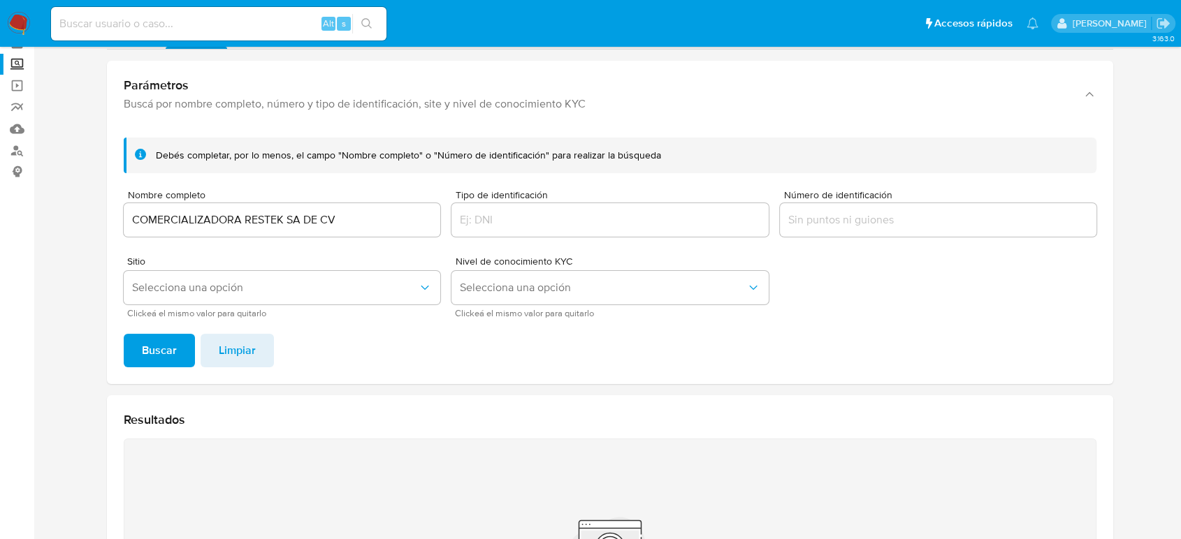
scroll to position [71, 0]
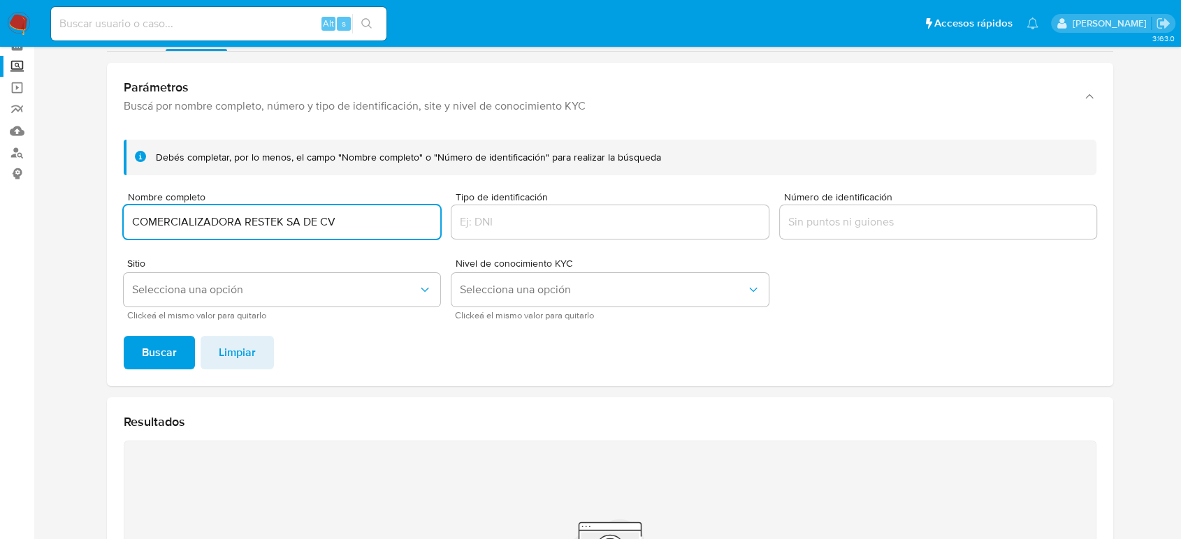
drag, startPoint x: 319, startPoint y: 221, endPoint x: 11, endPoint y: 219, distance: 307.4
click at [11, 219] on section "Bandeja Tablero Screening Búsqueda en Listas Watchlist Herramientas Operaciones…" at bounding box center [590, 350] width 1181 height 843
paste input "BOLLRE S DE RL"
click at [124, 336] on button "Buscar" at bounding box center [159, 353] width 71 height 34
drag, startPoint x: 259, startPoint y: 223, endPoint x: 0, endPoint y: 251, distance: 260.7
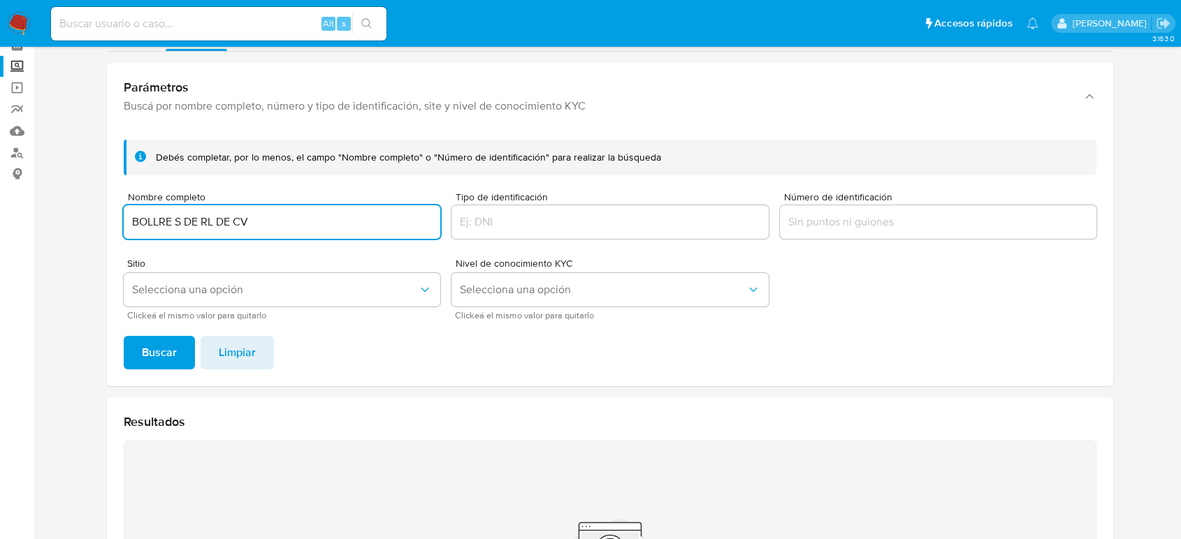
click at [0, 251] on section "Bandeja Tablero Screening Búsqueda en Listas Watchlist Herramientas Operaciones…" at bounding box center [590, 350] width 1181 height 843
paste input "RAUL EDUARDO OCAMPO CHAVEZ"
click at [124, 336] on button "Buscar" at bounding box center [159, 353] width 71 height 34
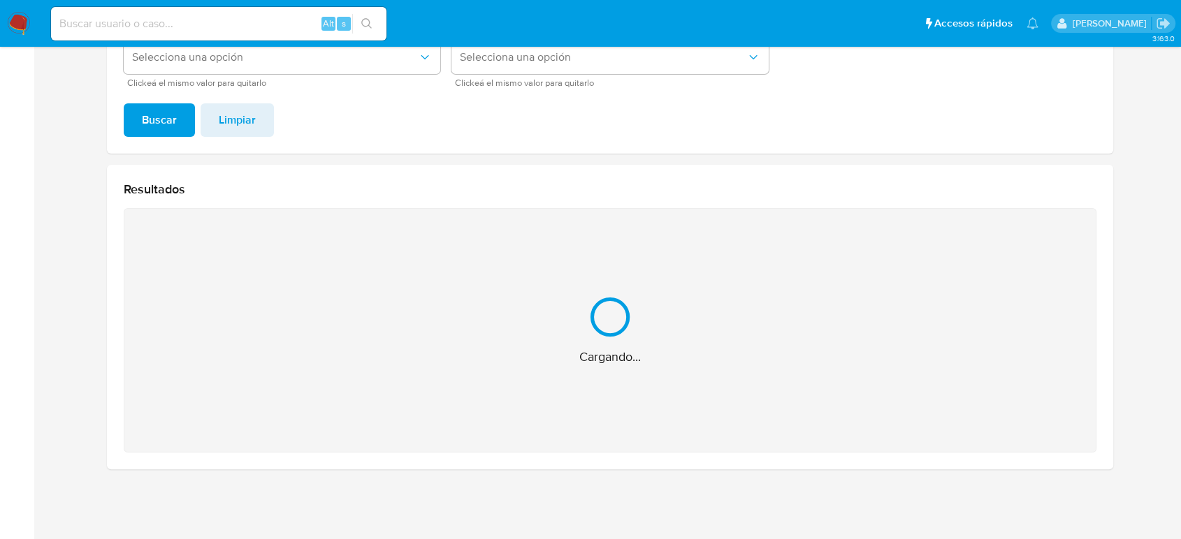
scroll to position [81, 0]
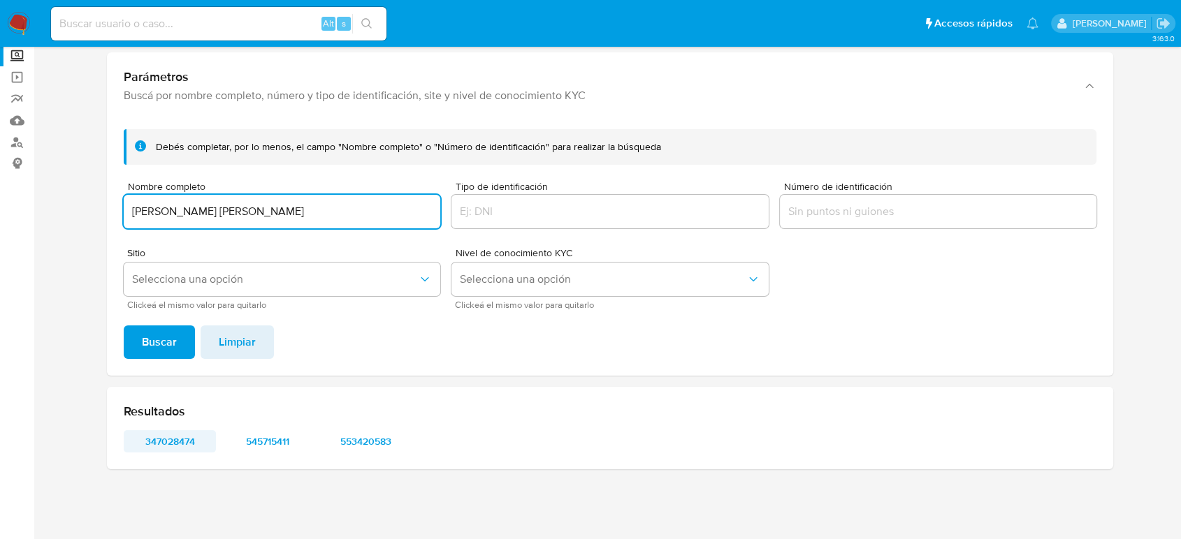
click at [180, 443] on span "347028474" at bounding box center [169, 442] width 73 height 20
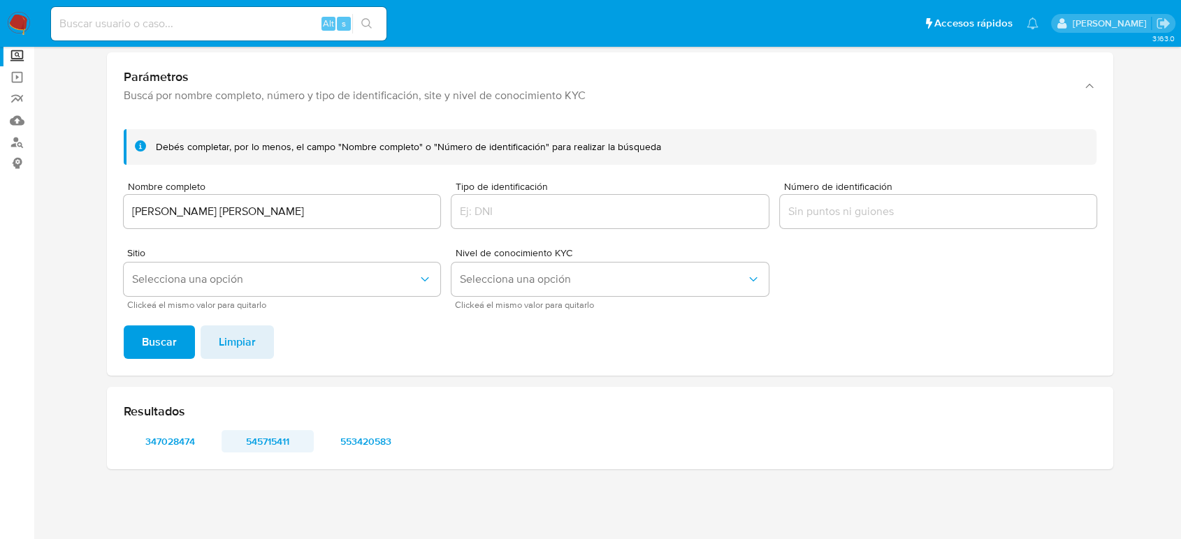
click at [274, 440] on span "545715411" at bounding box center [267, 442] width 73 height 20
click at [380, 442] on span "553420583" at bounding box center [365, 442] width 73 height 20
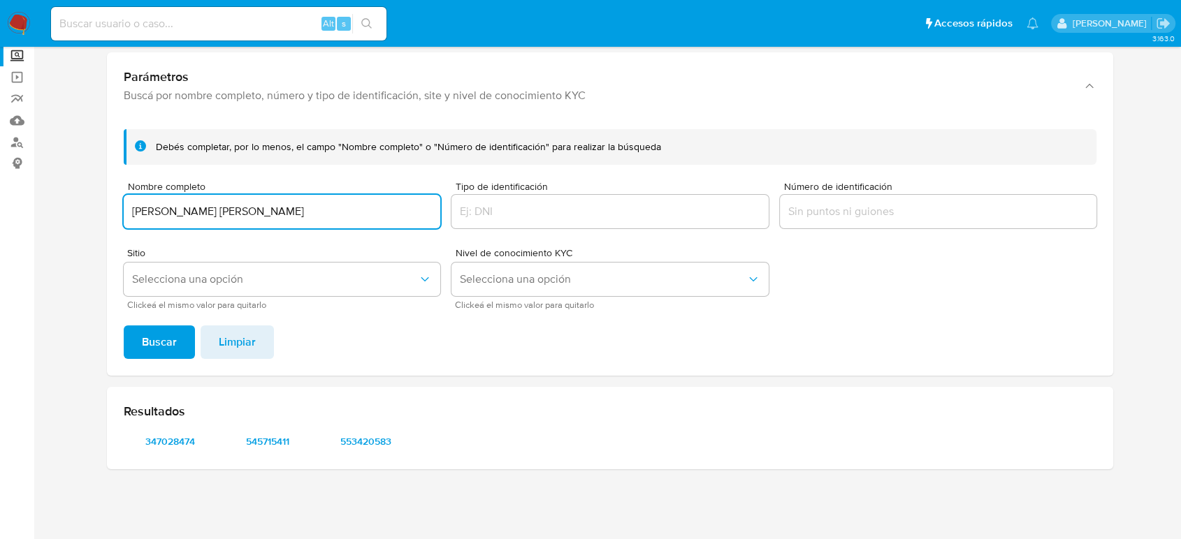
drag, startPoint x: 326, startPoint y: 204, endPoint x: 48, endPoint y: 198, distance: 277.4
click at [48, 198] on main "3.163.0" at bounding box center [590, 229] width 1181 height 621
click at [124, 326] on button "Buscar" at bounding box center [159, 343] width 71 height 34
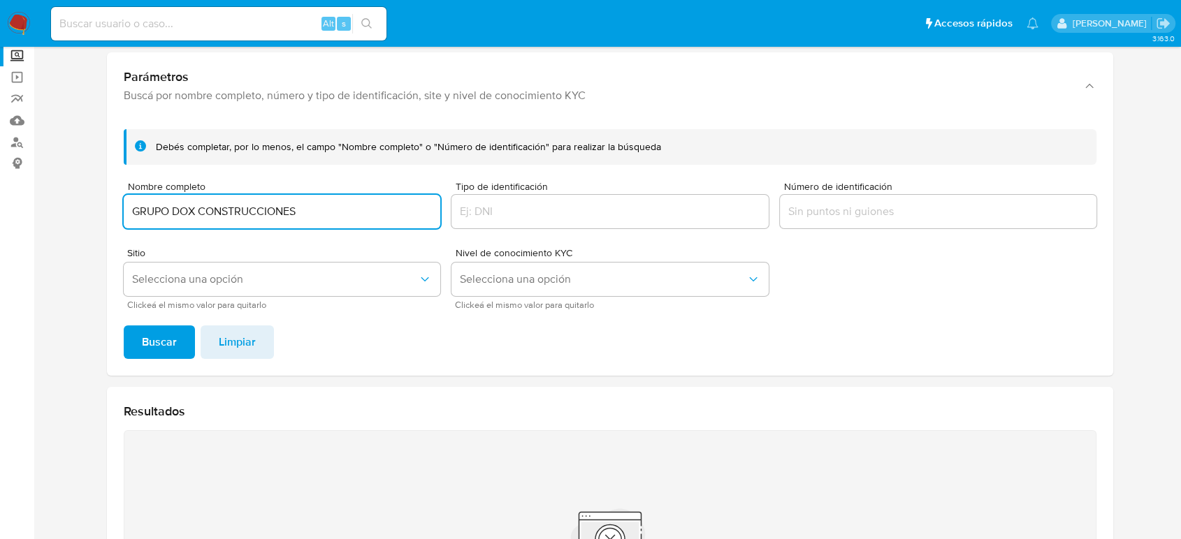
drag, startPoint x: 320, startPoint y: 214, endPoint x: 10, endPoint y: 214, distance: 310.2
click at [10, 214] on section "Bandeja Tablero Screening Búsqueda en Listas Watchlist Herramientas Operaciones…" at bounding box center [590, 340] width 1181 height 843
paste input "SERVICIOS MAKMET SA DE CV"
click at [124, 326] on button "Buscar" at bounding box center [159, 343] width 71 height 34
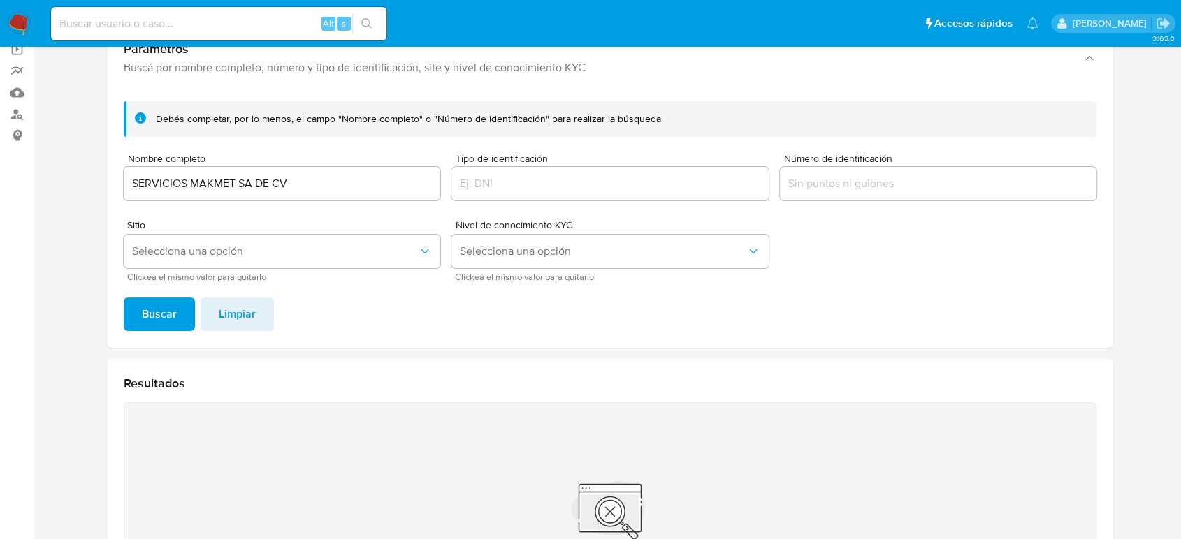
scroll to position [0, 0]
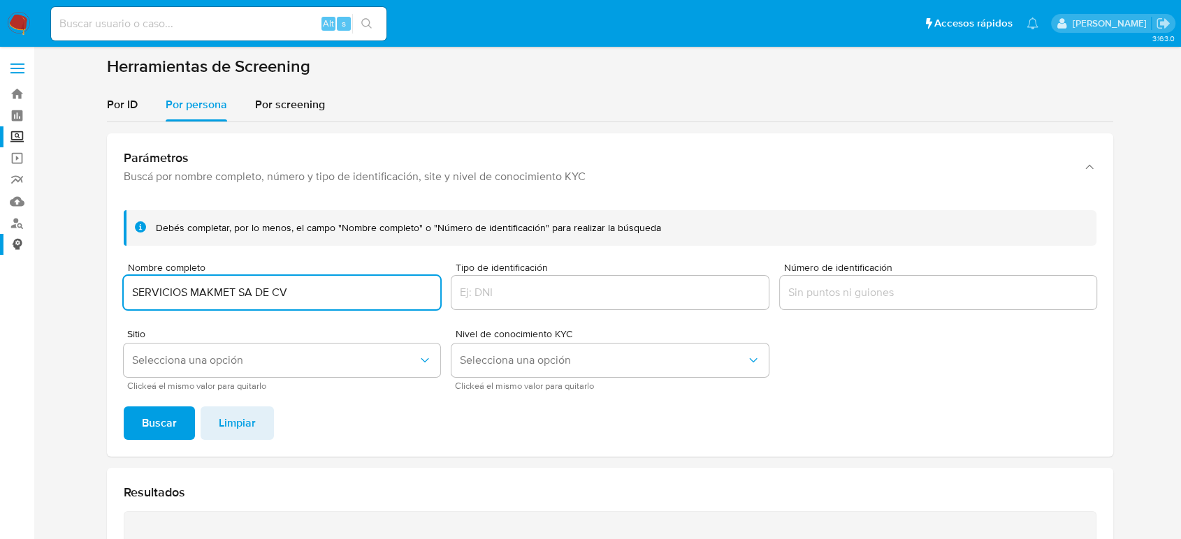
drag, startPoint x: 304, startPoint y: 292, endPoint x: 11, endPoint y: 254, distance: 295.2
click at [0, 306] on section "Bandeja Tablero Screening Búsqueda en Listas Watchlist Herramientas Operaciones…" at bounding box center [590, 421] width 1181 height 843
paste input "DIEGO ALEJANDRO OCAMPO HERNANDEZ"
type input "DIEGO ALEJANDRO OCAMPO HERNANDEZ"
click at [124, 407] on button "Buscar" at bounding box center [159, 424] width 71 height 34
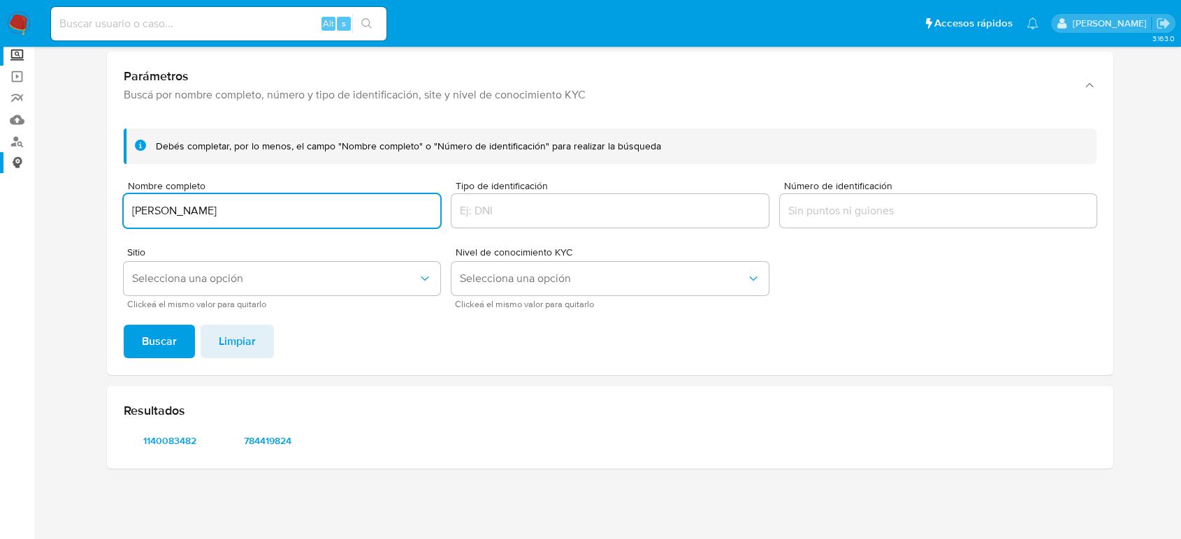
scroll to position [81, 0]
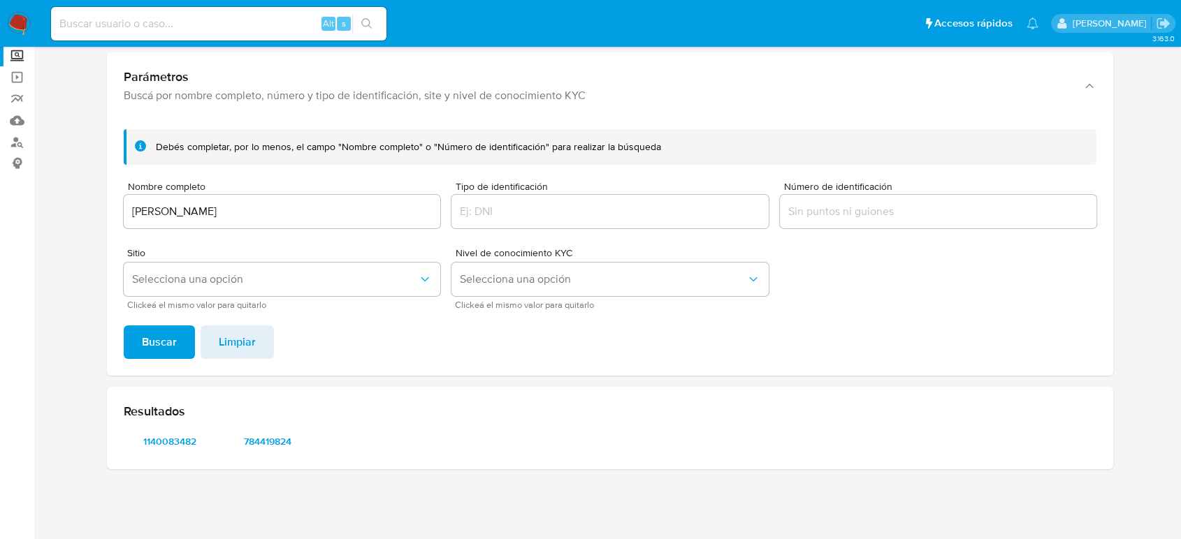
click at [298, 24] on input at bounding box center [218, 24] width 335 height 18
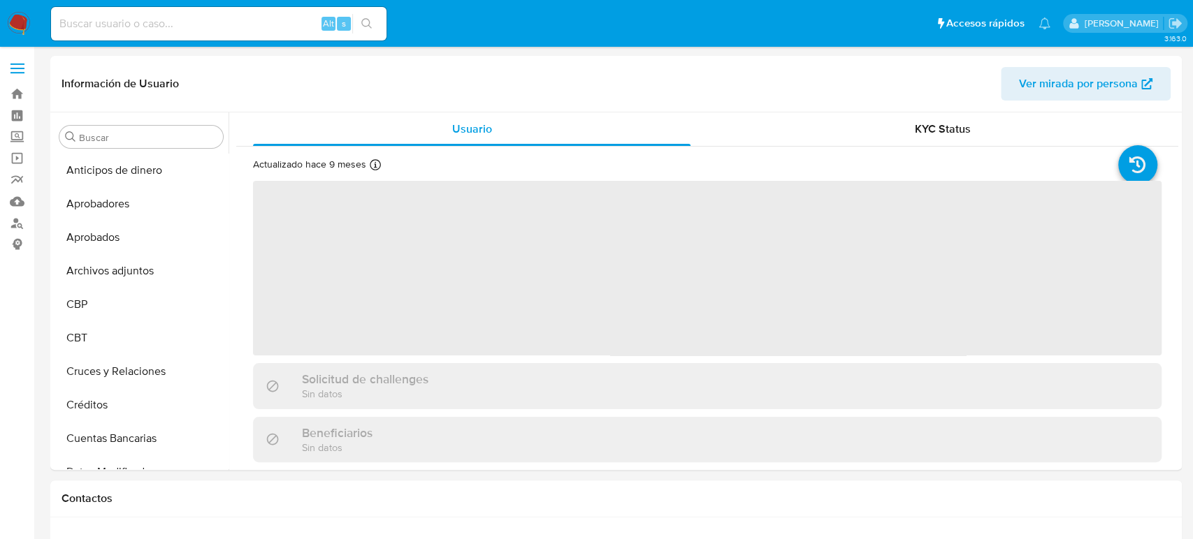
select select "10"
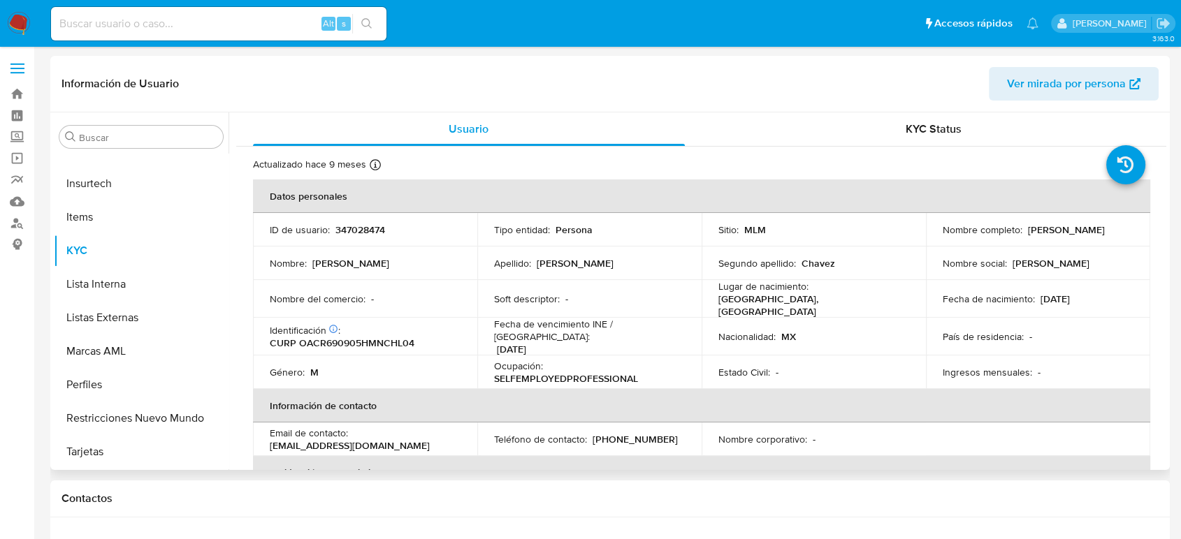
click at [361, 228] on p "347028474" at bounding box center [360, 230] width 50 height 13
copy p "347028474"
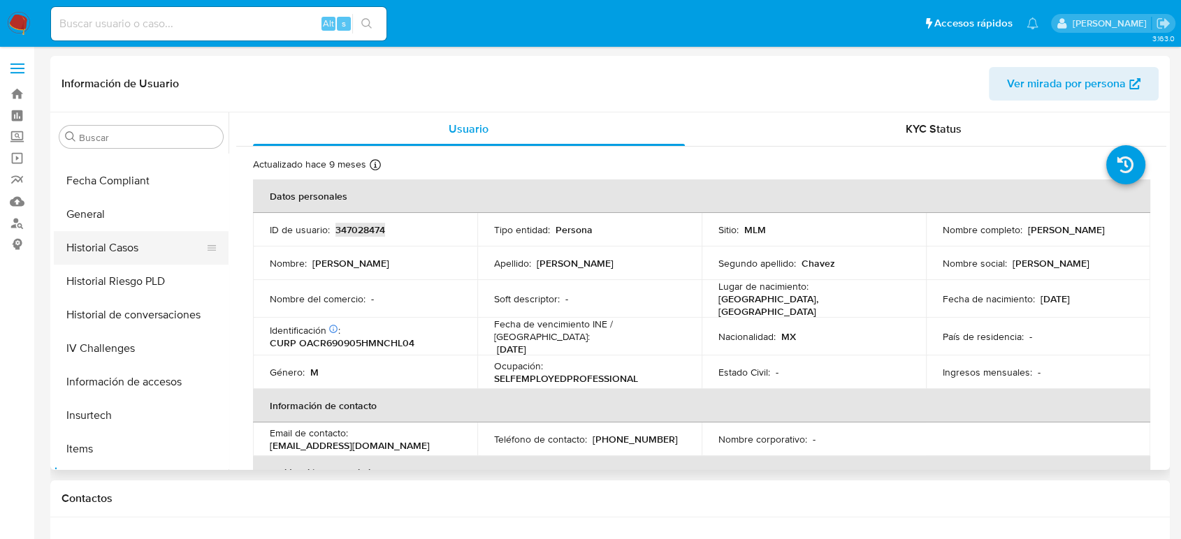
scroll to position [380, 0]
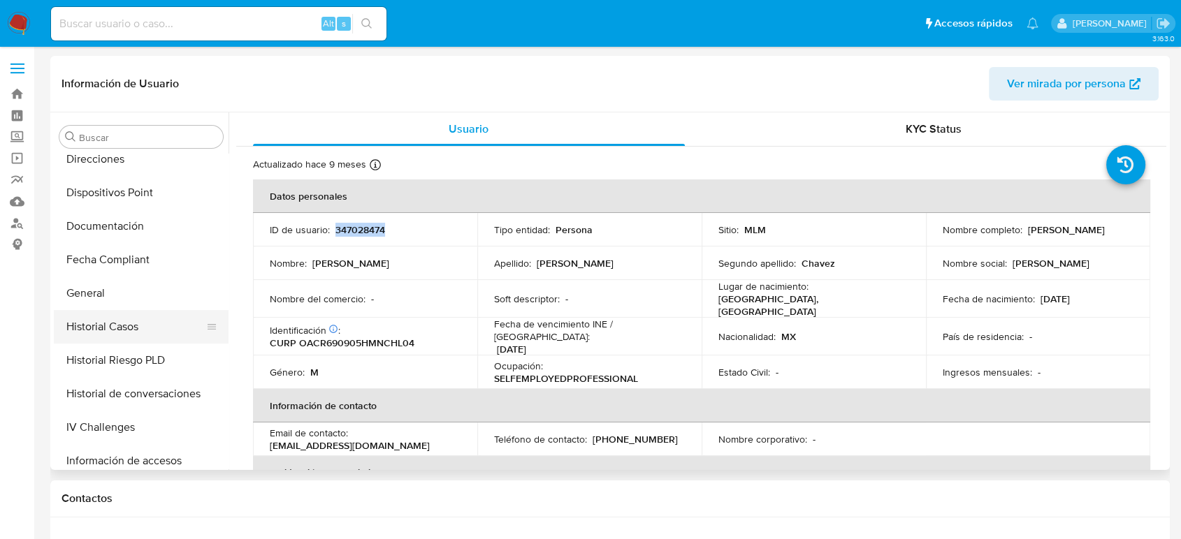
click at [137, 326] on button "Historial Casos" at bounding box center [135, 327] width 163 height 34
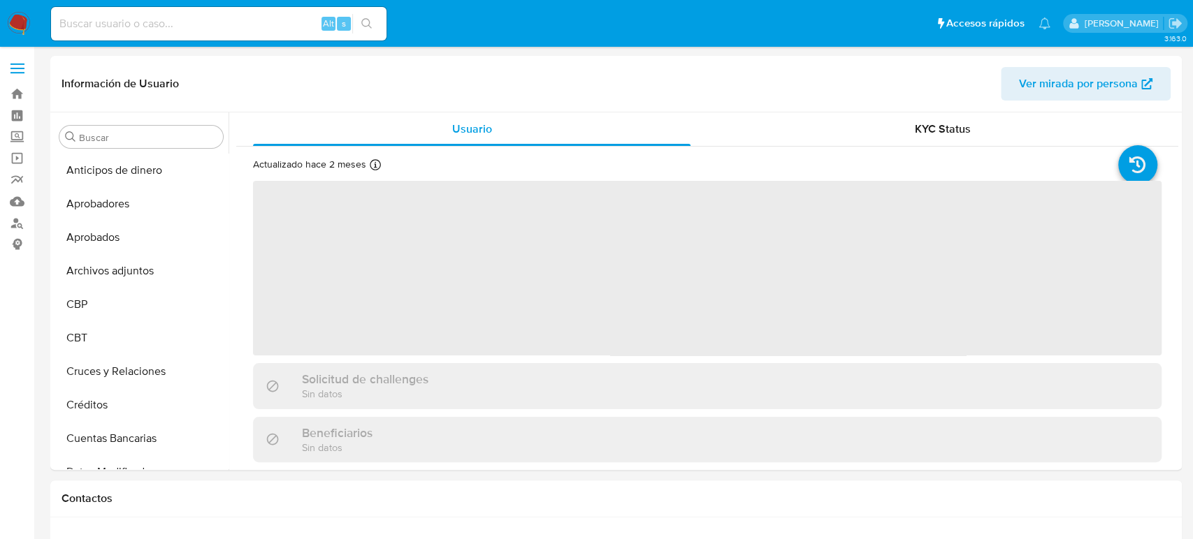
select select "10"
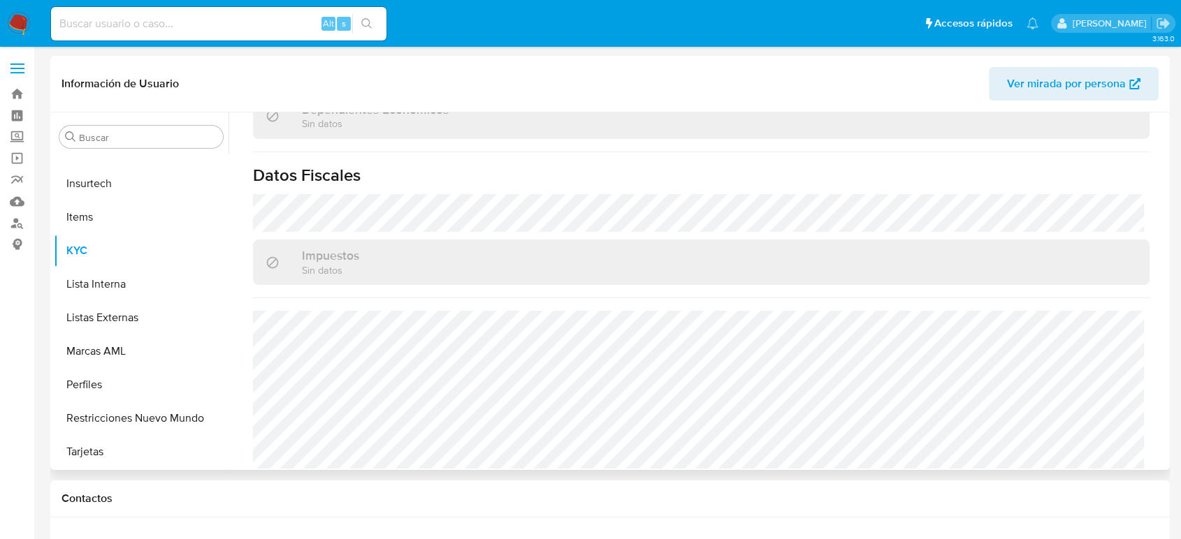
scroll to position [864, 0]
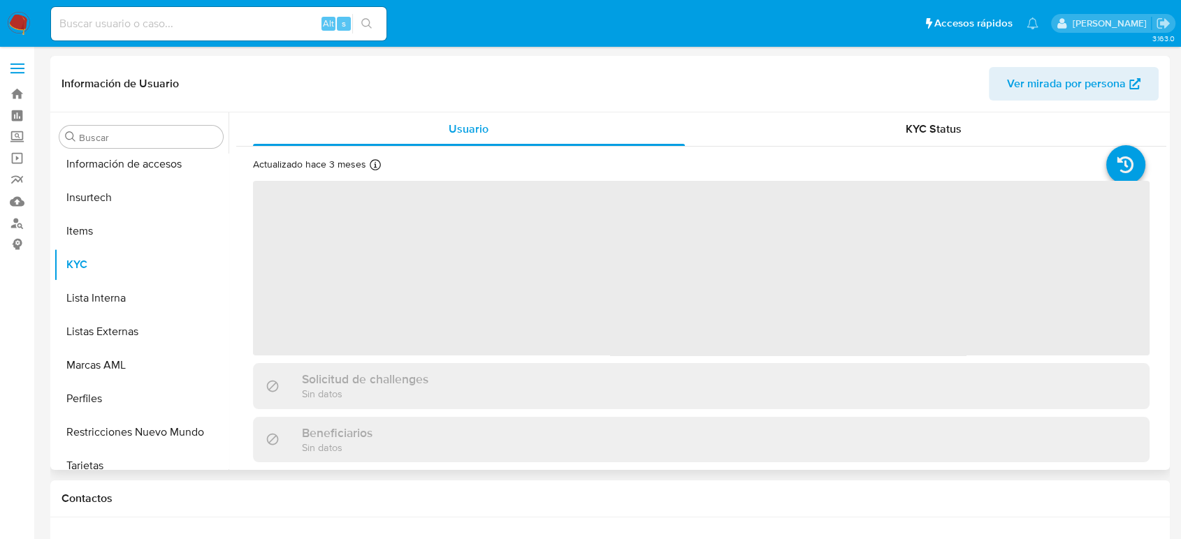
scroll to position [691, 0]
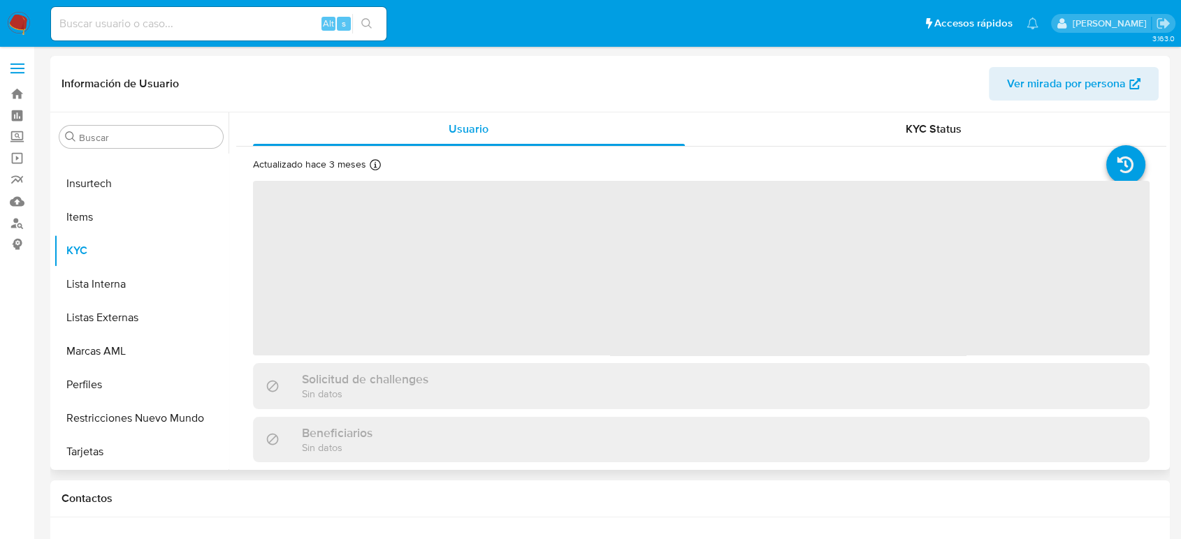
select select "10"
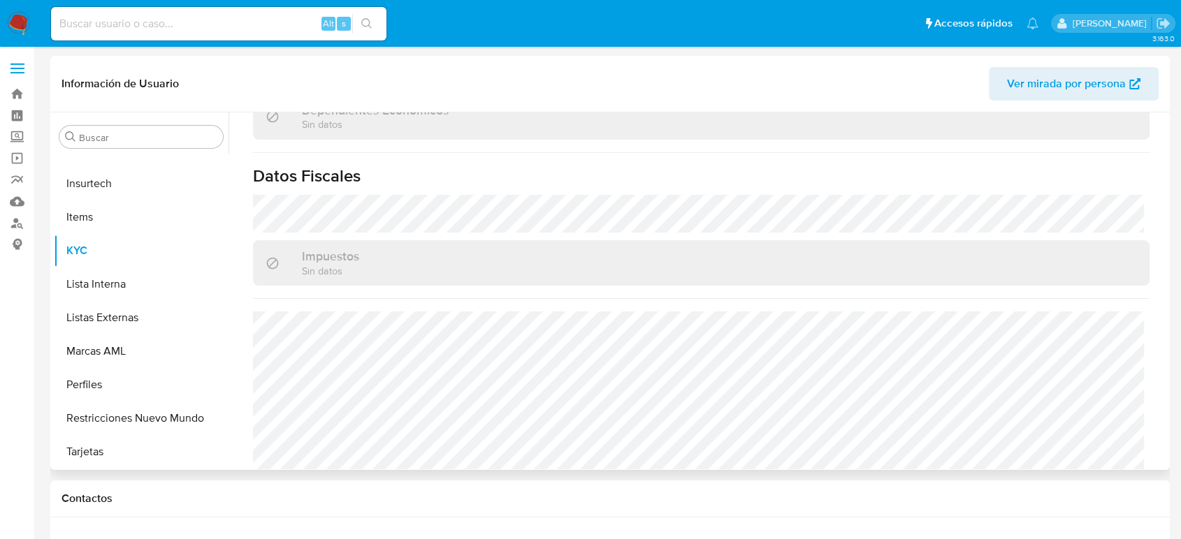
scroll to position [864, 0]
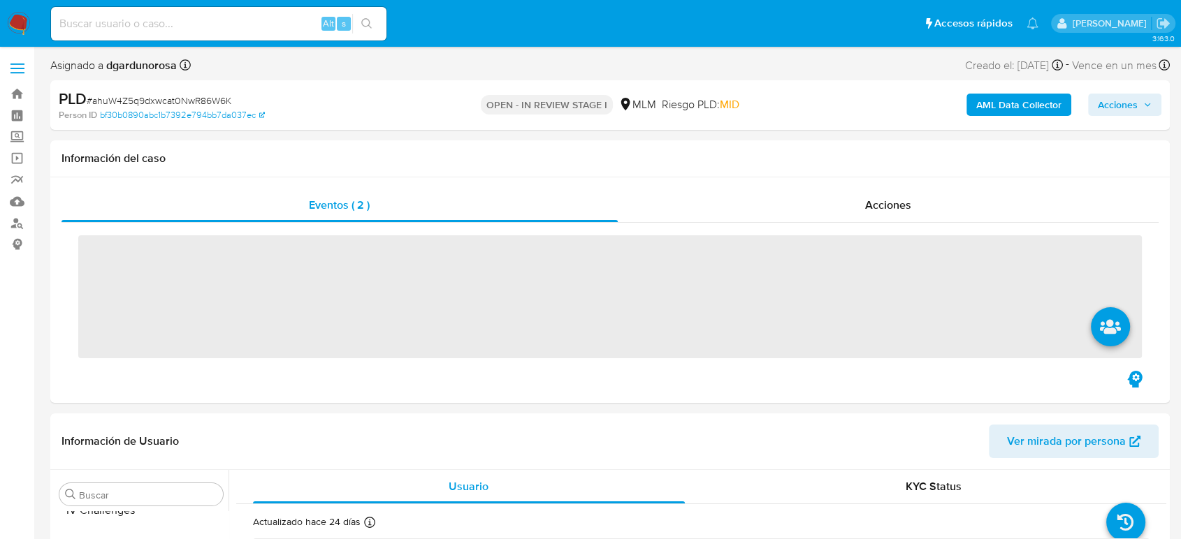
scroll to position [691, 0]
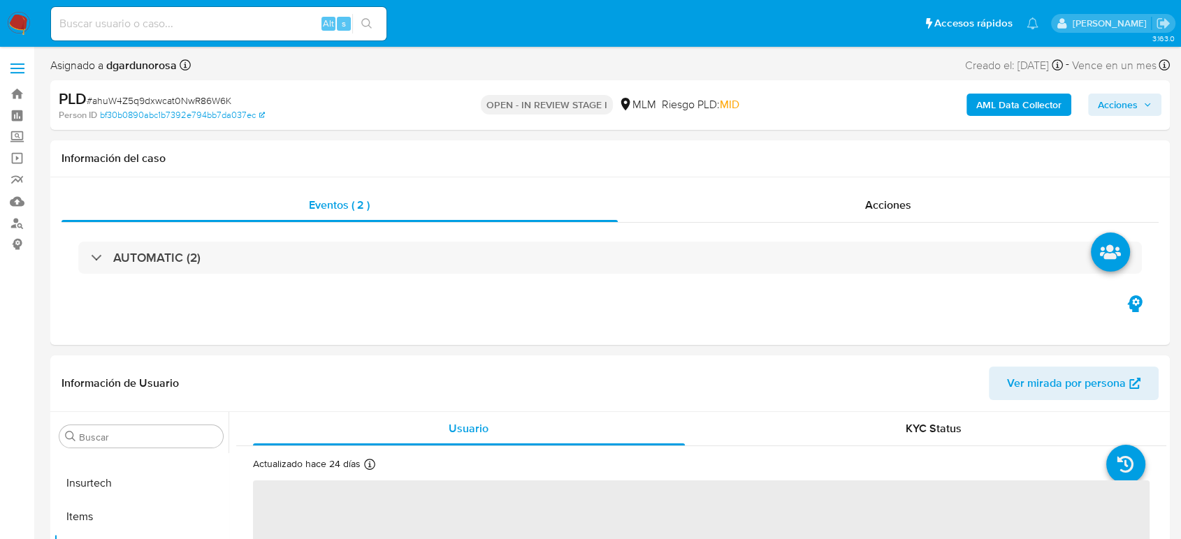
select select "10"
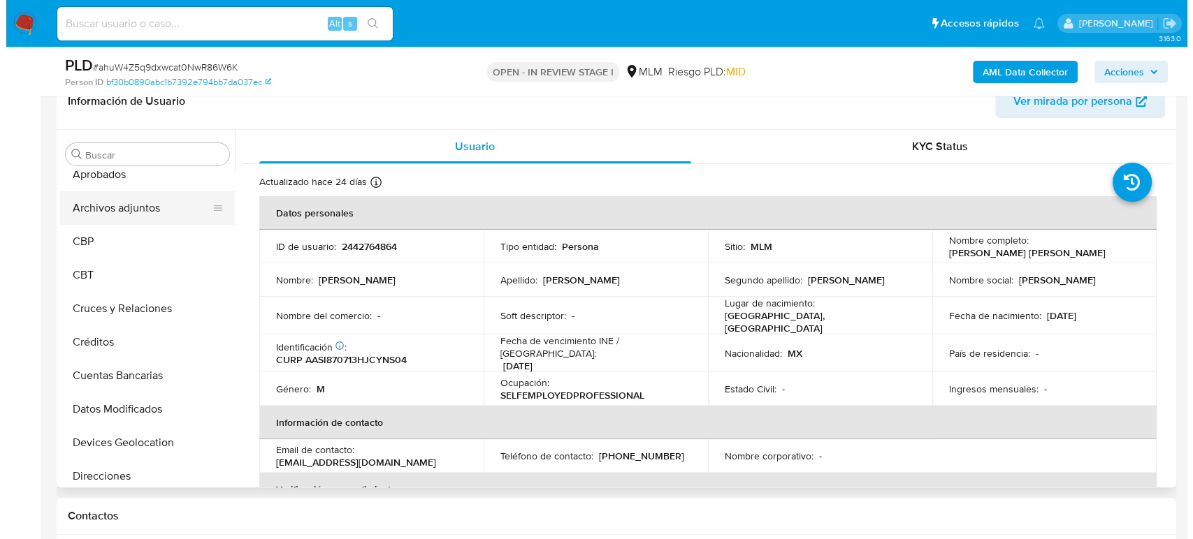
scroll to position [0, 0]
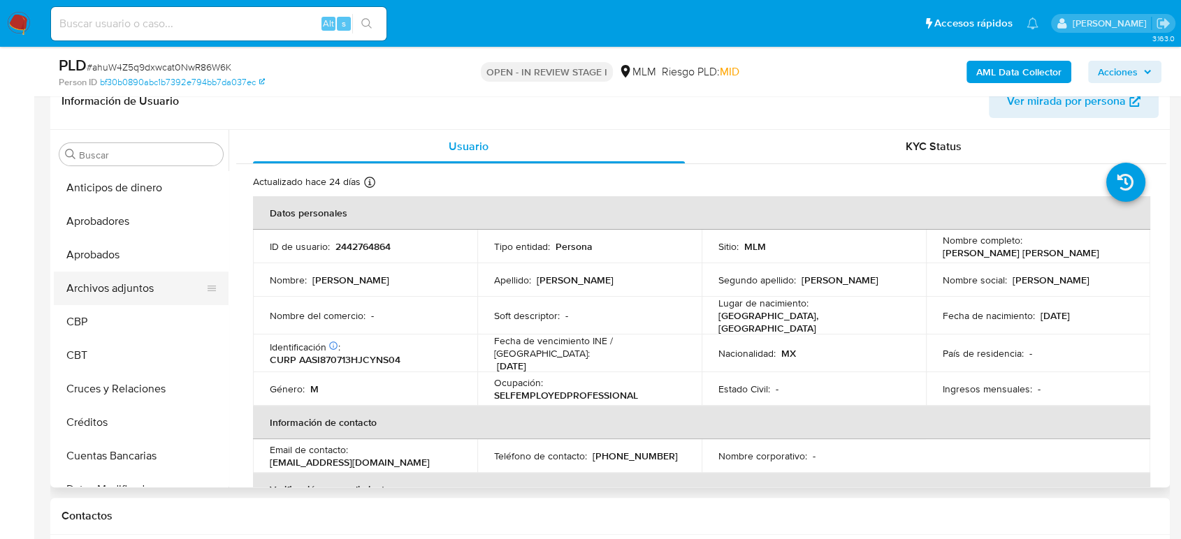
click at [134, 278] on button "Archivos adjuntos" at bounding box center [135, 289] width 163 height 34
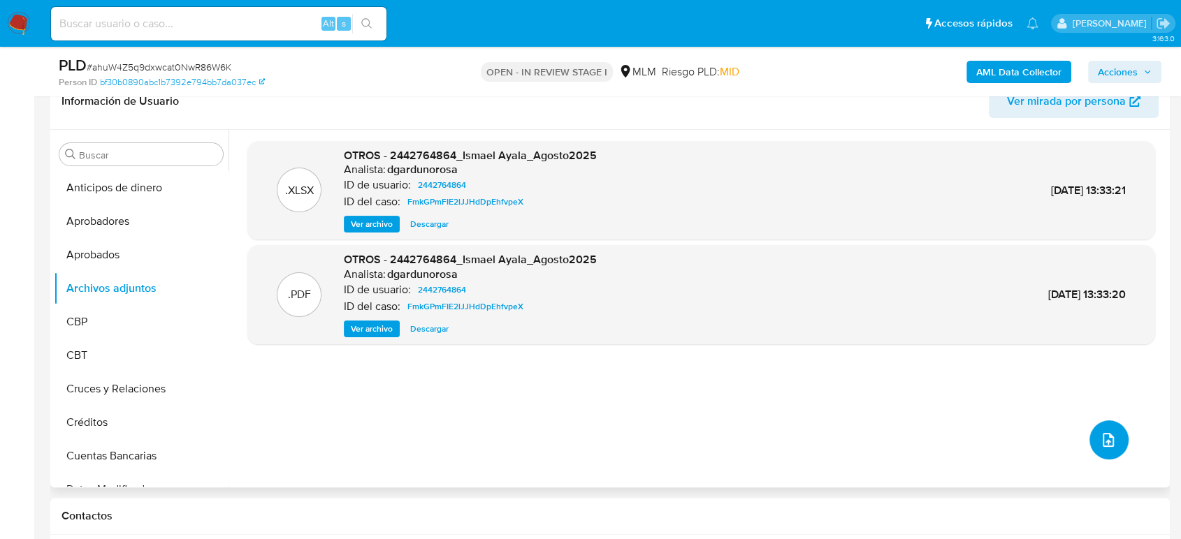
click at [1116, 435] on button "upload-file" at bounding box center [1108, 440] width 39 height 39
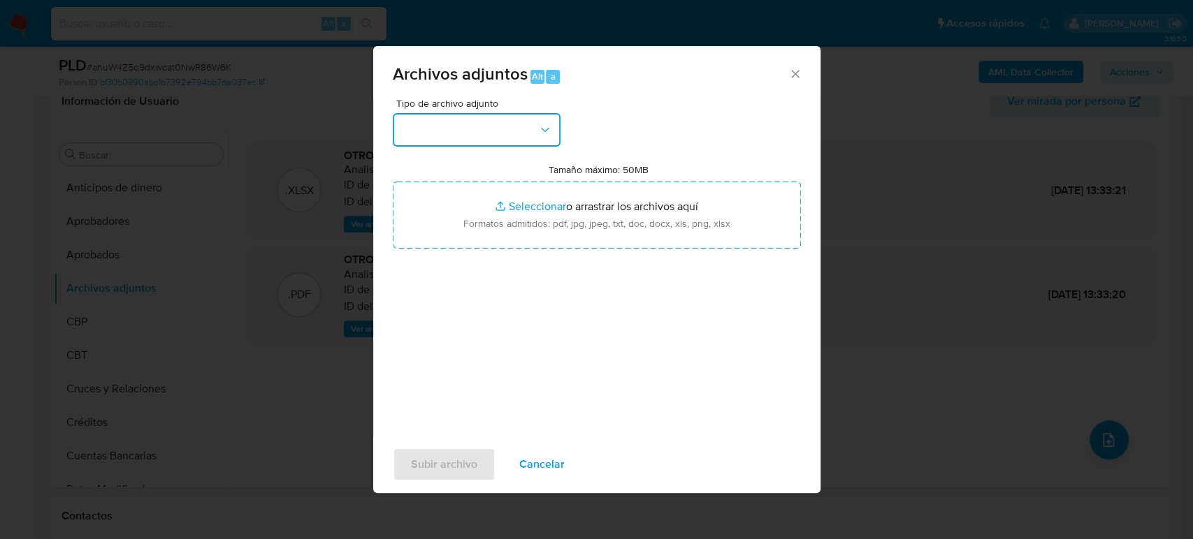
click at [518, 138] on button "button" at bounding box center [477, 130] width 168 height 34
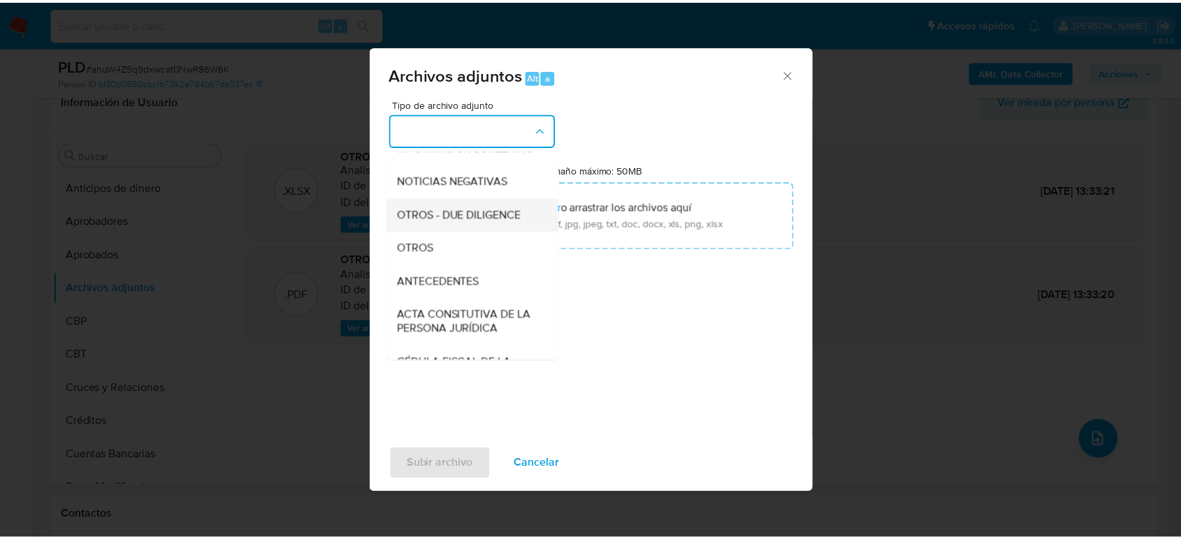
scroll to position [155, 0]
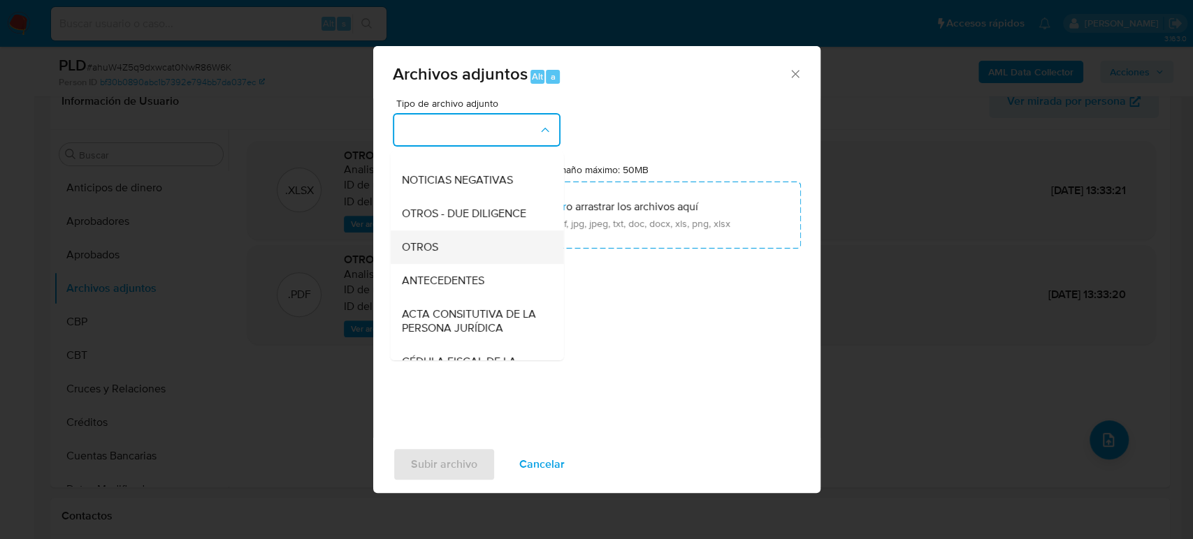
click at [458, 264] on div "OTROS" at bounding box center [472, 248] width 143 height 34
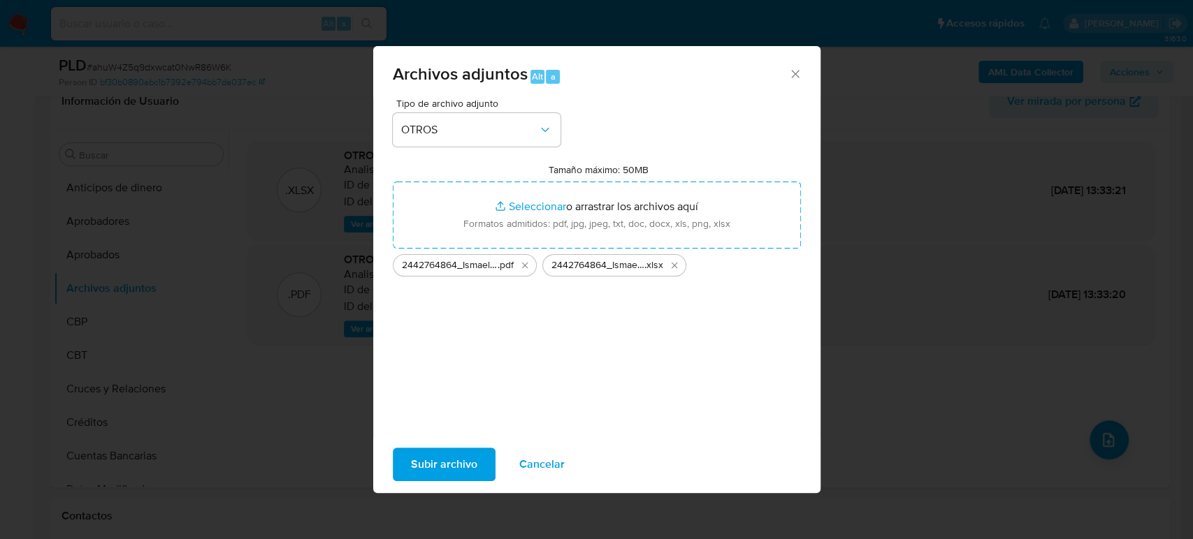
click at [441, 470] on span "Subir archivo" at bounding box center [444, 464] width 66 height 31
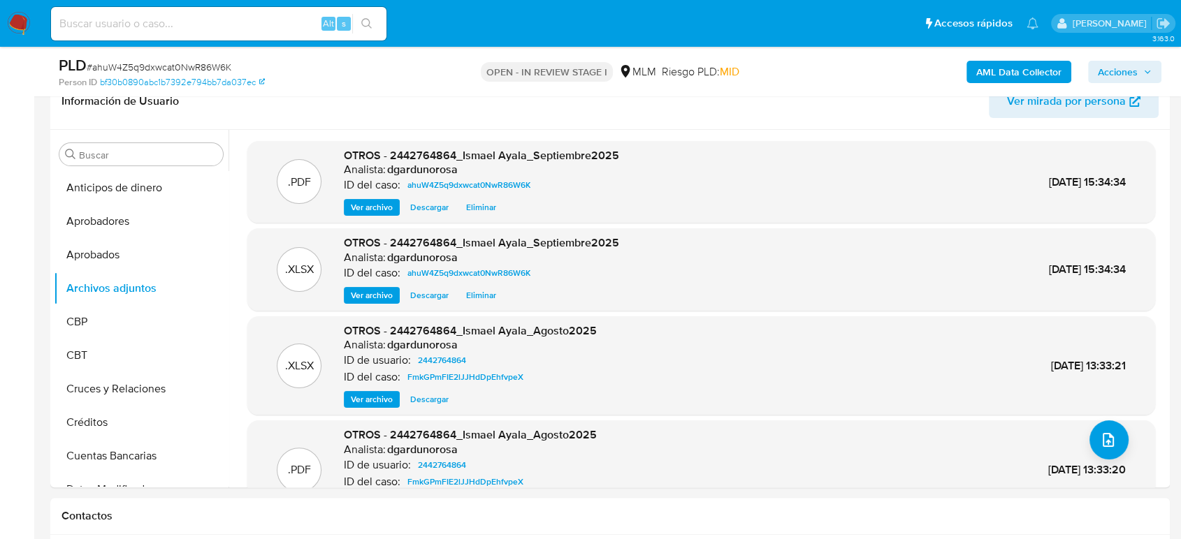
drag, startPoint x: 1128, startPoint y: 75, endPoint x: 1108, endPoint y: 79, distance: 19.9
click at [1128, 75] on span "Acciones" at bounding box center [1118, 72] width 40 height 22
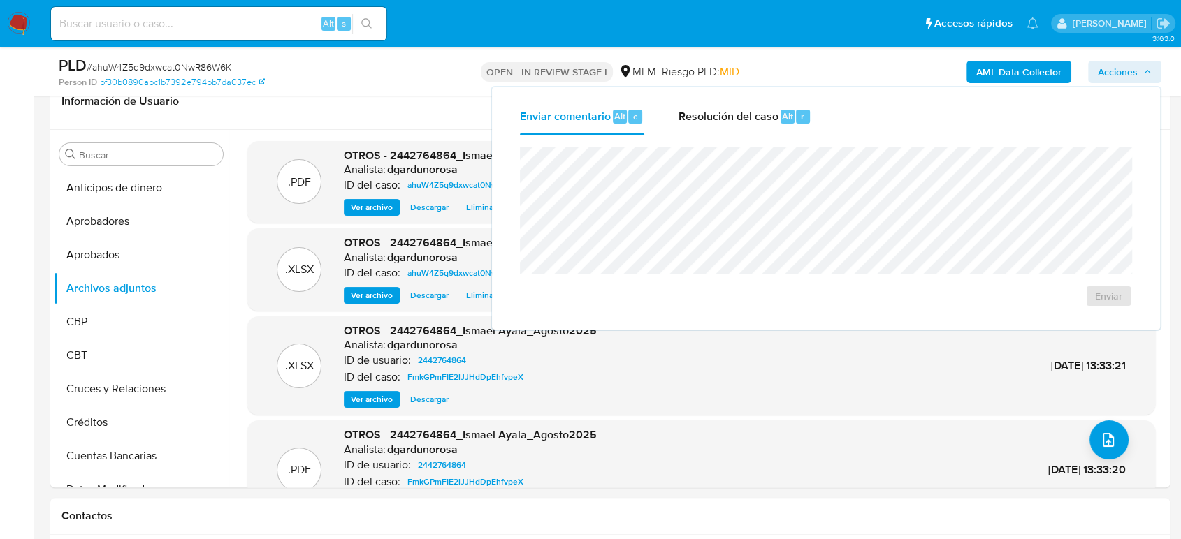
drag, startPoint x: 794, startPoint y: 124, endPoint x: 782, endPoint y: 143, distance: 21.7
click at [794, 124] on div "Resolución del caso Alt r" at bounding box center [744, 117] width 133 height 36
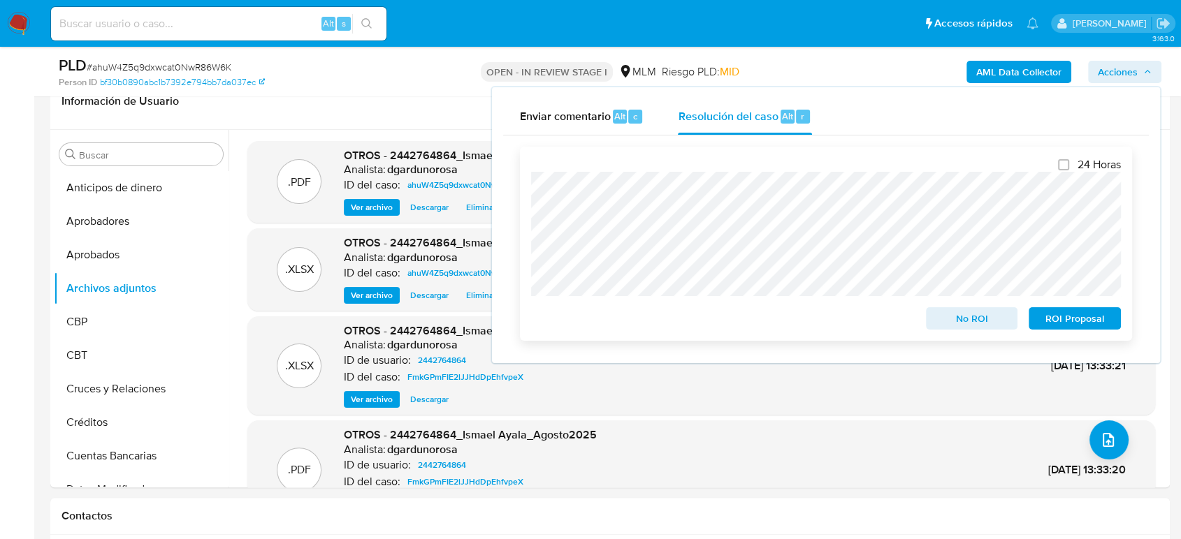
click at [1085, 326] on span "ROI Proposal" at bounding box center [1074, 319] width 73 height 20
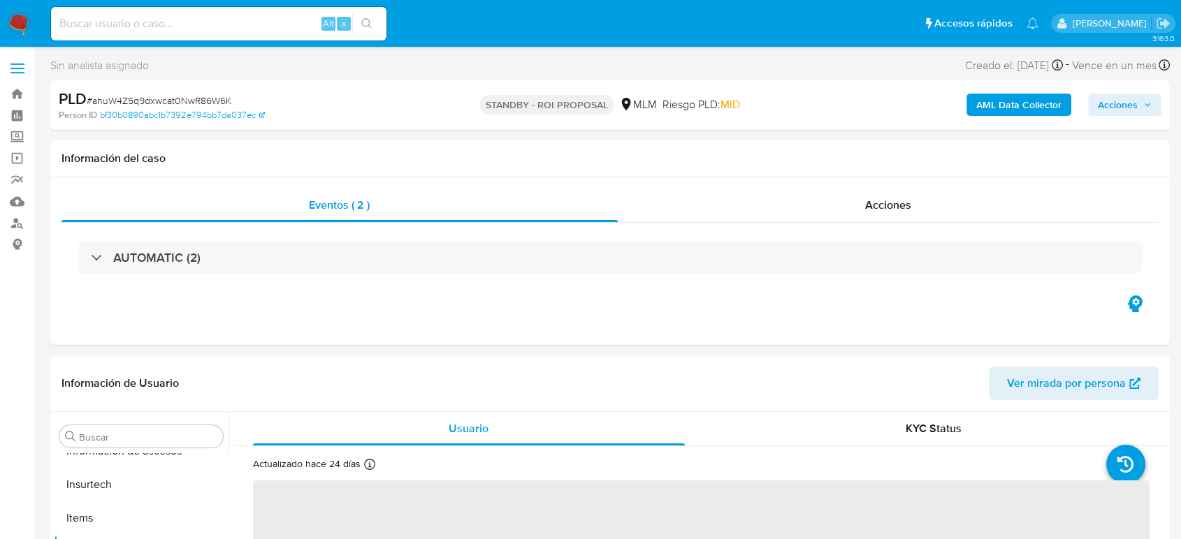
scroll to position [691, 0]
select select "10"
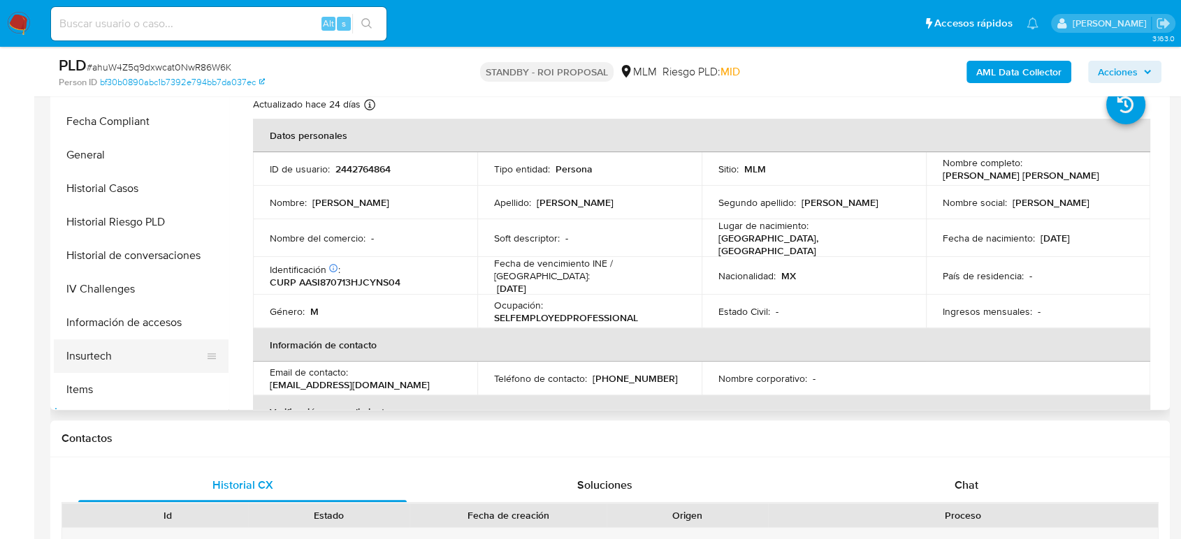
scroll to position [303, 0]
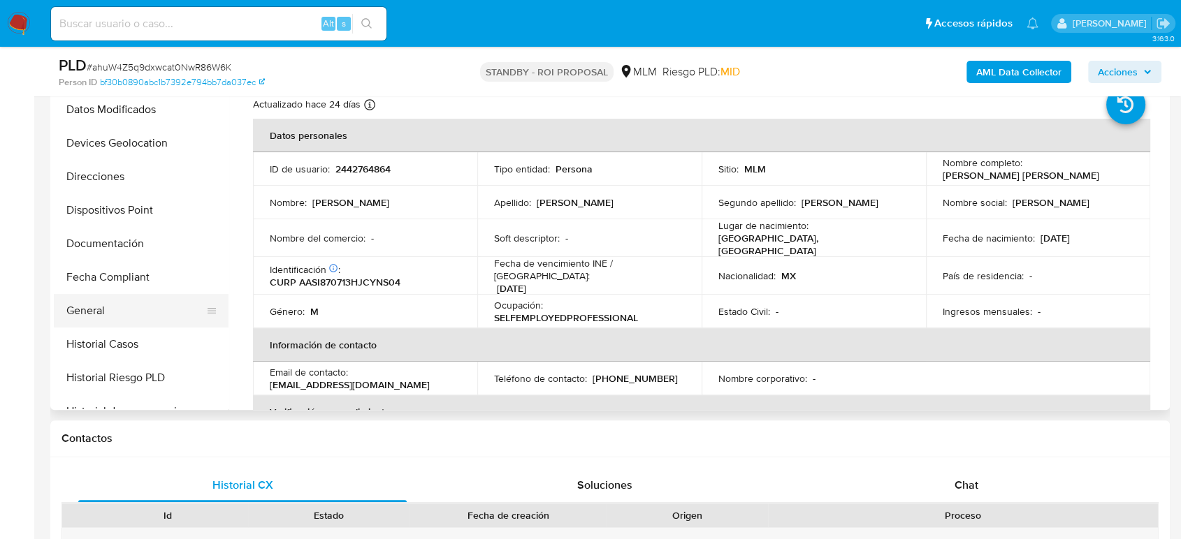
click at [131, 301] on button "General" at bounding box center [135, 311] width 163 height 34
